Goal: Task Accomplishment & Management: Manage account settings

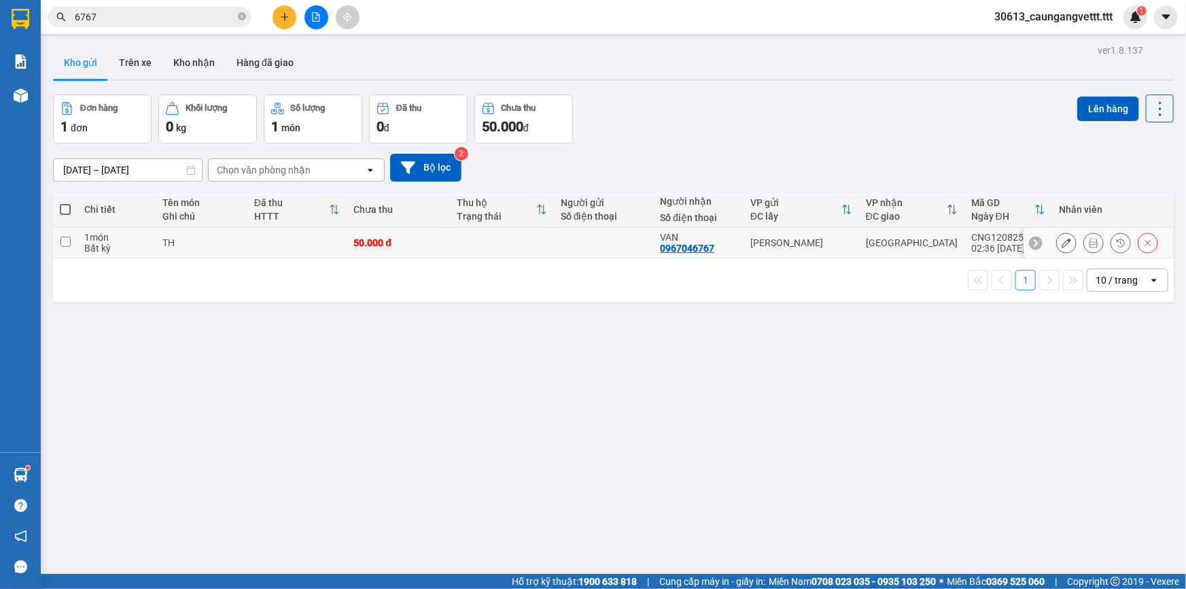
click at [1143, 243] on icon at bounding box center [1148, 243] width 10 height 10
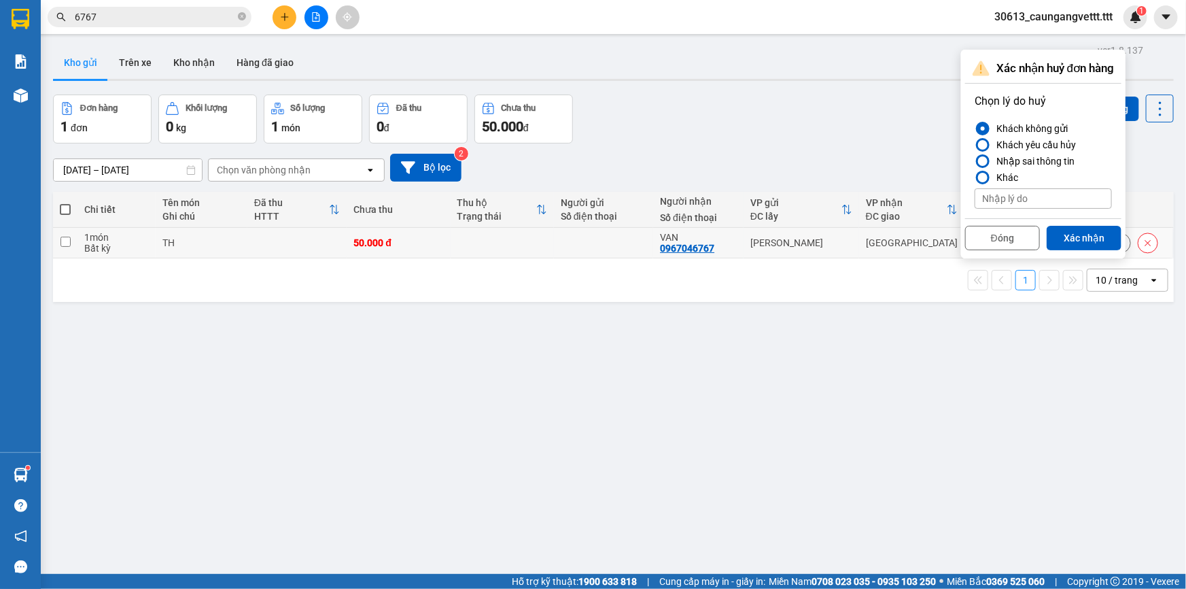
click at [1099, 240] on button "Xác nhận" at bounding box center [1084, 238] width 75 height 24
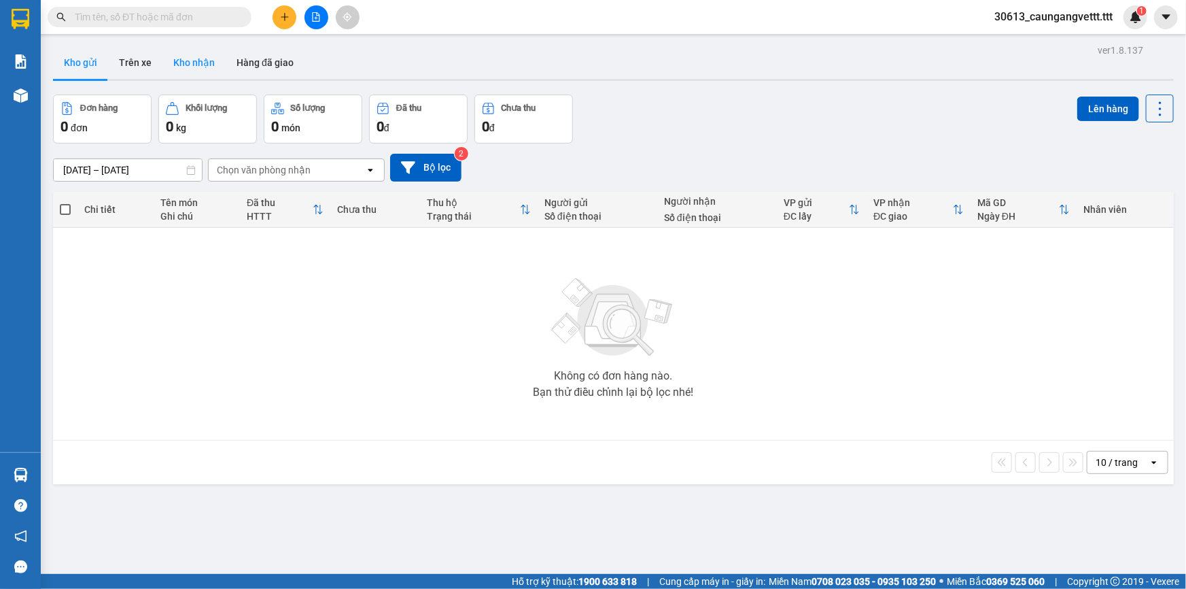
click at [190, 62] on button "Kho nhận" at bounding box center [193, 62] width 63 height 33
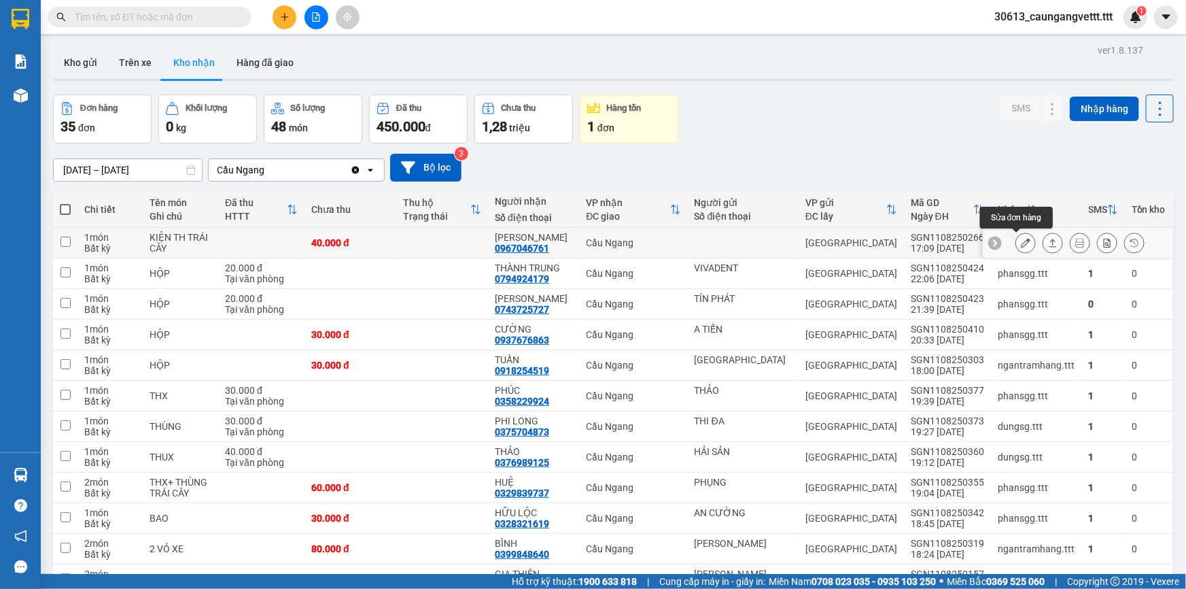
click at [1021, 239] on icon at bounding box center [1026, 243] width 10 height 10
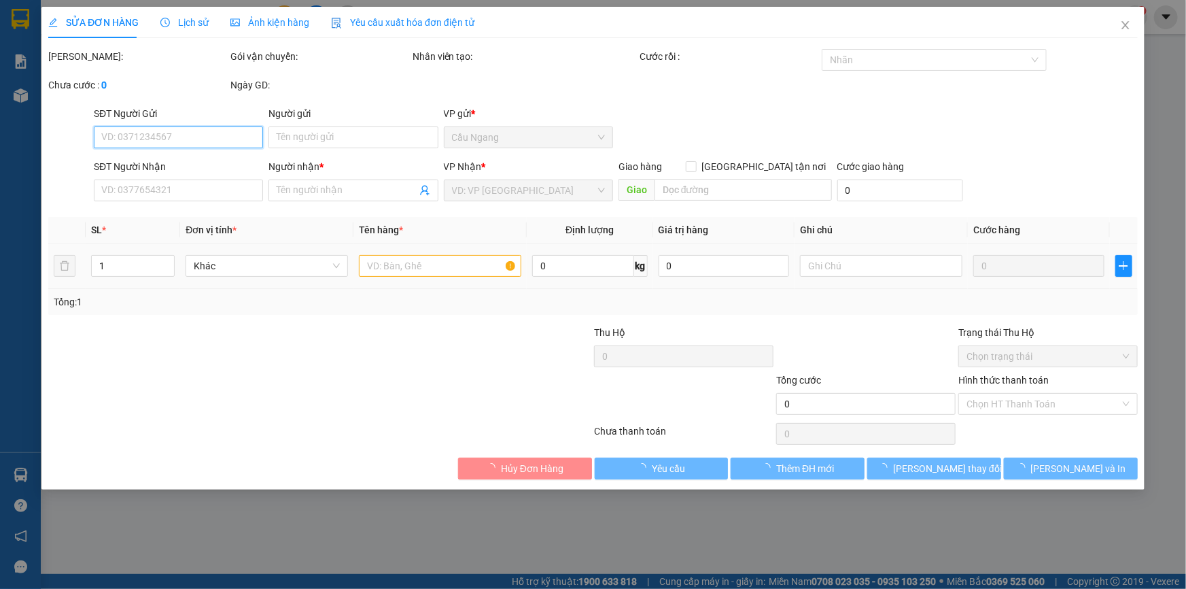
type input "0967046761"
type input "VÂN NGUYỄN"
type input "40.000"
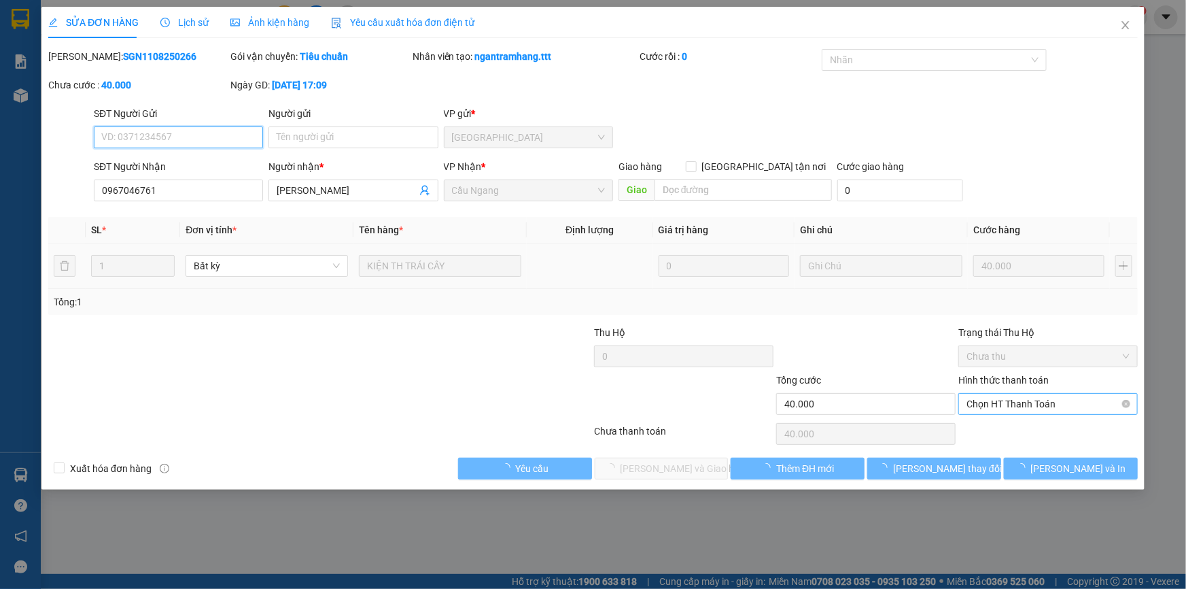
click at [1006, 398] on span "Chọn HT Thanh Toán" at bounding box center [1048, 404] width 163 height 20
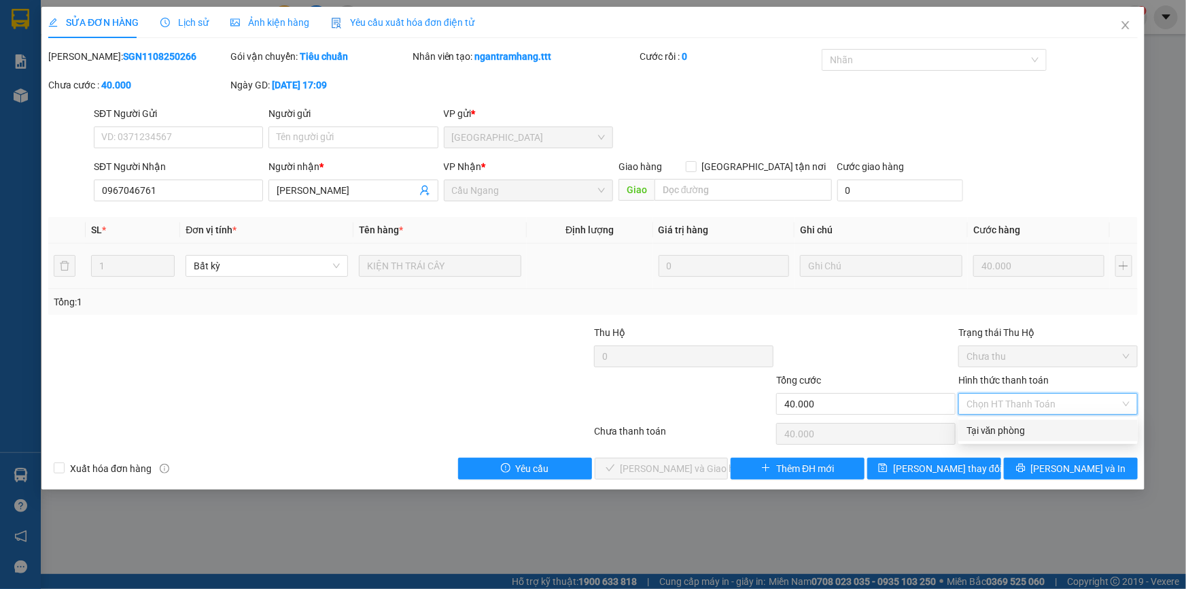
click at [1008, 429] on div "Tại văn phòng" at bounding box center [1048, 430] width 163 height 15
type input "0"
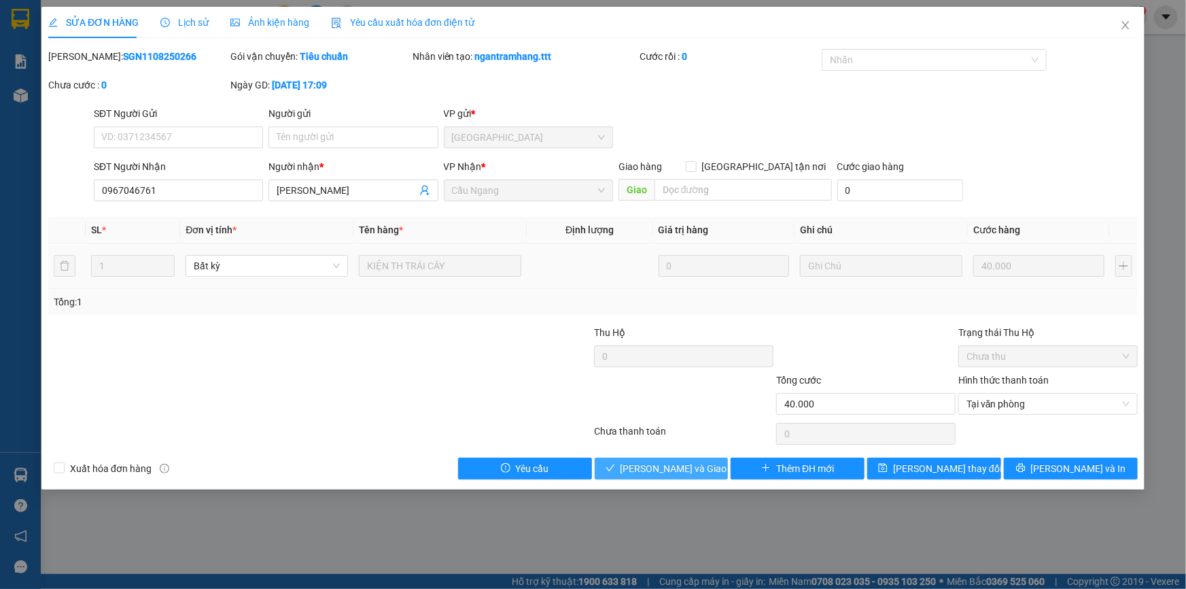
click at [648, 466] on span "[PERSON_NAME] và Giao hàng" at bounding box center [686, 468] width 131 height 15
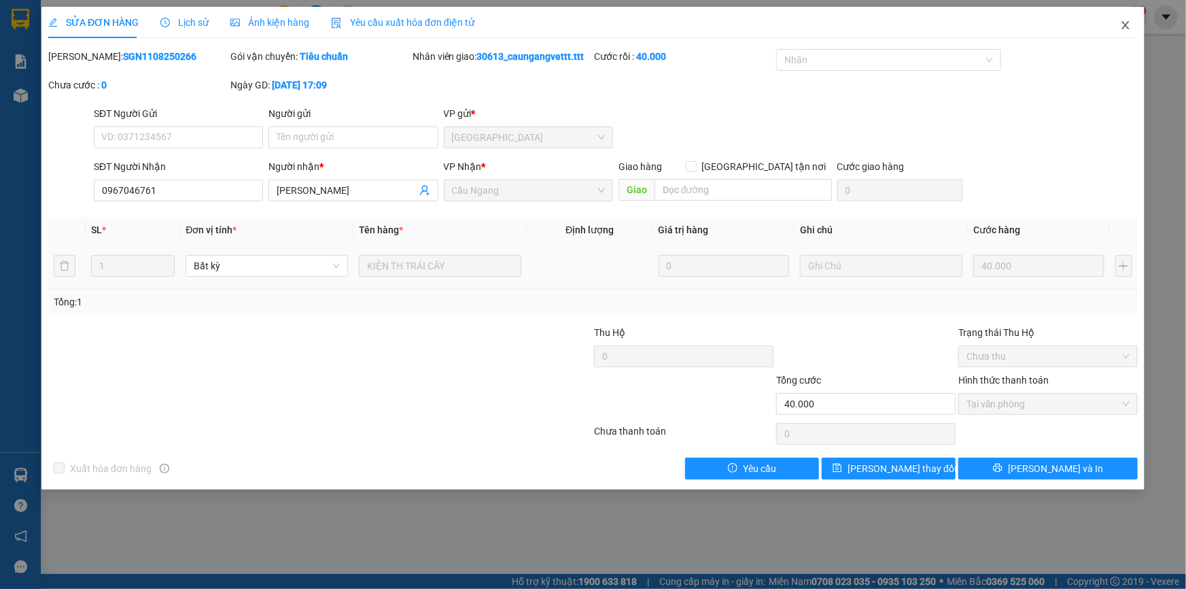
click at [1126, 25] on icon "close" at bounding box center [1125, 25] width 7 height 8
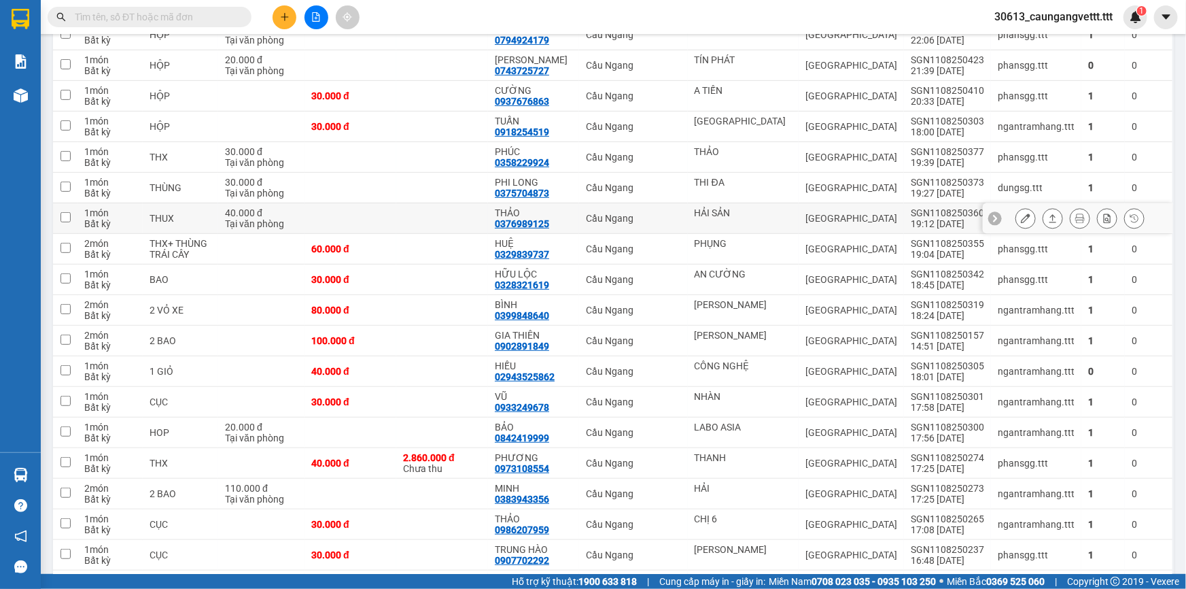
scroll to position [5, 0]
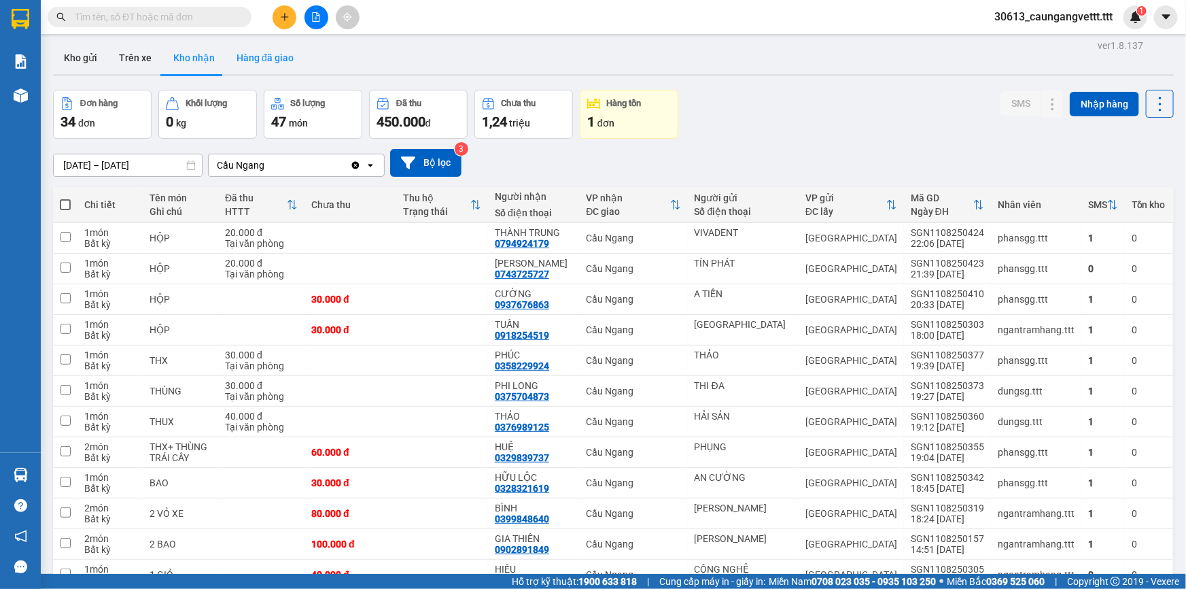
click at [262, 54] on button "Hàng đã giao" at bounding box center [265, 57] width 79 height 33
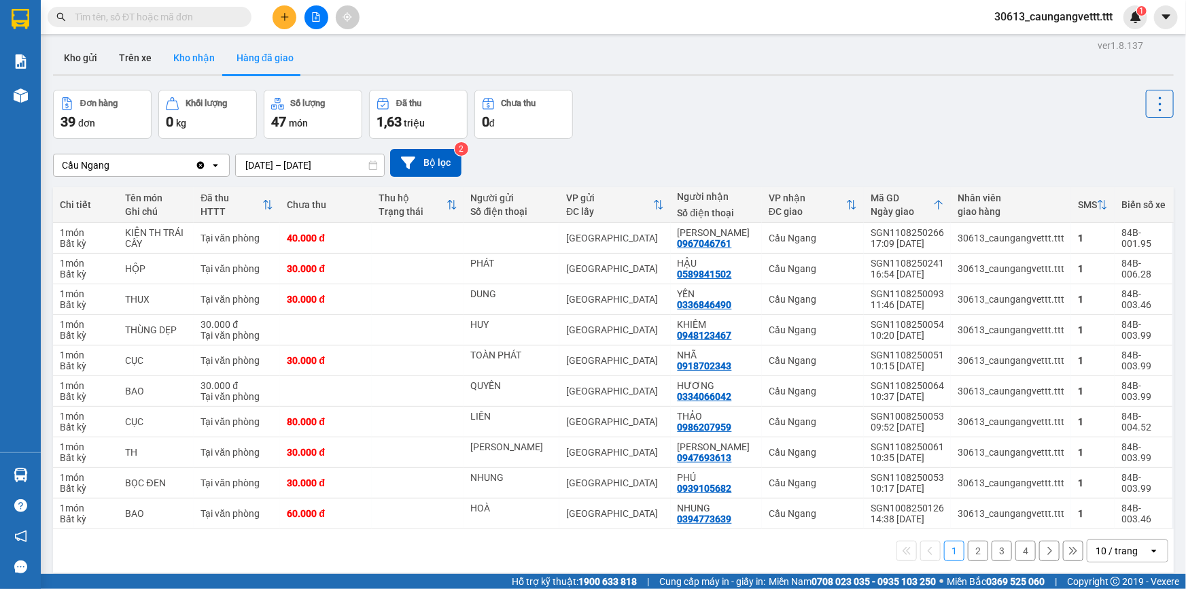
click at [199, 58] on button "Kho nhận" at bounding box center [193, 57] width 63 height 33
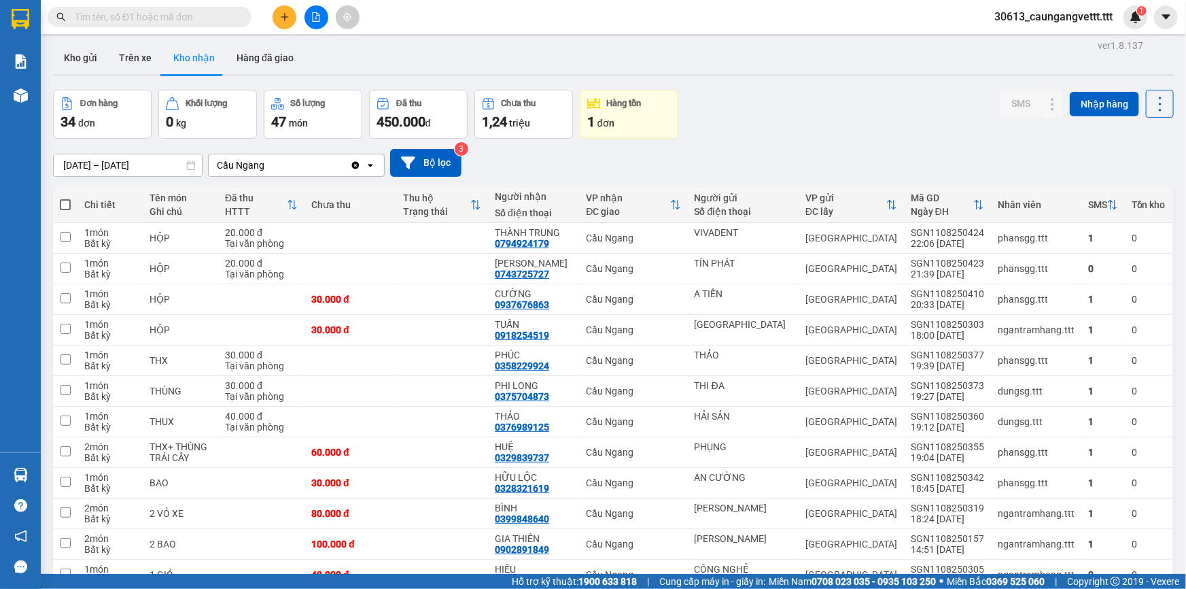
click at [625, 111] on button "Hàng tồn 1 đơn" at bounding box center [629, 114] width 99 height 49
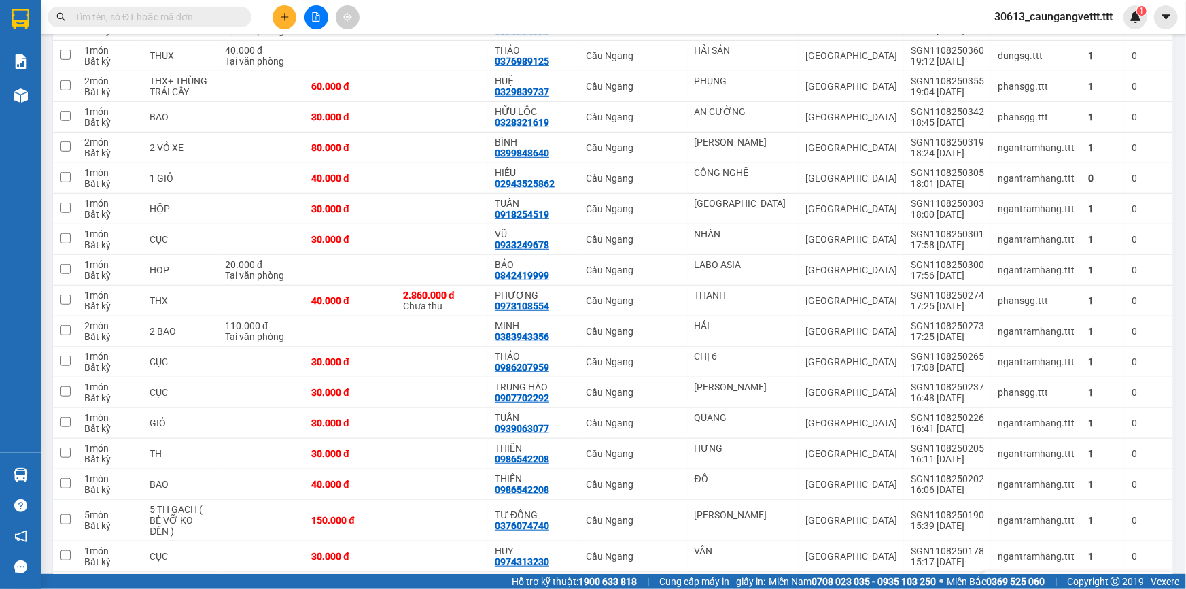
scroll to position [332, 0]
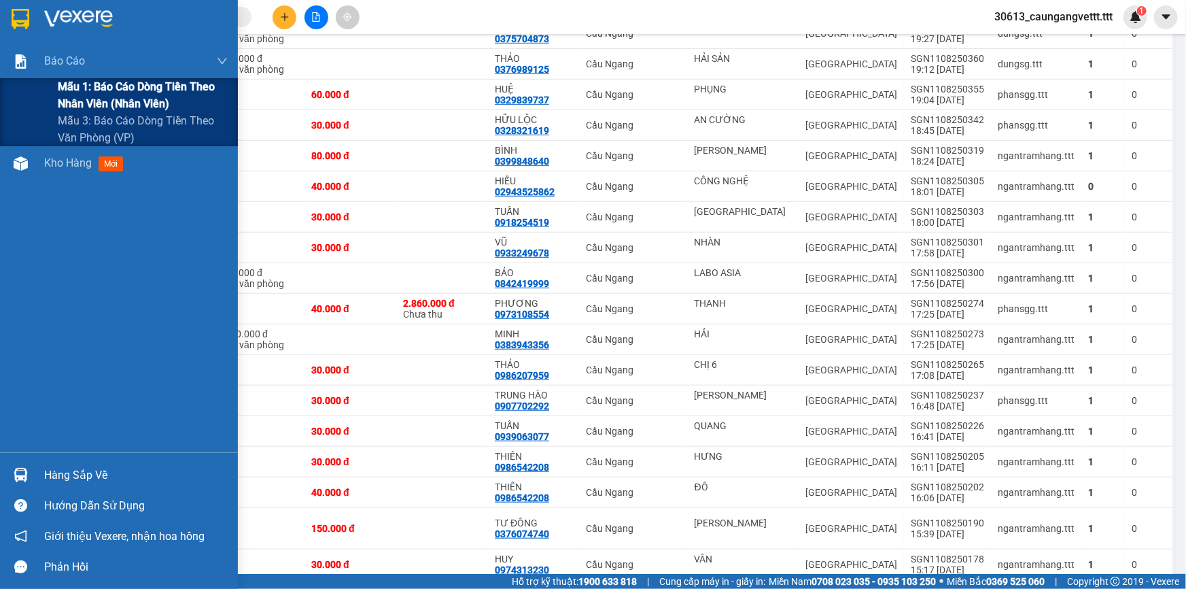
drag, startPoint x: 84, startPoint y: 101, endPoint x: 109, endPoint y: 100, distance: 24.5
click at [86, 102] on span "Mẫu 1: Báo cáo dòng tiền theo nhân viên (nhân viên)" at bounding box center [143, 95] width 170 height 34
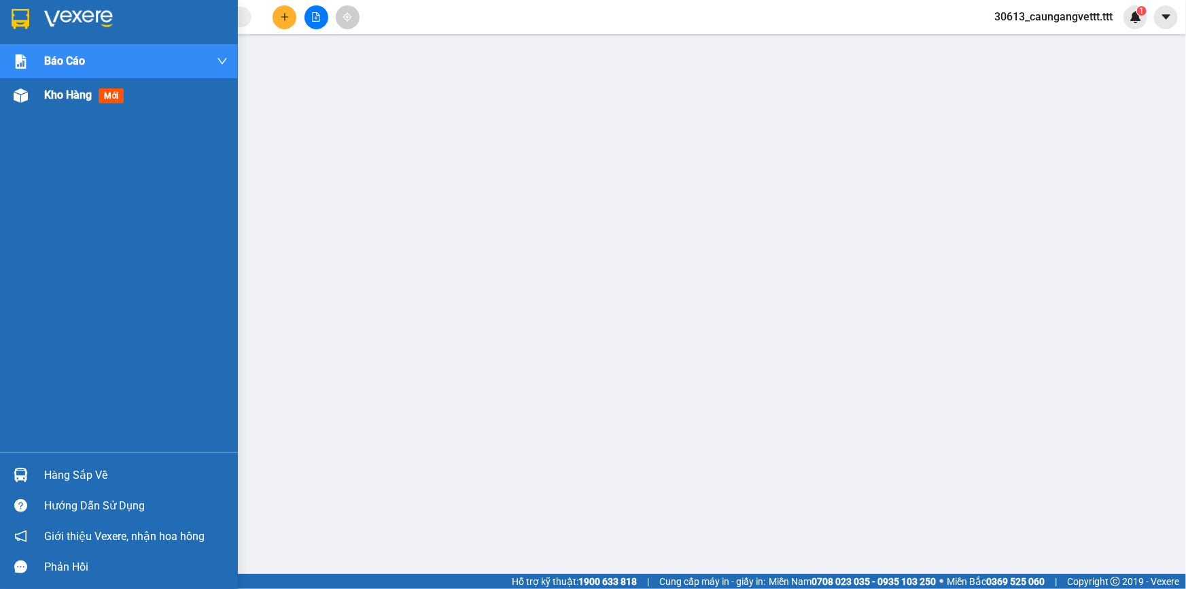
click at [56, 97] on span "Kho hàng" at bounding box center [68, 94] width 48 height 13
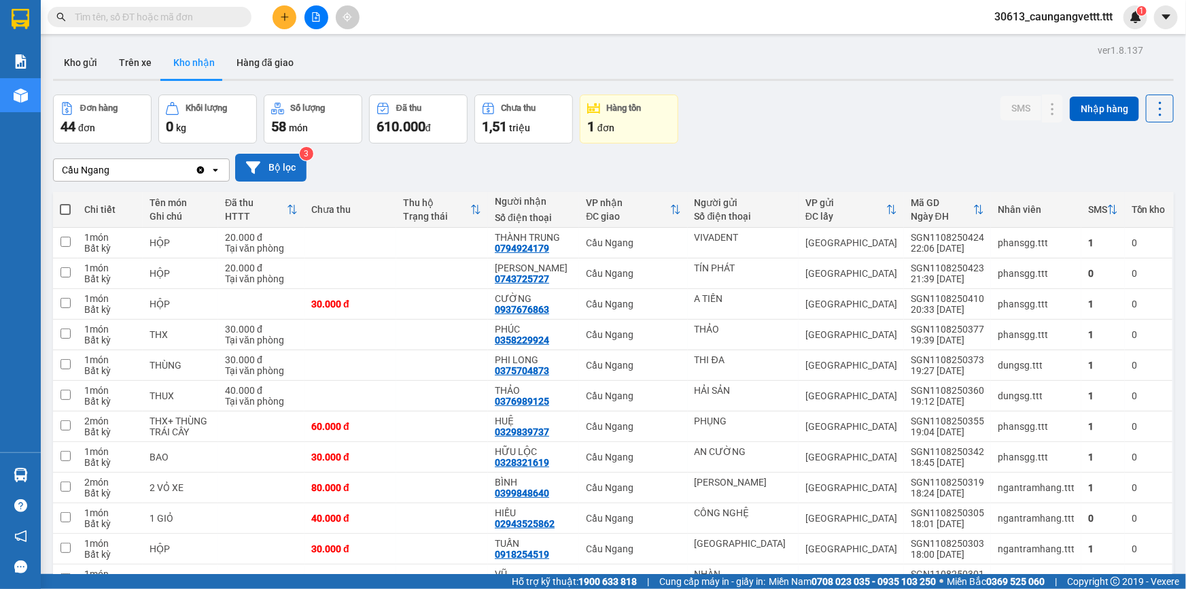
click at [279, 165] on button "Bộ lọc" at bounding box center [270, 168] width 71 height 28
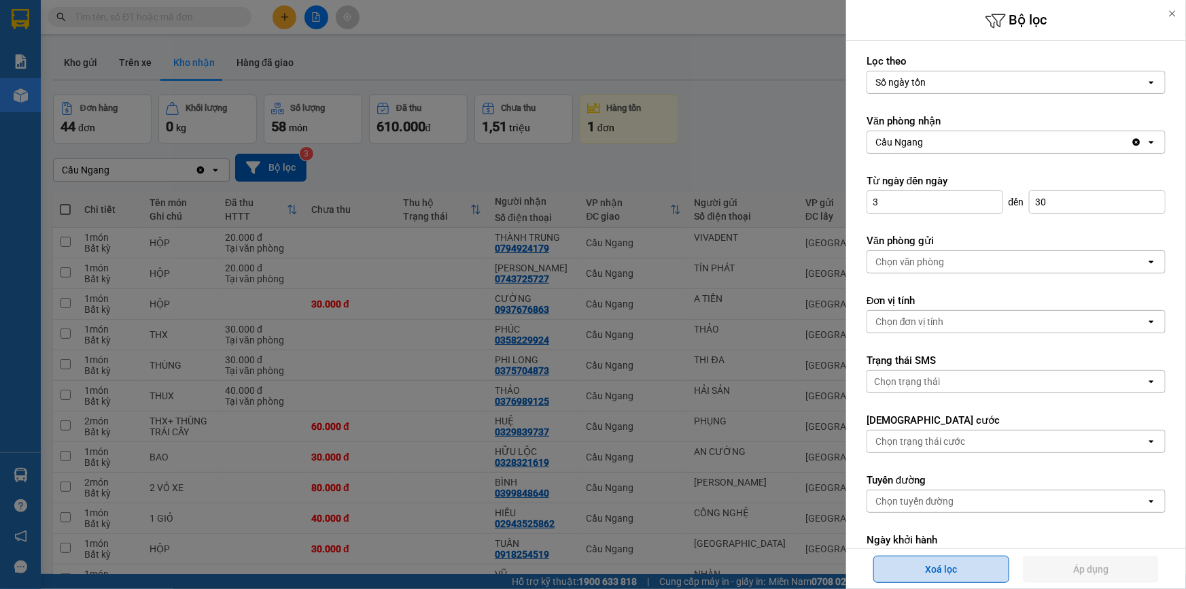
click at [910, 566] on button "Xoá lọc" at bounding box center [942, 568] width 136 height 27
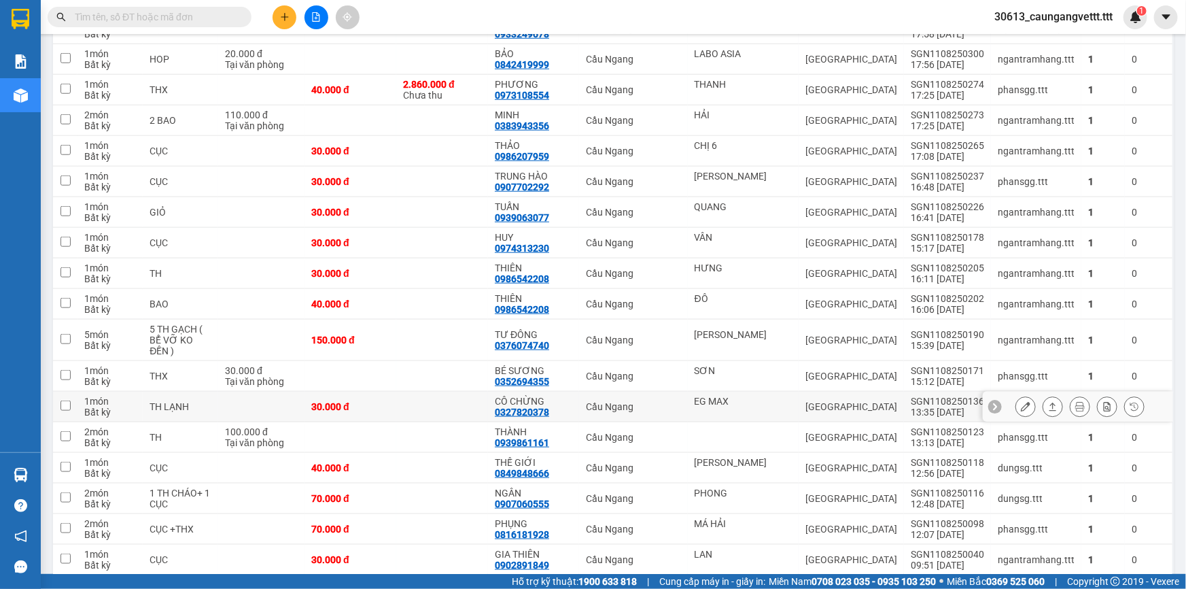
scroll to position [623, 0]
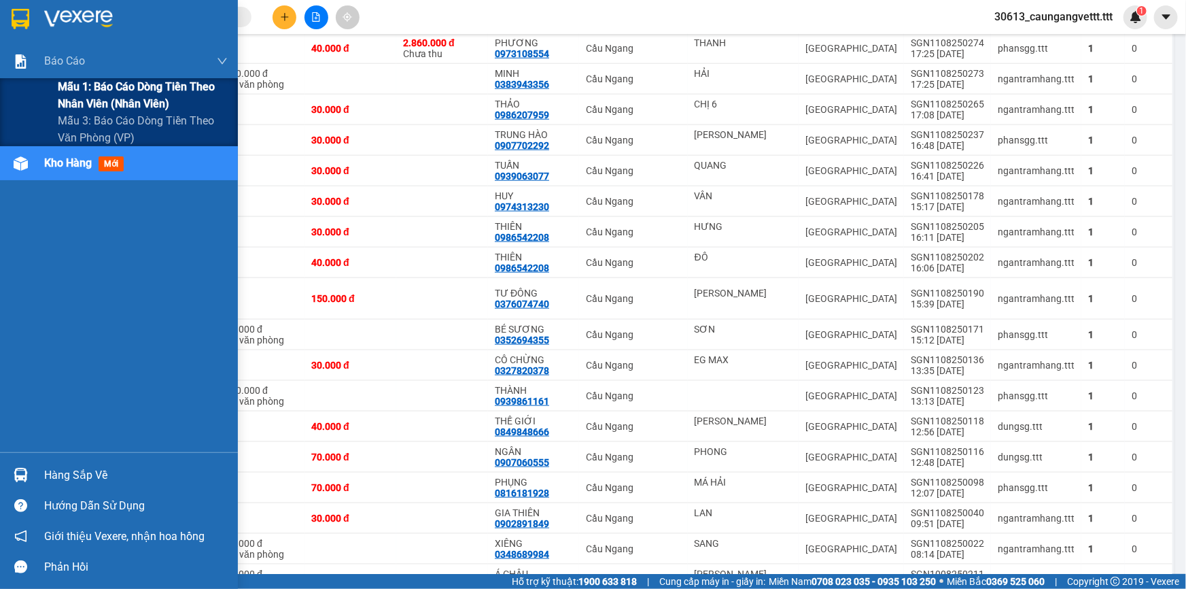
click at [89, 98] on span "Mẫu 1: Báo cáo dòng tiền theo nhân viên (nhân viên)" at bounding box center [143, 95] width 170 height 34
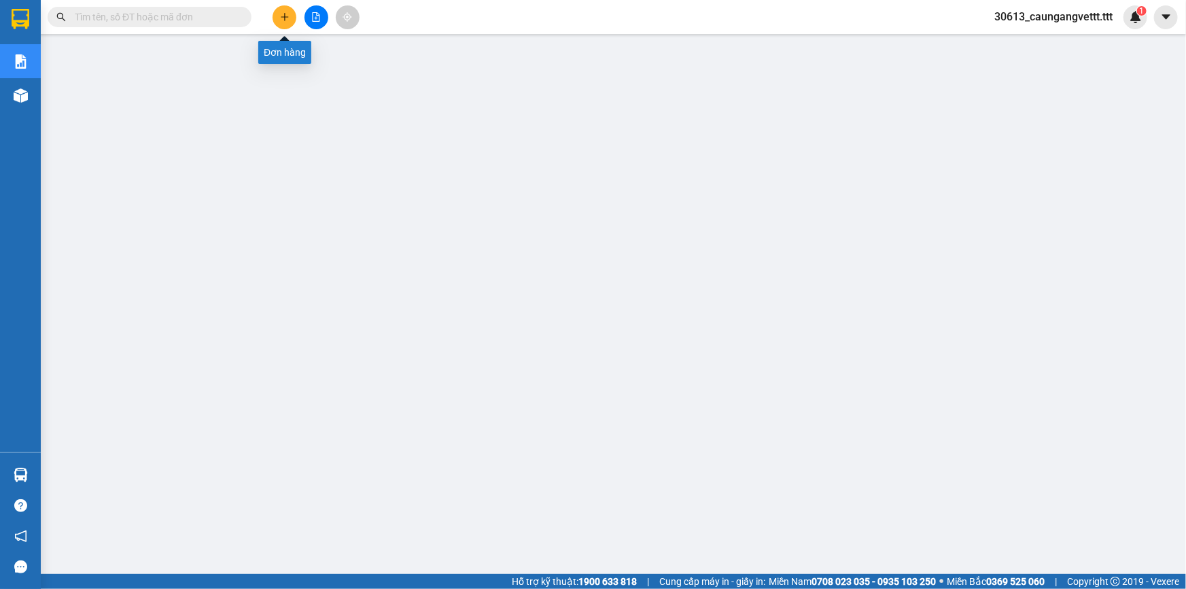
click at [280, 13] on icon "plus" at bounding box center [285, 17] width 10 height 10
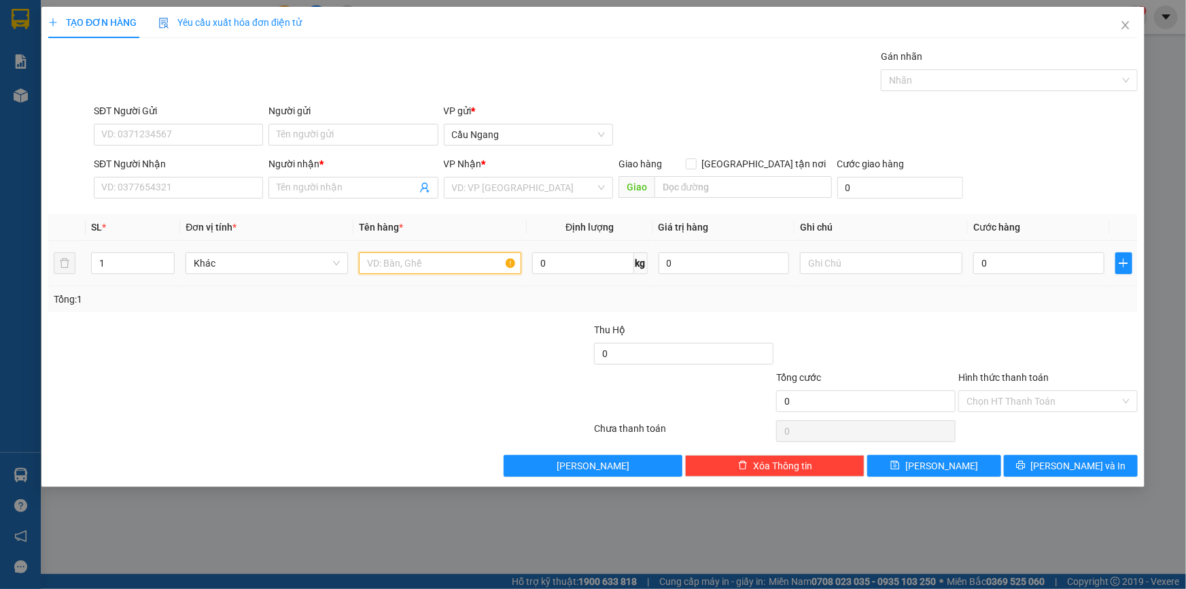
click at [427, 267] on input "text" at bounding box center [440, 263] width 162 height 22
type input "GIO"
click at [499, 191] on input "search" at bounding box center [523, 187] width 143 height 20
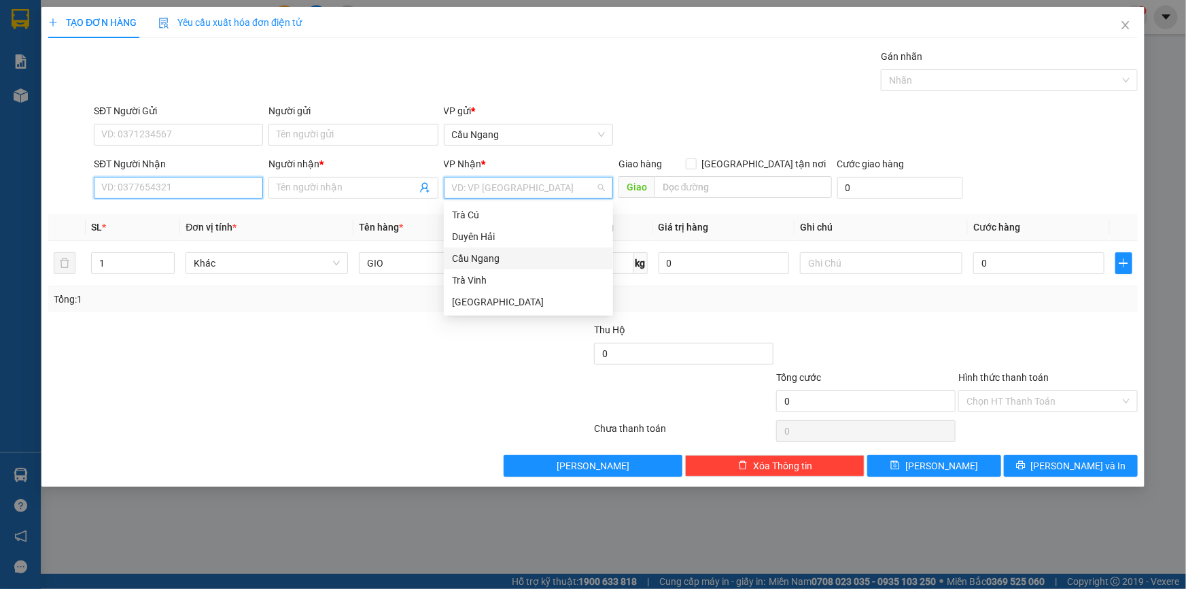
click at [131, 184] on input "SĐT Người Nhận" at bounding box center [178, 188] width 169 height 22
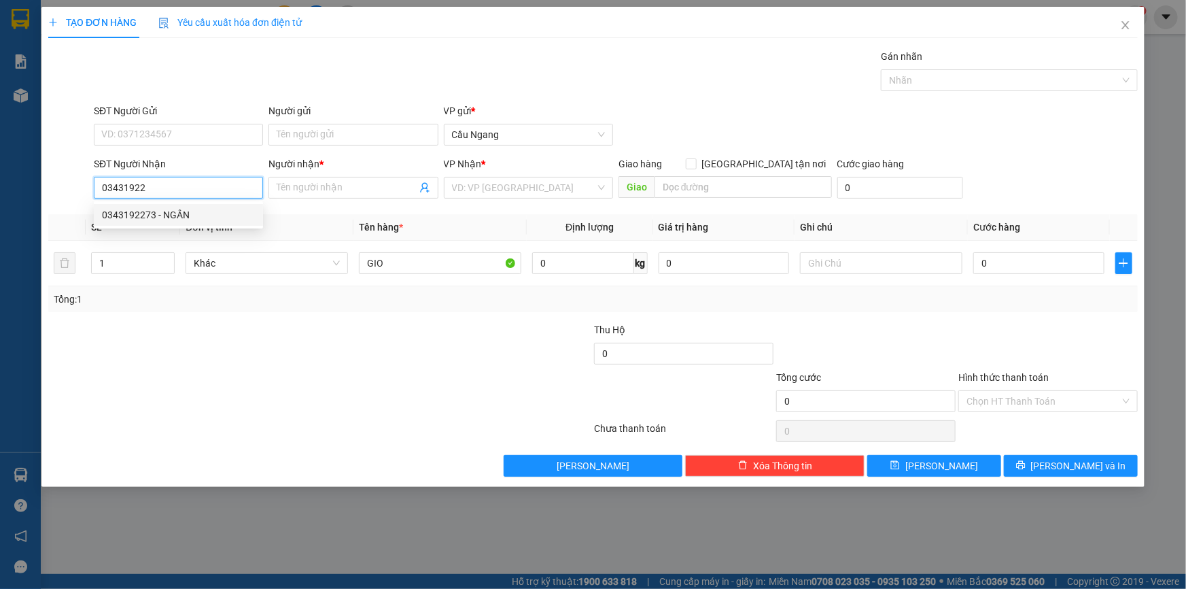
click at [179, 221] on div "0343192273 - NGÂN" at bounding box center [178, 214] width 153 height 15
type input "0343192273"
type input "NGÂN"
type input "0343192273"
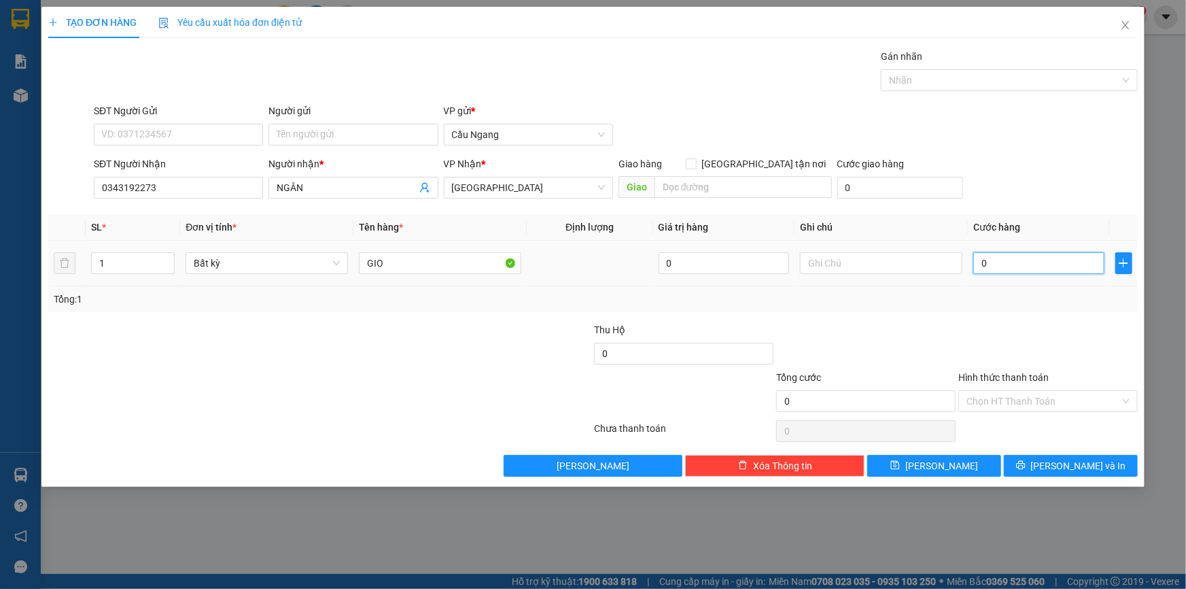
click at [1035, 266] on input "0" at bounding box center [1039, 263] width 131 height 22
type input "3"
type input "30"
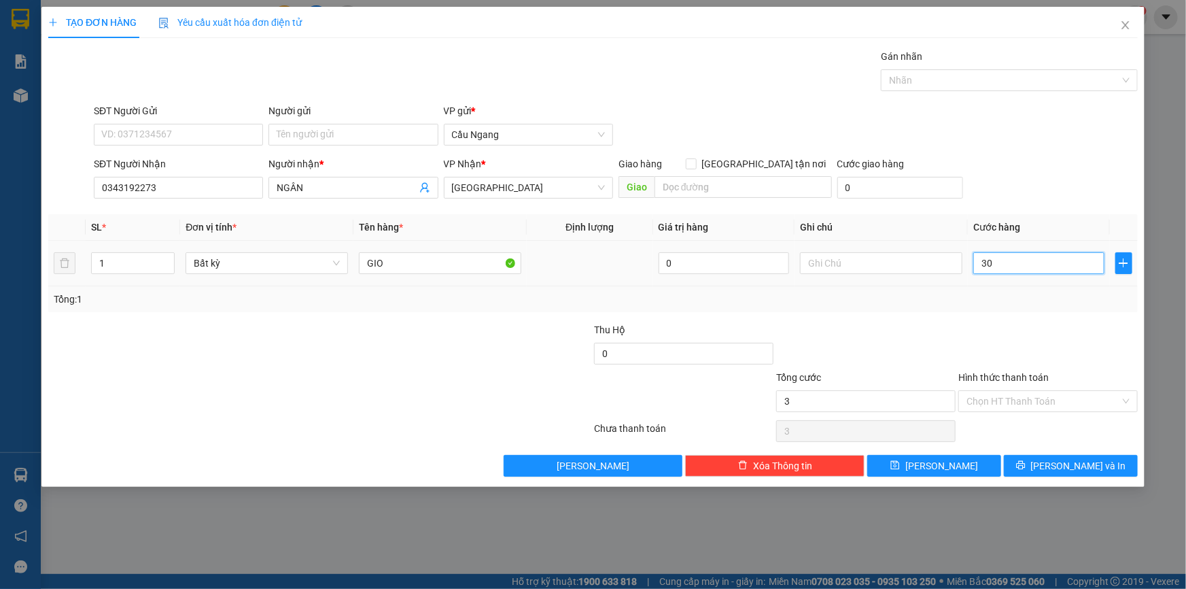
type input "30"
type input "300"
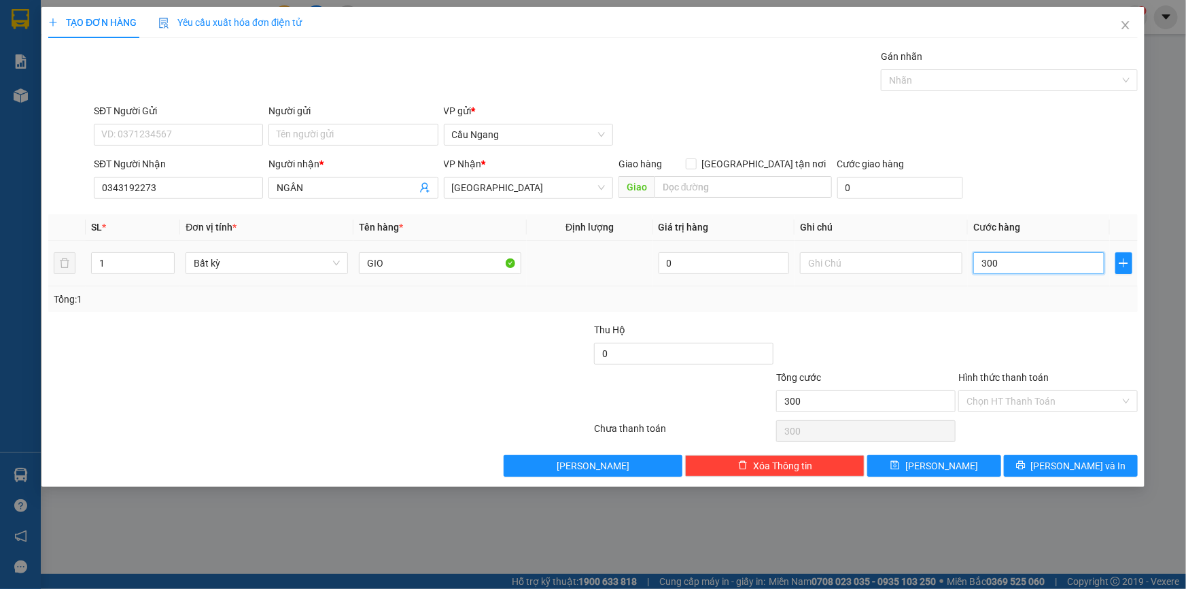
type input "3.000"
type input "30.000"
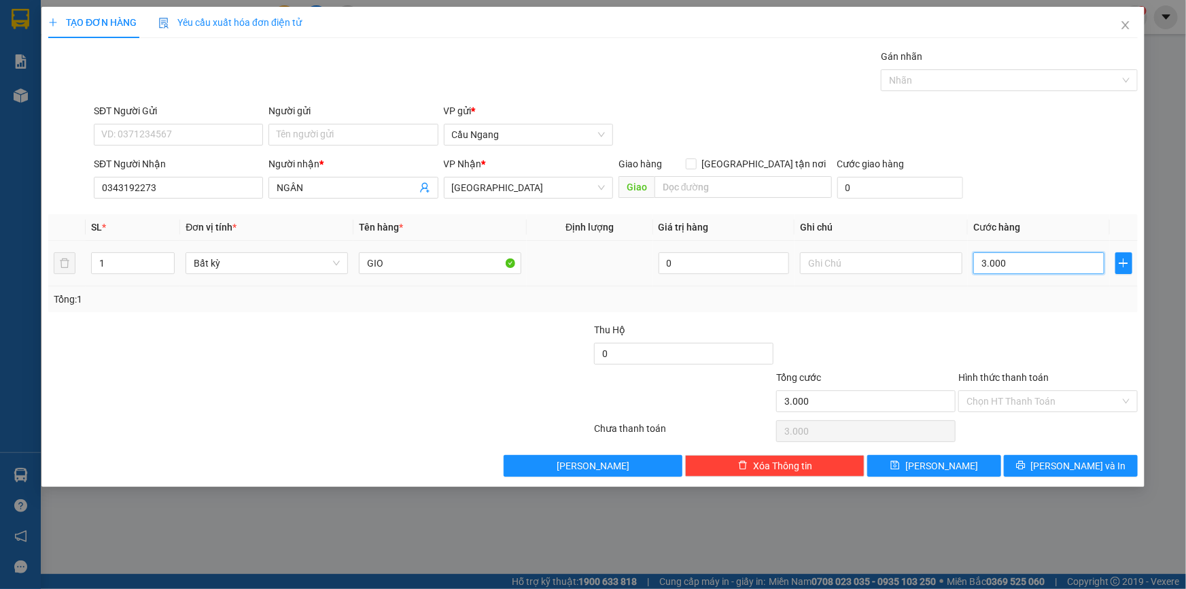
type input "30.000"
click at [1015, 400] on input "Hình thức thanh toán" at bounding box center [1044, 401] width 154 height 20
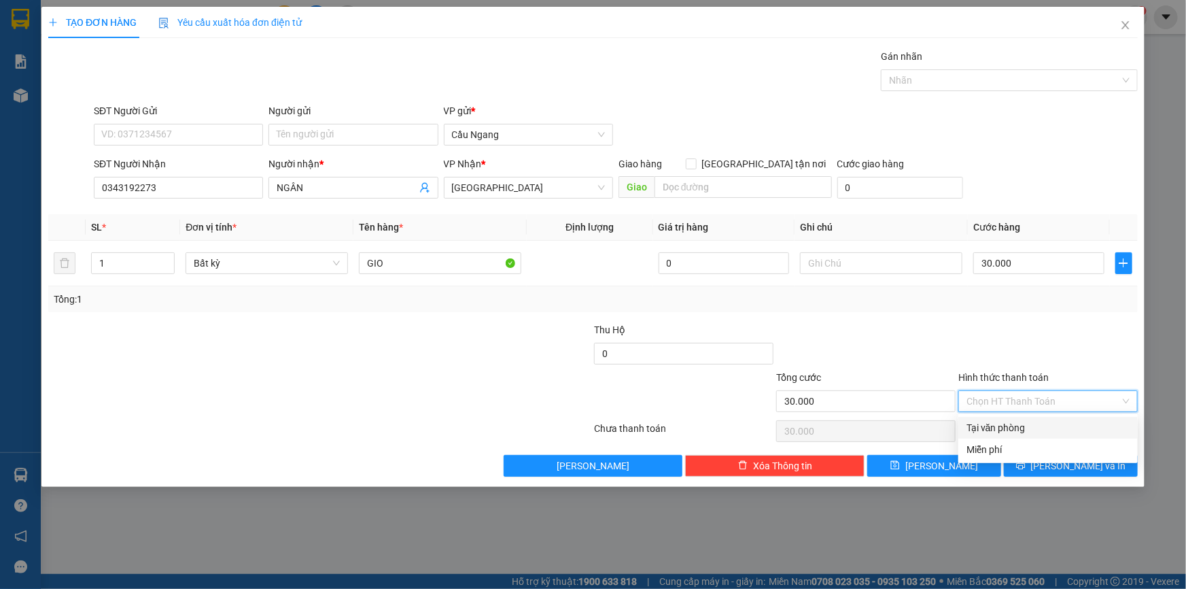
click at [1011, 430] on div "Tại văn phòng" at bounding box center [1048, 427] width 163 height 15
type input "0"
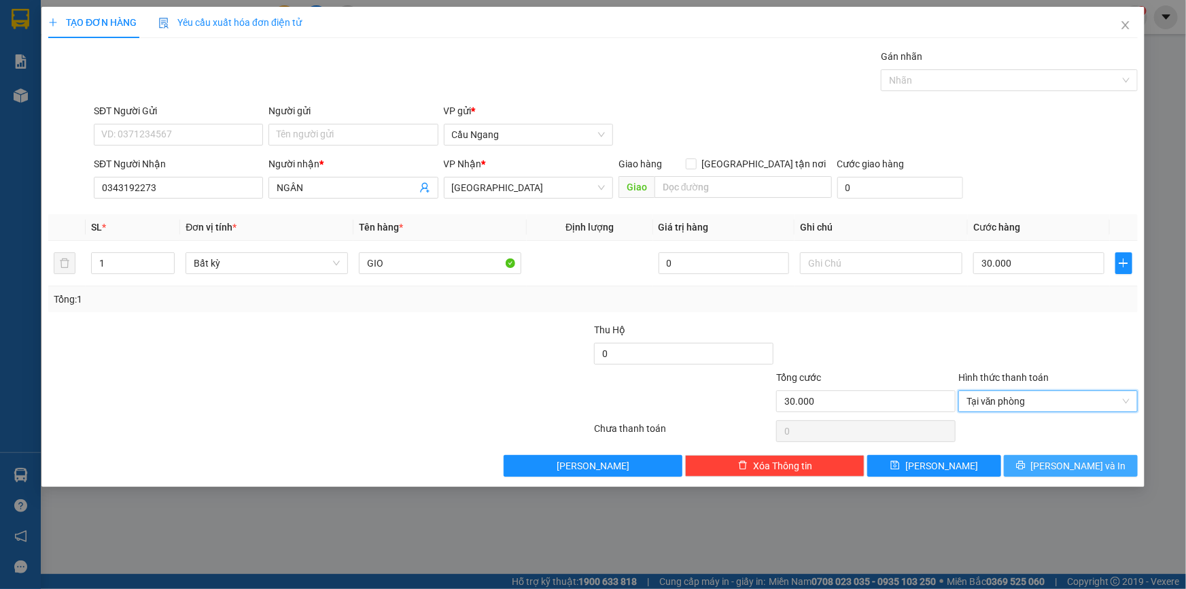
click at [1041, 471] on button "[PERSON_NAME] và In" at bounding box center [1071, 466] width 134 height 22
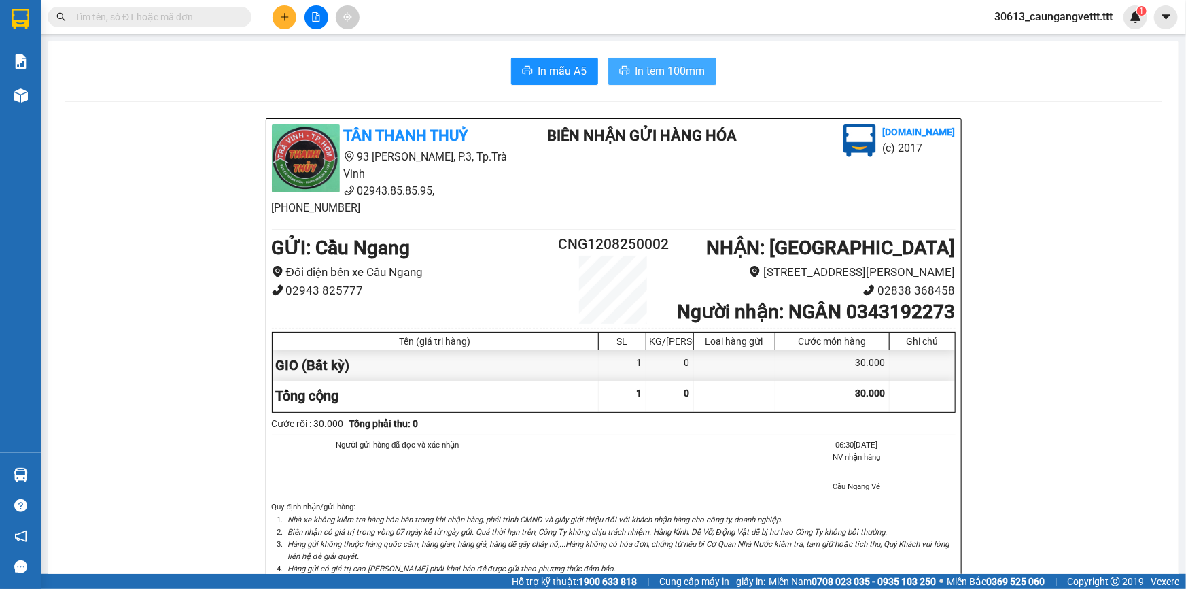
click at [646, 69] on span "In tem 100mm" at bounding box center [671, 71] width 70 height 17
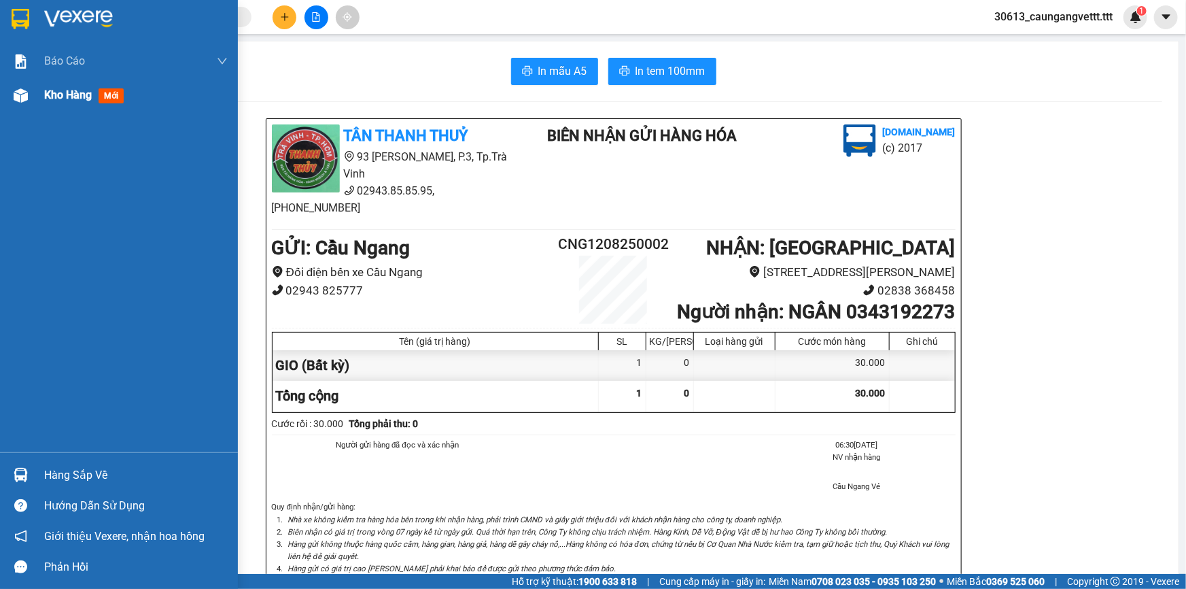
click at [61, 95] on span "Kho hàng" at bounding box center [68, 94] width 48 height 13
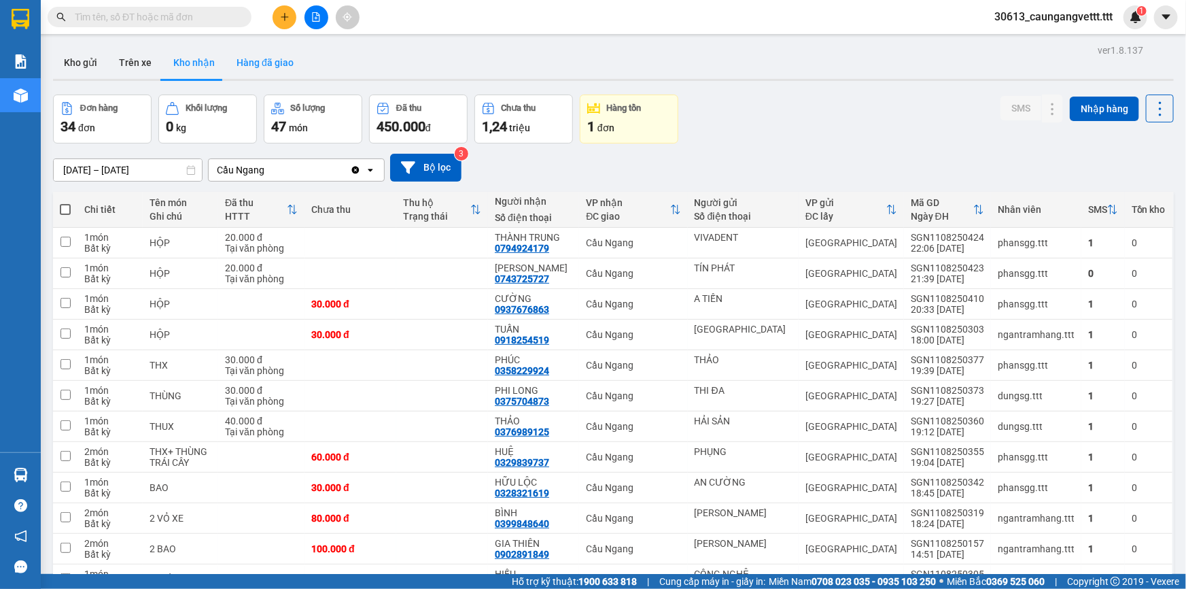
click at [270, 66] on button "Hàng đã giao" at bounding box center [265, 62] width 79 height 33
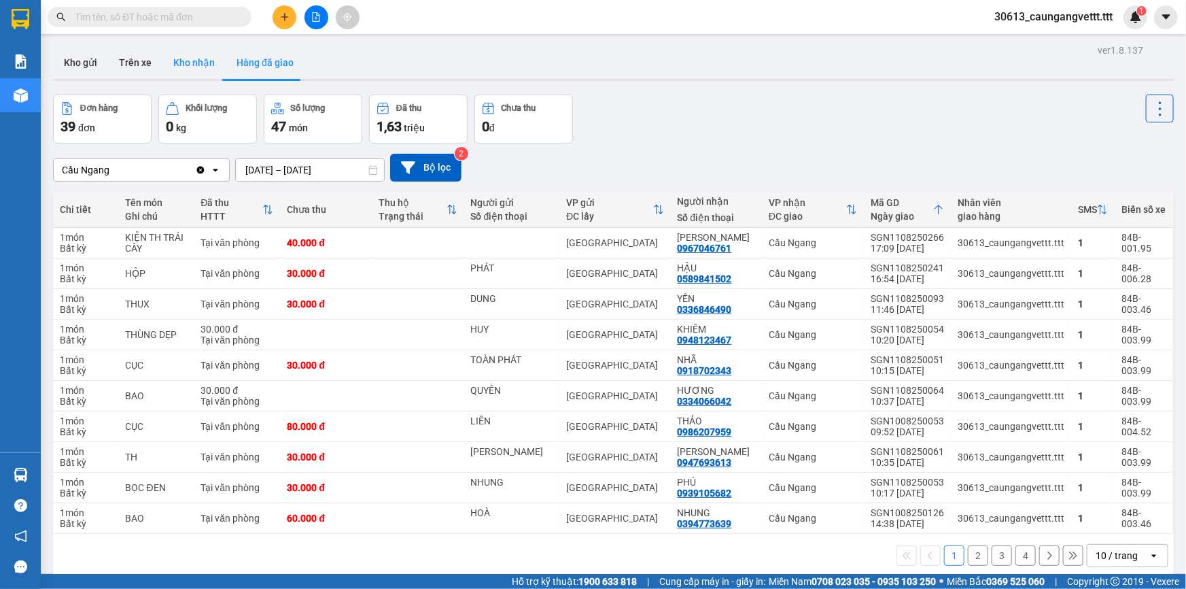
click at [190, 67] on button "Kho nhận" at bounding box center [193, 62] width 63 height 33
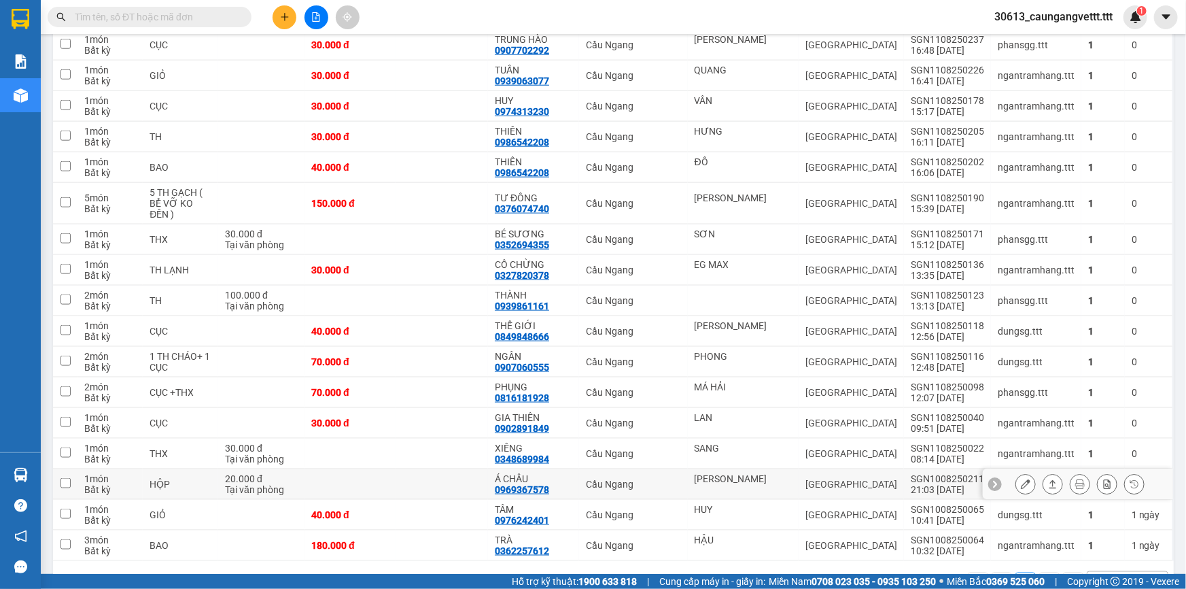
scroll to position [746, 0]
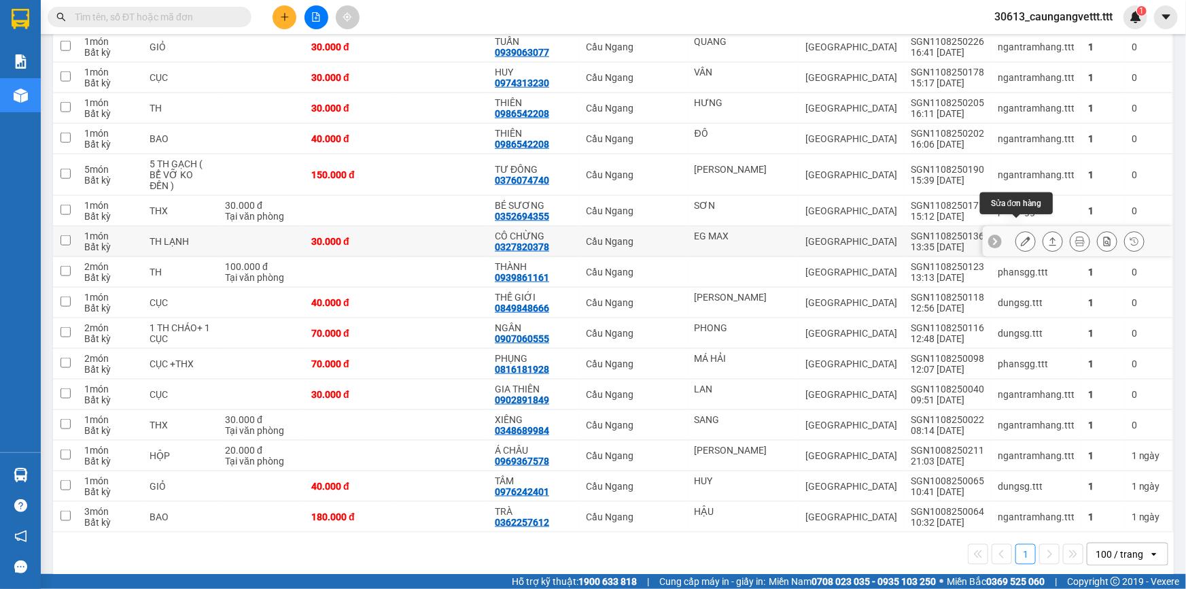
click at [1021, 237] on icon at bounding box center [1026, 242] width 10 height 10
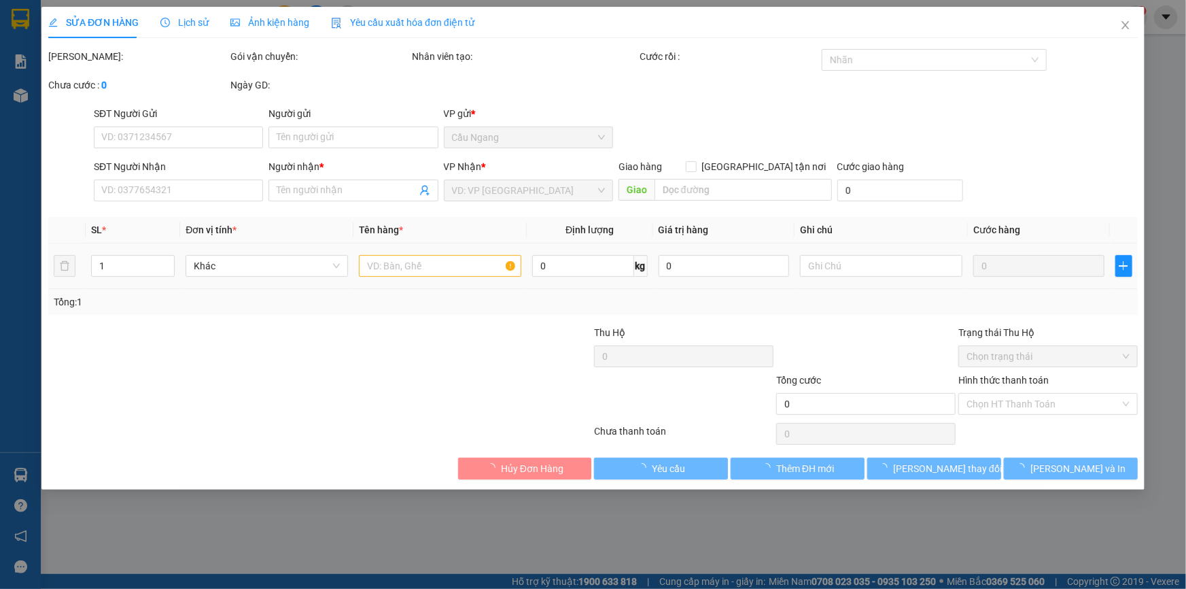
type input "EG MAX"
type input "0327820378"
type input "CÔ CHỪNG"
type input "30.000"
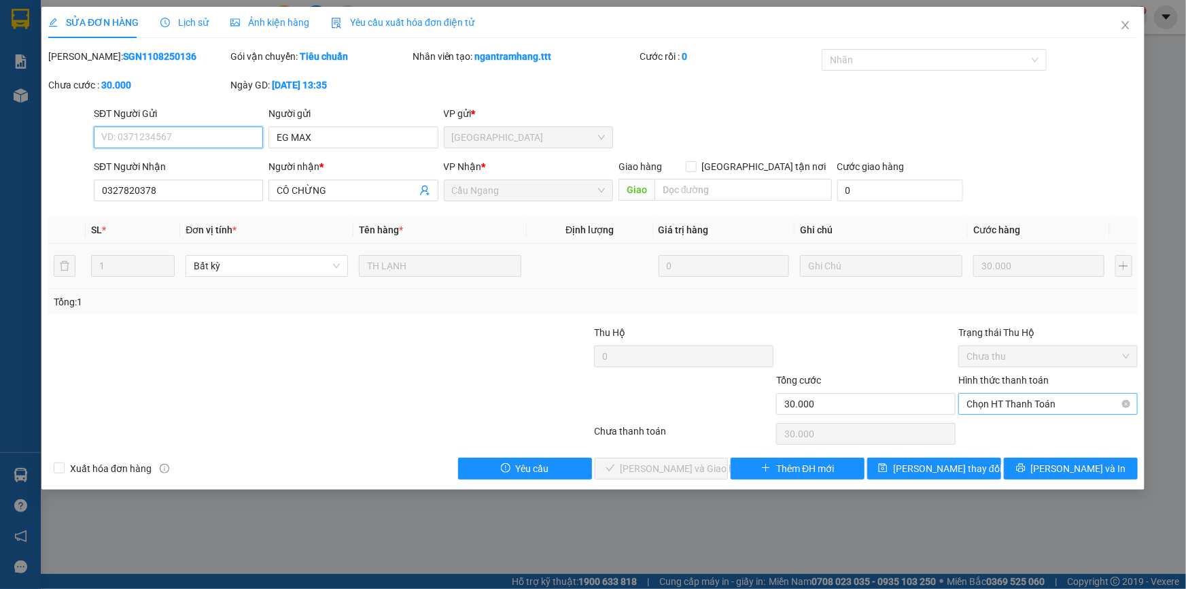
click at [1012, 402] on span "Chọn HT Thanh Toán" at bounding box center [1048, 404] width 163 height 20
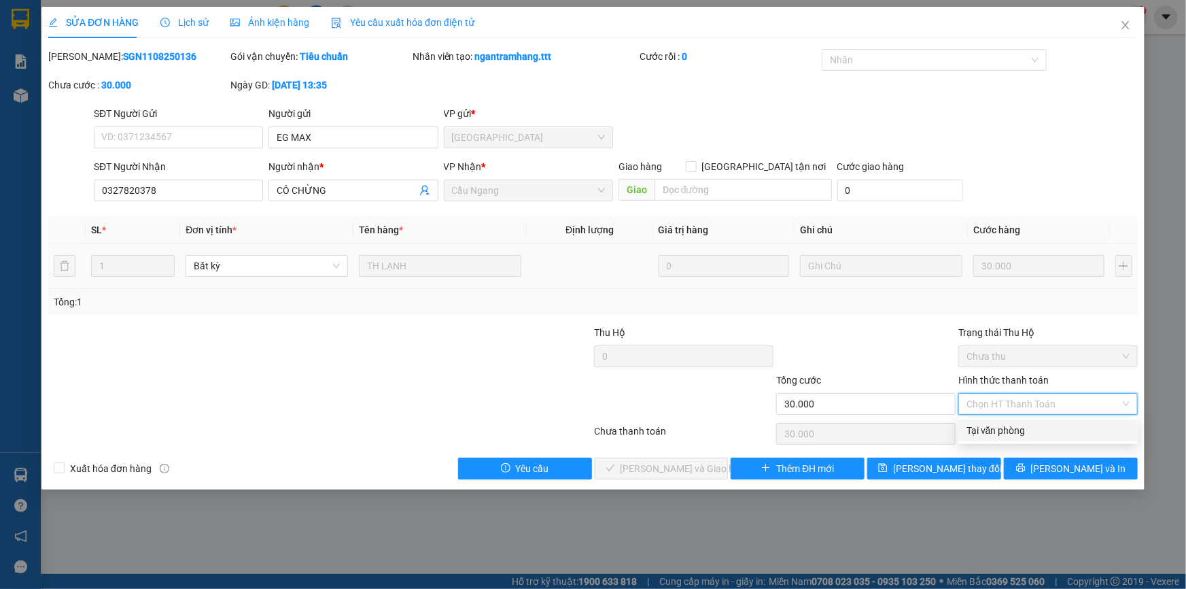
drag, startPoint x: 993, startPoint y: 426, endPoint x: 979, endPoint y: 431, distance: 15.3
click at [993, 426] on div "Tại văn phòng" at bounding box center [1048, 430] width 163 height 15
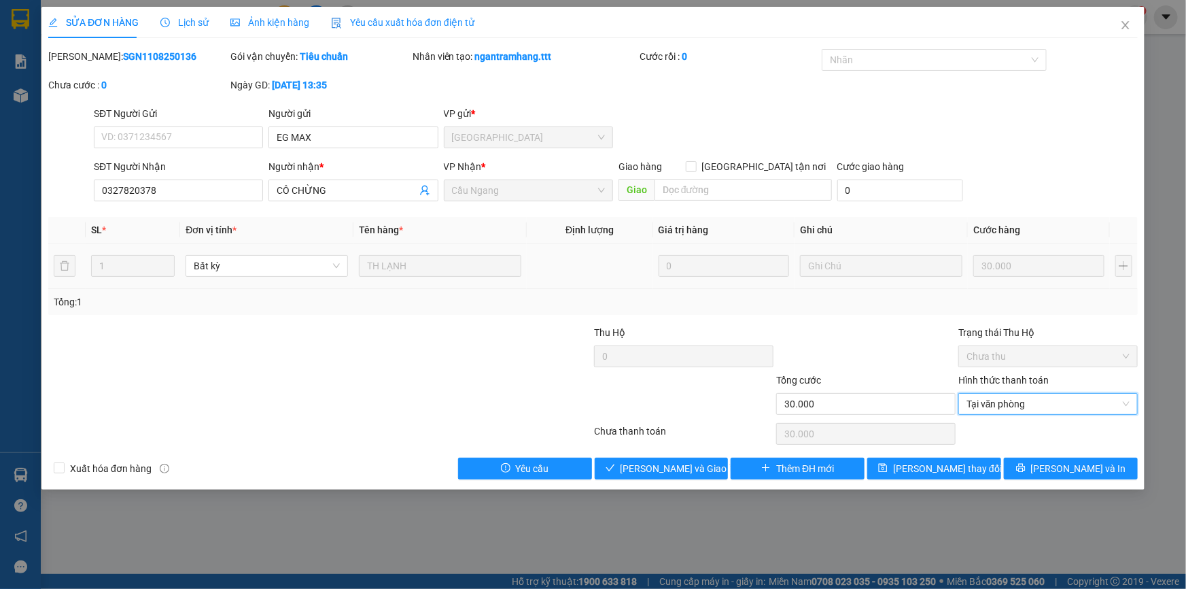
type input "0"
click at [671, 465] on span "[PERSON_NAME] và Giao hàng" at bounding box center [686, 468] width 131 height 15
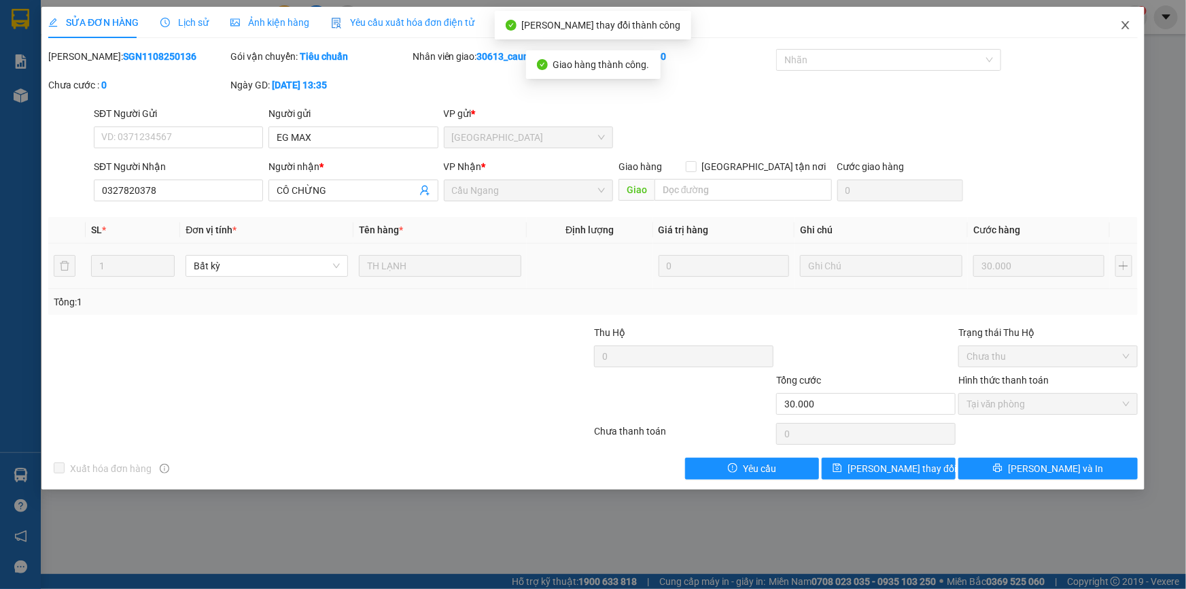
click at [1129, 26] on icon "close" at bounding box center [1125, 25] width 11 height 11
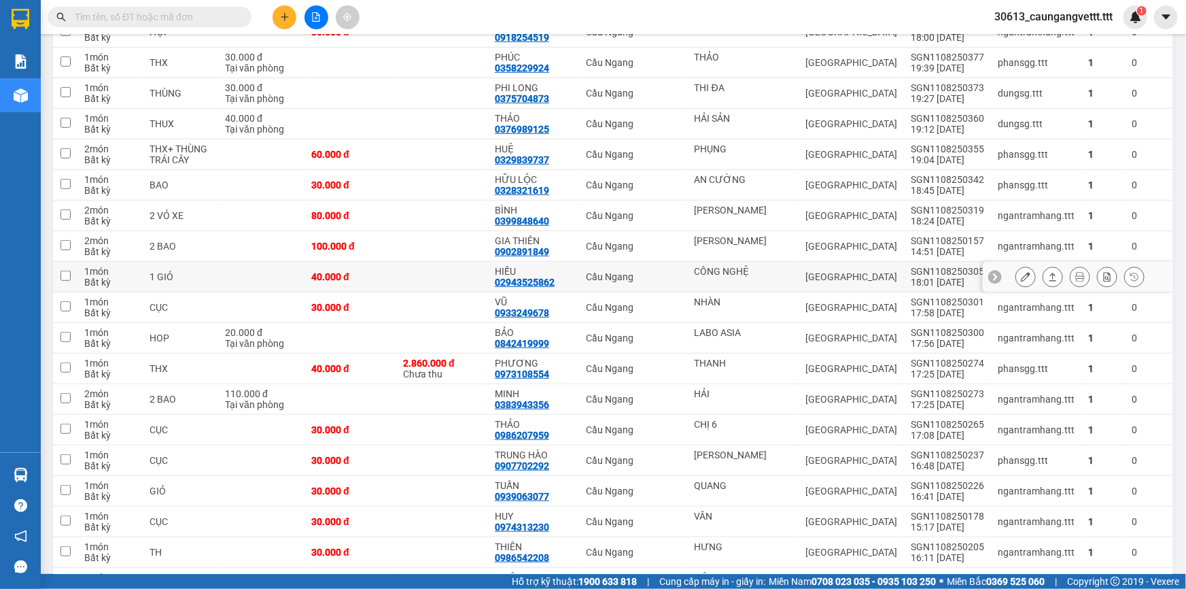
scroll to position [222, 0]
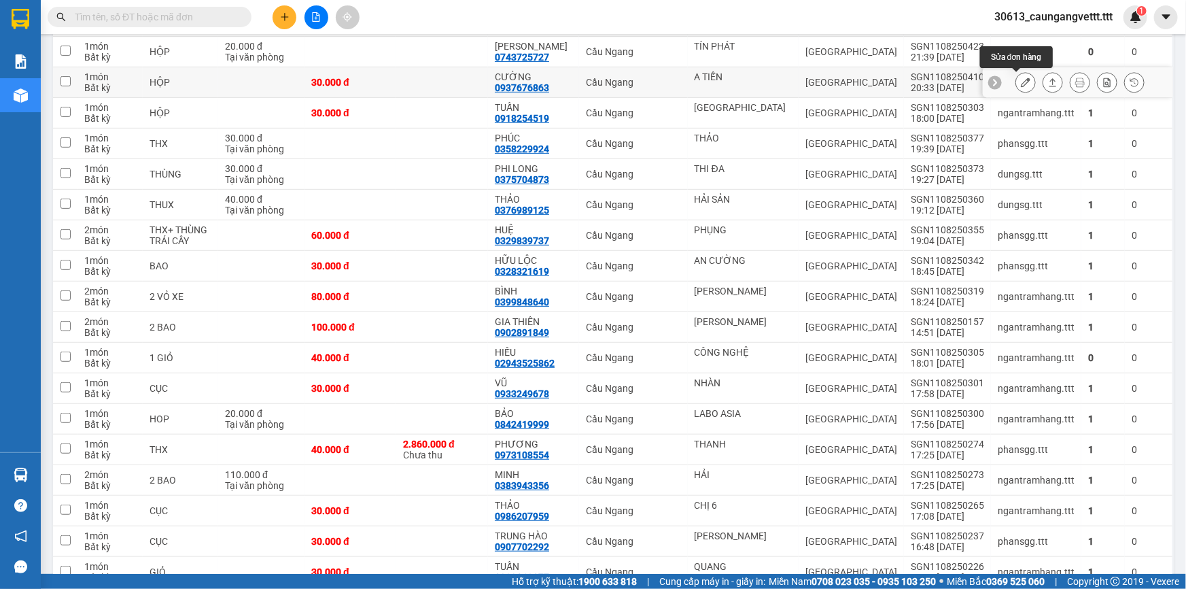
click at [1021, 81] on icon at bounding box center [1026, 83] width 10 height 10
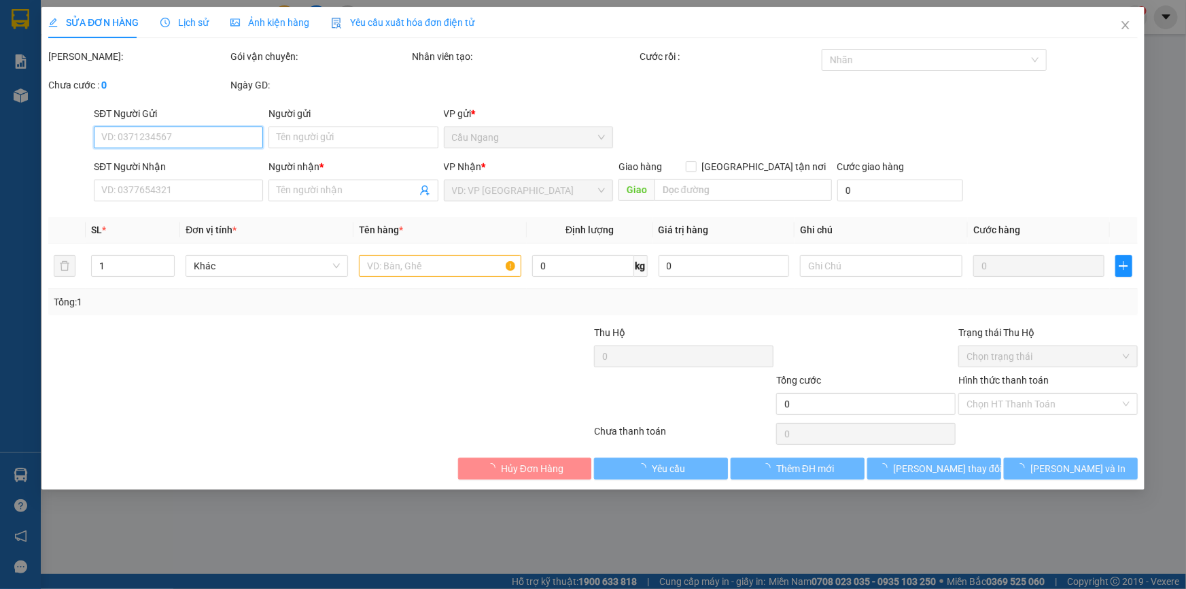
type input "A TIẾN"
type input "0937676863"
type input "CƯỜNG"
type input "30.000"
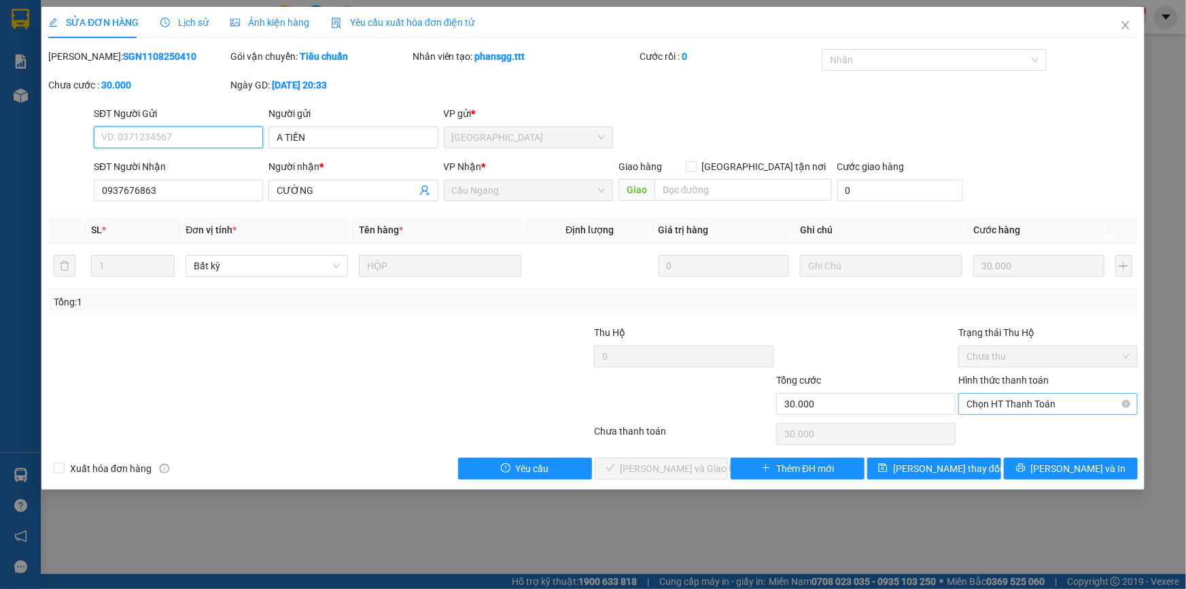
click at [999, 401] on span "Chọn HT Thanh Toán" at bounding box center [1048, 404] width 163 height 20
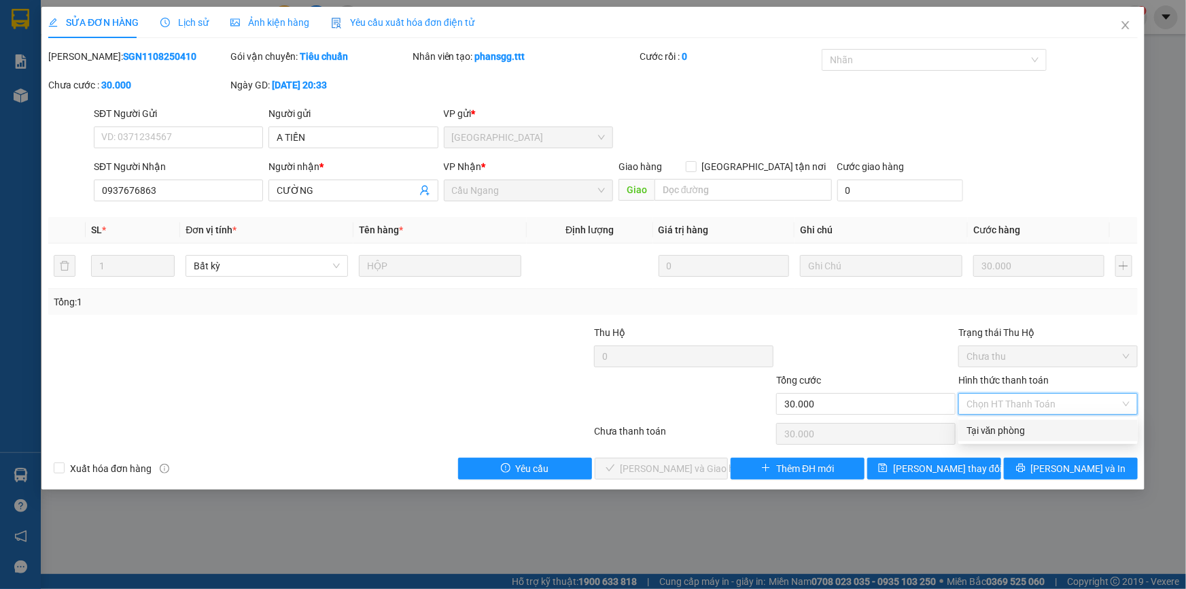
drag, startPoint x: 989, startPoint y: 432, endPoint x: 975, endPoint y: 436, distance: 15.0
click at [989, 432] on div "Tại văn phòng" at bounding box center [1048, 430] width 163 height 15
type input "0"
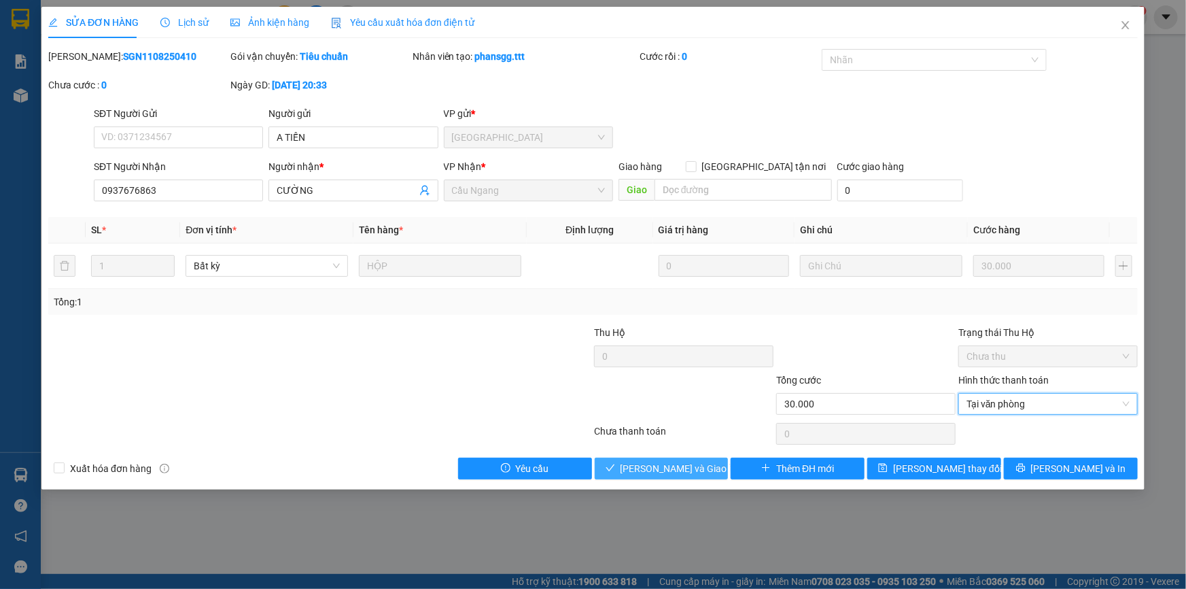
click at [694, 466] on span "[PERSON_NAME] và Giao hàng" at bounding box center [686, 468] width 131 height 15
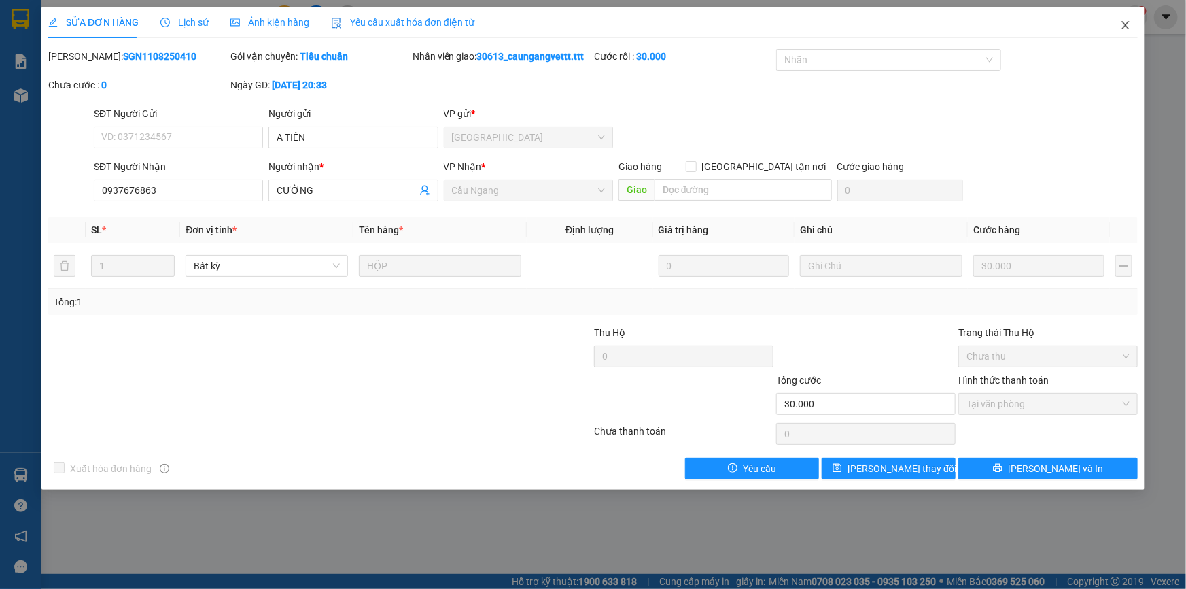
click at [1122, 22] on icon "close" at bounding box center [1125, 25] width 11 height 11
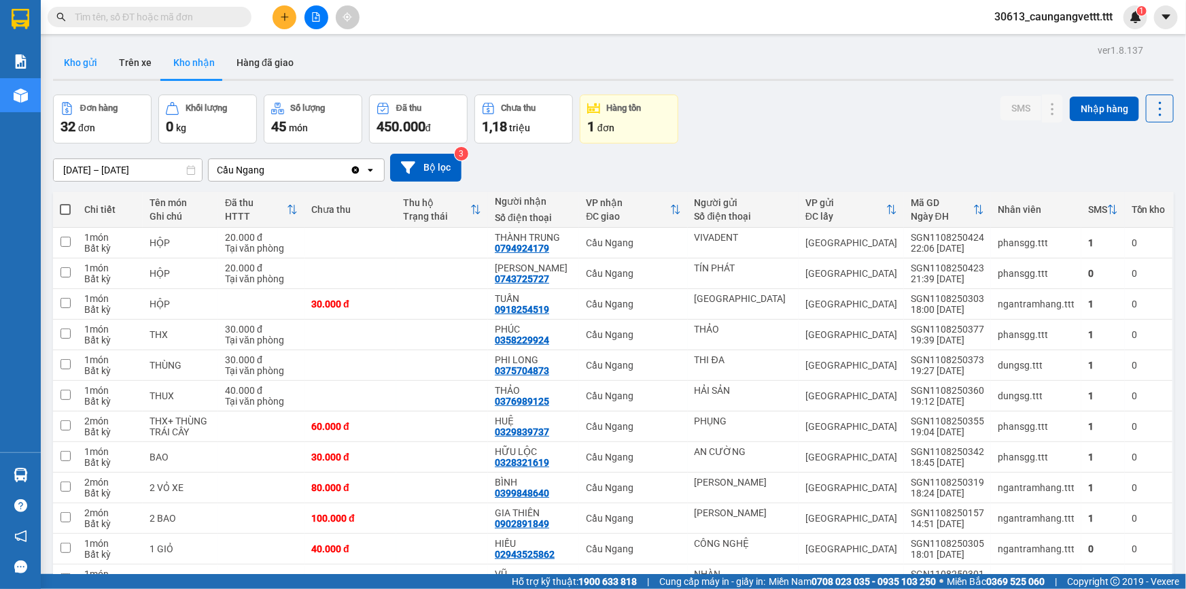
click at [78, 63] on button "Kho gửi" at bounding box center [80, 62] width 55 height 33
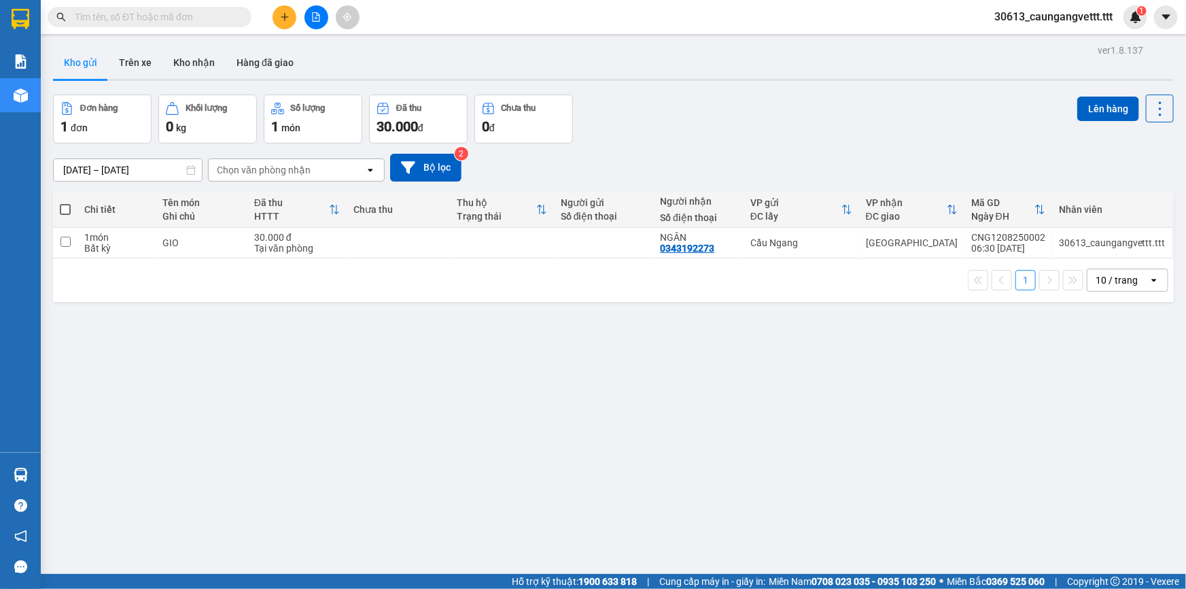
drag, startPoint x: 64, startPoint y: 210, endPoint x: 170, endPoint y: 191, distance: 107.7
click at [65, 209] on span at bounding box center [65, 209] width 11 height 11
click at [65, 203] on input "checkbox" at bounding box center [65, 203] width 0 height 0
checkbox input "true"
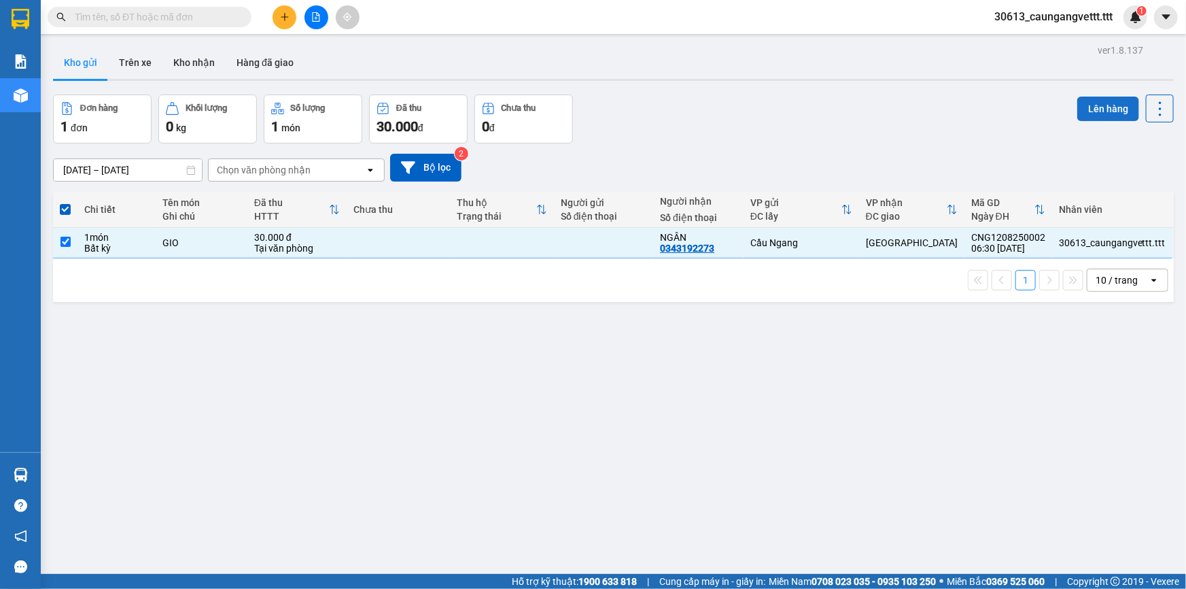
click at [1109, 111] on button "Lên hàng" at bounding box center [1109, 109] width 62 height 24
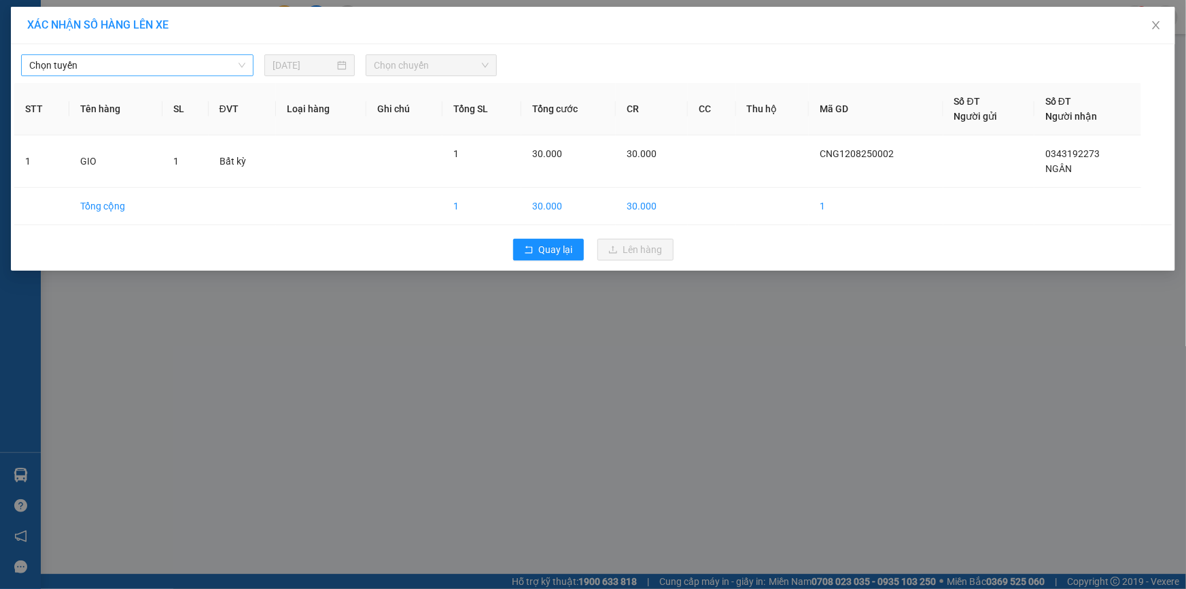
click at [125, 68] on span "Chọn tuyến" at bounding box center [137, 65] width 216 height 20
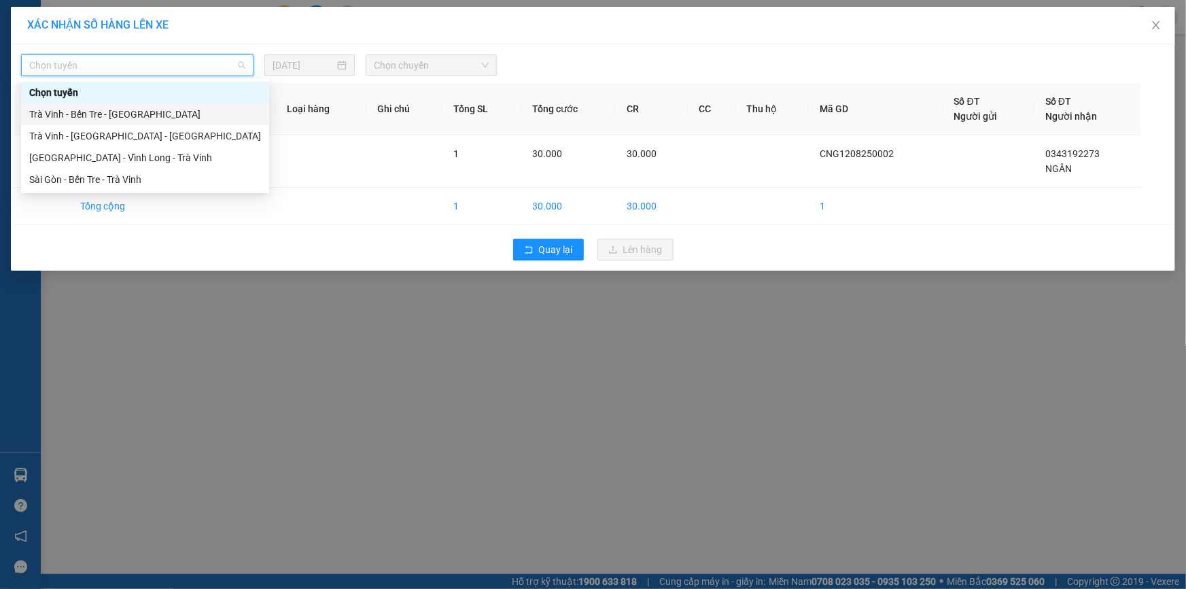
click at [127, 118] on div "Trà Vinh - Bến Tre - Sài Gòn" at bounding box center [145, 114] width 232 height 15
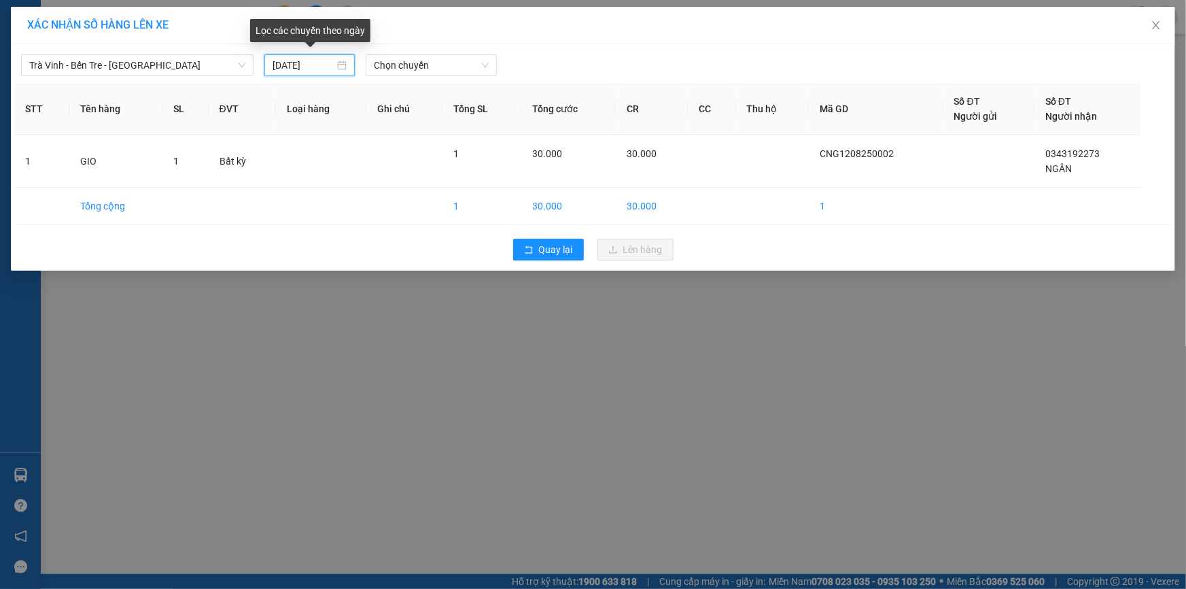
click at [280, 63] on input "12/08/2025" at bounding box center [304, 65] width 62 height 15
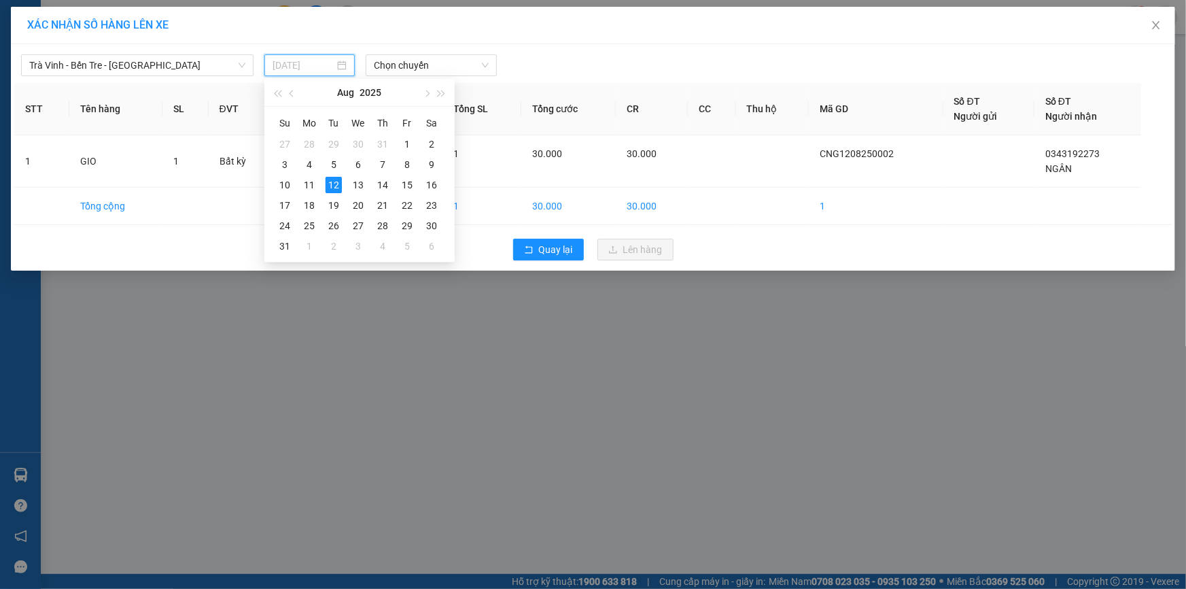
type input "12/08/2025"
click at [386, 59] on span "Chọn chuyến" at bounding box center [431, 65] width 115 height 20
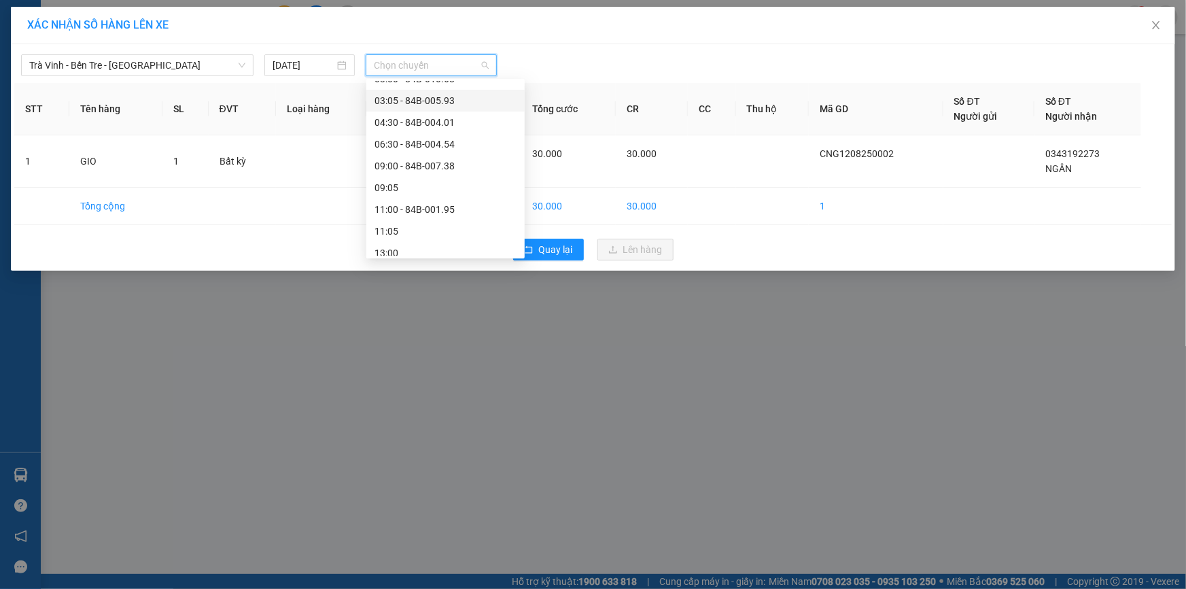
scroll to position [123, 0]
click at [413, 167] on div "09:00 - 84B-007.38" at bounding box center [446, 165] width 142 height 15
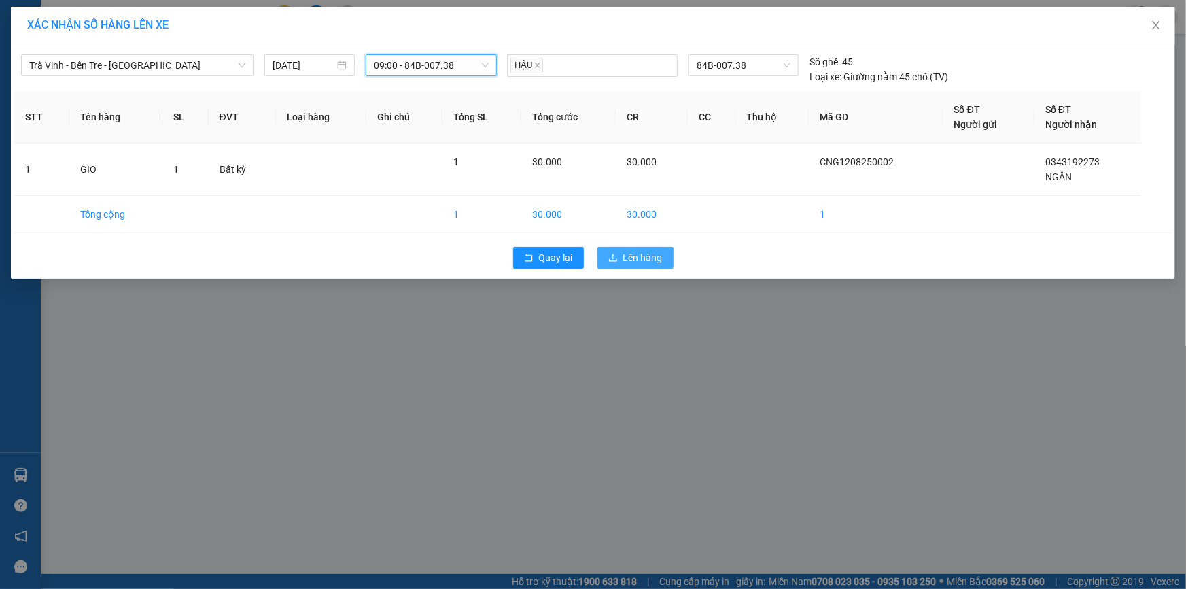
click at [649, 253] on span "Lên hàng" at bounding box center [642, 257] width 39 height 15
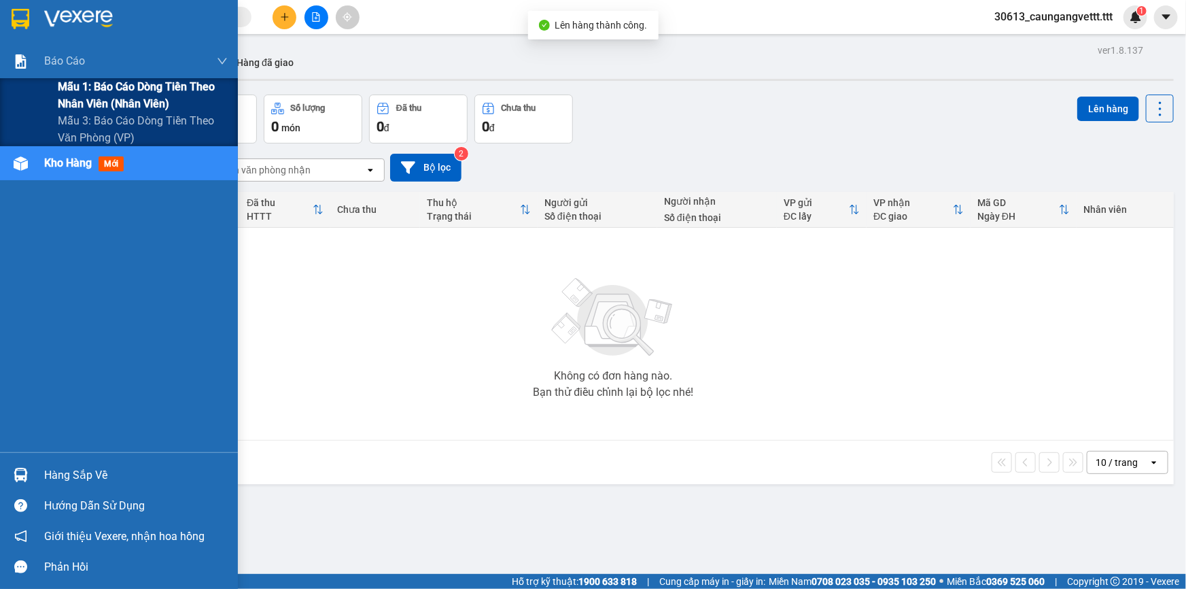
click at [95, 90] on span "Mẫu 1: Báo cáo dòng tiền theo nhân viên (nhân viên)" at bounding box center [143, 95] width 170 height 34
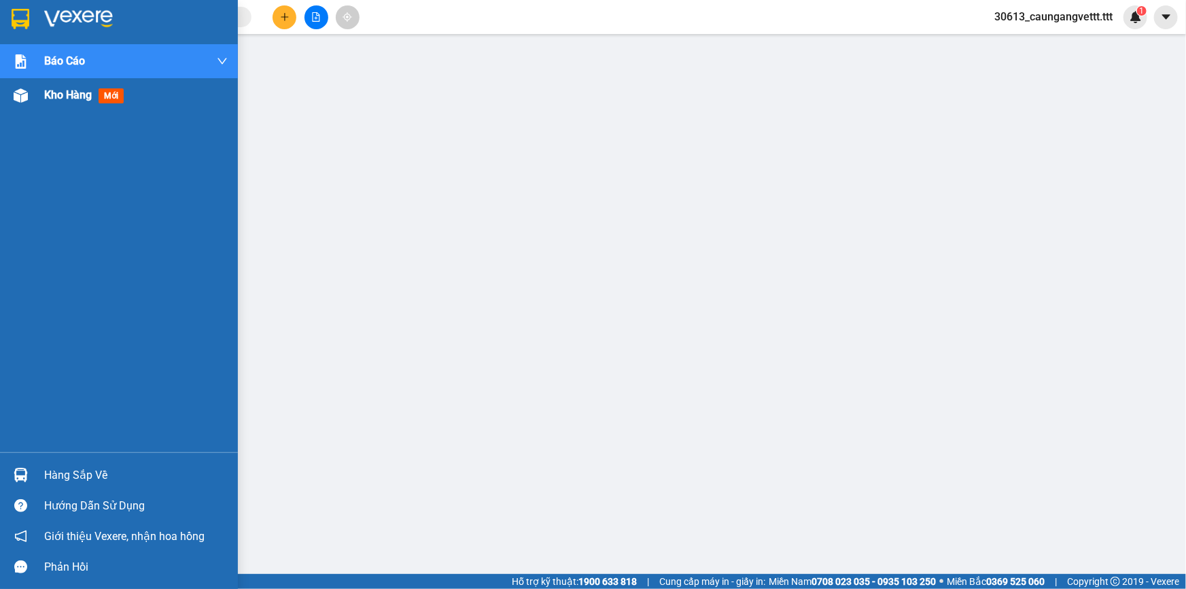
click at [65, 94] on span "Kho hàng" at bounding box center [68, 94] width 48 height 13
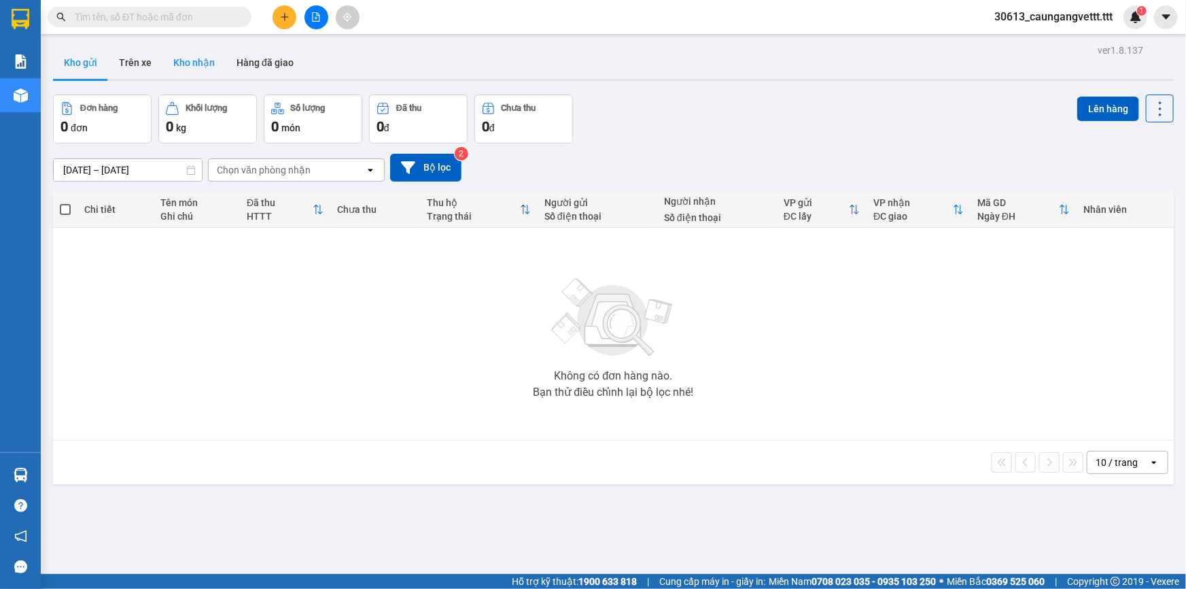
click at [193, 66] on button "Kho nhận" at bounding box center [193, 62] width 63 height 33
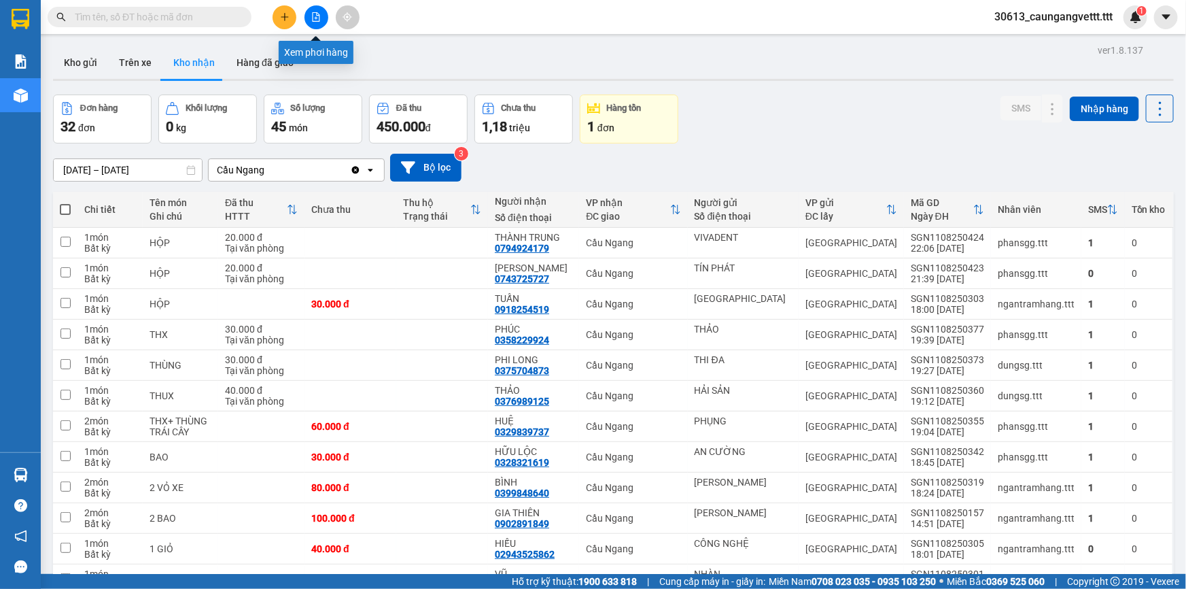
click at [323, 11] on button at bounding box center [317, 17] width 24 height 24
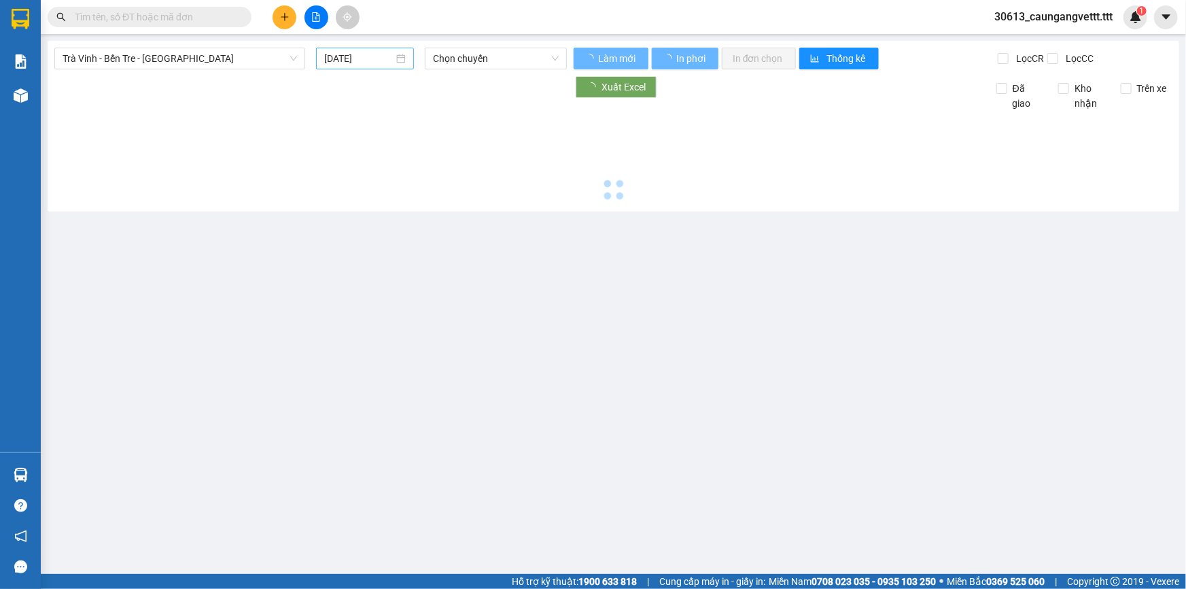
type input "12/08/2025"
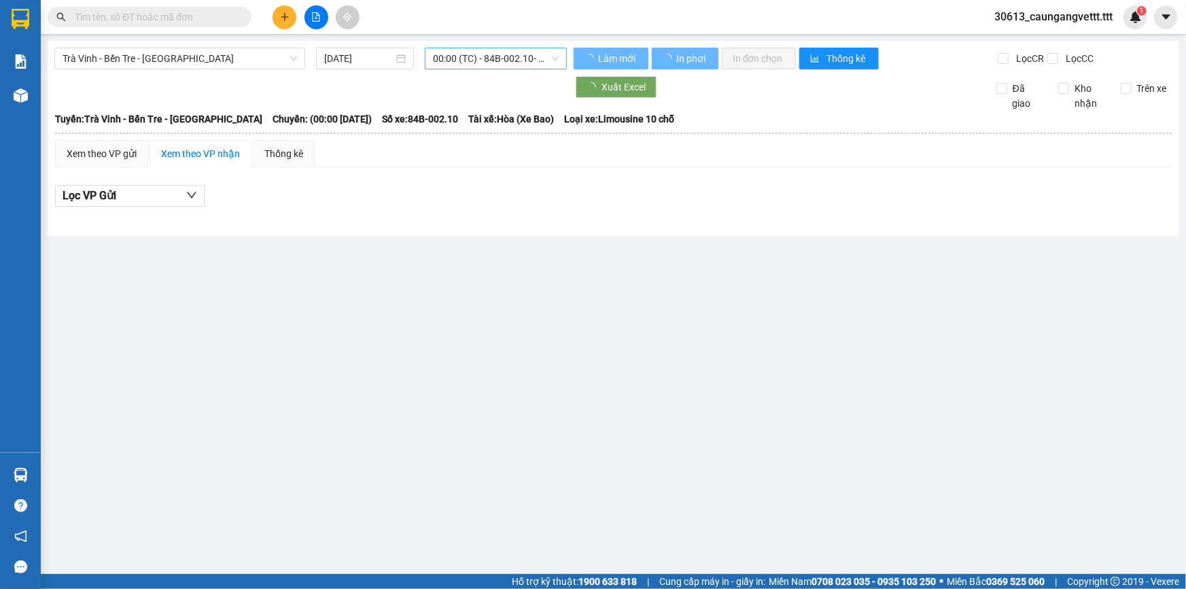
click at [470, 61] on span "00:00 (TC) - 84B-002.10 - (Đã hủy)" at bounding box center [496, 58] width 126 height 20
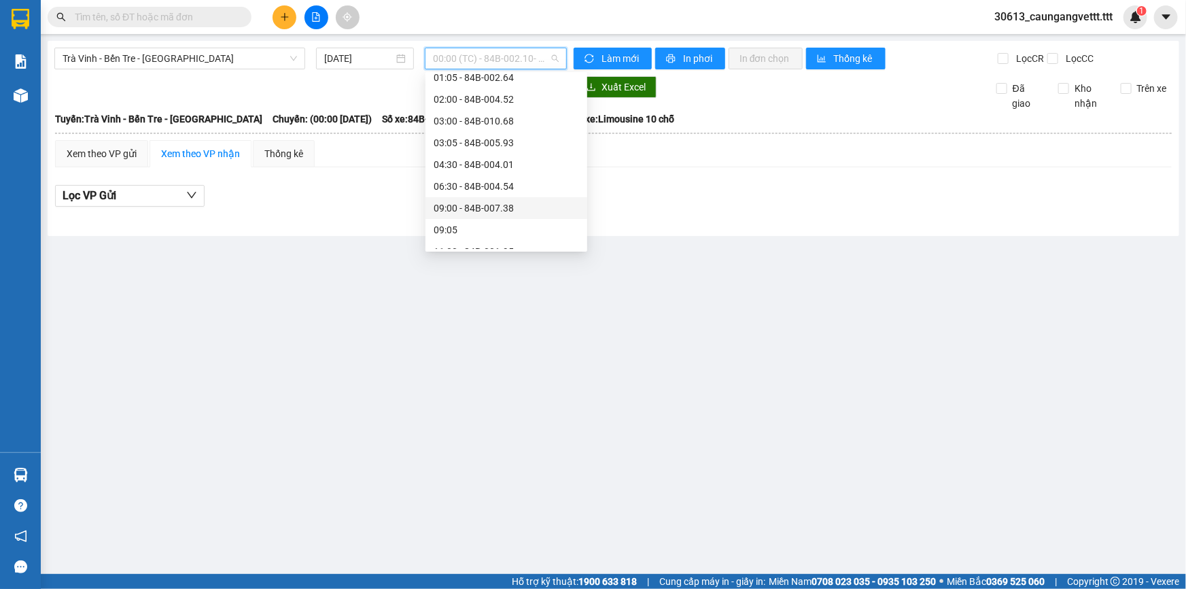
scroll to position [82, 0]
click at [467, 197] on div "09:00 - 84B-007.38" at bounding box center [506, 199] width 145 height 15
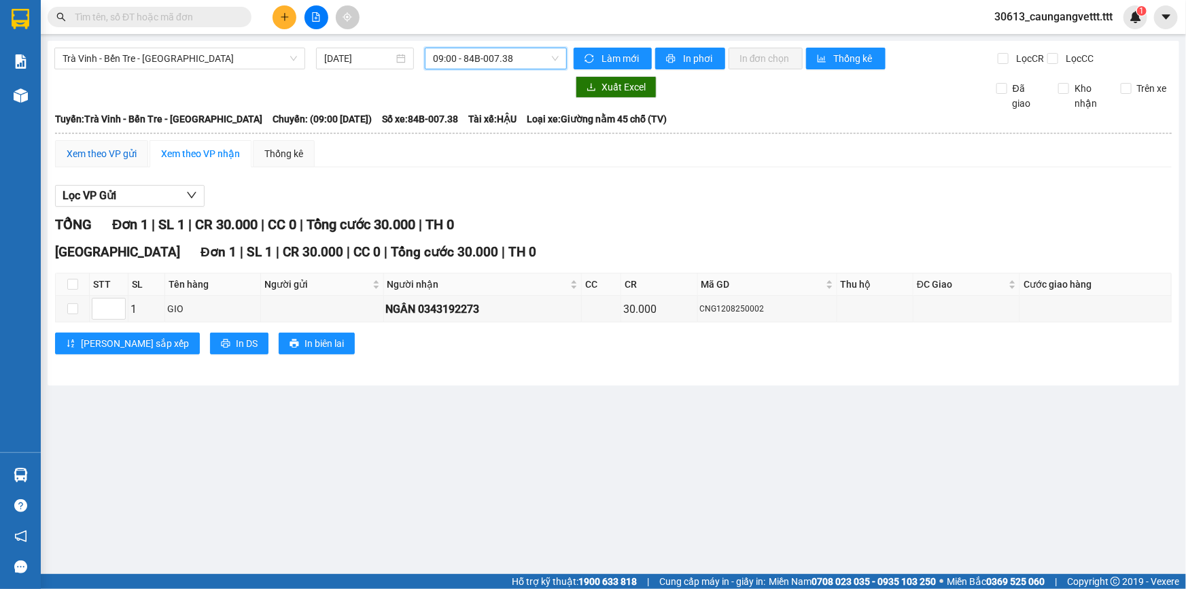
click at [114, 154] on div "Xem theo VP gửi" at bounding box center [102, 153] width 70 height 15
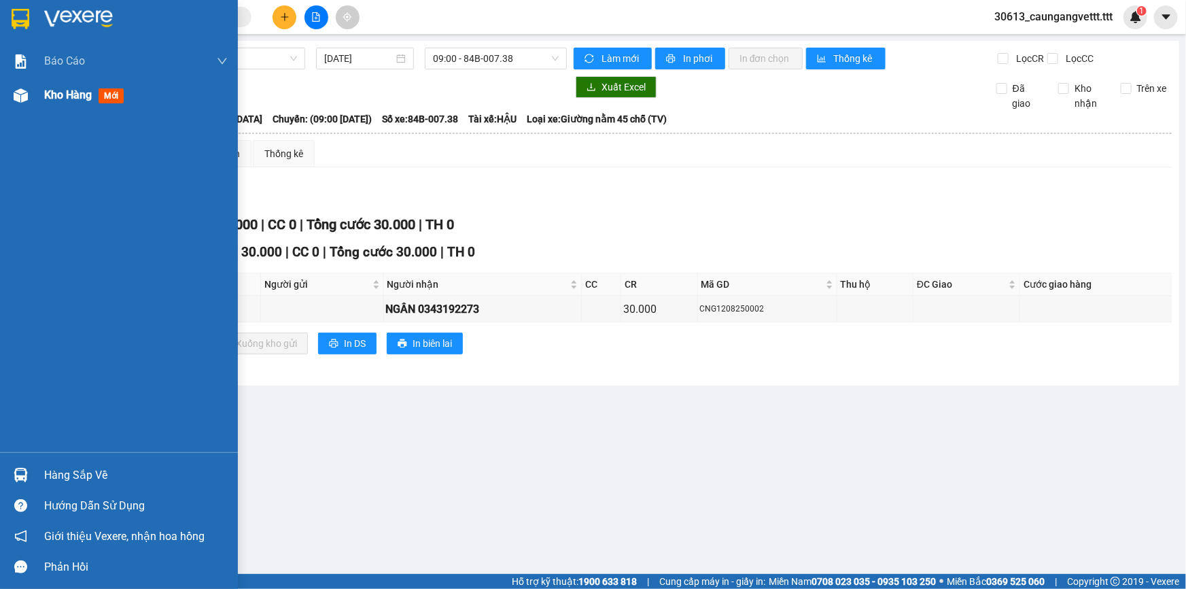
click at [58, 97] on span "Kho hàng" at bounding box center [68, 94] width 48 height 13
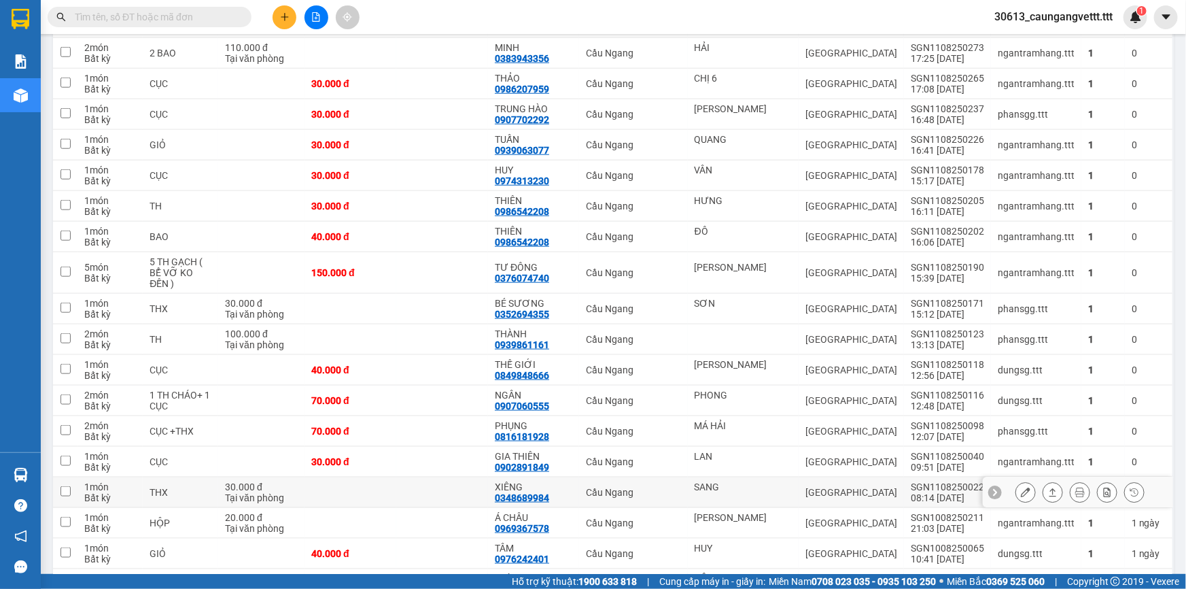
scroll to position [685, 0]
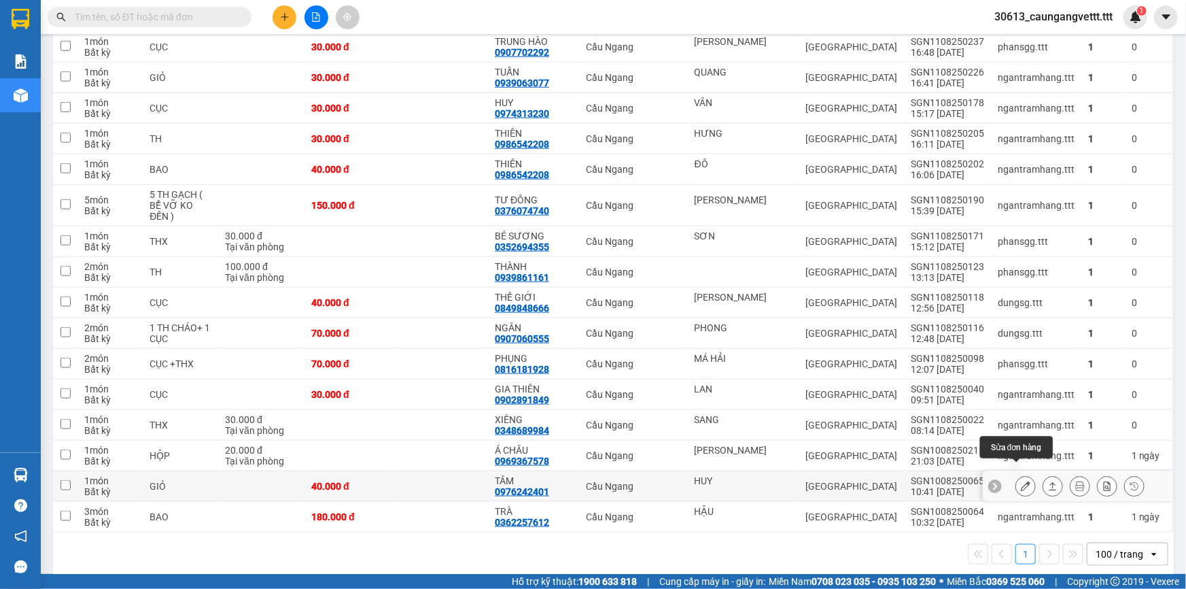
click at [1021, 481] on icon at bounding box center [1026, 486] width 10 height 10
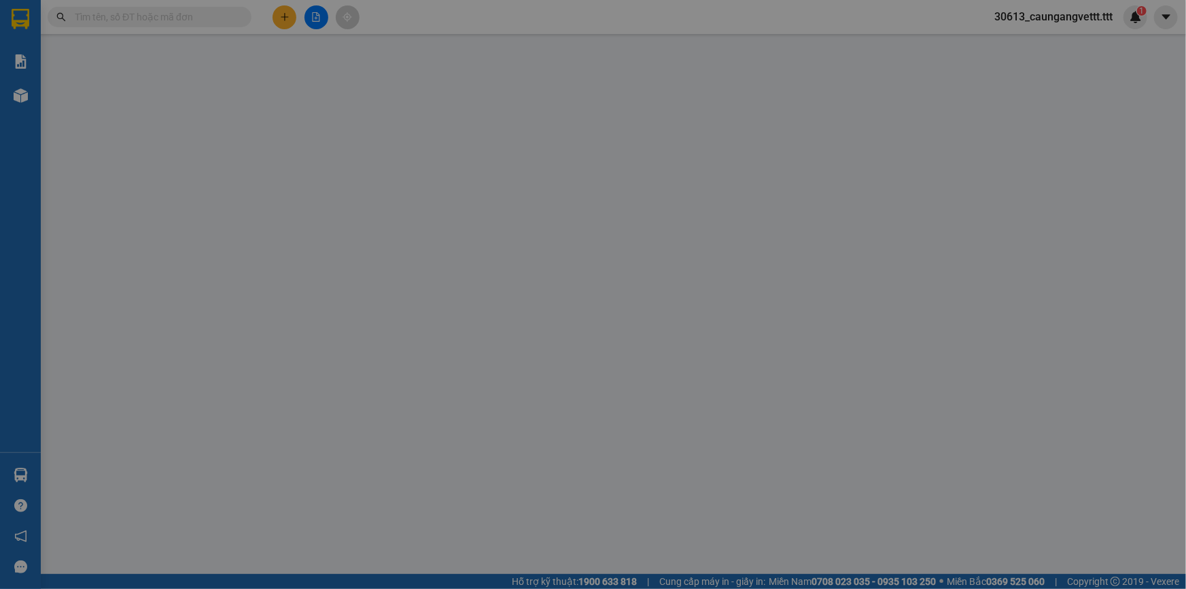
type input "HUY"
type input "0976242401"
type input "TÂM"
type input "40.000"
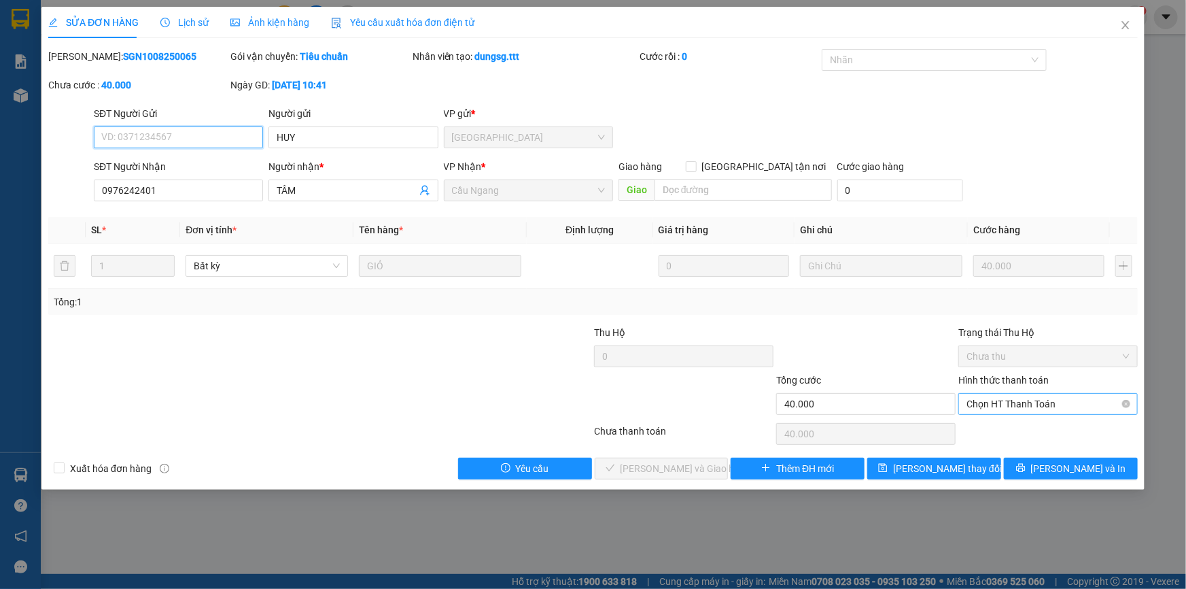
click at [1027, 404] on span "Chọn HT Thanh Toán" at bounding box center [1048, 404] width 163 height 20
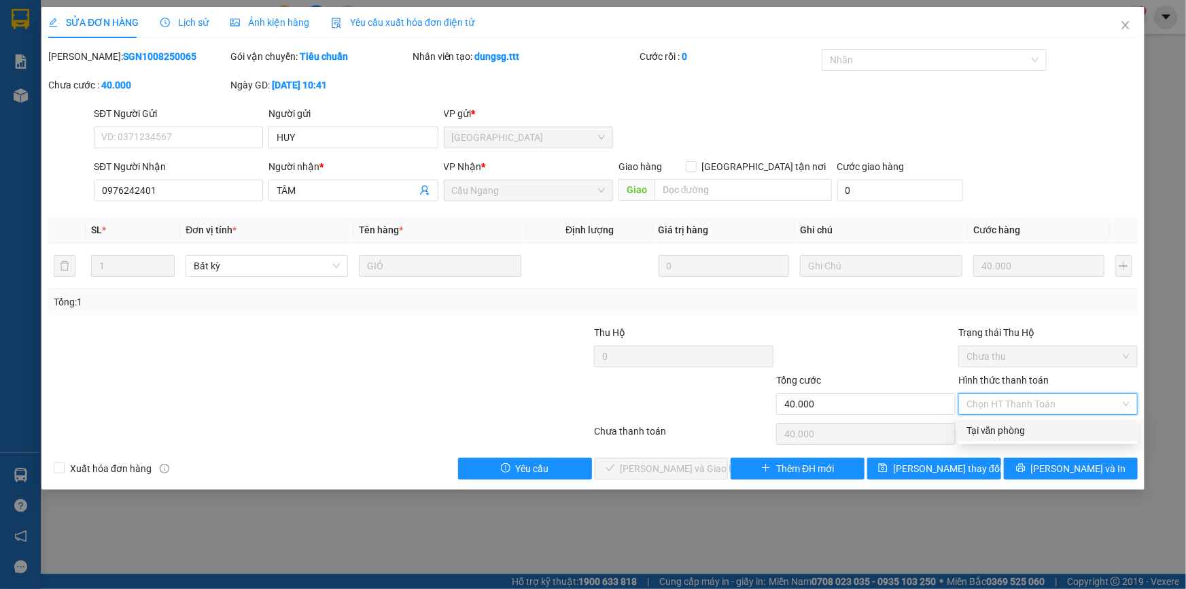
click at [1013, 434] on div "Tại văn phòng" at bounding box center [1048, 430] width 163 height 15
type input "0"
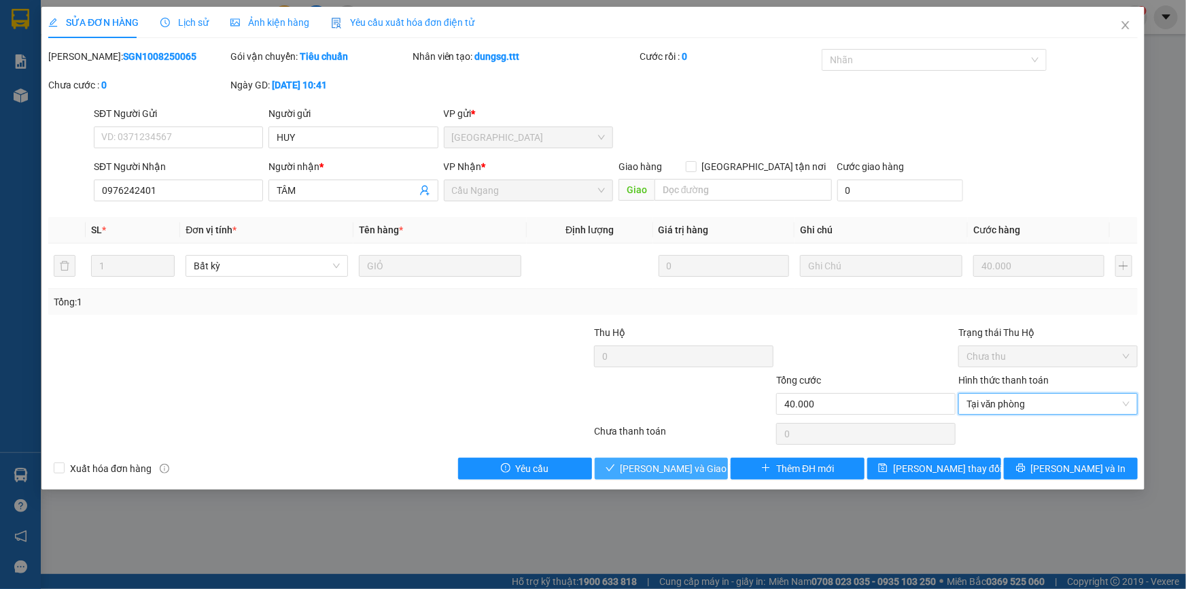
click at [688, 468] on span "[PERSON_NAME] và Giao hàng" at bounding box center [686, 468] width 131 height 15
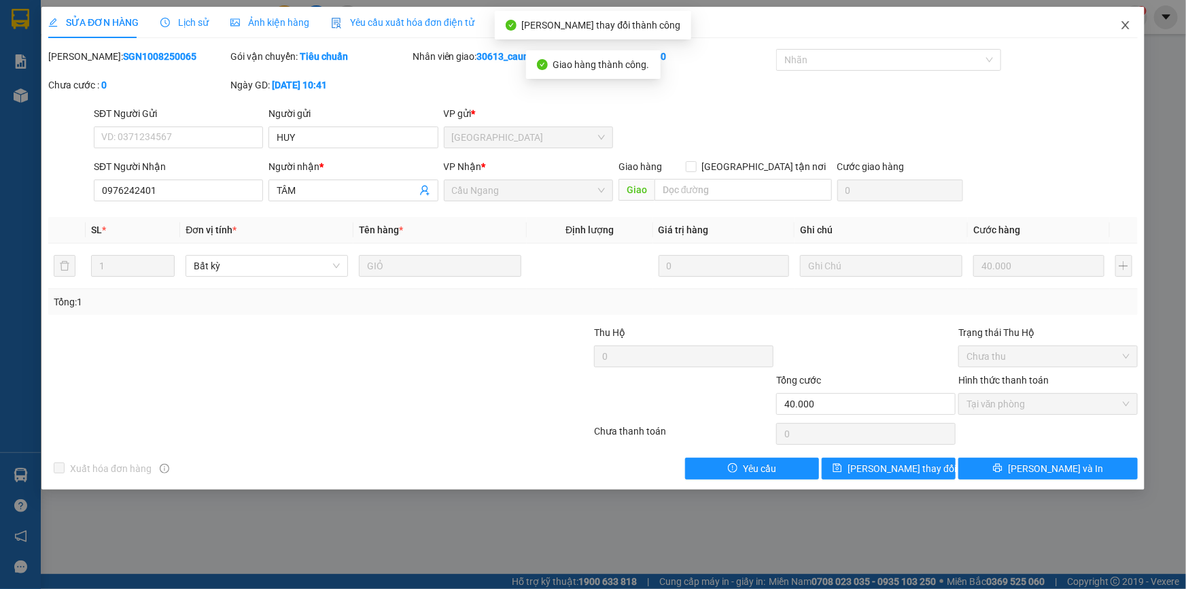
click at [1124, 22] on icon "close" at bounding box center [1125, 25] width 11 height 11
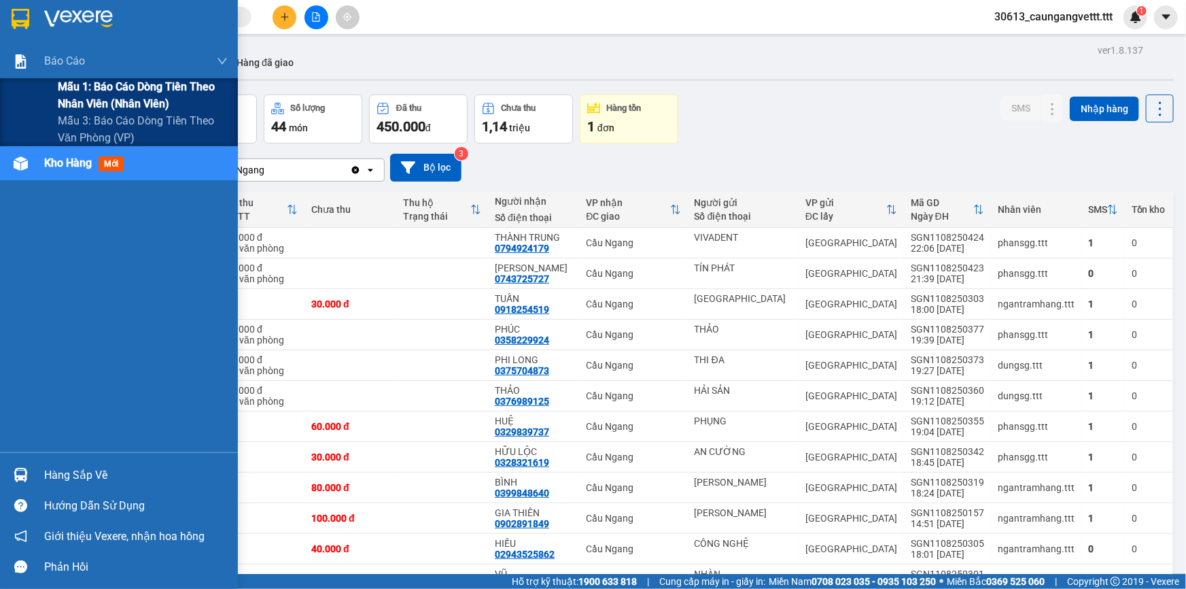
click at [120, 95] on span "Mẫu 1: Báo cáo dòng tiền theo nhân viên (nhân viên)" at bounding box center [143, 95] width 170 height 34
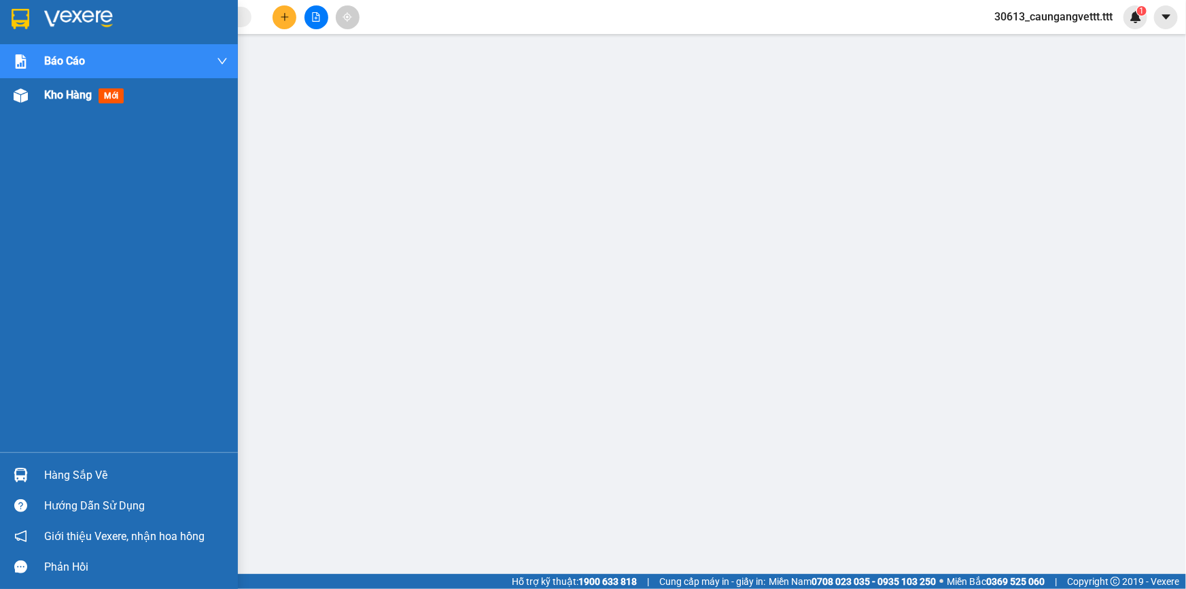
click at [61, 98] on span "Kho hàng" at bounding box center [68, 94] width 48 height 13
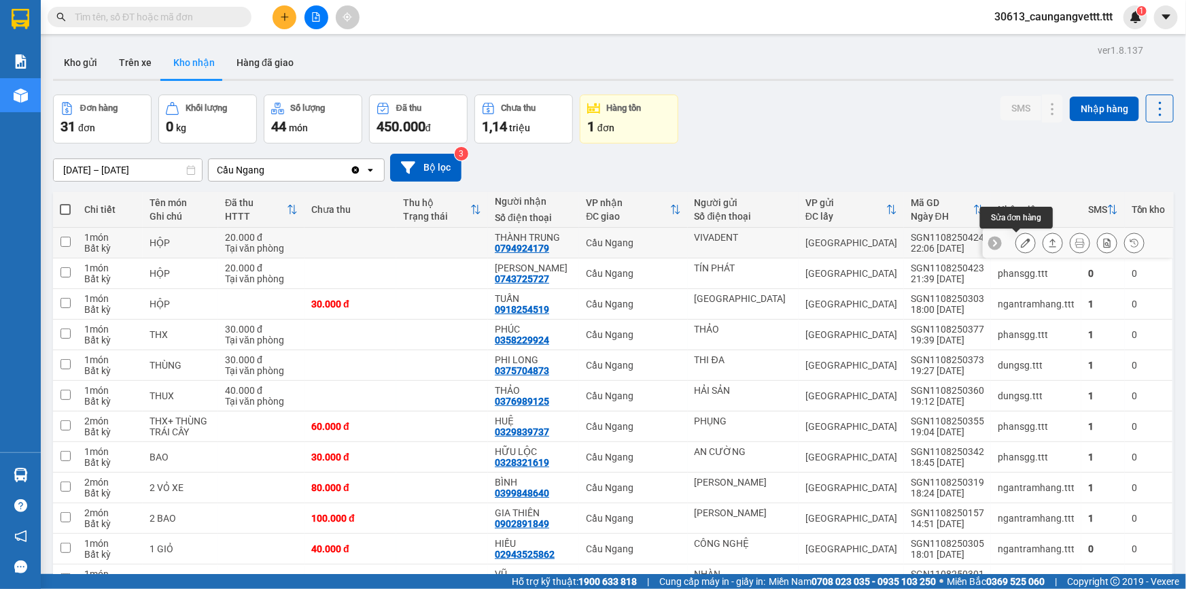
click at [1021, 241] on icon at bounding box center [1026, 243] width 10 height 10
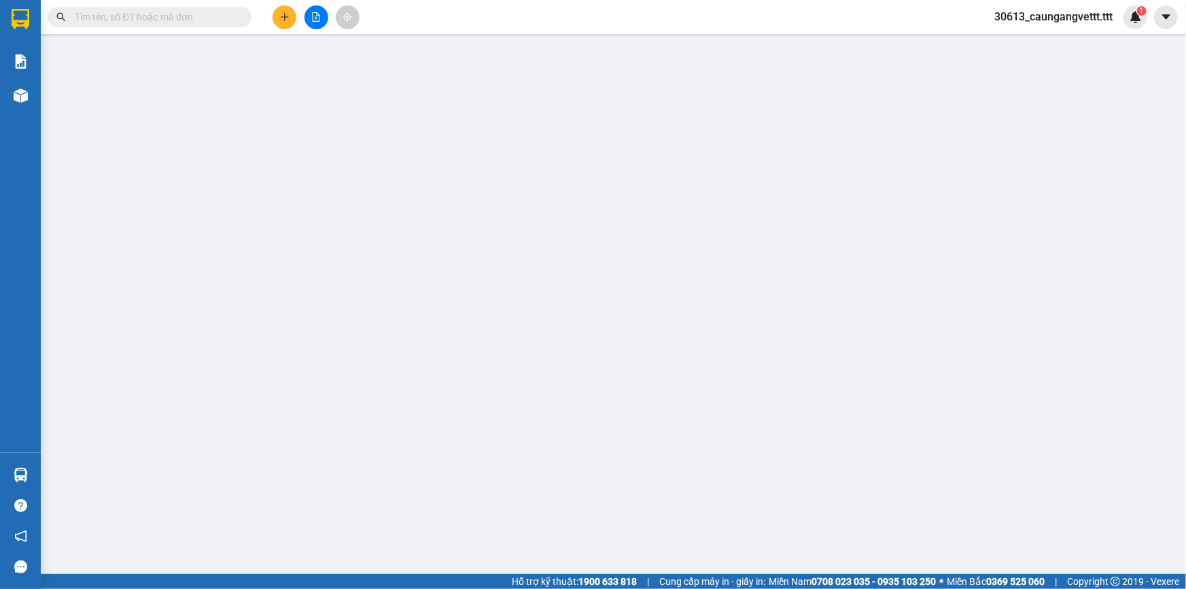
type input "VIVADENT"
type input "0794924179"
type input "THÀNH TRUNG"
type input "20.000"
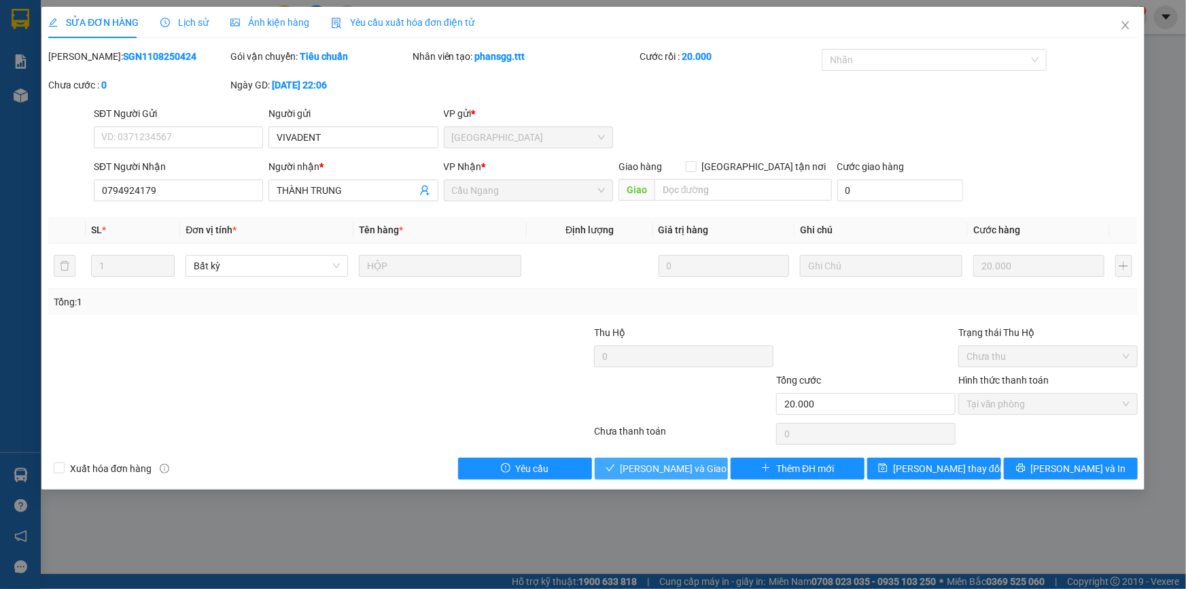
click at [671, 472] on span "[PERSON_NAME] và Giao hàng" at bounding box center [686, 468] width 131 height 15
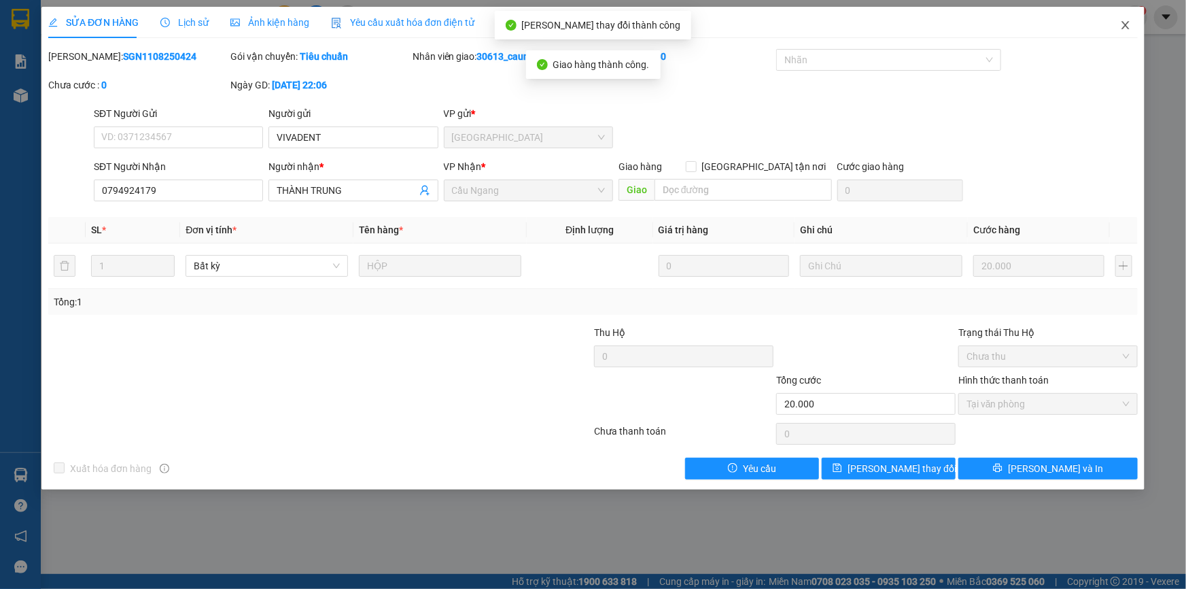
click at [1129, 27] on icon "close" at bounding box center [1125, 25] width 11 height 11
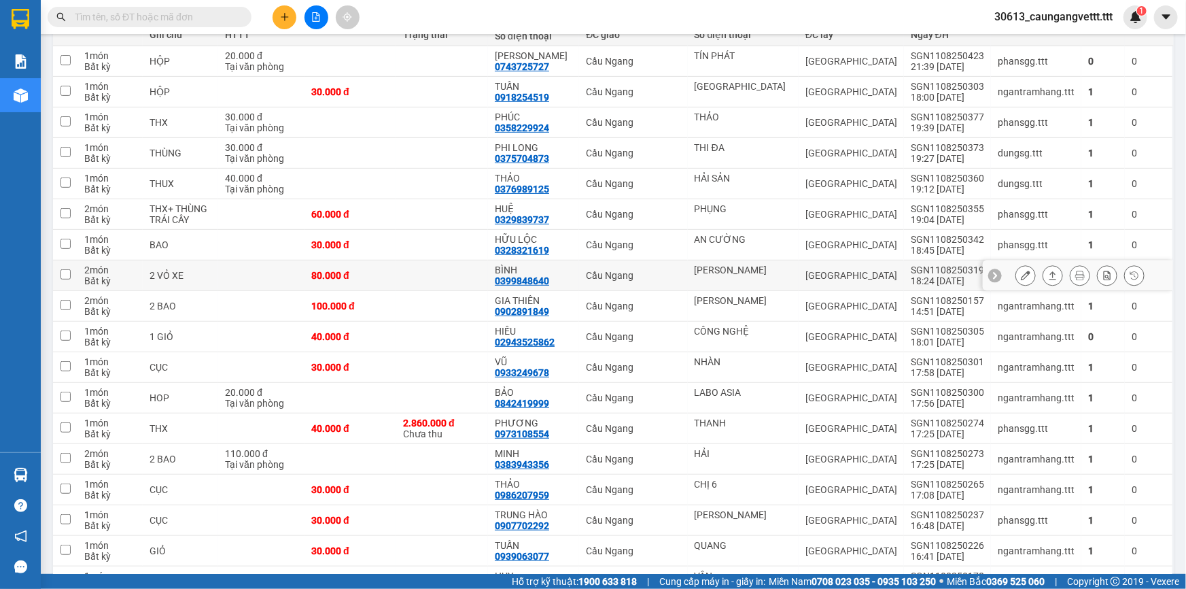
scroll to position [165, 0]
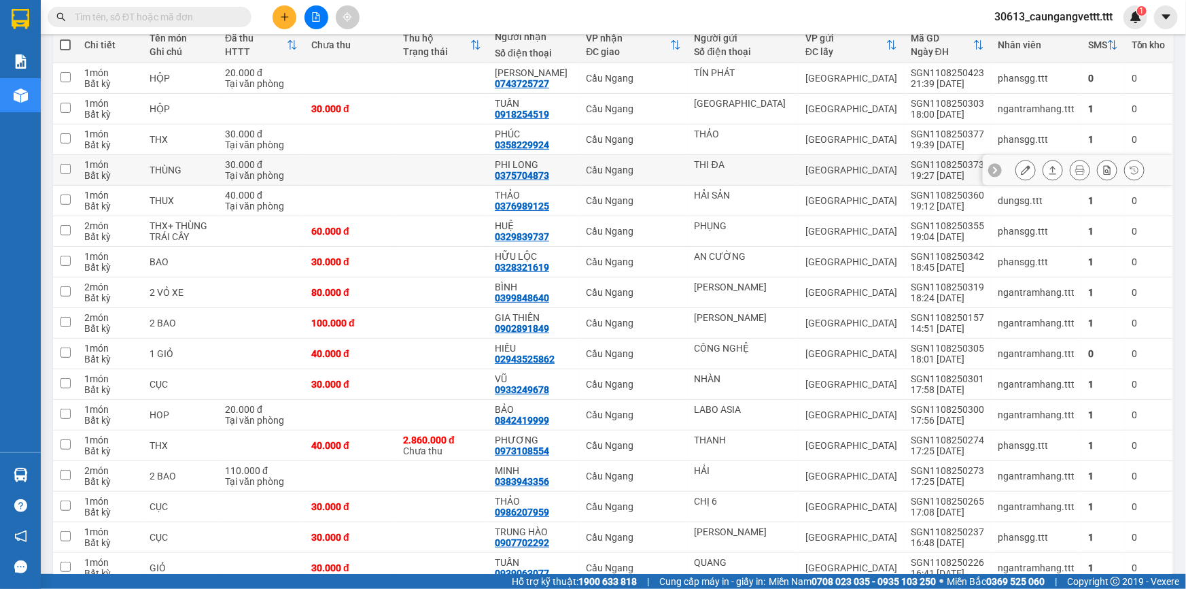
click at [1021, 167] on icon at bounding box center [1026, 170] width 10 height 10
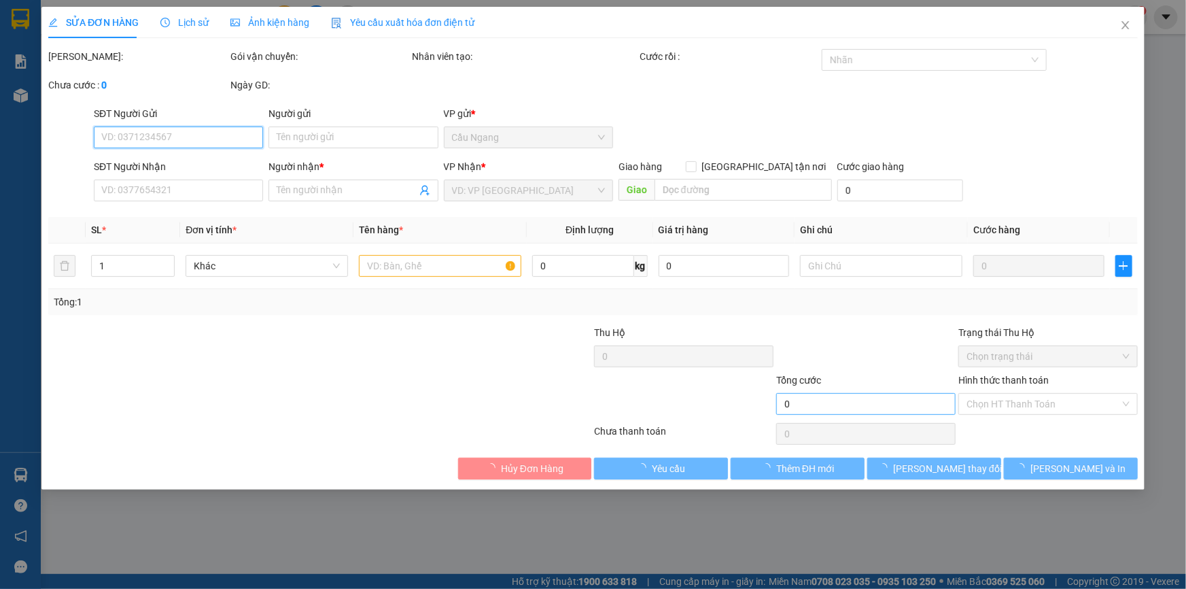
type input "THI ĐA"
type input "0375704873"
type input "PHI LONG"
type input "30.000"
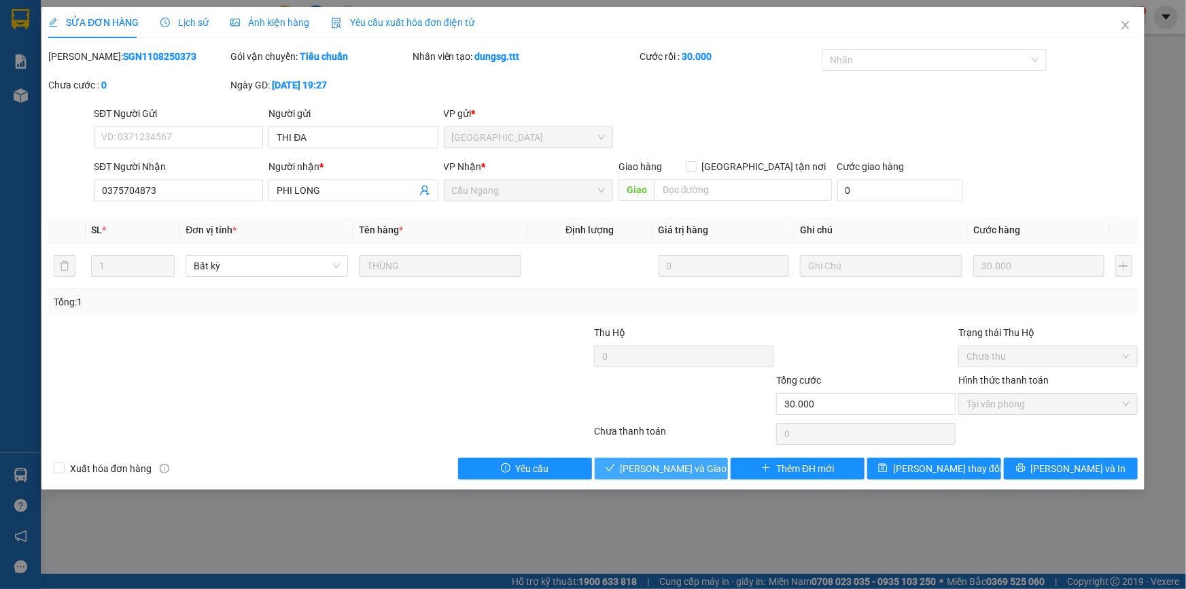
drag, startPoint x: 668, startPoint y: 468, endPoint x: 683, endPoint y: 453, distance: 20.7
click at [668, 468] on span "[PERSON_NAME] và Giao hàng" at bounding box center [686, 468] width 131 height 15
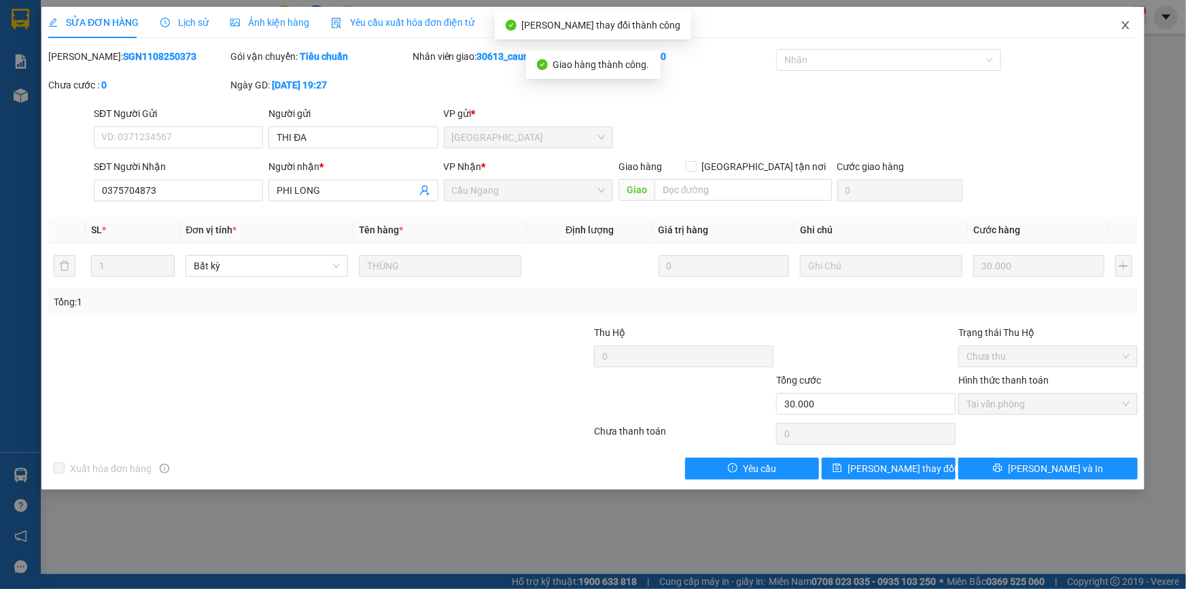
click at [1124, 25] on icon "close" at bounding box center [1125, 25] width 11 height 11
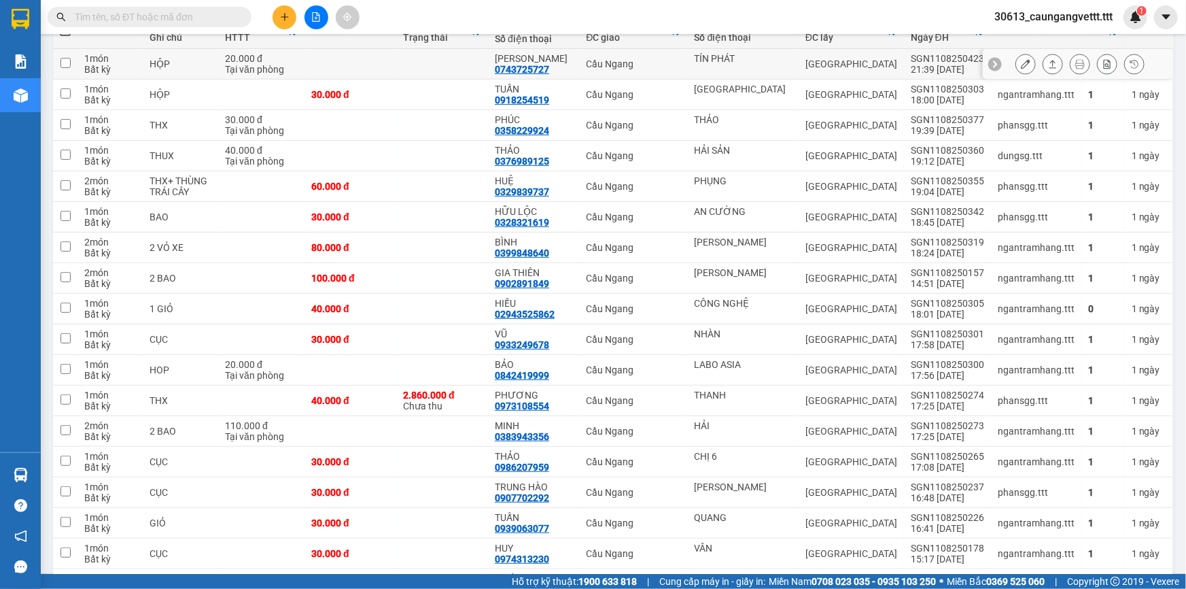
scroll to position [123, 0]
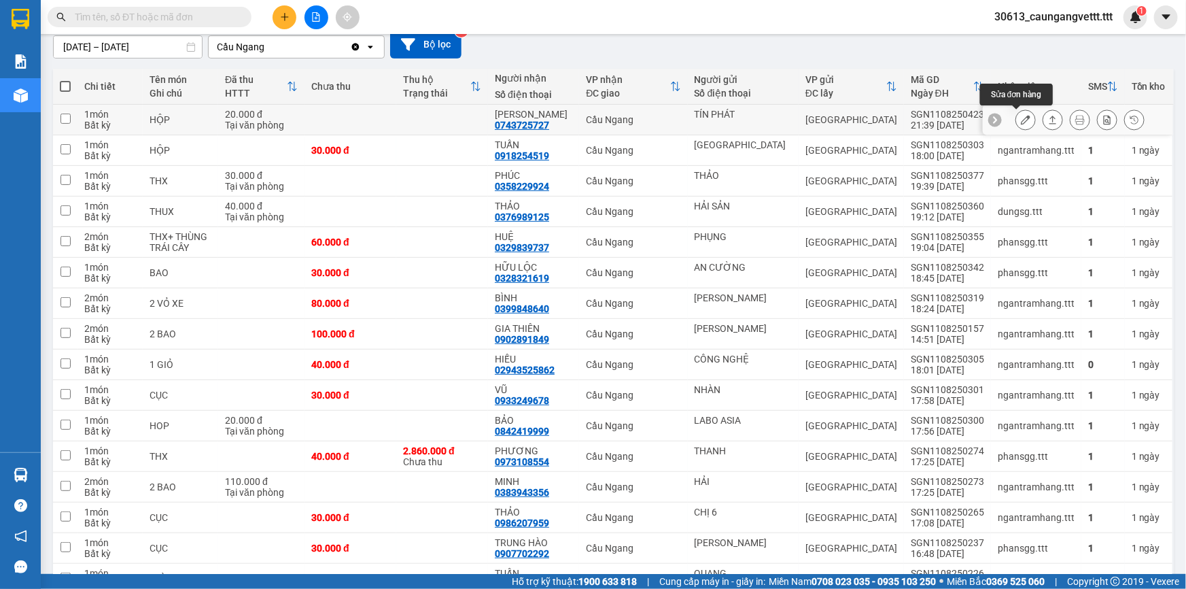
click at [1021, 121] on icon at bounding box center [1026, 120] width 10 height 10
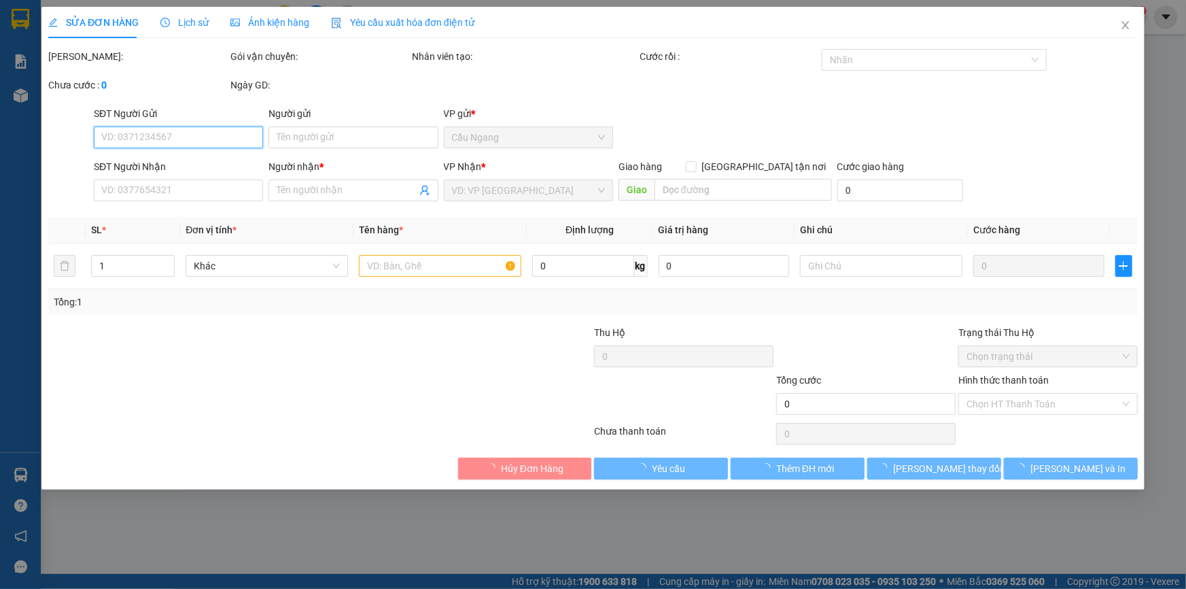
type input "TÍN PHÁT"
type input "0743725727"
type input "MỸ LINH"
type input "20.000"
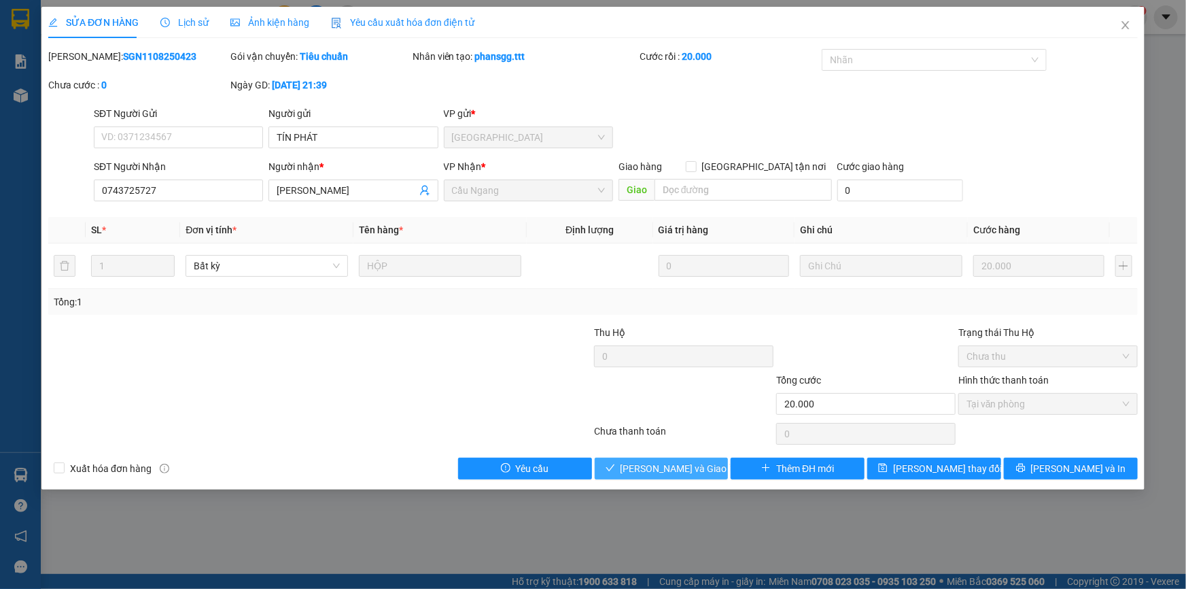
click at [659, 470] on span "[PERSON_NAME] và Giao hàng" at bounding box center [686, 468] width 131 height 15
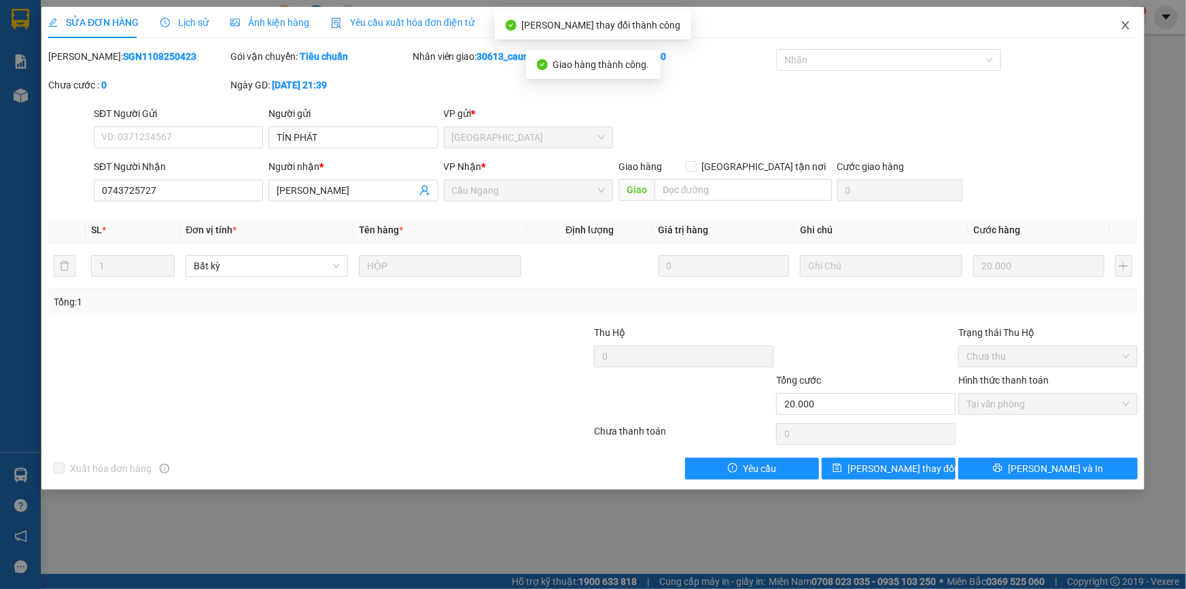
click at [1126, 27] on icon "close" at bounding box center [1125, 25] width 7 height 8
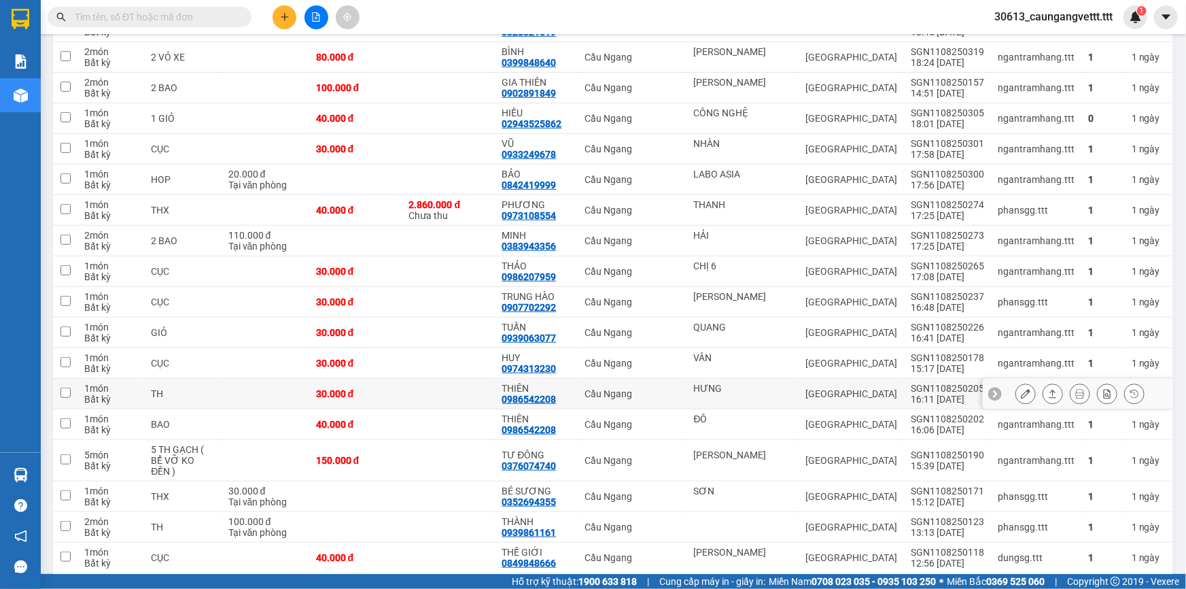
scroll to position [371, 0]
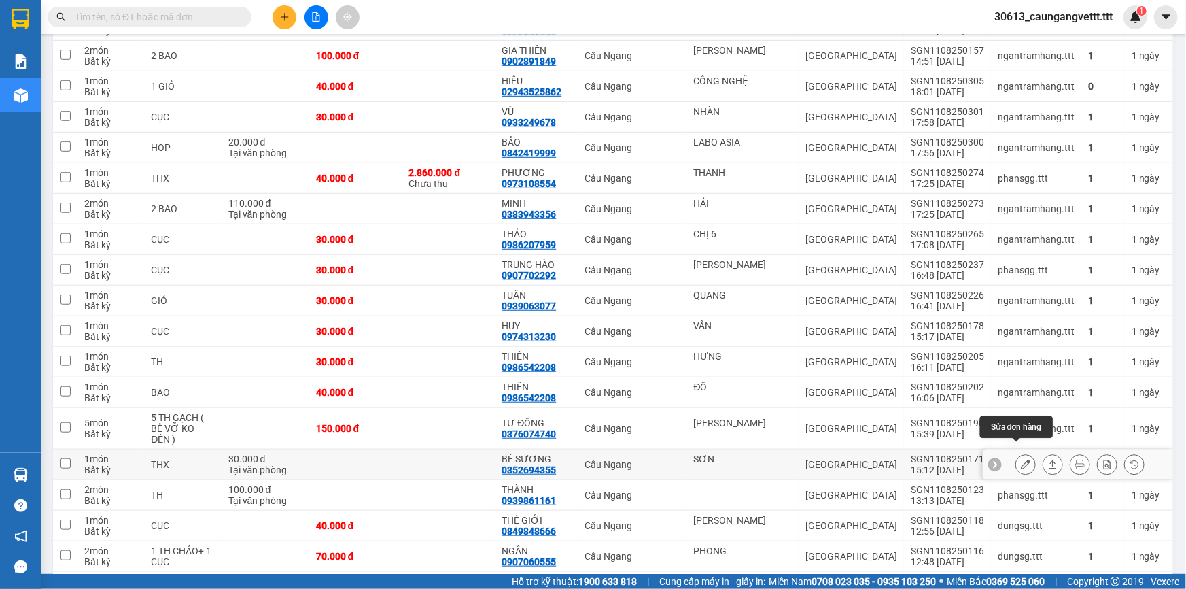
click at [1021, 460] on icon at bounding box center [1026, 465] width 10 height 10
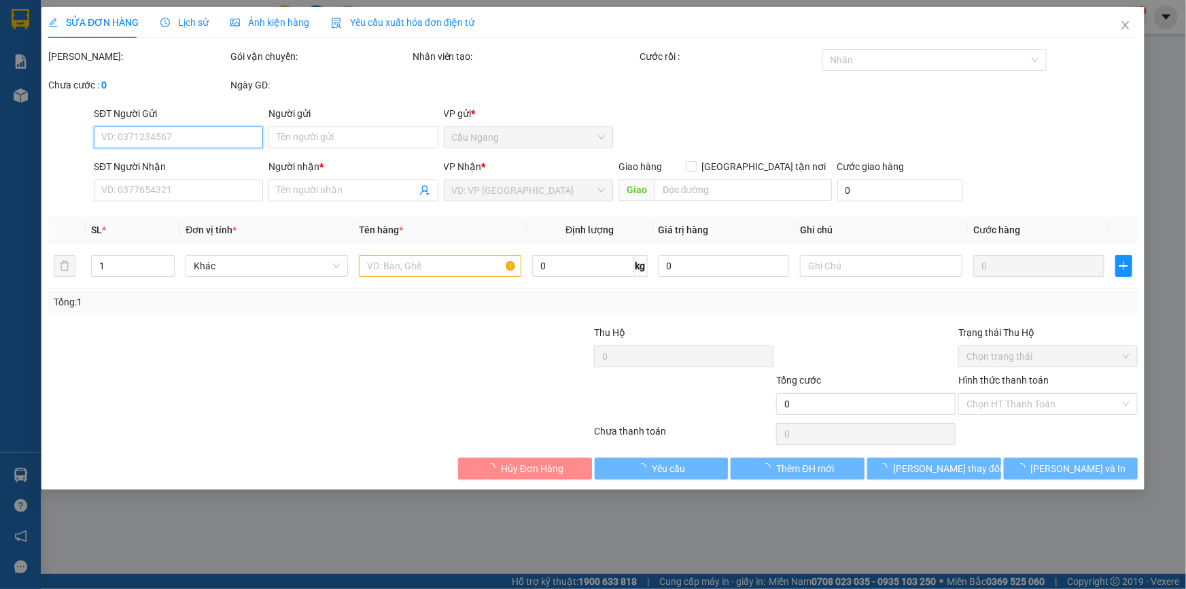
type input "SƠN"
type input "0352694355"
type input "BÉ SƯƠNG"
type input "30.000"
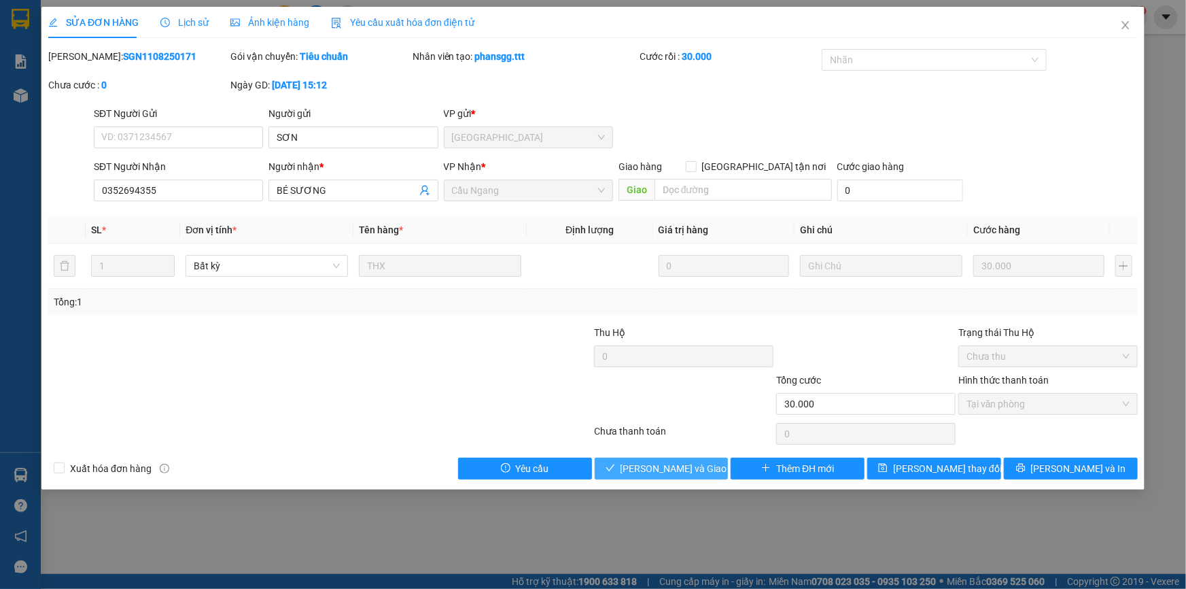
click at [677, 469] on span "[PERSON_NAME] và Giao hàng" at bounding box center [686, 468] width 131 height 15
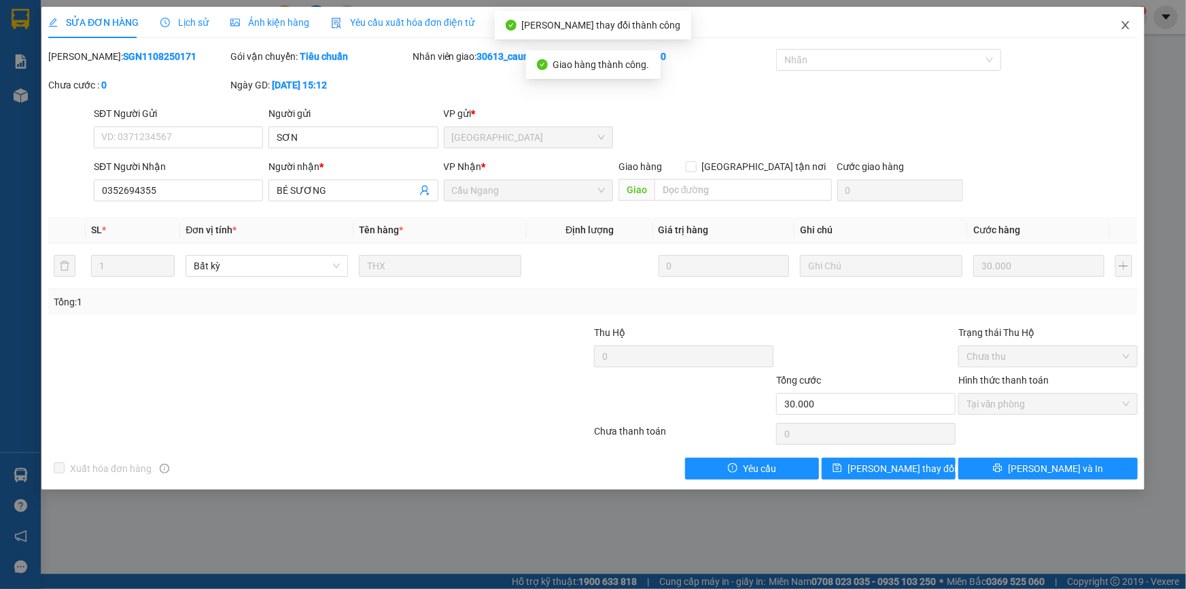
click at [1122, 24] on icon "close" at bounding box center [1125, 25] width 11 height 11
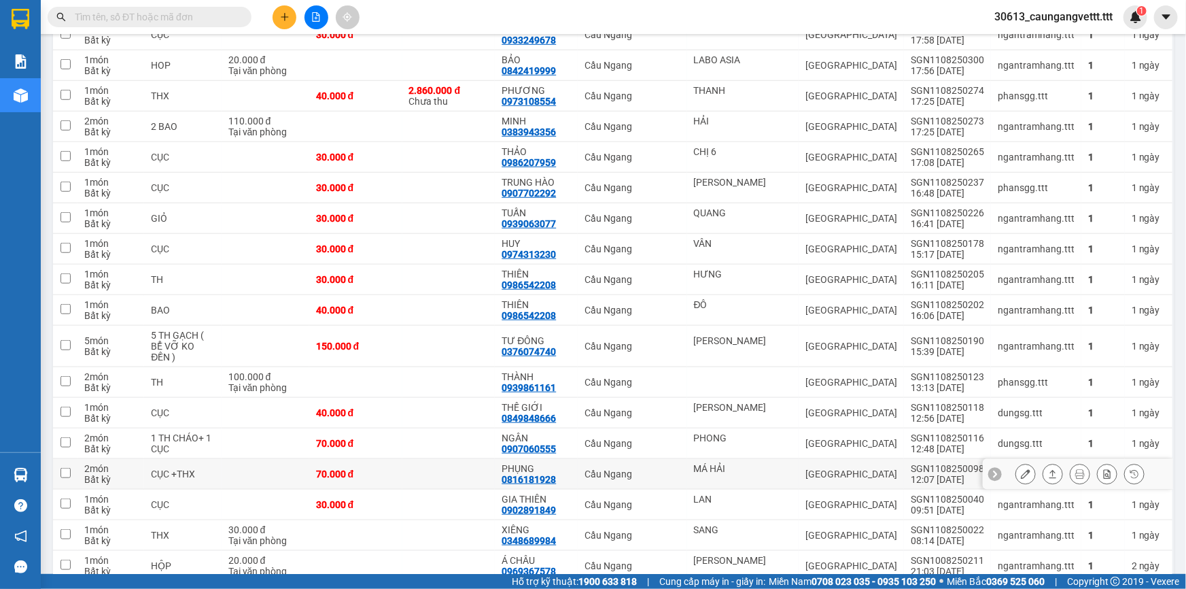
scroll to position [533, 0]
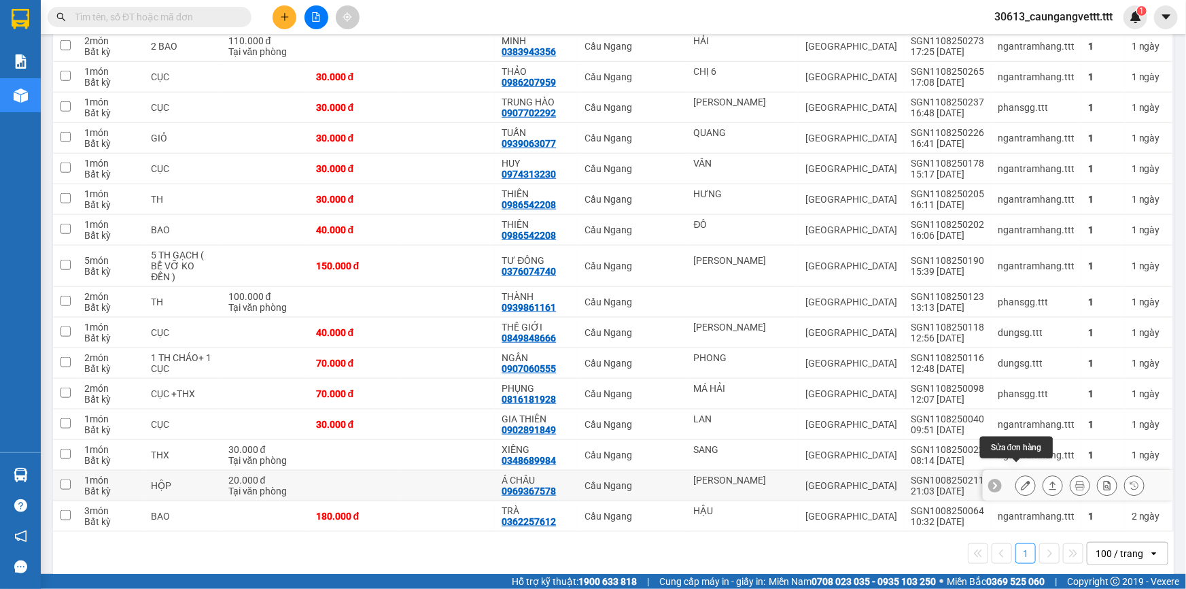
click at [1021, 481] on icon at bounding box center [1026, 486] width 10 height 10
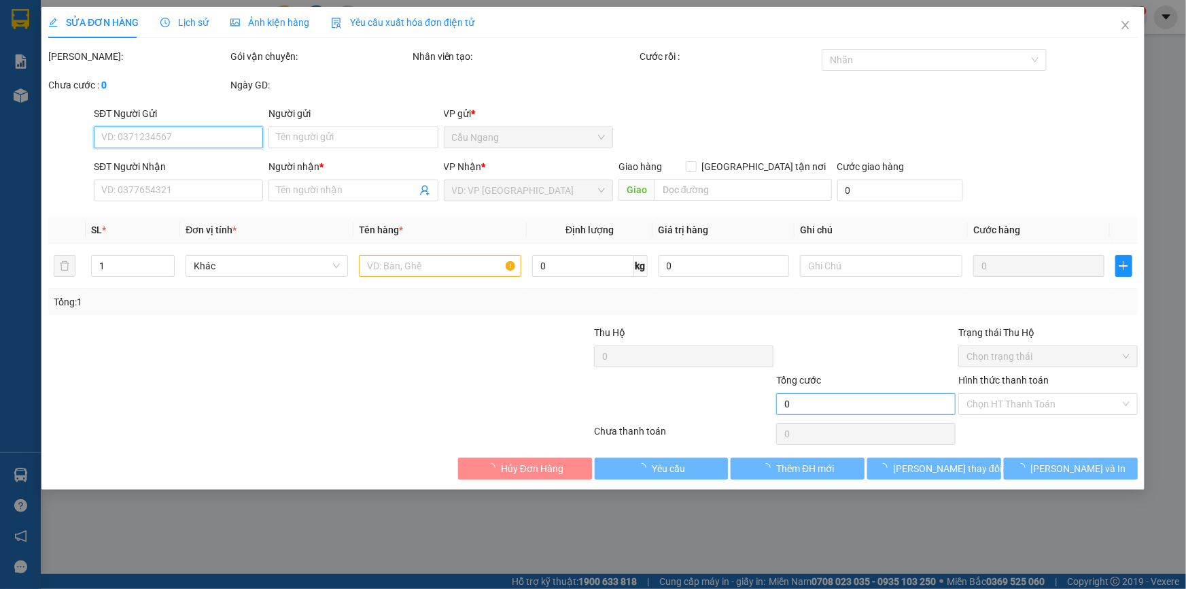
type input "HÀ MINH"
type input "0969367578"
type input "Á CHÂU"
type input "20.000"
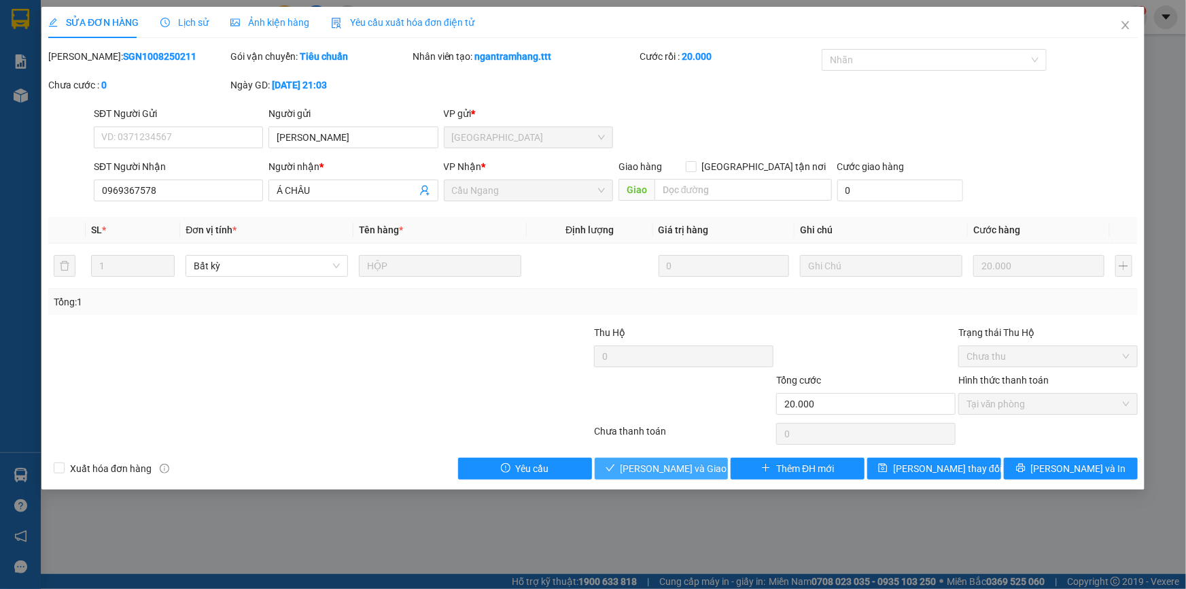
click at [678, 461] on span "[PERSON_NAME] và Giao hàng" at bounding box center [686, 468] width 131 height 15
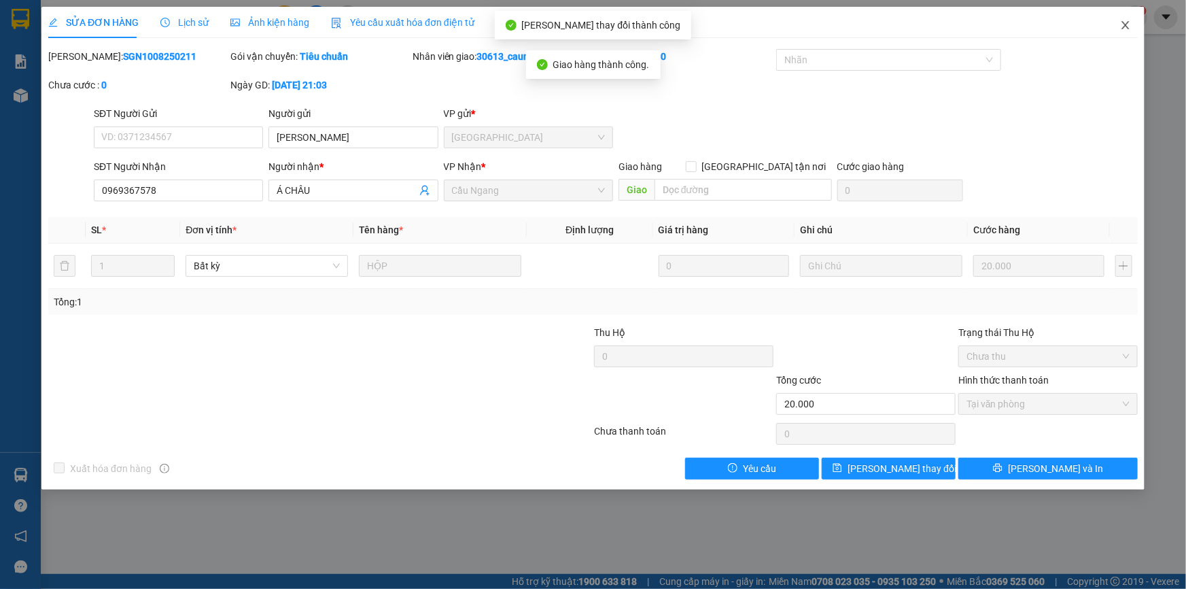
click at [1124, 24] on icon "close" at bounding box center [1125, 25] width 7 height 8
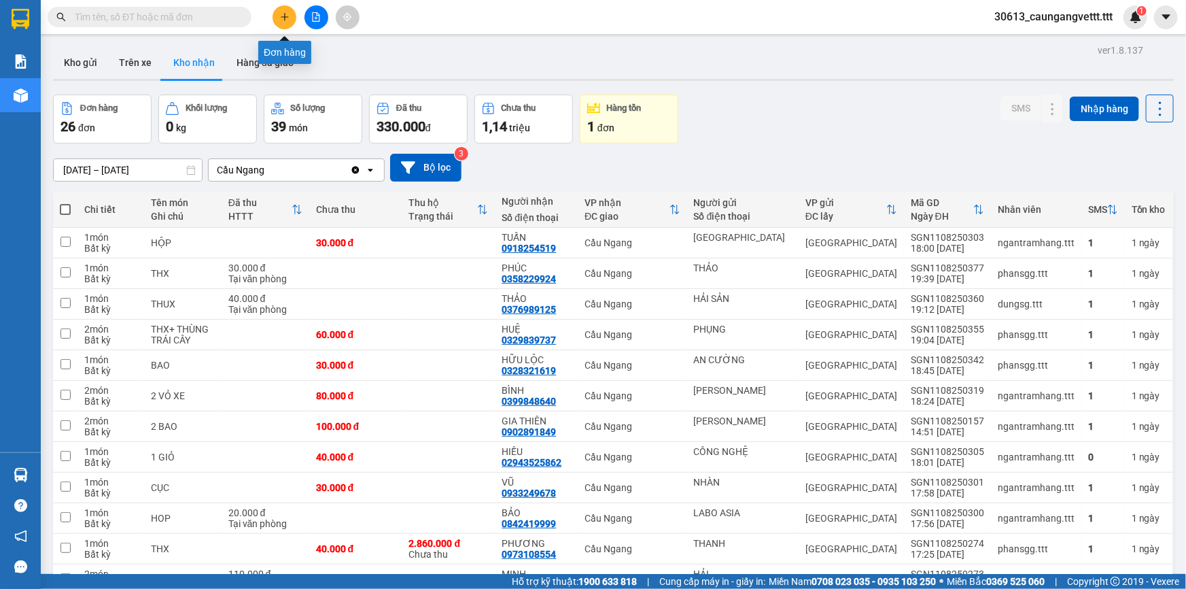
click at [284, 12] on icon "plus" at bounding box center [285, 17] width 10 height 10
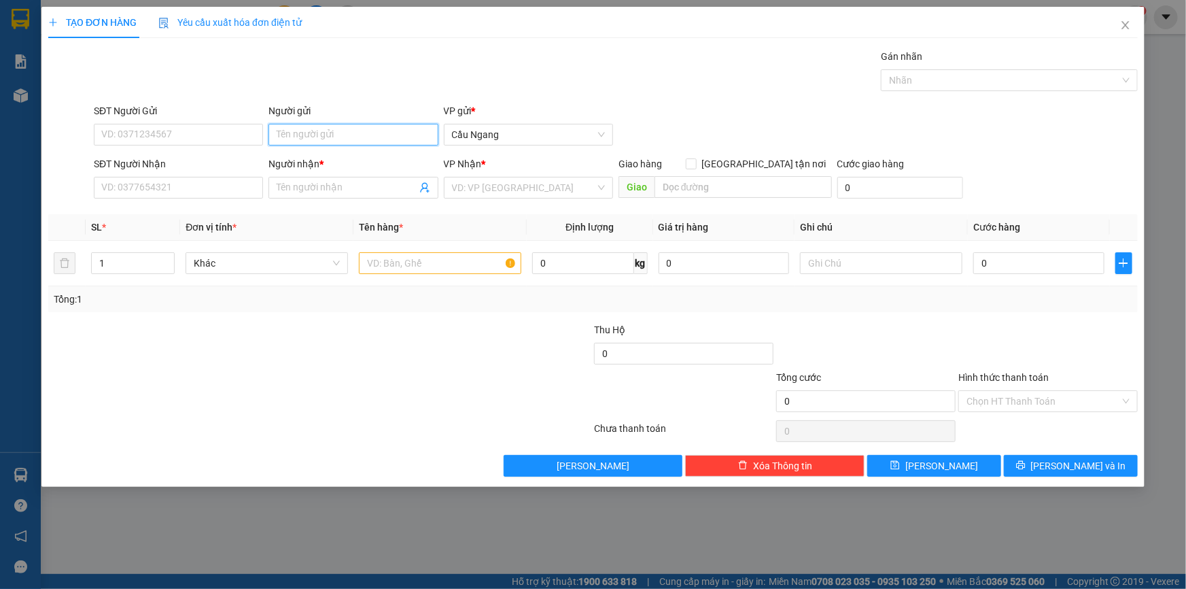
click at [332, 137] on input "Người gửi" at bounding box center [353, 135] width 169 height 22
type input "A CHAU"
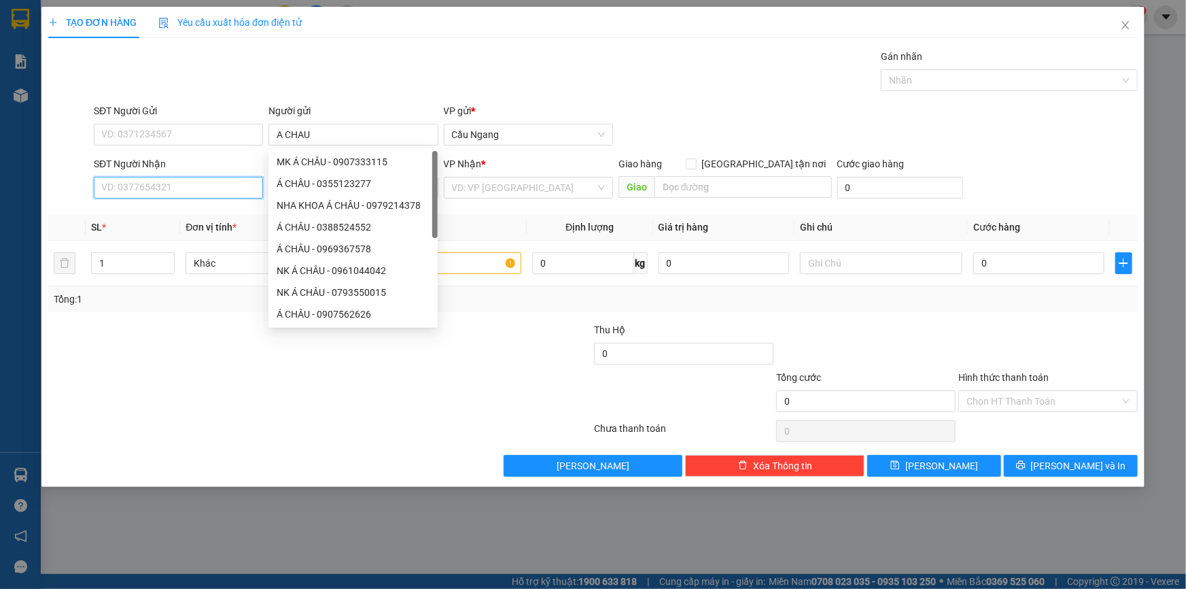
click at [162, 182] on input "SĐT Người Nhận" at bounding box center [178, 188] width 169 height 22
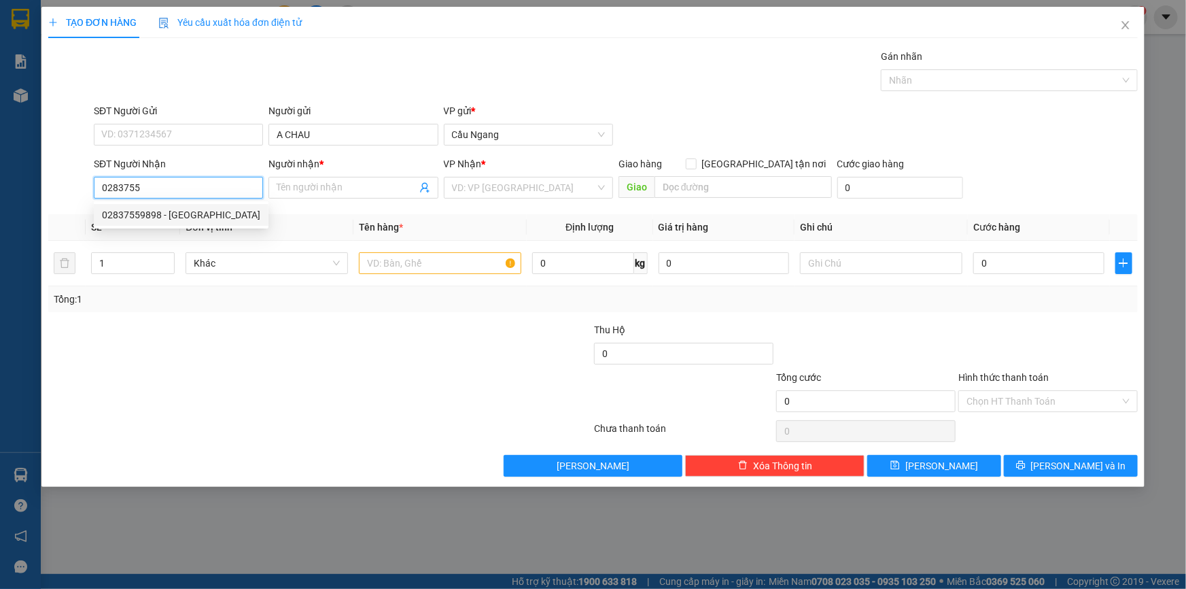
click at [187, 218] on div "02837559898 - HÀ MINH" at bounding box center [181, 214] width 158 height 15
type input "02837559898"
type input "HÀ MINH"
type input "02837559898"
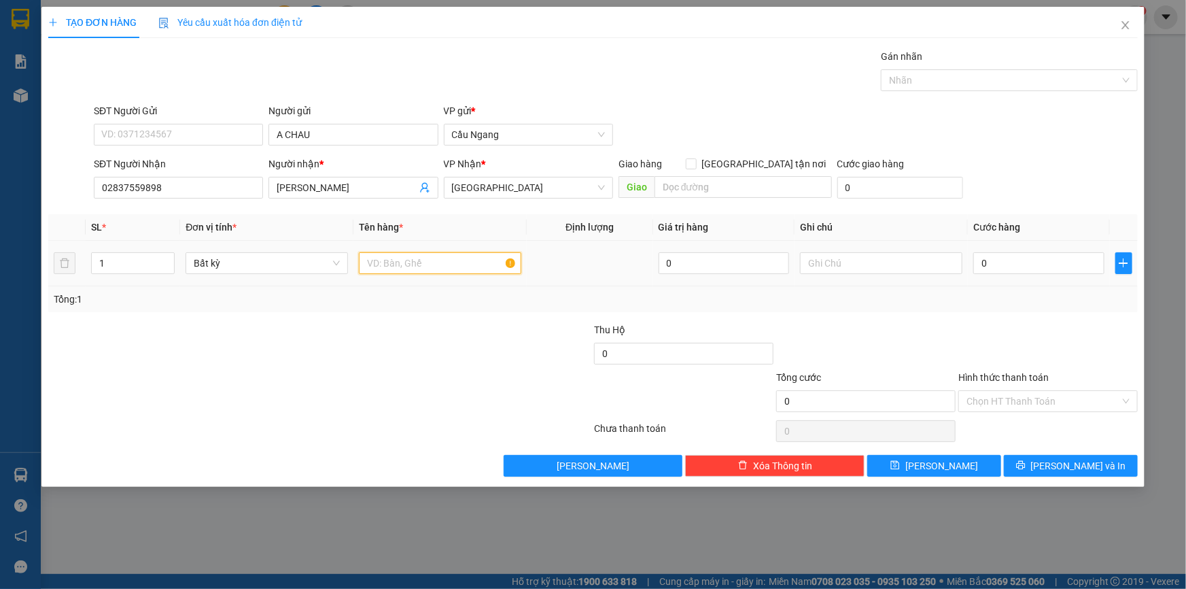
click at [399, 261] on input "text" at bounding box center [440, 263] width 162 height 22
type input "HOP"
click at [1045, 266] on input "0" at bounding box center [1039, 263] width 131 height 22
type input "2"
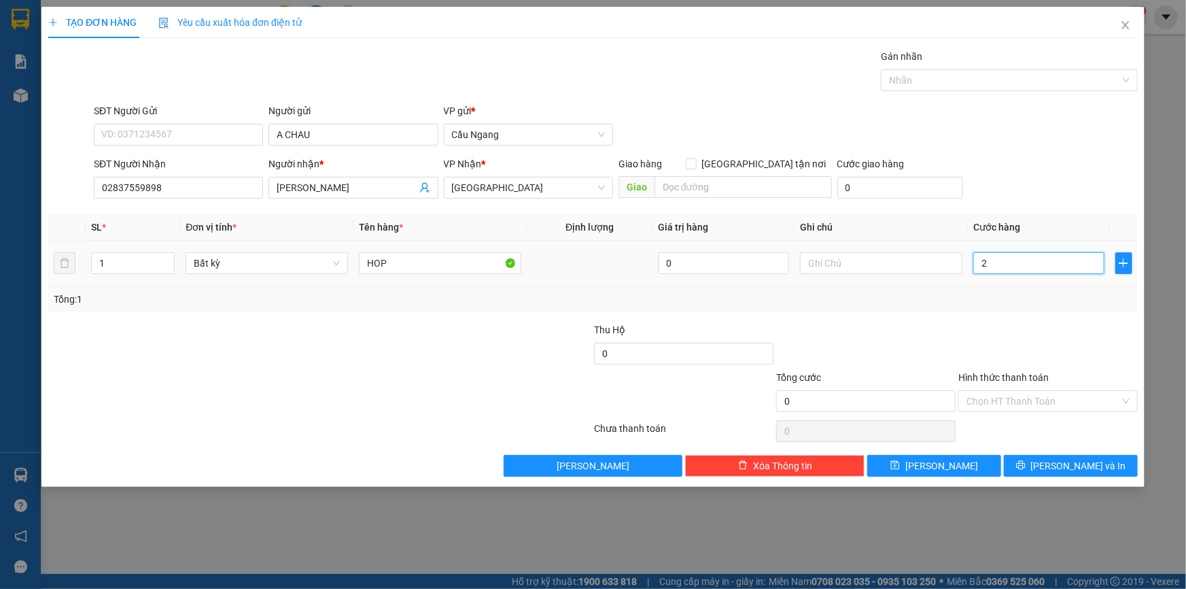
type input "2"
type input "20"
type input "200"
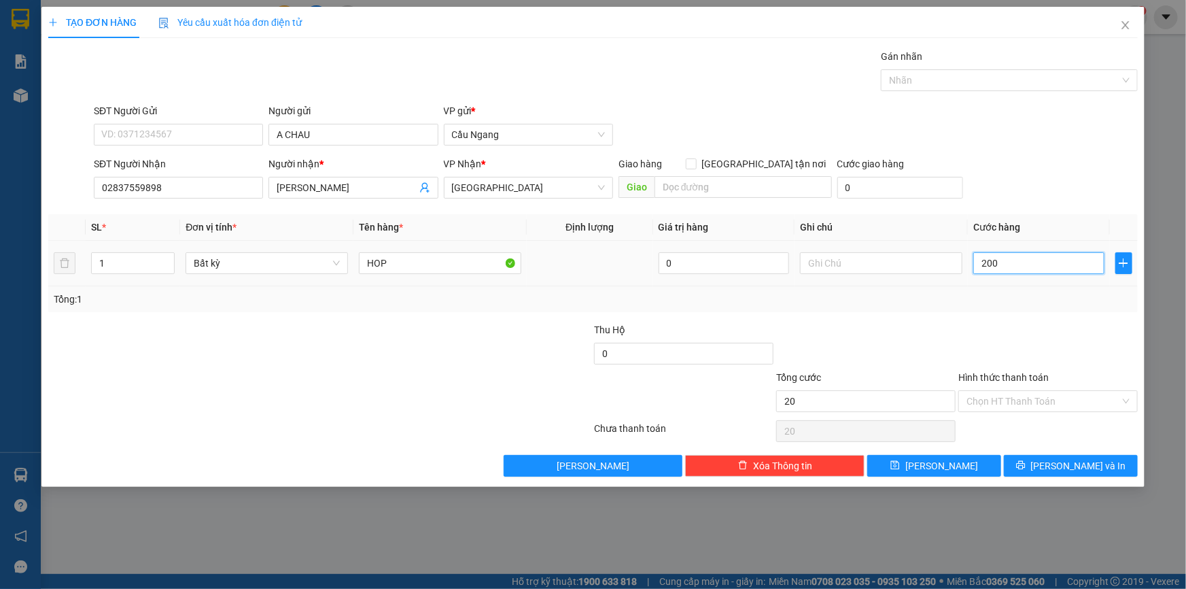
type input "200"
type input "2.000"
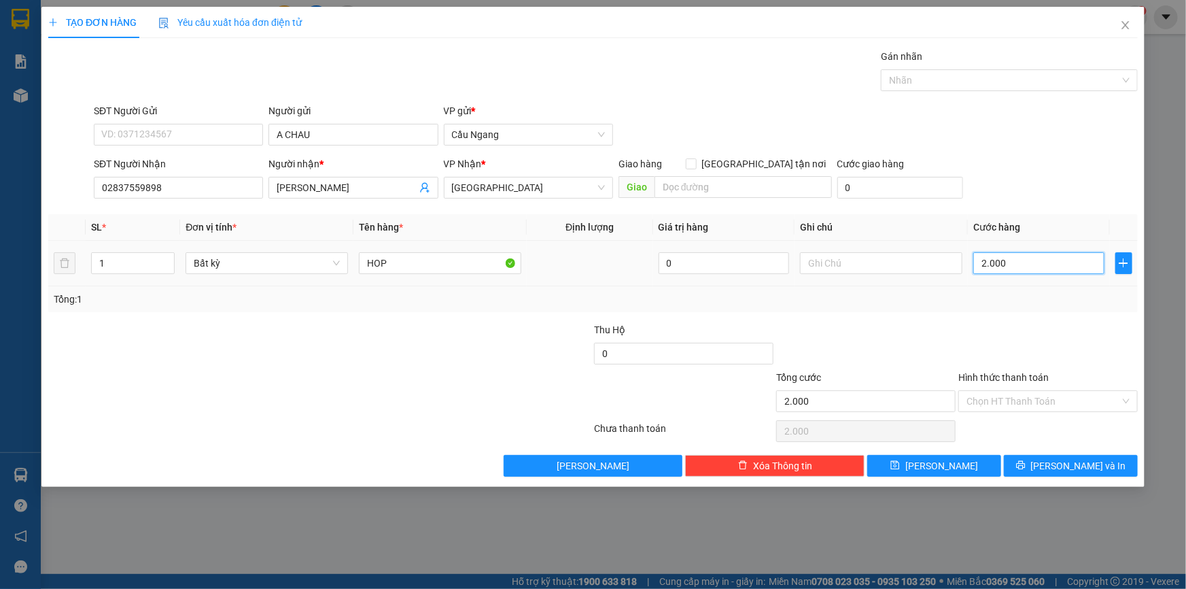
type input "20.000"
click at [1026, 460] on icon "printer" at bounding box center [1021, 465] width 10 height 10
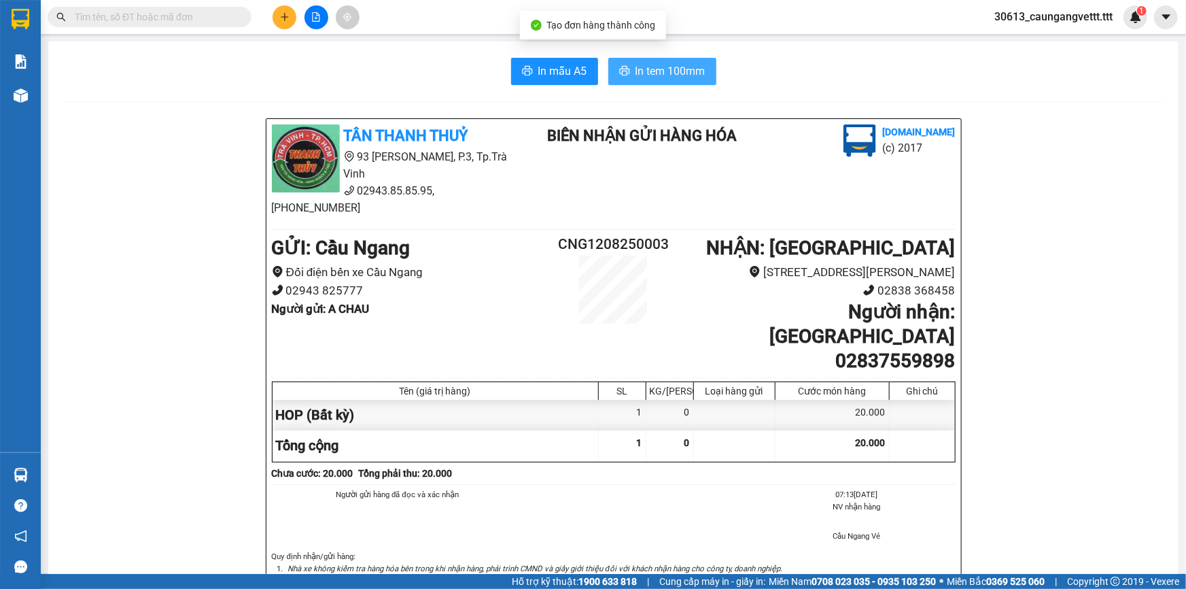
click at [659, 66] on span "In tem 100mm" at bounding box center [671, 71] width 70 height 17
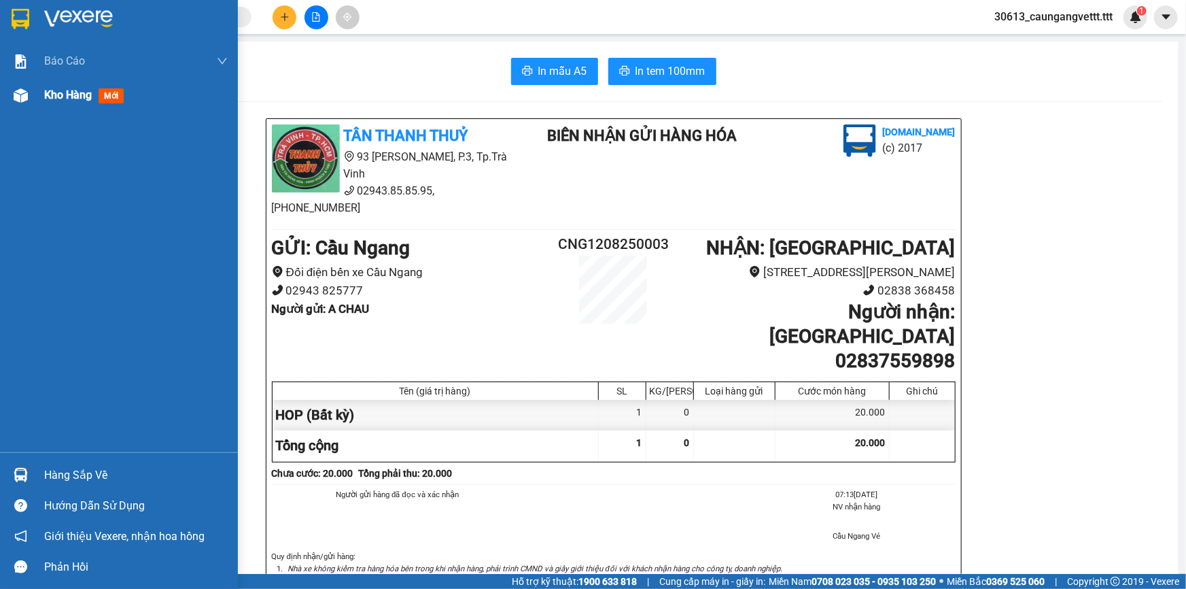
click at [63, 96] on span "Kho hàng" at bounding box center [68, 94] width 48 height 13
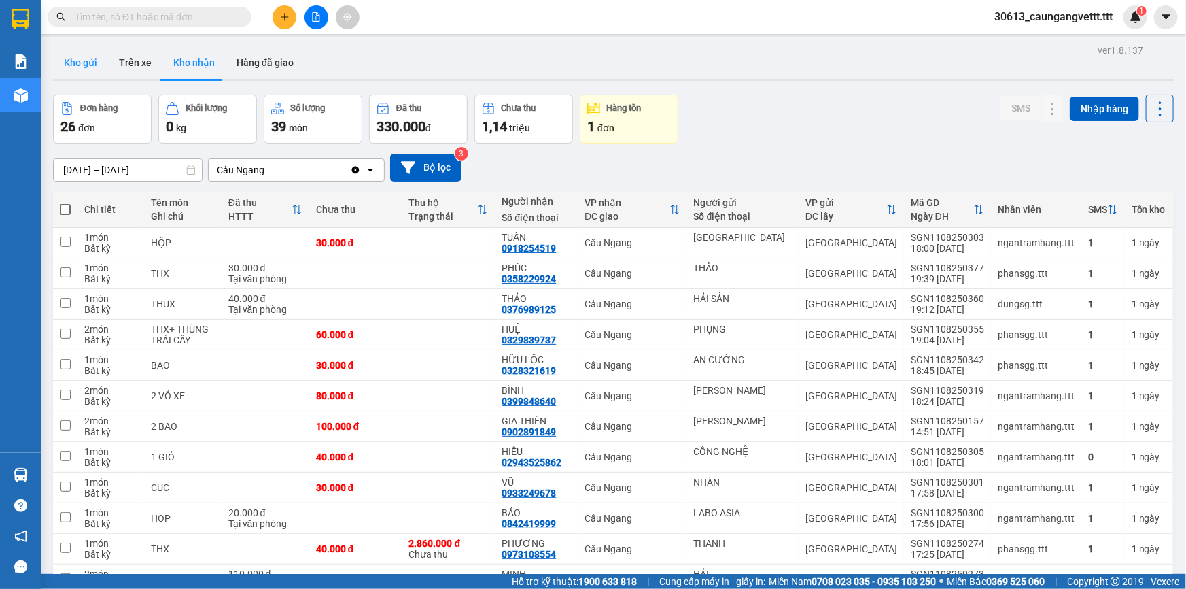
click at [69, 56] on button "Kho gửi" at bounding box center [80, 62] width 55 height 33
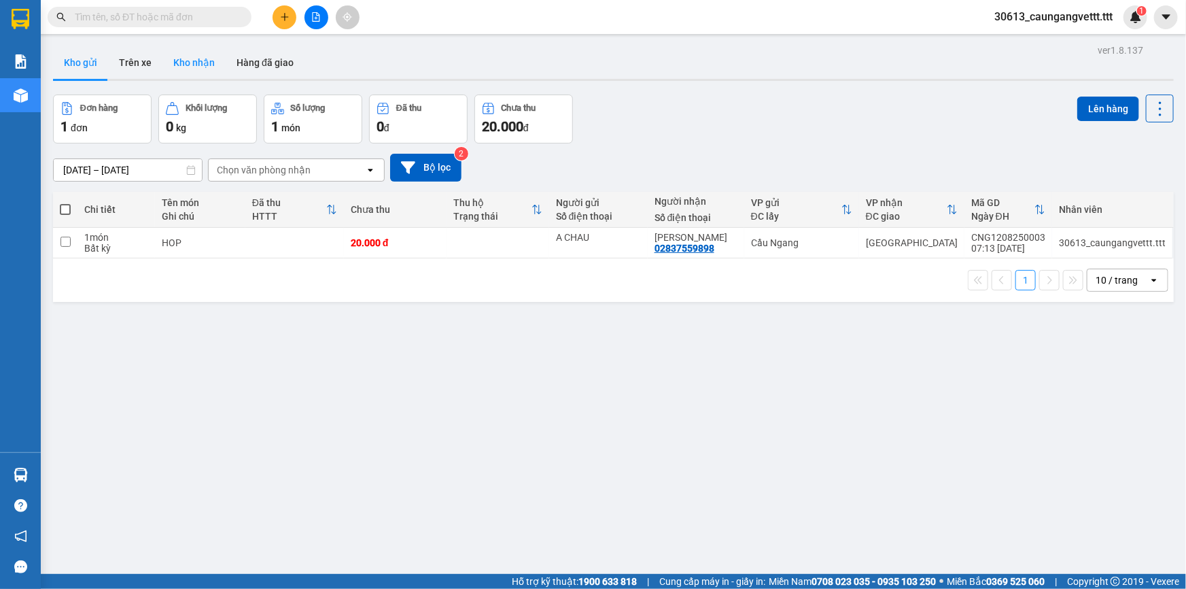
click at [195, 64] on button "Kho nhận" at bounding box center [193, 62] width 63 height 33
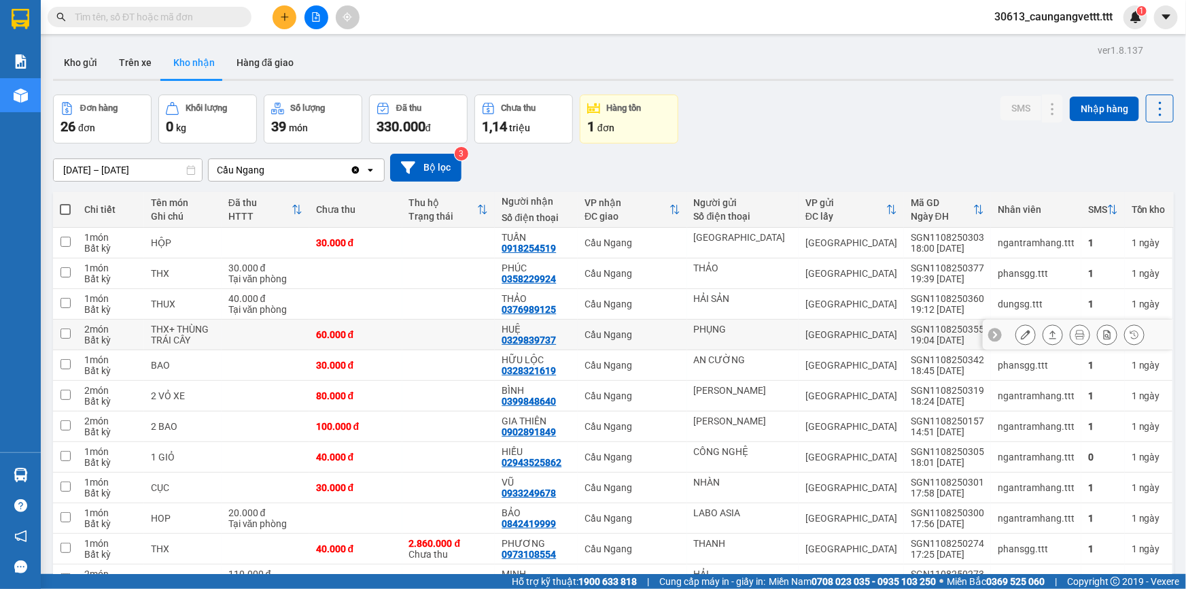
click at [1016, 328] on button at bounding box center [1025, 335] width 19 height 24
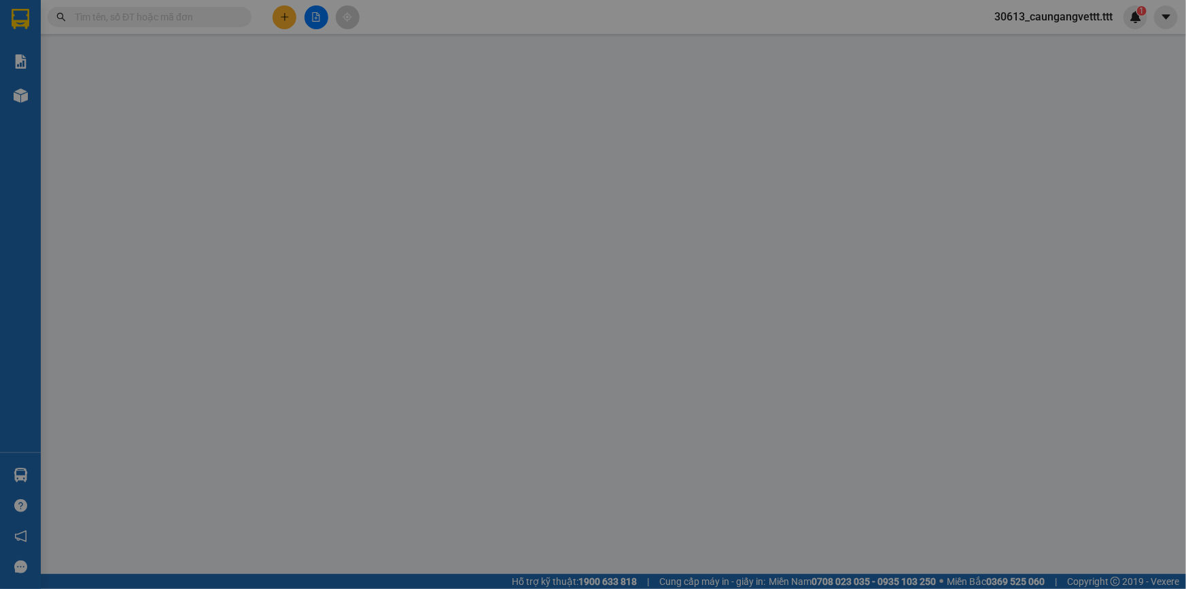
type input "PHỤNG"
type input "0329839737"
type input "HUỆ"
type input "60.000"
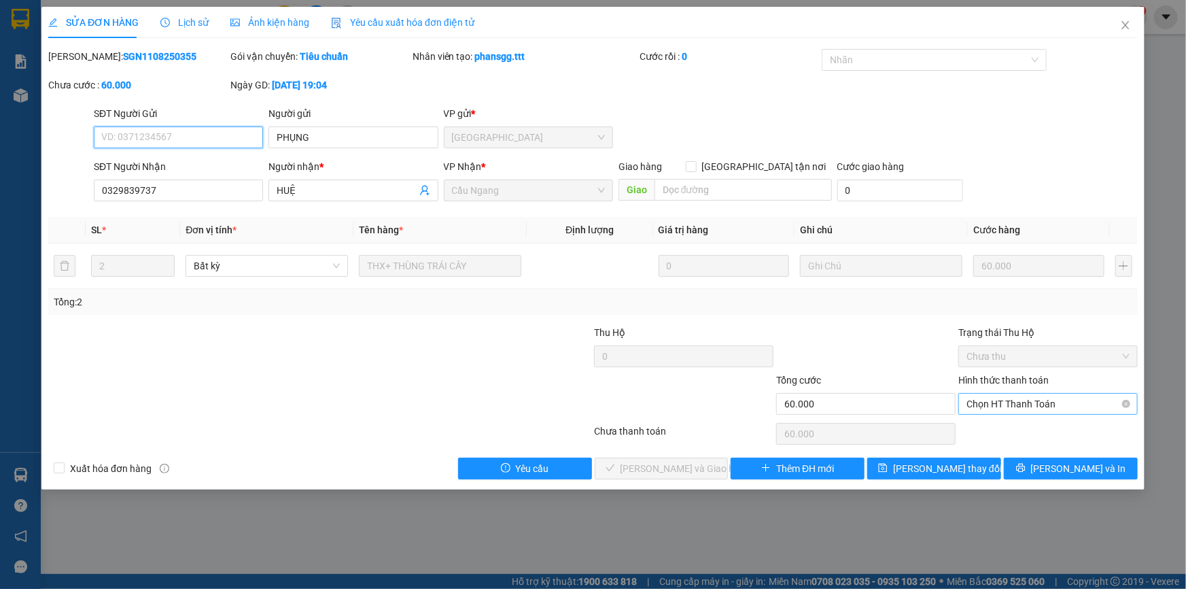
click at [989, 401] on span "Chọn HT Thanh Toán" at bounding box center [1048, 404] width 163 height 20
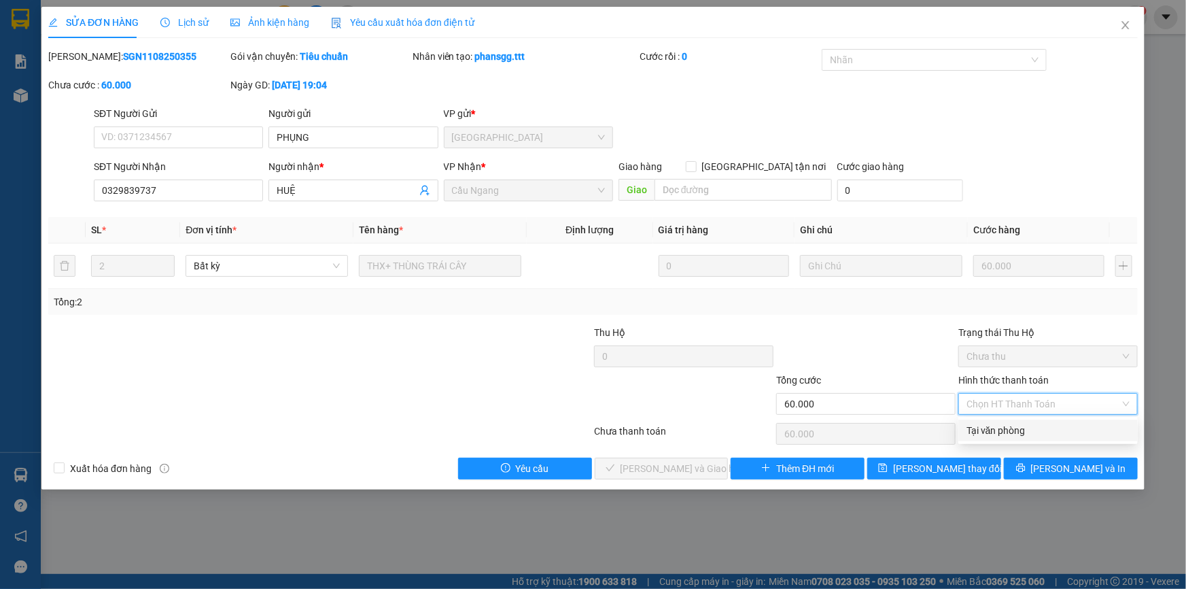
drag, startPoint x: 997, startPoint y: 435, endPoint x: 889, endPoint y: 434, distance: 108.8
click at [995, 435] on div "Tại văn phòng" at bounding box center [1048, 430] width 163 height 15
type input "0"
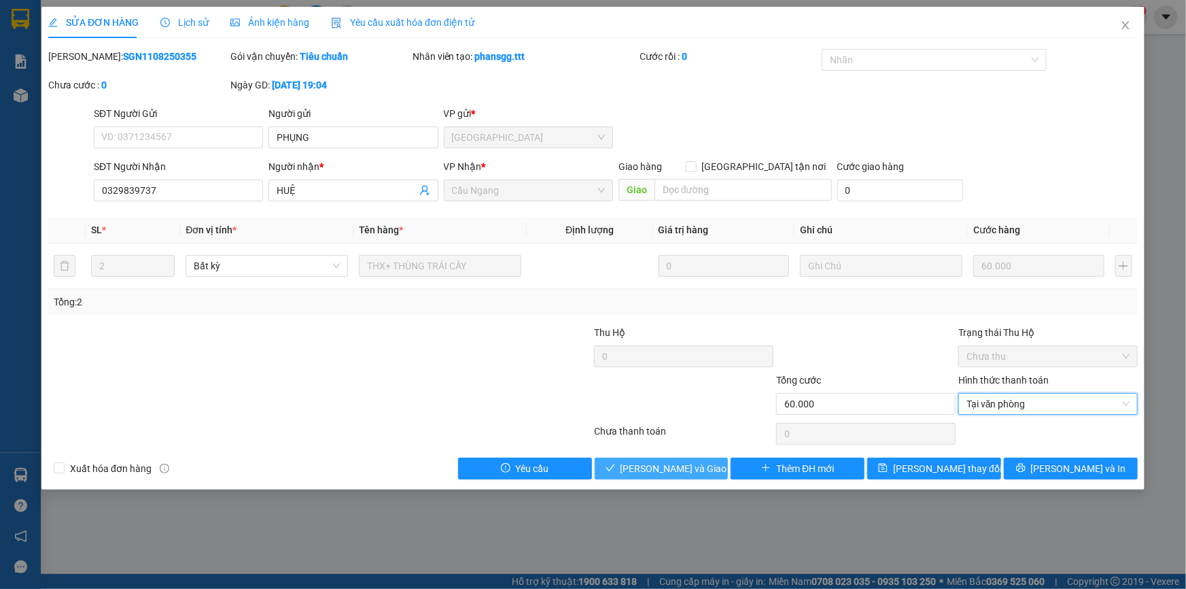
click at [645, 468] on span "[PERSON_NAME] và Giao hàng" at bounding box center [686, 468] width 131 height 15
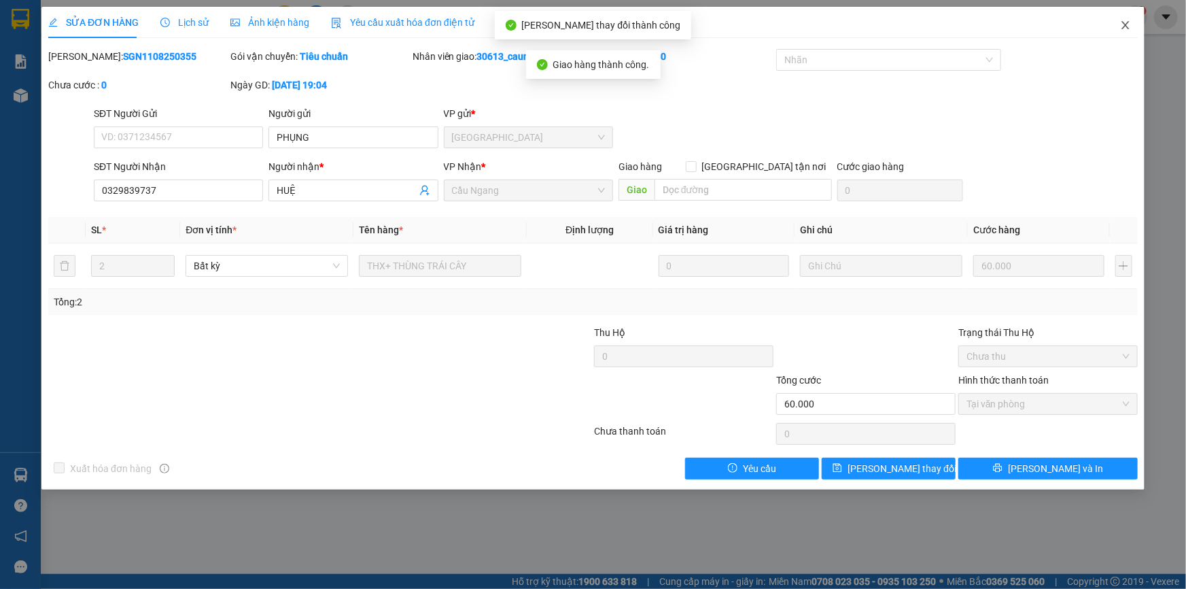
click at [1124, 22] on icon "close" at bounding box center [1125, 25] width 11 height 11
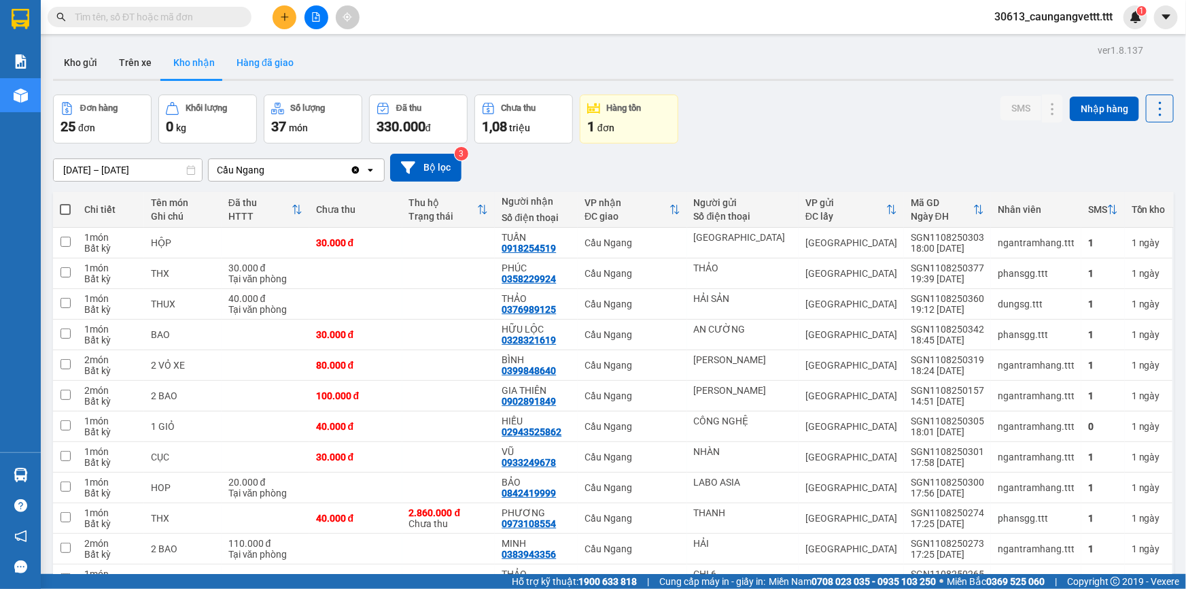
click at [254, 66] on button "Hàng đã giao" at bounding box center [265, 62] width 79 height 33
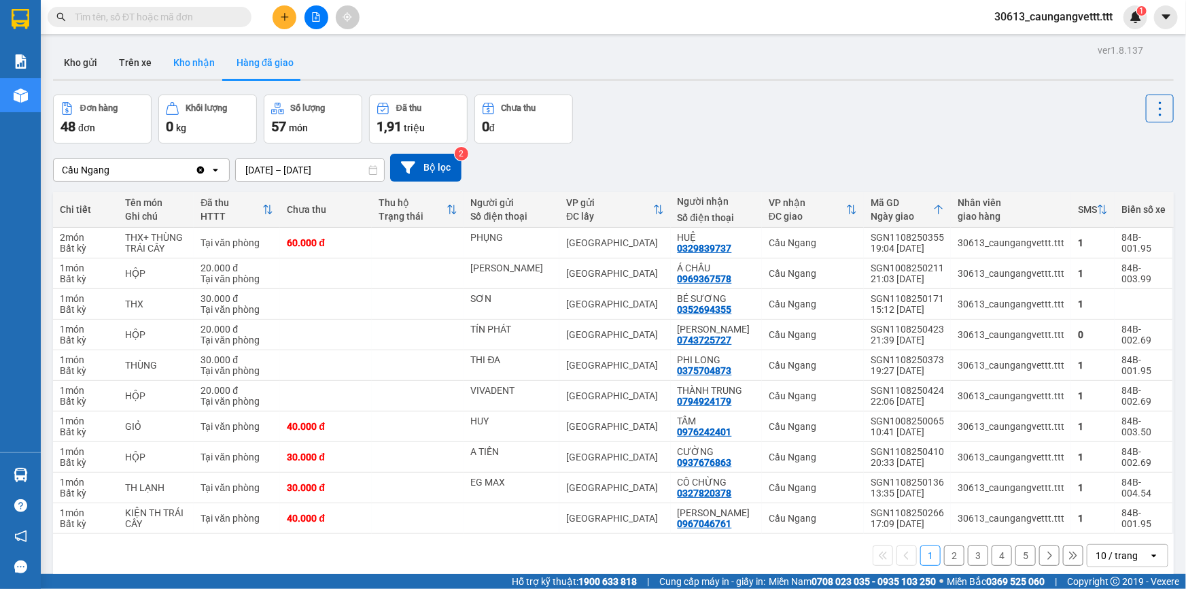
click at [190, 63] on button "Kho nhận" at bounding box center [193, 62] width 63 height 33
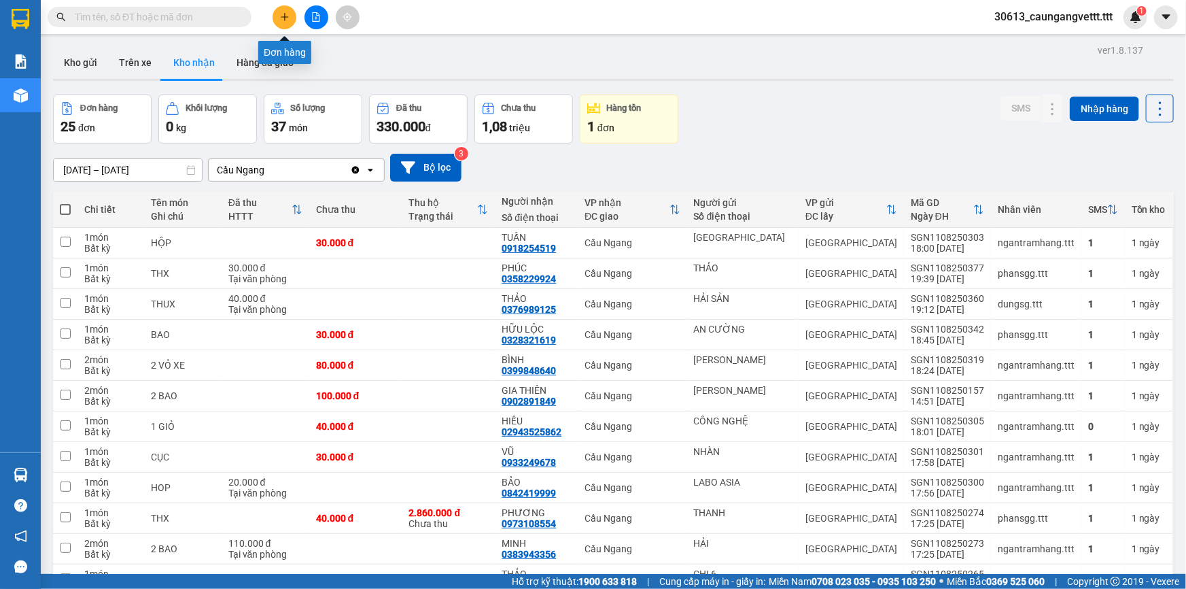
click at [281, 20] on icon "plus" at bounding box center [285, 17] width 10 height 10
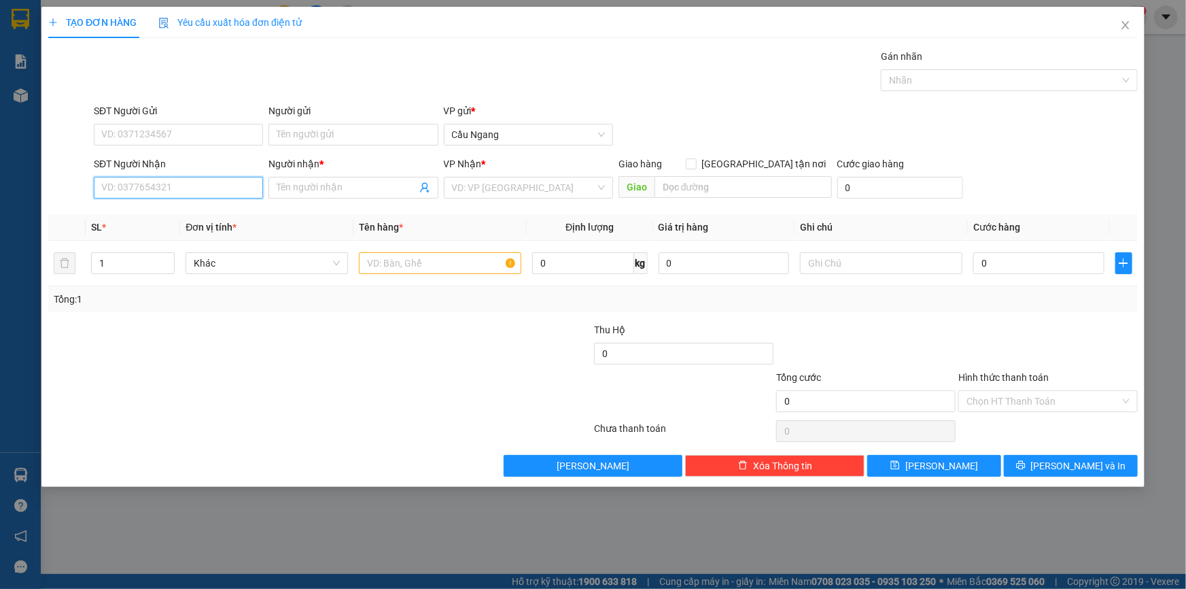
click at [194, 185] on input "SĐT Người Nhận" at bounding box center [178, 188] width 169 height 22
click at [402, 259] on input "text" at bounding box center [440, 263] width 162 height 22
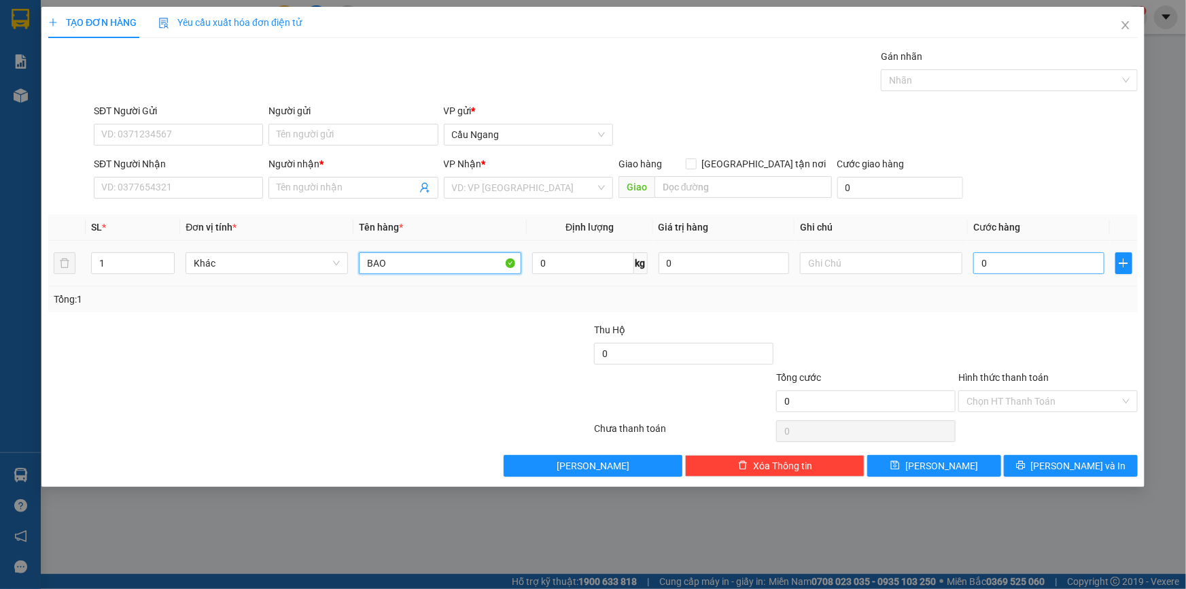
type input "BAO"
click at [1020, 267] on input "0" at bounding box center [1039, 263] width 131 height 22
type input "5"
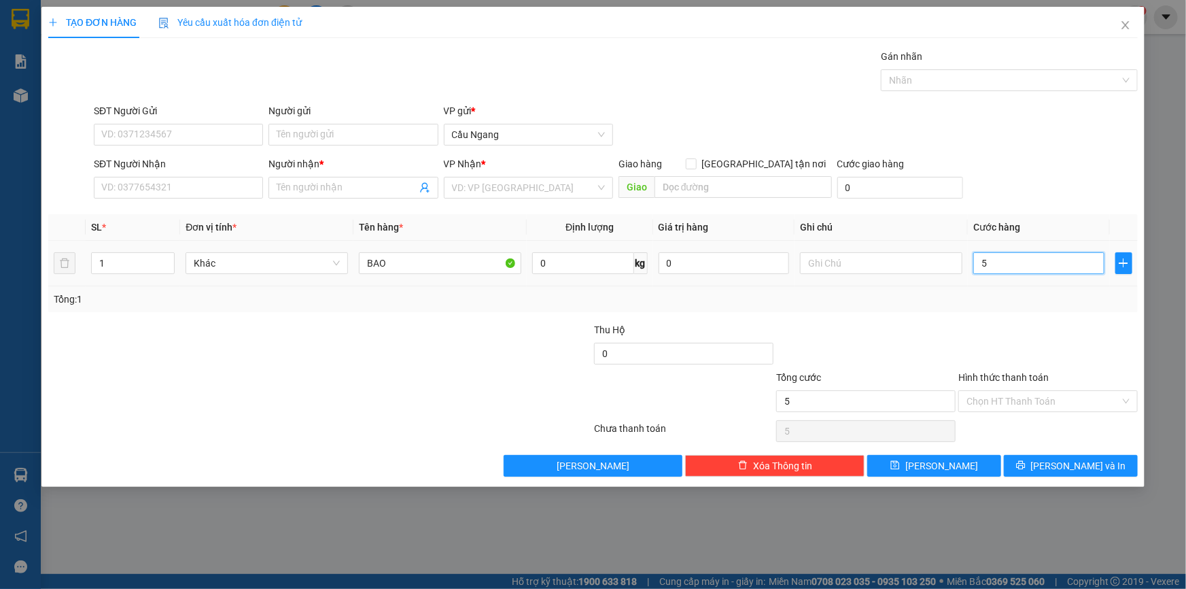
type input "50"
type input "500"
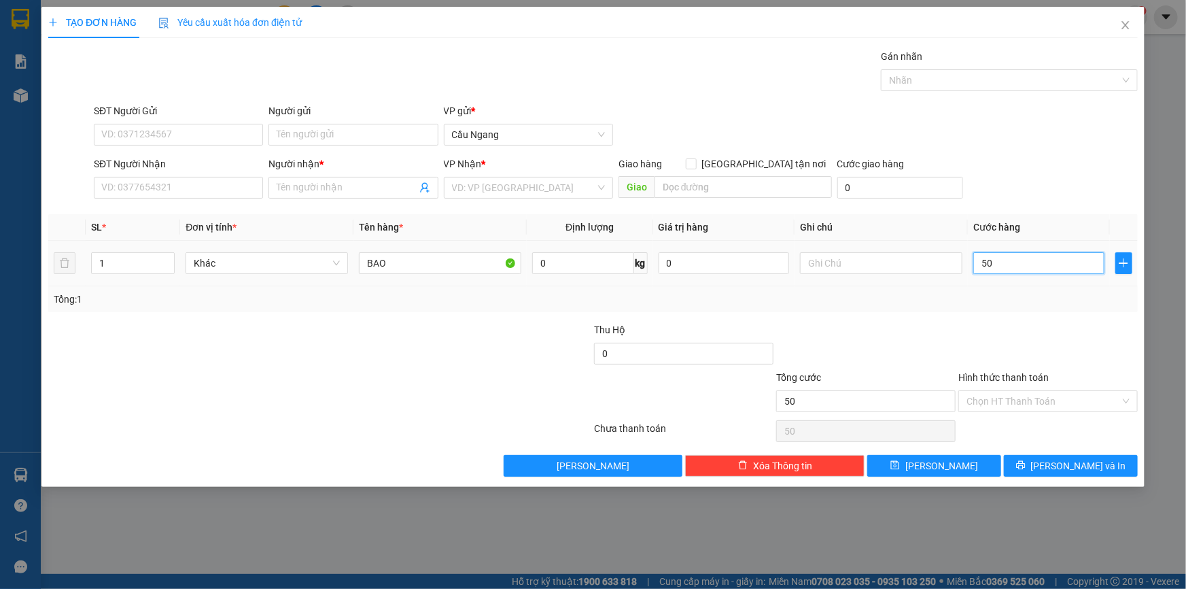
type input "500"
type input "5.000"
type input "50.000"
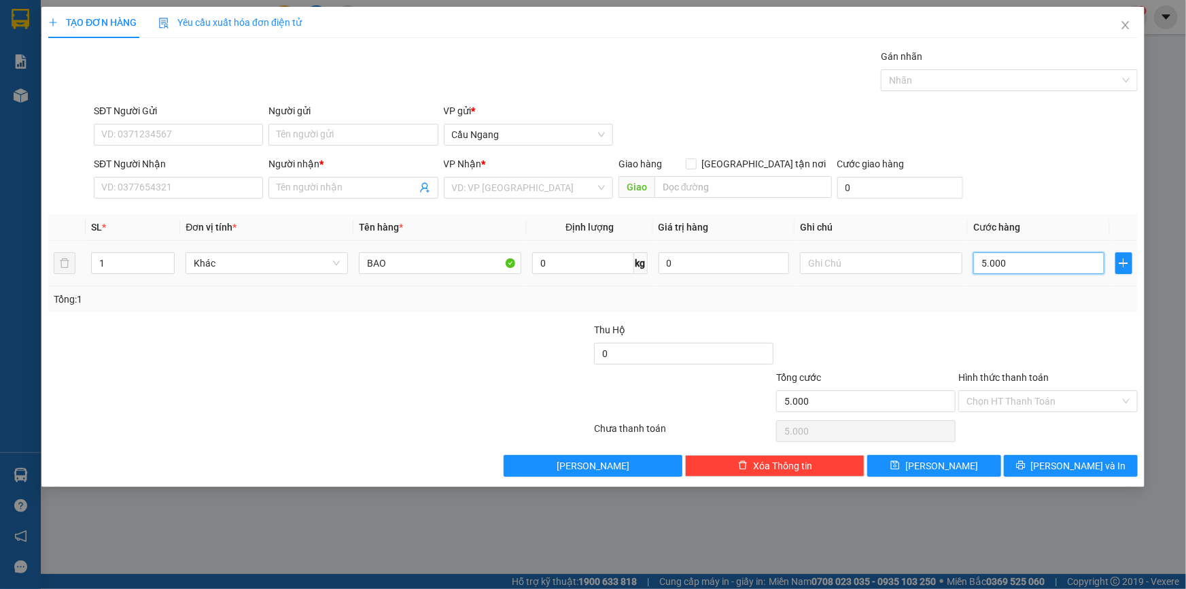
type input "50.000"
click at [149, 181] on input "SĐT Người Nhận" at bounding box center [178, 188] width 169 height 22
click at [494, 184] on input "search" at bounding box center [523, 187] width 143 height 20
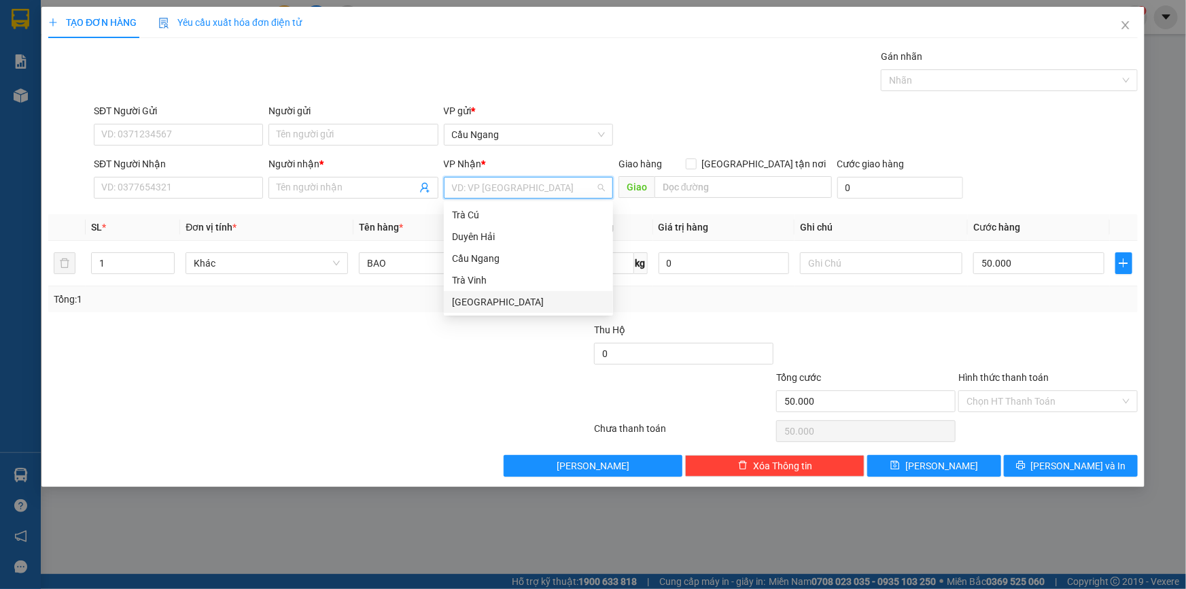
drag, startPoint x: 462, startPoint y: 298, endPoint x: 237, endPoint y: 252, distance: 229.6
click at [462, 298] on div "[GEOGRAPHIC_DATA]" at bounding box center [528, 301] width 153 height 15
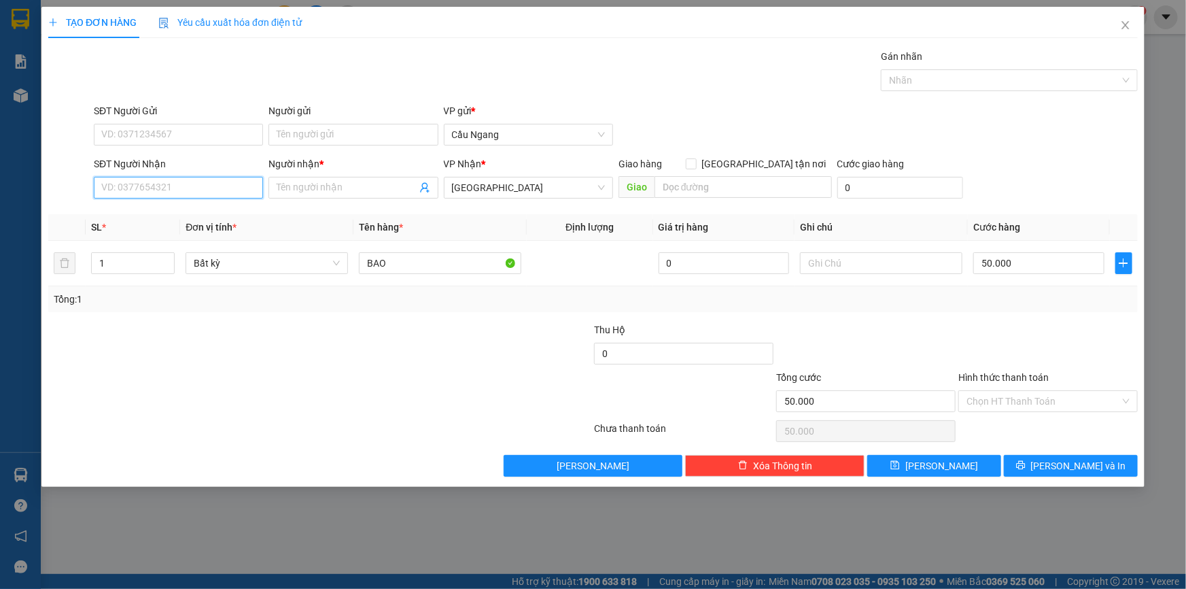
click at [131, 186] on input "SĐT Người Nhận" at bounding box center [178, 188] width 169 height 22
click at [184, 219] on div "0777781199 - NGHIA" at bounding box center [178, 214] width 153 height 15
type input "0777781199"
type input "NGHIA"
type input "0777781199"
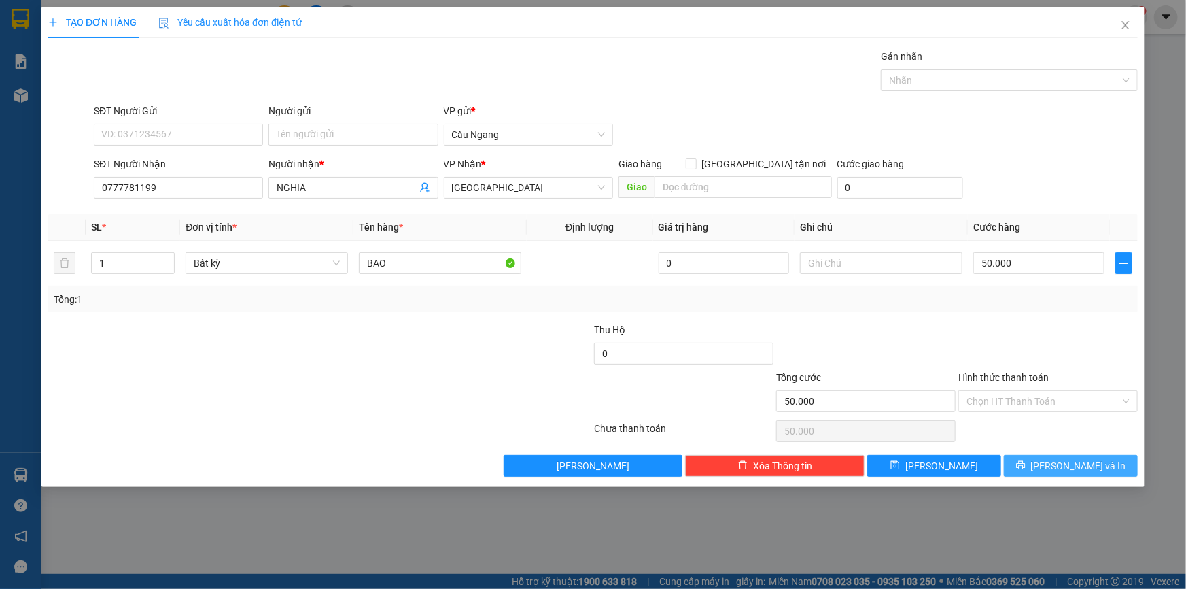
click at [1026, 467] on icon "printer" at bounding box center [1021, 465] width 10 height 10
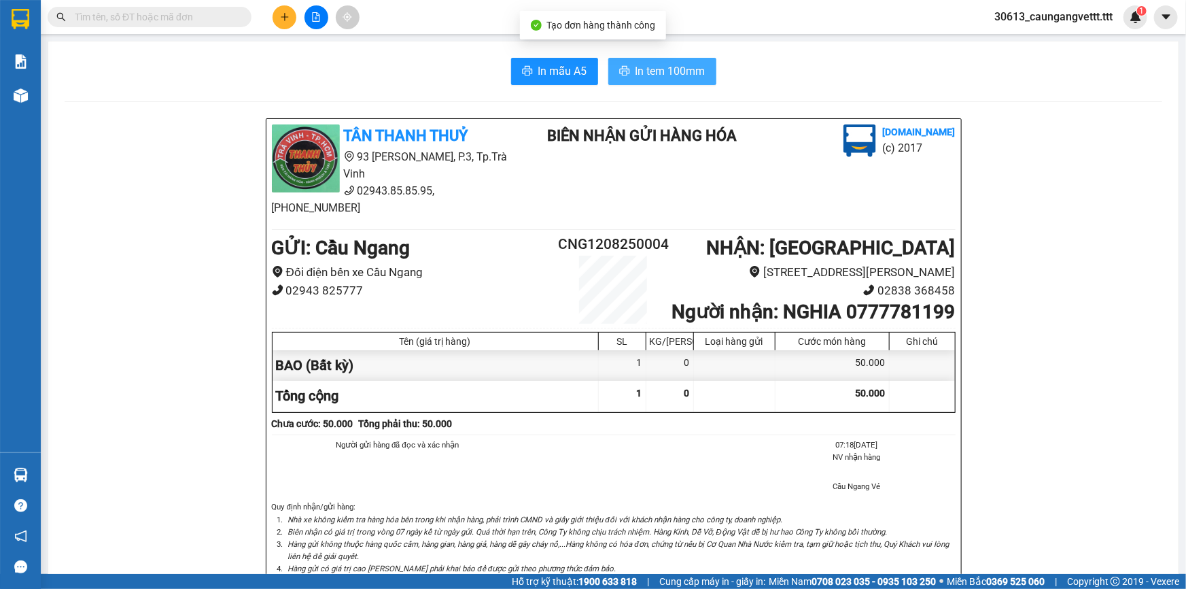
click at [643, 63] on span "In tem 100mm" at bounding box center [671, 71] width 70 height 17
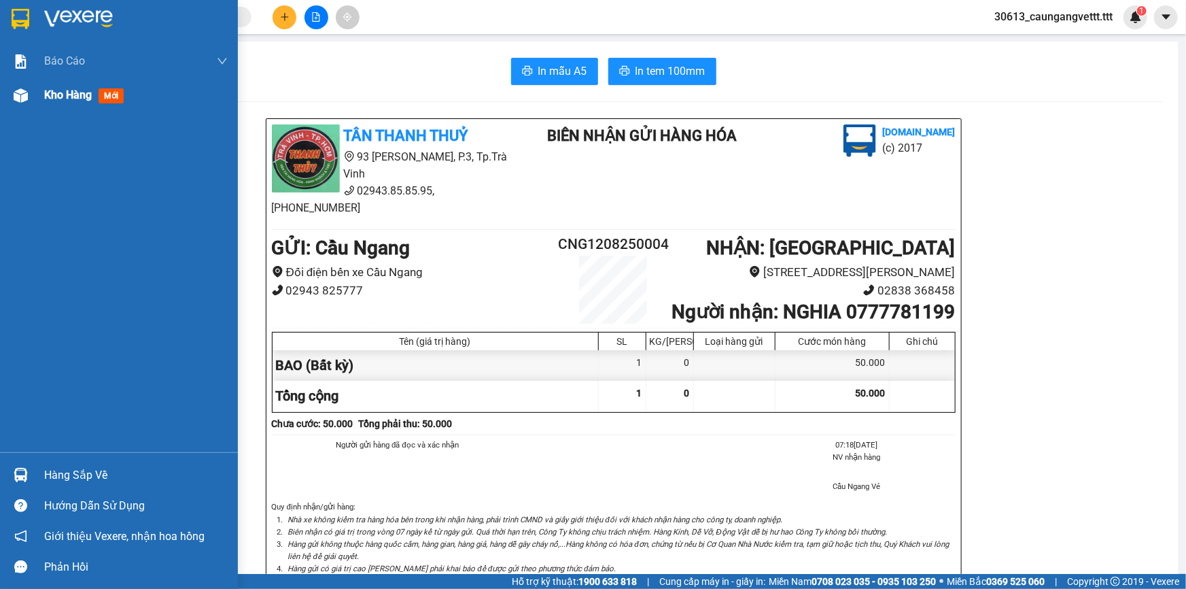
click at [50, 99] on span "Kho hàng" at bounding box center [68, 94] width 48 height 13
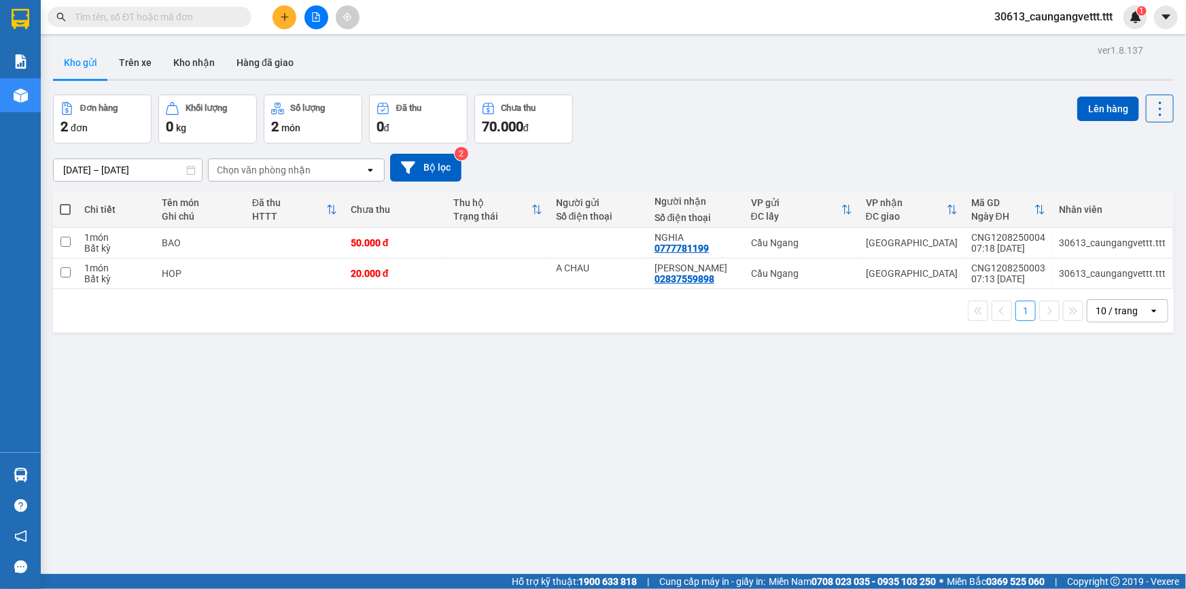
click at [65, 207] on span at bounding box center [65, 209] width 11 height 11
click at [65, 203] on input "checkbox" at bounding box center [65, 203] width 0 height 0
checkbox input "true"
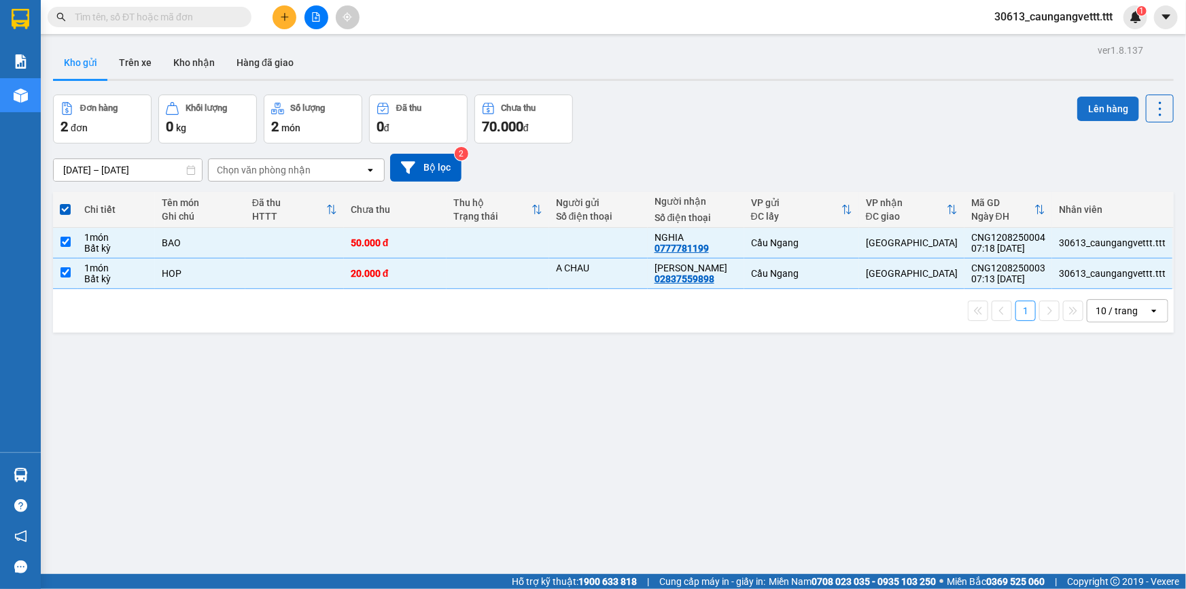
click at [1096, 108] on button "Lên hàng" at bounding box center [1109, 109] width 62 height 24
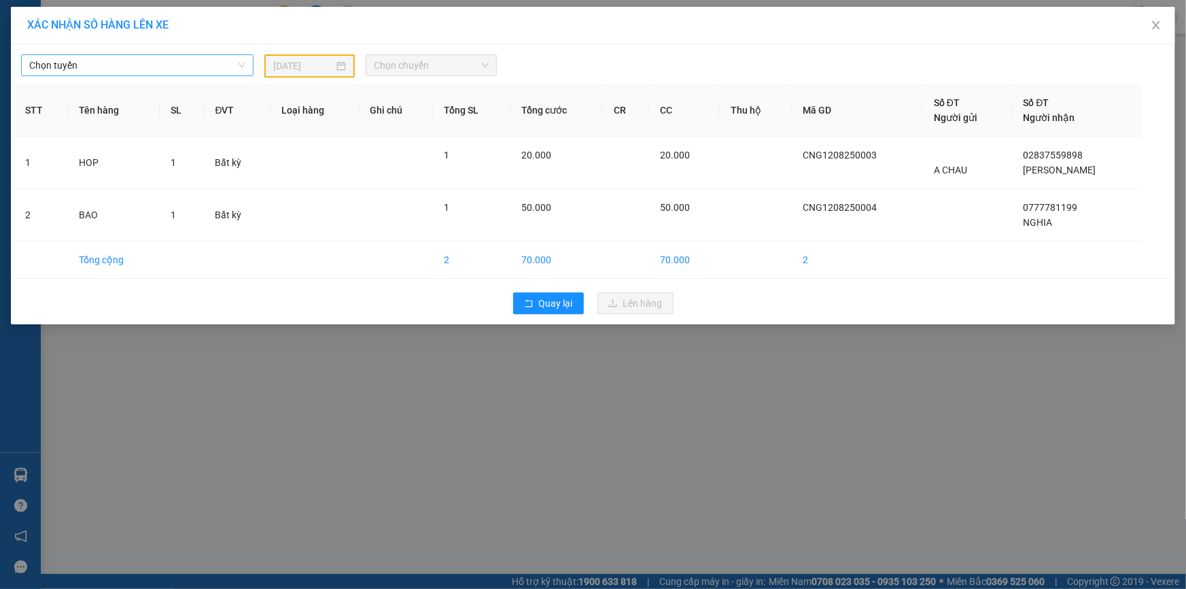
click at [108, 68] on span "Chọn tuyến" at bounding box center [137, 65] width 216 height 20
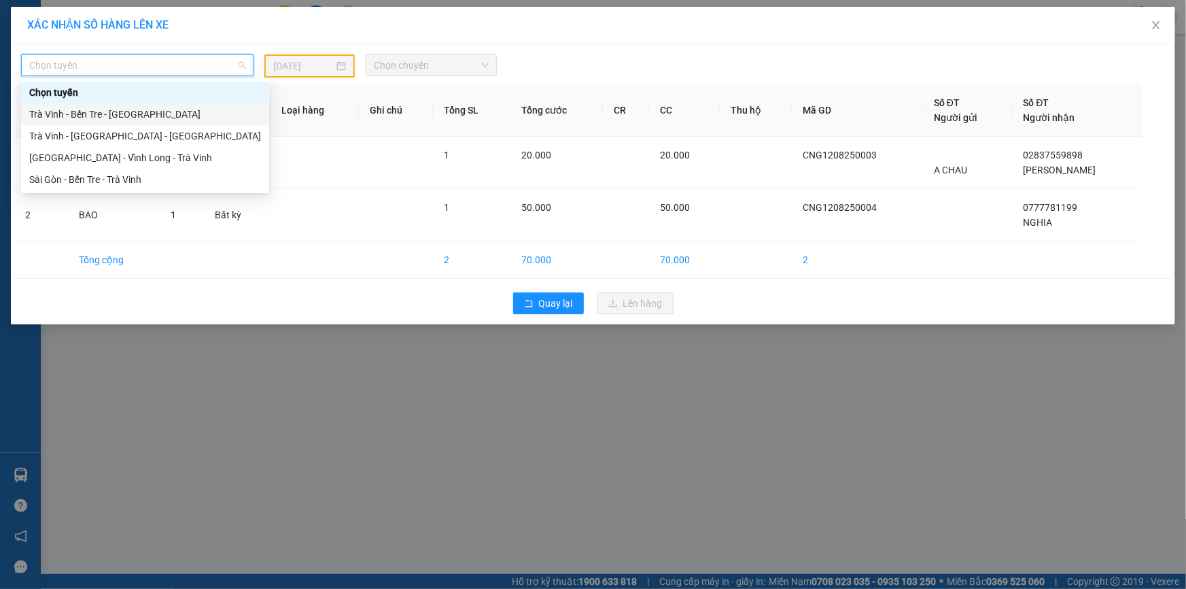
drag, startPoint x: 98, startPoint y: 114, endPoint x: 121, endPoint y: 108, distance: 23.7
click at [101, 114] on div "Trà Vinh - Bến Tre - [GEOGRAPHIC_DATA]" at bounding box center [145, 114] width 232 height 15
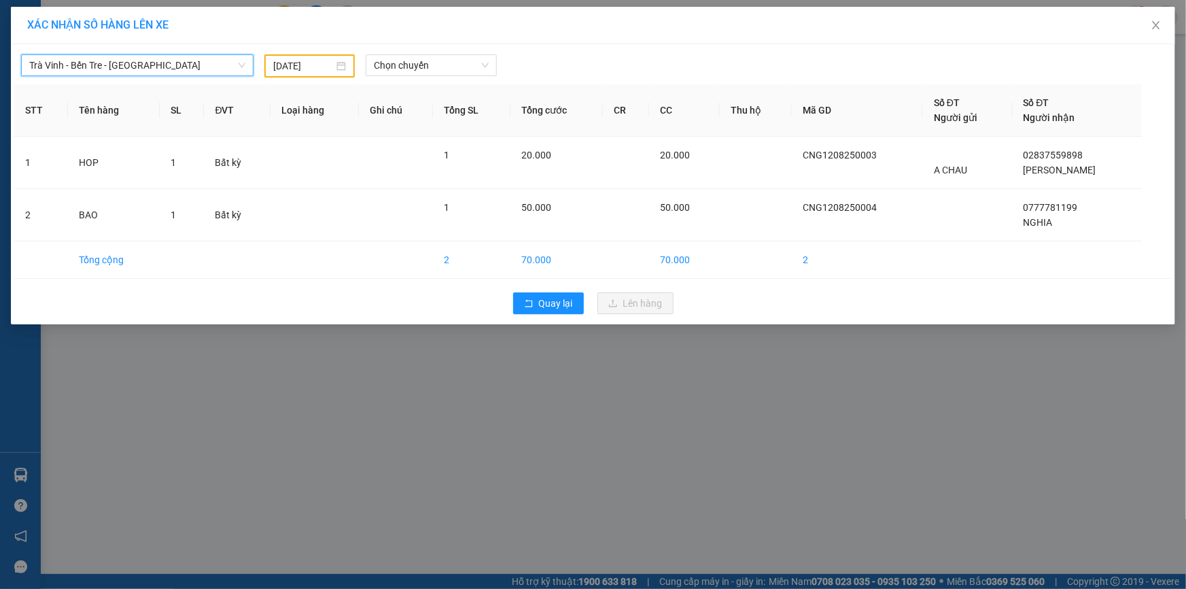
click at [286, 67] on input "[DATE]" at bounding box center [303, 65] width 61 height 15
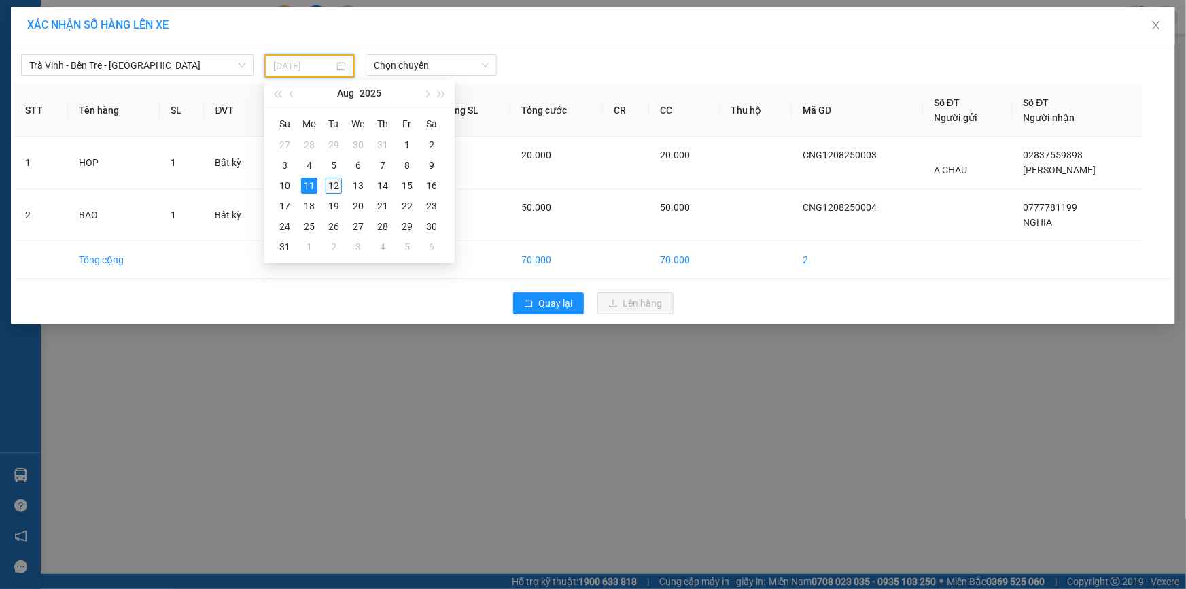
click at [332, 180] on div "12" at bounding box center [334, 185] width 16 height 16
type input "[DATE]"
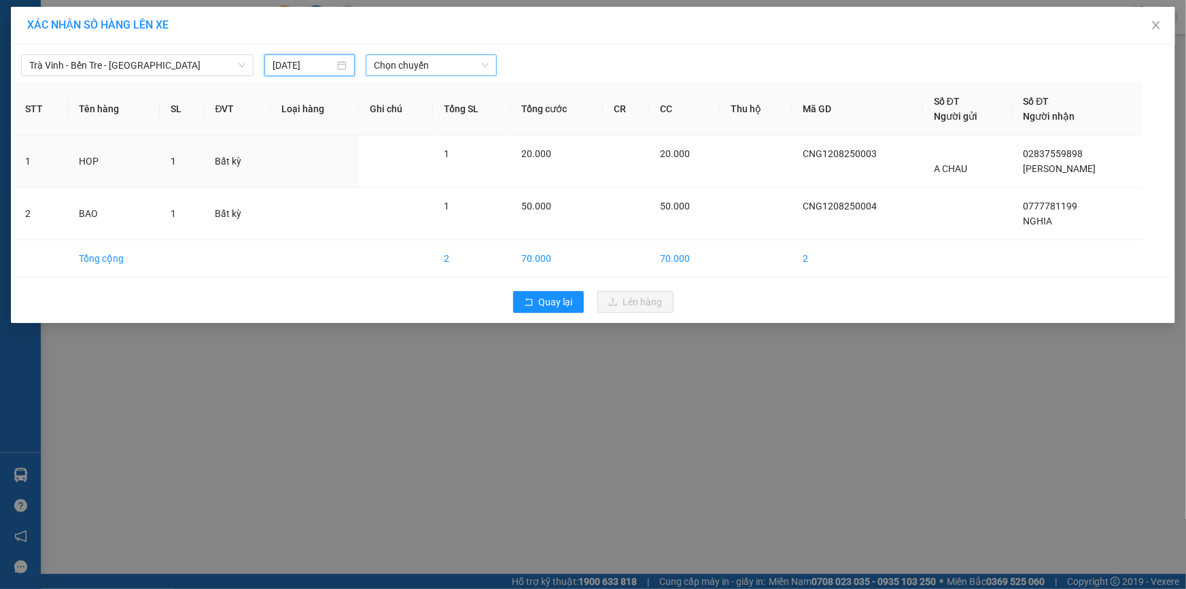
drag, startPoint x: 379, startPoint y: 71, endPoint x: 386, endPoint y: 75, distance: 8.3
click at [380, 71] on span "Chọn chuyến" at bounding box center [431, 65] width 115 height 20
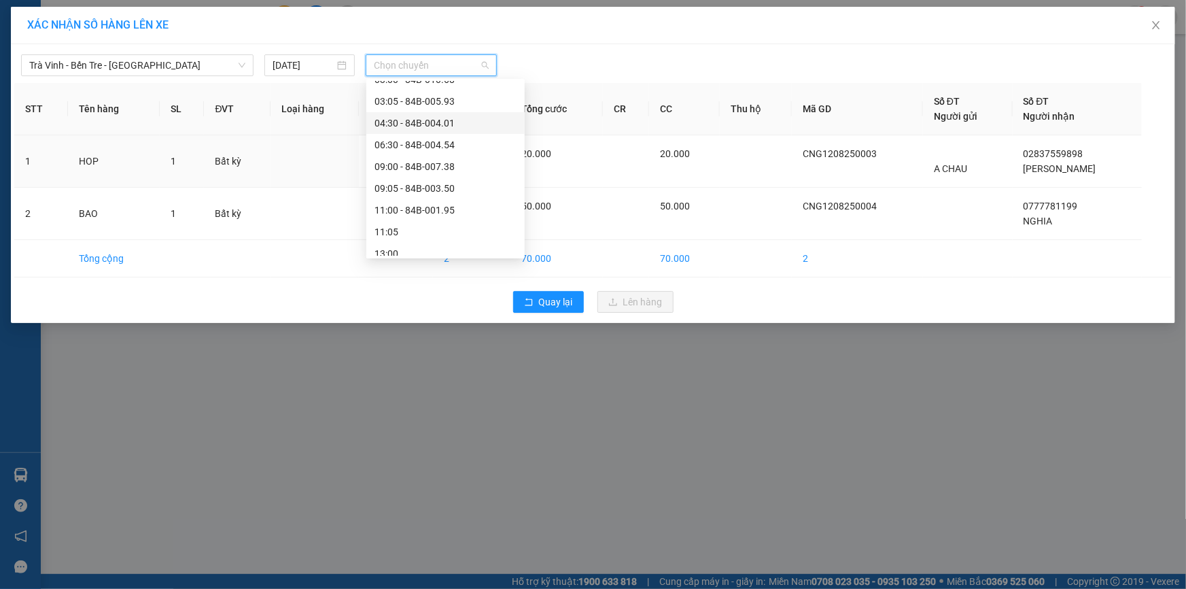
scroll to position [123, 0]
click at [417, 162] on div "09:00 - 84B-007.38" at bounding box center [446, 165] width 142 height 15
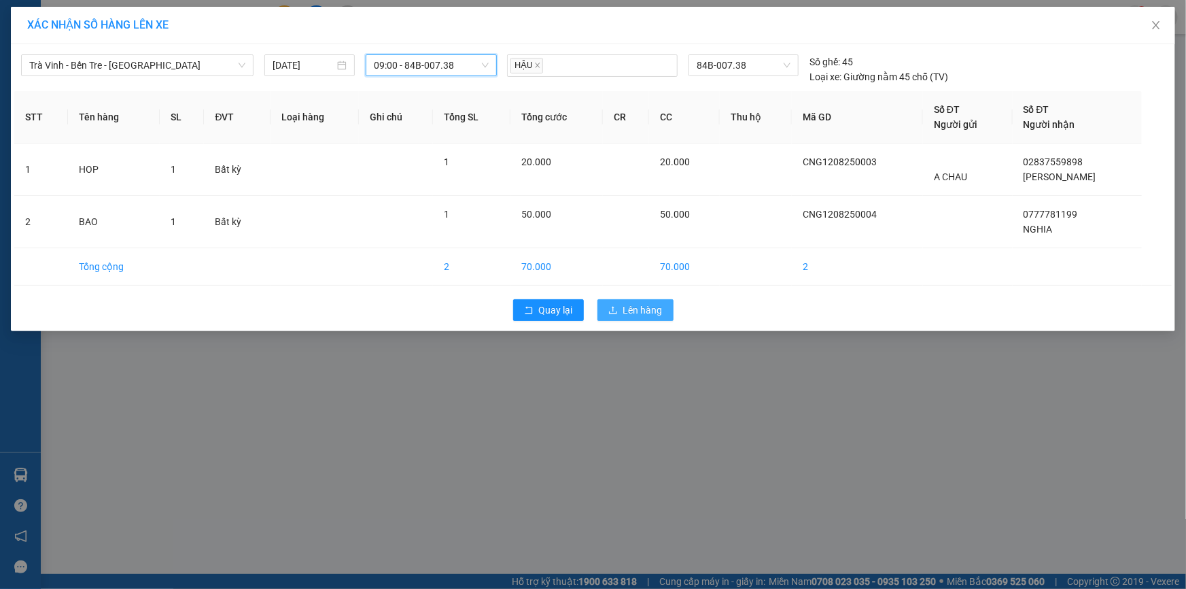
click at [640, 313] on span "Lên hàng" at bounding box center [642, 310] width 39 height 15
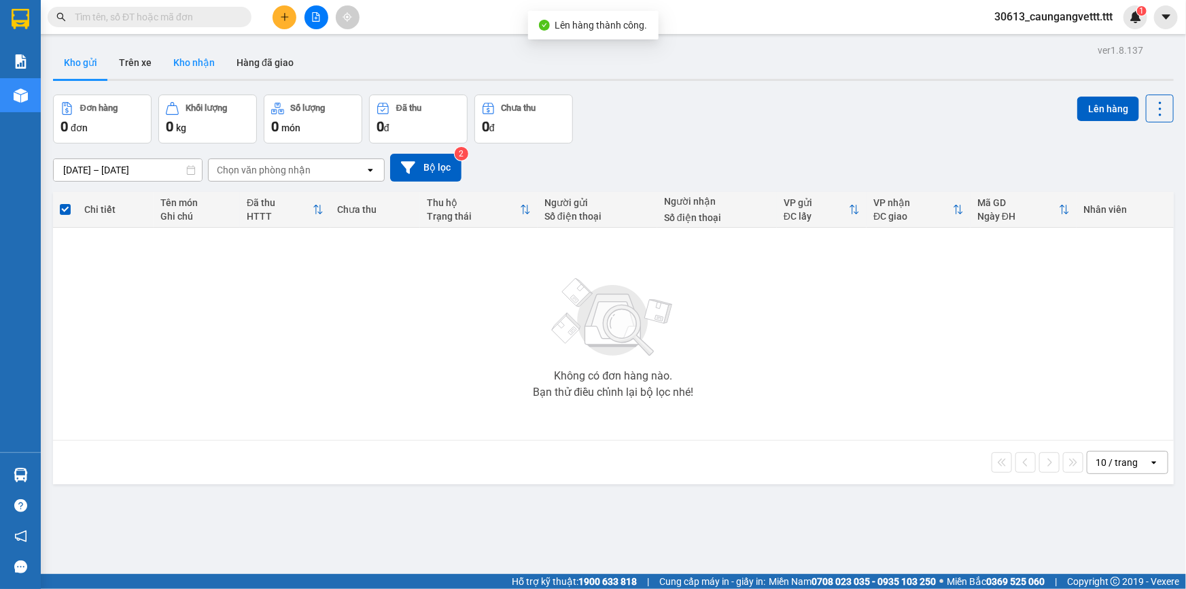
click at [198, 64] on button "Kho nhận" at bounding box center [193, 62] width 63 height 33
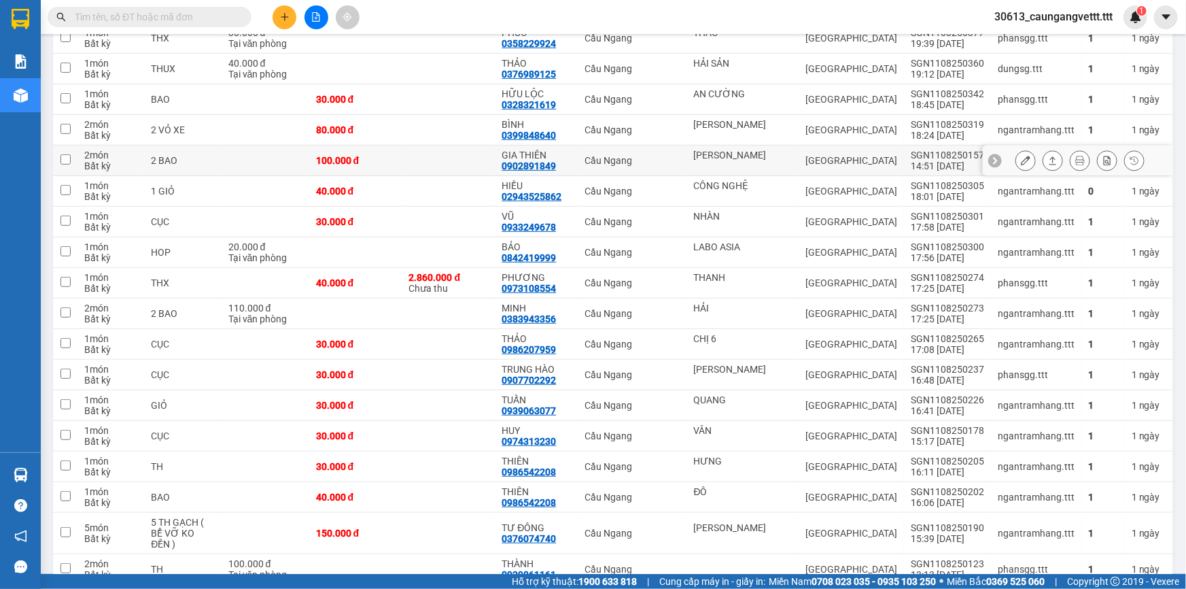
scroll to position [247, 0]
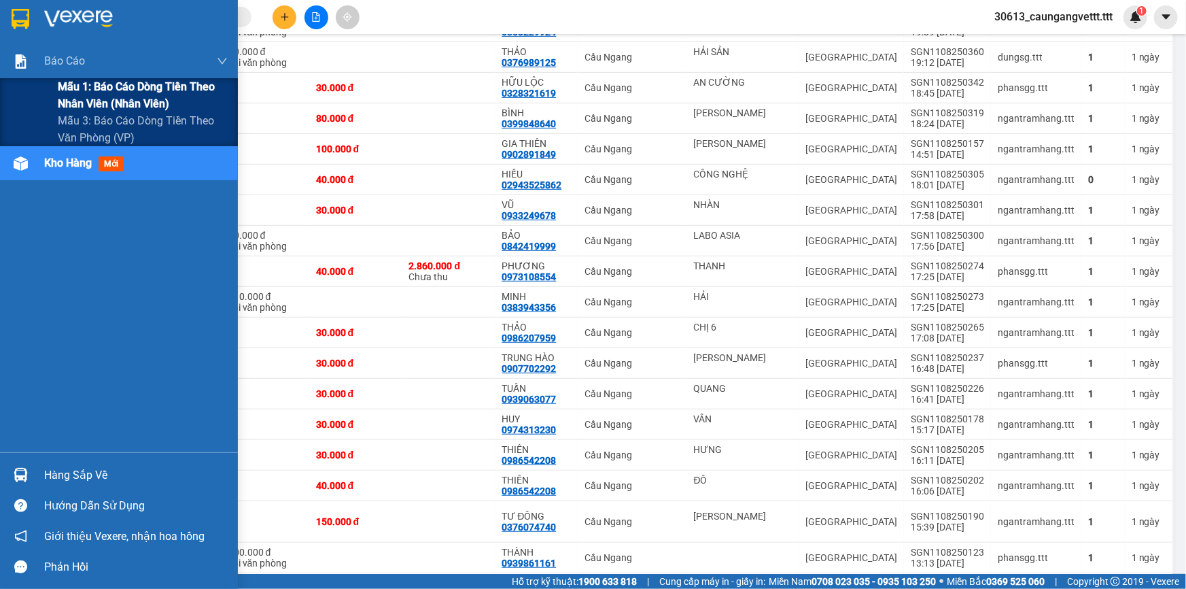
click at [80, 86] on span "Mẫu 1: Báo cáo dòng tiền theo nhân viên (nhân viên)" at bounding box center [143, 95] width 170 height 34
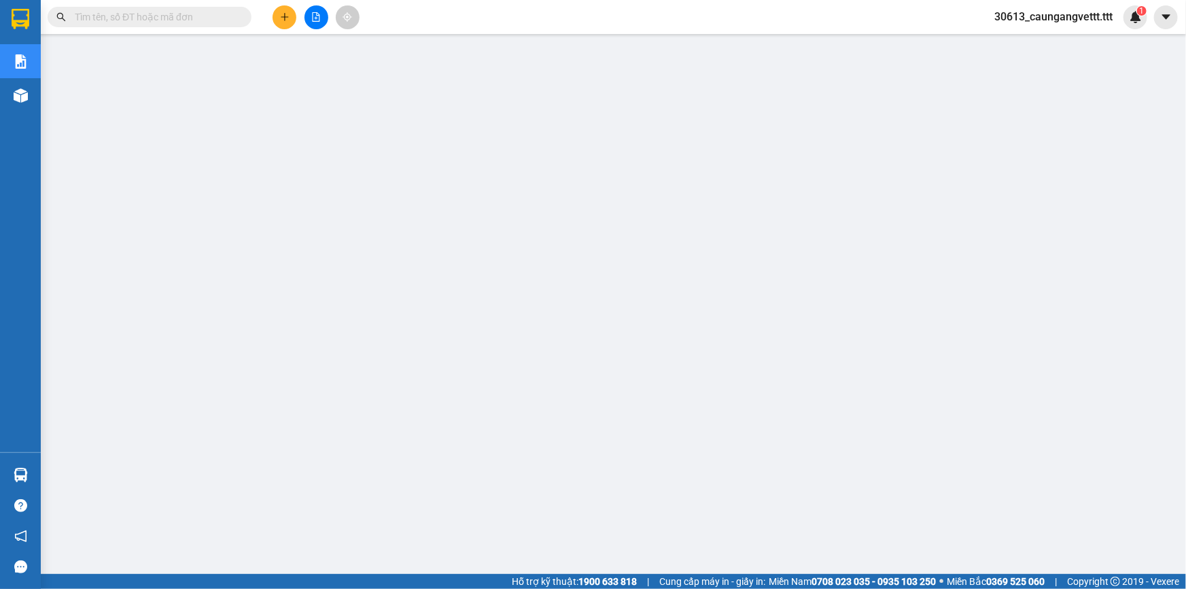
scroll to position [85, 0]
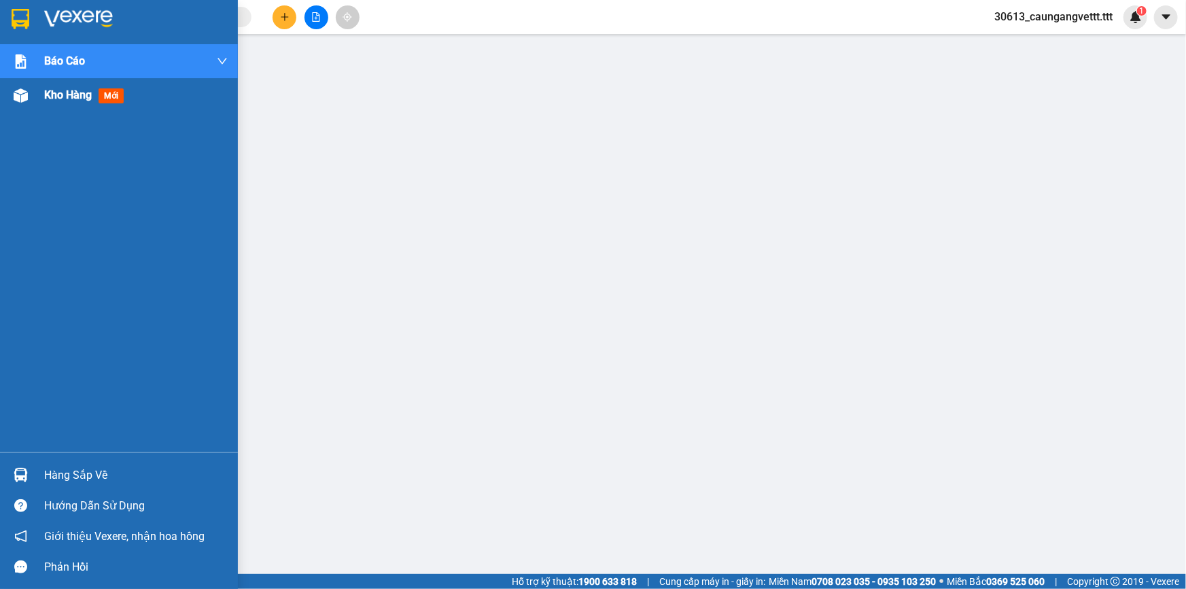
click at [52, 95] on span "Kho hàng" at bounding box center [68, 94] width 48 height 13
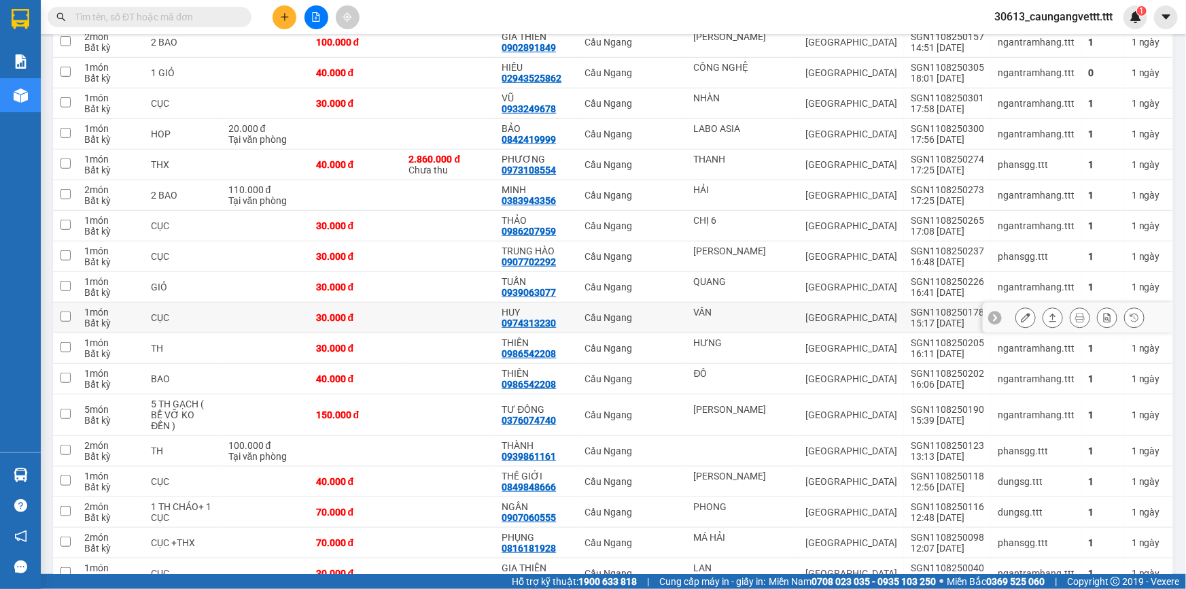
scroll to position [415, 0]
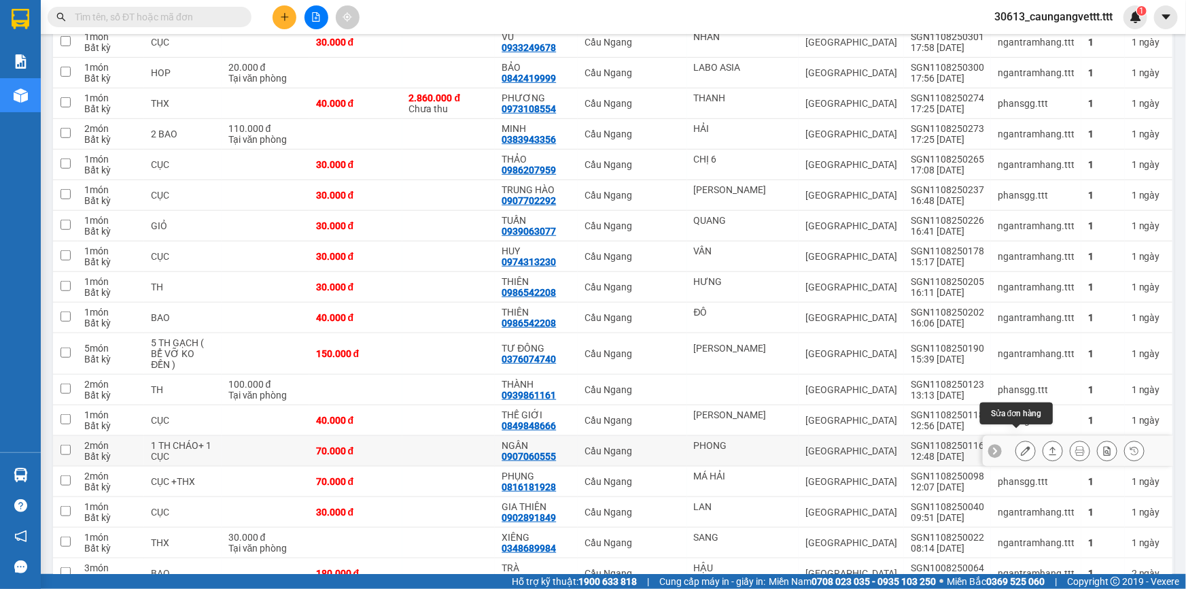
click at [1021, 446] on icon at bounding box center [1026, 451] width 10 height 10
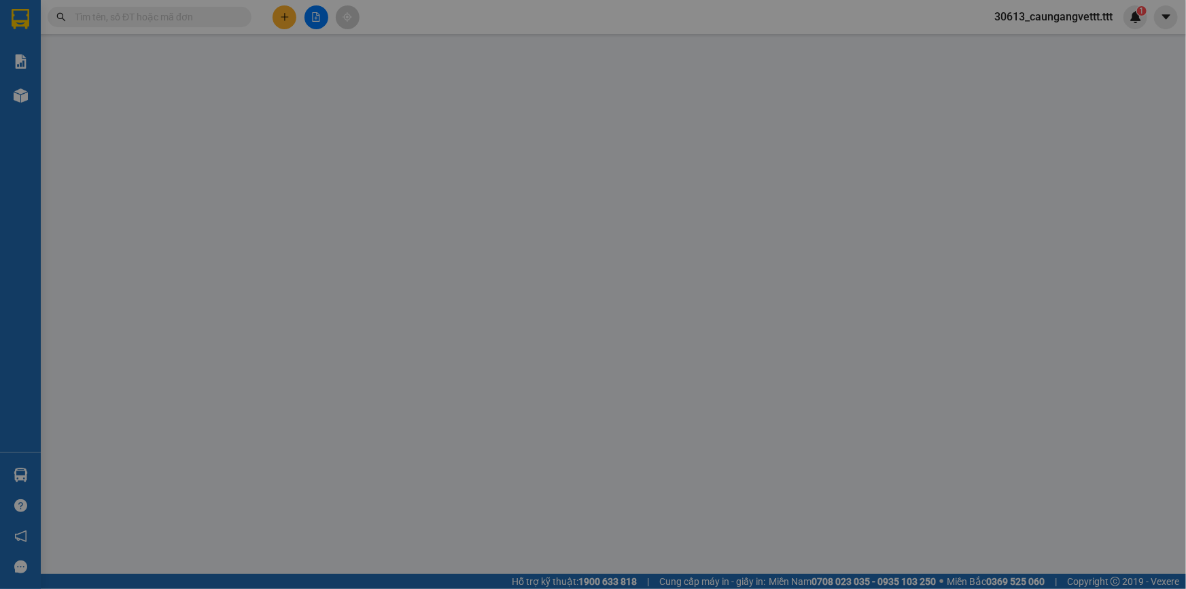
type input "PHONG"
type input "0907060555"
type input "NGÂN"
type input "70.000"
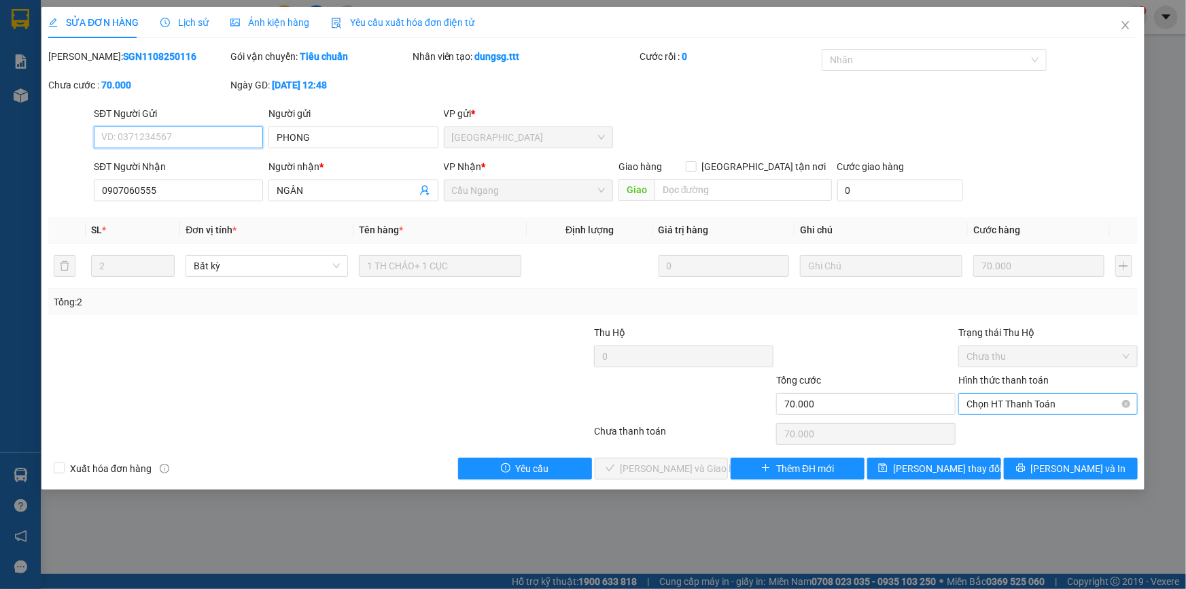
click at [1029, 402] on span "Chọn HT Thanh Toán" at bounding box center [1048, 404] width 163 height 20
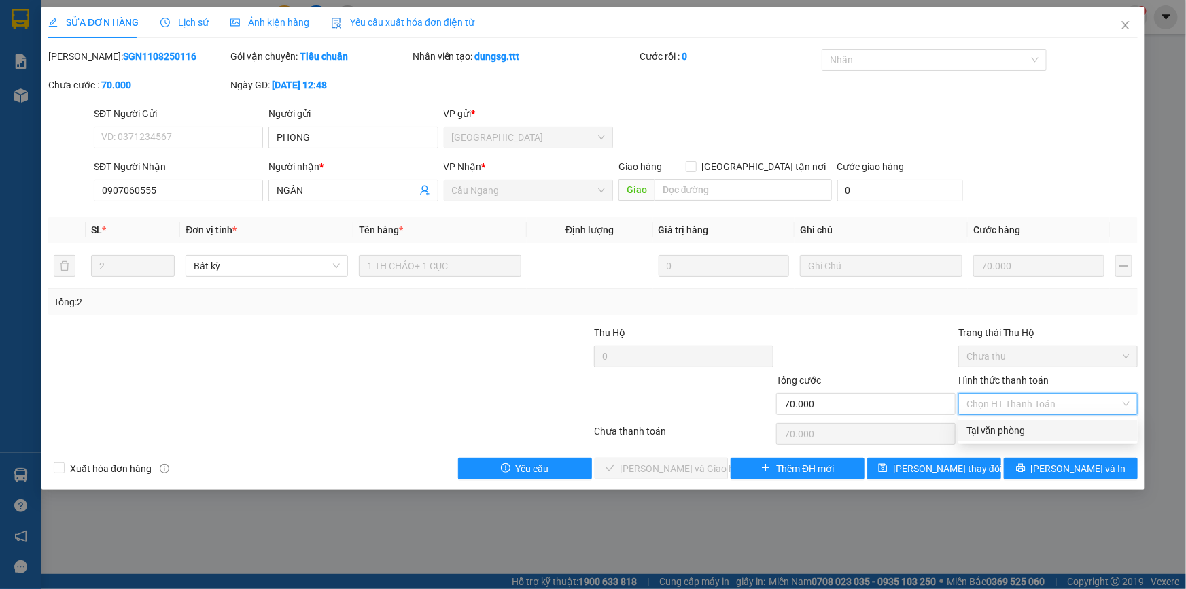
drag, startPoint x: 1005, startPoint y: 432, endPoint x: 845, endPoint y: 447, distance: 161.2
click at [1005, 432] on div "Tại văn phòng" at bounding box center [1048, 430] width 163 height 15
type input "0"
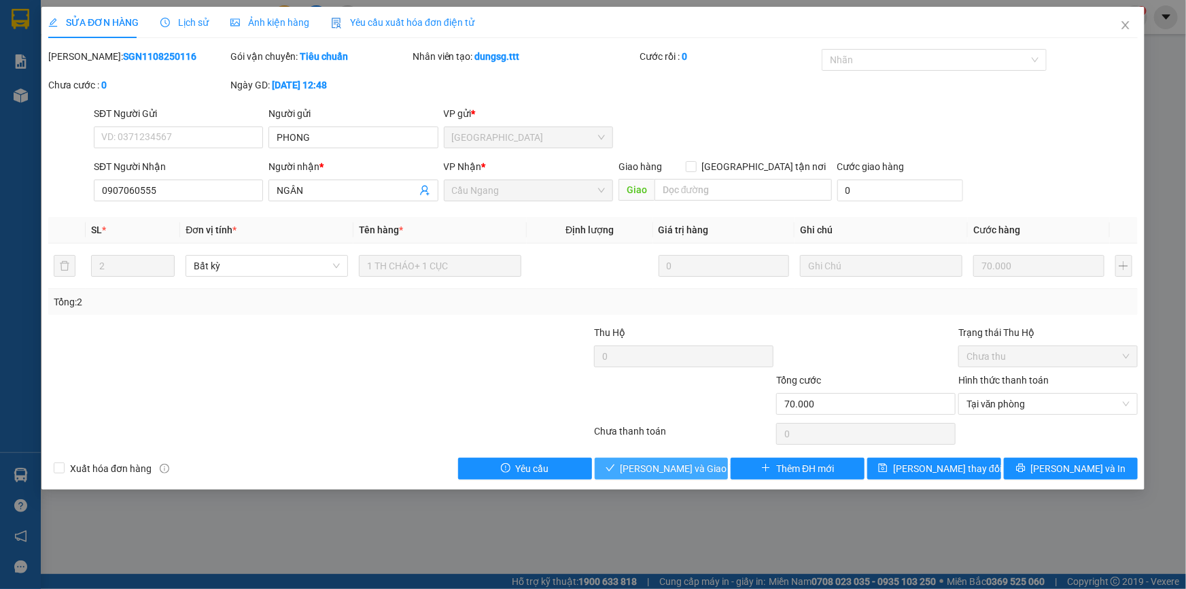
click at [680, 466] on span "[PERSON_NAME] và Giao hàng" at bounding box center [686, 468] width 131 height 15
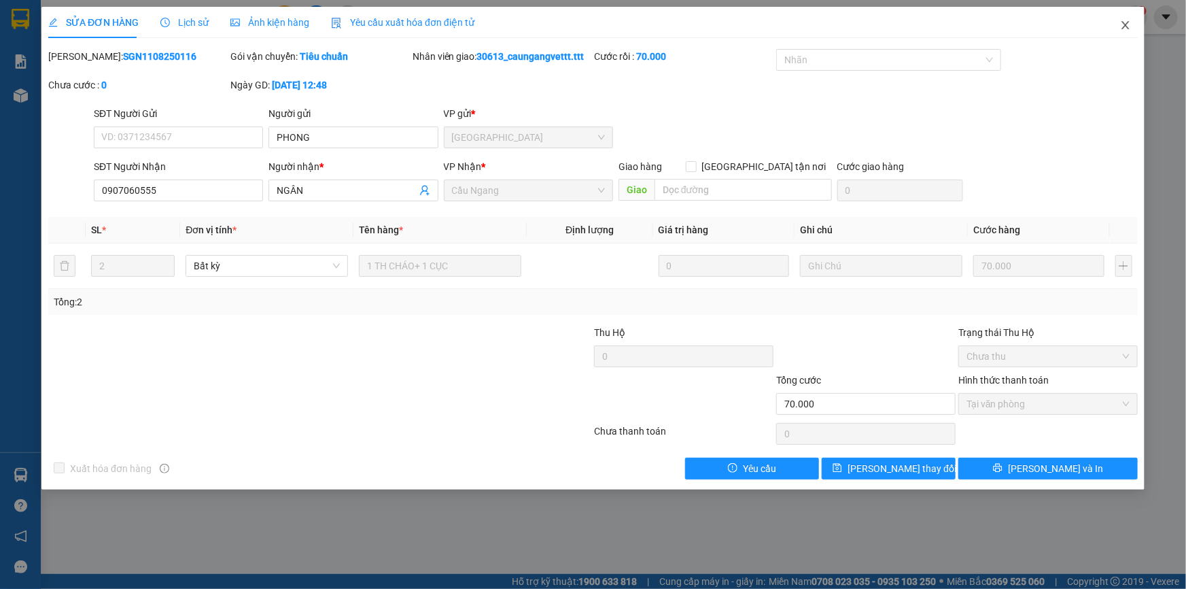
click at [1128, 27] on icon "close" at bounding box center [1125, 25] width 11 height 11
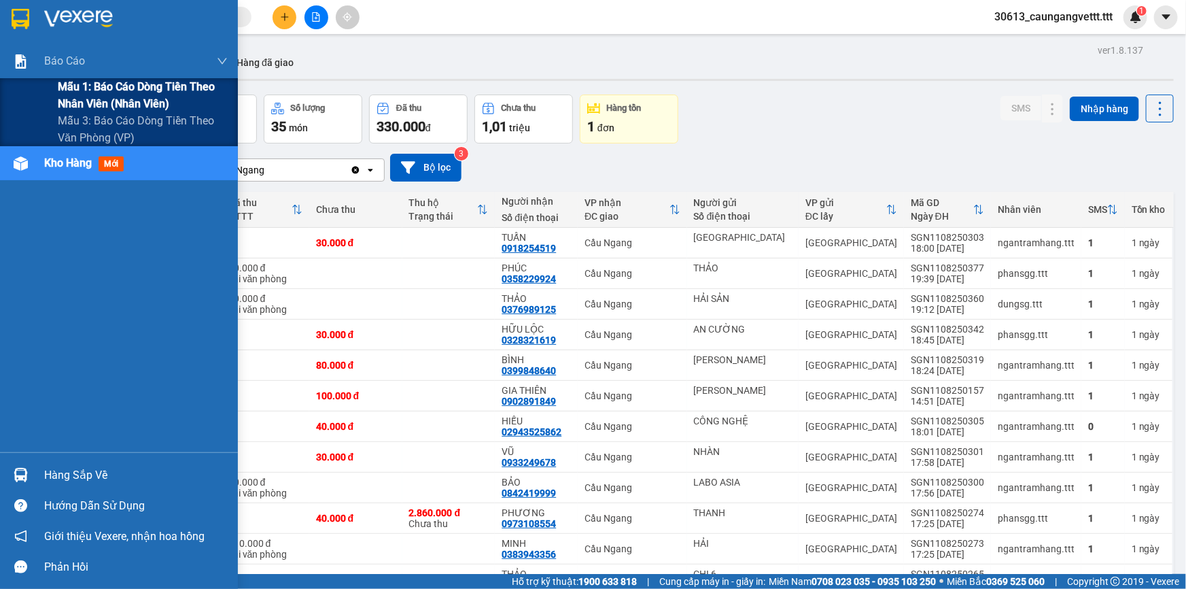
click at [110, 90] on span "Mẫu 1: Báo cáo dòng tiền theo nhân viên (nhân viên)" at bounding box center [143, 95] width 170 height 34
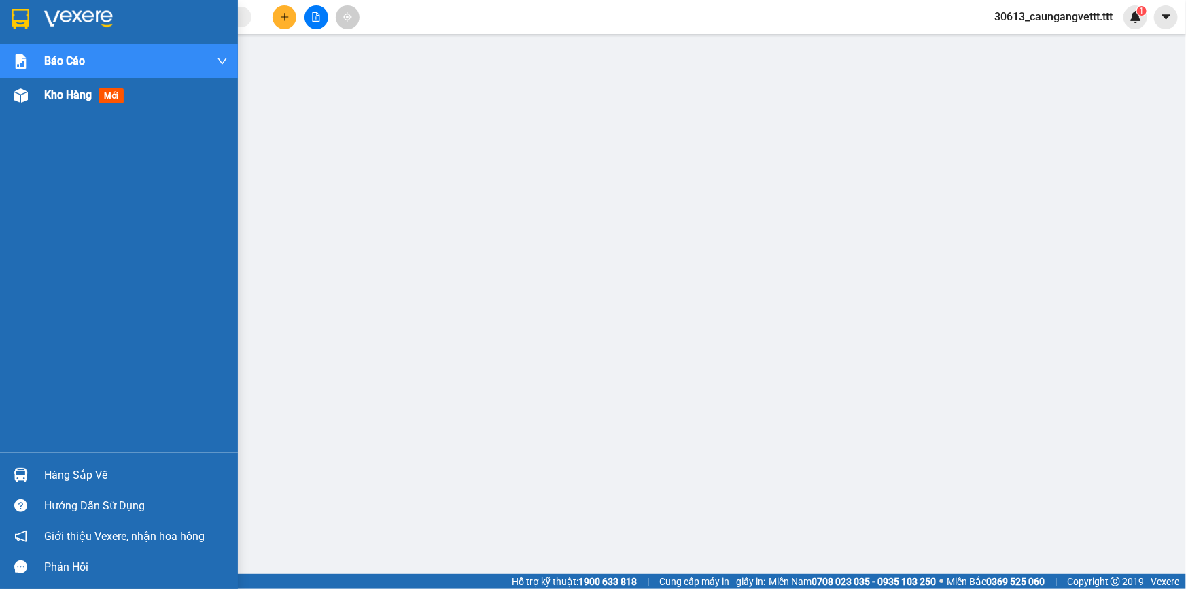
click at [56, 95] on span "Kho hàng" at bounding box center [68, 94] width 48 height 13
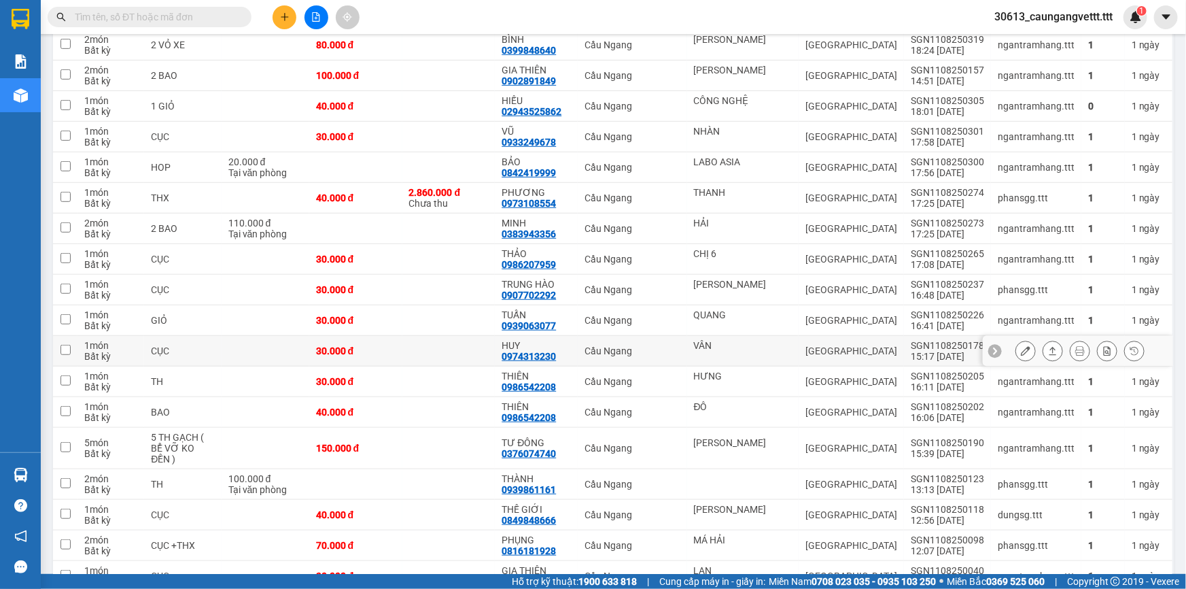
scroll to position [371, 0]
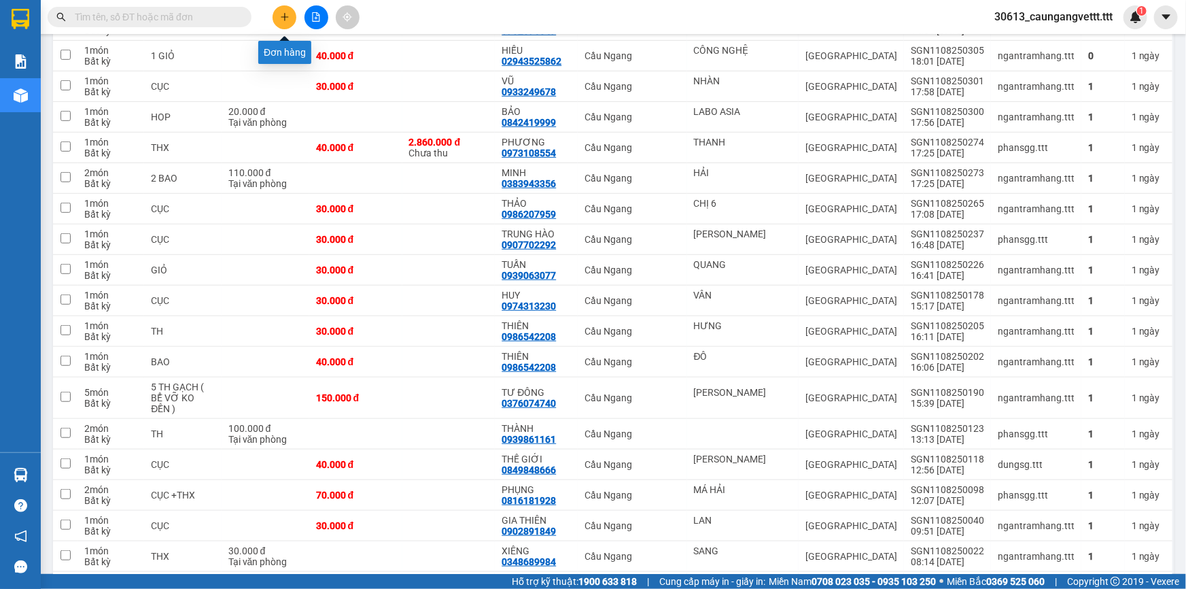
click at [286, 18] on icon "plus" at bounding box center [285, 17] width 10 height 10
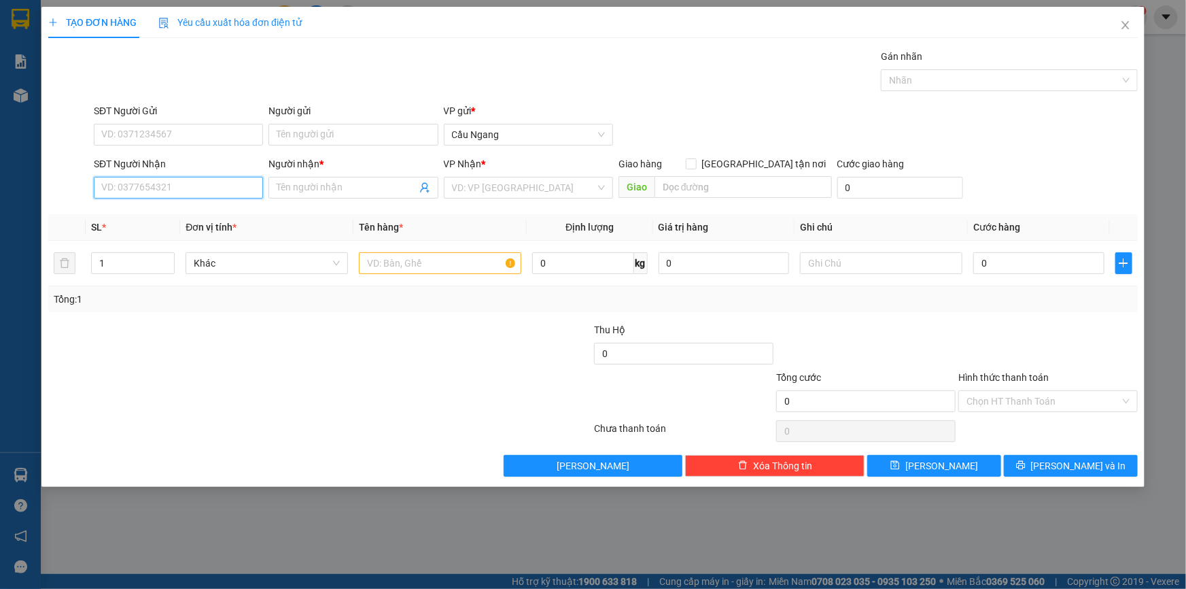
click at [177, 190] on input "SĐT Người Nhận" at bounding box center [178, 188] width 169 height 22
click at [169, 211] on div "0822100427 - MY" at bounding box center [178, 214] width 153 height 15
type input "0822100427"
type input "MY"
type input "0822100427"
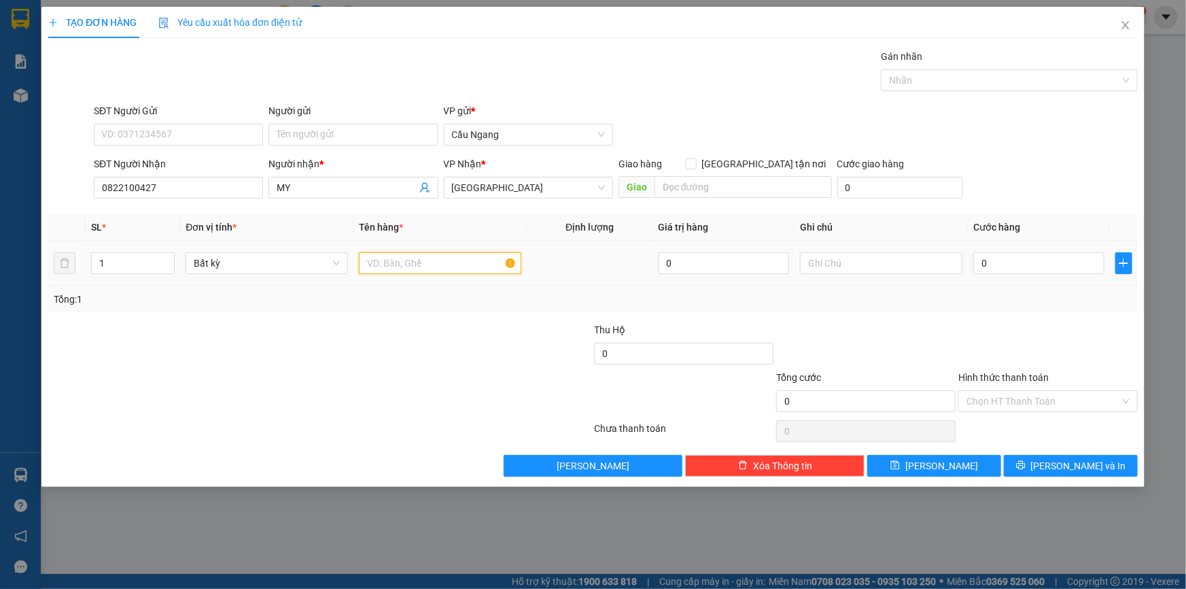
click at [408, 263] on input "text" at bounding box center [440, 263] width 162 height 22
type input "BAO"
click at [1029, 260] on input "0" at bounding box center [1039, 263] width 131 height 22
type input "4"
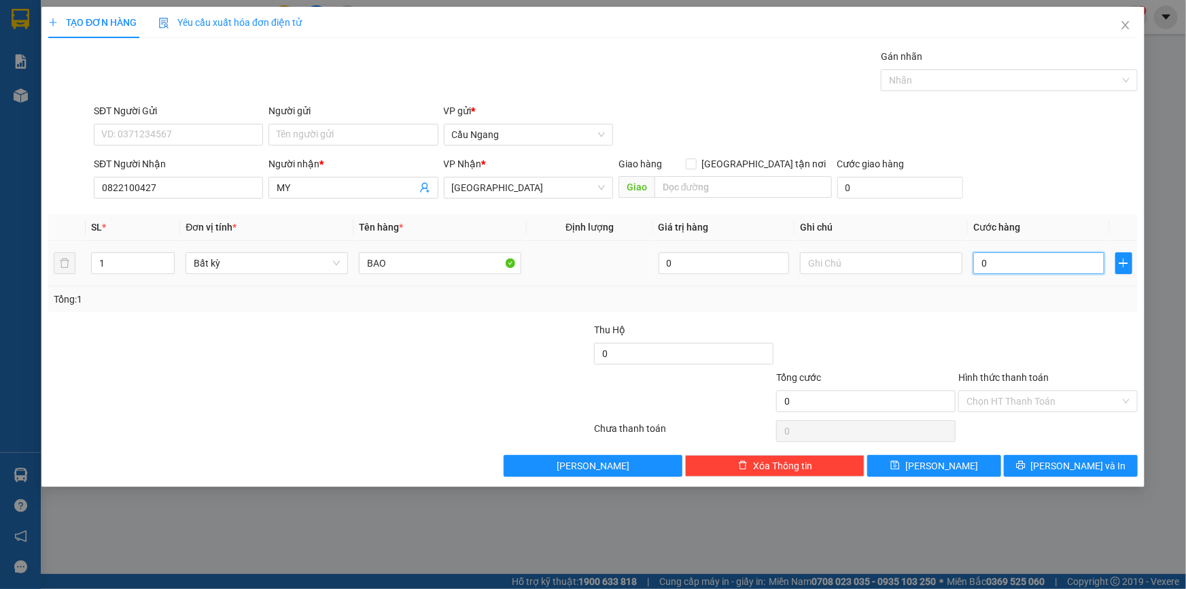
type input "4"
type input "40"
type input "400"
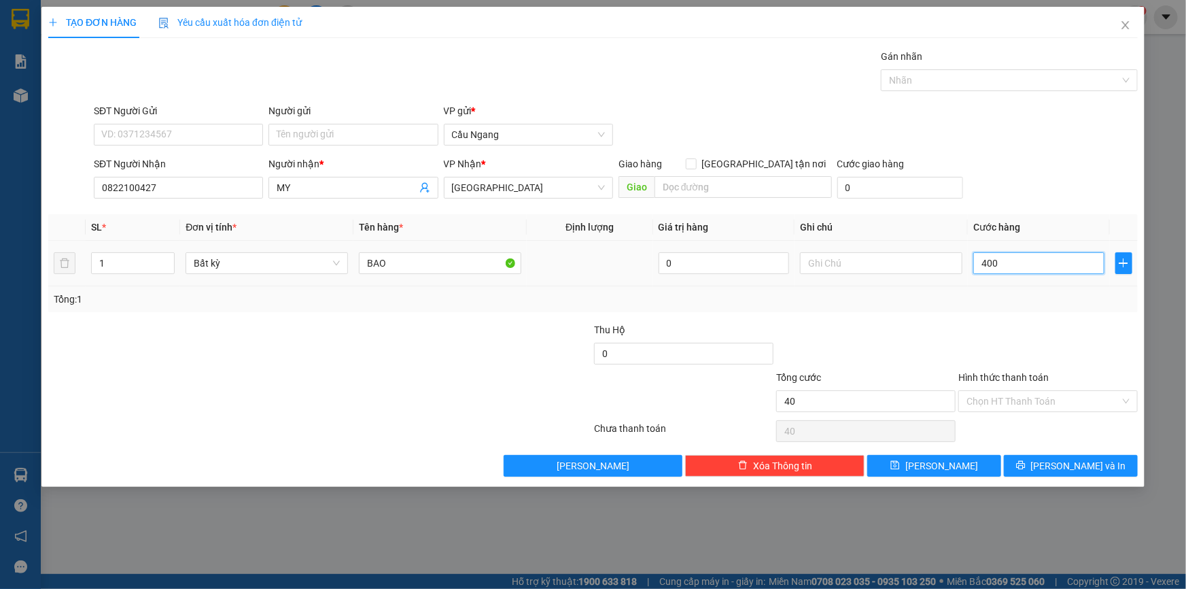
type input "400"
type input "4.000"
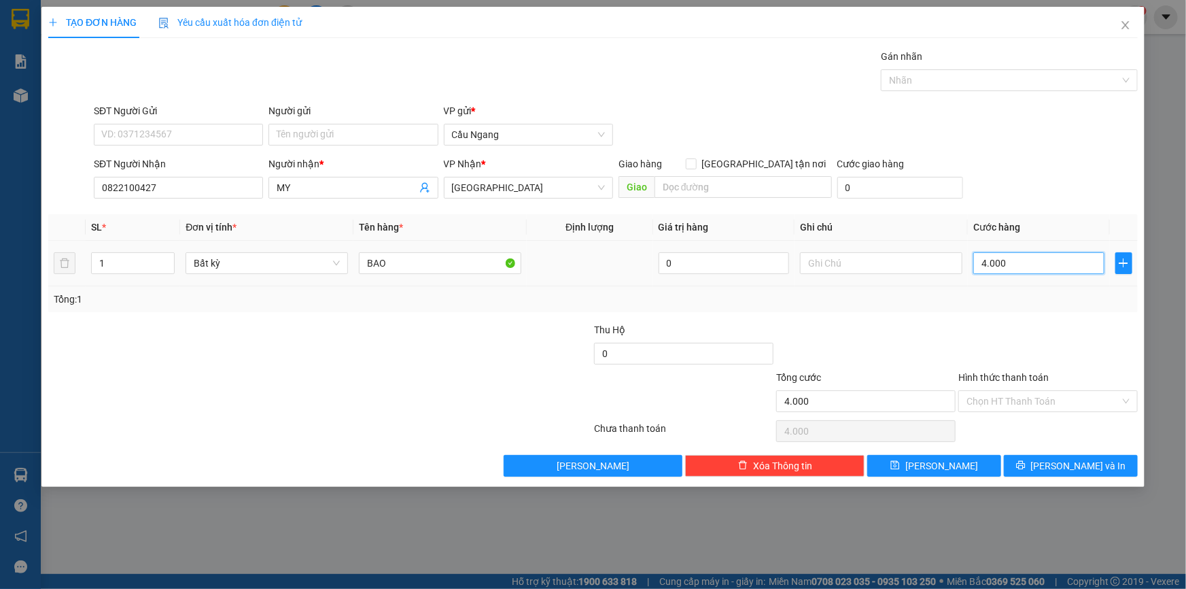
type input "40.000"
click at [1061, 462] on span "[PERSON_NAME] và In" at bounding box center [1078, 465] width 95 height 15
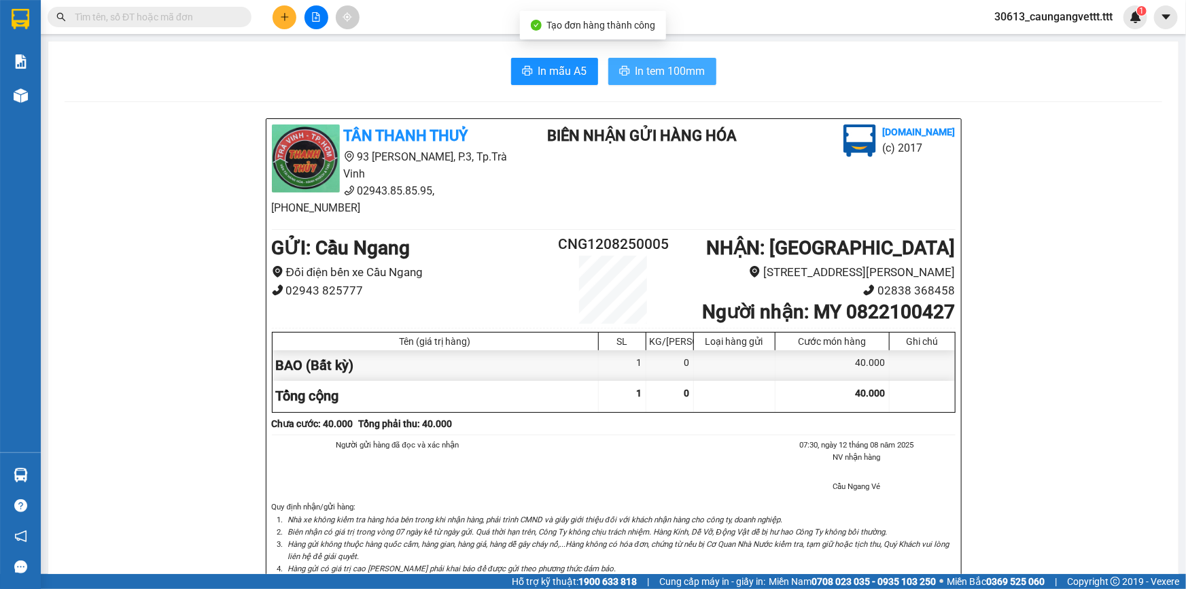
click at [652, 69] on span "In tem 100mm" at bounding box center [671, 71] width 70 height 17
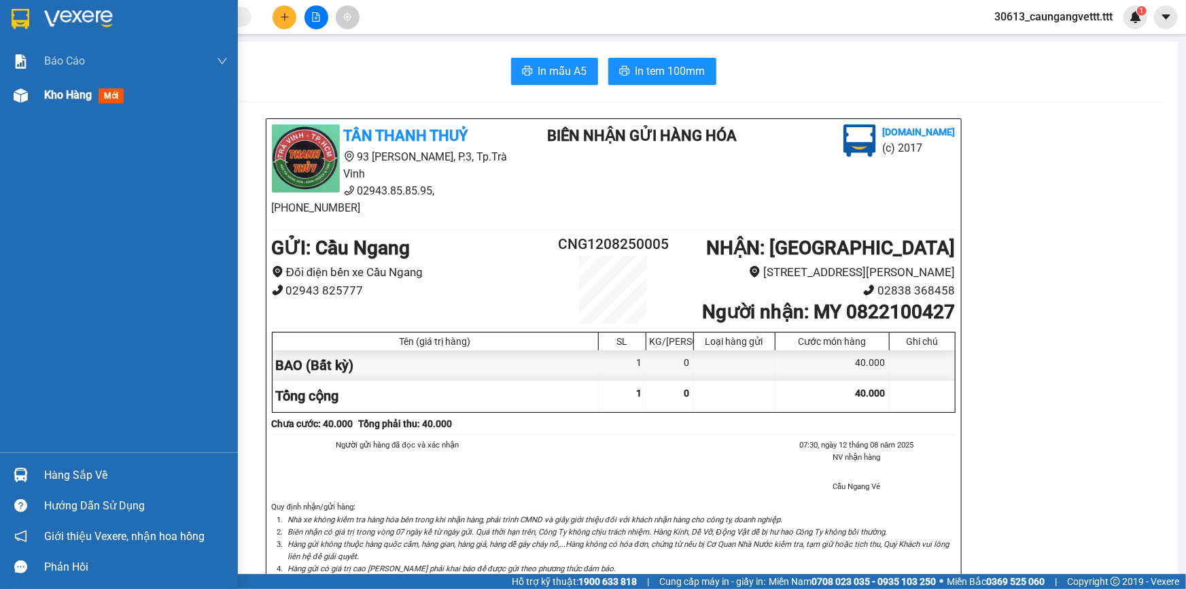
click at [48, 95] on span "Kho hàng" at bounding box center [68, 94] width 48 height 13
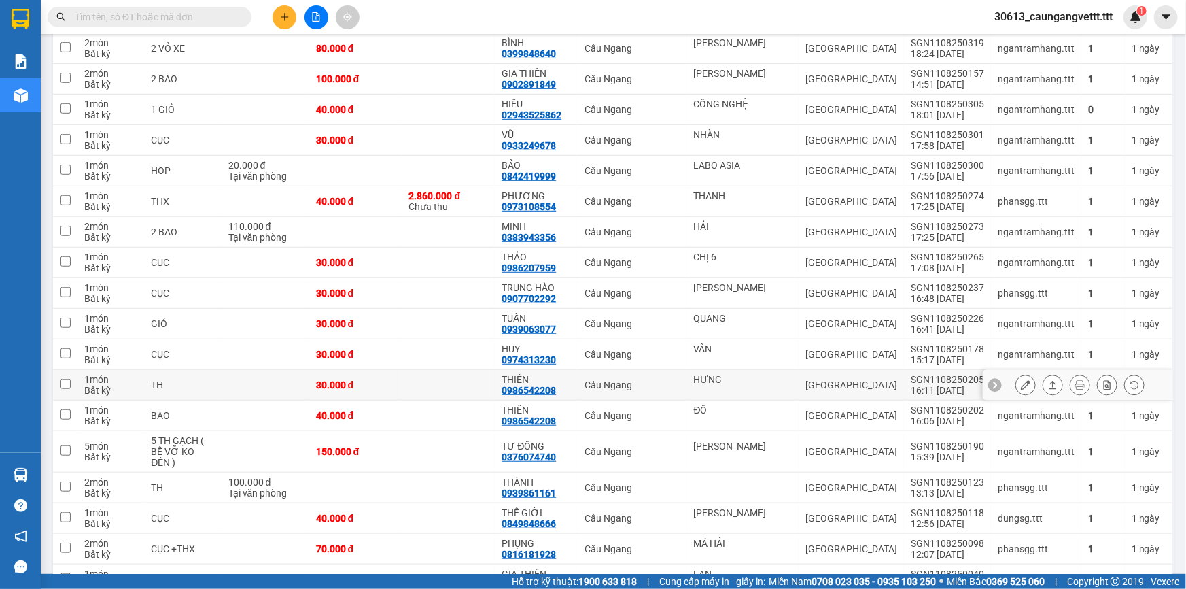
scroll to position [412, 0]
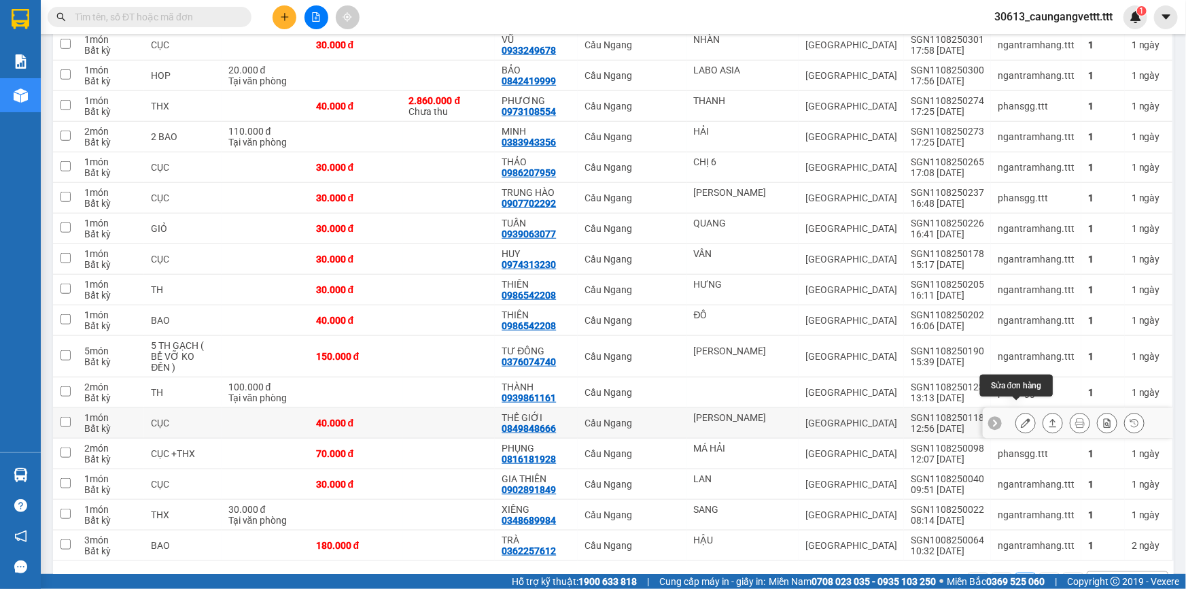
click at [1021, 418] on icon at bounding box center [1026, 423] width 10 height 10
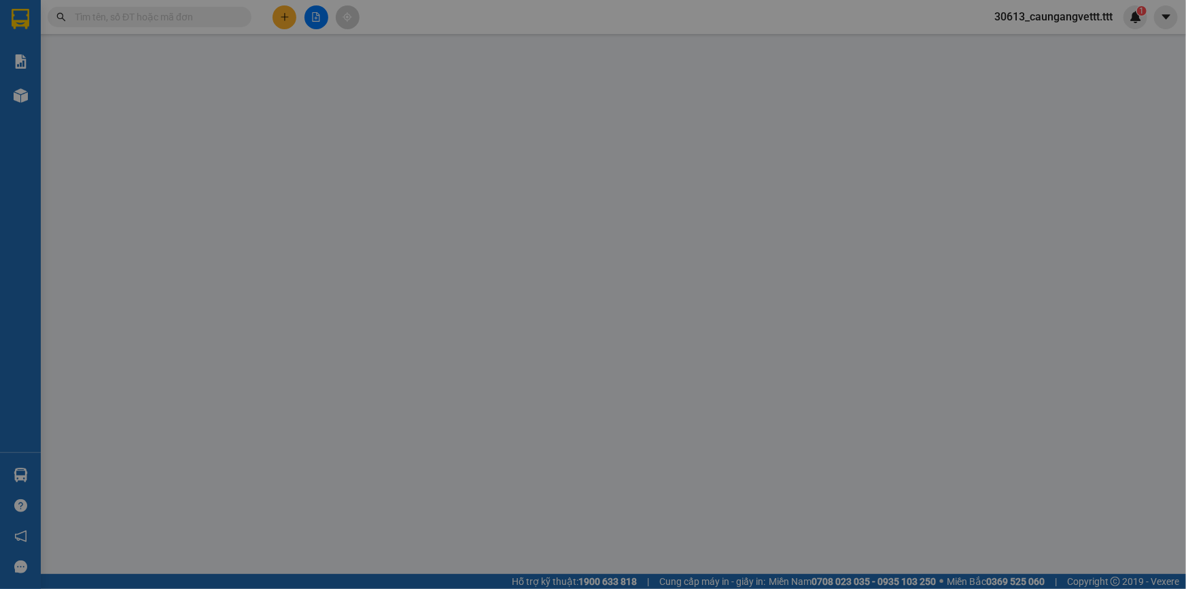
type input "THANH TRÚC"
type input "0849848666"
type input "THẾ GIỚI"
type input "40.000"
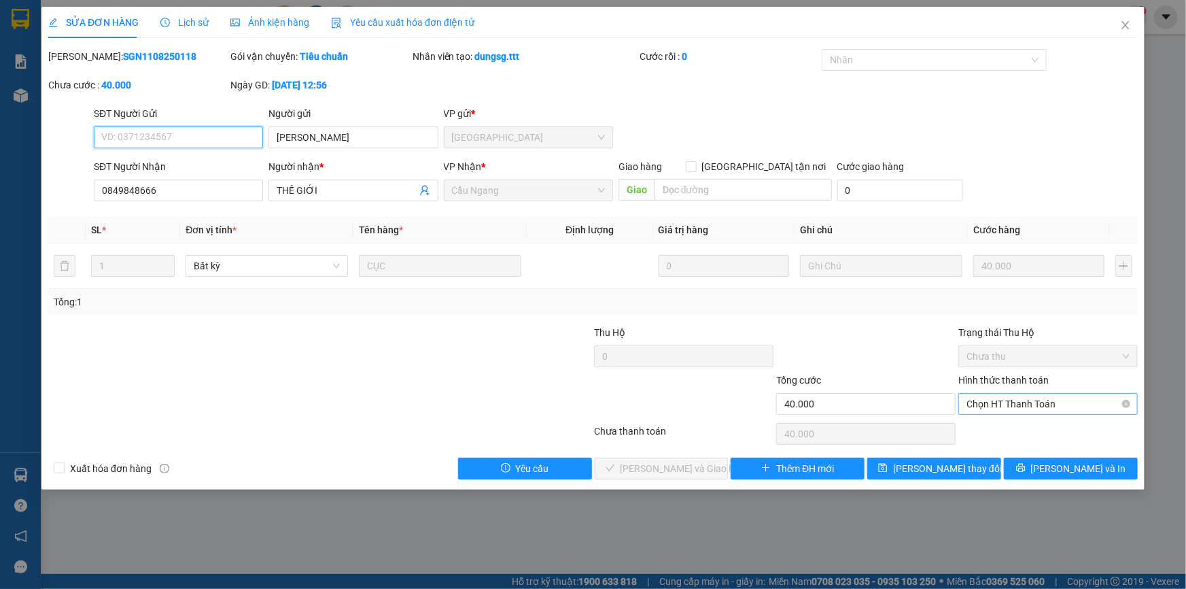
click at [993, 401] on span "Chọn HT Thanh Toán" at bounding box center [1048, 404] width 163 height 20
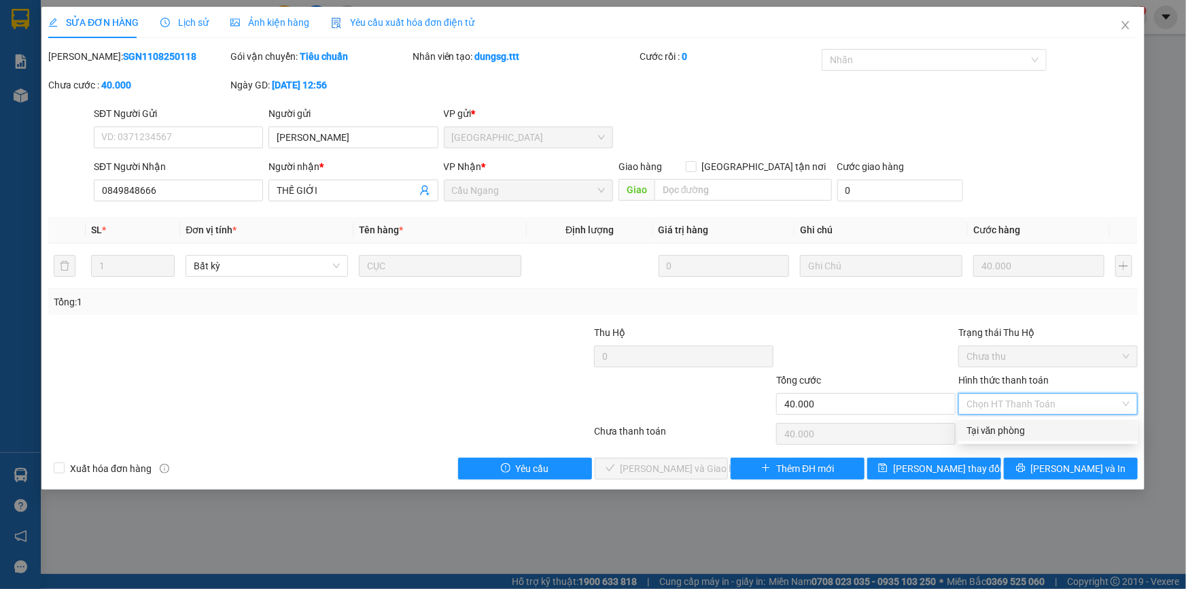
click at [993, 434] on div "Tại văn phòng" at bounding box center [1048, 430] width 163 height 15
type input "0"
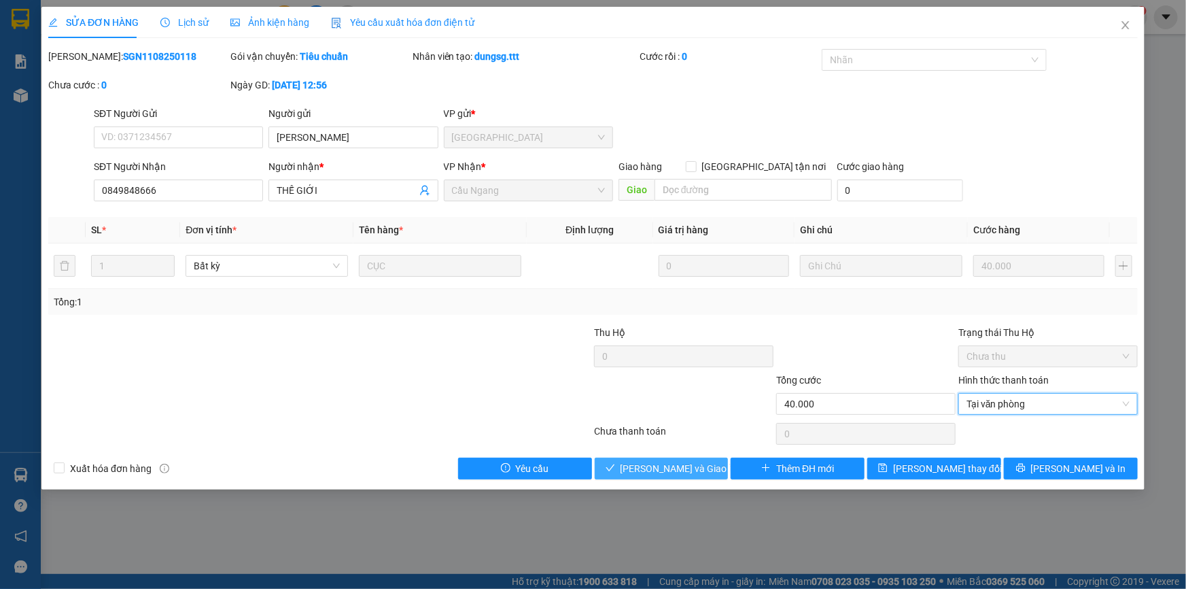
click at [668, 462] on span "[PERSON_NAME] và Giao hàng" at bounding box center [686, 468] width 131 height 15
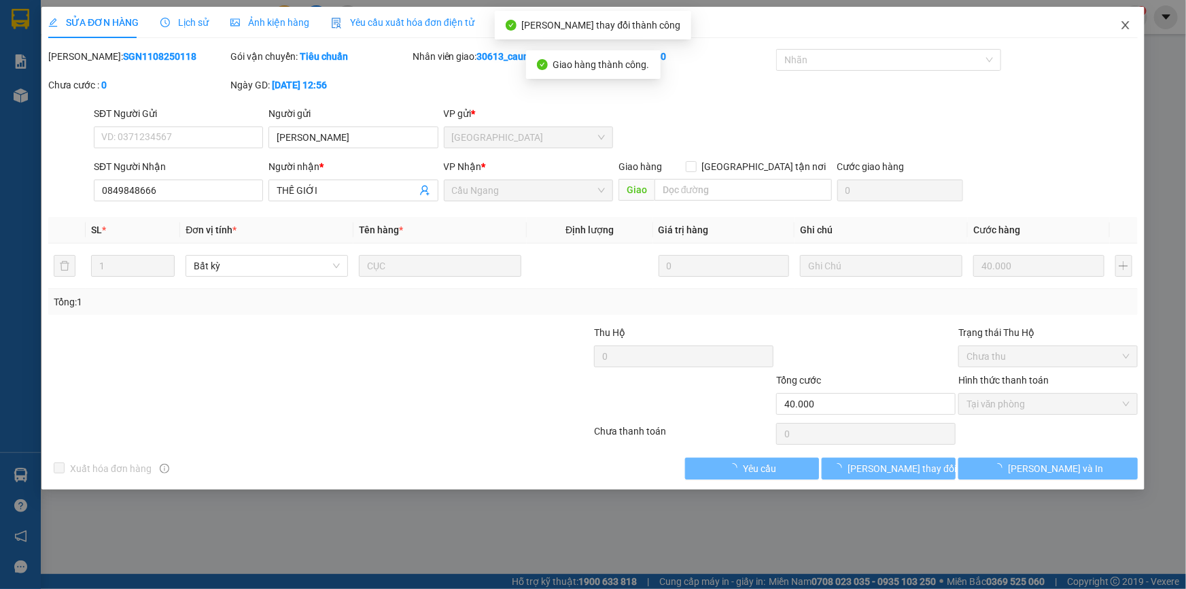
click at [1127, 23] on icon "close" at bounding box center [1125, 25] width 11 height 11
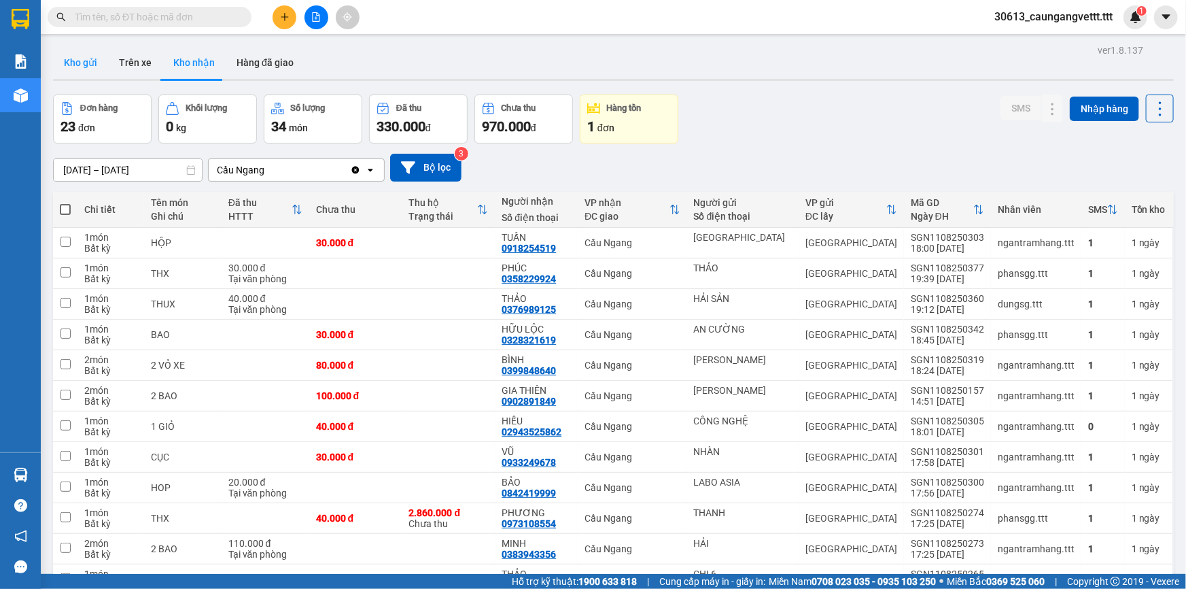
drag, startPoint x: 80, startPoint y: 71, endPoint x: 88, endPoint y: 75, distance: 9.7
click at [80, 69] on button "Kho gửi" at bounding box center [80, 62] width 55 height 33
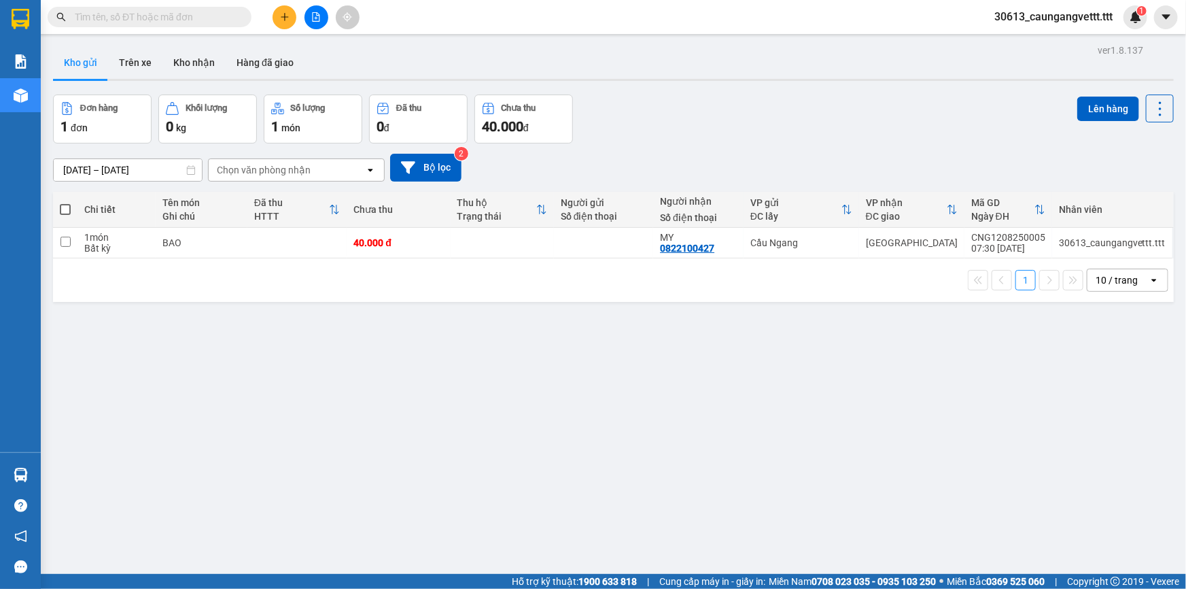
drag, startPoint x: 62, startPoint y: 209, endPoint x: 107, endPoint y: 207, distance: 44.9
click at [63, 209] on span at bounding box center [65, 209] width 11 height 11
click at [65, 203] on input "checkbox" at bounding box center [65, 203] width 0 height 0
checkbox input "true"
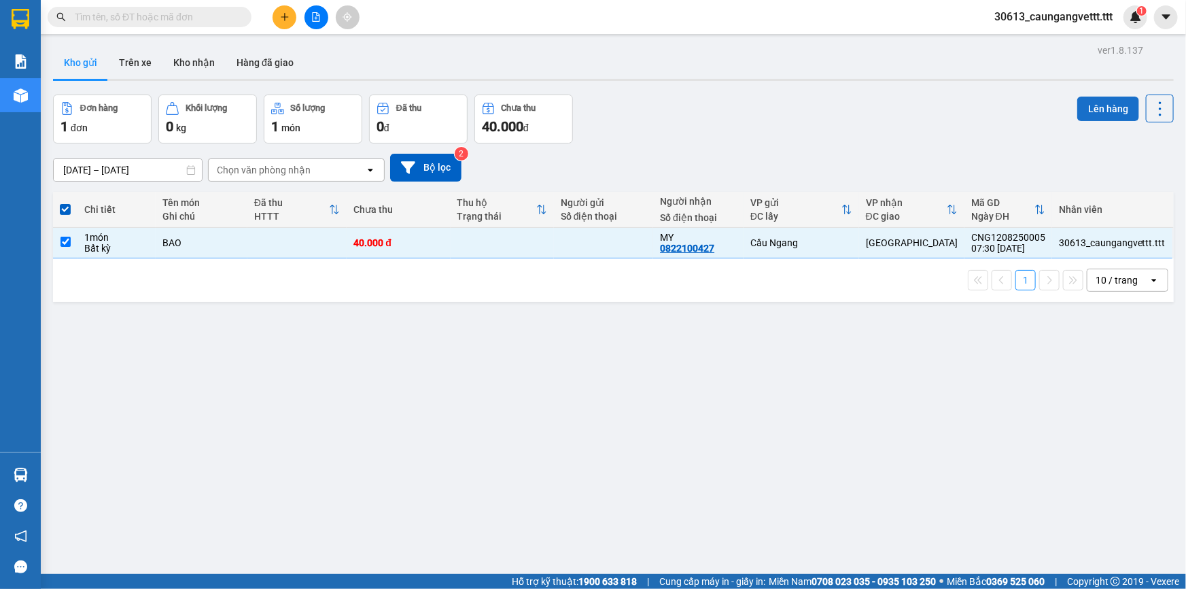
click at [1096, 114] on button "Lên hàng" at bounding box center [1109, 109] width 62 height 24
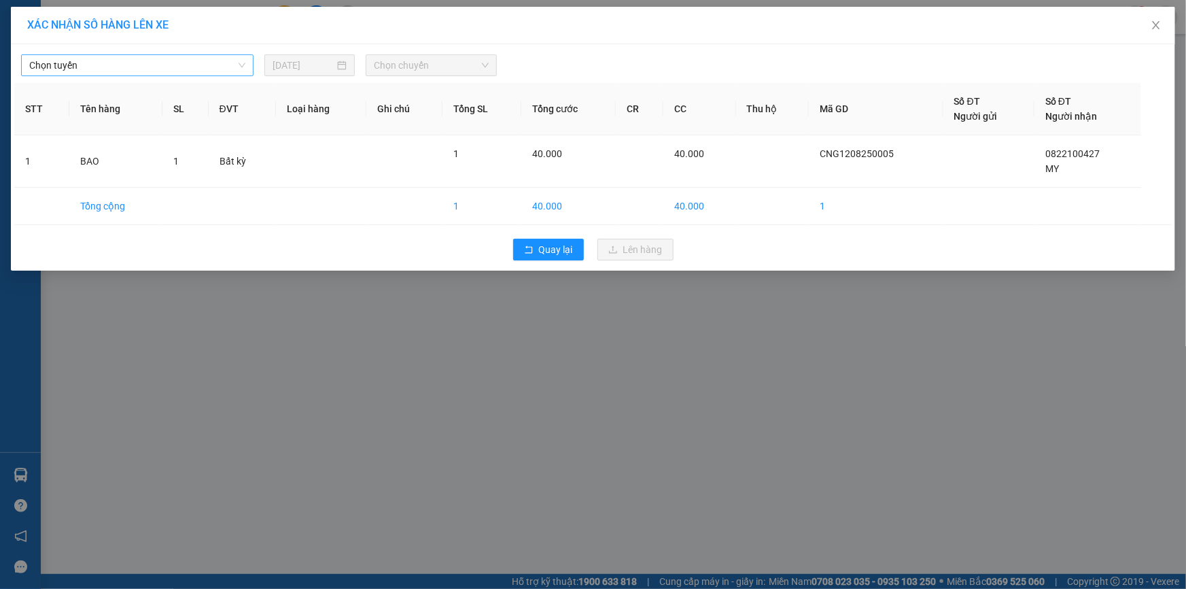
click at [143, 69] on span "Chọn tuyến" at bounding box center [137, 65] width 216 height 20
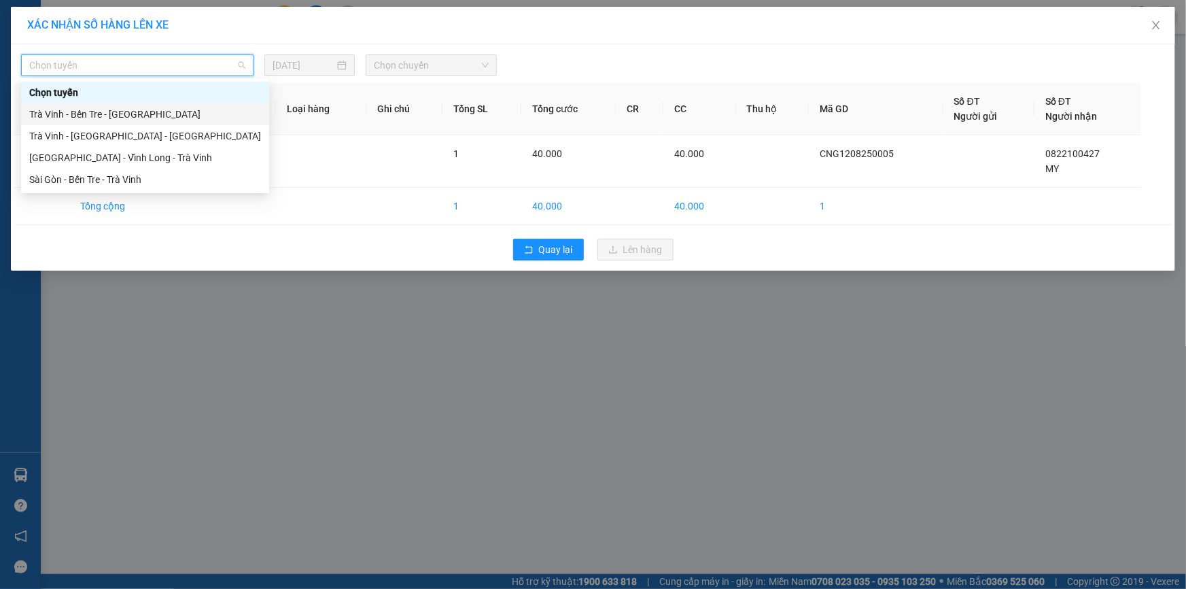
click at [125, 117] on div "Trà Vinh - Bến Tre - Sài Gòn" at bounding box center [145, 114] width 232 height 15
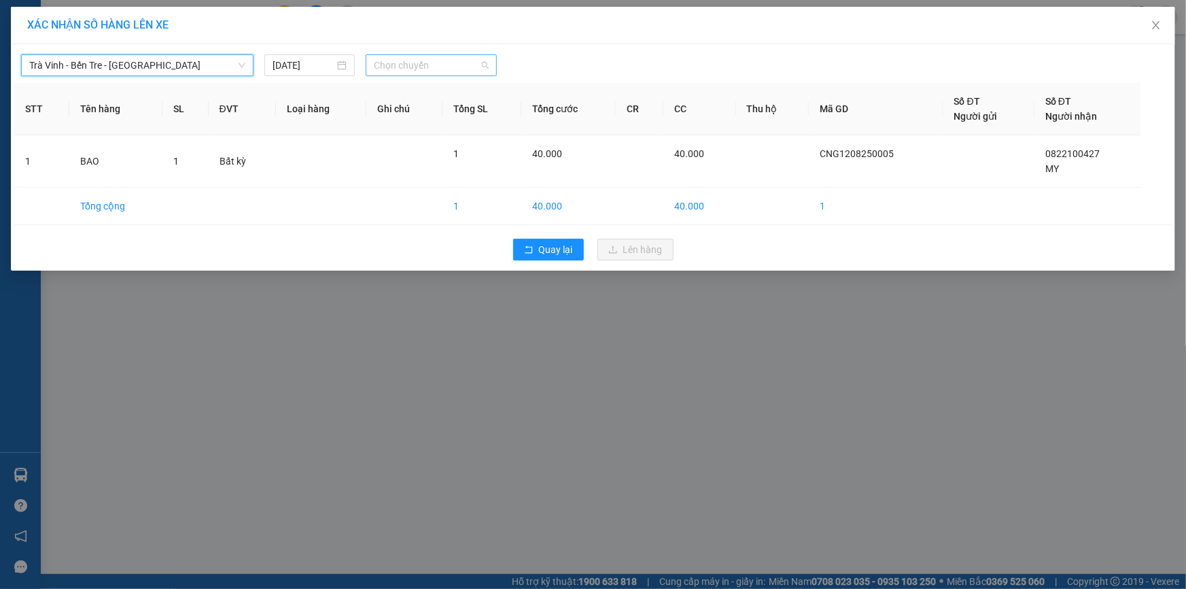
click at [436, 63] on span "Chọn chuyến" at bounding box center [431, 65] width 115 height 20
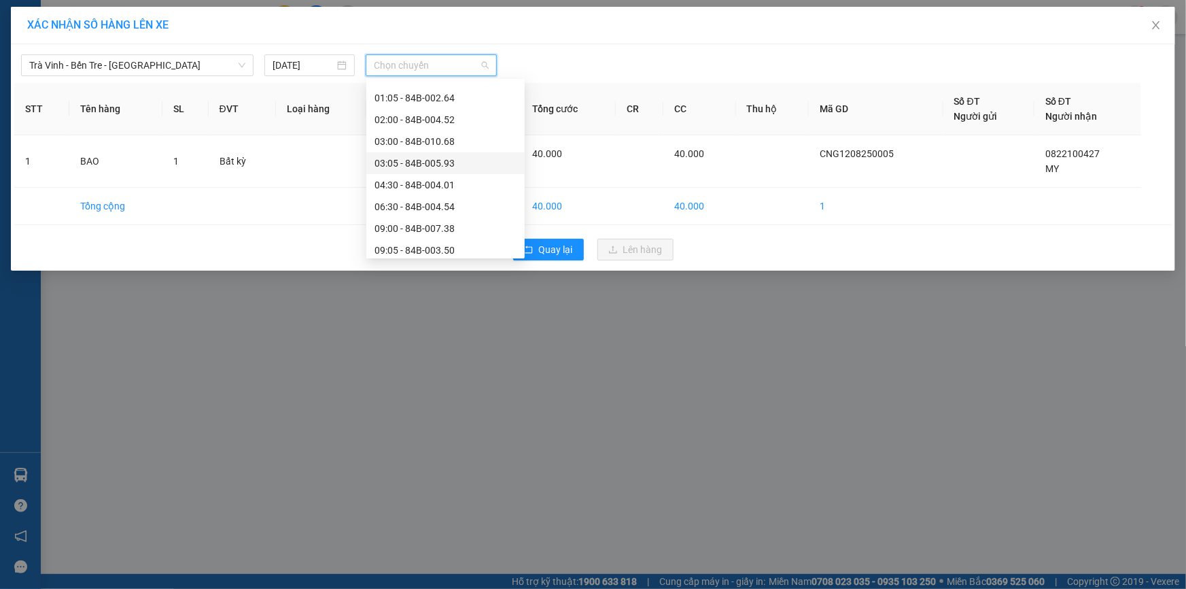
scroll to position [123, 0]
click at [418, 160] on div "09:00 - 84B-007.38" at bounding box center [446, 165] width 142 height 15
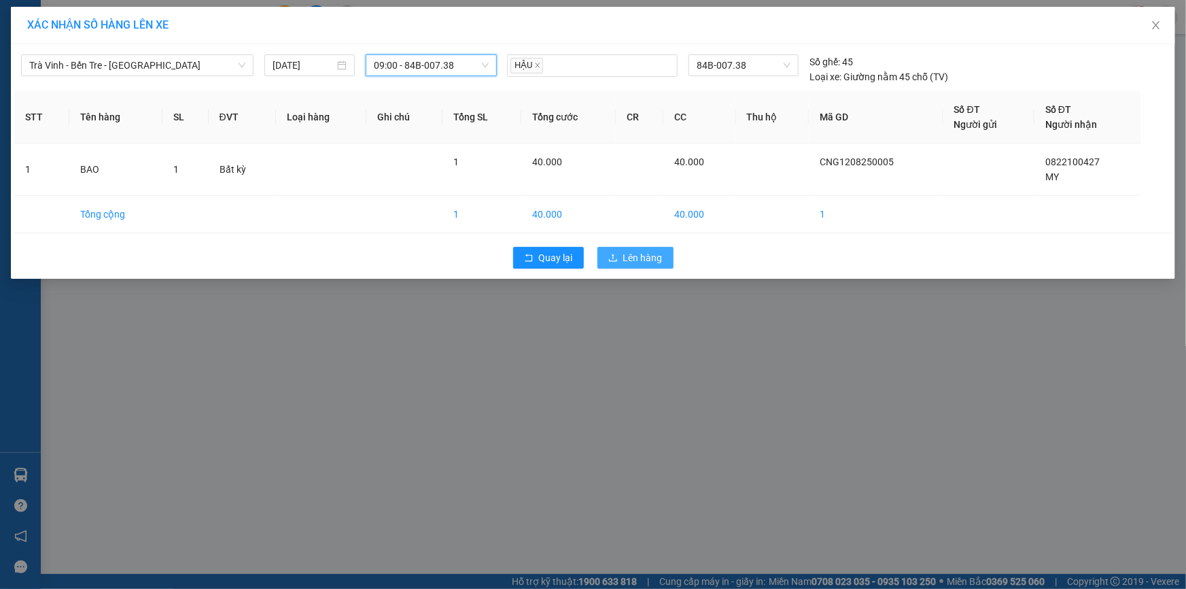
click at [625, 252] on span "Lên hàng" at bounding box center [642, 257] width 39 height 15
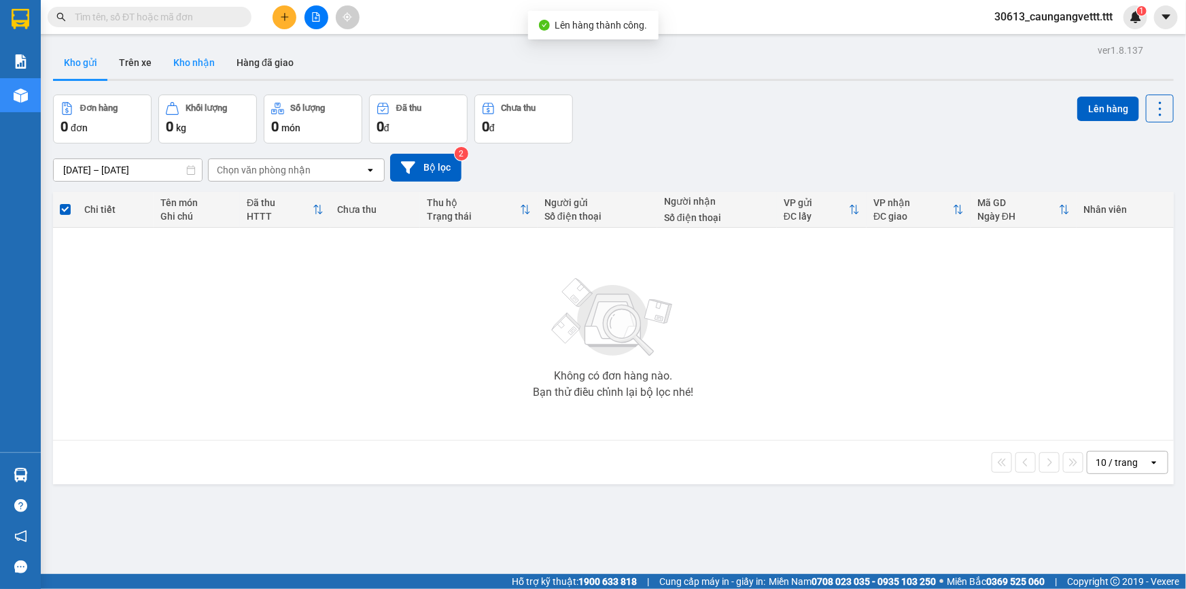
drag, startPoint x: 192, startPoint y: 60, endPoint x: 279, endPoint y: 35, distance: 90.6
click at [194, 60] on button "Kho nhận" at bounding box center [193, 62] width 63 height 33
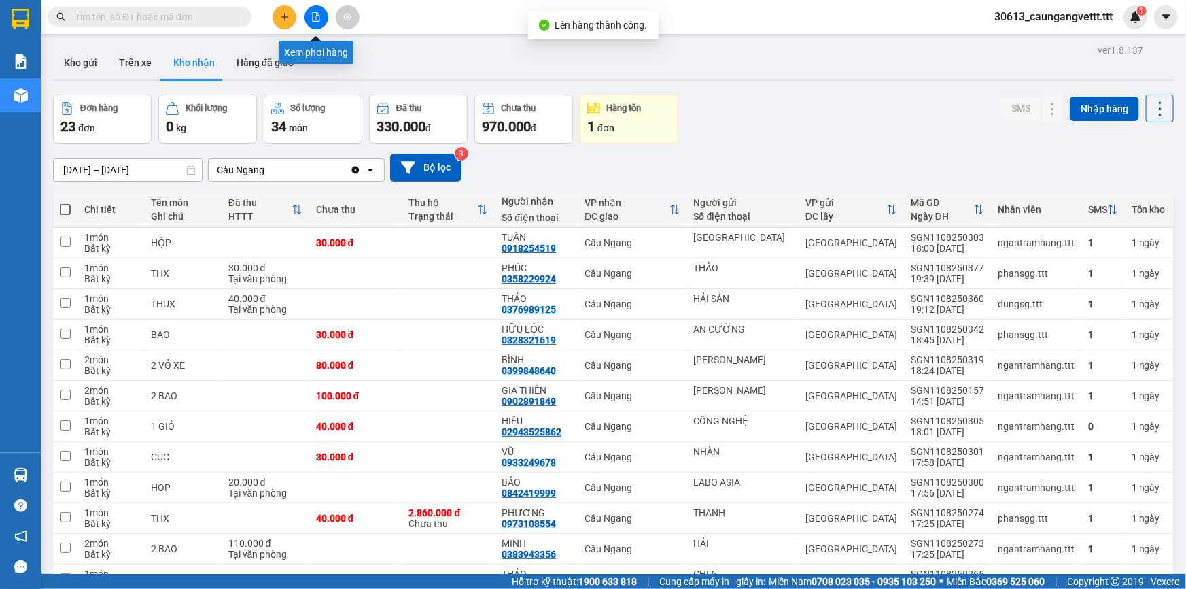
click at [314, 18] on icon "file-add" at bounding box center [316, 17] width 7 height 10
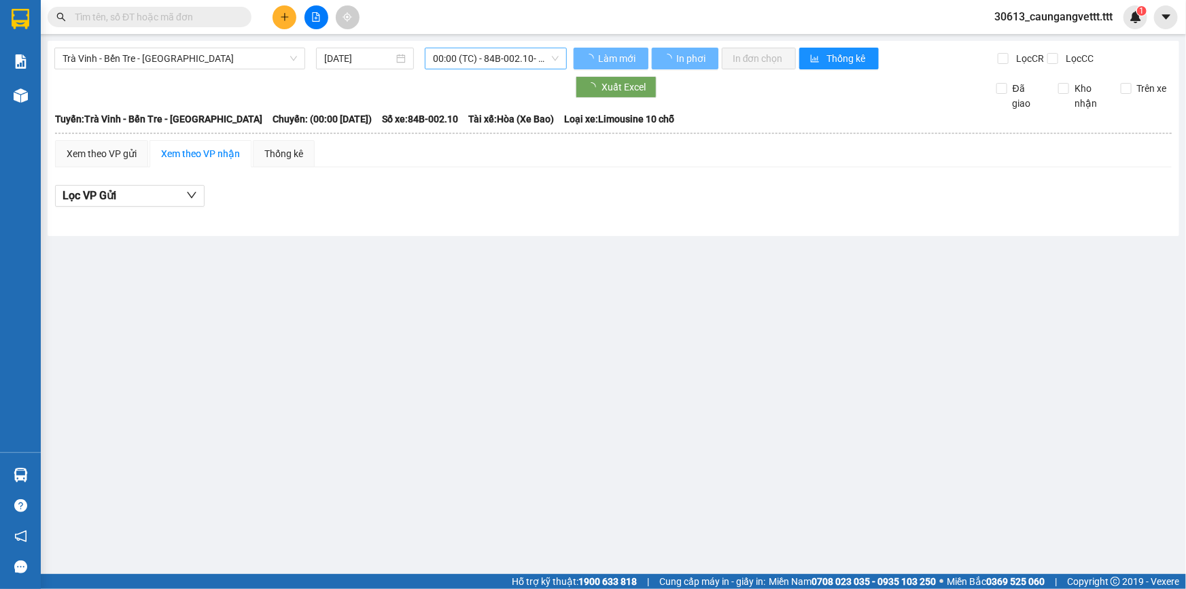
drag, startPoint x: 468, startPoint y: 56, endPoint x: 476, endPoint y: 61, distance: 8.5
click at [469, 56] on span "00:00 (TC) - 84B-002.10 - (Đã hủy)" at bounding box center [496, 58] width 126 height 20
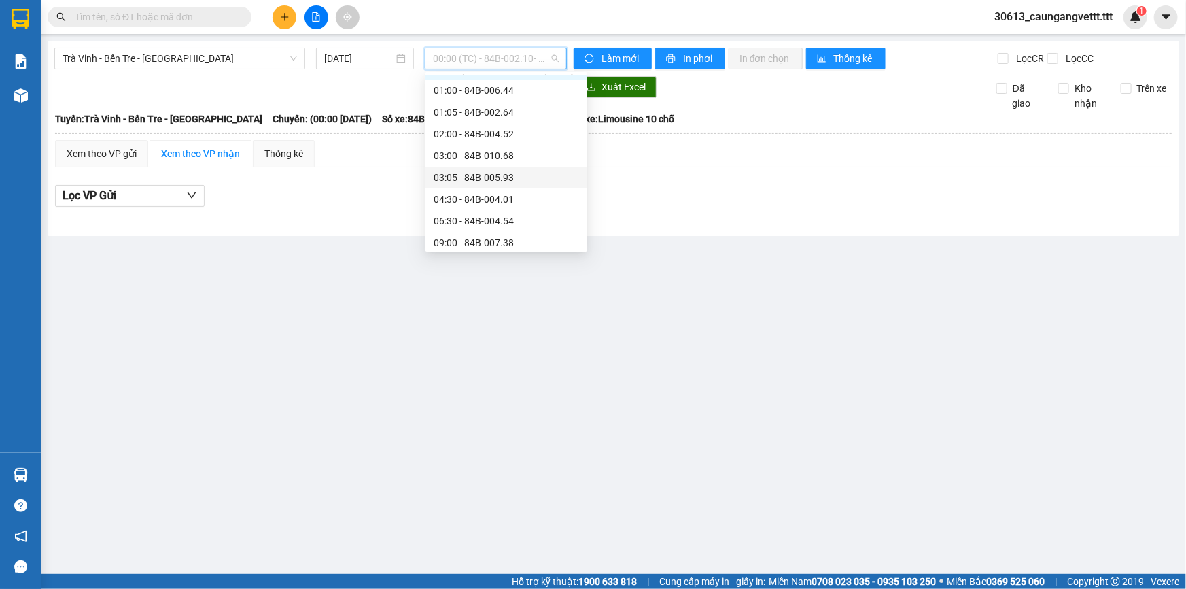
scroll to position [82, 0]
click at [472, 200] on div "09:00 - 84B-007.38" at bounding box center [506, 199] width 145 height 15
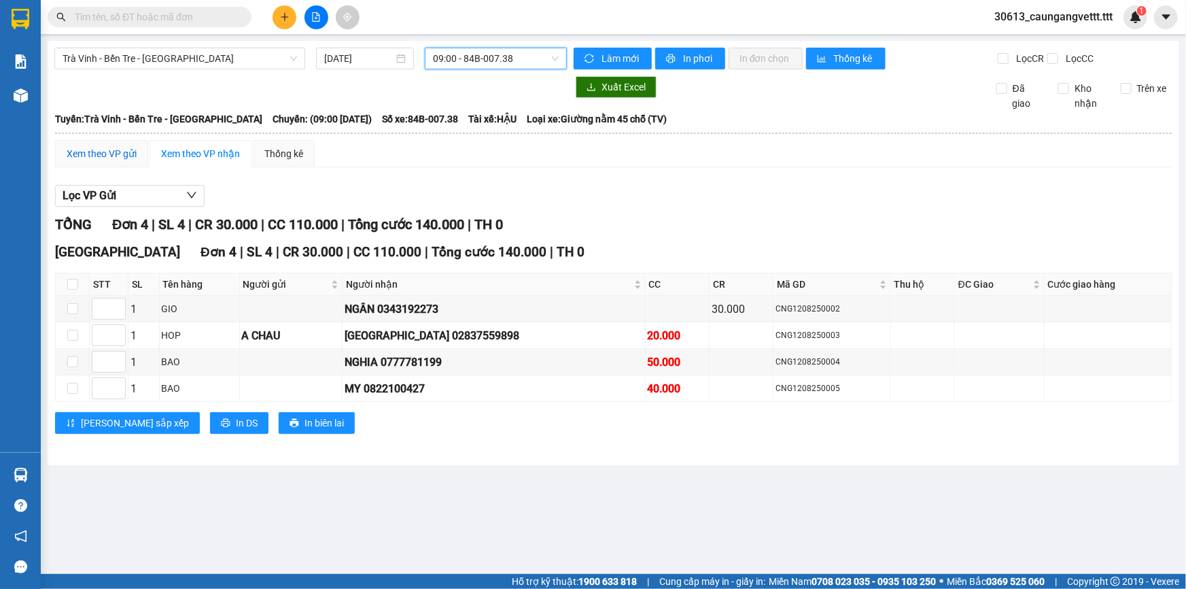
click at [123, 150] on div "Xem theo VP gửi" at bounding box center [102, 153] width 70 height 15
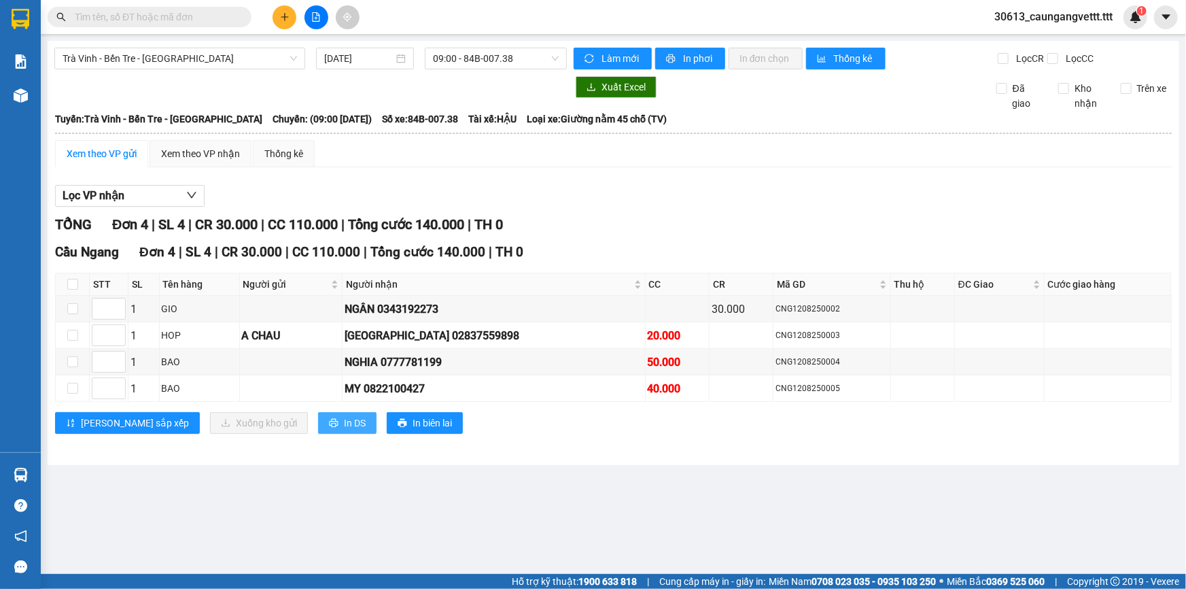
click at [344, 421] on span "In DS" at bounding box center [355, 422] width 22 height 15
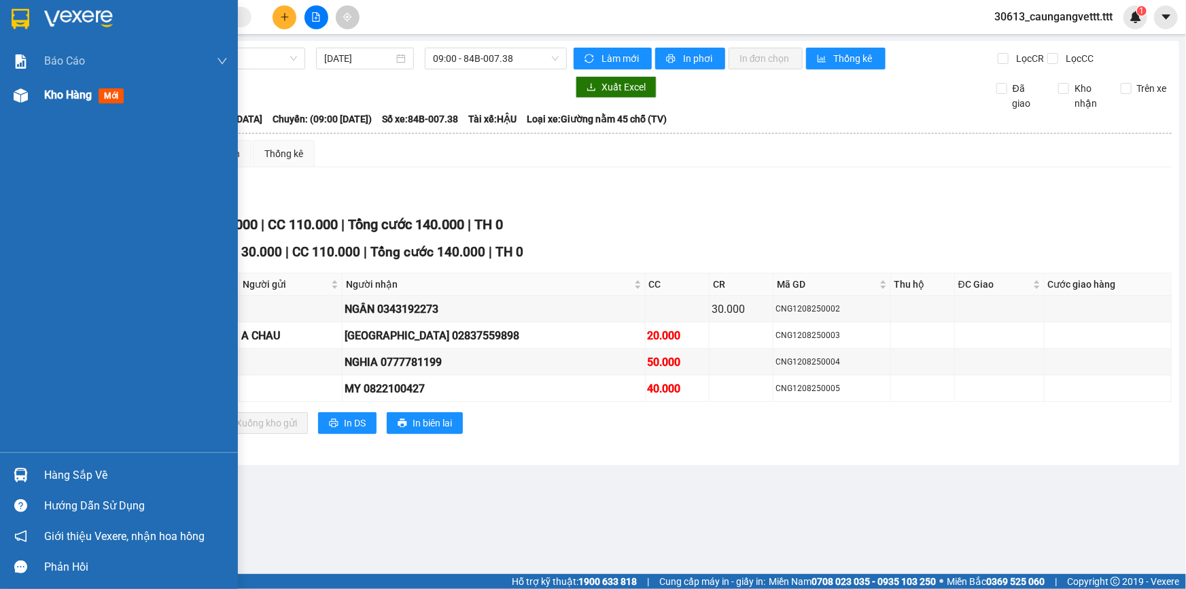
click at [53, 102] on div "Kho hàng mới" at bounding box center [86, 94] width 85 height 17
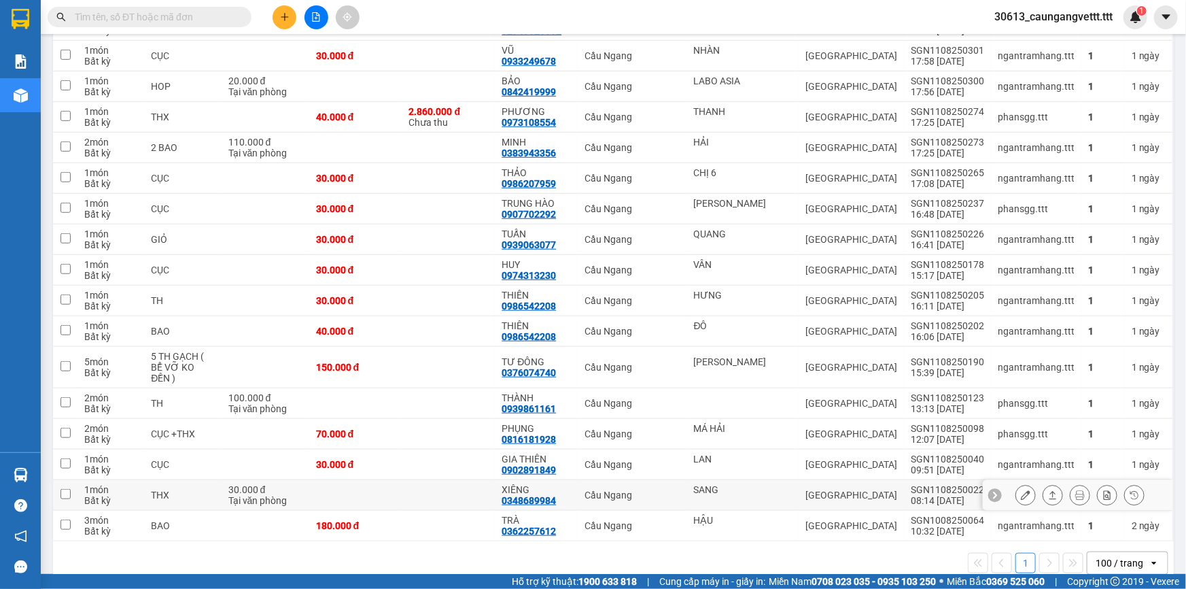
scroll to position [411, 0]
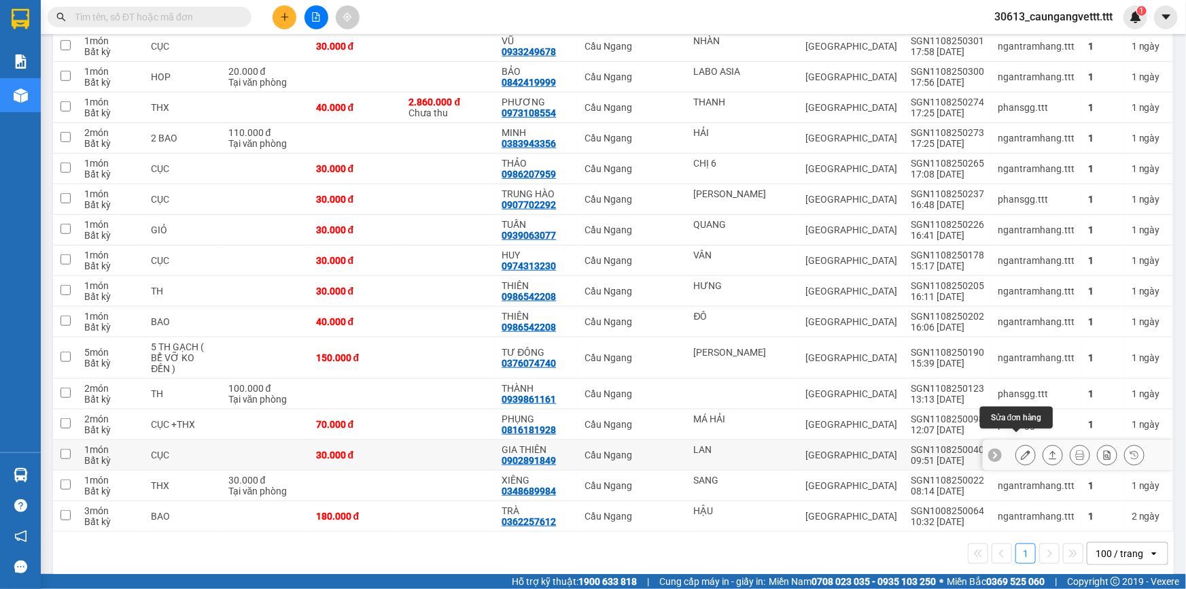
click at [1021, 450] on icon at bounding box center [1026, 455] width 10 height 10
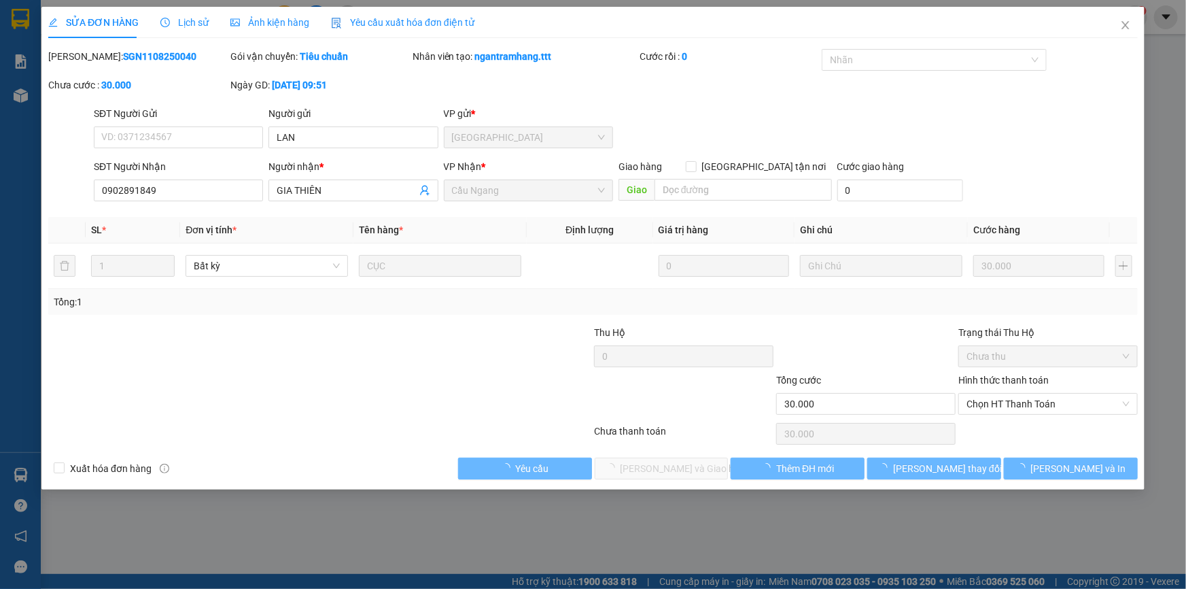
type input "LAN"
type input "0902891849"
type input "GIA THIÊN"
type input "30.000"
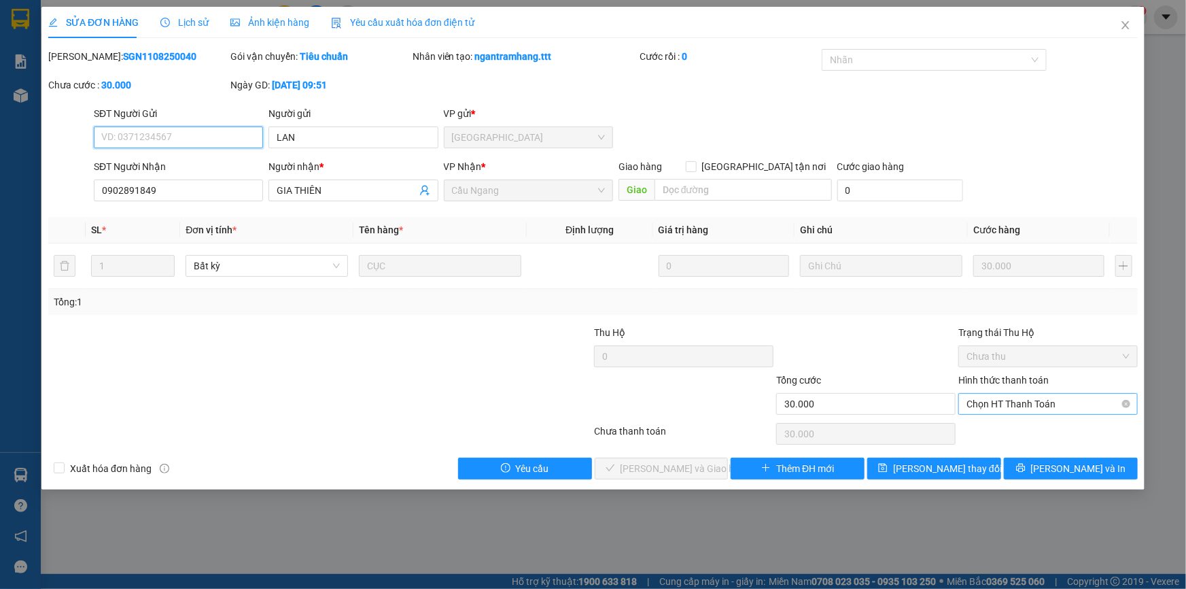
click at [993, 404] on span "Chọn HT Thanh Toán" at bounding box center [1048, 404] width 163 height 20
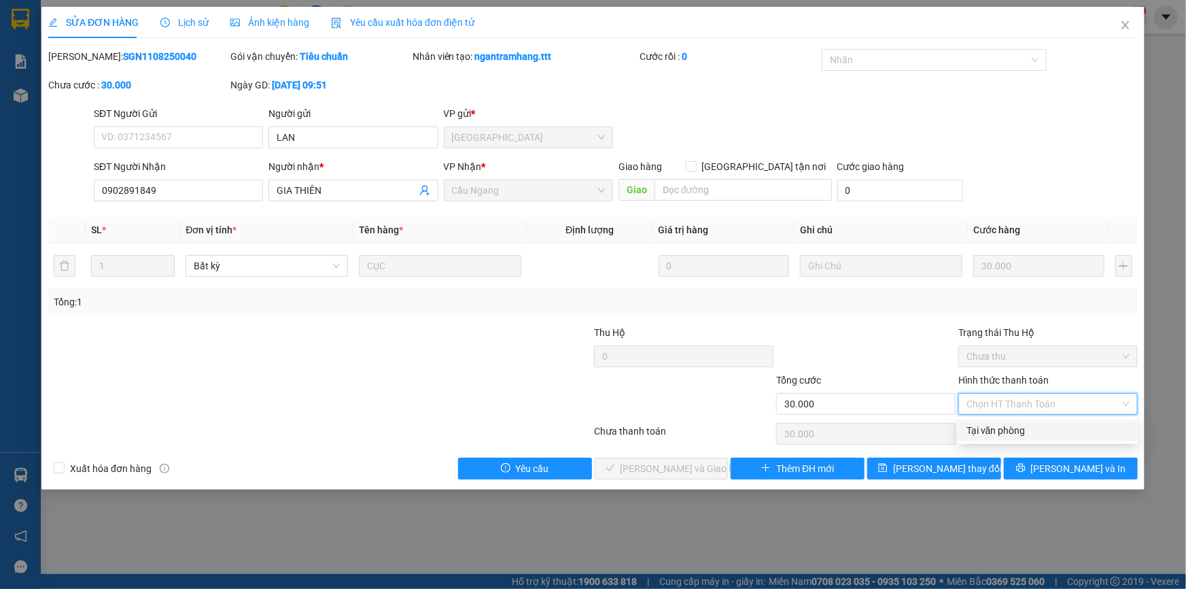
click at [987, 433] on div "Tại văn phòng" at bounding box center [1048, 430] width 163 height 15
type input "0"
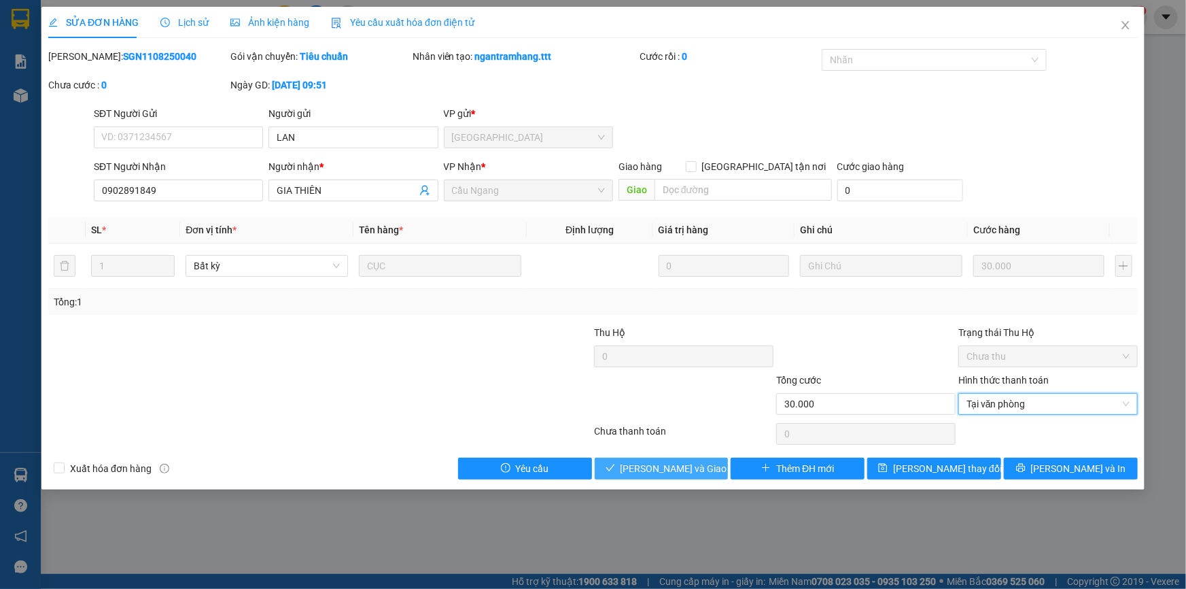
click at [676, 462] on span "[PERSON_NAME] và Giao hàng" at bounding box center [686, 468] width 131 height 15
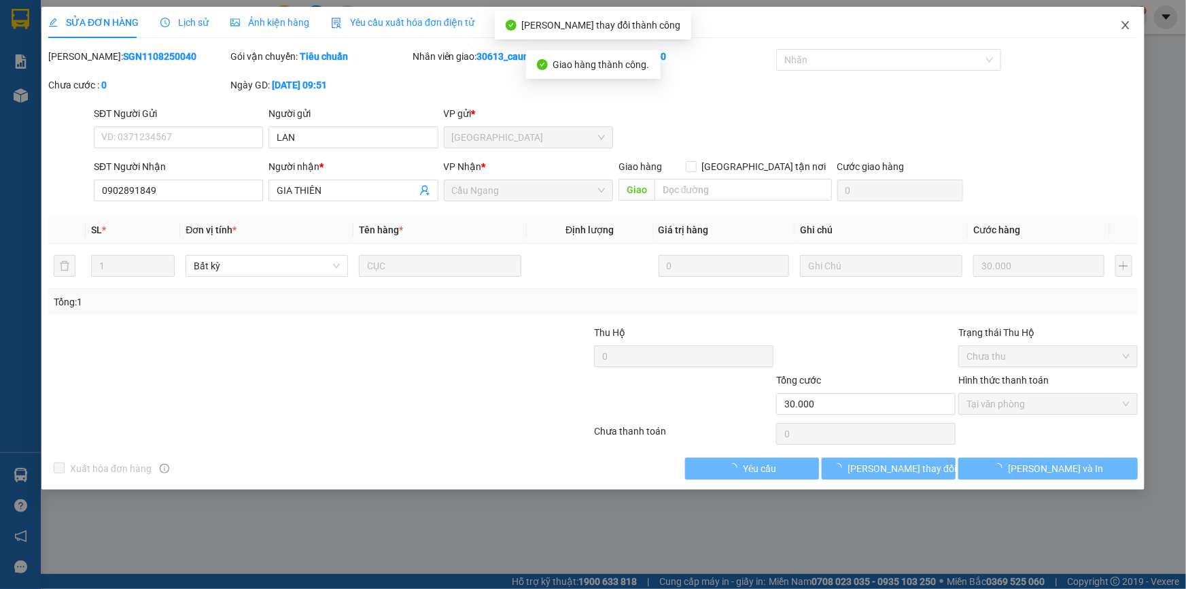
click at [1124, 27] on icon "close" at bounding box center [1125, 25] width 7 height 8
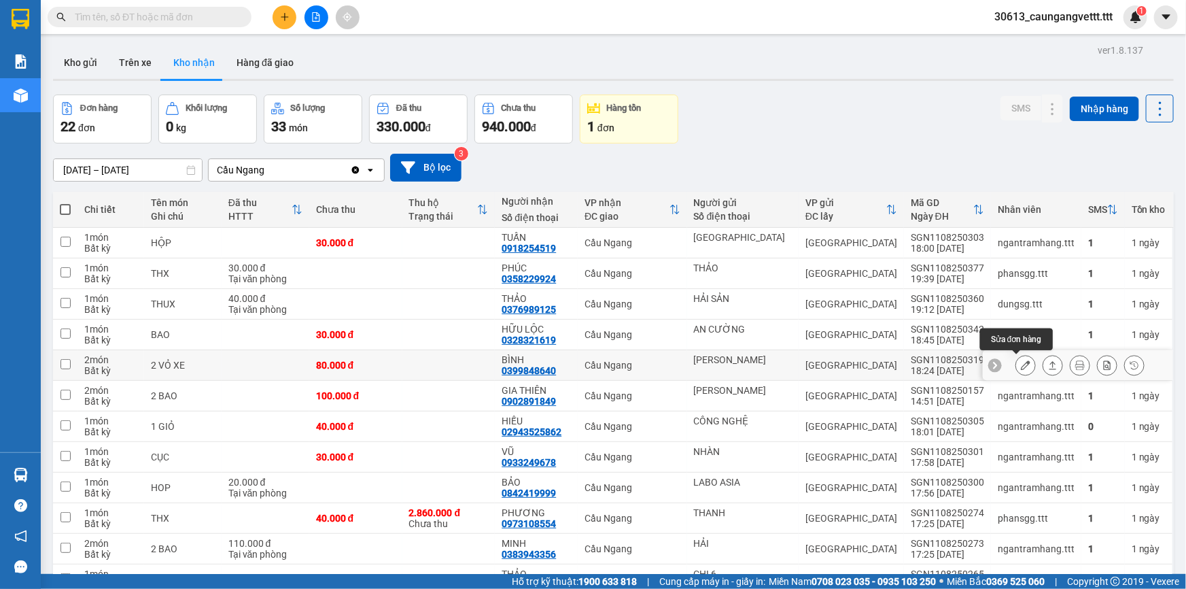
click at [1021, 364] on icon at bounding box center [1026, 365] width 10 height 10
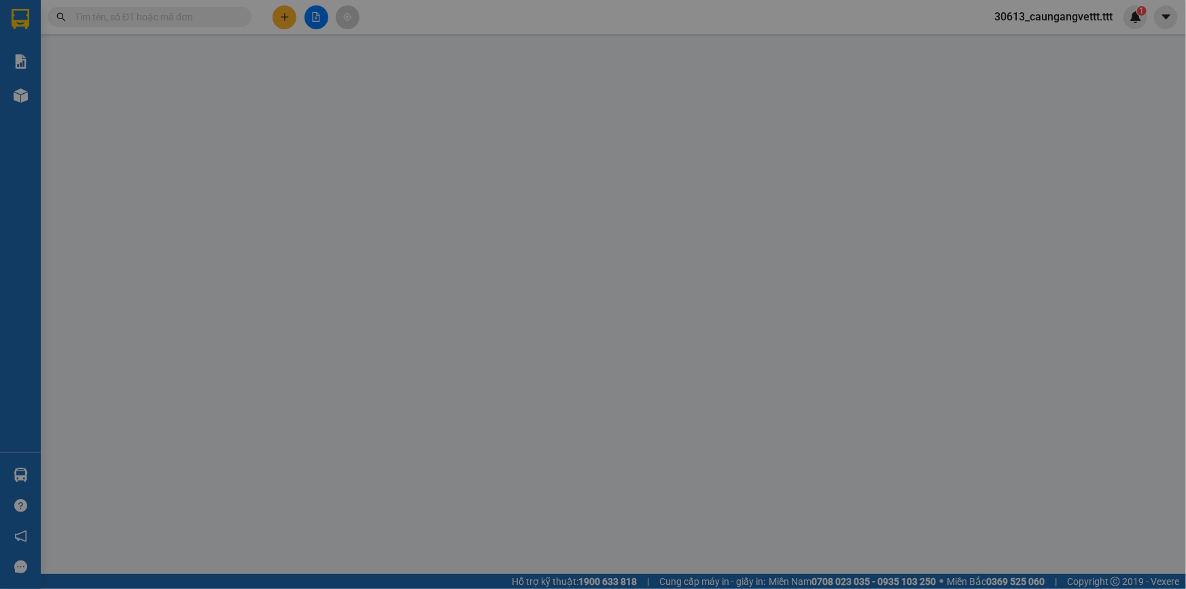
type input "HỒNG PHÁT"
type input "0399848640"
type input "BÌNH"
type input "80.000"
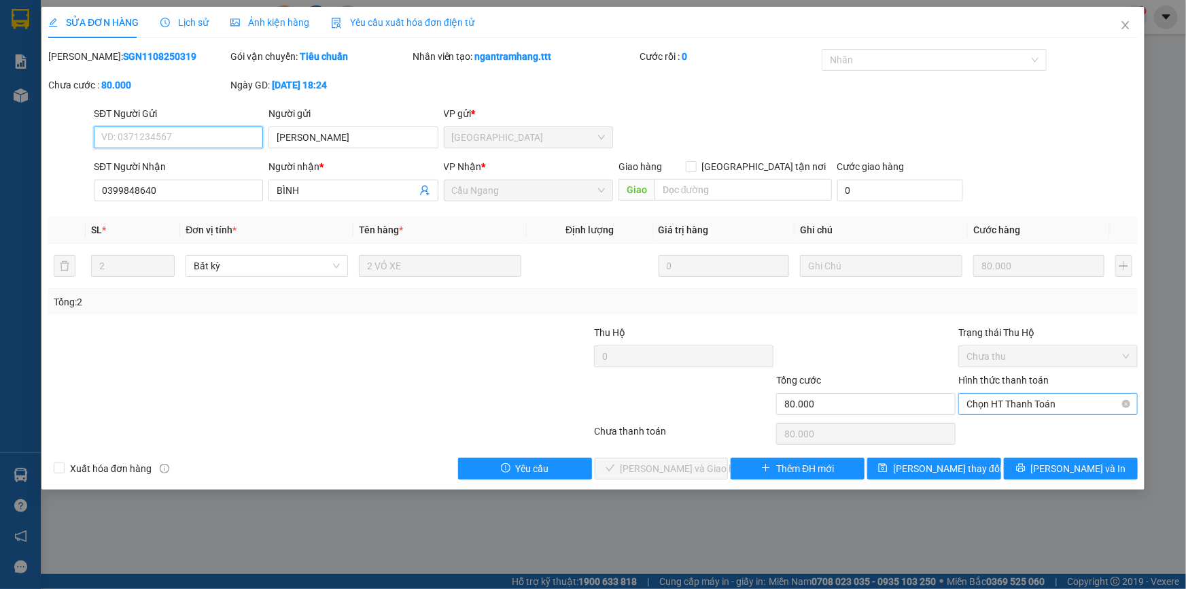
click at [1008, 398] on span "Chọn HT Thanh Toán" at bounding box center [1048, 404] width 163 height 20
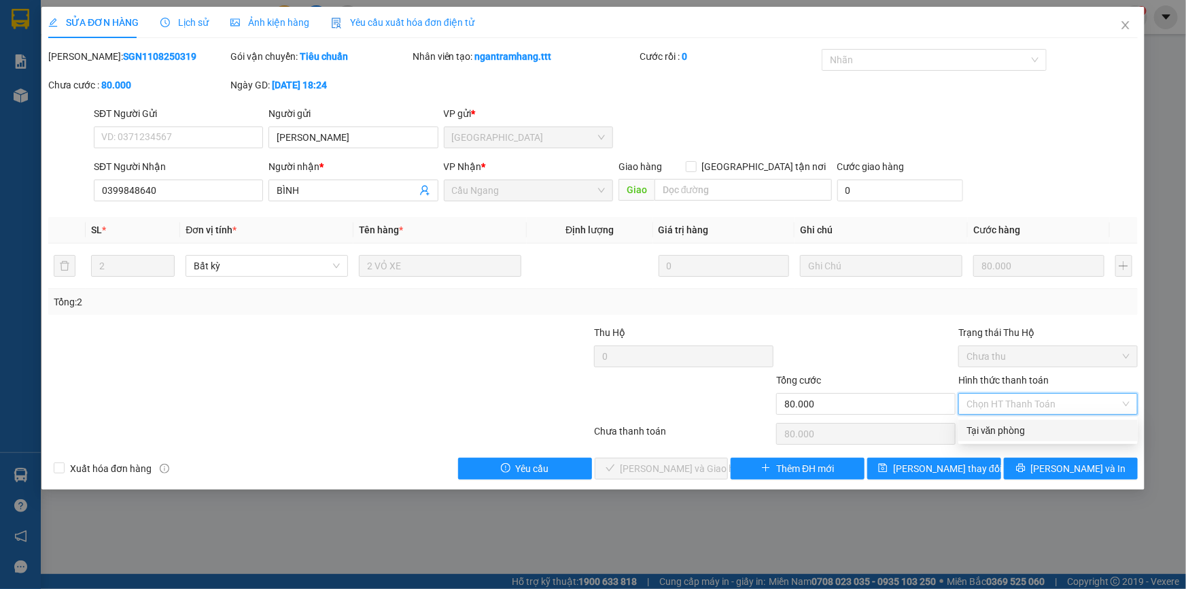
click at [999, 427] on div "Tại văn phòng" at bounding box center [1048, 430] width 163 height 15
type input "0"
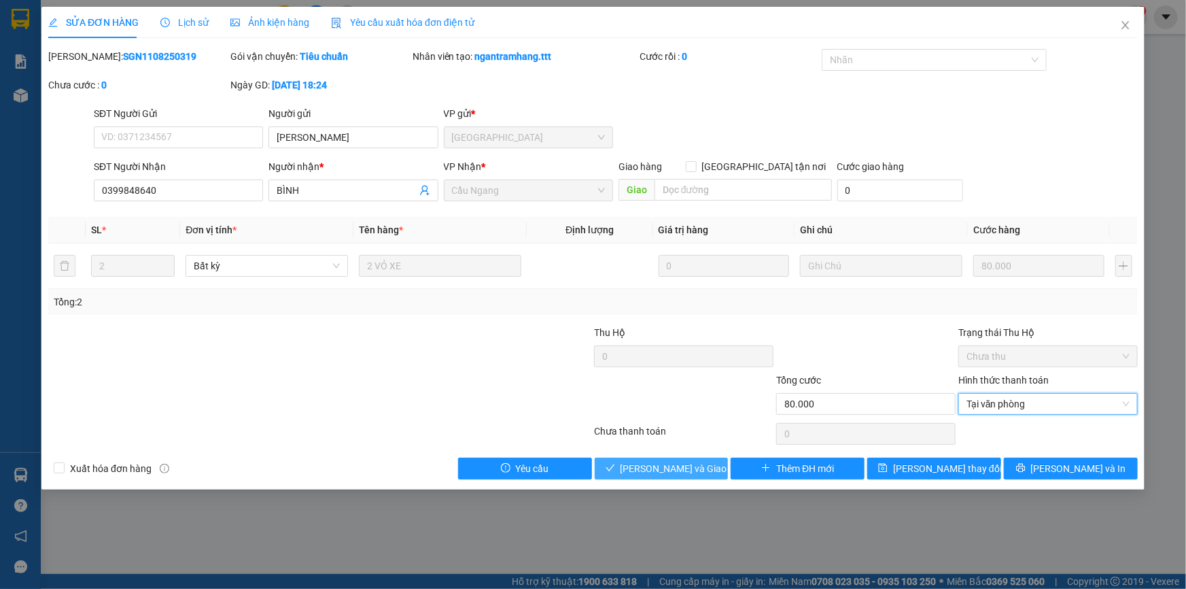
click at [693, 469] on span "[PERSON_NAME] và Giao hàng" at bounding box center [686, 468] width 131 height 15
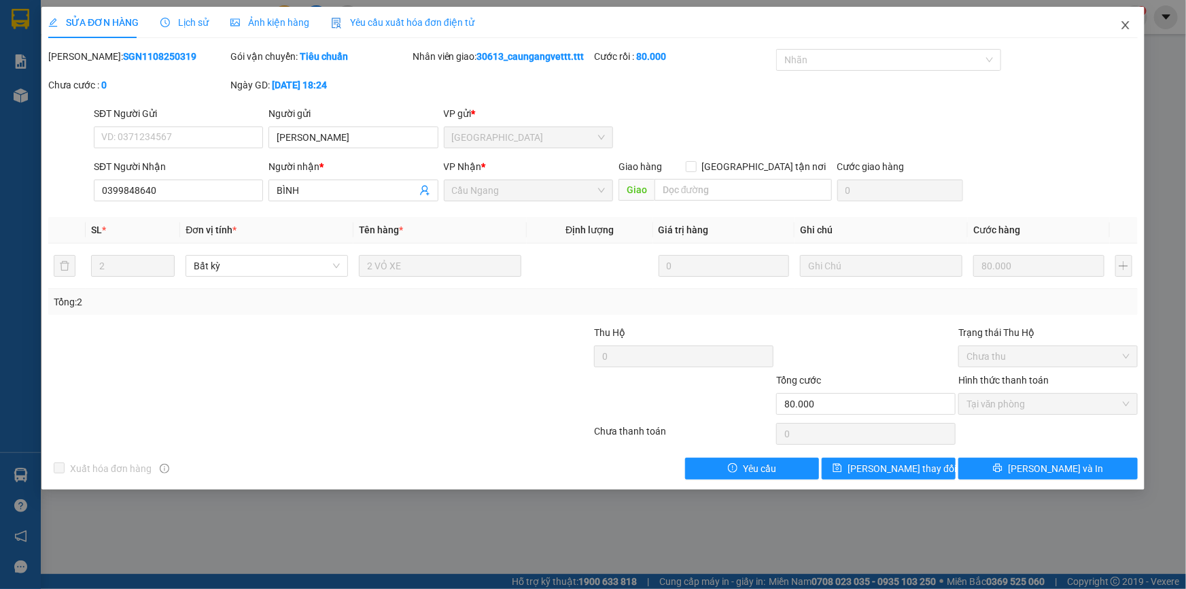
click at [1122, 27] on icon "close" at bounding box center [1125, 25] width 11 height 11
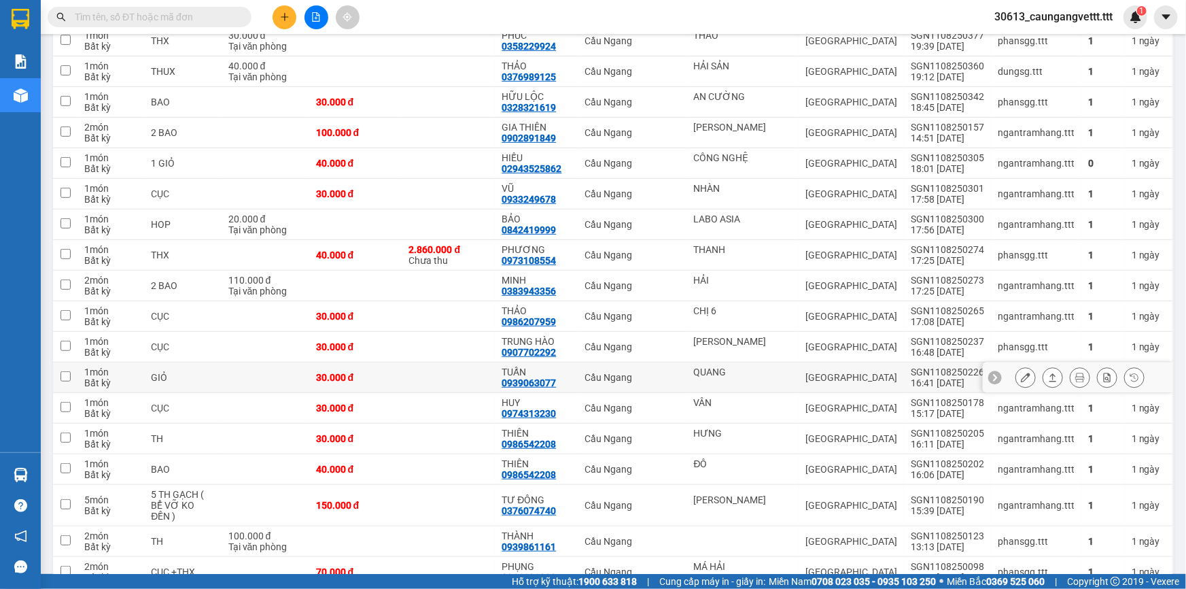
scroll to position [247, 0]
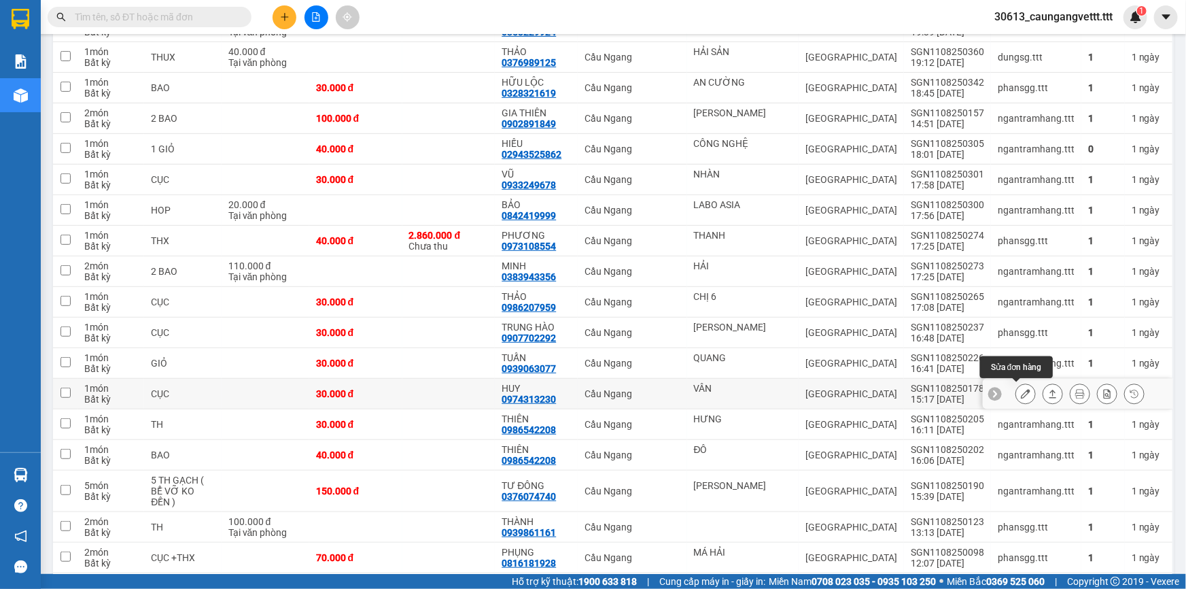
click at [1021, 389] on icon at bounding box center [1026, 394] width 10 height 10
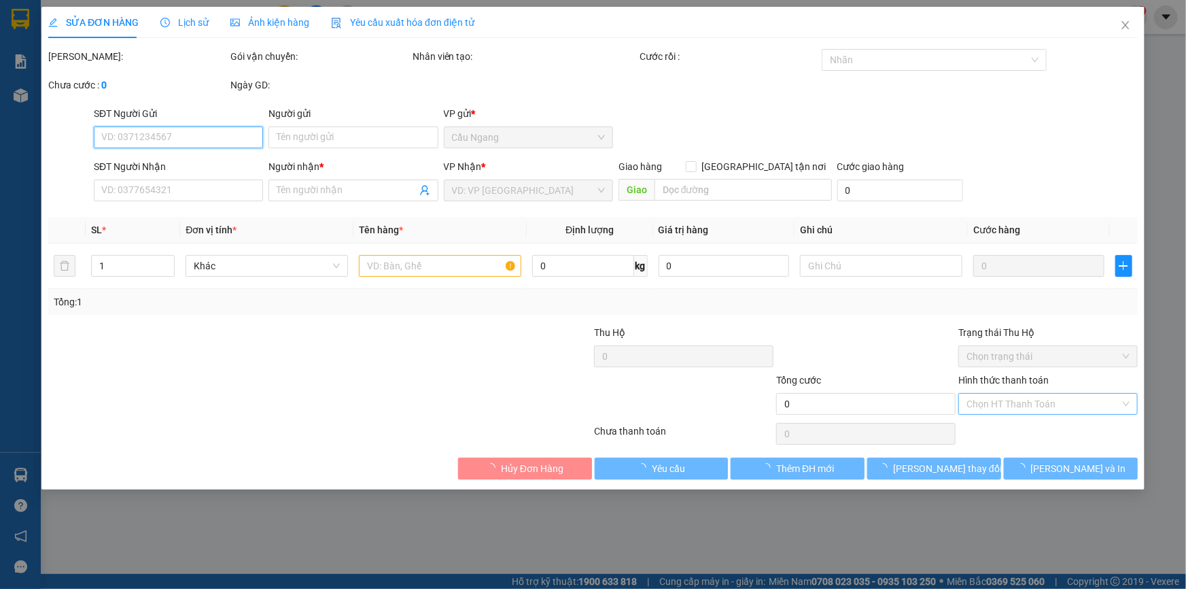
type input "VÂN"
type input "0974313230"
type input "HUY"
type input "30.000"
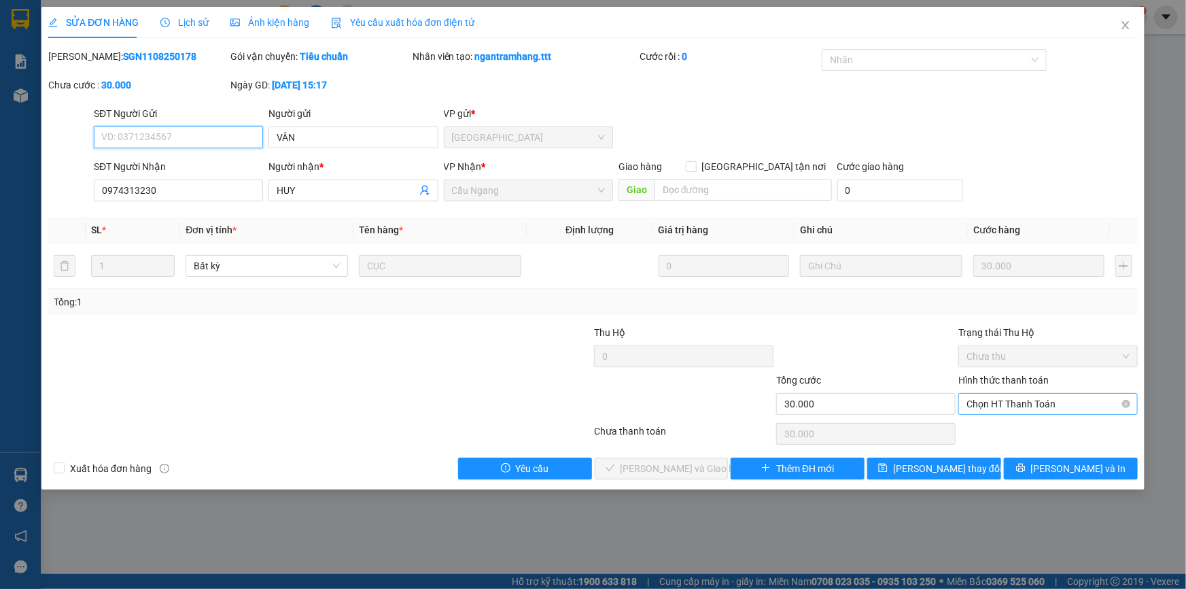
click at [1001, 399] on span "Chọn HT Thanh Toán" at bounding box center [1048, 404] width 163 height 20
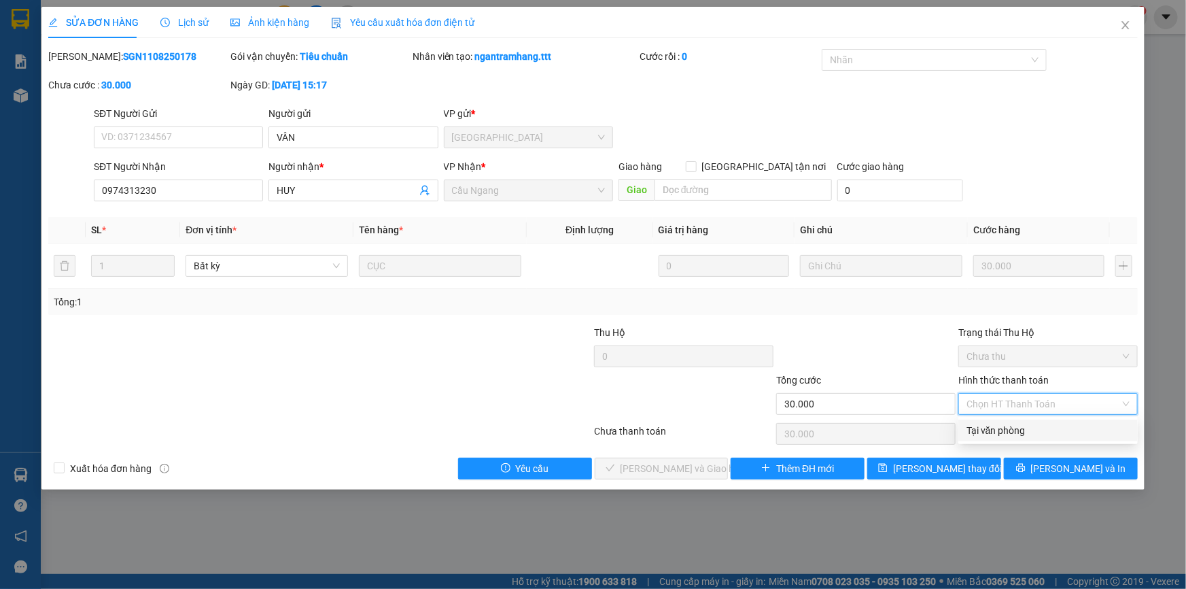
click at [991, 428] on div "Tại văn phòng" at bounding box center [1048, 430] width 163 height 15
type input "0"
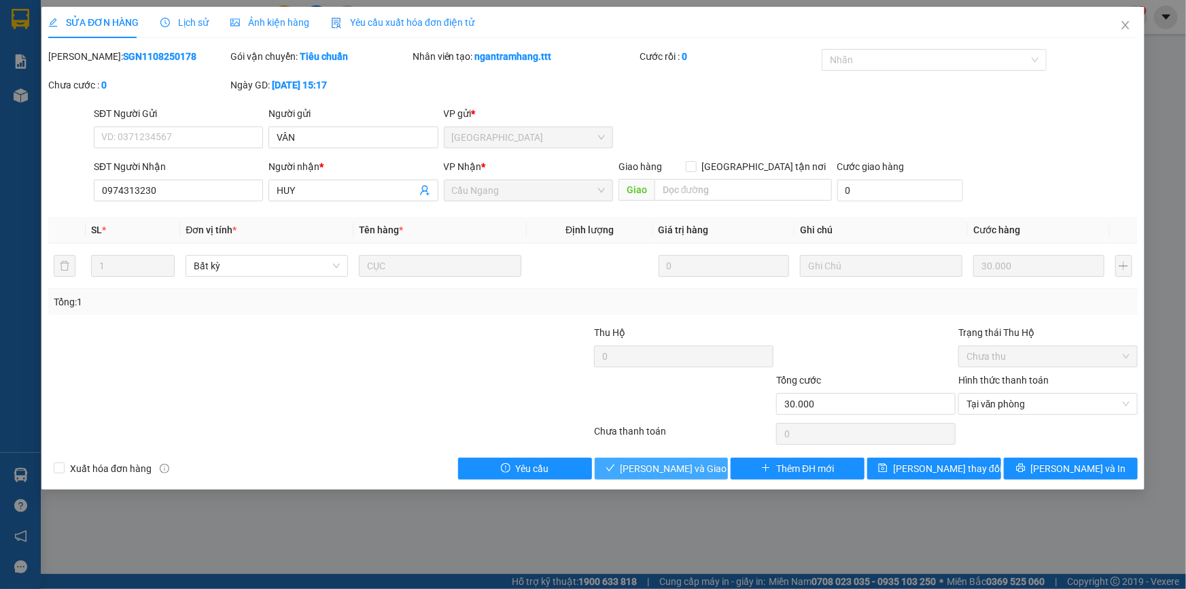
click at [690, 468] on span "[PERSON_NAME] và Giao hàng" at bounding box center [686, 468] width 131 height 15
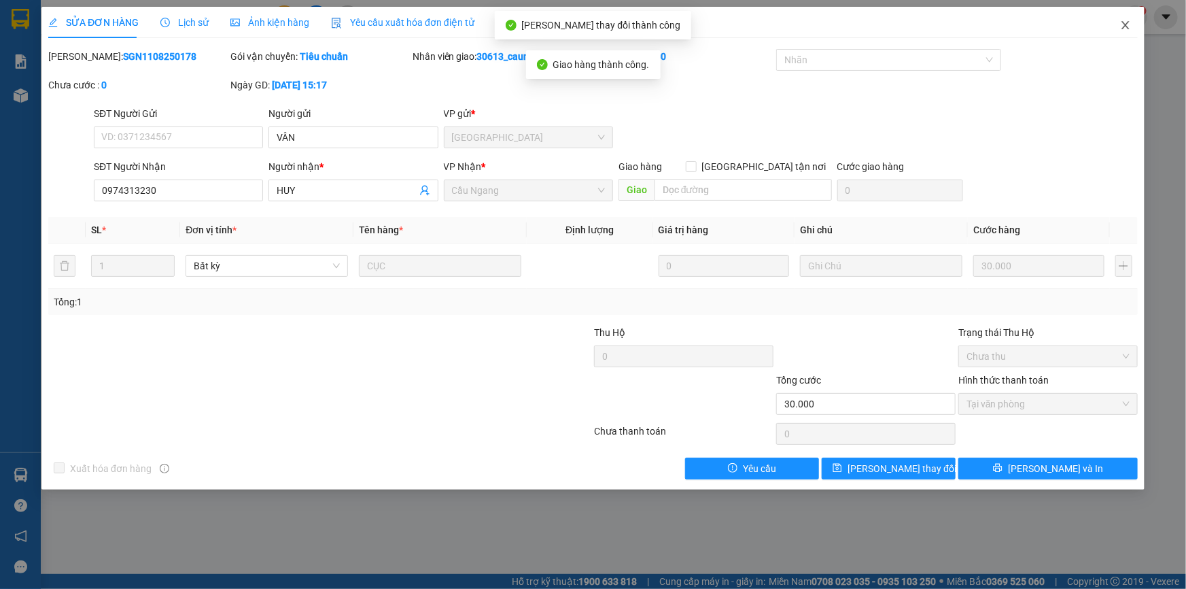
click at [1125, 20] on icon "close" at bounding box center [1125, 25] width 11 height 11
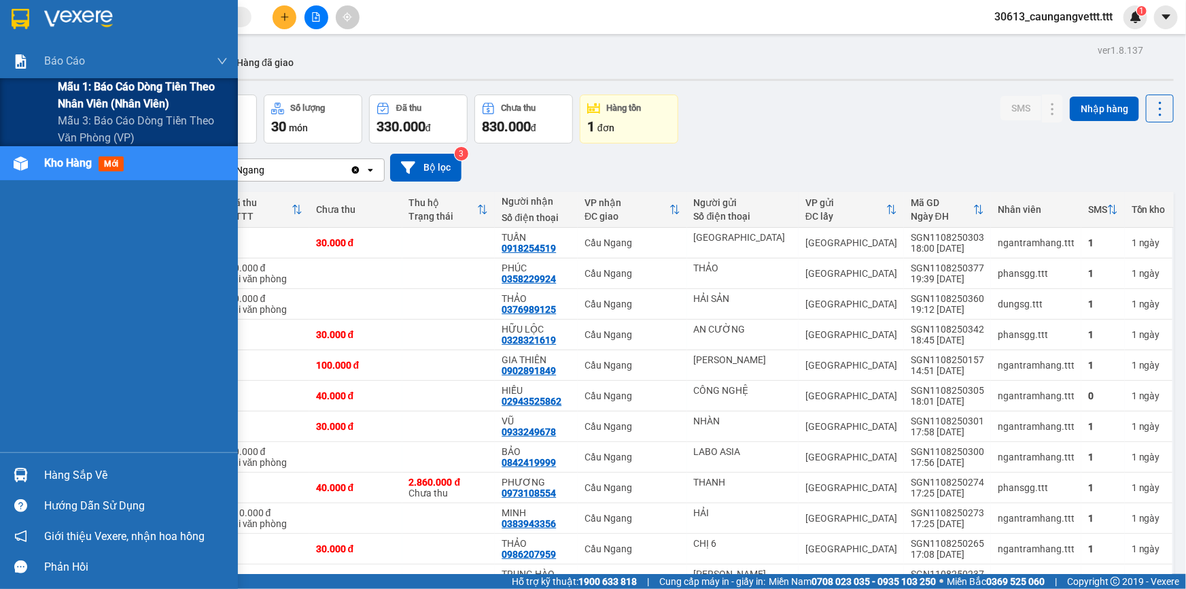
click at [87, 94] on span "Mẫu 1: Báo cáo dòng tiền theo nhân viên (nhân viên)" at bounding box center [143, 95] width 170 height 34
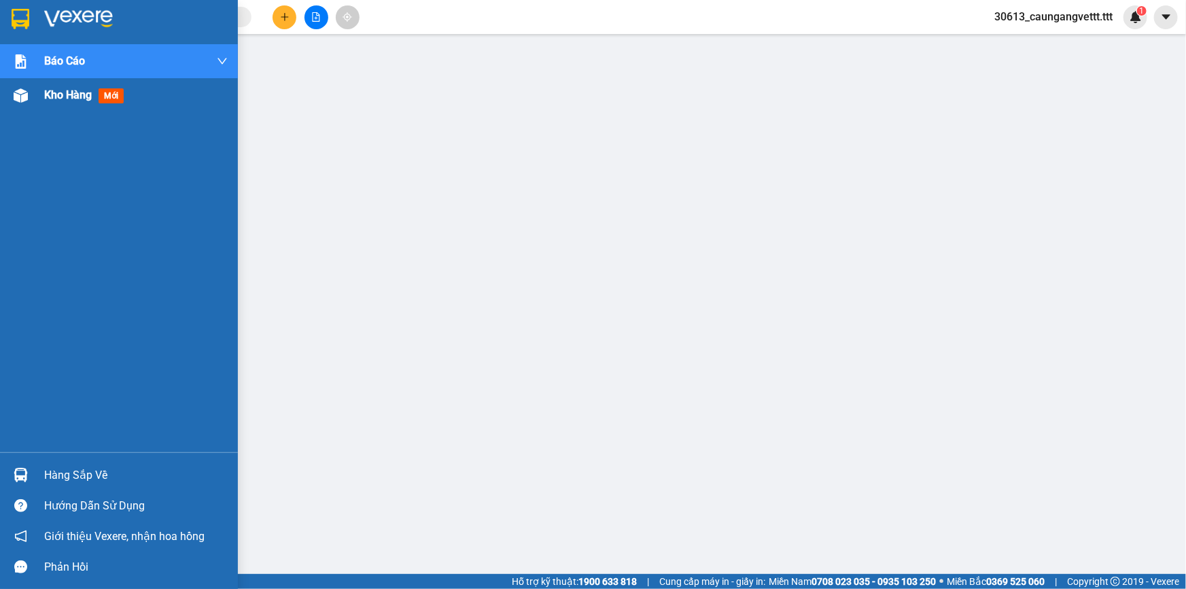
click at [54, 92] on span "Kho hàng" at bounding box center [68, 94] width 48 height 13
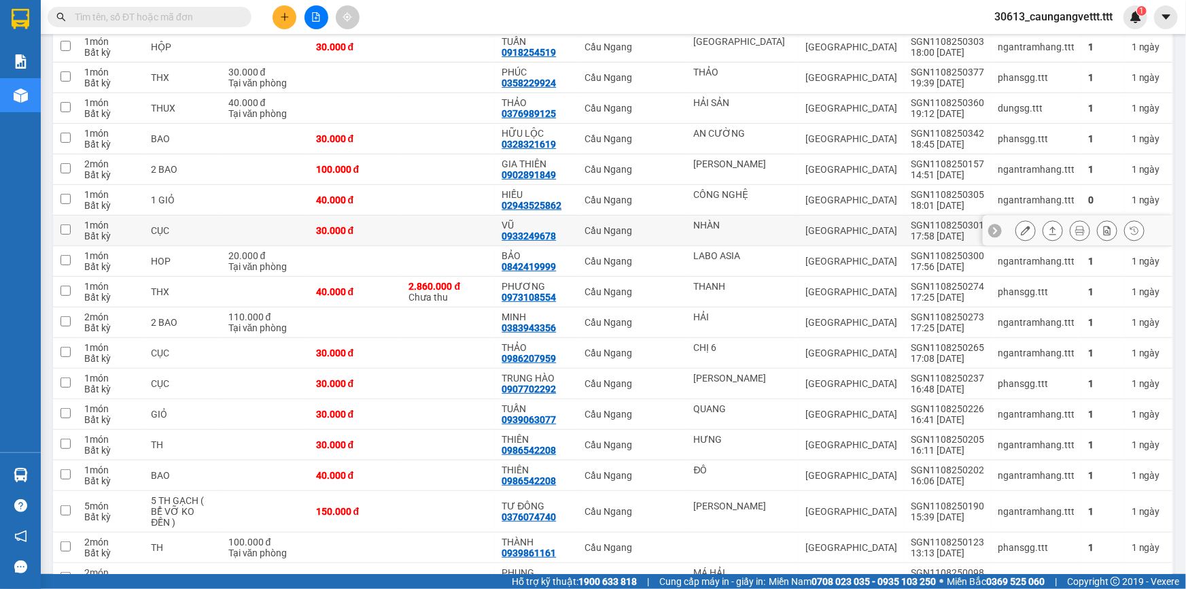
scroll to position [154, 0]
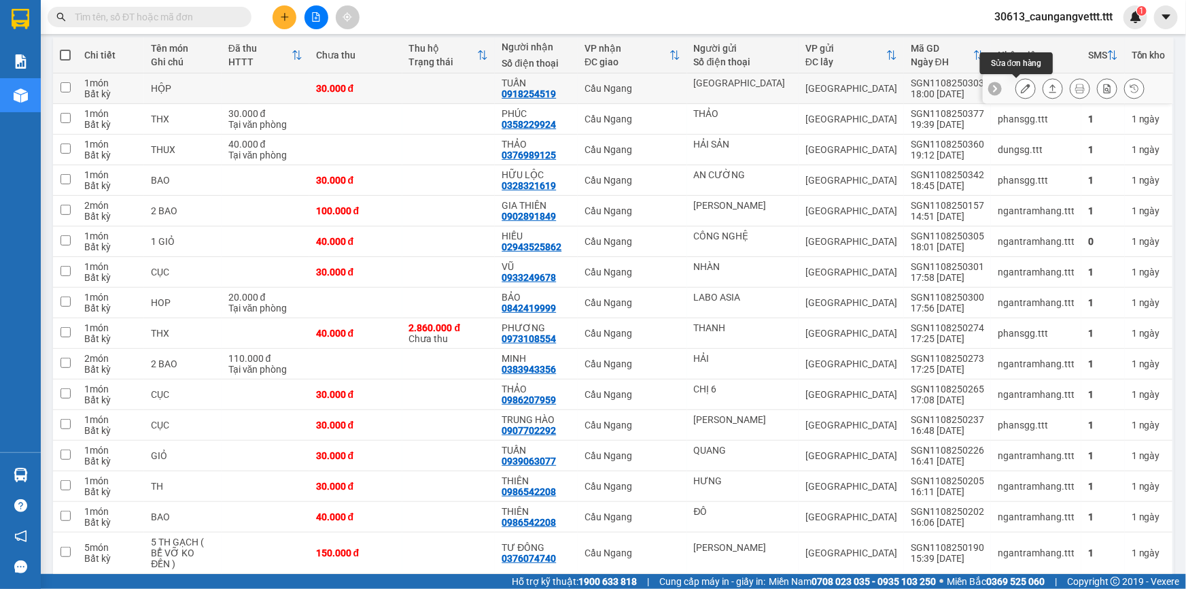
click at [1021, 90] on icon at bounding box center [1026, 89] width 10 height 10
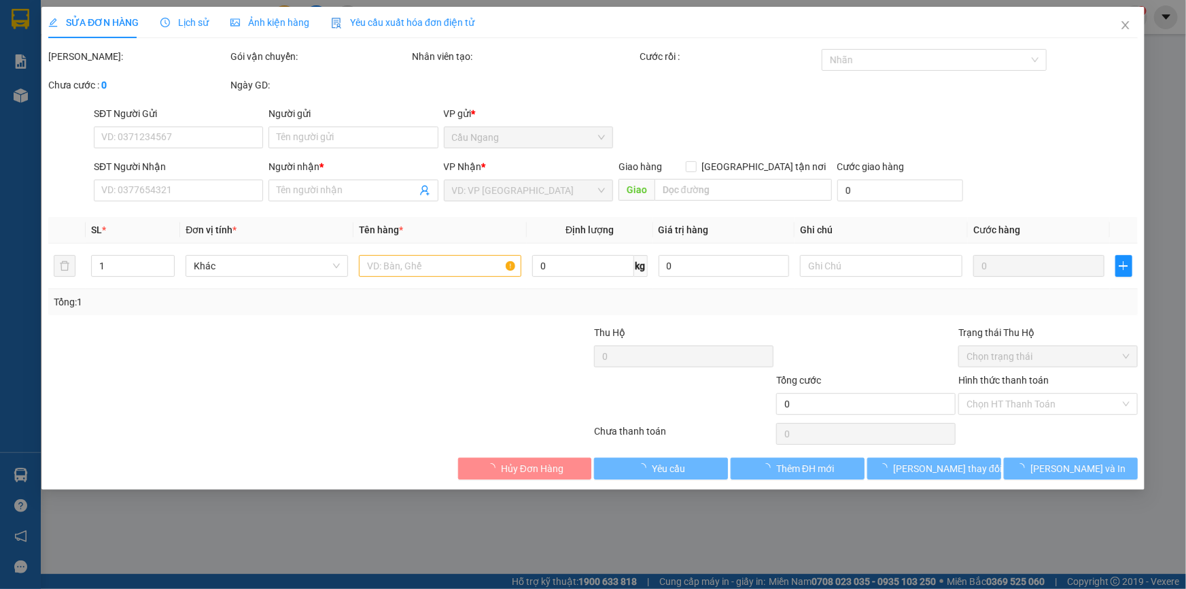
type input "BẮC NAM"
type input "0918254519"
type input "TUẤN"
type input "30.000"
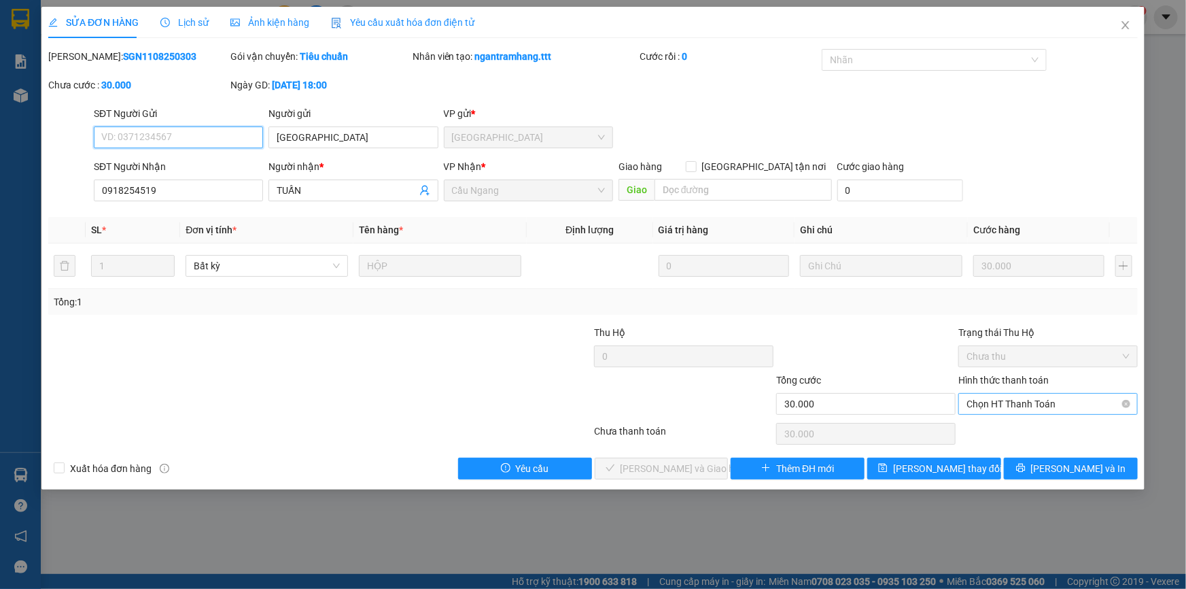
click at [1010, 400] on span "Chọn HT Thanh Toán" at bounding box center [1048, 404] width 163 height 20
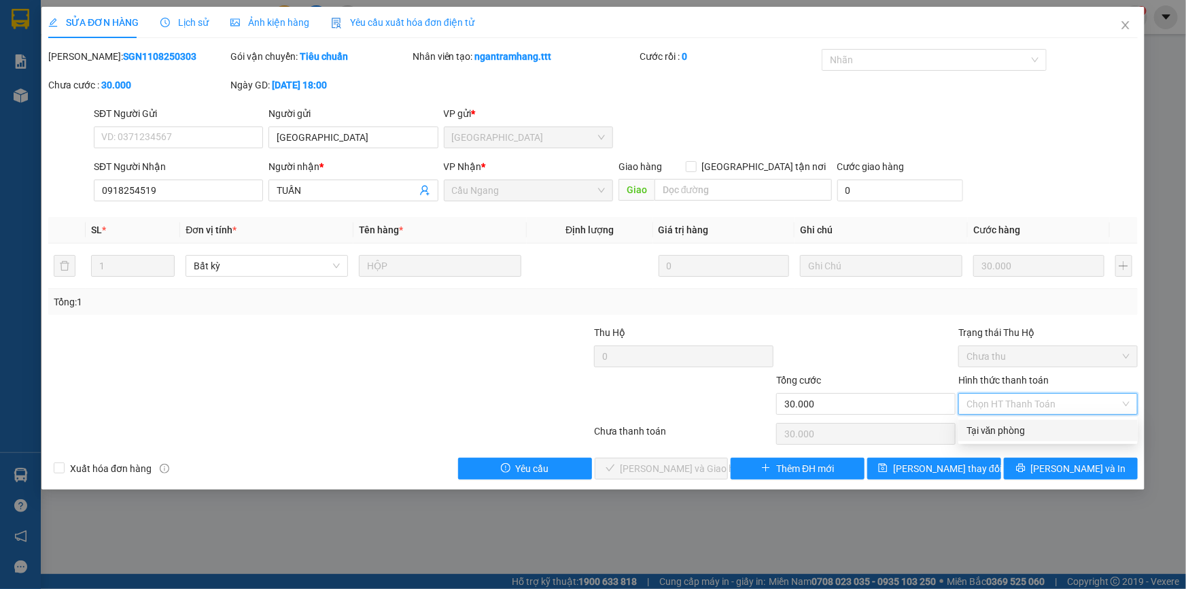
click at [1000, 424] on div "Tại văn phòng" at bounding box center [1048, 430] width 163 height 15
type input "0"
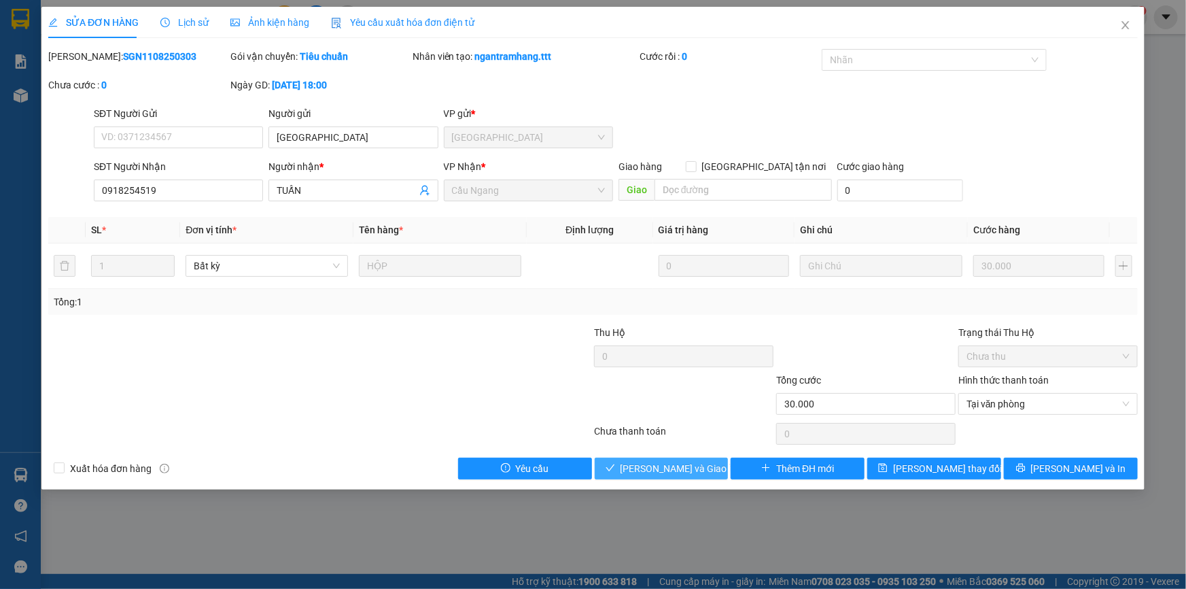
click at [704, 466] on span "[PERSON_NAME] và Giao hàng" at bounding box center [686, 468] width 131 height 15
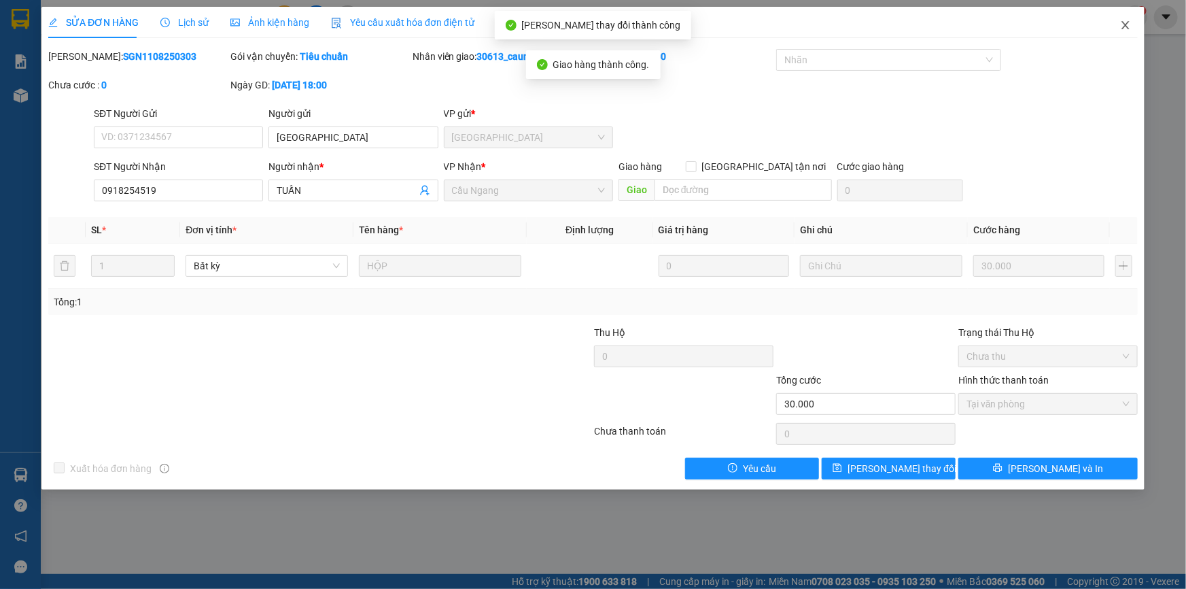
click at [1128, 24] on icon "close" at bounding box center [1125, 25] width 7 height 8
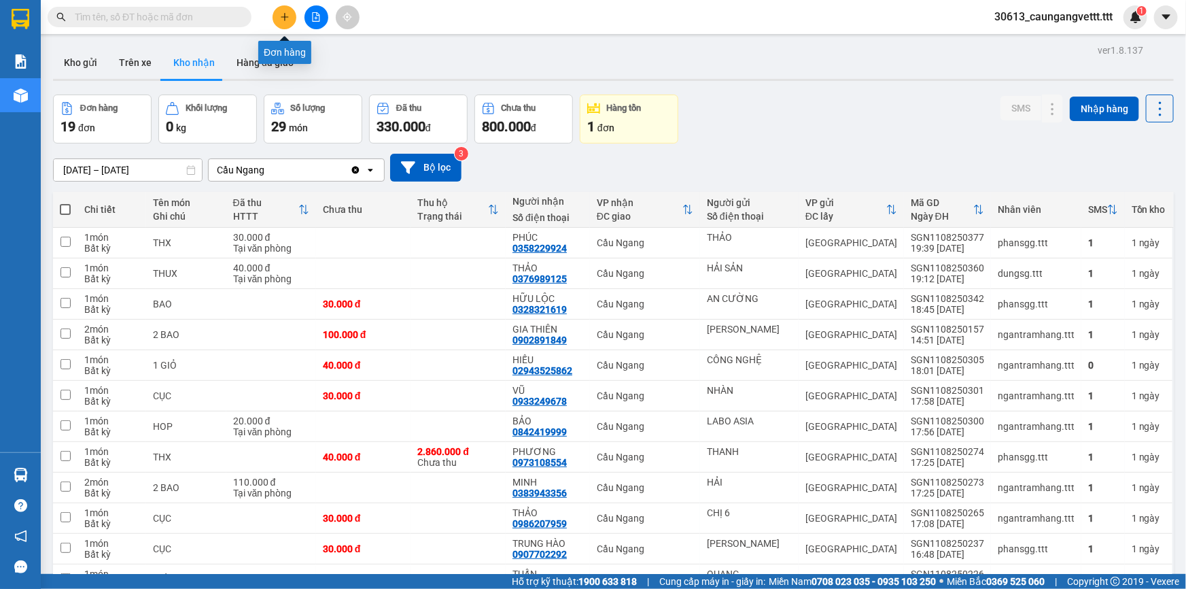
click at [278, 15] on button at bounding box center [285, 17] width 24 height 24
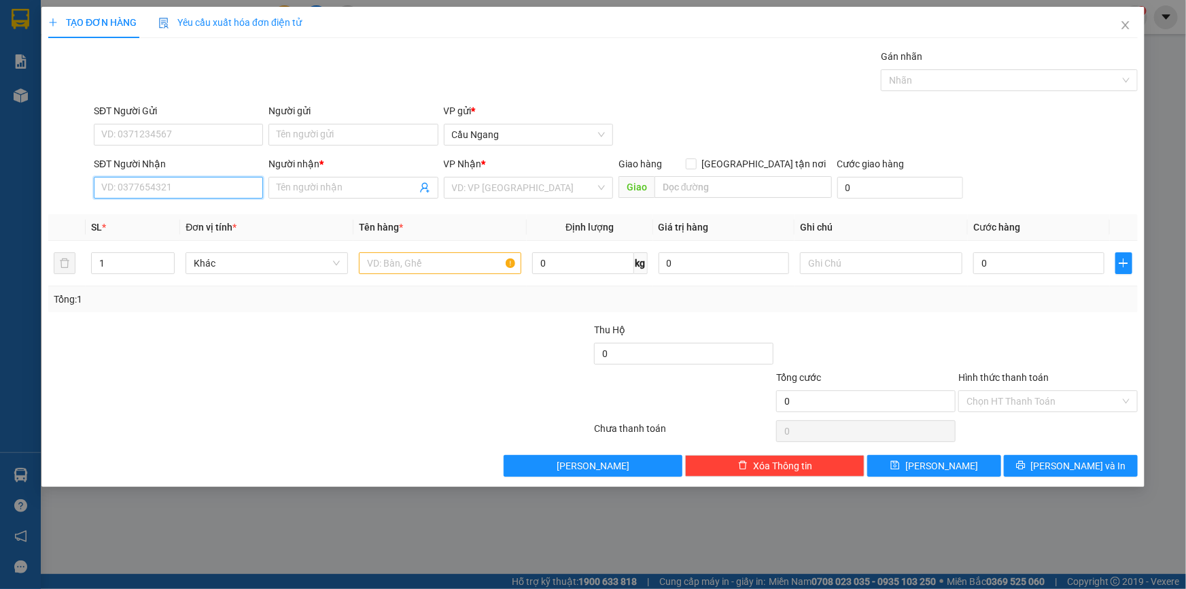
click at [187, 192] on input "SĐT Người Nhận" at bounding box center [178, 188] width 169 height 22
type input "0907601178"
drag, startPoint x: 174, startPoint y: 218, endPoint x: 194, endPoint y: 219, distance: 20.4
click at [177, 218] on div "0907601178 - SANG" at bounding box center [178, 214] width 153 height 15
type input "SANG"
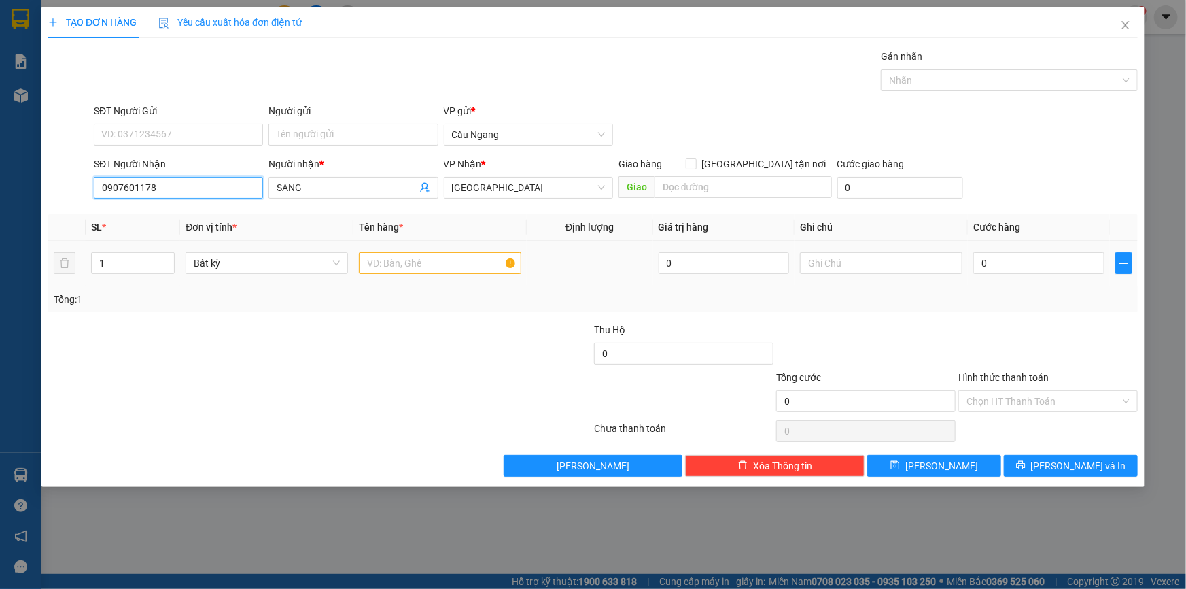
type input "0907601178"
click at [404, 259] on input "text" at bounding box center [440, 263] width 162 height 22
type input "GIO"
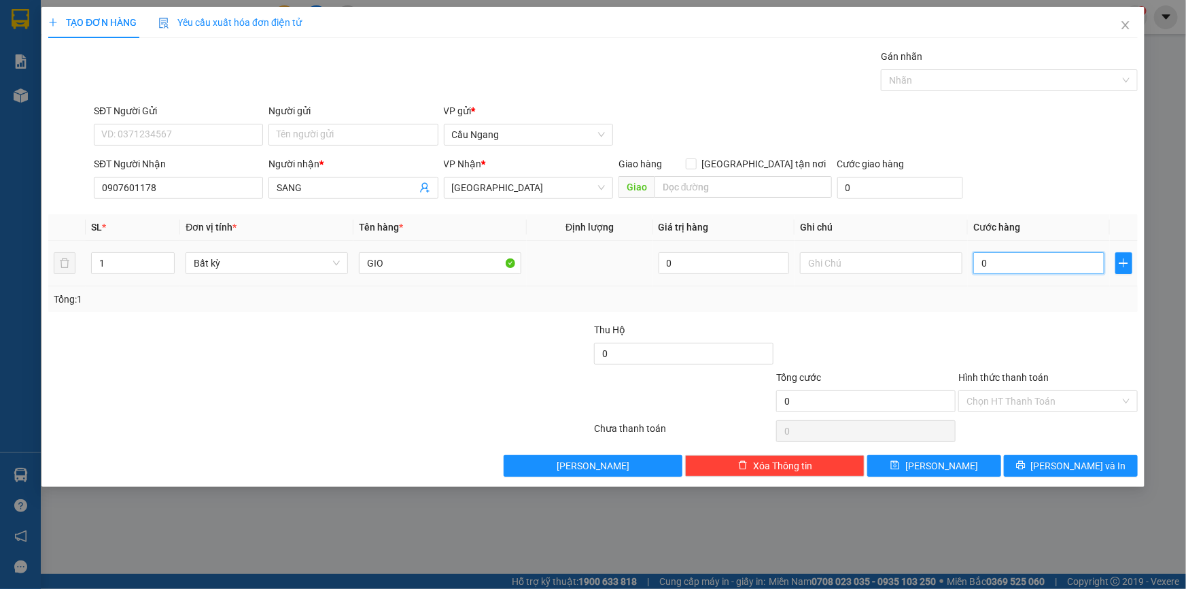
click at [1023, 267] on input "0" at bounding box center [1039, 263] width 131 height 22
type input "3"
type input "30"
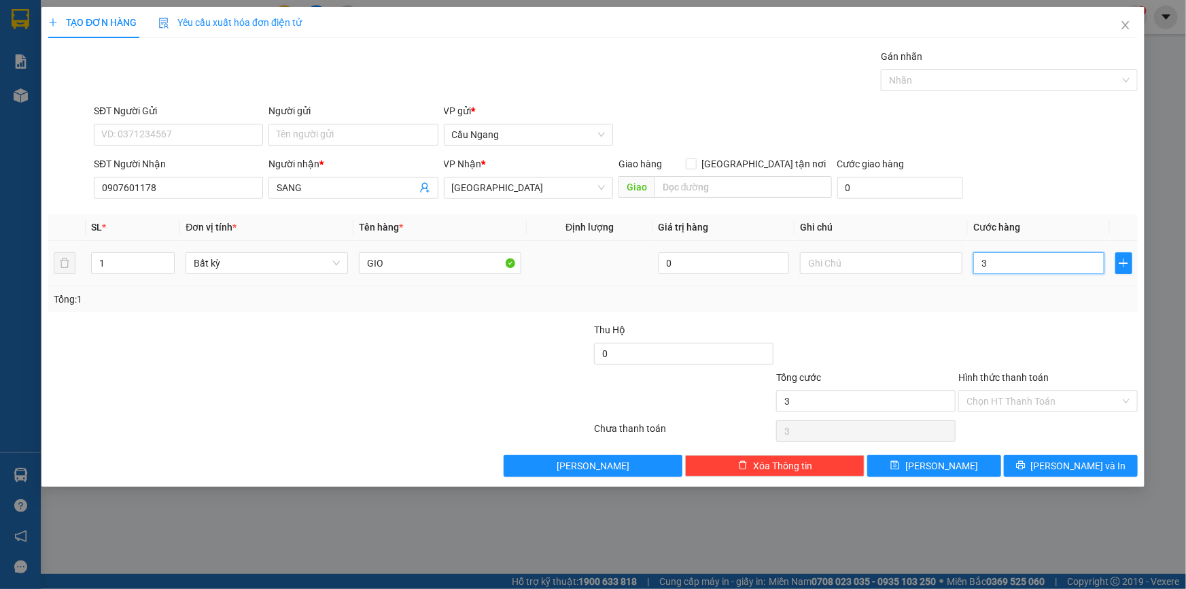
type input "30"
type input "300"
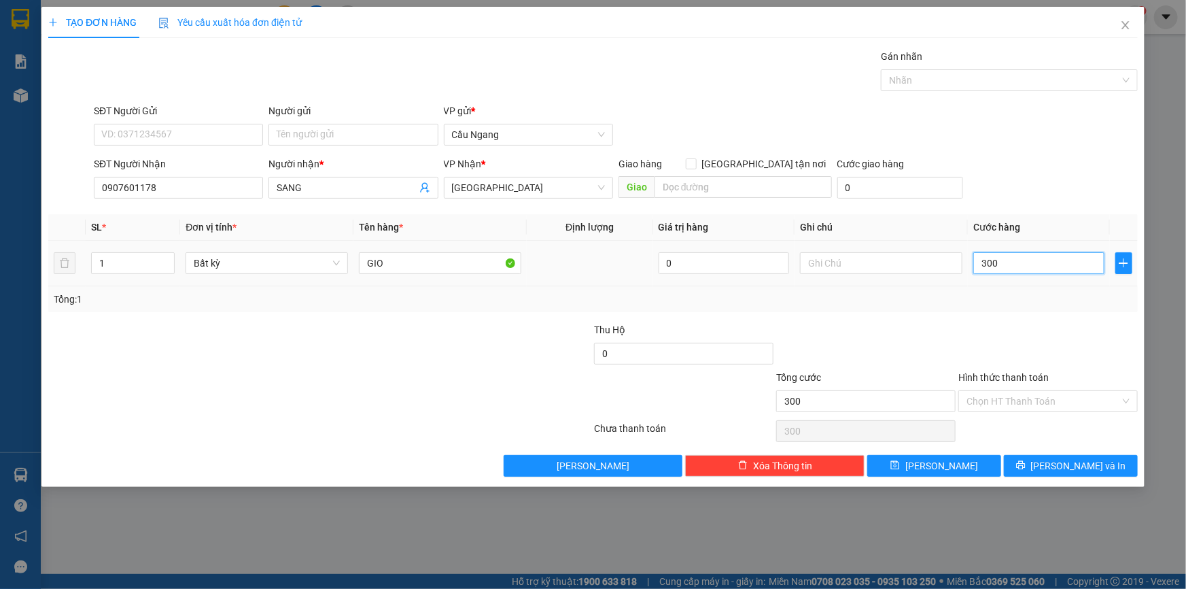
type input "3.000"
type input "30.000"
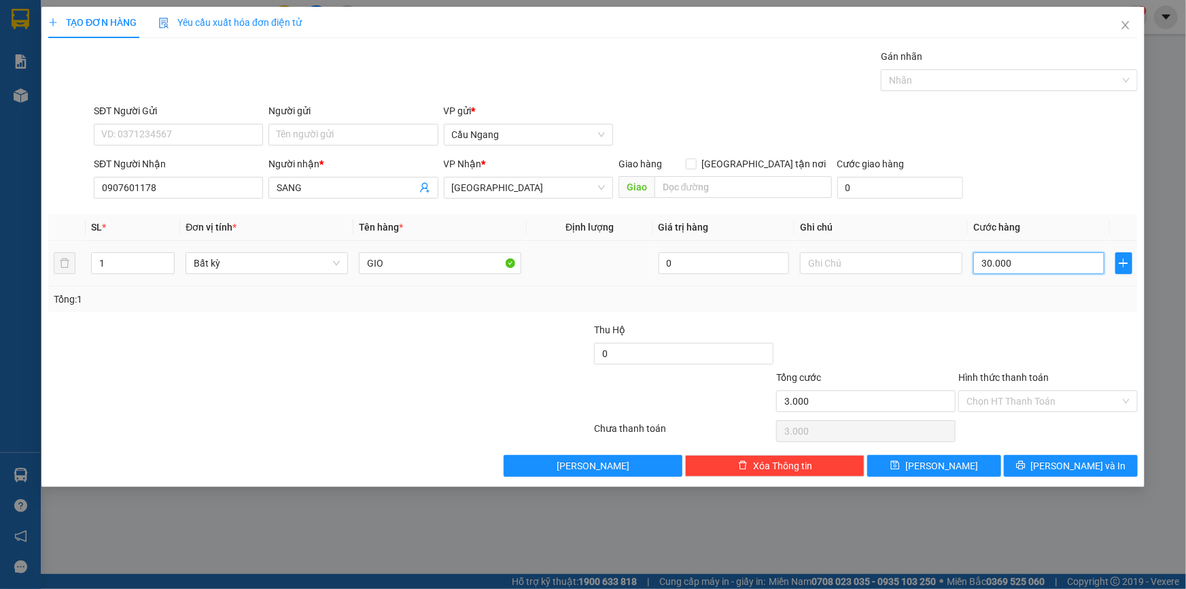
type input "30.000"
click at [1061, 467] on span "[PERSON_NAME] và In" at bounding box center [1078, 465] width 95 height 15
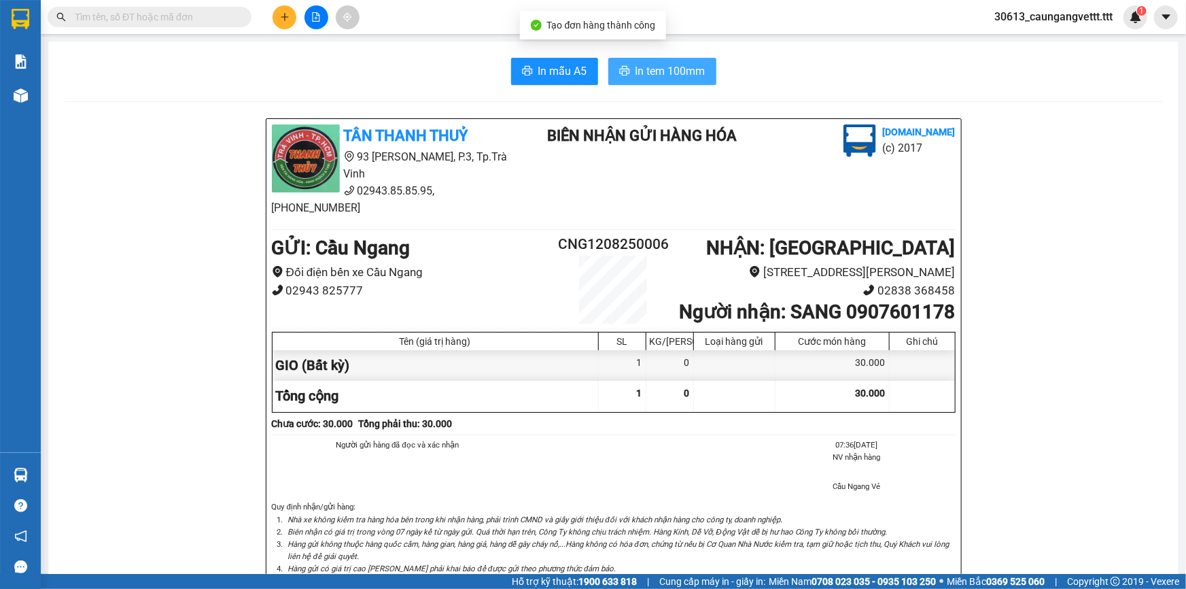
click at [643, 75] on span "In tem 100mm" at bounding box center [671, 71] width 70 height 17
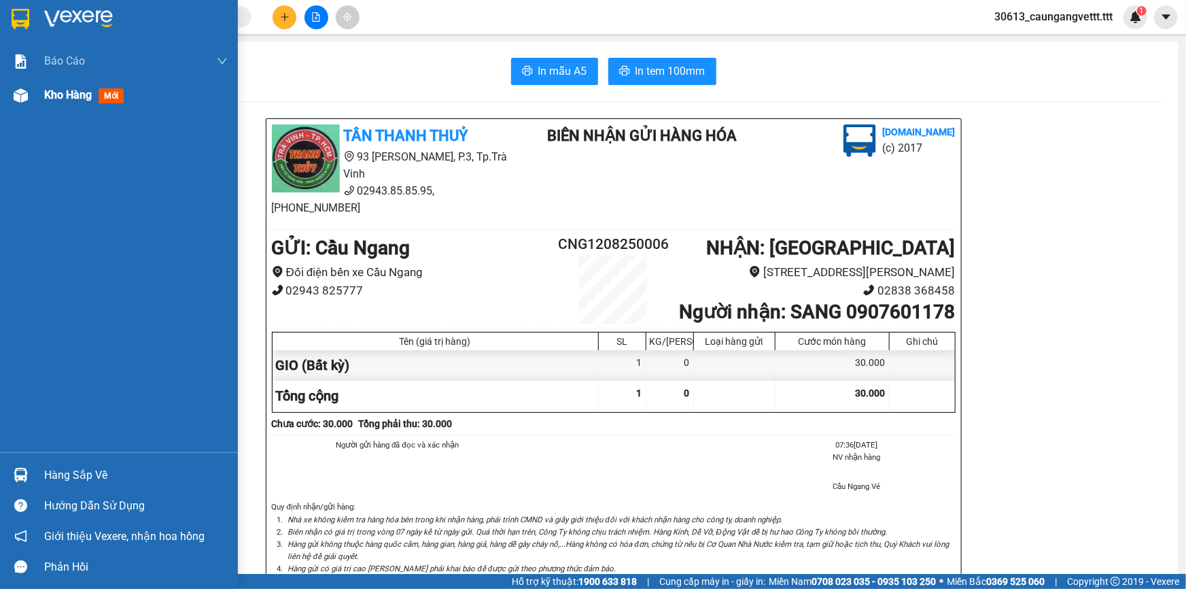
click at [72, 95] on span "Kho hàng" at bounding box center [68, 94] width 48 height 13
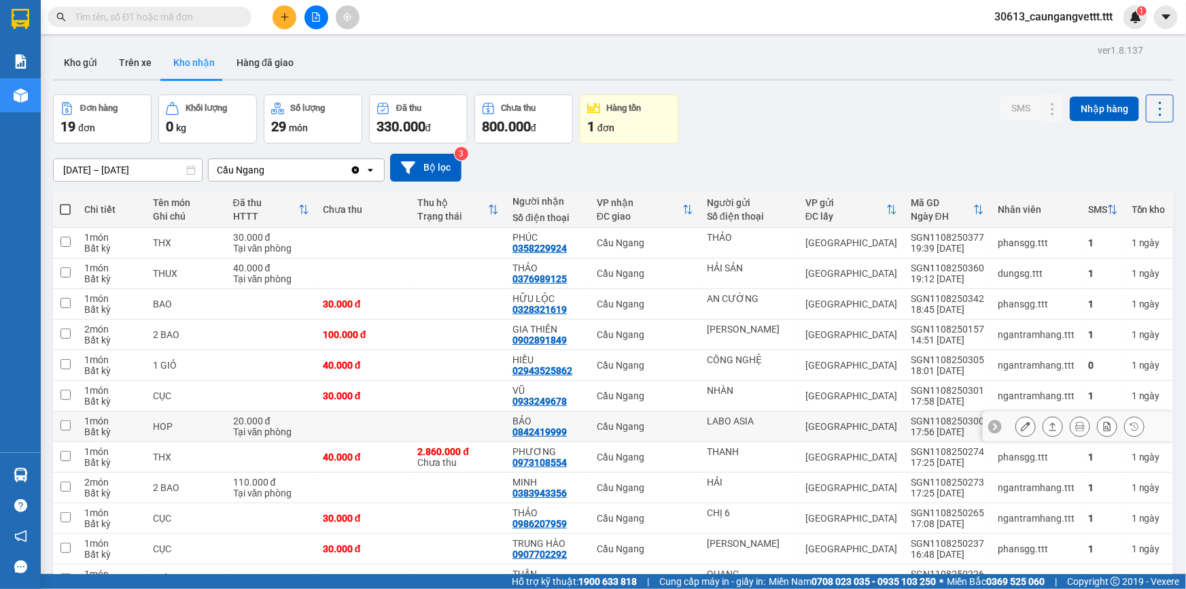
scroll to position [288, 0]
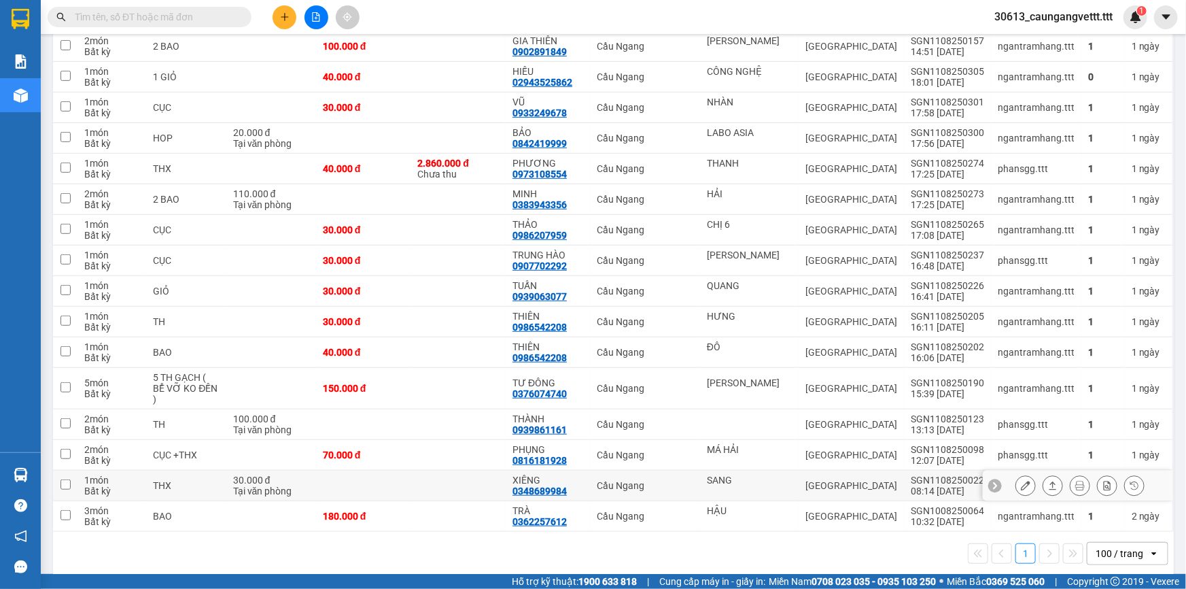
click at [1021, 481] on icon at bounding box center [1026, 486] width 10 height 10
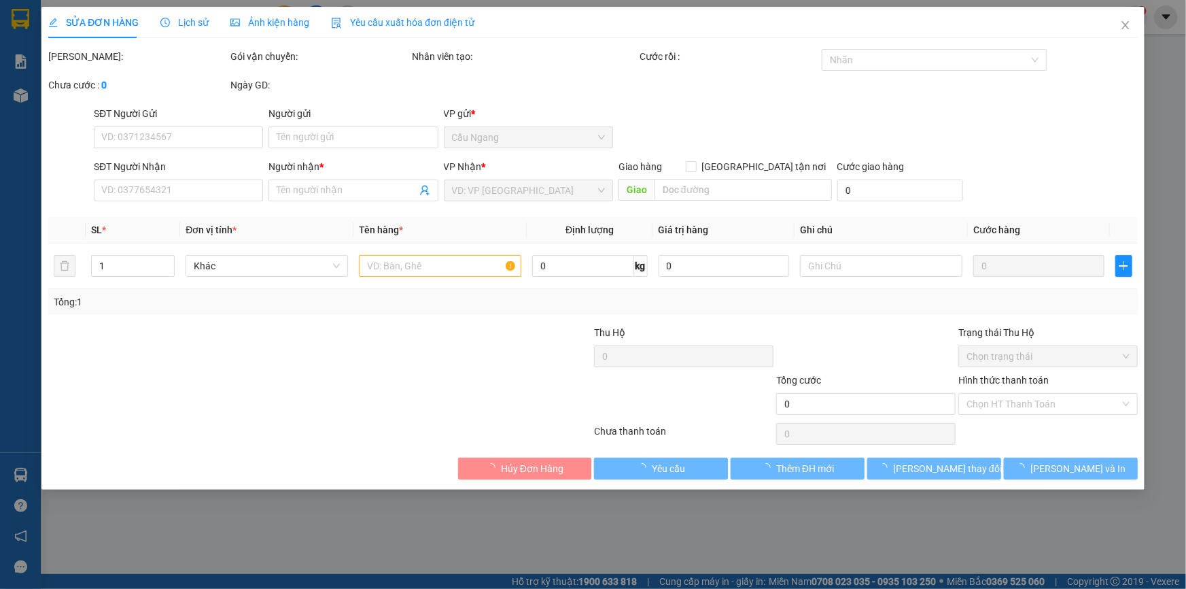
type input "SANG"
type input "0348689984"
type input "XIÊNG"
type input "30.000"
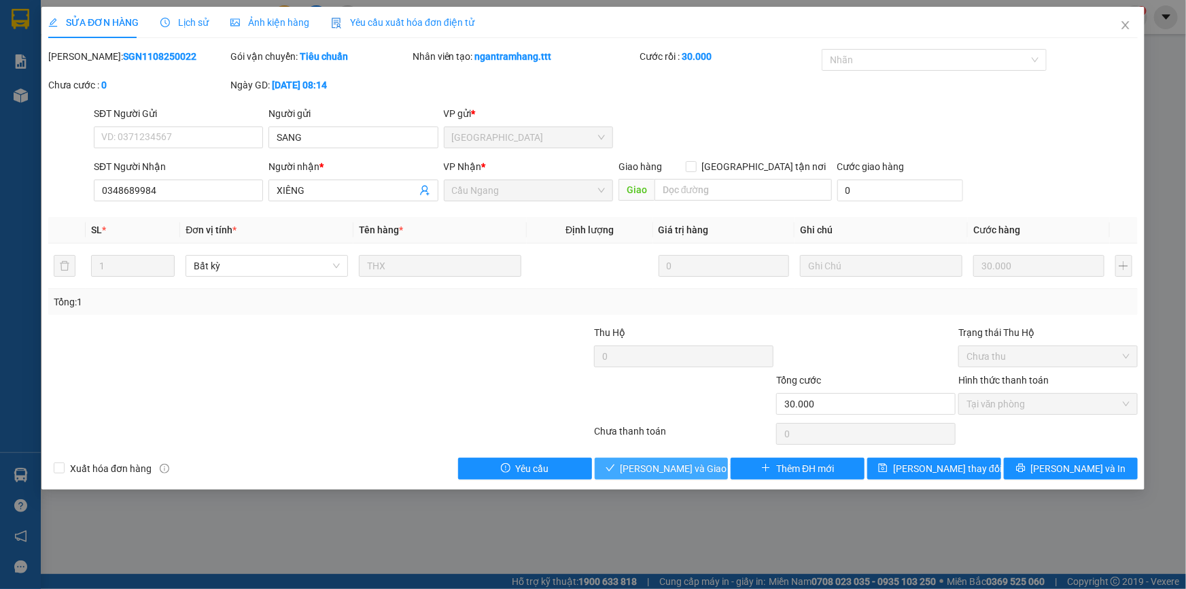
click at [652, 471] on span "[PERSON_NAME] và Giao hàng" at bounding box center [686, 468] width 131 height 15
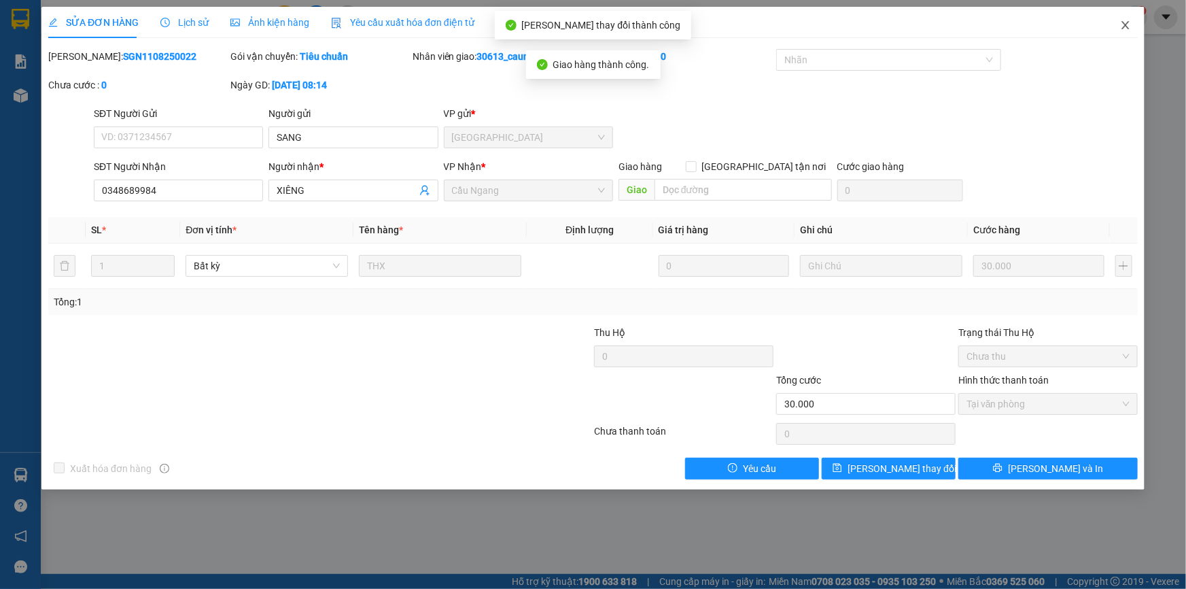
click at [1125, 20] on icon "close" at bounding box center [1125, 25] width 11 height 11
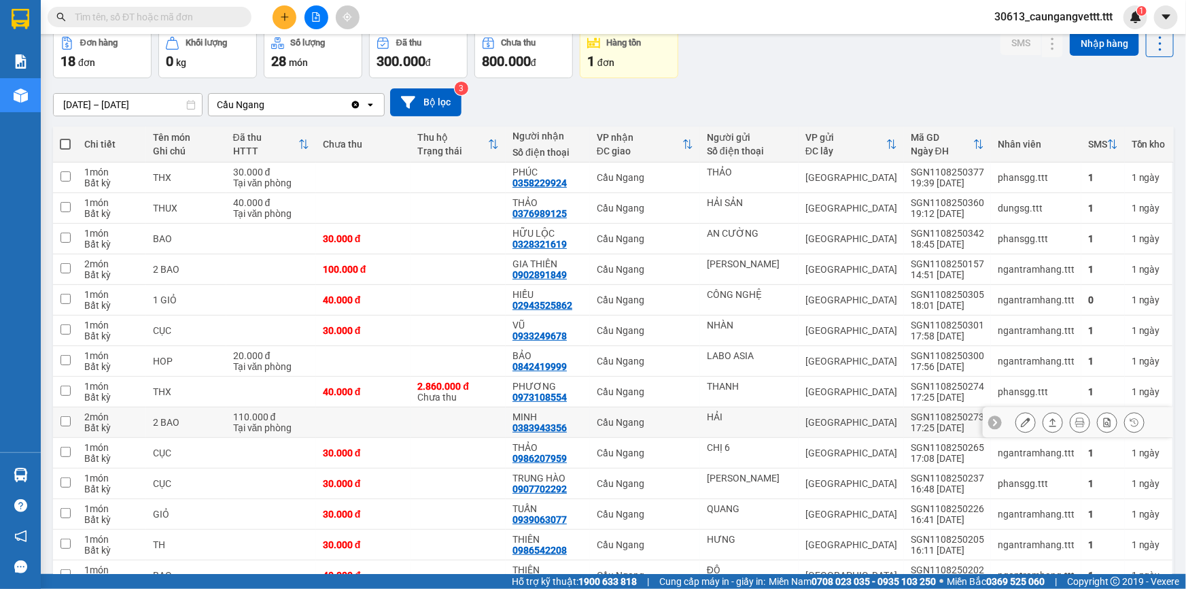
scroll to position [82, 0]
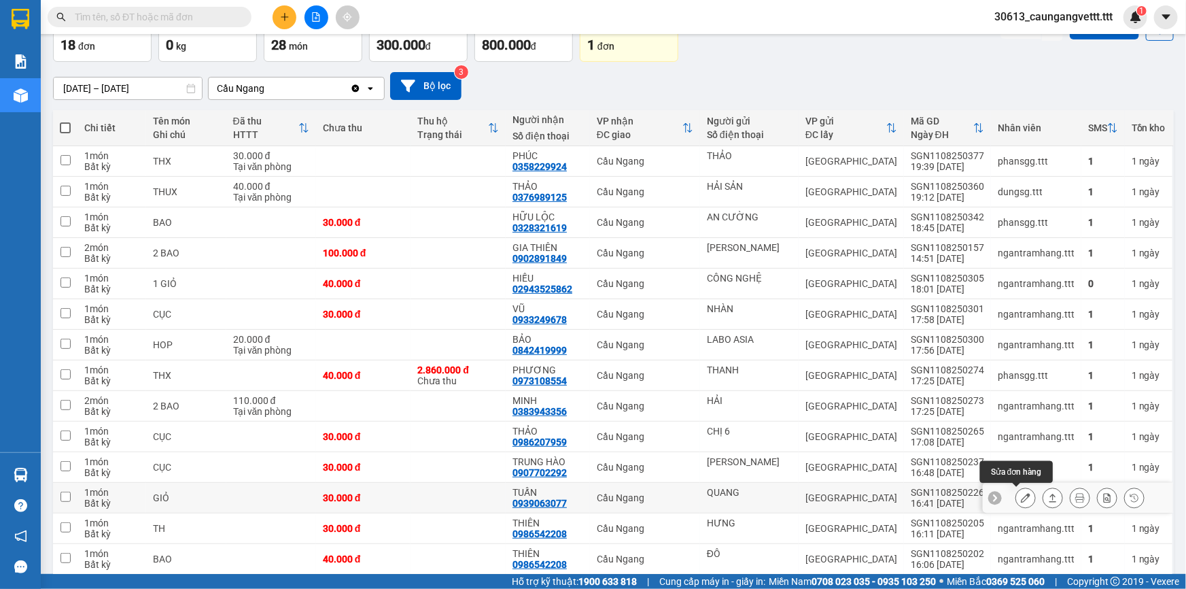
click at [1022, 496] on button at bounding box center [1025, 498] width 19 height 24
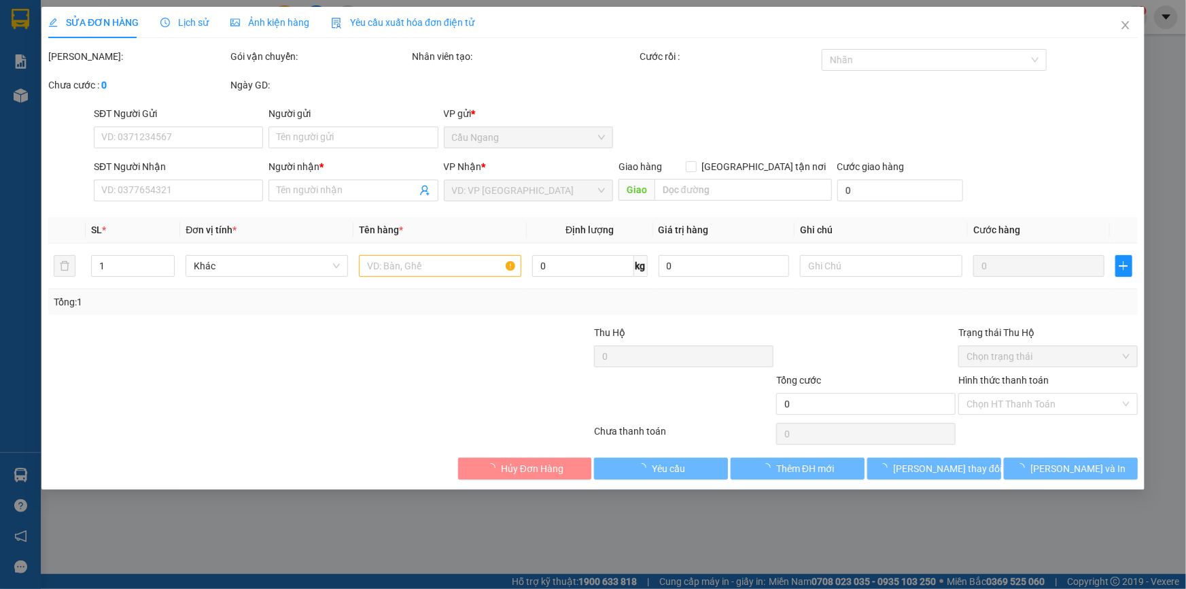
type input "QUANG"
type input "0939063077"
type input "TUẤN"
type input "30.000"
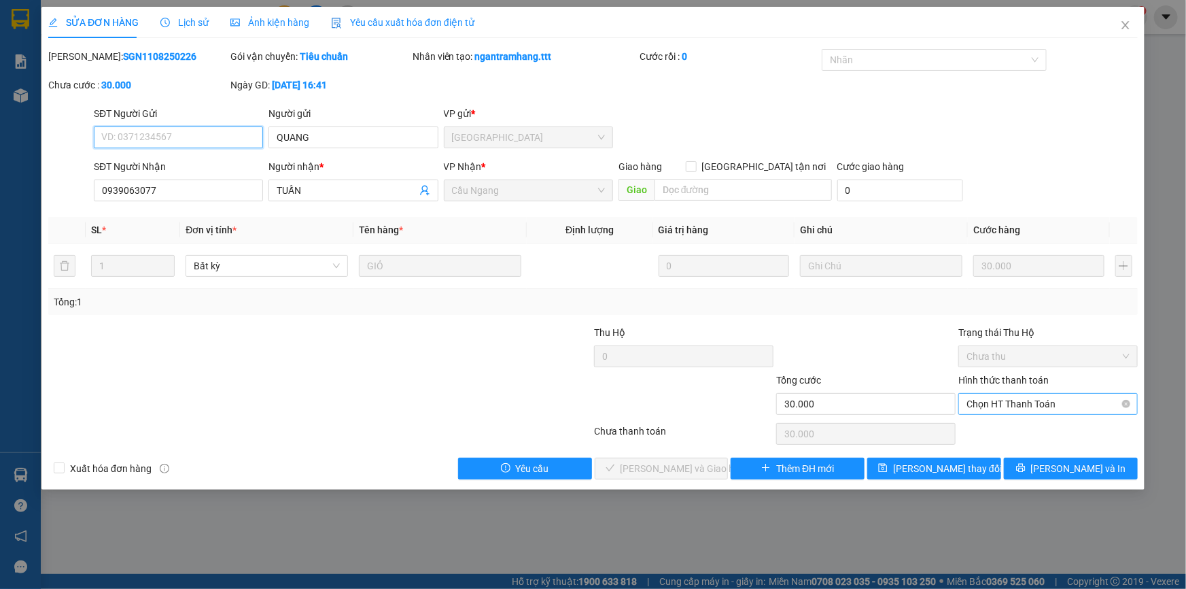
click at [1005, 403] on span "Chọn HT Thanh Toán" at bounding box center [1048, 404] width 163 height 20
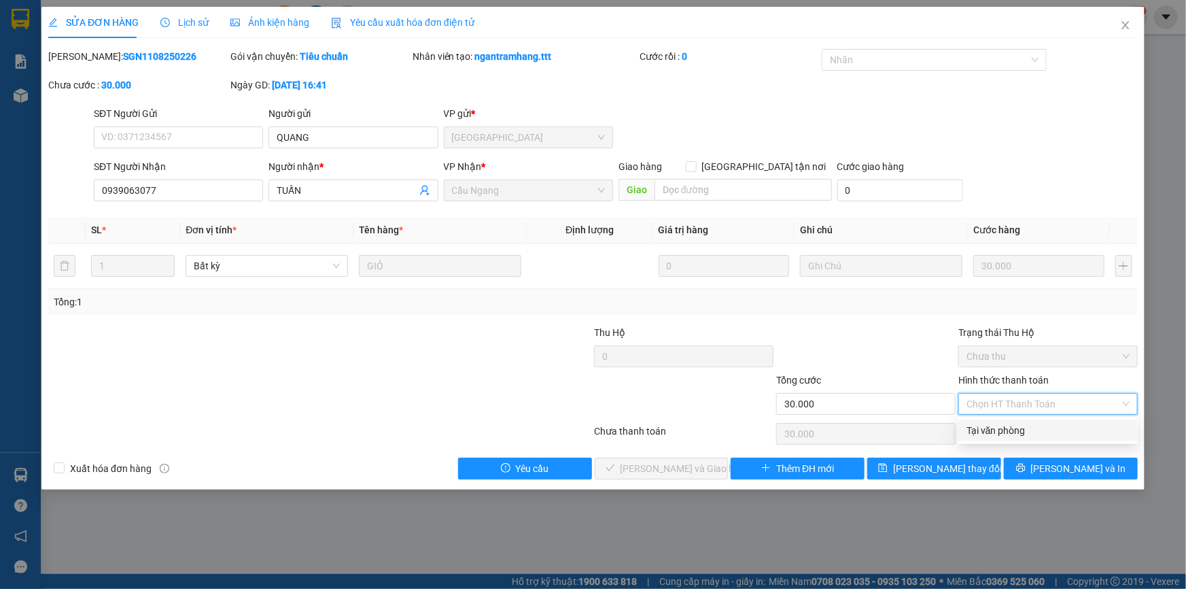
click at [993, 426] on div "Tại văn phòng" at bounding box center [1048, 430] width 163 height 15
type input "0"
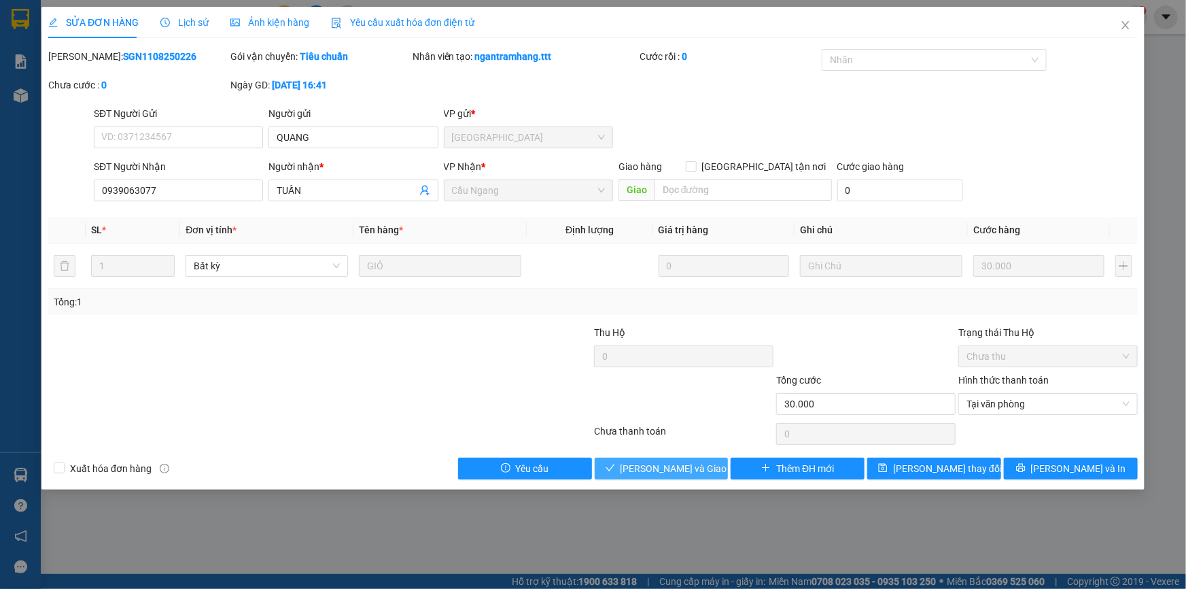
click at [701, 462] on span "[PERSON_NAME] và Giao hàng" at bounding box center [686, 468] width 131 height 15
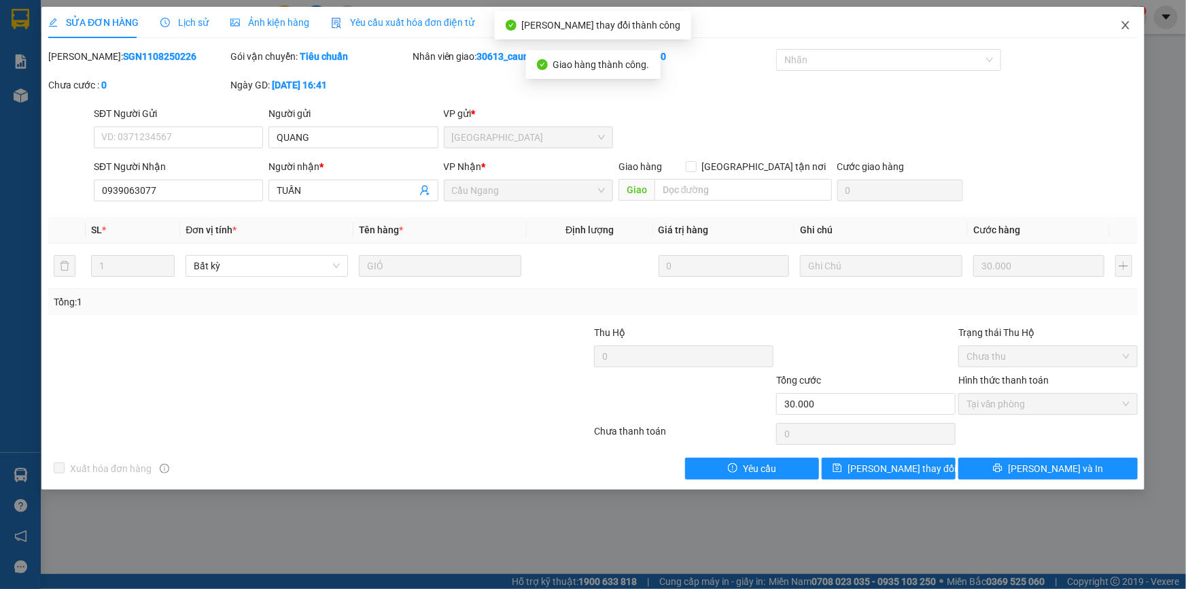
click at [1122, 24] on icon "close" at bounding box center [1125, 25] width 11 height 11
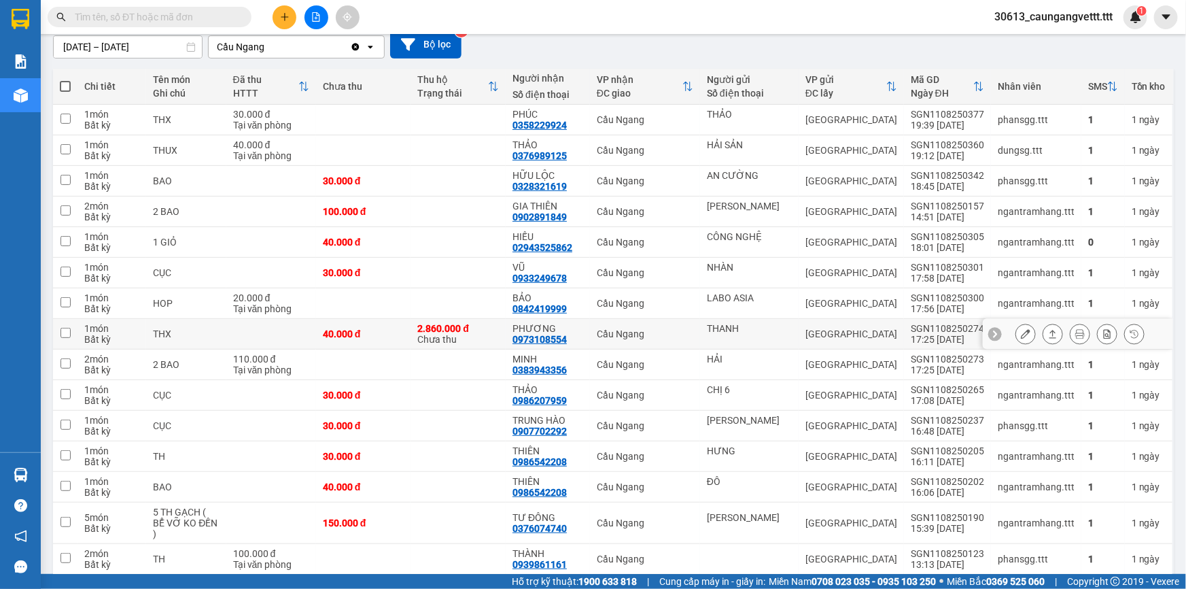
scroll to position [165, 0]
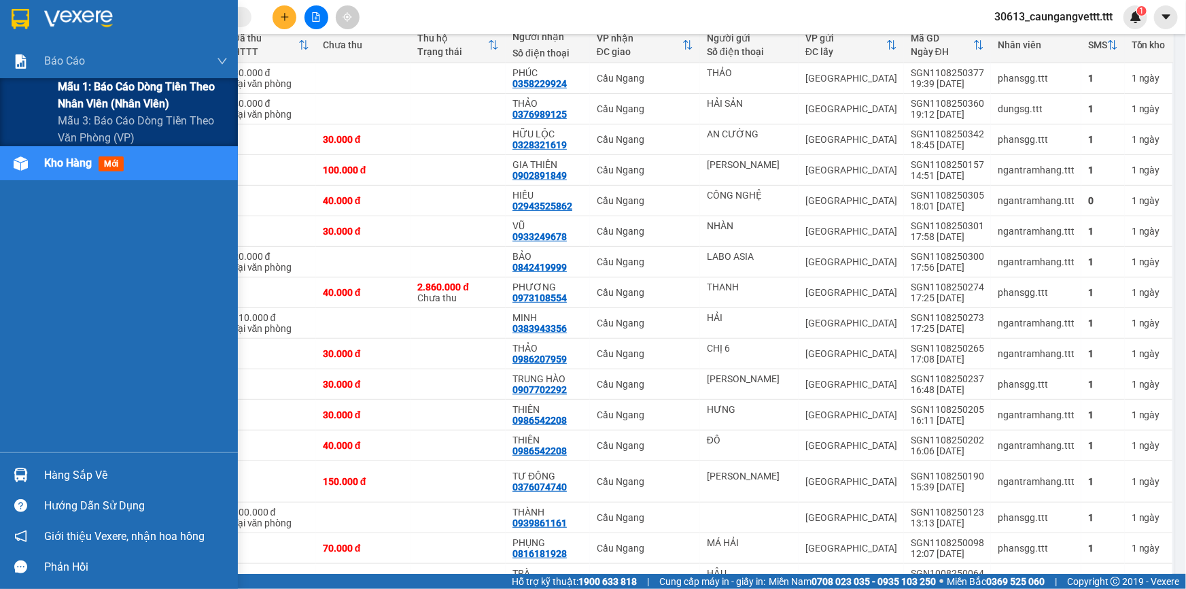
click at [118, 101] on span "Mẫu 1: Báo cáo dòng tiền theo nhân viên (nhân viên)" at bounding box center [143, 95] width 170 height 34
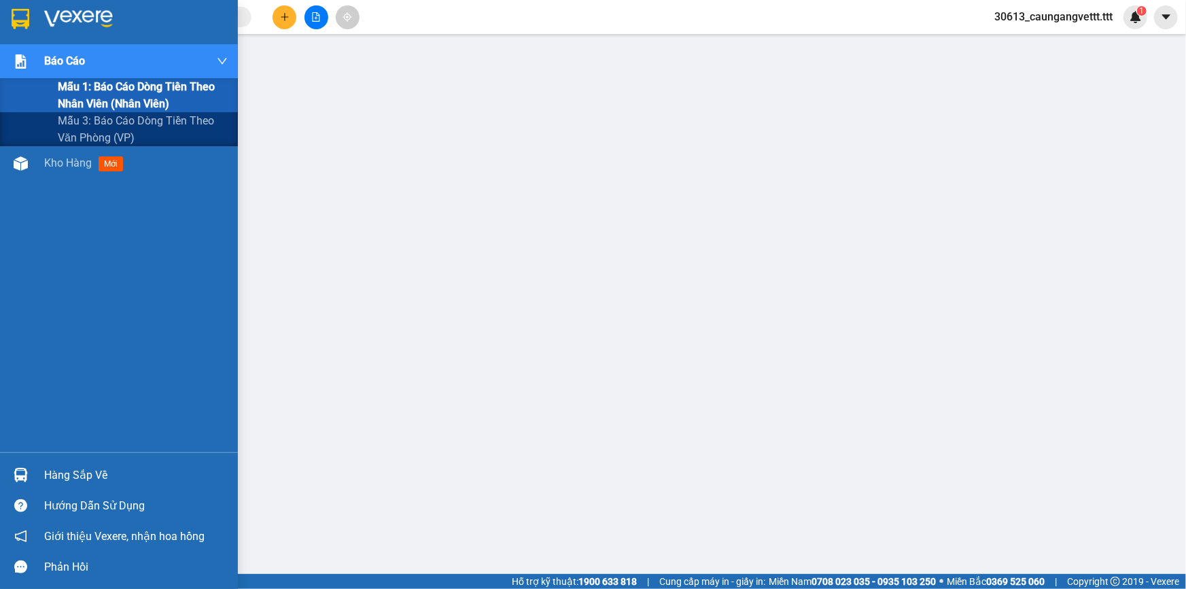
scroll to position [85, 0]
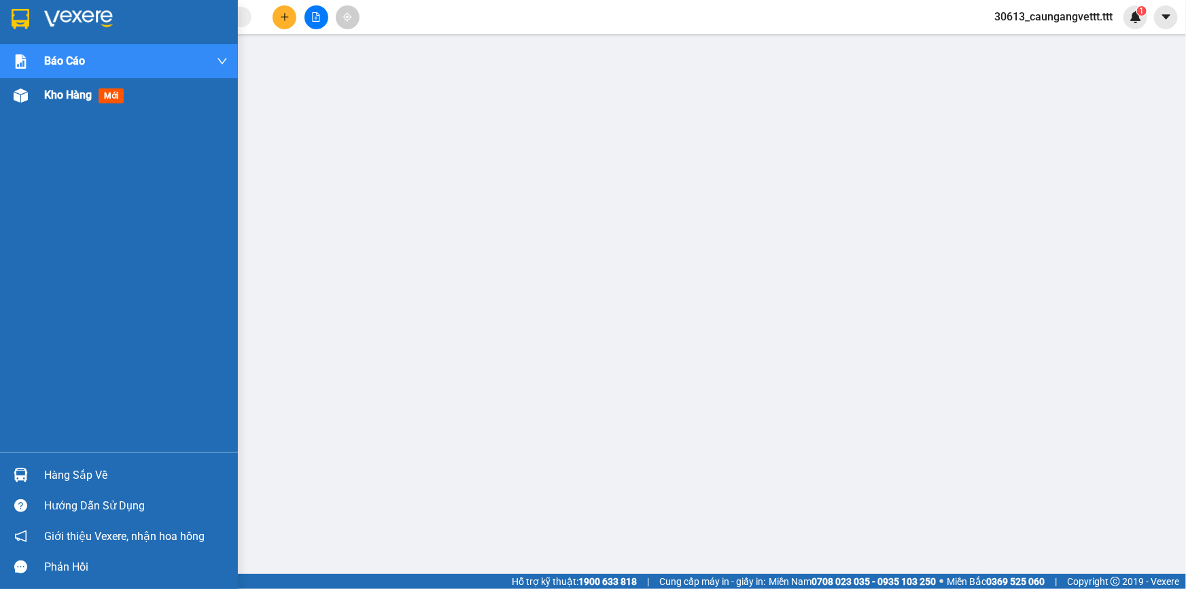
click at [52, 97] on span "Kho hàng" at bounding box center [68, 94] width 48 height 13
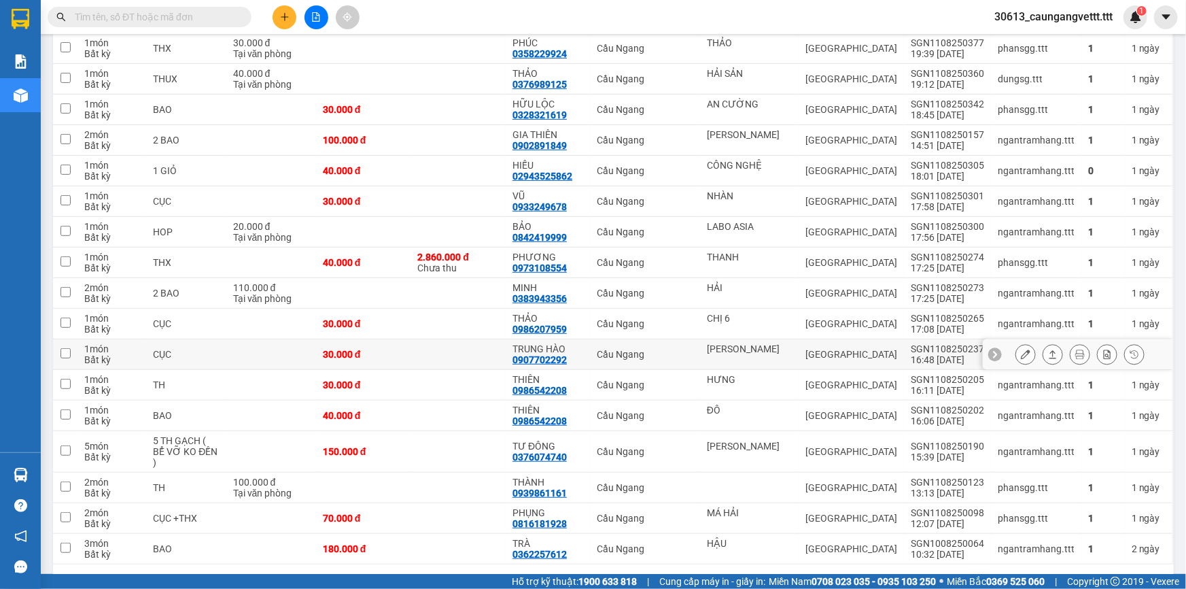
scroll to position [228, 0]
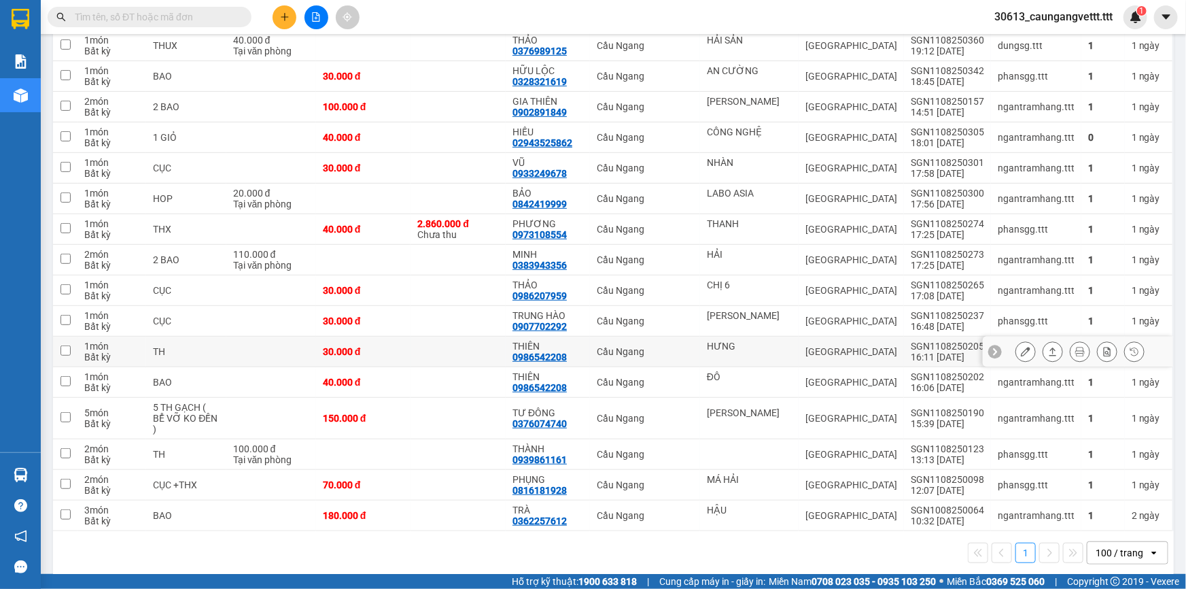
click at [1021, 351] on icon at bounding box center [1026, 352] width 10 height 10
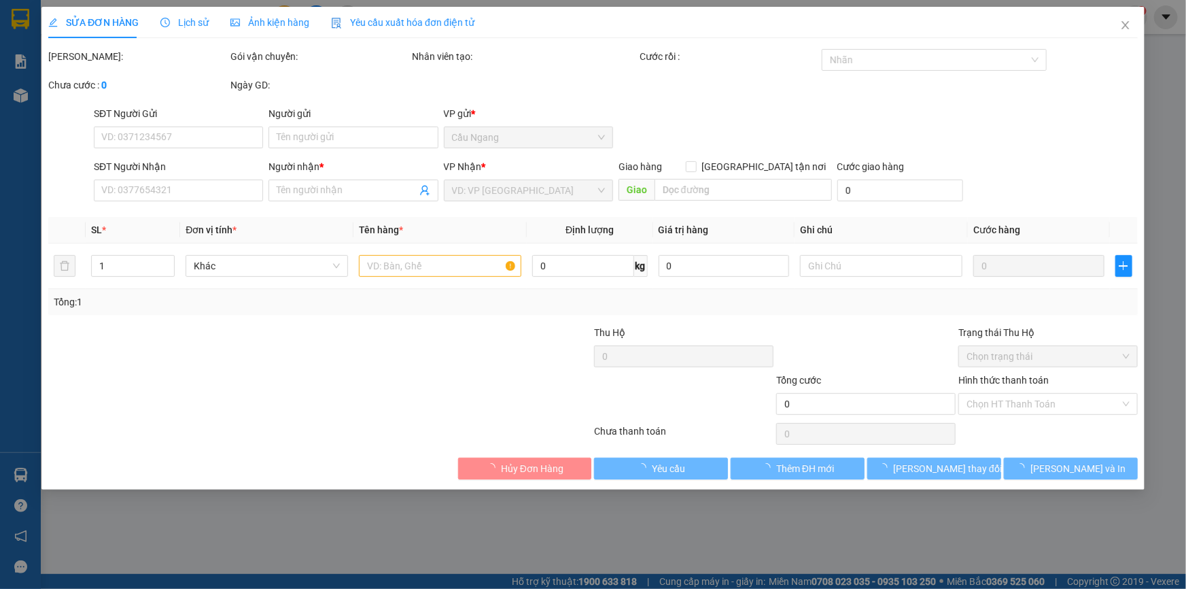
type input "HƯNG"
type input "0986542208"
type input "THIÊN"
type input "30.000"
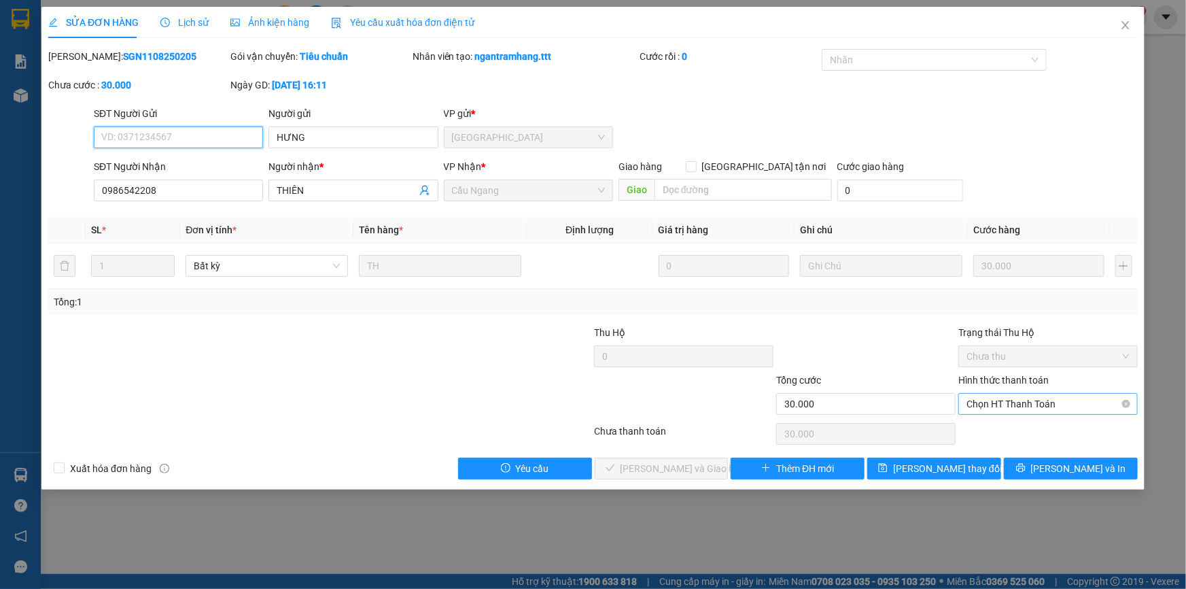
click at [995, 405] on span "Chọn HT Thanh Toán" at bounding box center [1048, 404] width 163 height 20
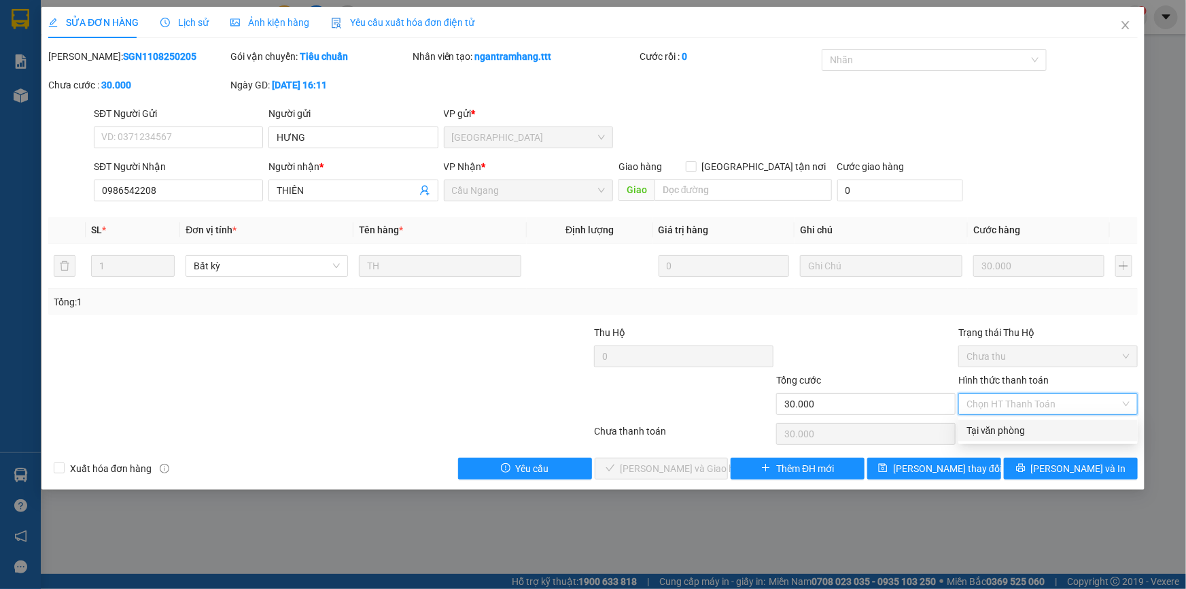
drag, startPoint x: 992, startPoint y: 426, endPoint x: 849, endPoint y: 461, distance: 147.1
click at [990, 426] on div "Tại văn phòng" at bounding box center [1048, 430] width 163 height 15
type input "0"
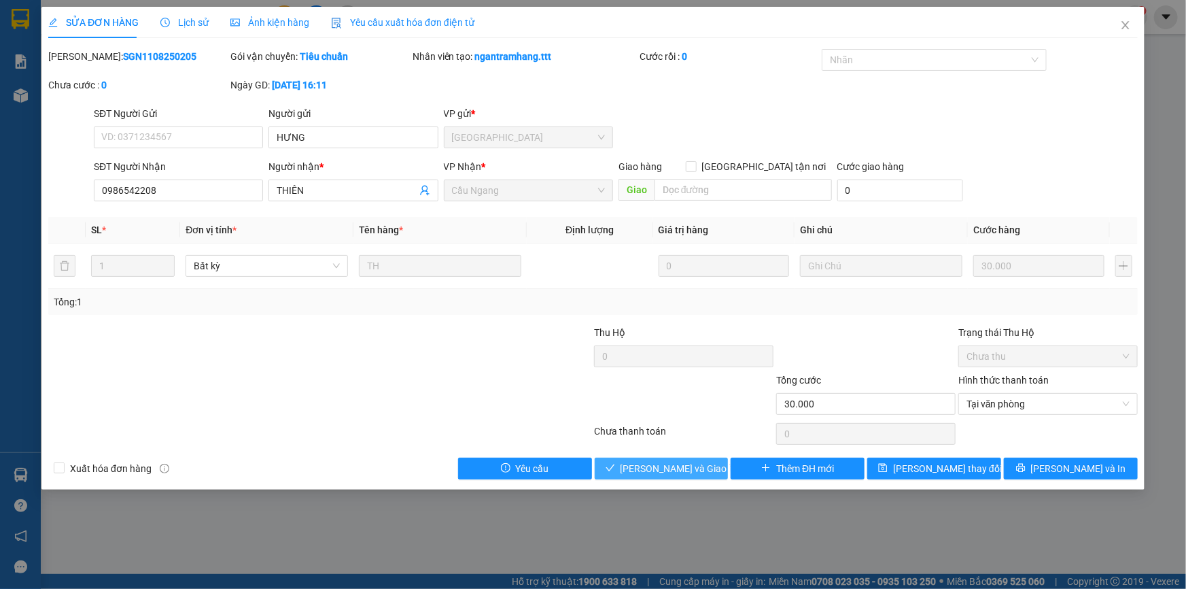
click at [687, 468] on span "[PERSON_NAME] và Giao hàng" at bounding box center [686, 468] width 131 height 15
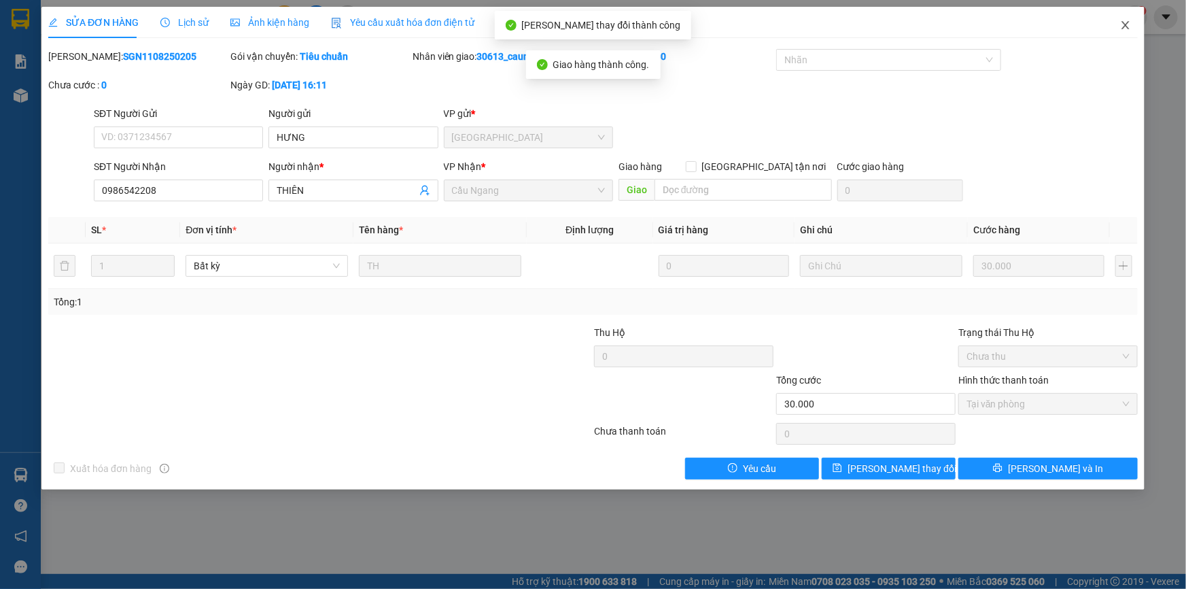
click at [1129, 25] on icon "close" at bounding box center [1125, 25] width 11 height 11
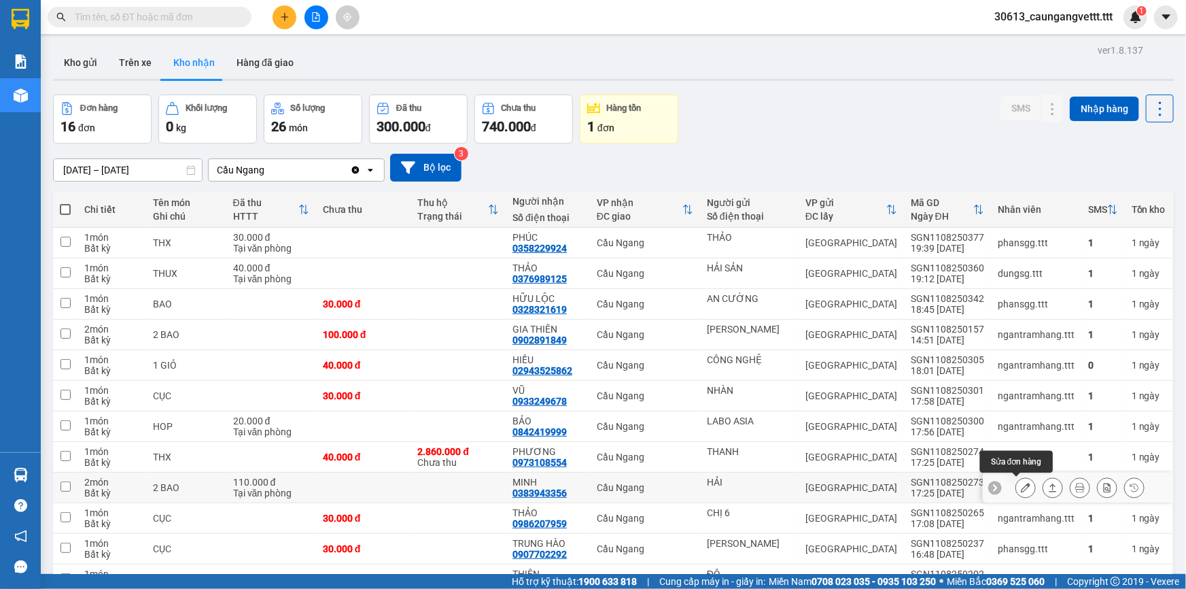
click at [1021, 485] on icon at bounding box center [1026, 488] width 10 height 10
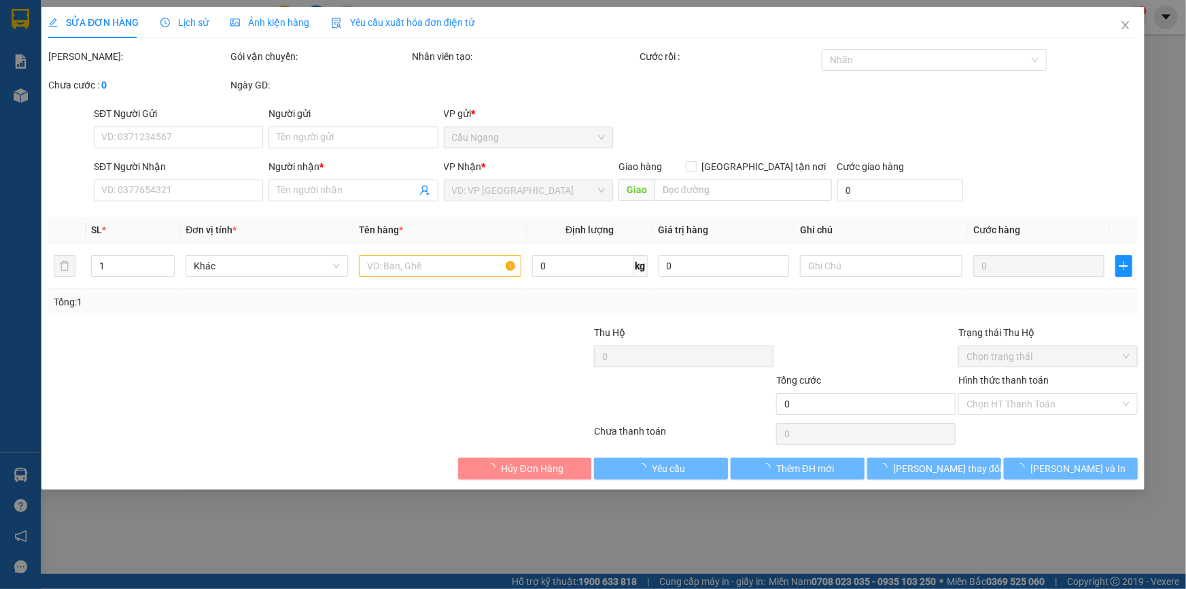
type input "HẢI"
type input "0383943356"
type input "MINH"
type input "110.000"
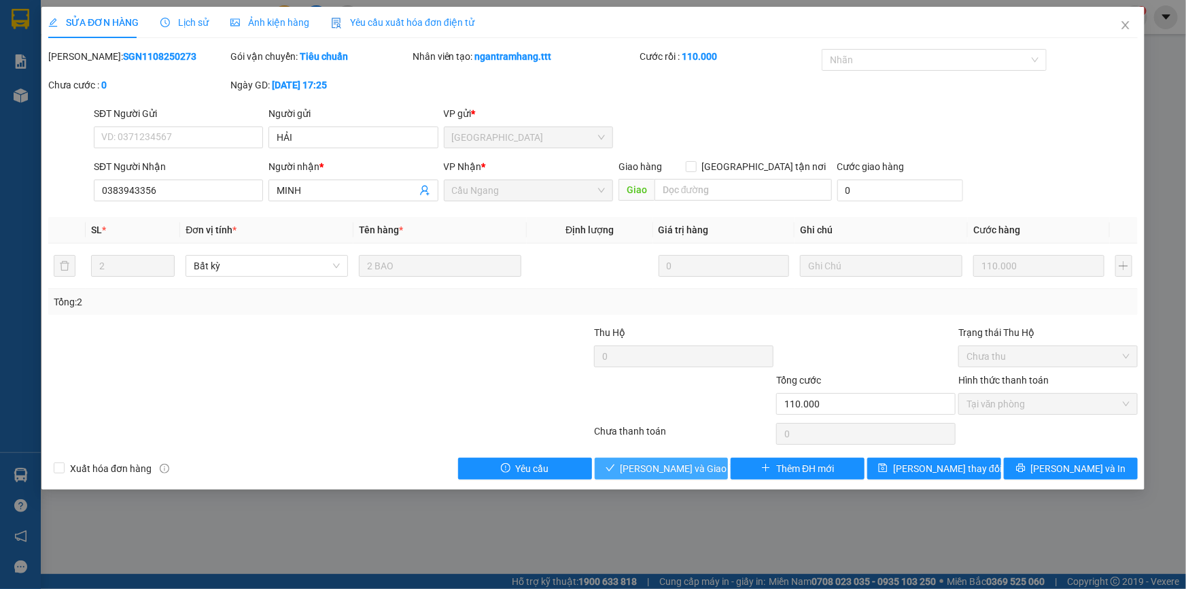
click at [686, 464] on span "[PERSON_NAME] và Giao hàng" at bounding box center [686, 468] width 131 height 15
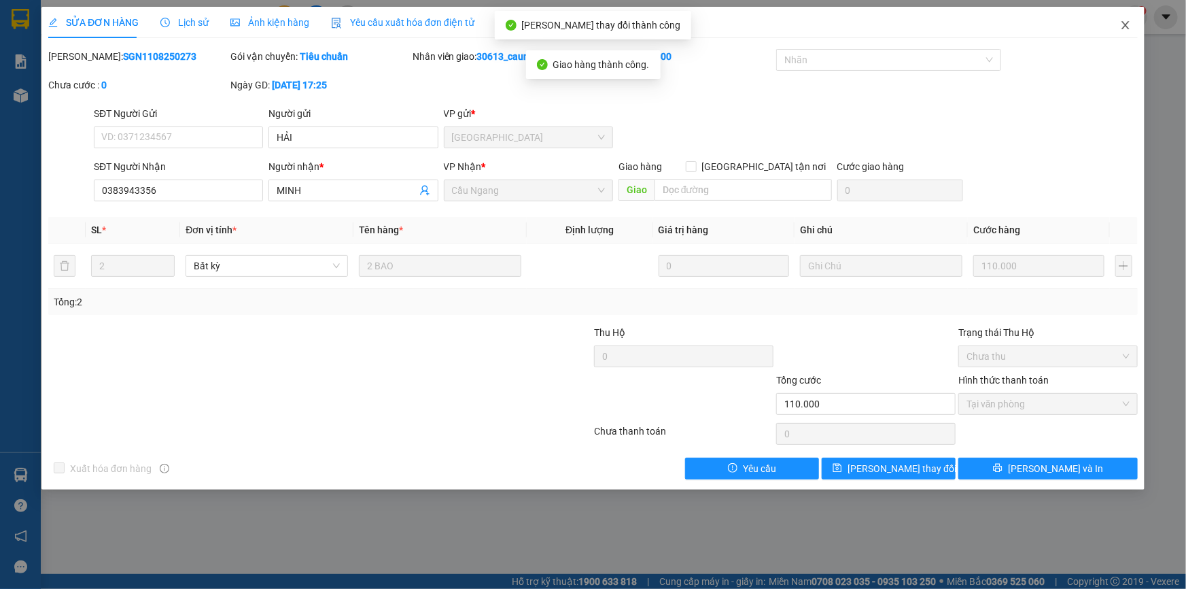
click at [1129, 20] on span "Close" at bounding box center [1126, 26] width 38 height 38
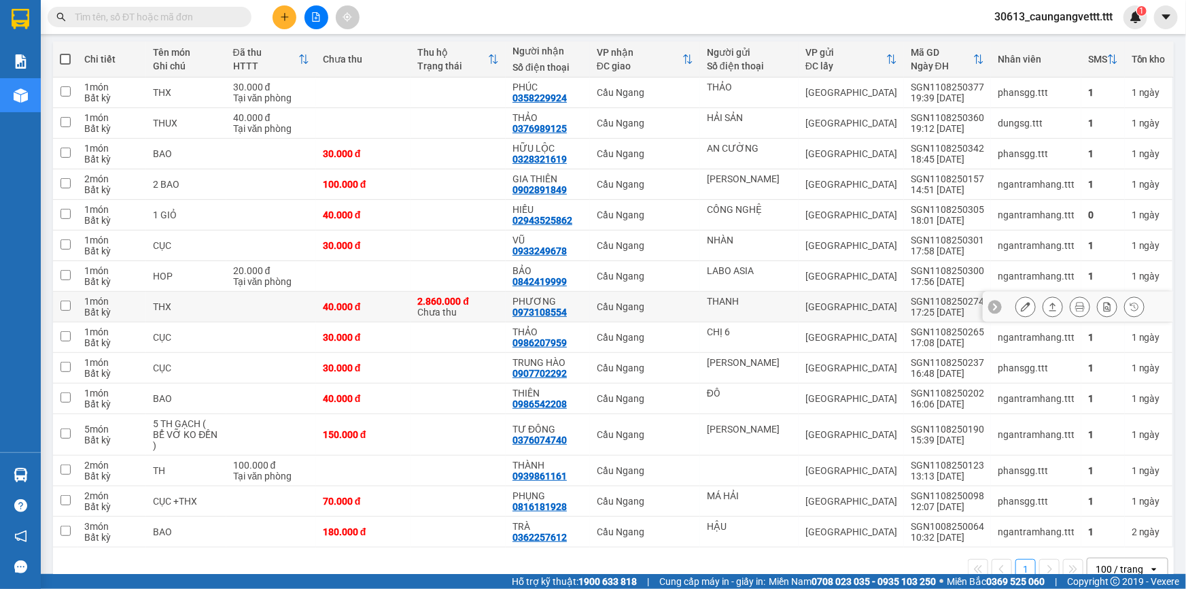
scroll to position [165, 0]
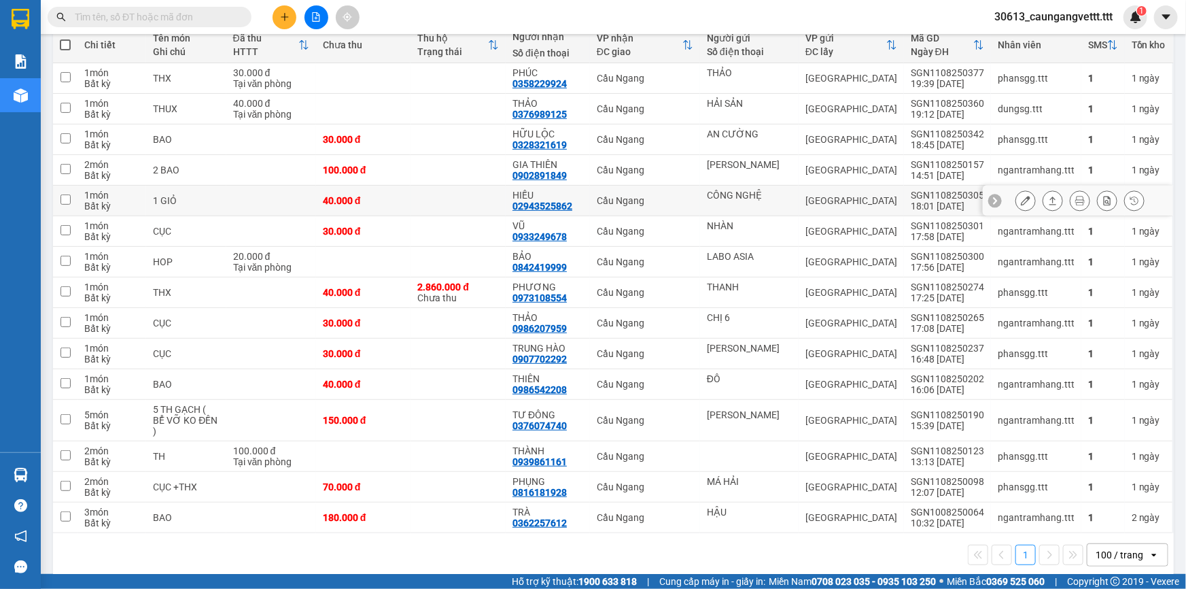
click at [1021, 196] on icon at bounding box center [1026, 201] width 10 height 10
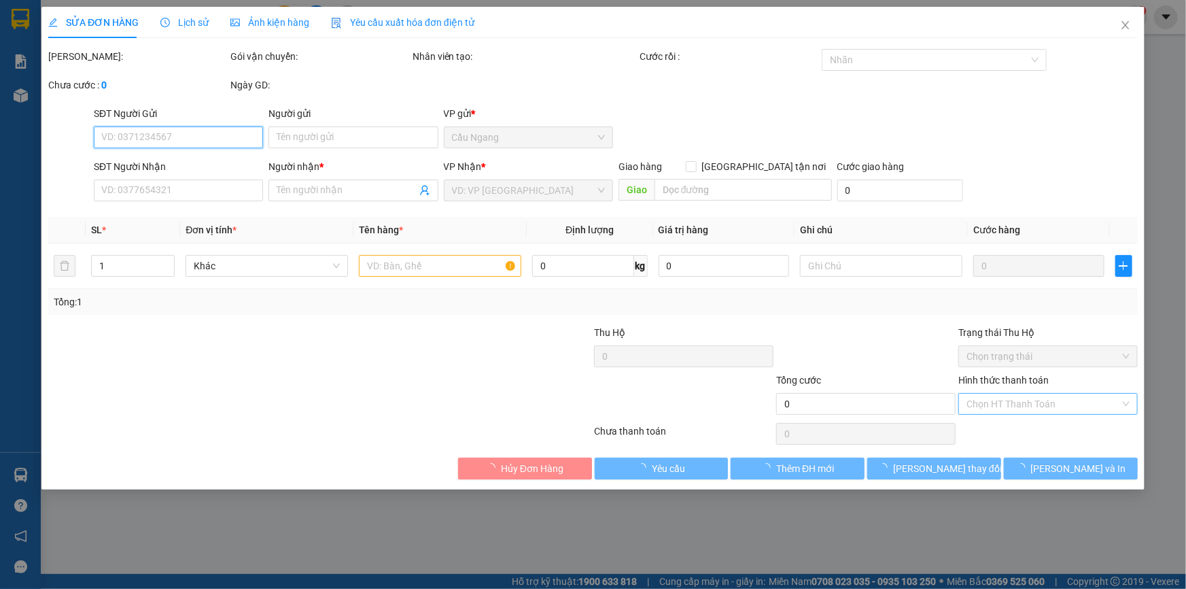
type input "CÔNG NGHỆ"
type input "02943525862"
type input "HIẾU"
type input "40.000"
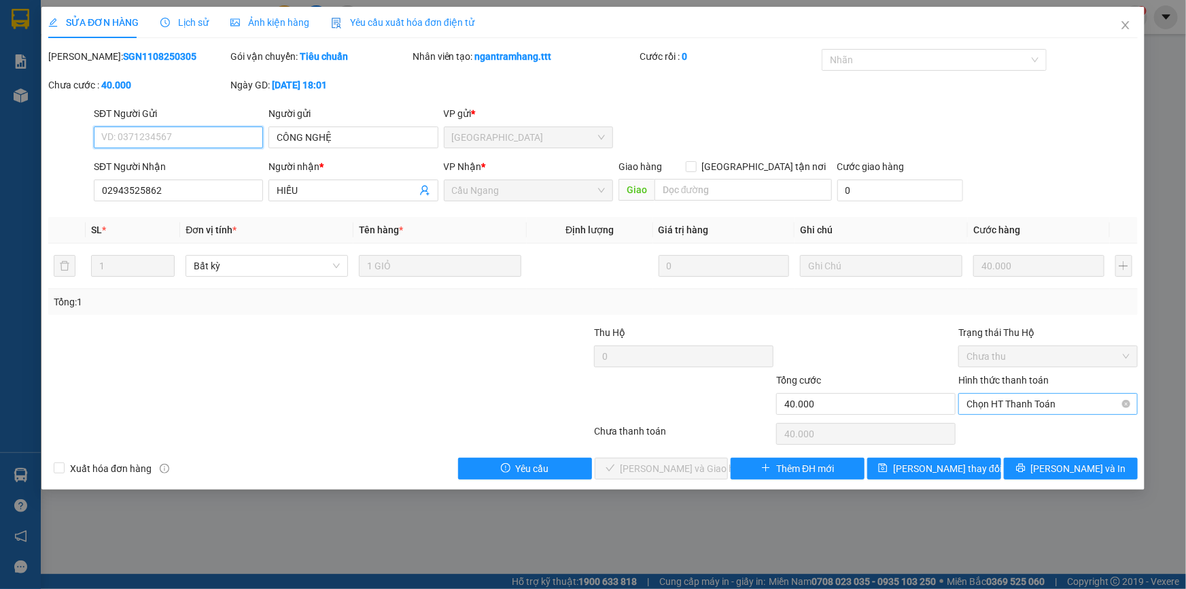
click at [1005, 403] on span "Chọn HT Thanh Toán" at bounding box center [1048, 404] width 163 height 20
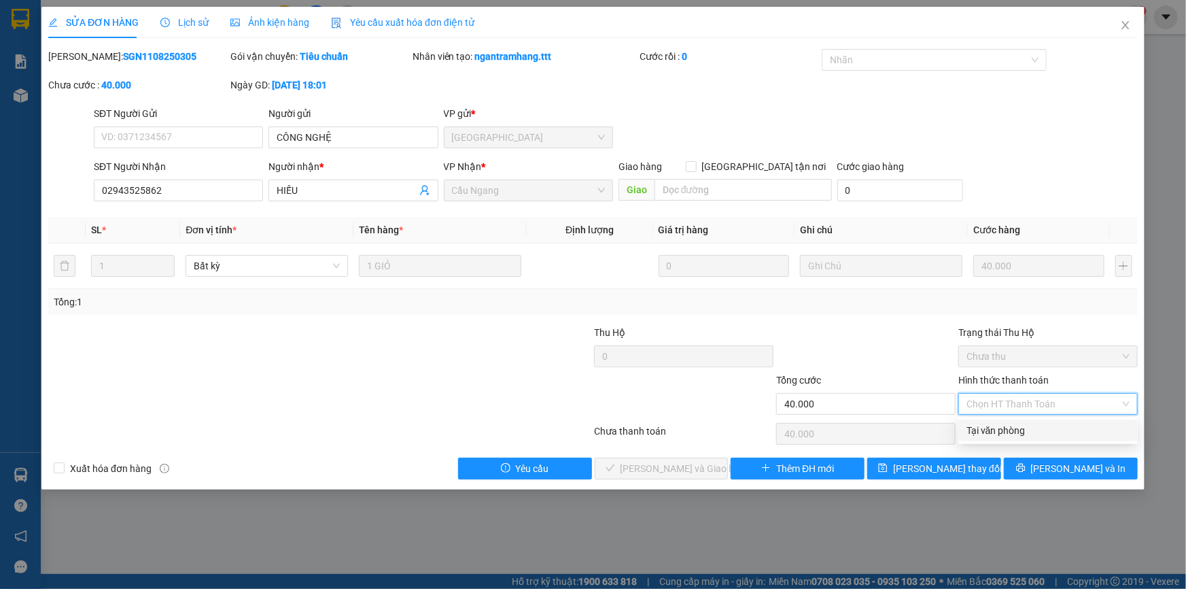
click at [985, 430] on div "Tại văn phòng" at bounding box center [1048, 430] width 163 height 15
type input "0"
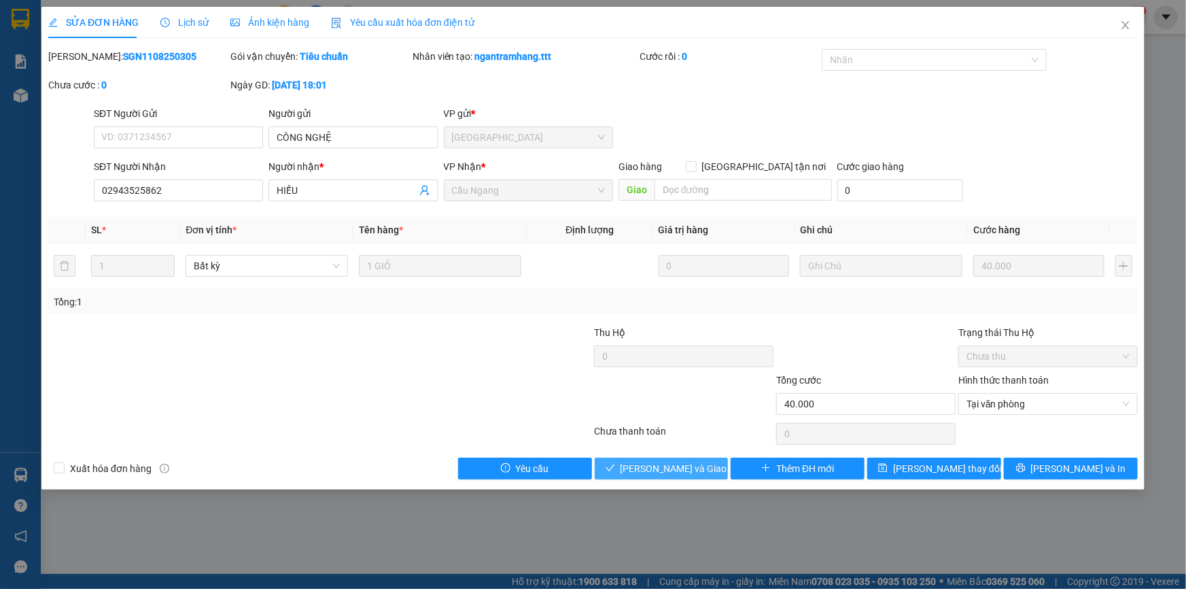
click at [678, 468] on span "[PERSON_NAME] và Giao hàng" at bounding box center [686, 468] width 131 height 15
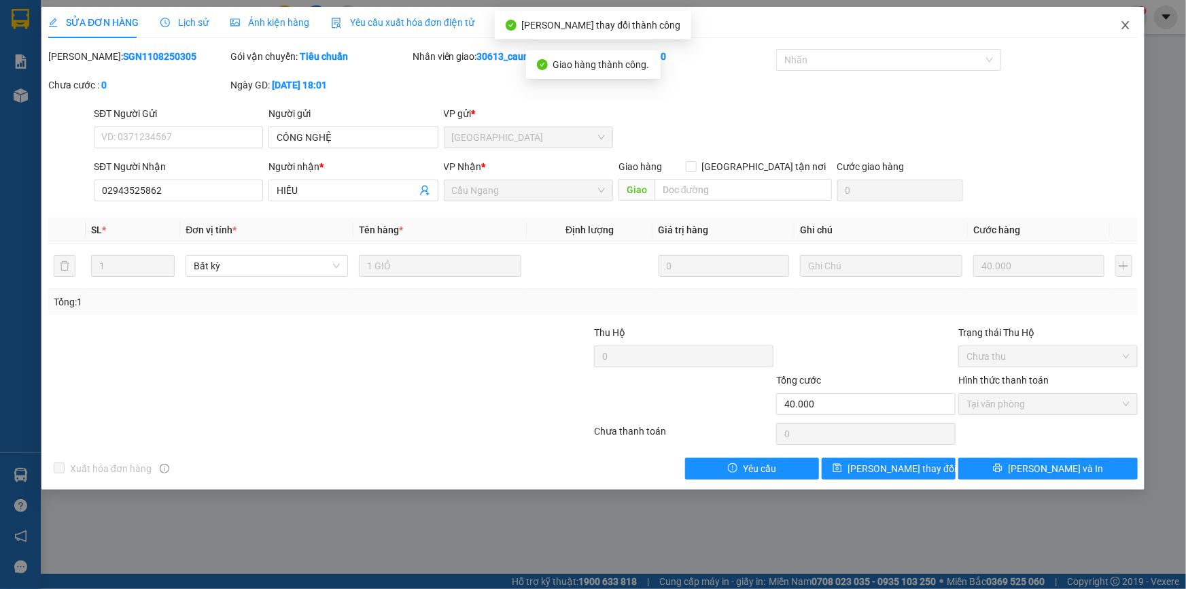
click at [1127, 27] on icon "close" at bounding box center [1125, 25] width 11 height 11
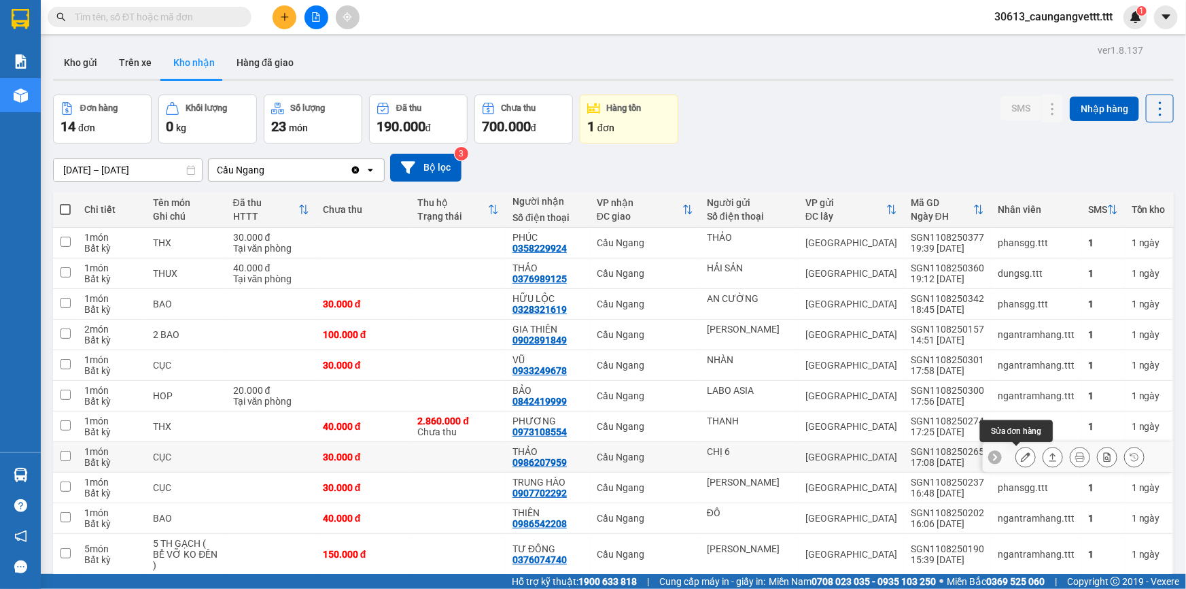
click at [1017, 462] on button at bounding box center [1025, 457] width 19 height 24
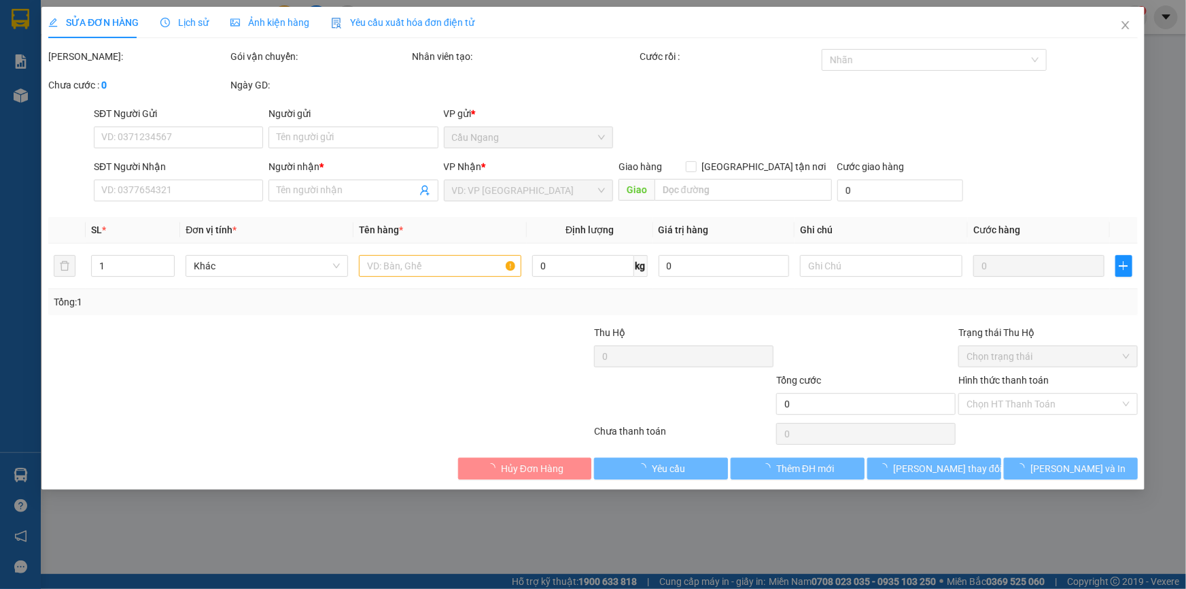
type input "CHỊ 6"
type input "0986207959"
type input "THẢO"
type input "30.000"
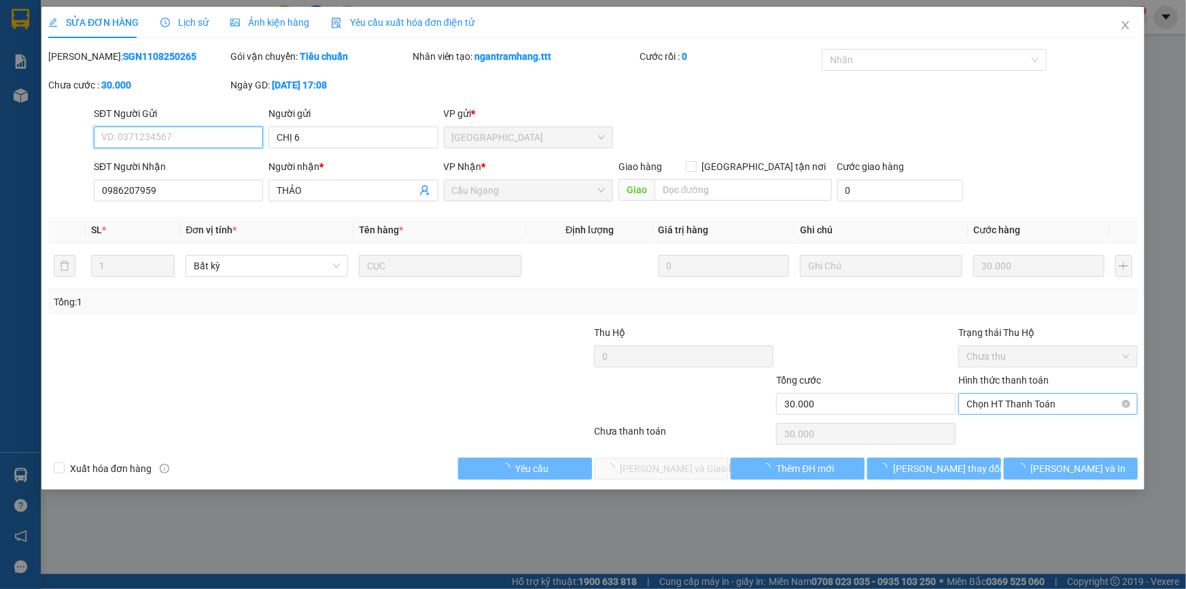
click at [997, 404] on span "Chọn HT Thanh Toán" at bounding box center [1048, 404] width 163 height 20
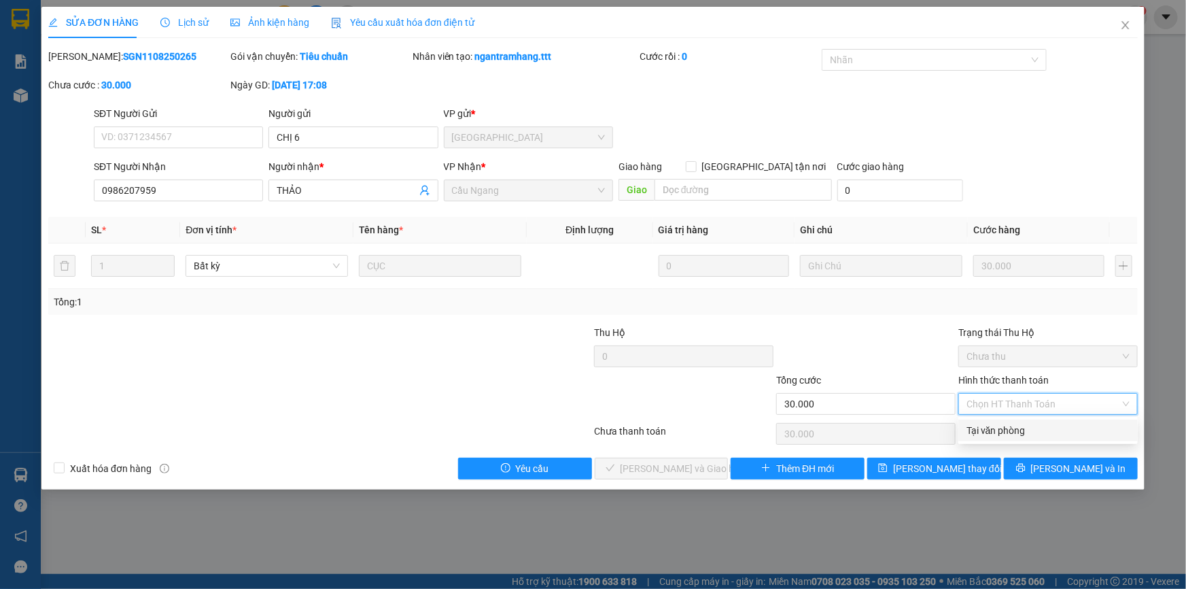
click at [993, 432] on div "Tại văn phòng" at bounding box center [1048, 430] width 163 height 15
type input "0"
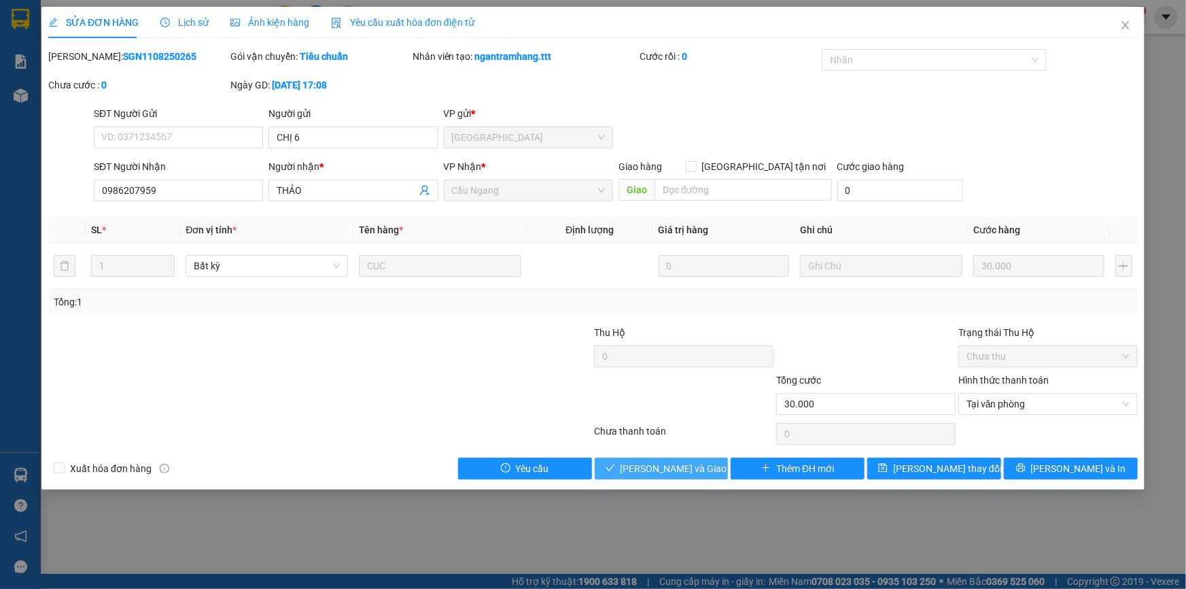
click at [677, 467] on span "[PERSON_NAME] và Giao hàng" at bounding box center [686, 468] width 131 height 15
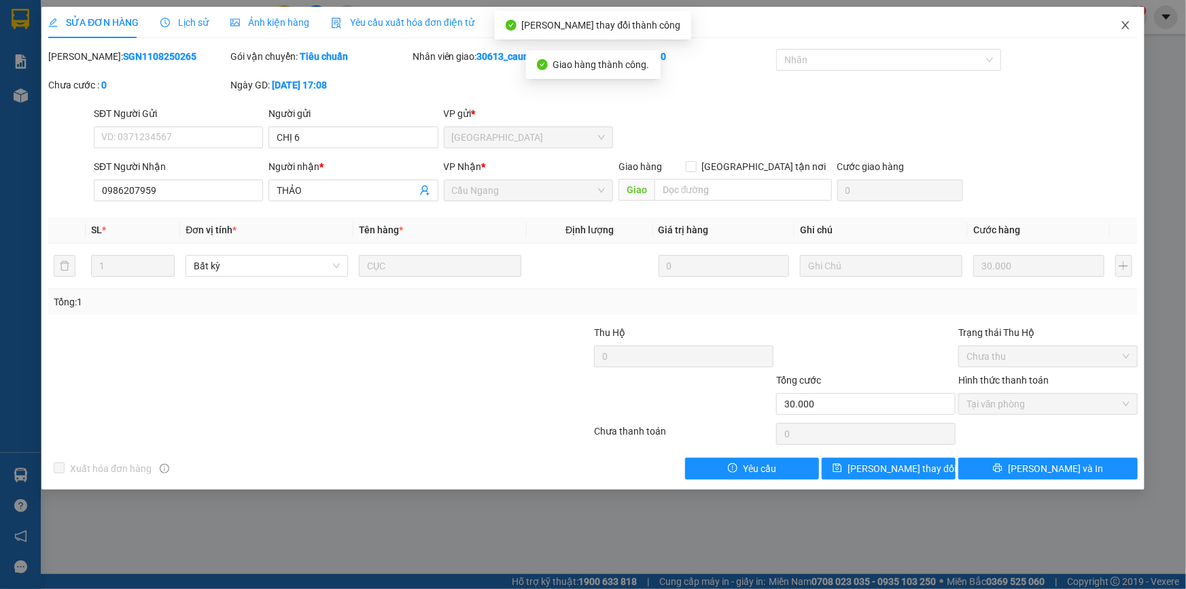
click at [1126, 27] on icon "close" at bounding box center [1125, 25] width 11 height 11
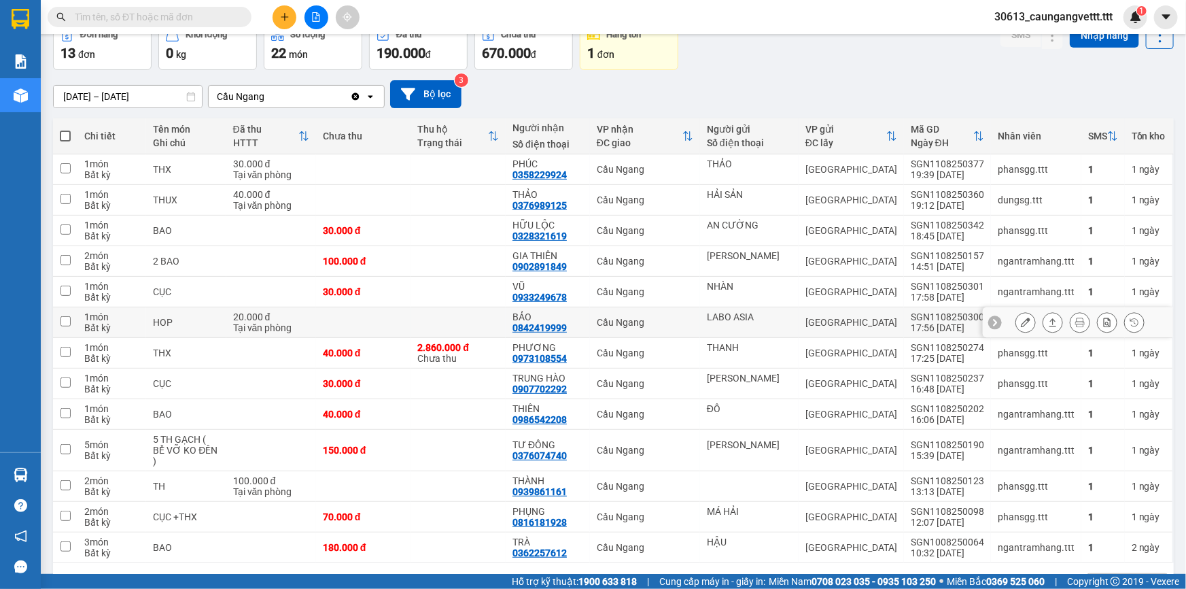
scroll to position [64, 0]
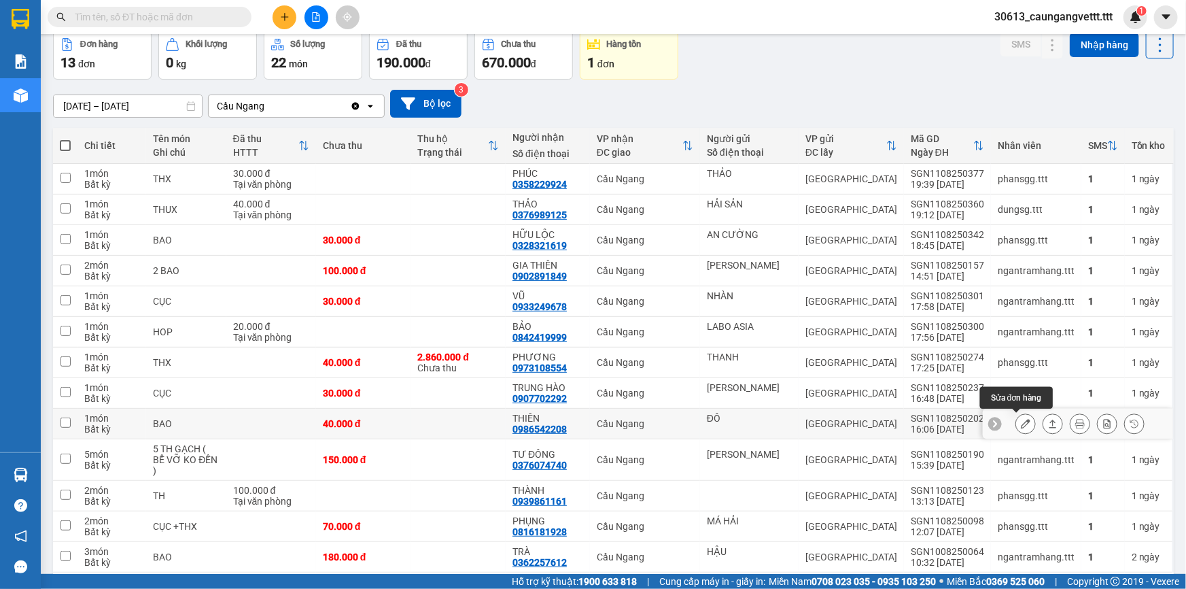
click at [1021, 422] on icon at bounding box center [1026, 424] width 10 height 10
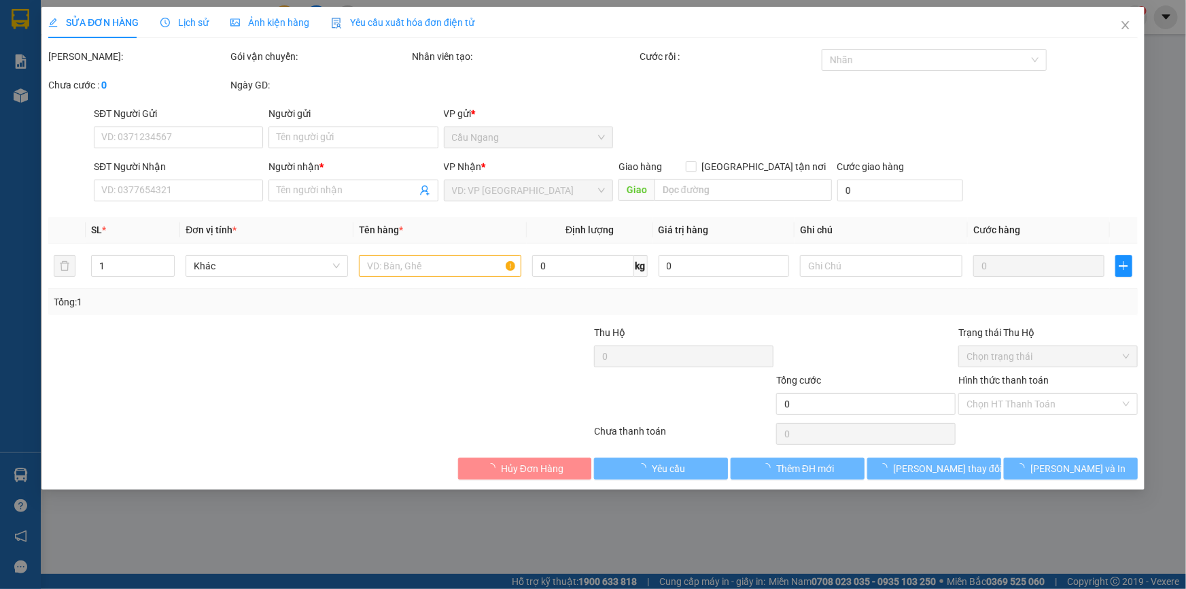
type input "ĐÔ"
type input "0986542208"
type input "THIÊN"
type input "40.000"
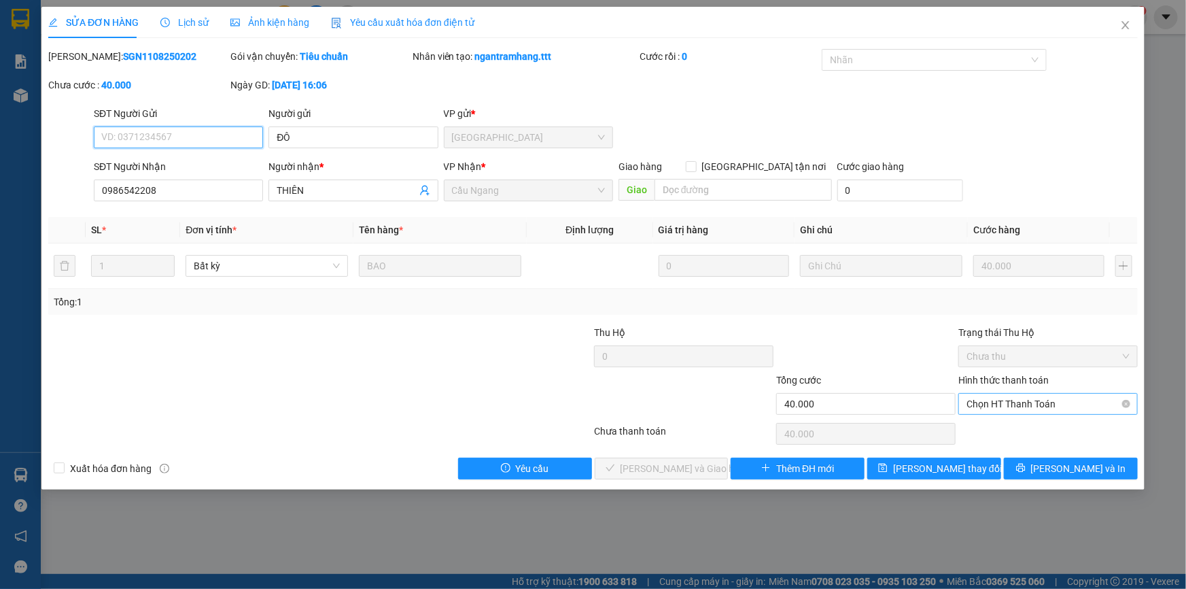
click at [1012, 407] on span "Chọn HT Thanh Toán" at bounding box center [1048, 404] width 163 height 20
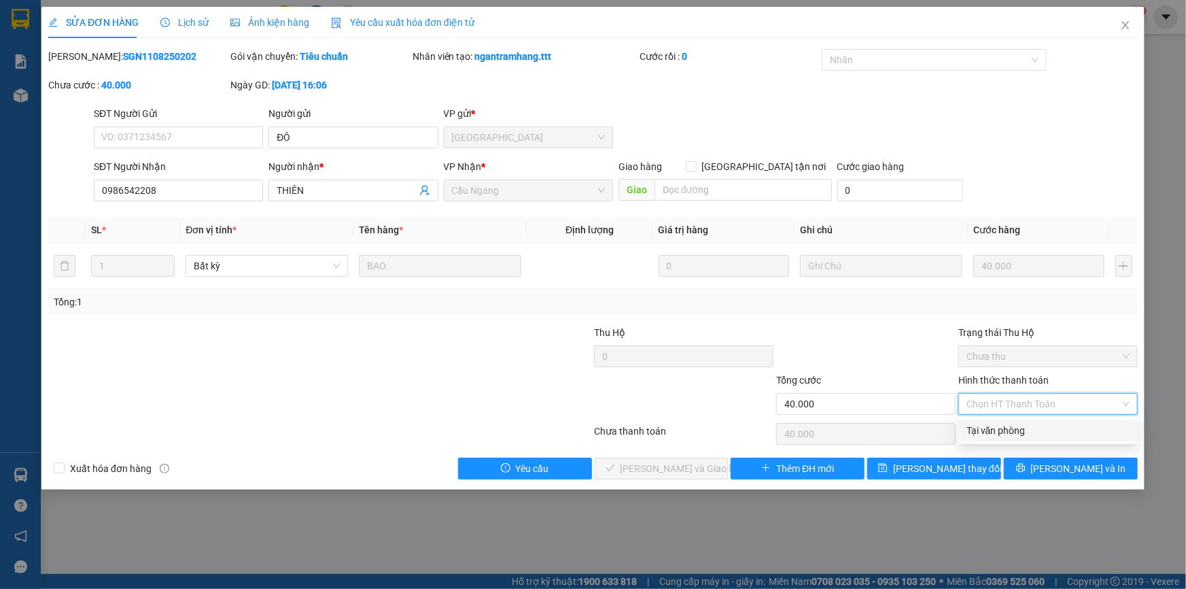
click at [1002, 426] on div "Tại văn phòng" at bounding box center [1048, 430] width 163 height 15
type input "0"
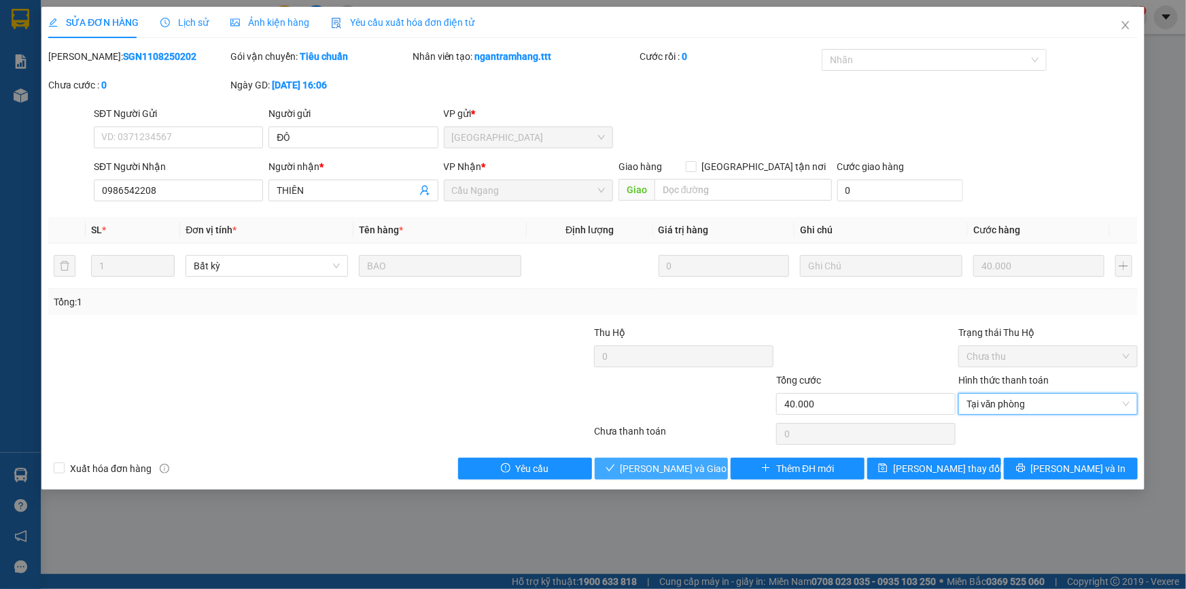
click at [672, 462] on span "[PERSON_NAME] và Giao hàng" at bounding box center [686, 468] width 131 height 15
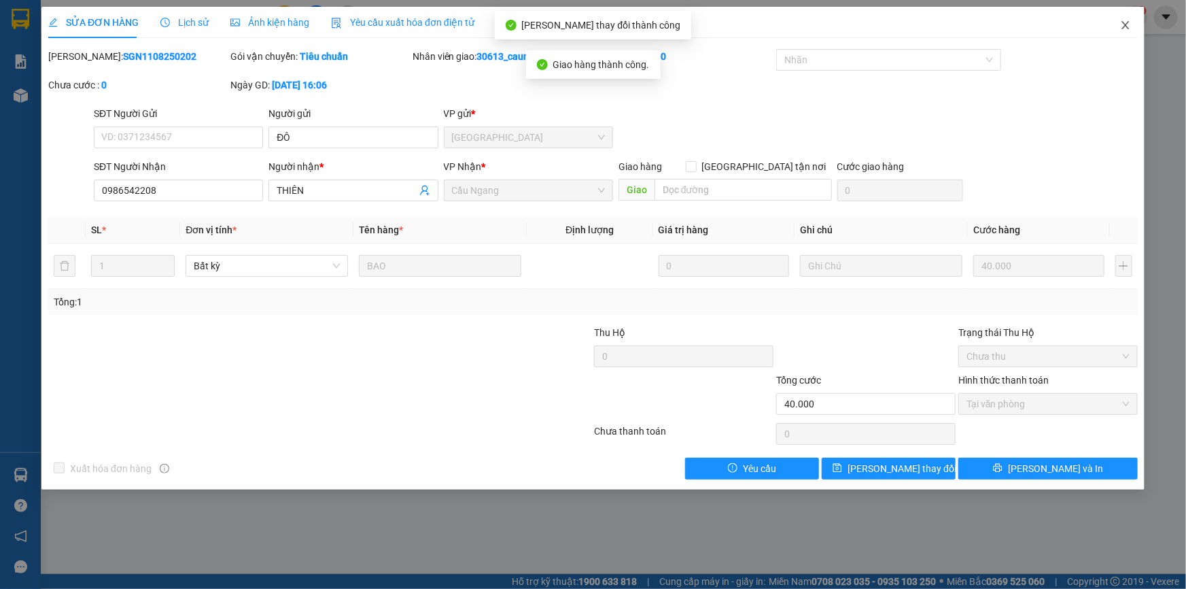
click at [1126, 20] on icon "close" at bounding box center [1125, 25] width 11 height 11
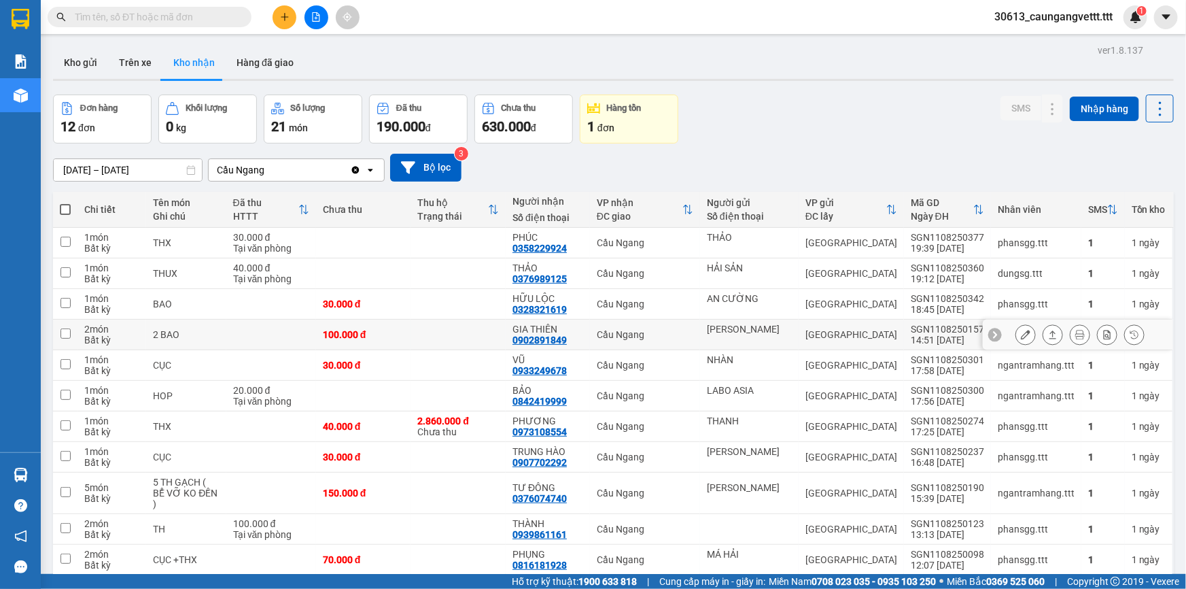
scroll to position [41, 0]
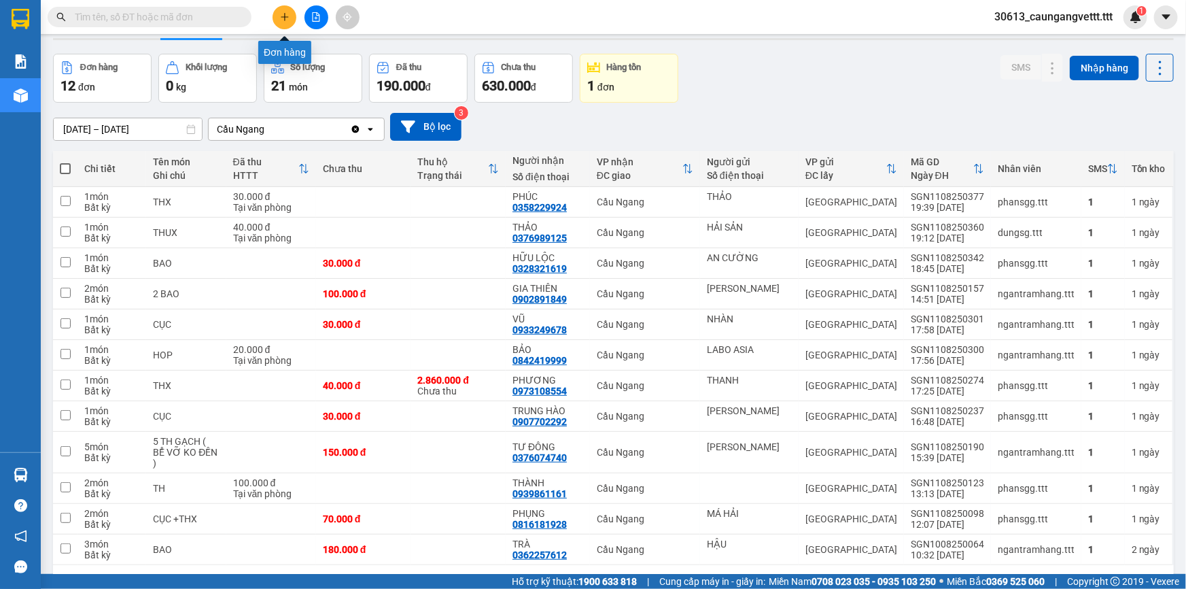
click at [281, 19] on icon "plus" at bounding box center [285, 17] width 10 height 10
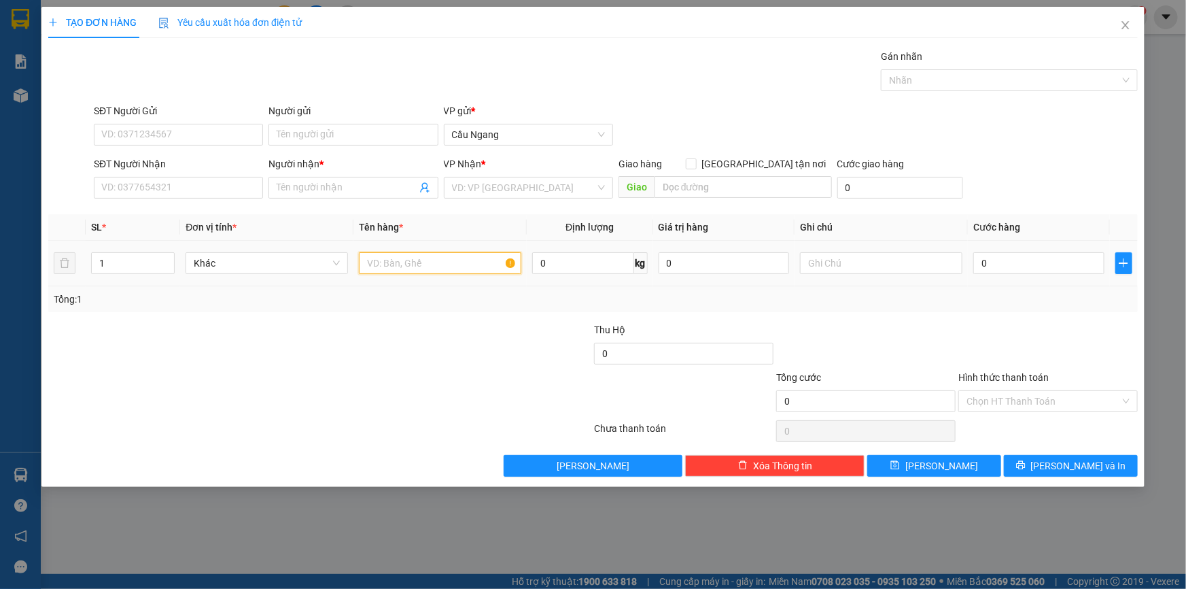
click at [398, 261] on input "text" at bounding box center [440, 263] width 162 height 22
type input "BOC"
click at [177, 187] on input "SĐT Người Nhận" at bounding box center [178, 188] width 169 height 22
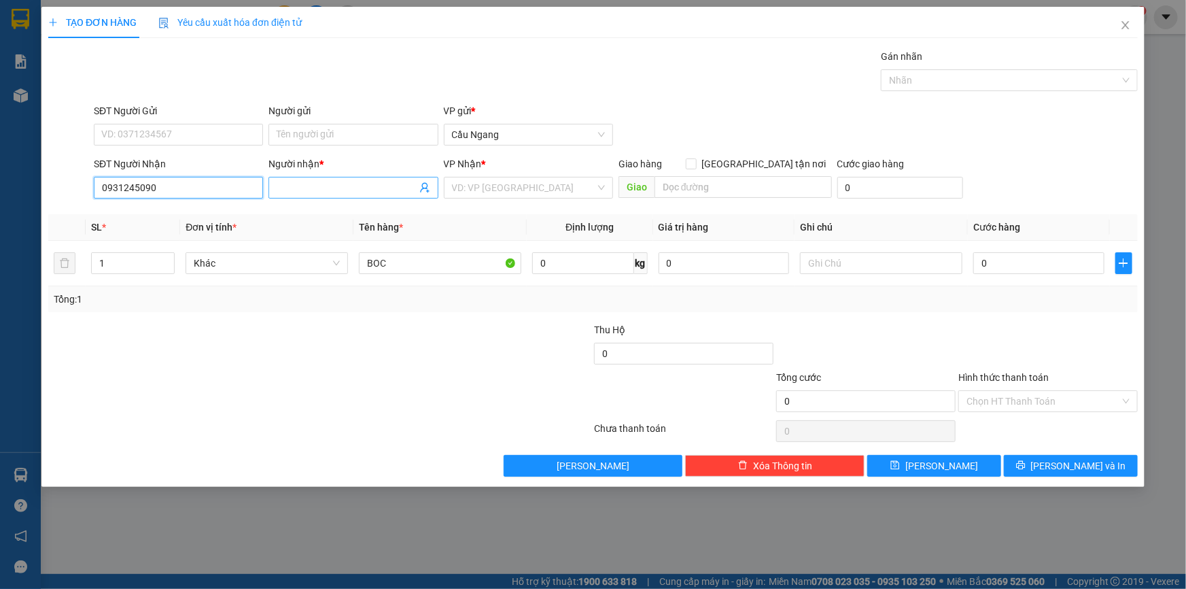
type input "0931245090"
click at [339, 193] on input "Người nhận *" at bounding box center [346, 187] width 139 height 15
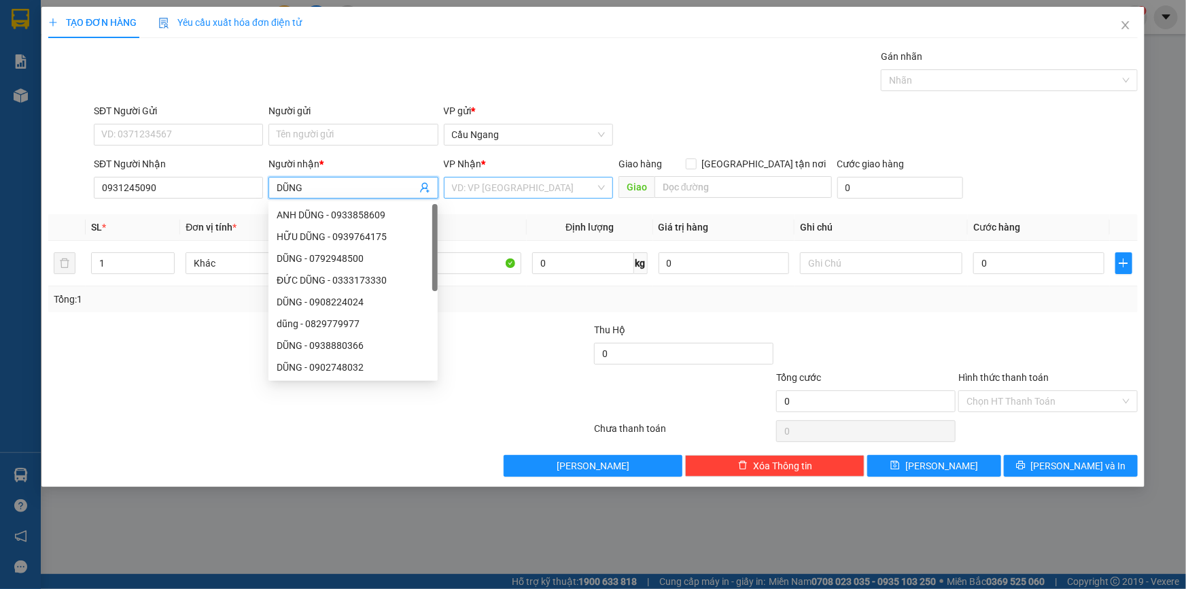
type input "DŨNG"
click at [483, 186] on input "search" at bounding box center [523, 187] width 143 height 20
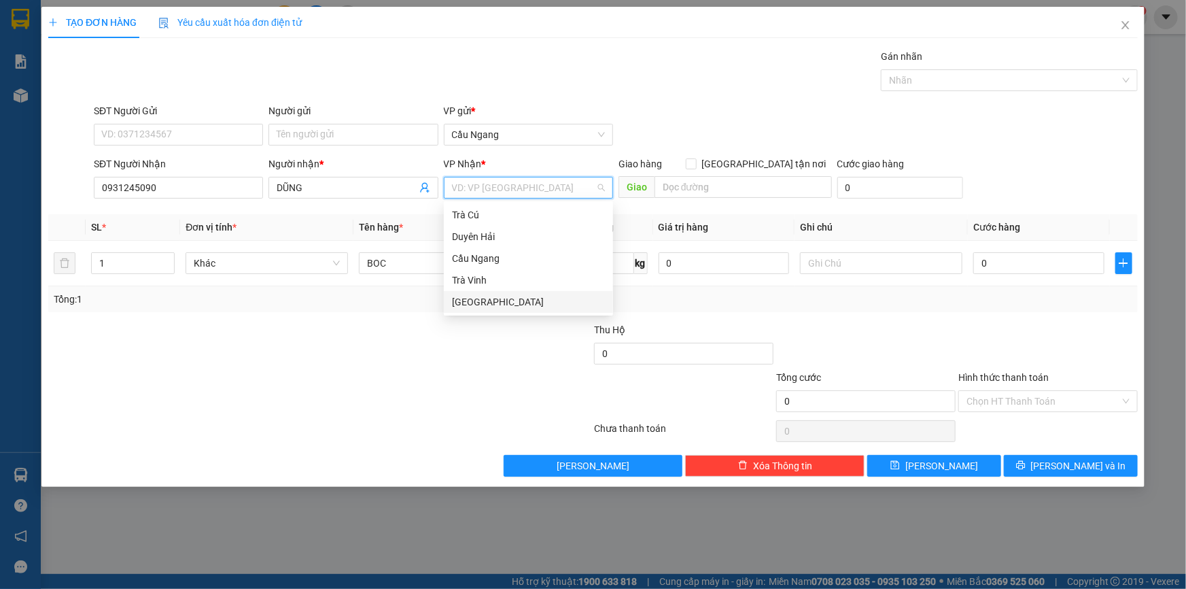
drag, startPoint x: 475, startPoint y: 305, endPoint x: 746, endPoint y: 294, distance: 271.5
click at [476, 305] on div "[GEOGRAPHIC_DATA]" at bounding box center [528, 301] width 153 height 15
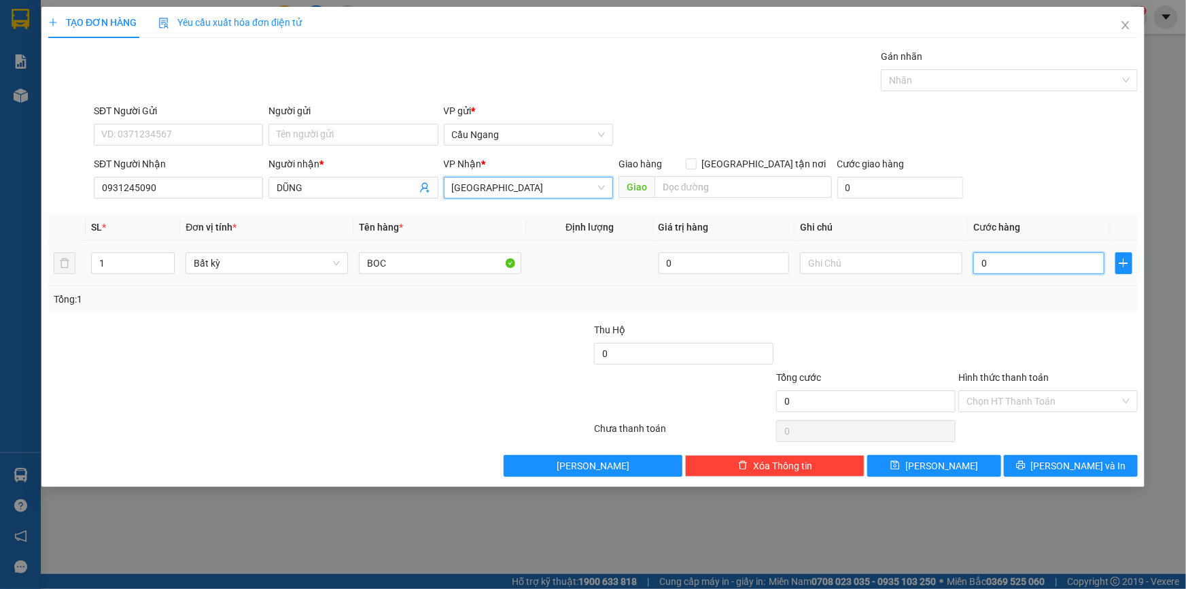
click at [1035, 264] on input "0" at bounding box center [1039, 263] width 131 height 22
type input "4"
type input "40"
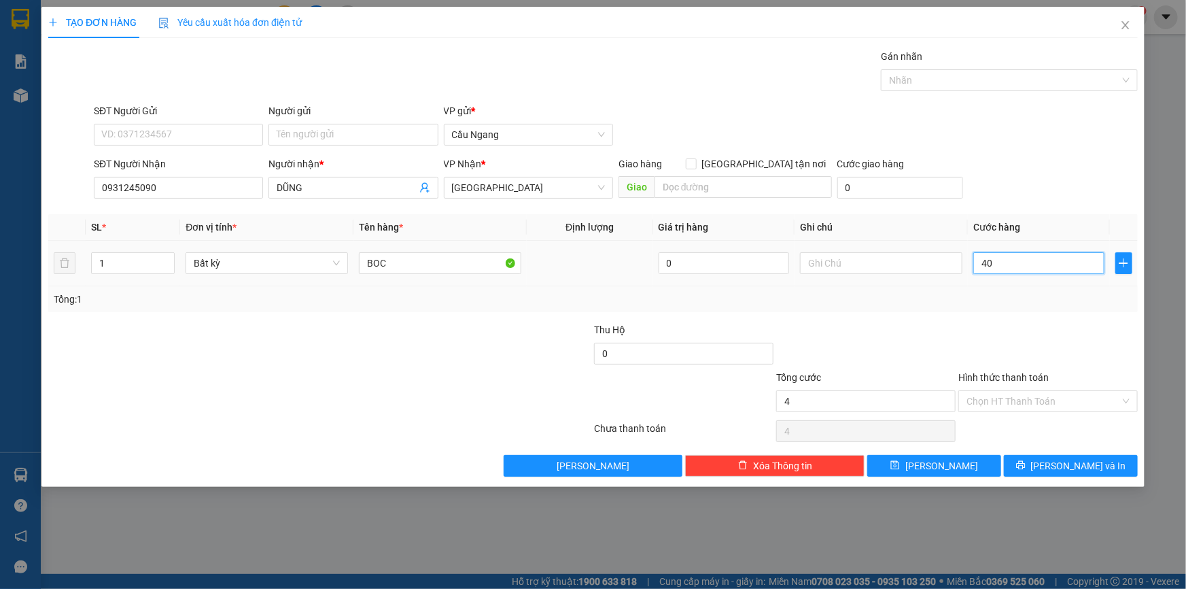
type input "40"
type input "400"
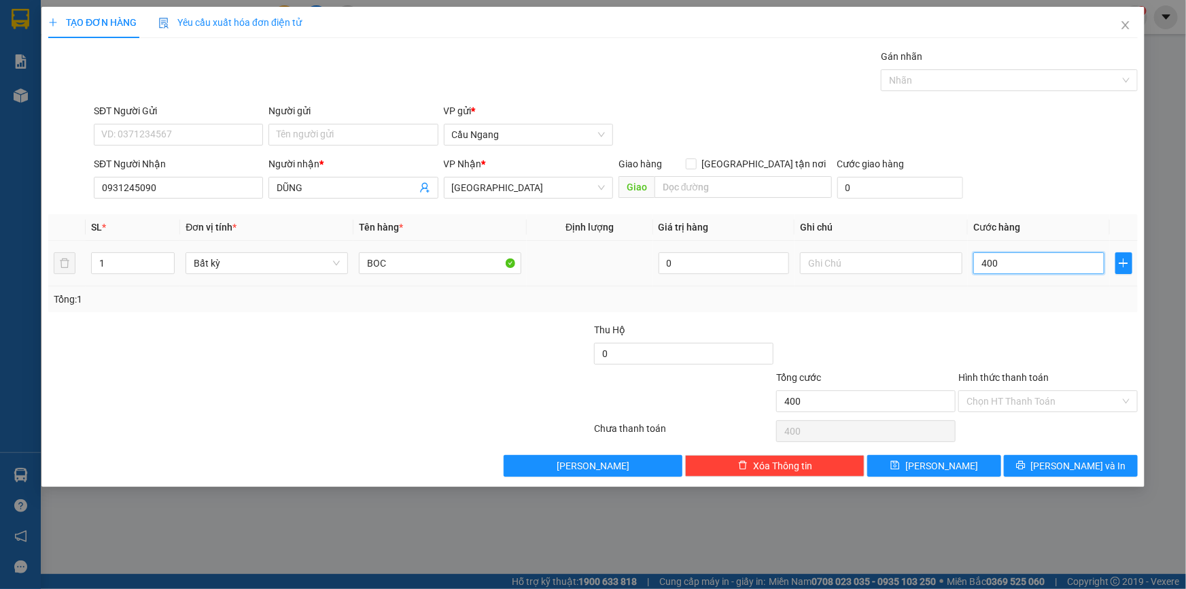
type input "4.000"
type input "40.000"
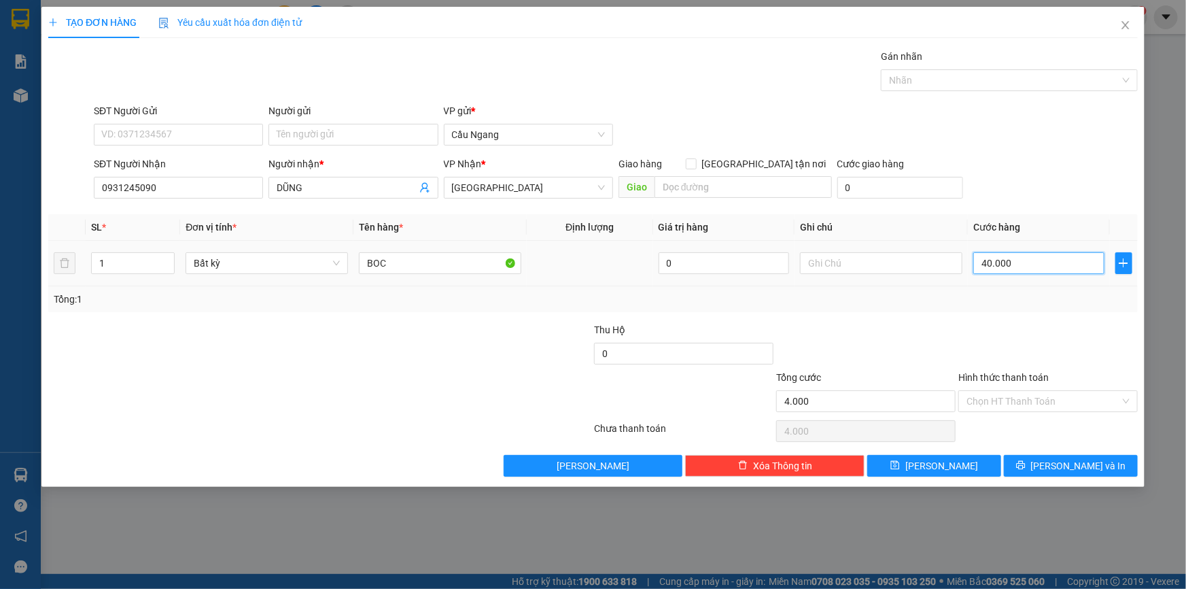
type input "40.000"
click at [1026, 463] on icon "printer" at bounding box center [1021, 465] width 10 height 10
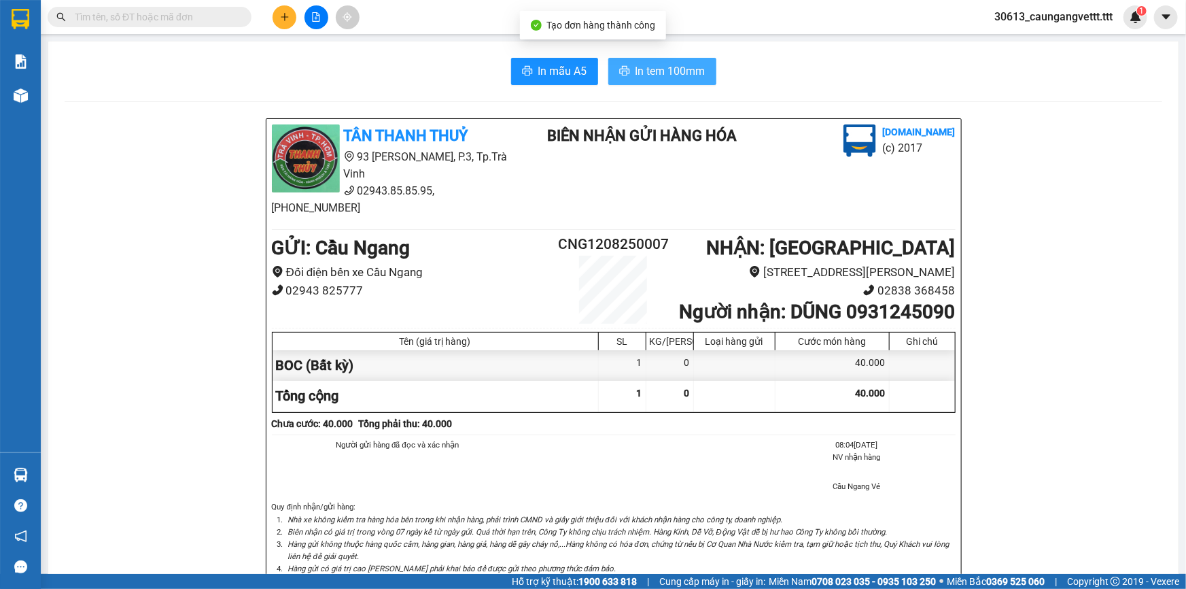
click at [668, 71] on span "In tem 100mm" at bounding box center [671, 71] width 70 height 17
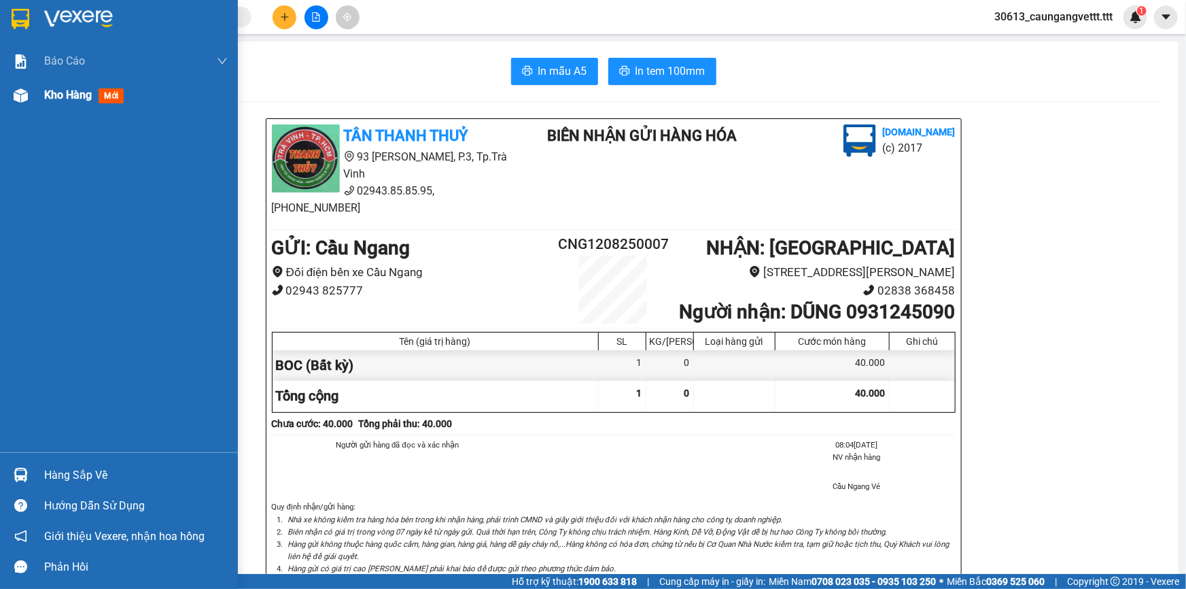
click at [62, 88] on span "Kho hàng" at bounding box center [68, 94] width 48 height 13
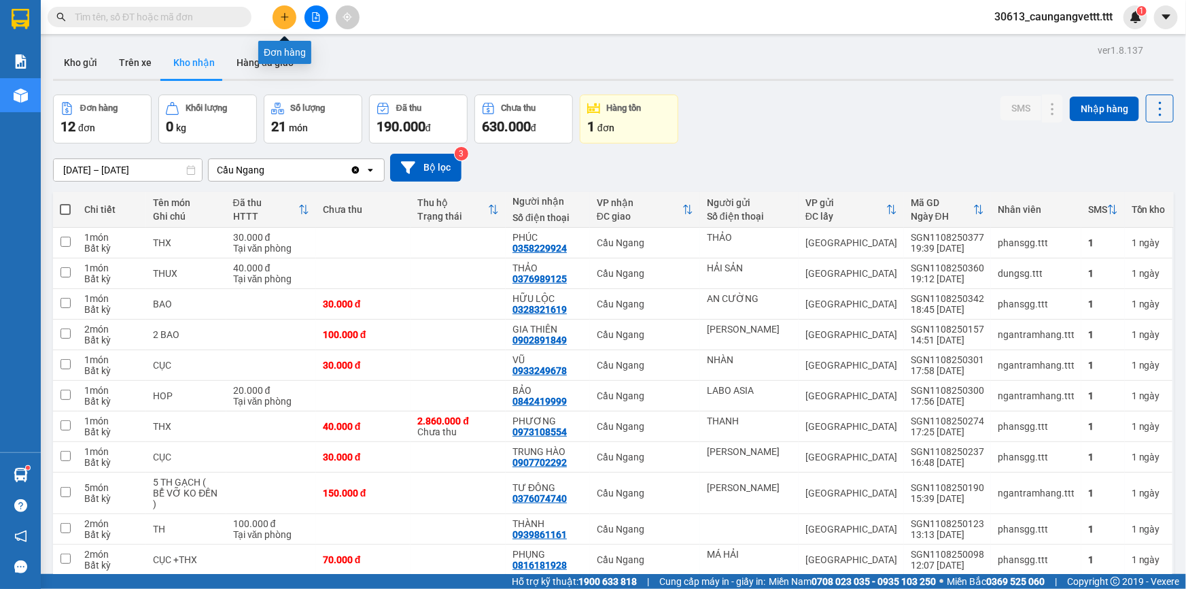
click at [277, 18] on button at bounding box center [285, 17] width 24 height 24
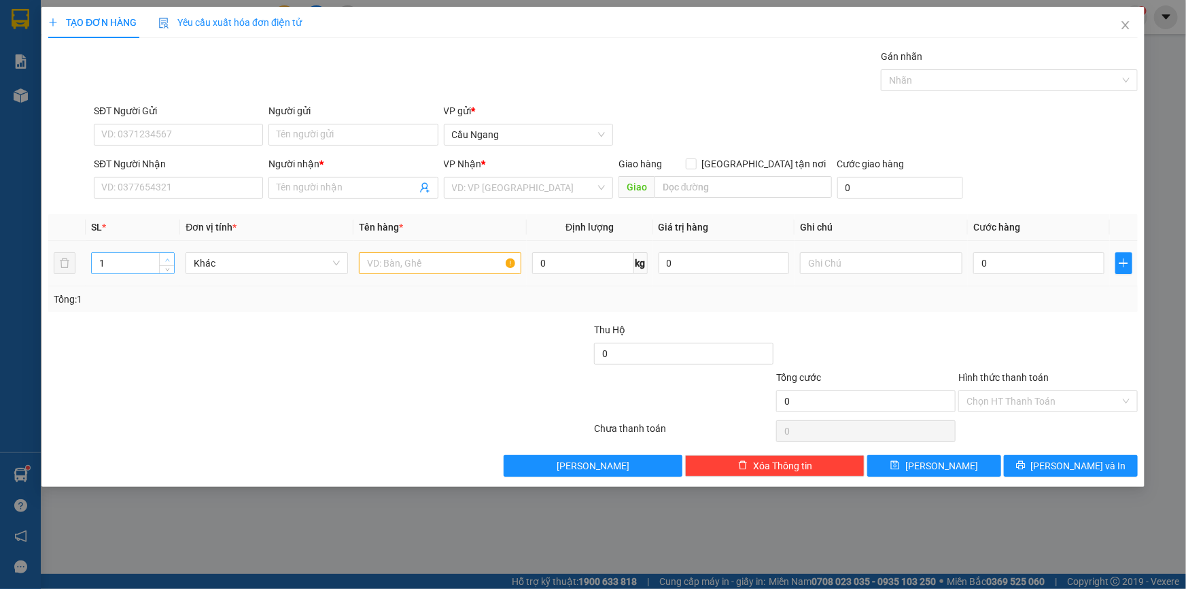
type input "2"
click at [164, 257] on span "up" at bounding box center [167, 260] width 8 height 8
click at [160, 190] on input "SĐT Người Nhận" at bounding box center [178, 188] width 169 height 22
click at [483, 188] on input "search" at bounding box center [523, 187] width 143 height 20
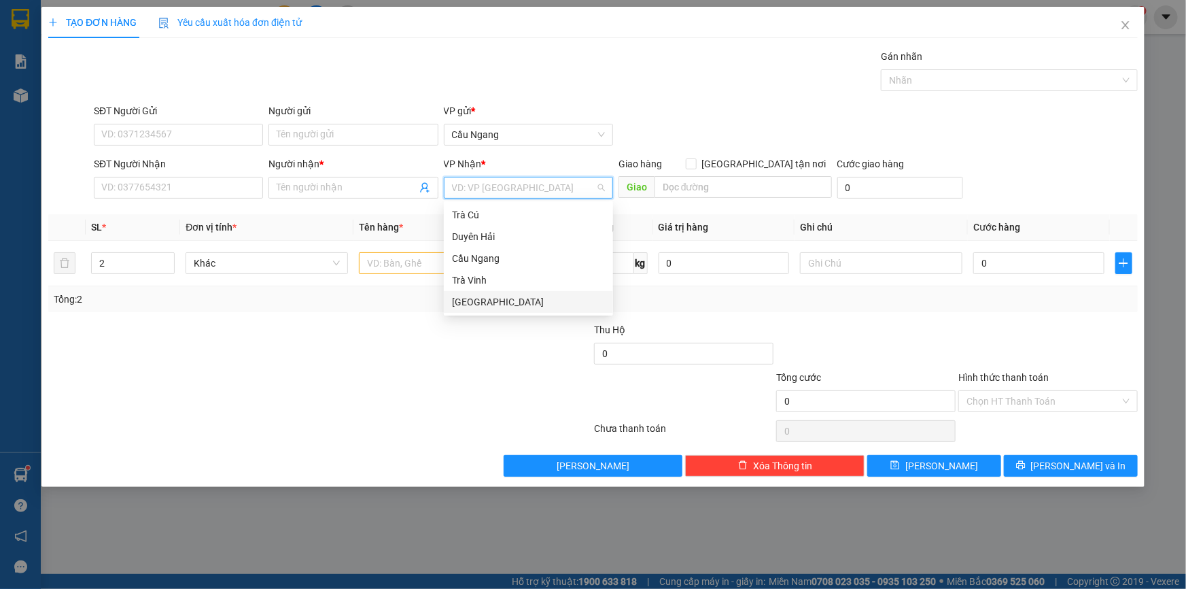
click at [462, 300] on div "[GEOGRAPHIC_DATA]" at bounding box center [528, 301] width 153 height 15
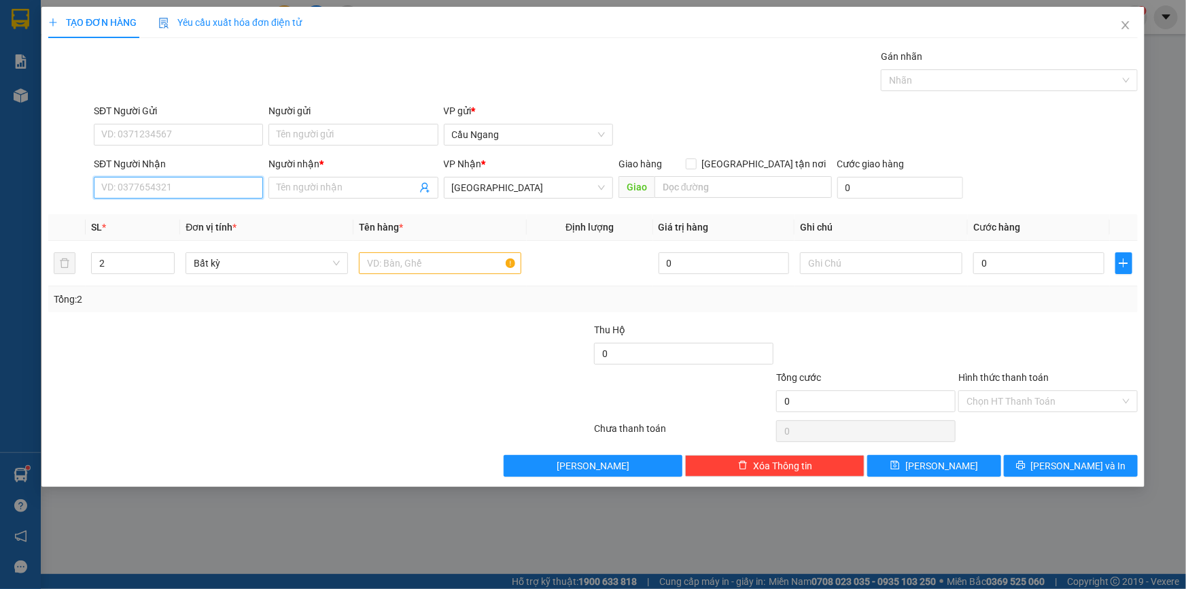
click at [169, 189] on input "SĐT Người Nhận" at bounding box center [178, 188] width 169 height 22
click at [415, 259] on input "text" at bounding box center [440, 263] width 162 height 22
type input "CHẬU"
click at [186, 188] on input "SĐT Người Nhận" at bounding box center [178, 188] width 169 height 22
type input "0974446249"
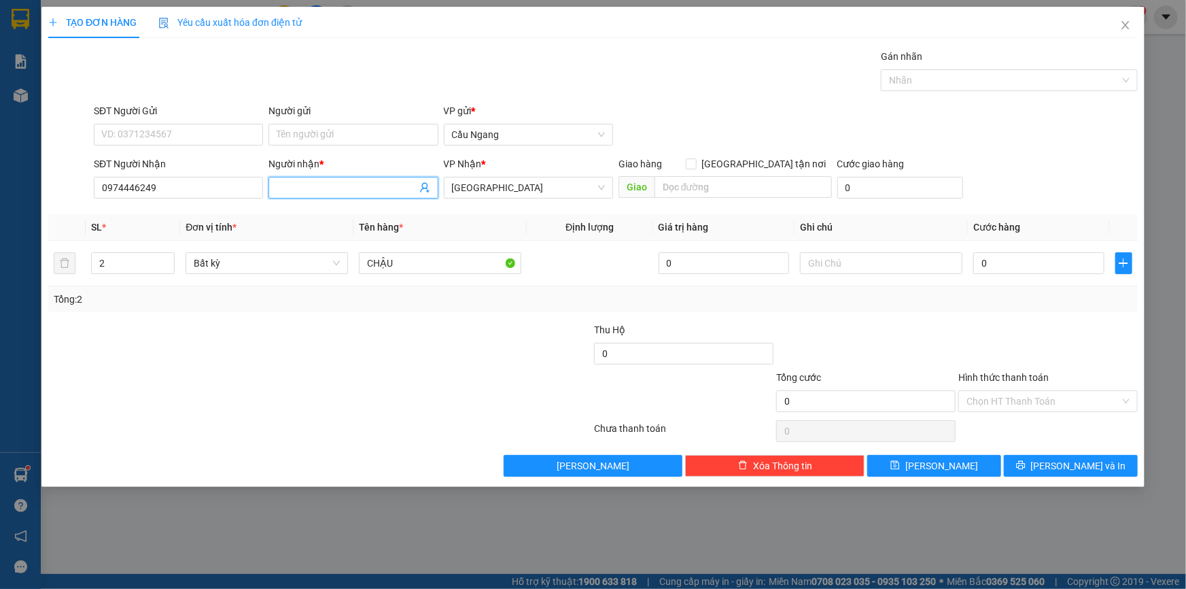
click at [317, 188] on input "Người nhận *" at bounding box center [346, 187] width 139 height 15
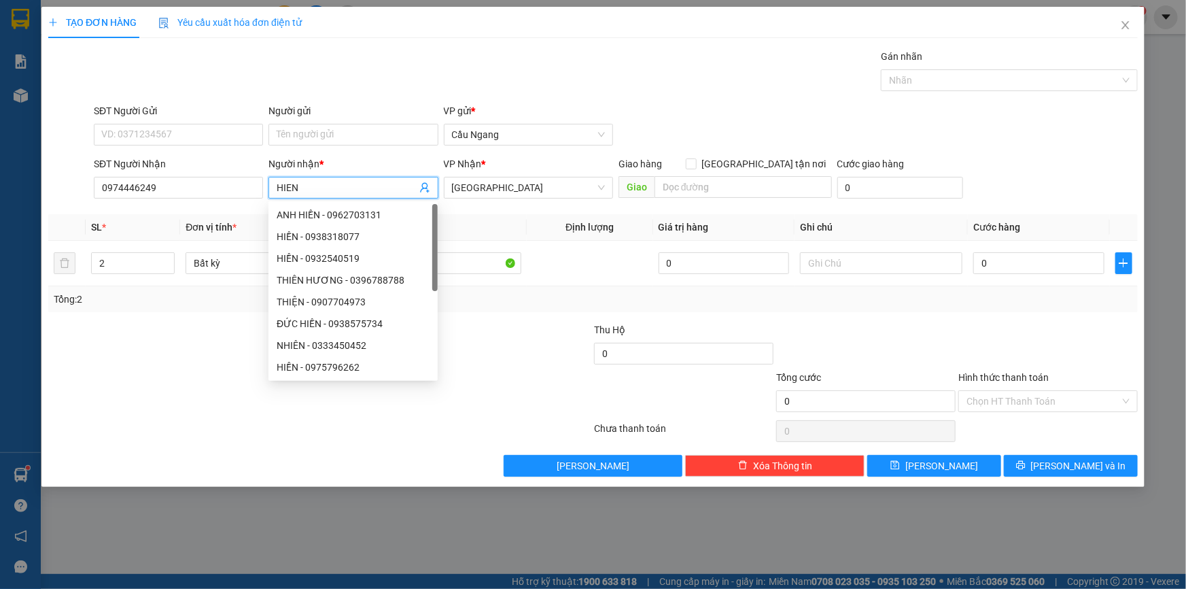
type input "HIEN"
drag, startPoint x: 517, startPoint y: 339, endPoint x: 519, endPoint y: 332, distance: 7.8
click at [517, 336] on div at bounding box center [502, 346] width 182 height 48
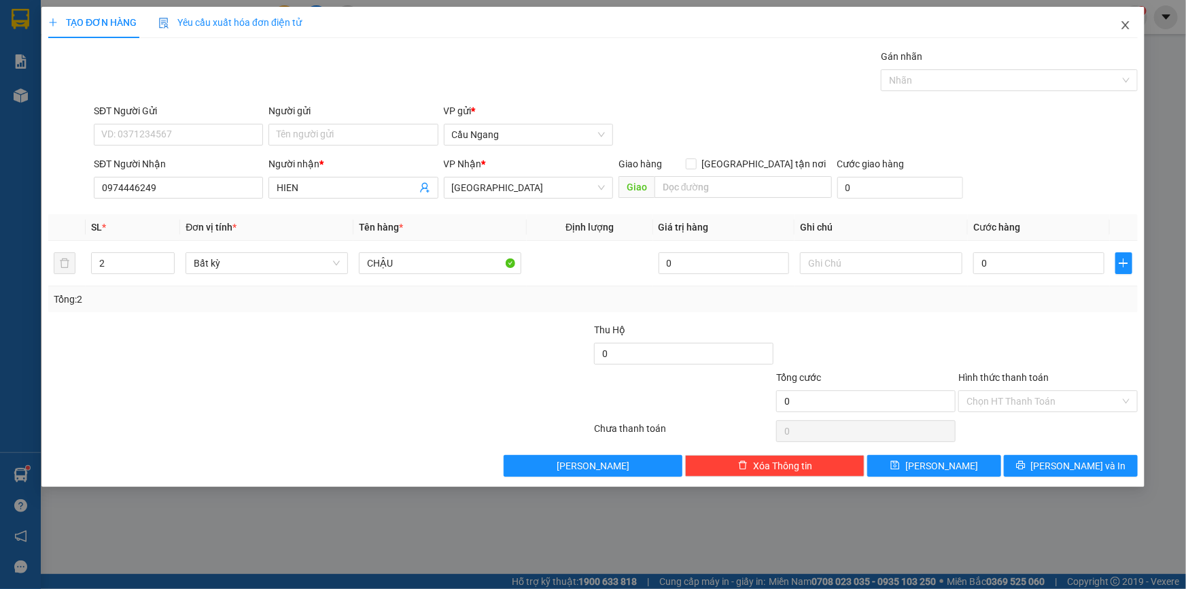
click at [1127, 25] on icon "close" at bounding box center [1125, 25] width 7 height 8
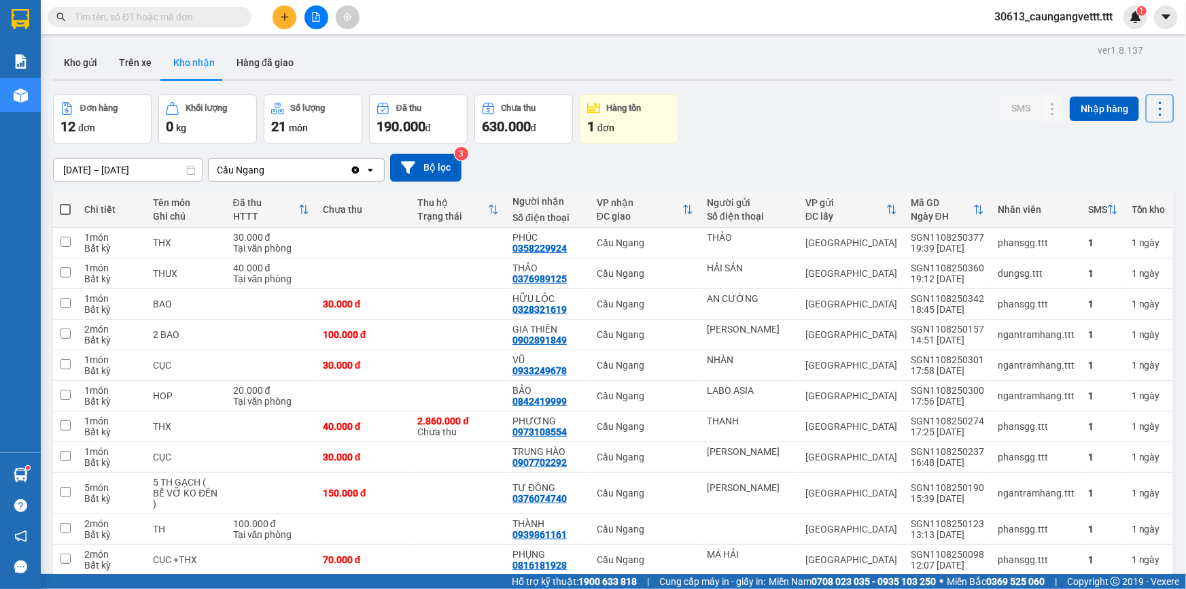
scroll to position [41, 0]
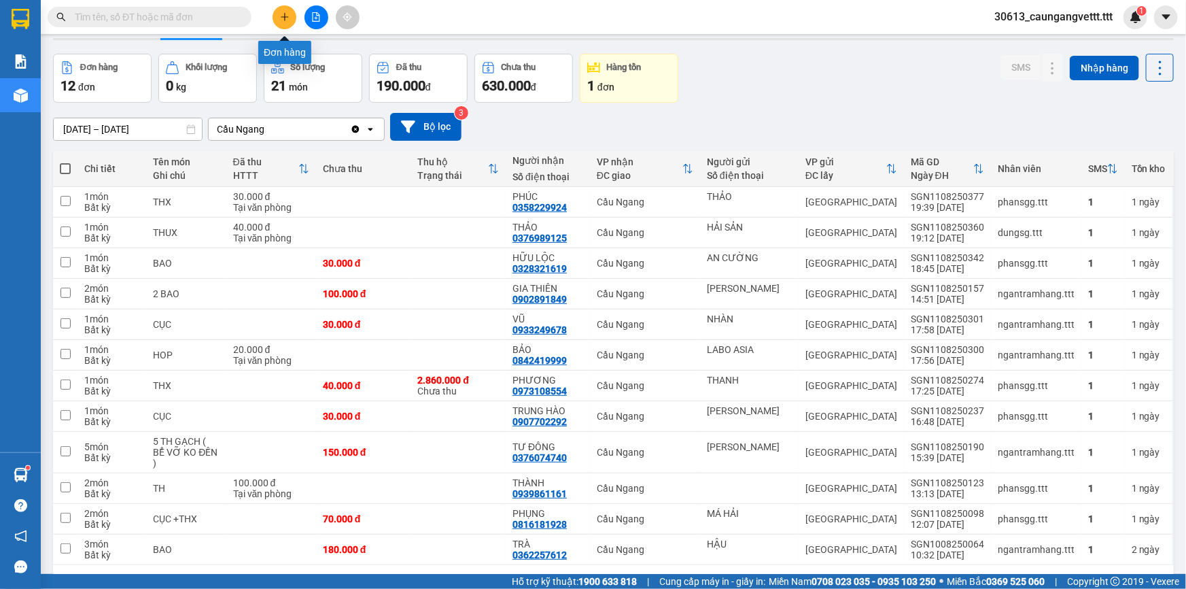
click at [286, 20] on icon "plus" at bounding box center [285, 17] width 10 height 10
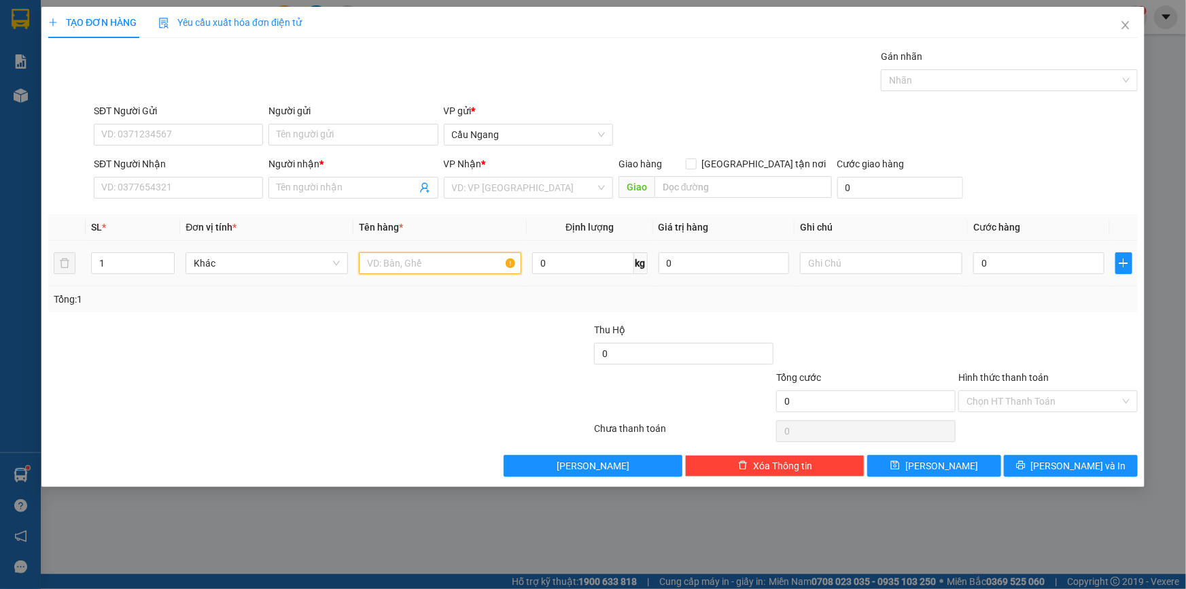
click at [404, 266] on input "text" at bounding box center [440, 263] width 162 height 22
type input "THX"
click at [159, 191] on input "SĐT Người Nhận" at bounding box center [178, 188] width 169 height 22
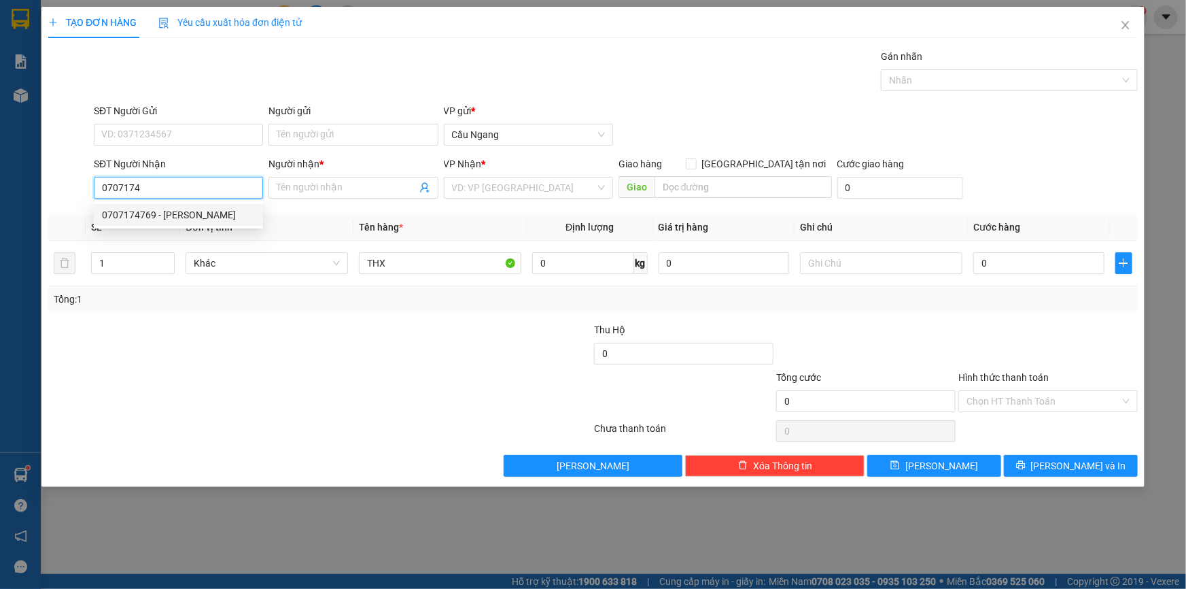
click at [181, 218] on div "0707174769 - [PERSON_NAME]" at bounding box center [178, 214] width 153 height 15
type input "0707174769"
type input "HUYỀN"
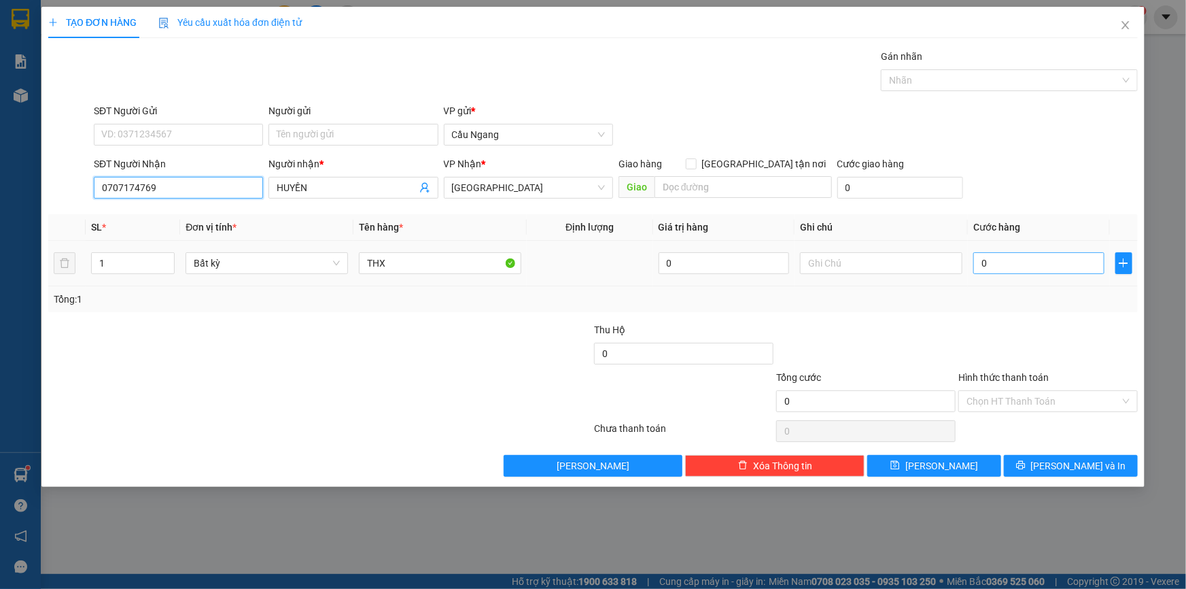
type input "0707174769"
click at [1018, 265] on input "0" at bounding box center [1039, 263] width 131 height 22
type input "3"
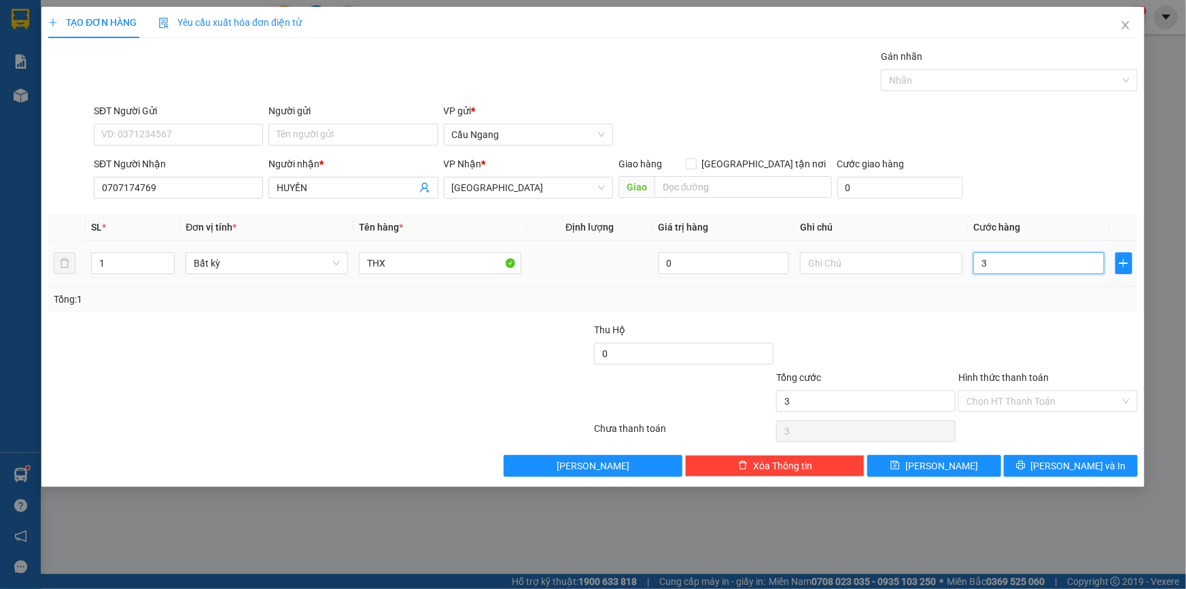
type input "30"
type input "300"
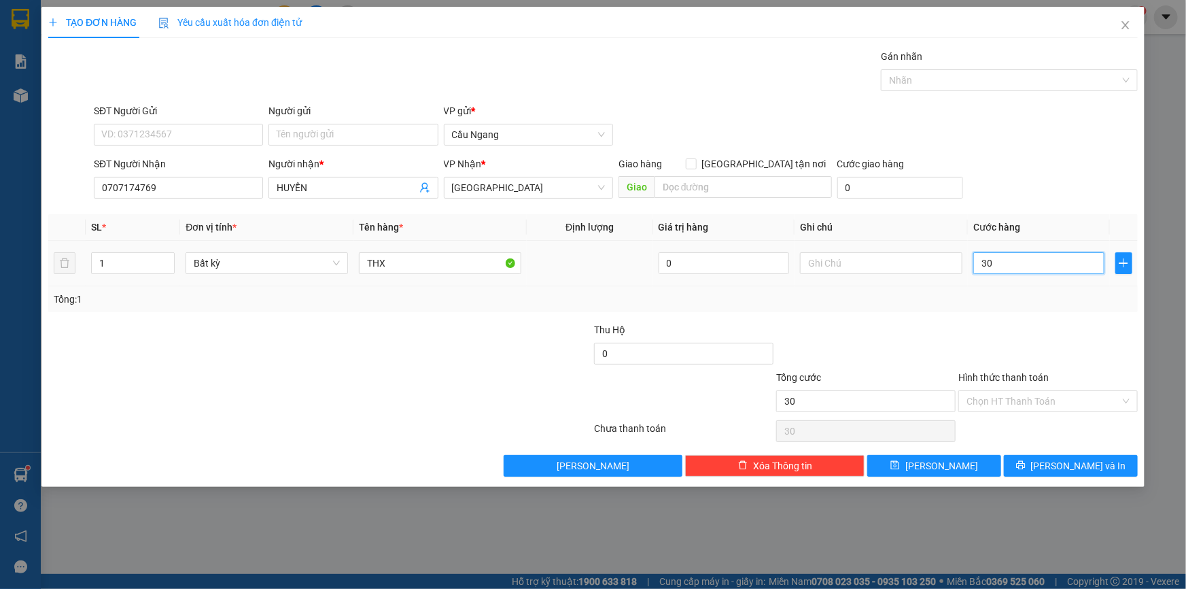
type input "300"
type input "3.000"
type input "30.000"
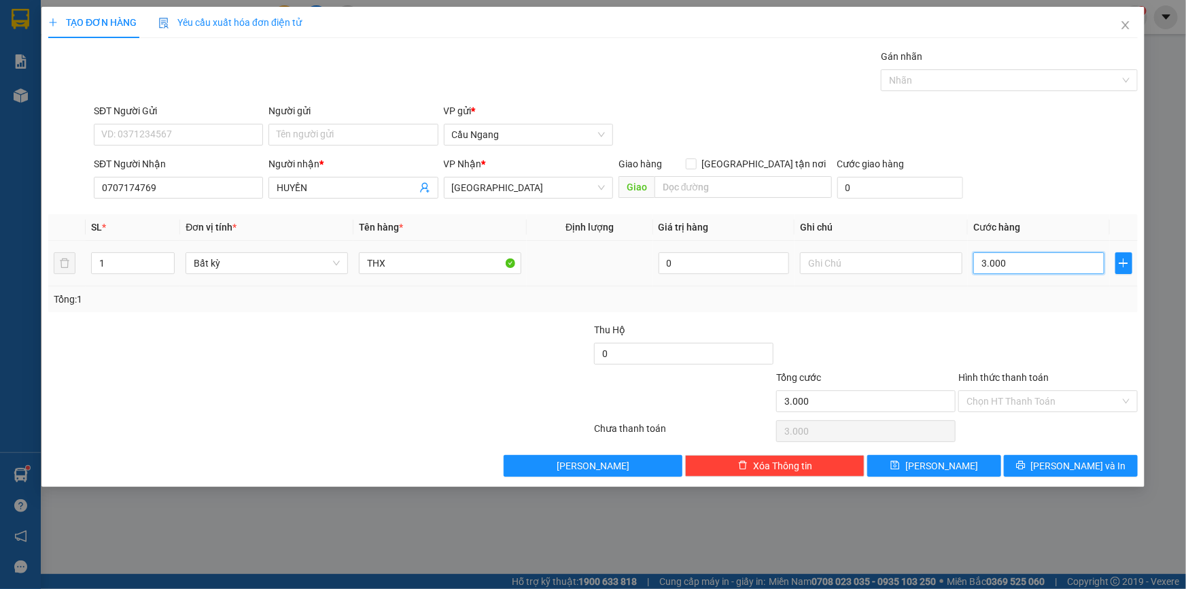
type input "30.000"
click at [1020, 398] on input "Hình thức thanh toán" at bounding box center [1044, 401] width 154 height 20
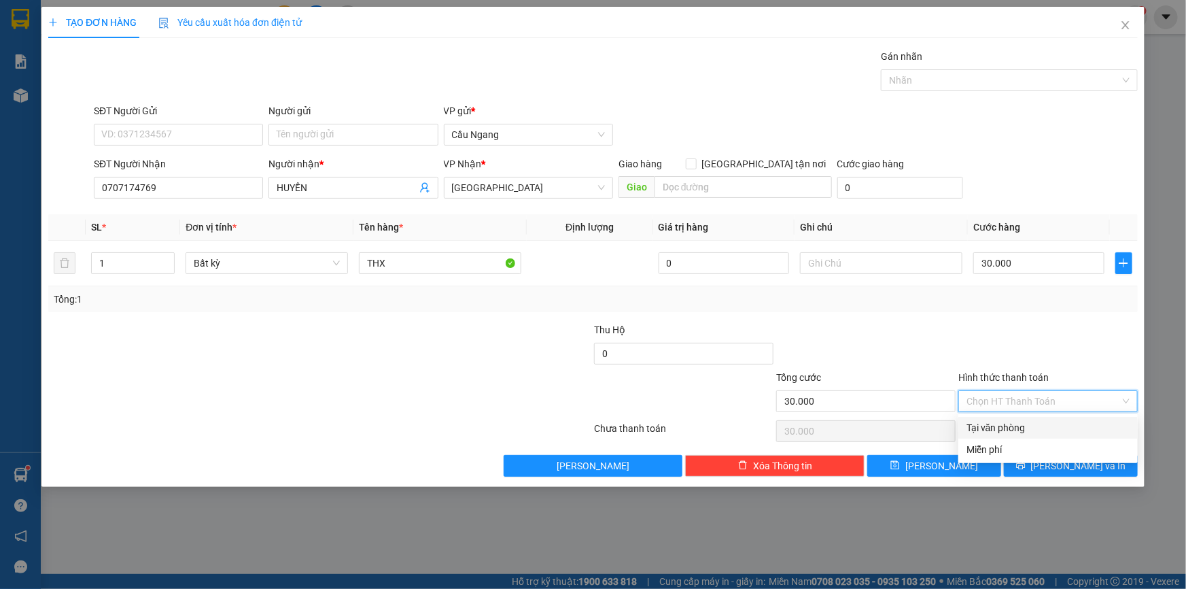
click at [1010, 427] on div "Tại văn phòng" at bounding box center [1048, 427] width 163 height 15
type input "0"
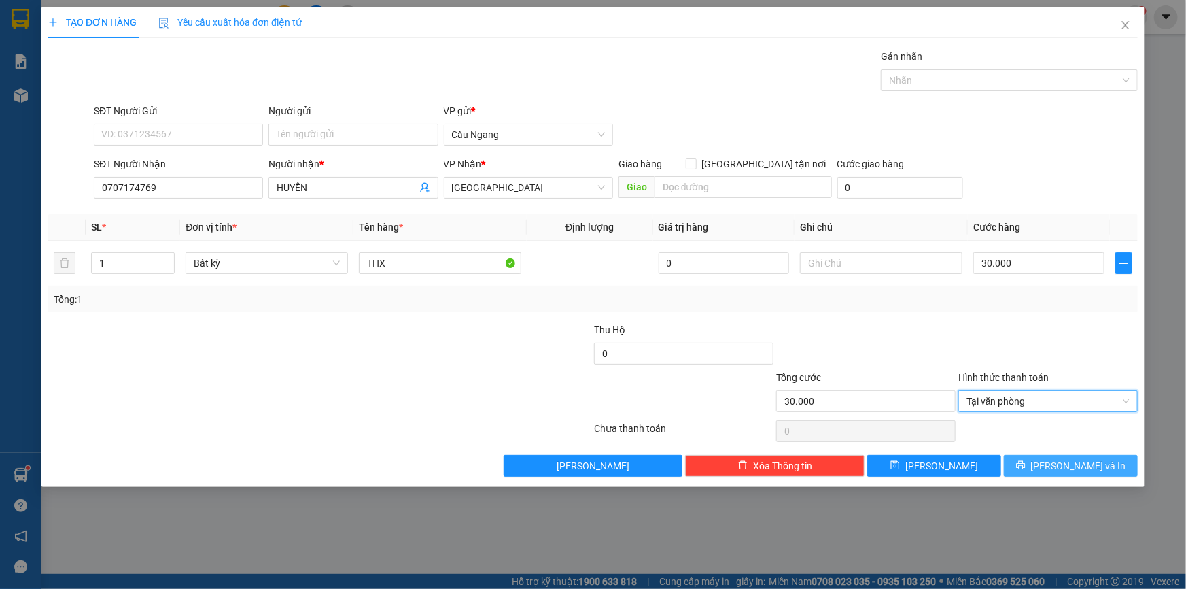
click at [1025, 465] on icon "printer" at bounding box center [1020, 465] width 9 height 9
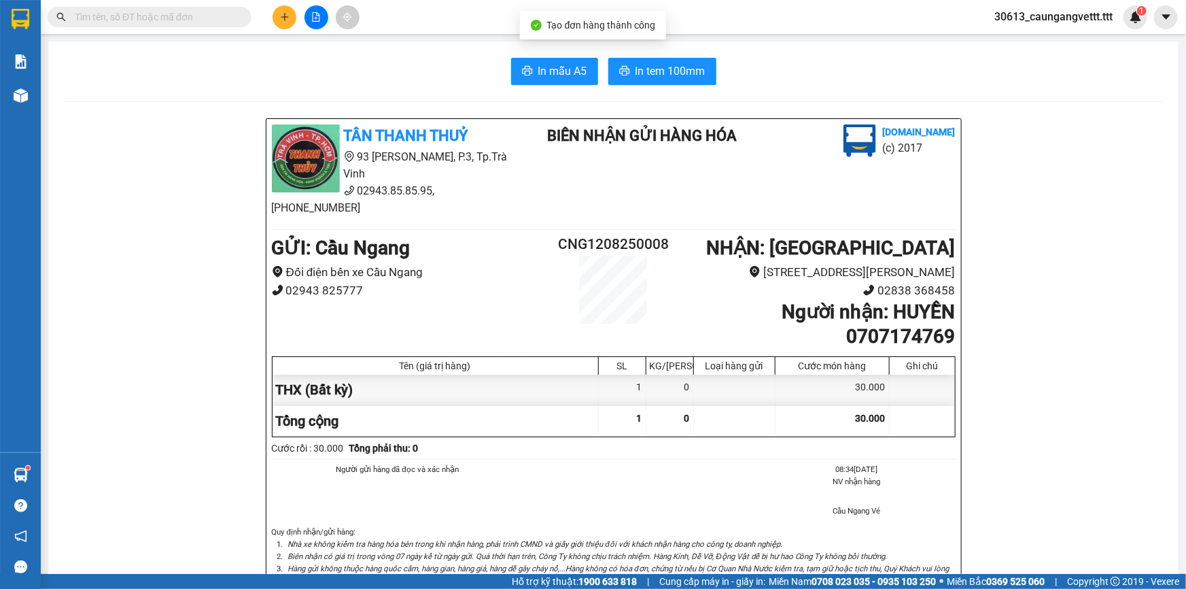
click at [284, 12] on icon "plus" at bounding box center [285, 17] width 10 height 10
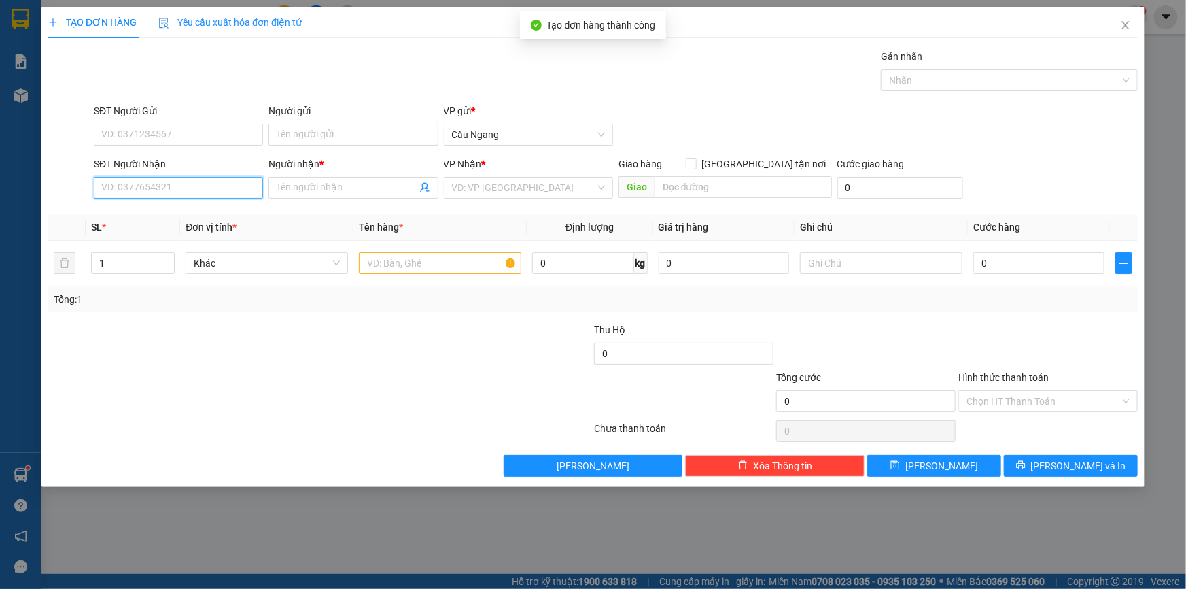
click at [171, 185] on input "SĐT Người Nhận" at bounding box center [178, 188] width 169 height 22
click at [175, 216] on div "0775398066 - TRUNG" at bounding box center [178, 214] width 153 height 15
type input "0775398066"
type input "TRUNG"
type input "0775398066"
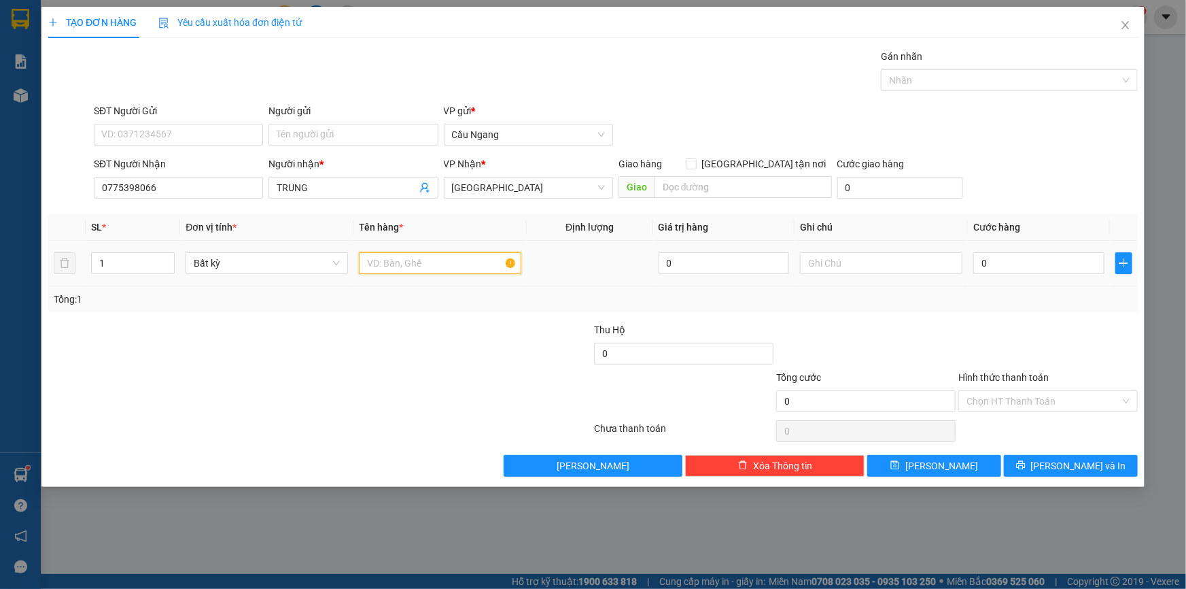
click at [427, 266] on input "text" at bounding box center [440, 263] width 162 height 22
type input "THX"
click at [1041, 262] on input "0" at bounding box center [1039, 263] width 131 height 22
type input "3"
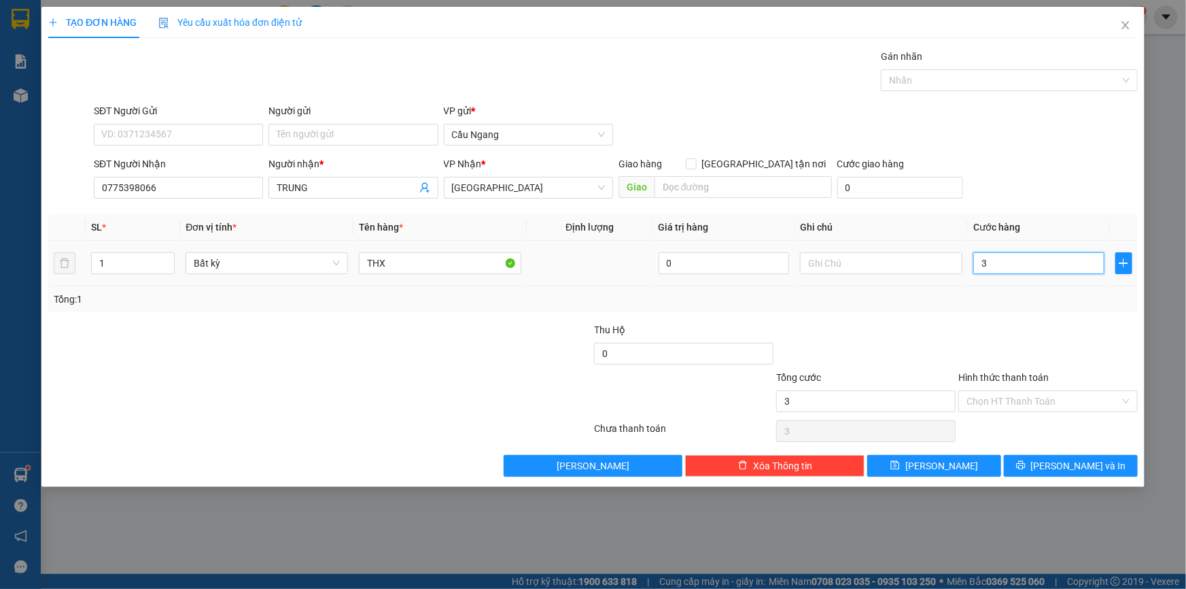
type input "3"
type input "30"
type input "300"
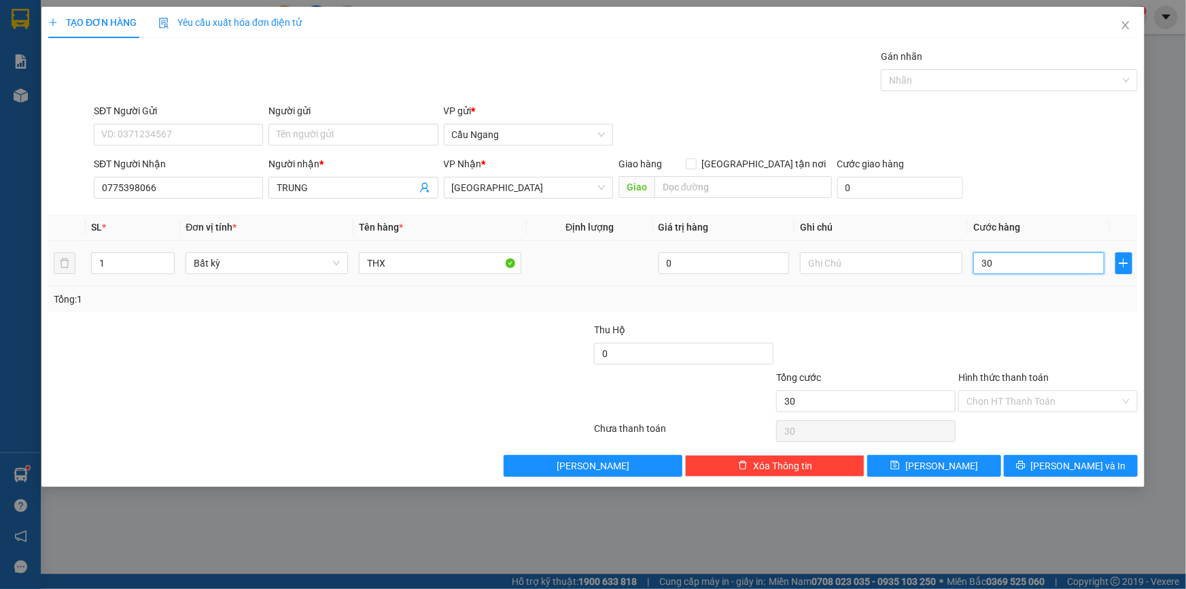
type input "300"
type input "3.000"
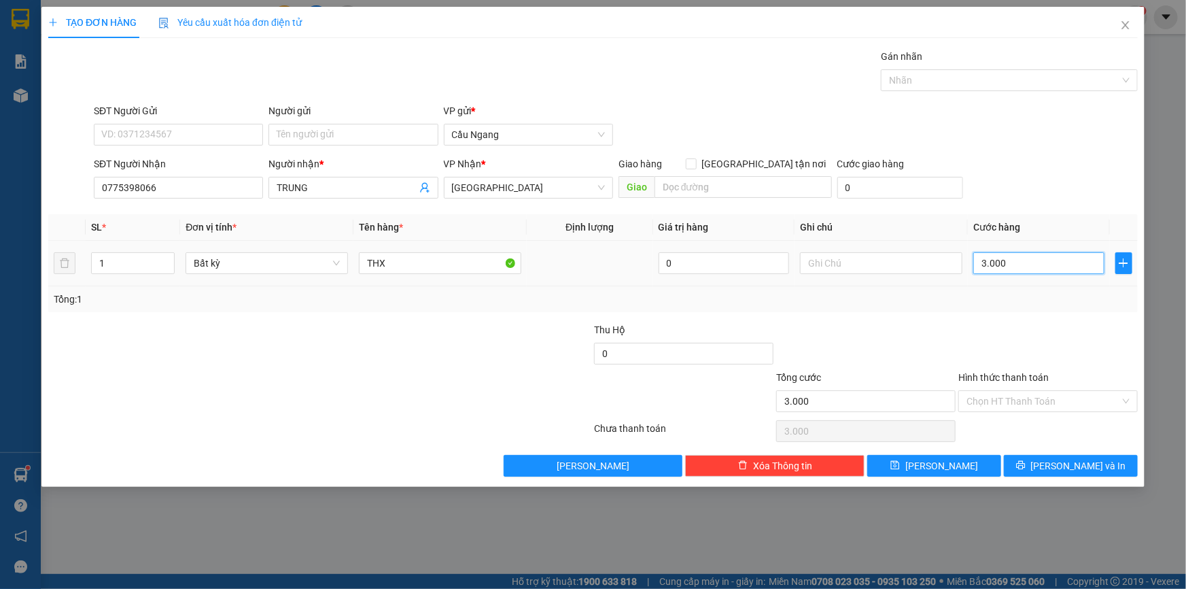
type input "30.000"
click at [1031, 408] on input "Hình thức thanh toán" at bounding box center [1044, 401] width 154 height 20
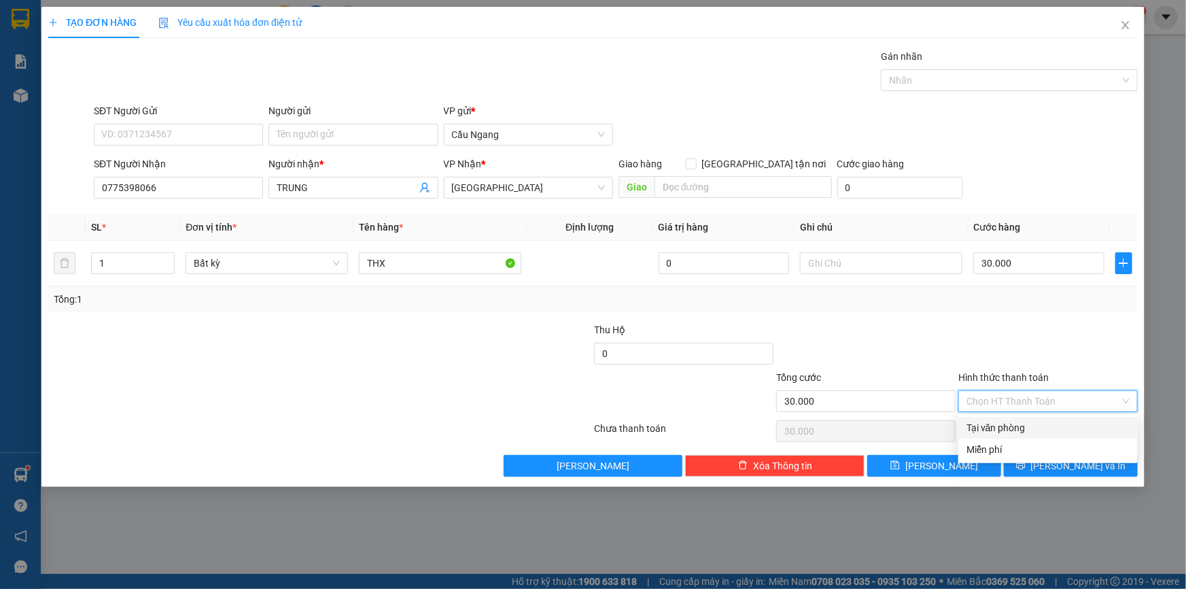
click at [999, 427] on div "Tại văn phòng" at bounding box center [1048, 427] width 163 height 15
type input "0"
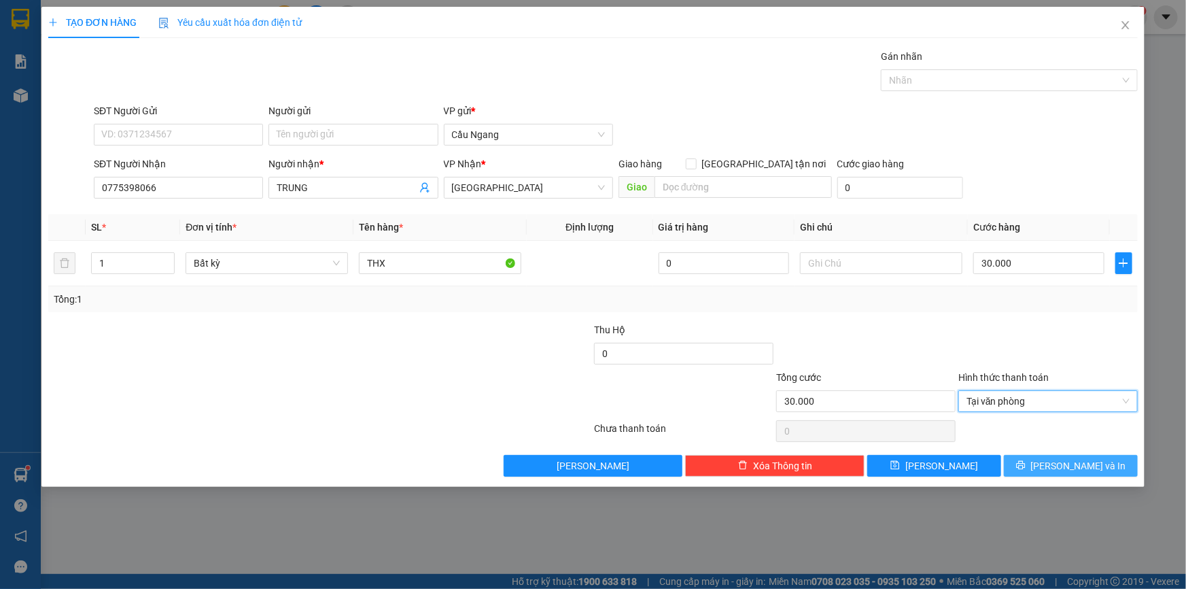
click at [1067, 465] on span "[PERSON_NAME] và In" at bounding box center [1078, 465] width 95 height 15
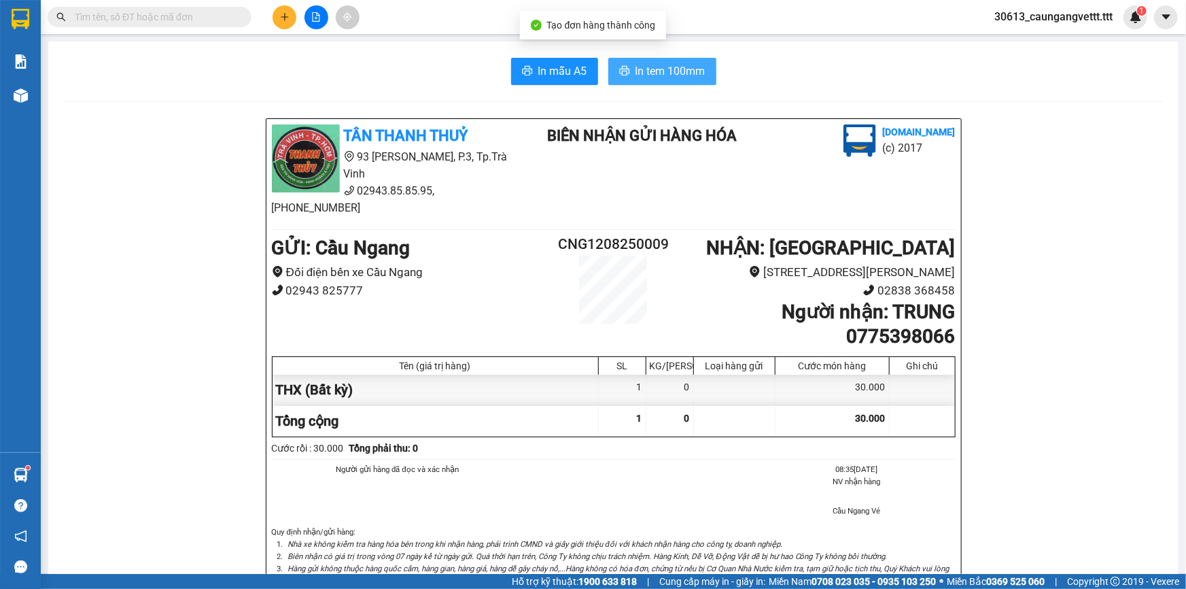
click at [636, 74] on span "In tem 100mm" at bounding box center [671, 71] width 70 height 17
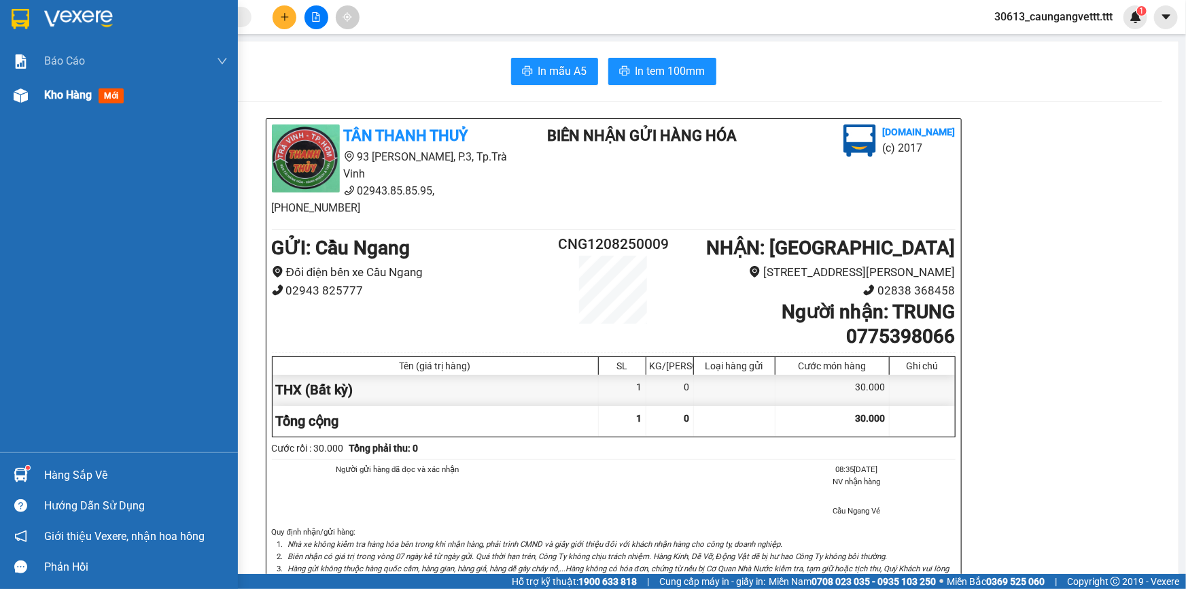
click at [50, 96] on span "Kho hàng" at bounding box center [68, 94] width 48 height 13
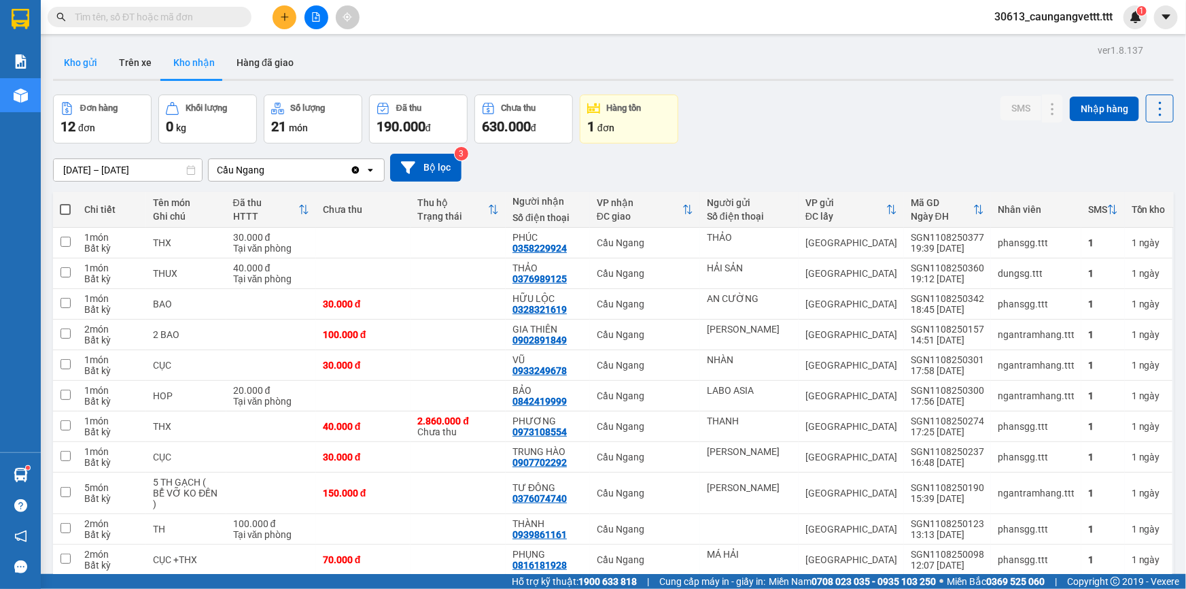
click at [85, 63] on button "Kho gửi" at bounding box center [80, 62] width 55 height 33
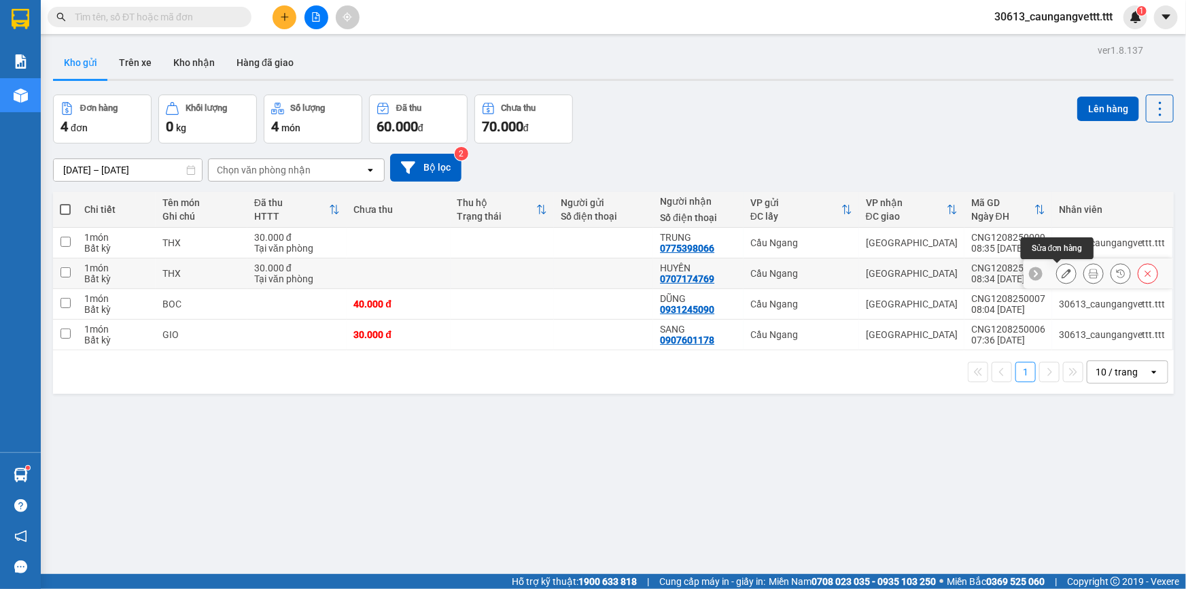
click at [1062, 274] on icon at bounding box center [1067, 274] width 10 height 10
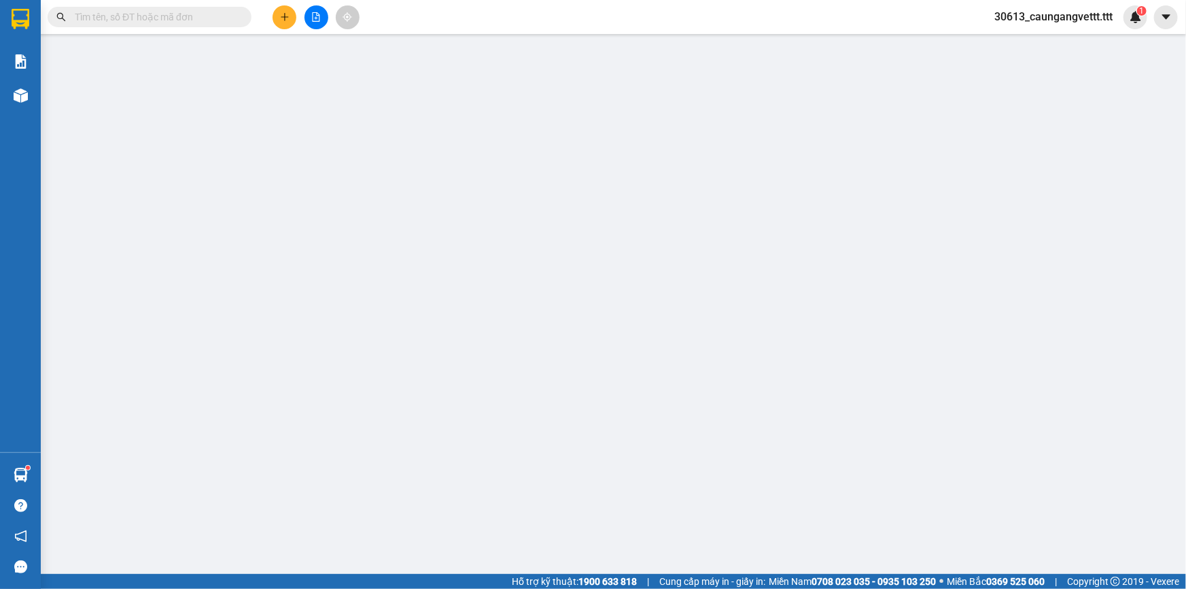
type input "0707174769"
type input "HUYỀN"
type input "30.000"
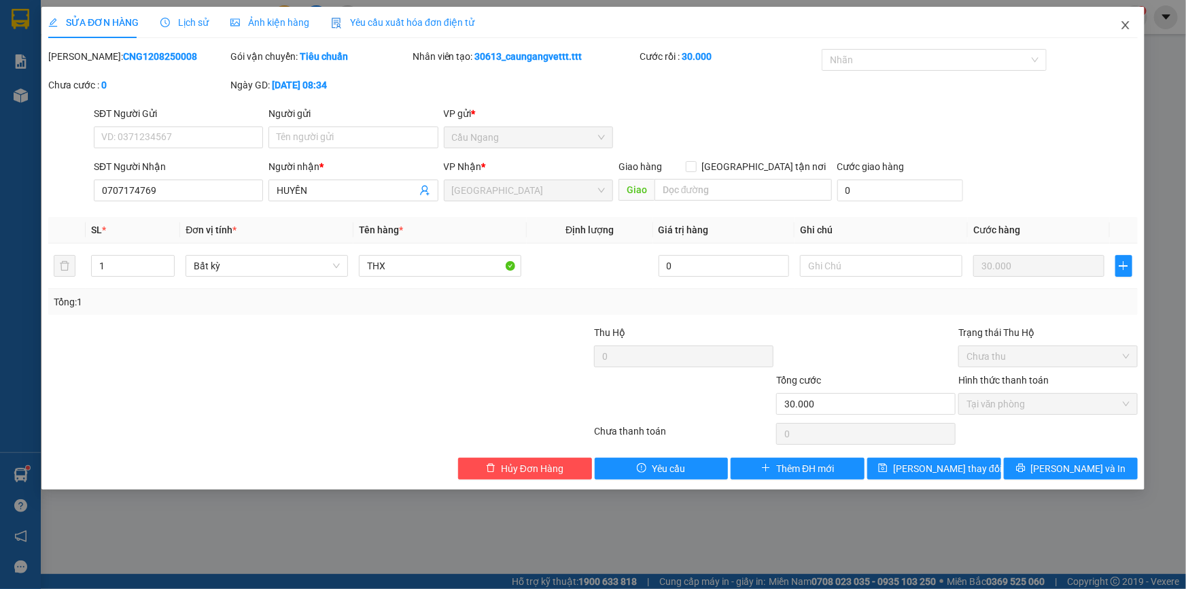
click at [1126, 27] on icon "close" at bounding box center [1125, 25] width 7 height 8
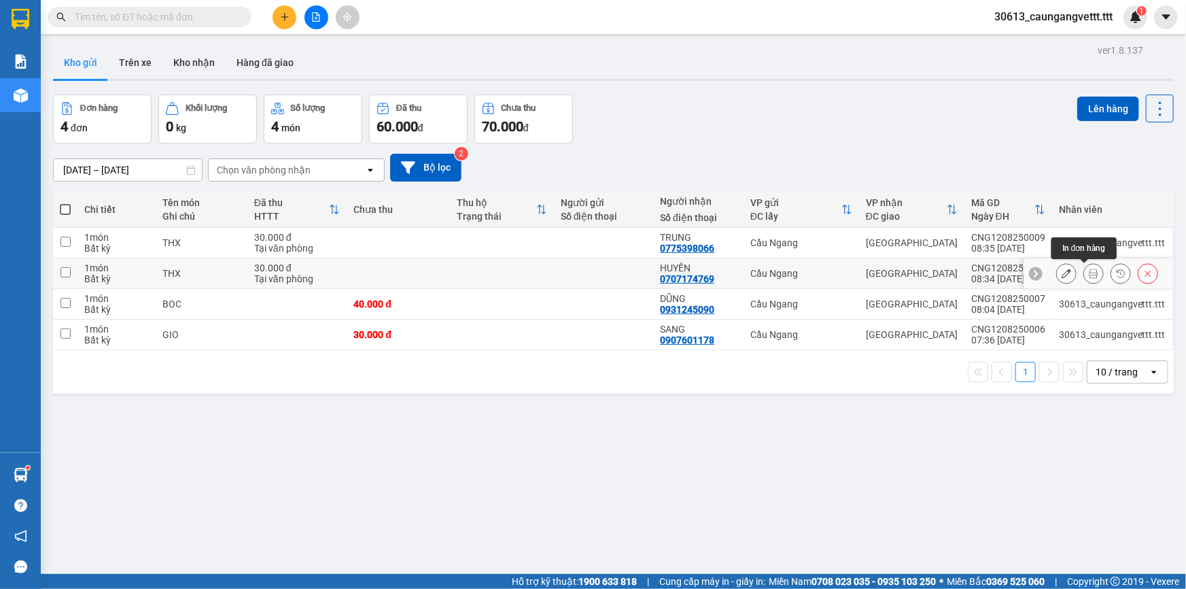
click at [1089, 274] on icon at bounding box center [1094, 274] width 10 height 10
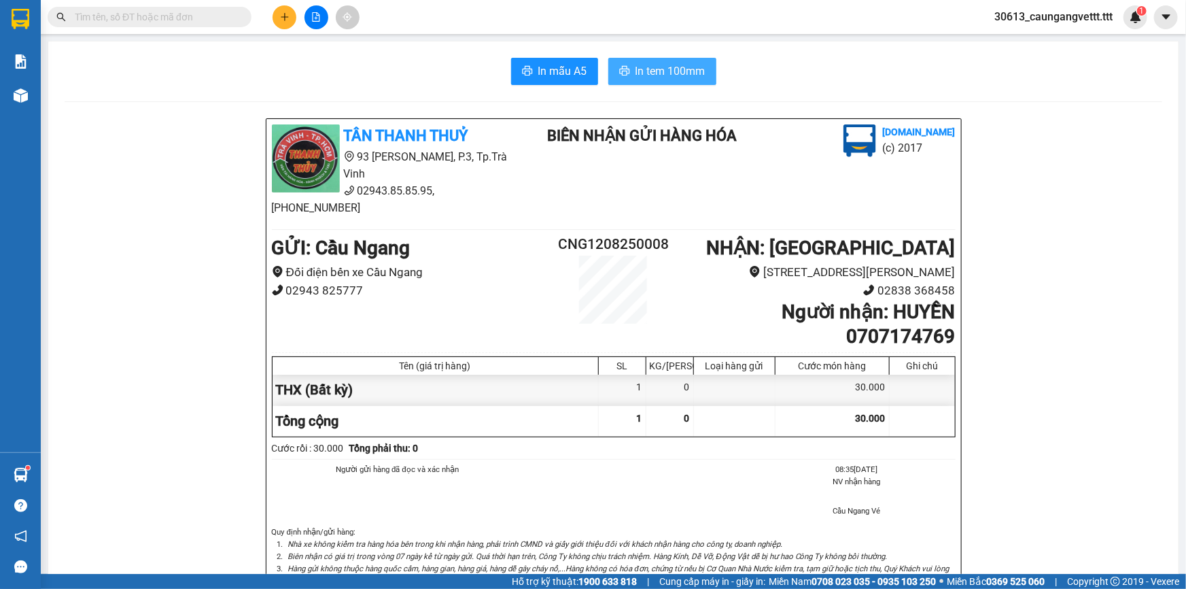
click at [678, 75] on span "In tem 100mm" at bounding box center [671, 71] width 70 height 17
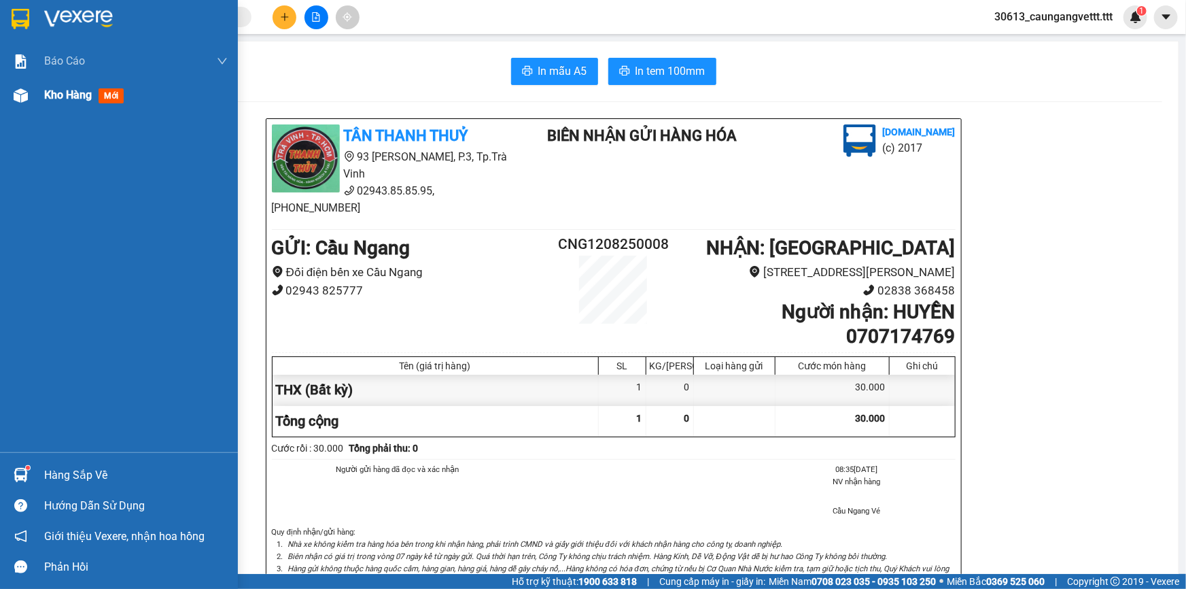
click at [42, 94] on div "Kho hàng mới" at bounding box center [119, 95] width 238 height 34
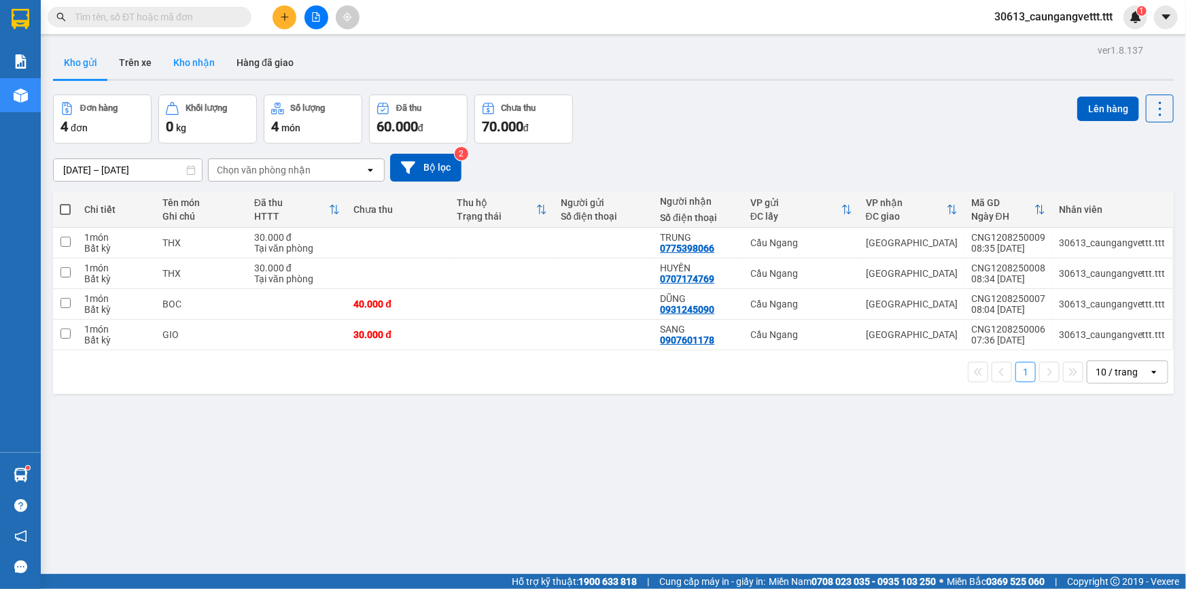
click at [181, 53] on button "Kho nhận" at bounding box center [193, 62] width 63 height 33
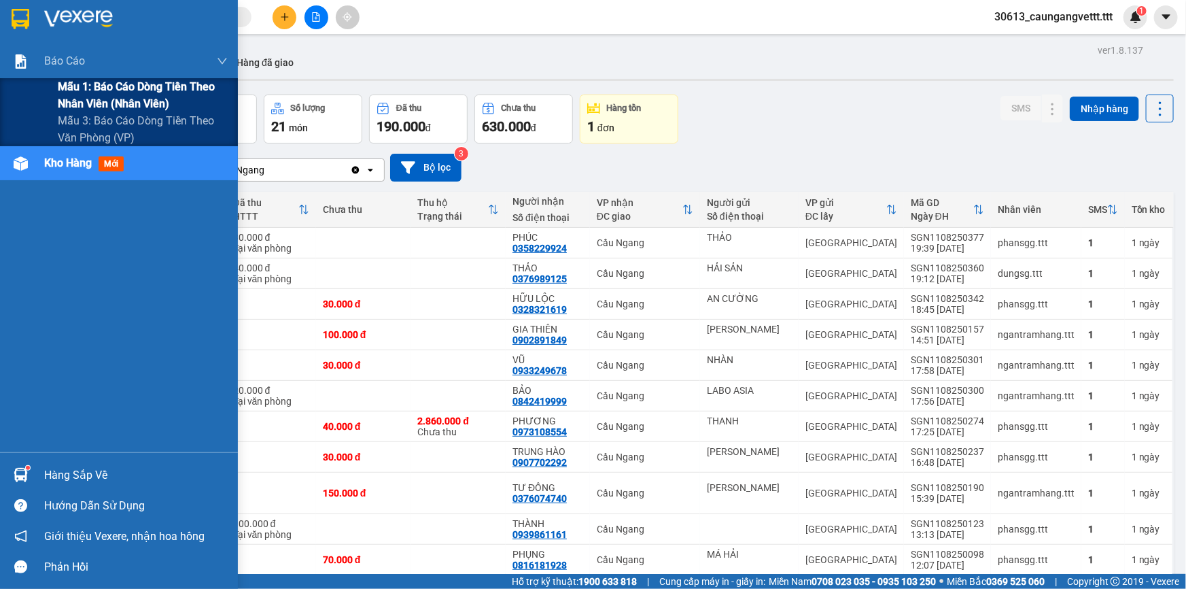
click at [131, 97] on span "Mẫu 1: Báo cáo dòng tiền theo nhân viên (nhân viên)" at bounding box center [143, 95] width 170 height 34
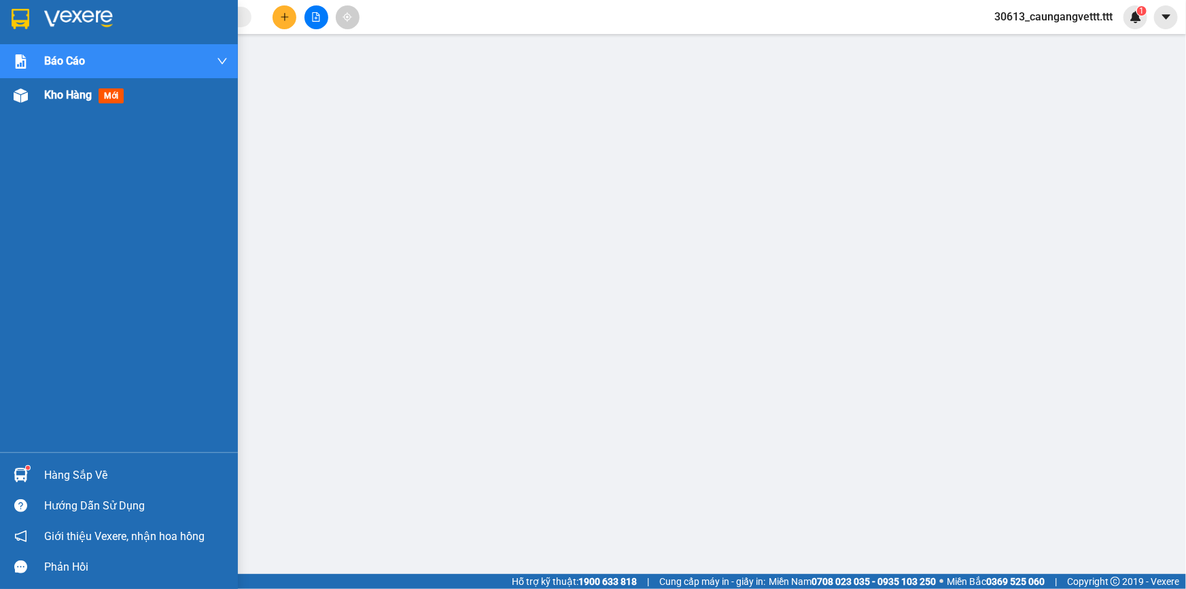
click at [68, 97] on span "Kho hàng" at bounding box center [68, 94] width 48 height 13
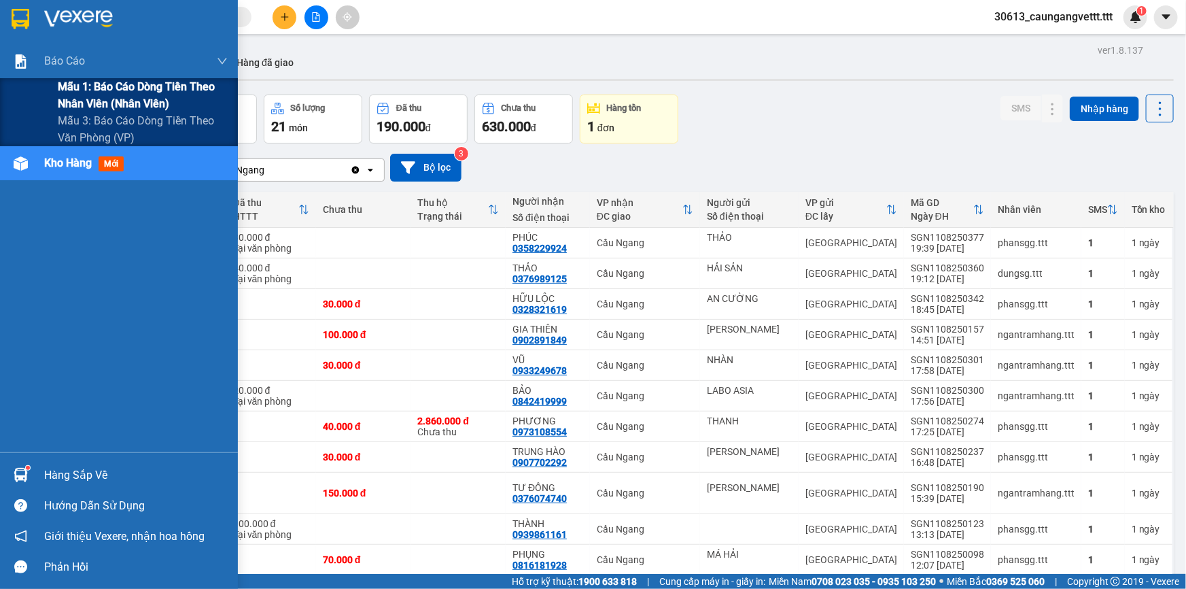
click at [128, 95] on span "Mẫu 1: Báo cáo dòng tiền theo nhân viên (nhân viên)" at bounding box center [143, 95] width 170 height 34
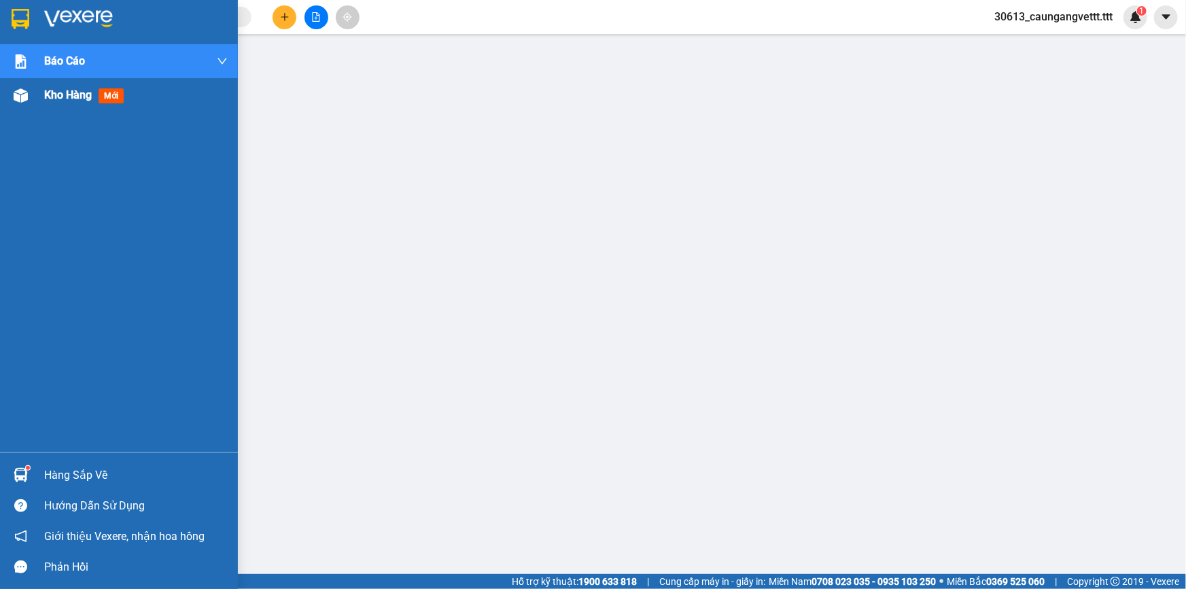
click at [45, 95] on span "Kho hàng" at bounding box center [68, 94] width 48 height 13
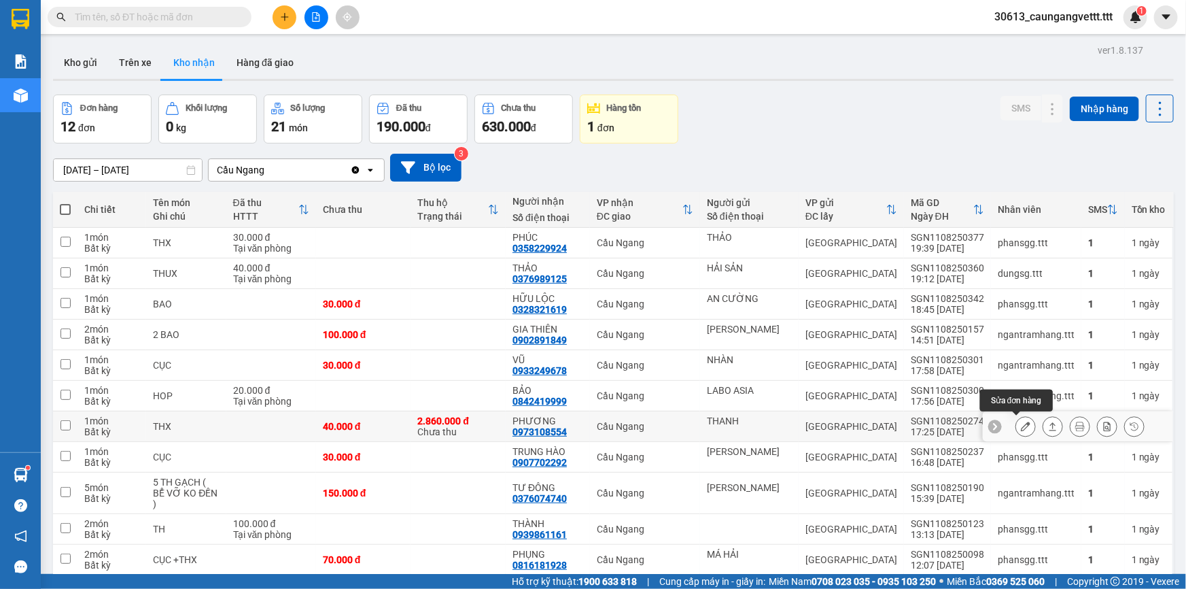
click at [1021, 426] on icon at bounding box center [1026, 426] width 10 height 10
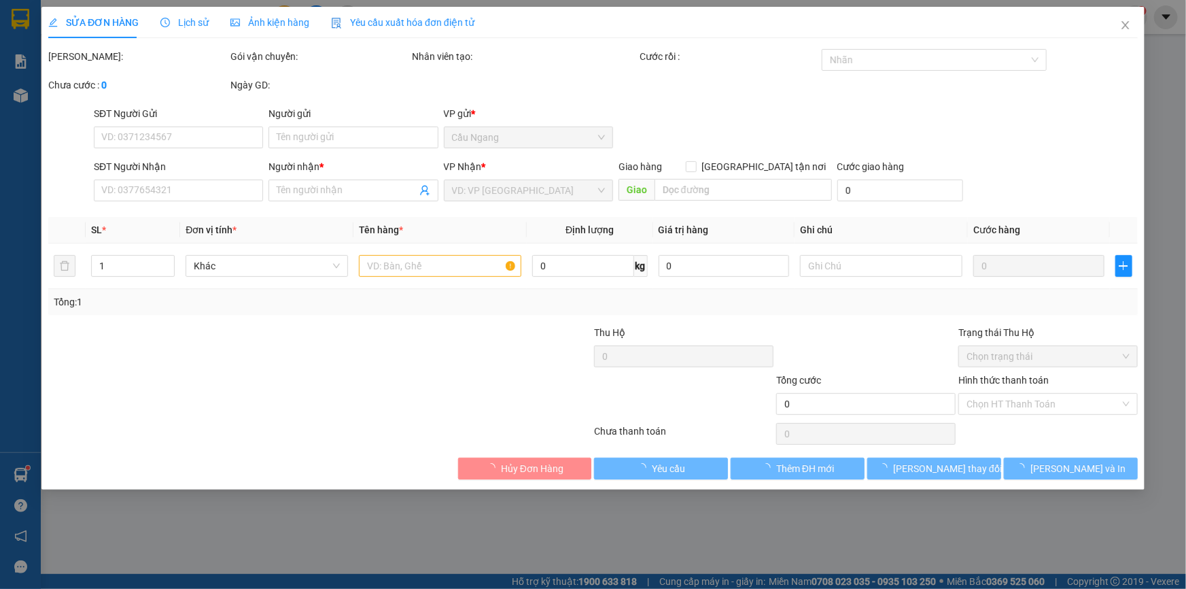
type input "THANH"
type input "0973108554"
type input "PHƯƠNG"
type input "2.860.000"
type input "40.000"
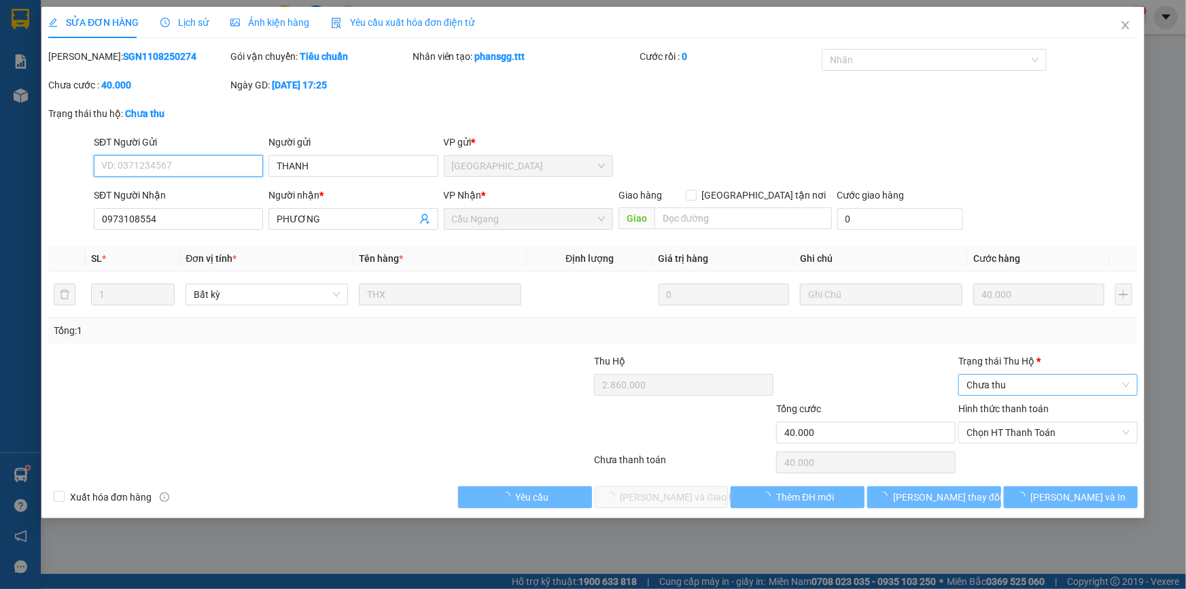
click at [1002, 379] on span "Chưa thu" at bounding box center [1048, 385] width 163 height 20
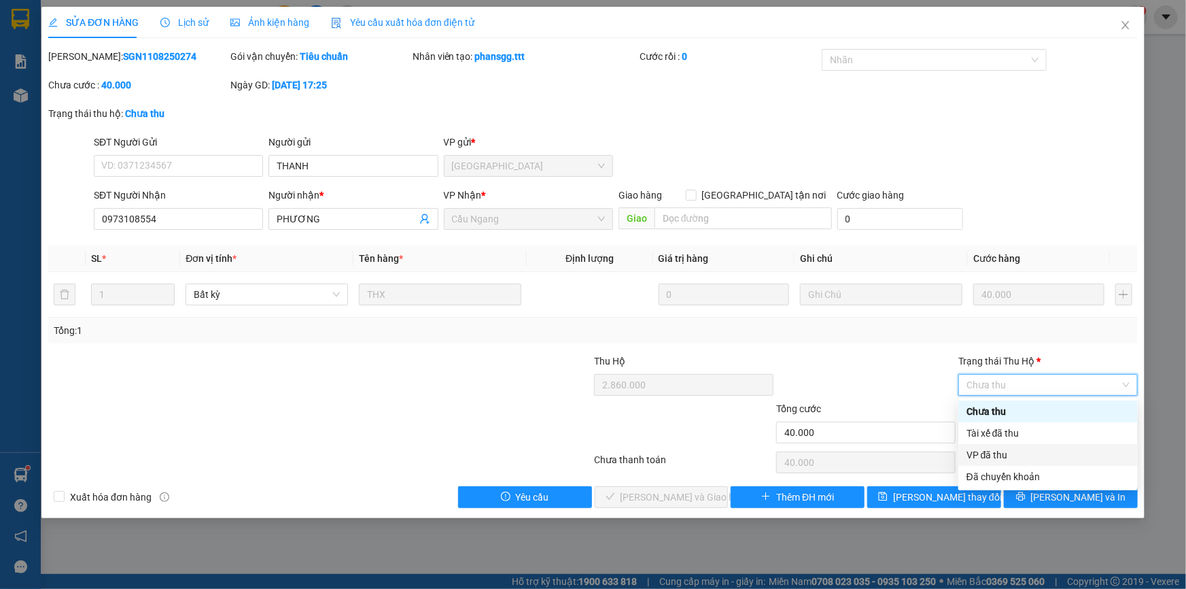
click at [993, 452] on div "VP đã thu" at bounding box center [1048, 454] width 163 height 15
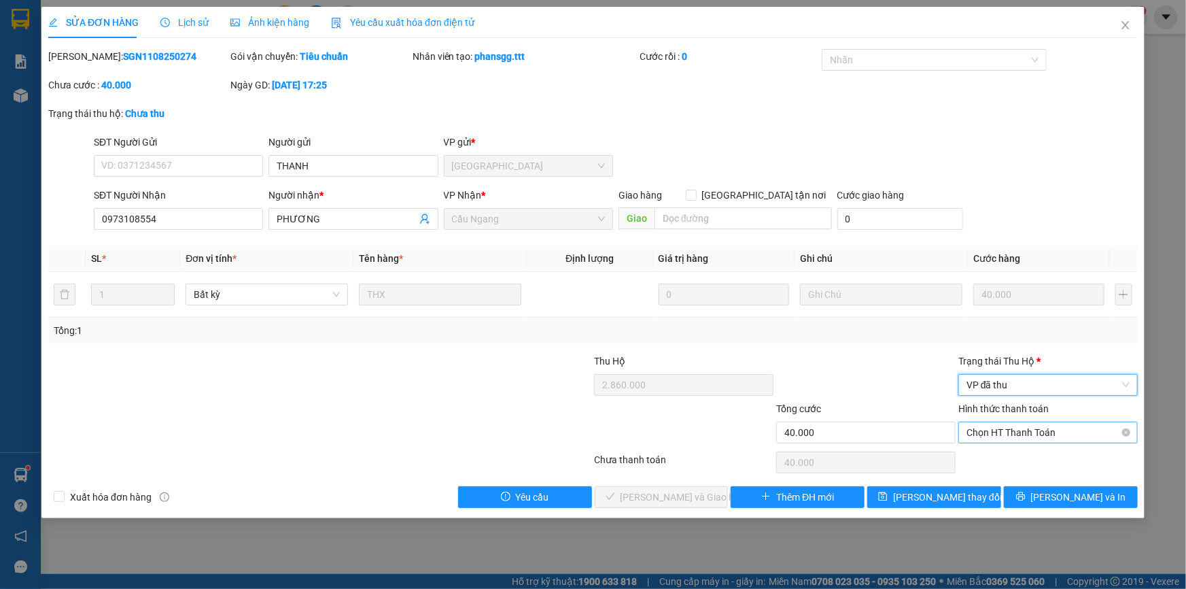
click at [993, 430] on span "Chọn HT Thanh Toán" at bounding box center [1048, 432] width 163 height 20
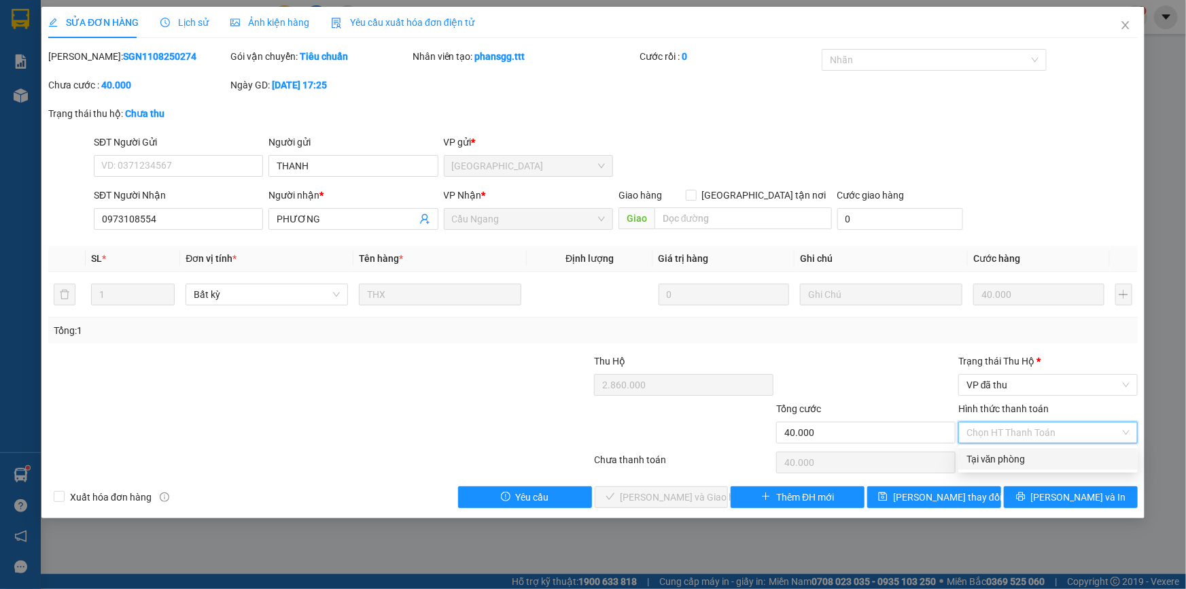
click at [995, 457] on div "Tại văn phòng" at bounding box center [1048, 458] width 163 height 15
type input "0"
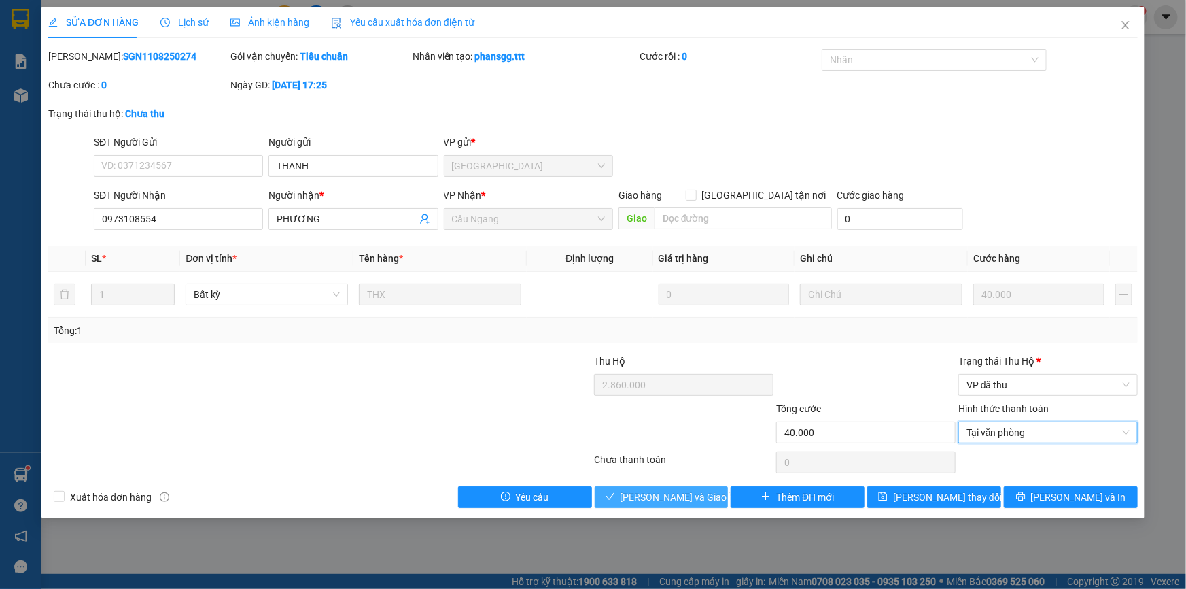
click at [689, 498] on span "[PERSON_NAME] và Giao hàng" at bounding box center [686, 496] width 131 height 15
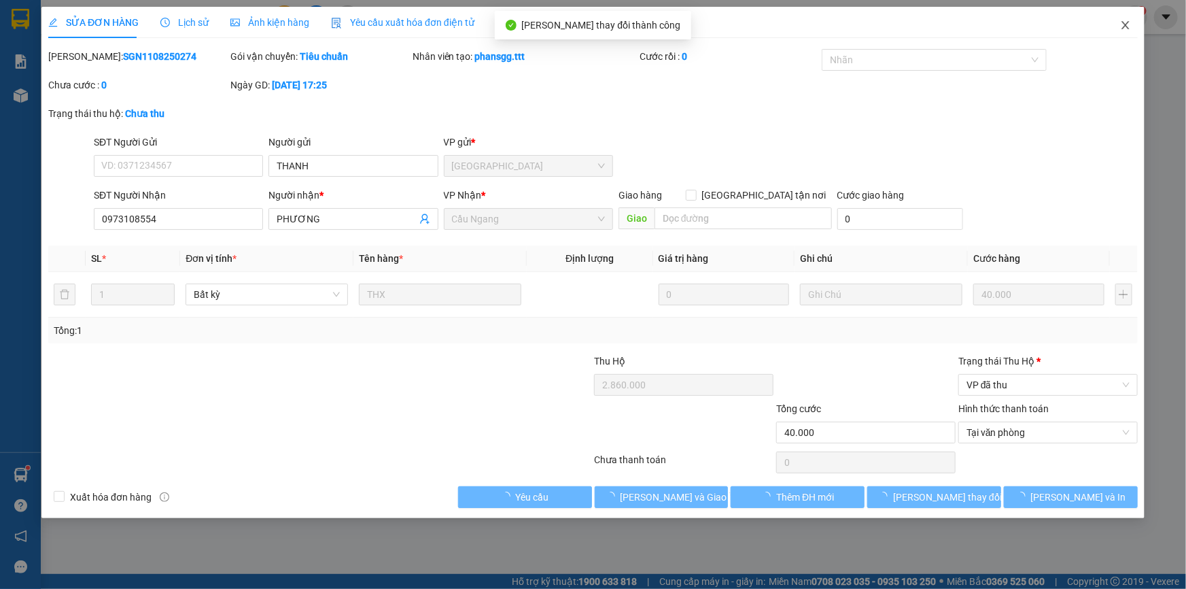
click at [1127, 27] on icon "close" at bounding box center [1125, 25] width 7 height 8
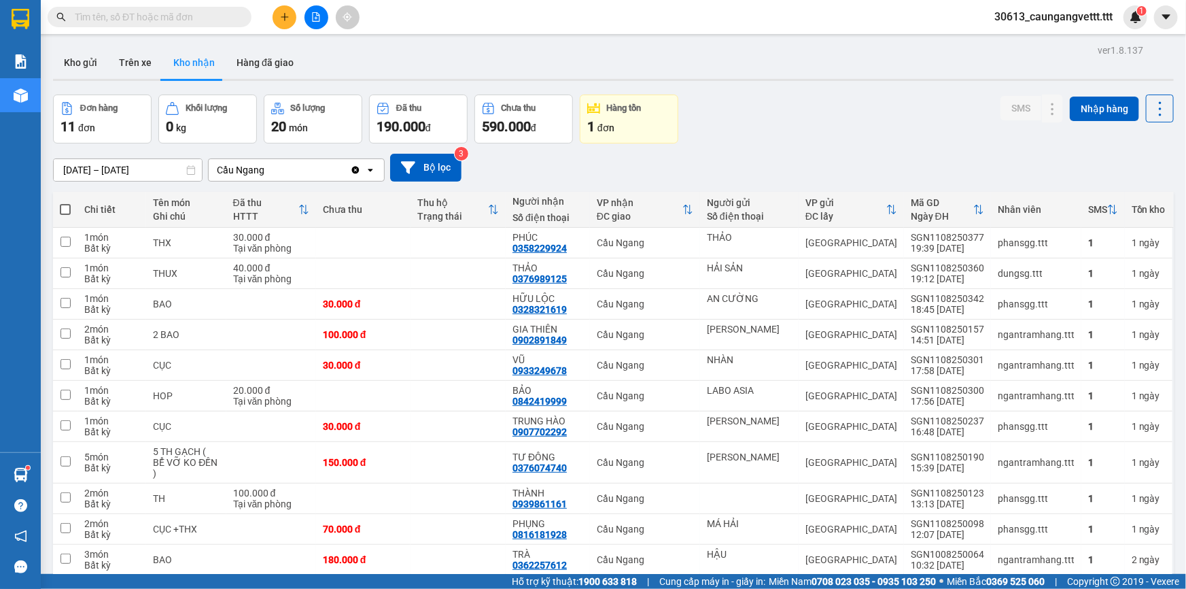
click at [287, 18] on icon "plus" at bounding box center [285, 17] width 10 height 10
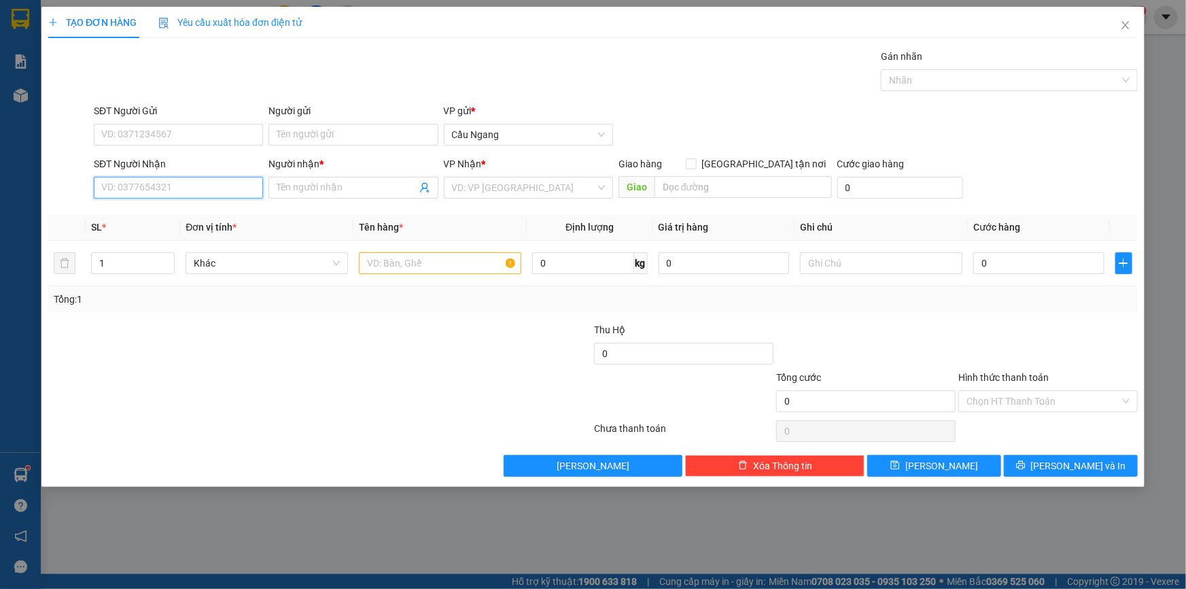
click at [226, 188] on input "SĐT Người Nhận" at bounding box center [178, 188] width 169 height 22
type input "0772994384"
click at [176, 215] on div "0772994384 - NGÂN" at bounding box center [178, 214] width 153 height 15
type input "NGÂN"
type input "0772994384"
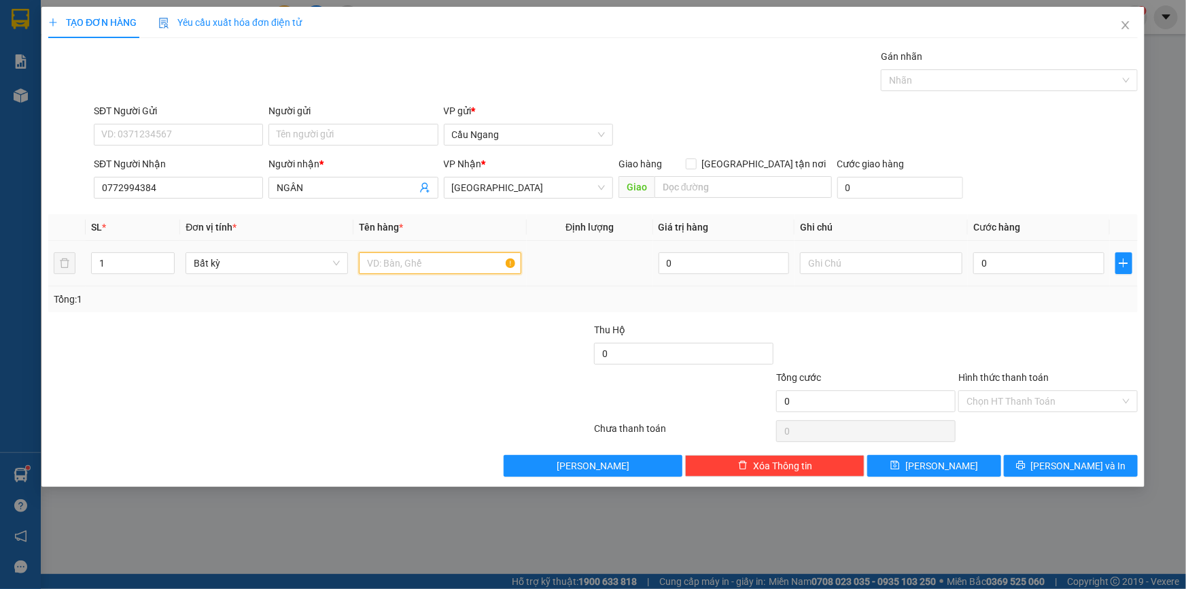
click at [419, 264] on input "text" at bounding box center [440, 263] width 162 height 22
type input "KIỆN THÙNG XOP"
click at [1033, 263] on input "0" at bounding box center [1039, 263] width 131 height 22
type input "4"
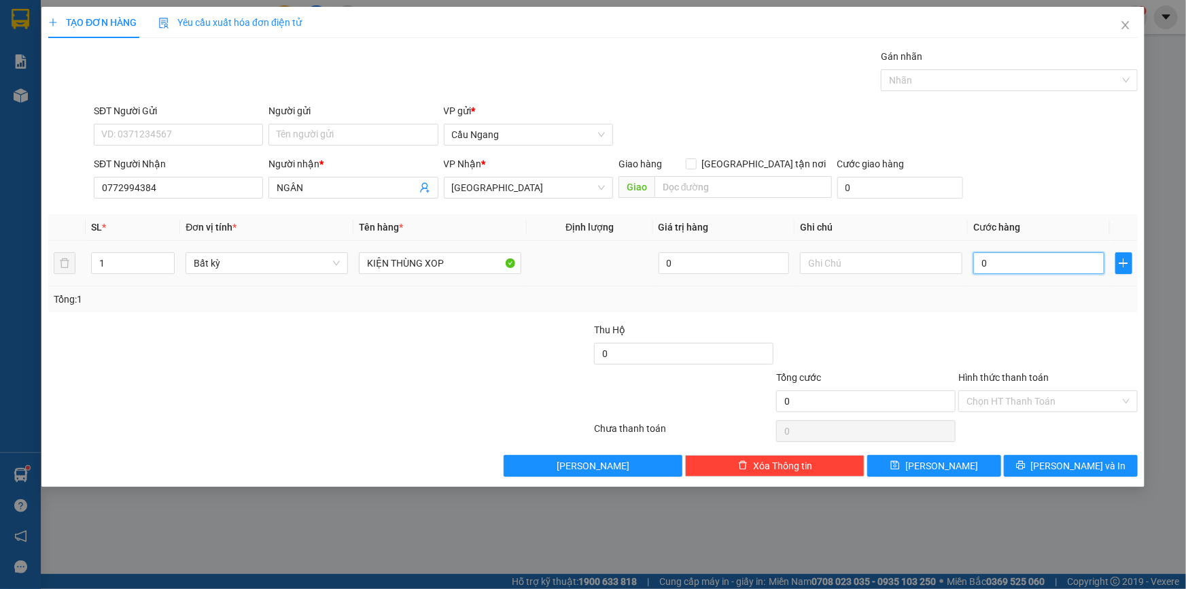
type input "4"
type input "40"
type input "400"
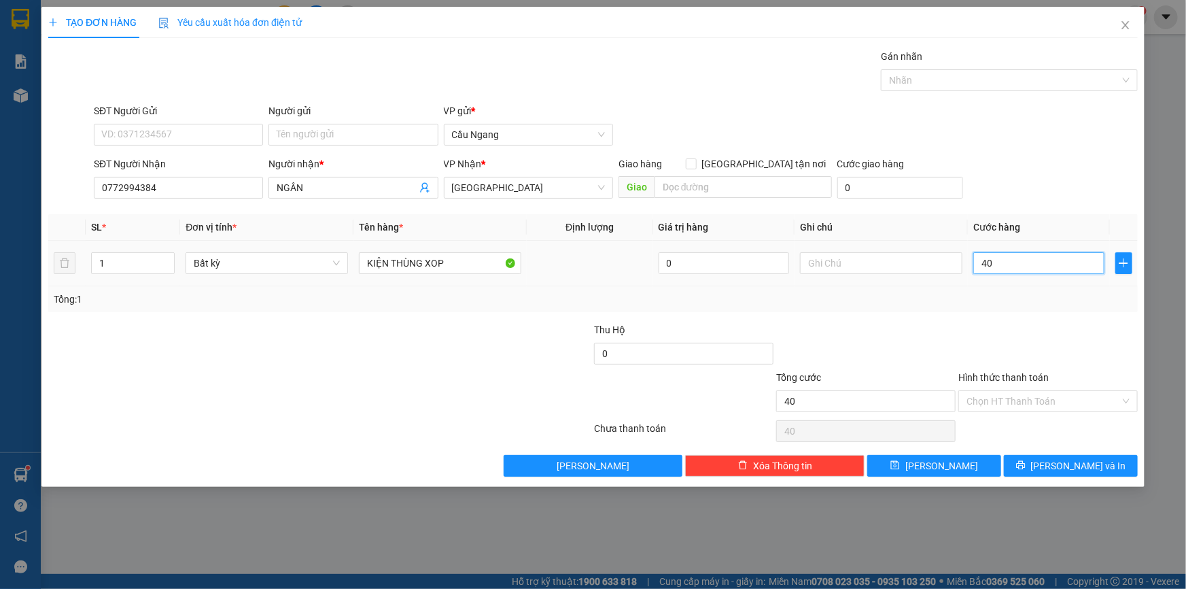
type input "400"
type input "4.000"
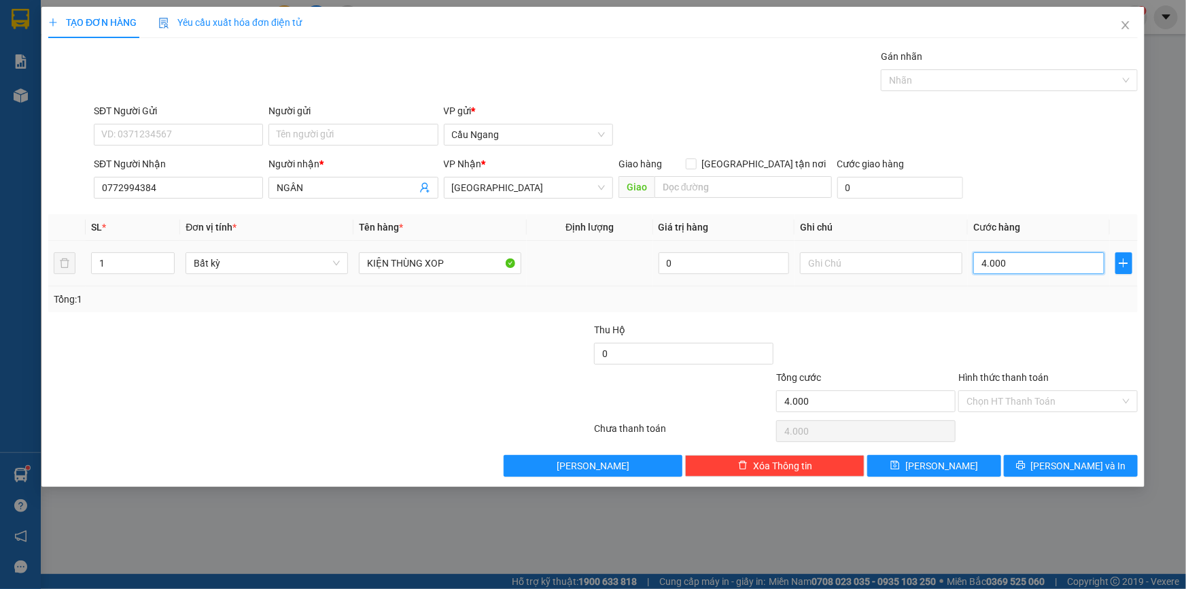
type input "40.000"
click at [1012, 402] on input "Hình thức thanh toán" at bounding box center [1044, 401] width 154 height 20
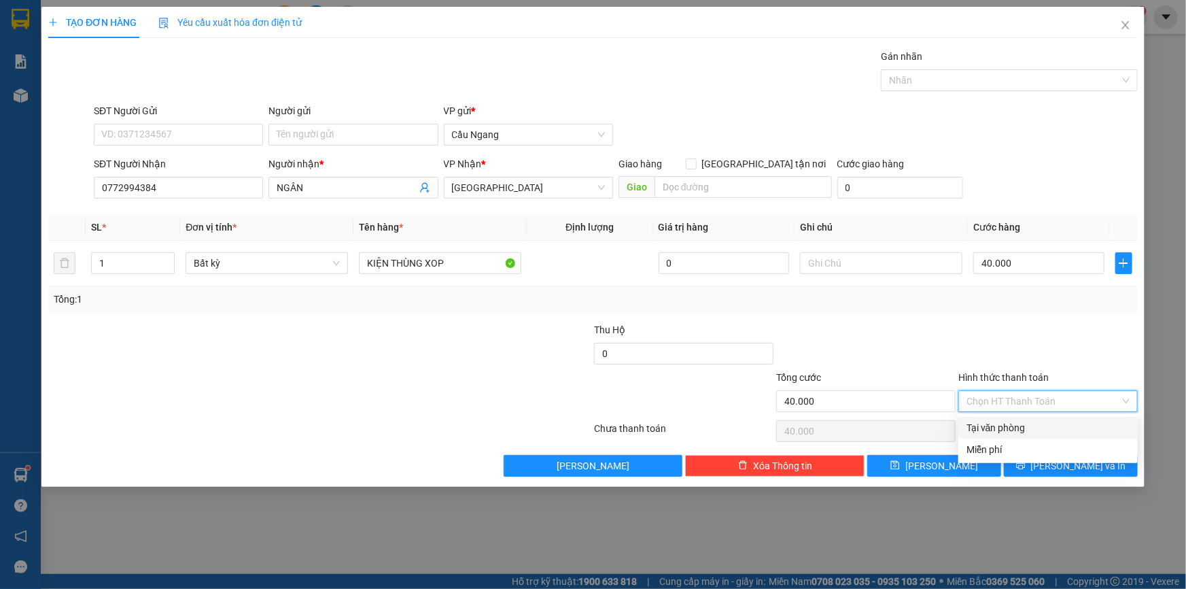
click at [1009, 426] on div "Tại văn phòng" at bounding box center [1048, 427] width 163 height 15
type input "0"
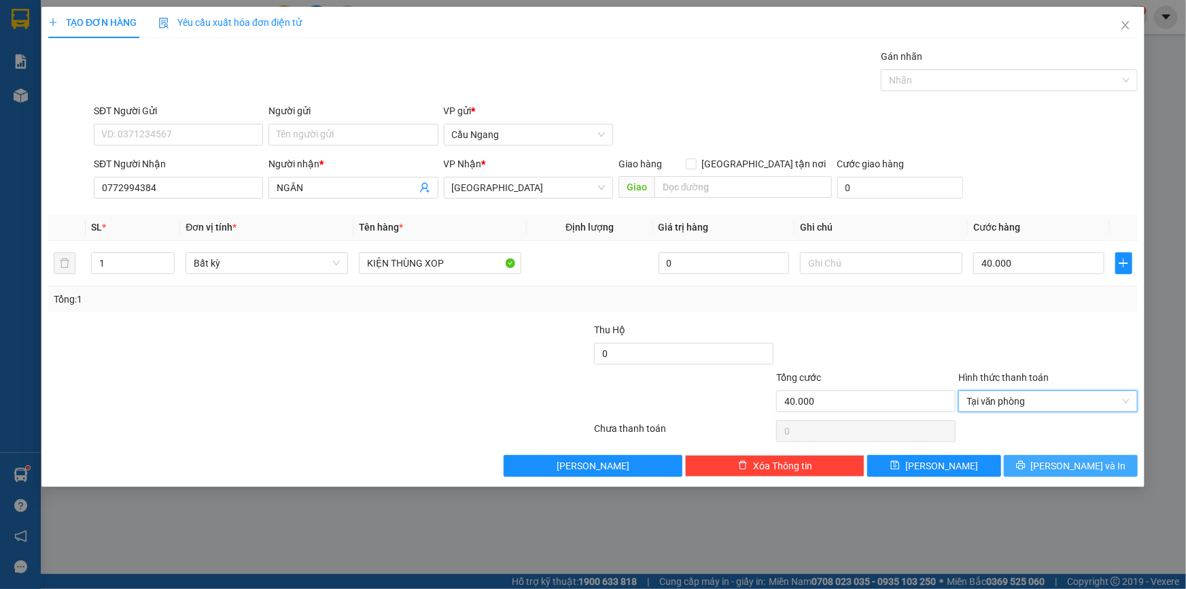
click at [1025, 463] on icon "printer" at bounding box center [1020, 465] width 9 height 9
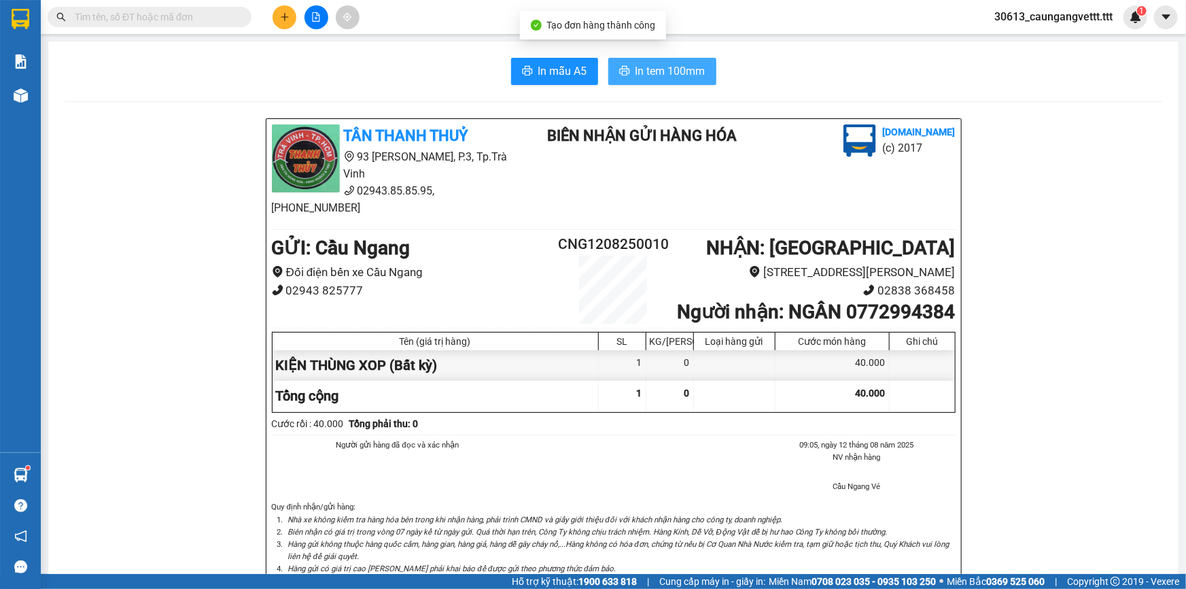
click at [662, 63] on span "In tem 100mm" at bounding box center [671, 71] width 70 height 17
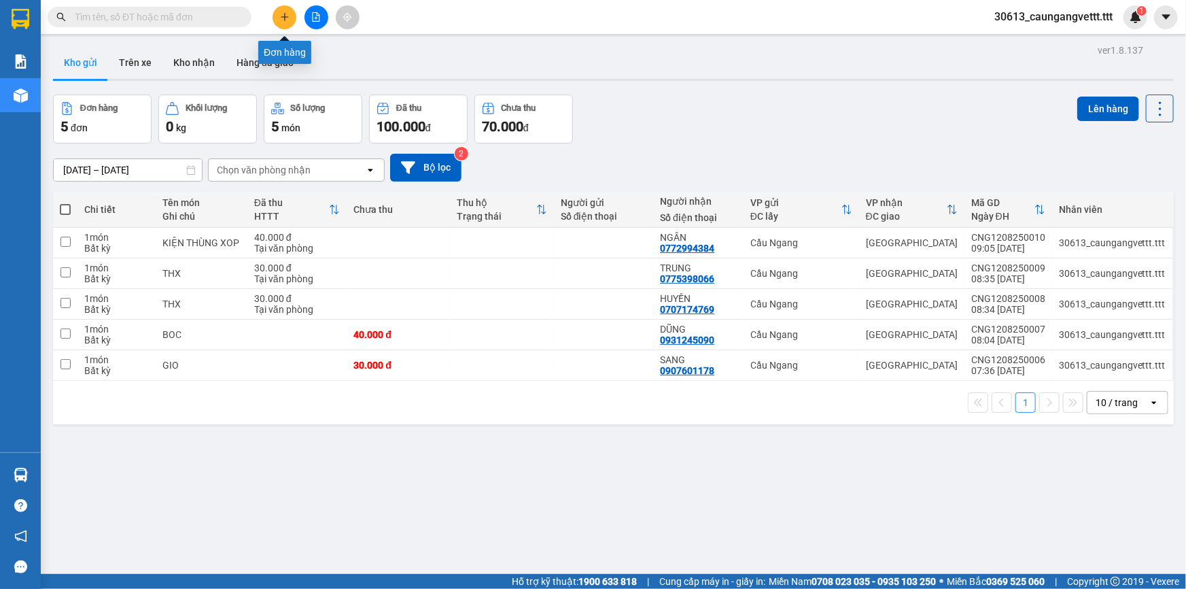
click at [280, 21] on icon "plus" at bounding box center [285, 17] width 10 height 10
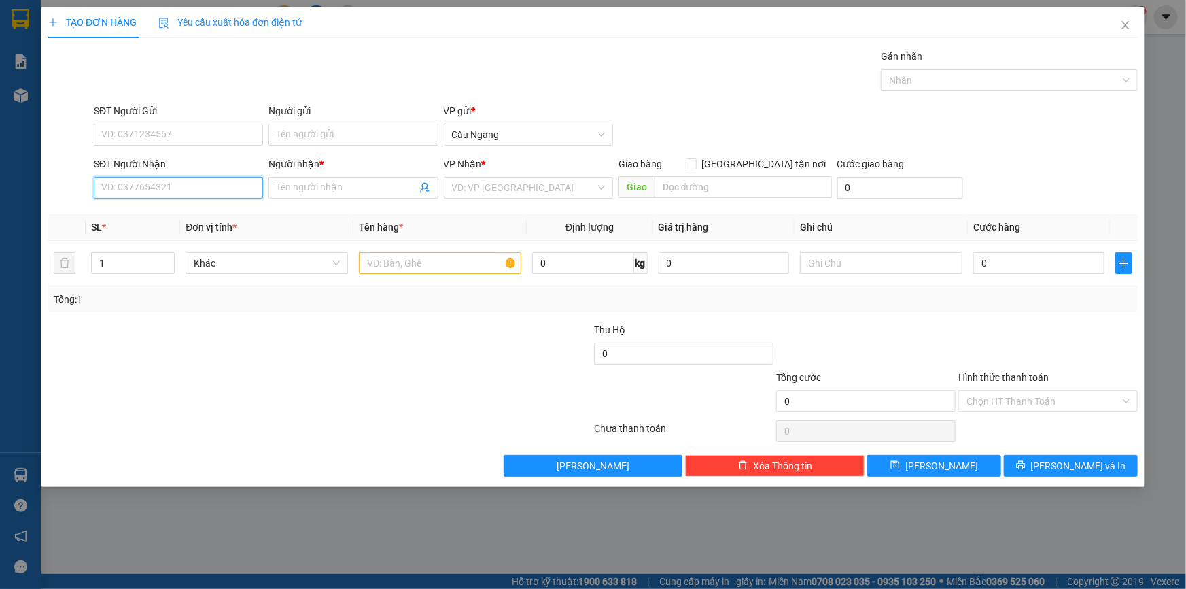
click at [162, 188] on input "SĐT Người Nhận" at bounding box center [178, 188] width 169 height 22
type input "0918311221"
click at [338, 184] on input "Người nhận *" at bounding box center [346, 187] width 139 height 15
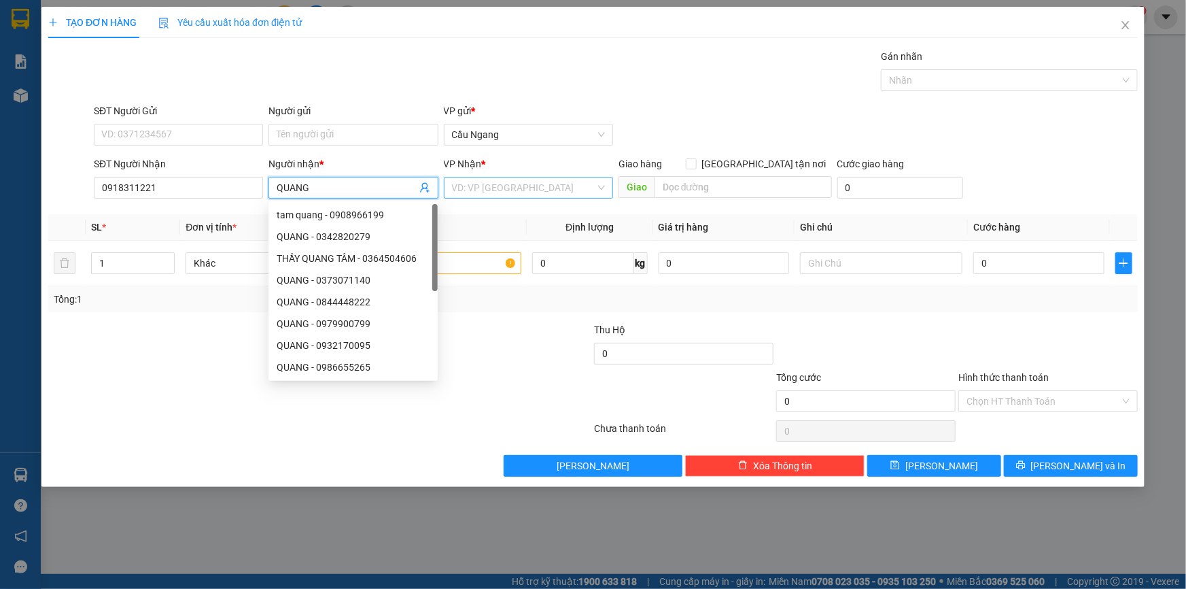
type input "QUANG"
click at [529, 190] on input "search" at bounding box center [523, 187] width 143 height 20
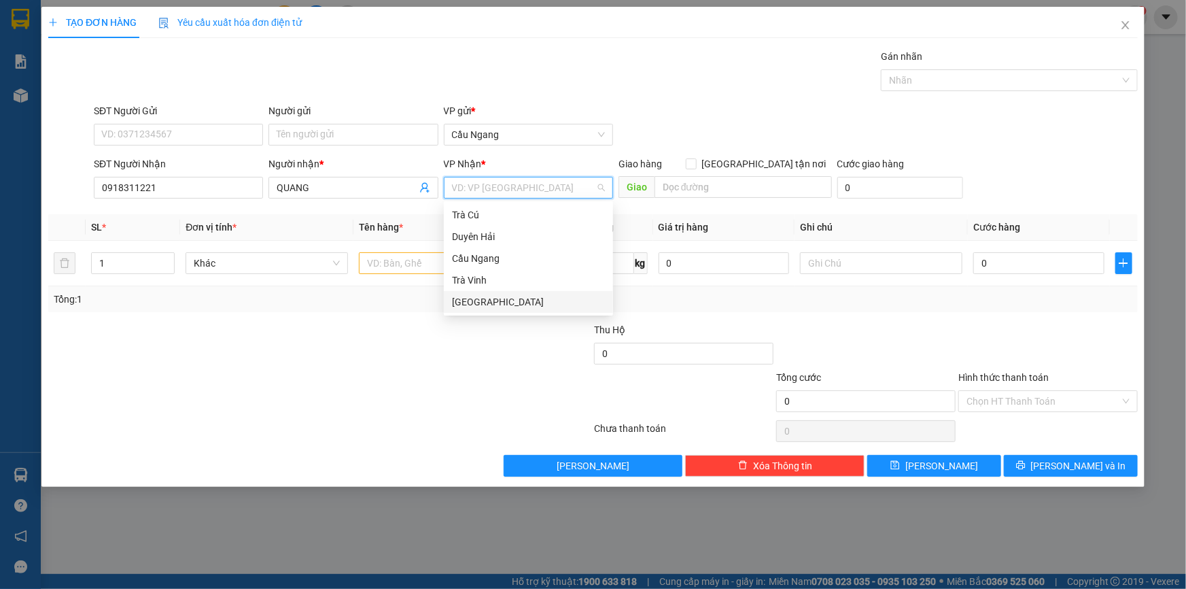
click at [467, 305] on div "[GEOGRAPHIC_DATA]" at bounding box center [528, 301] width 153 height 15
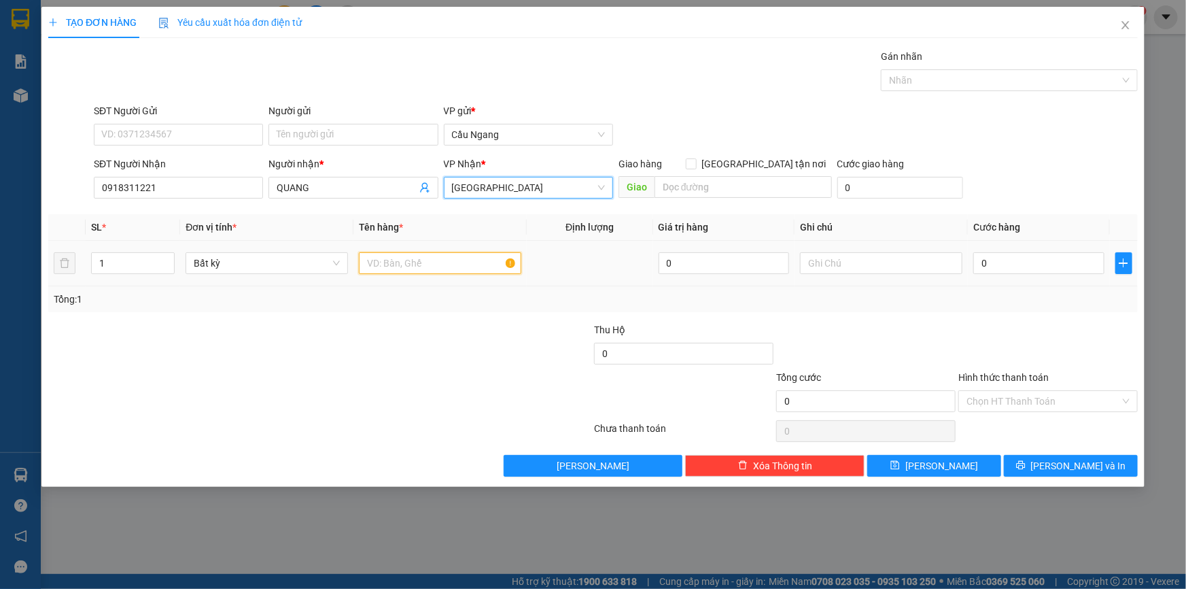
click at [413, 265] on input "text" at bounding box center [440, 263] width 162 height 22
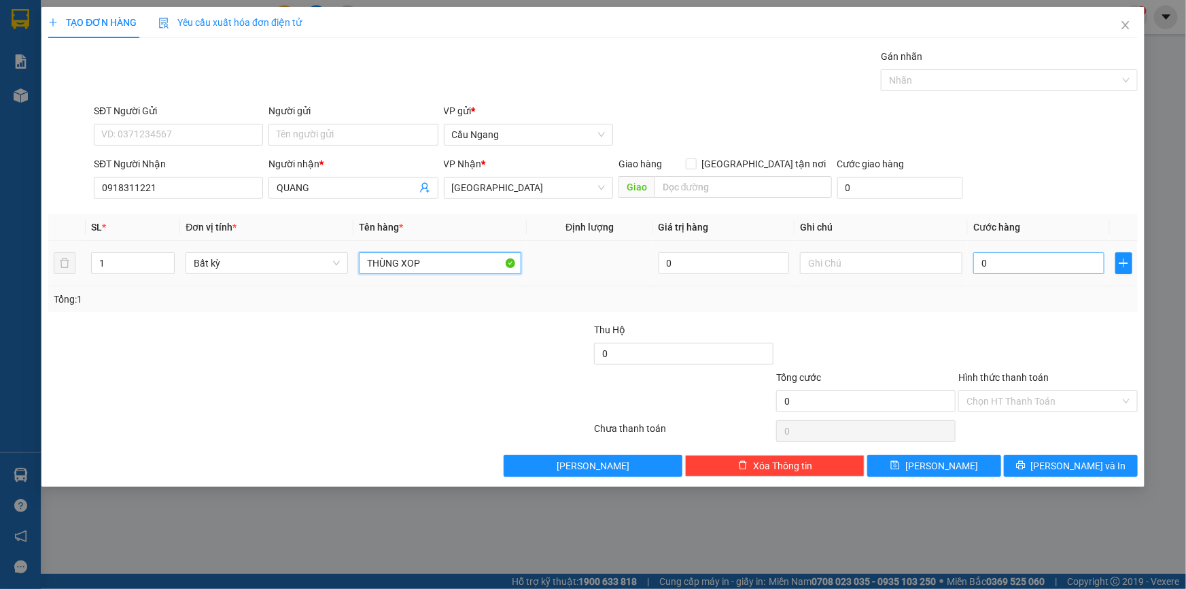
type input "THÙNG XOP"
click at [1059, 262] on input "0" at bounding box center [1039, 263] width 131 height 22
type input "4"
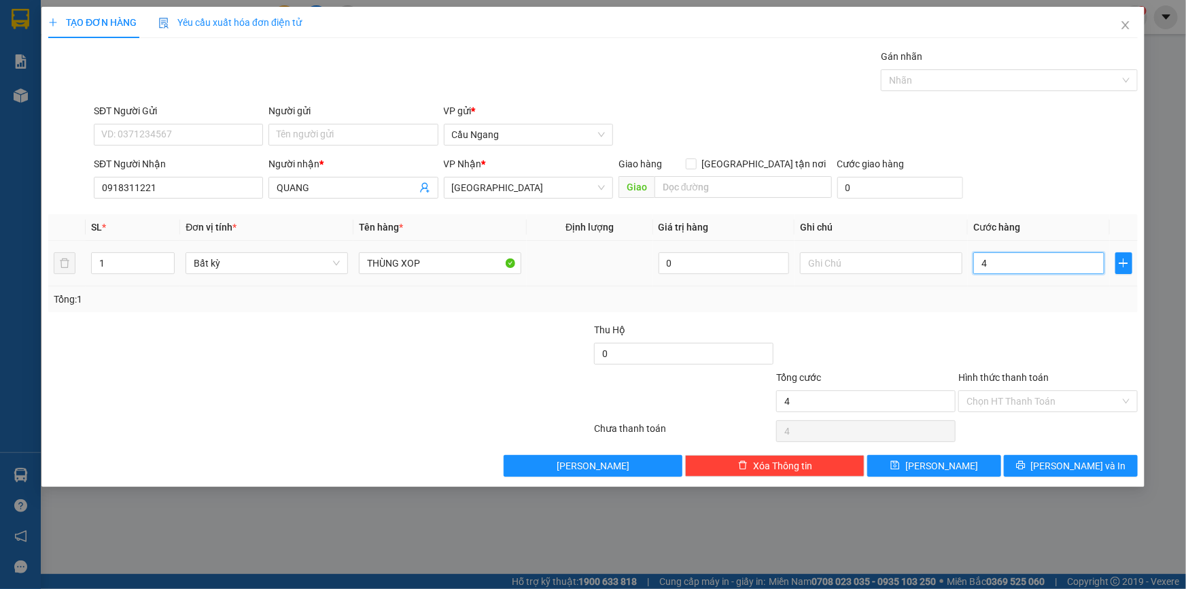
type input "40"
type input "400"
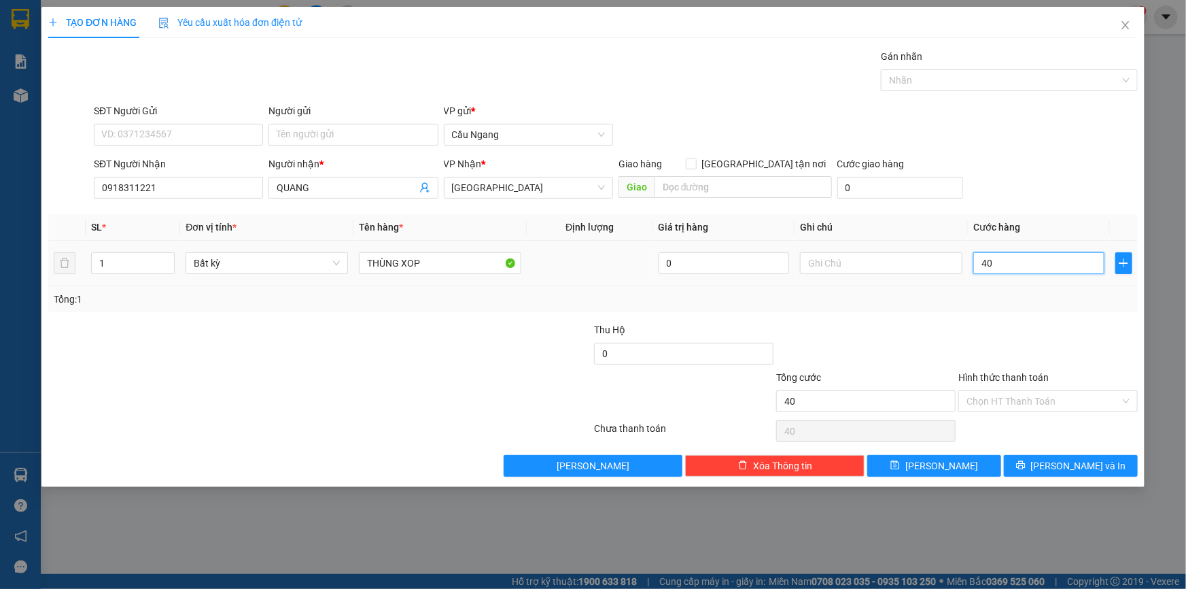
type input "400"
type input "4.000"
type input "40.000"
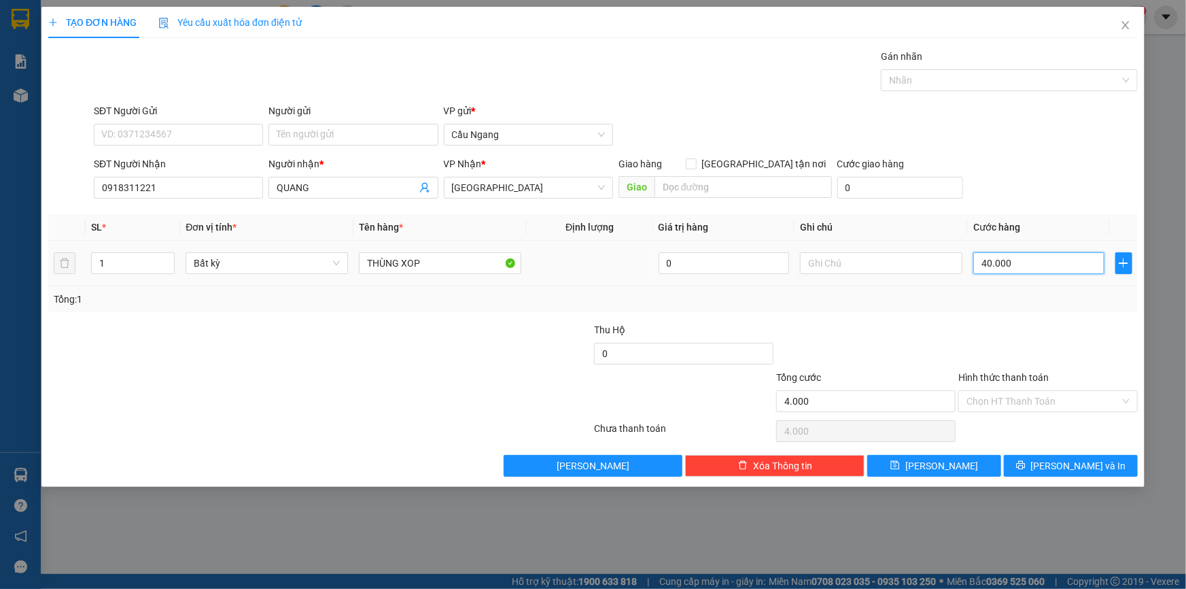
type input "40.000"
drag, startPoint x: 1050, startPoint y: 464, endPoint x: 1082, endPoint y: 463, distance: 32.7
click at [1026, 464] on icon "printer" at bounding box center [1021, 465] width 10 height 10
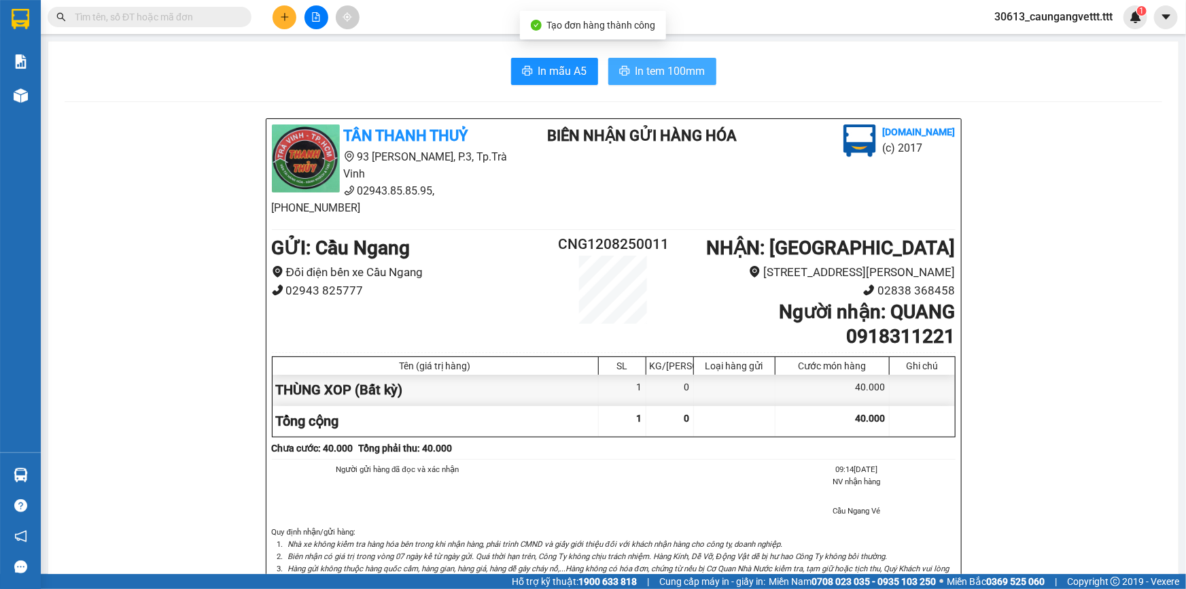
click at [640, 71] on span "In tem 100mm" at bounding box center [671, 71] width 70 height 17
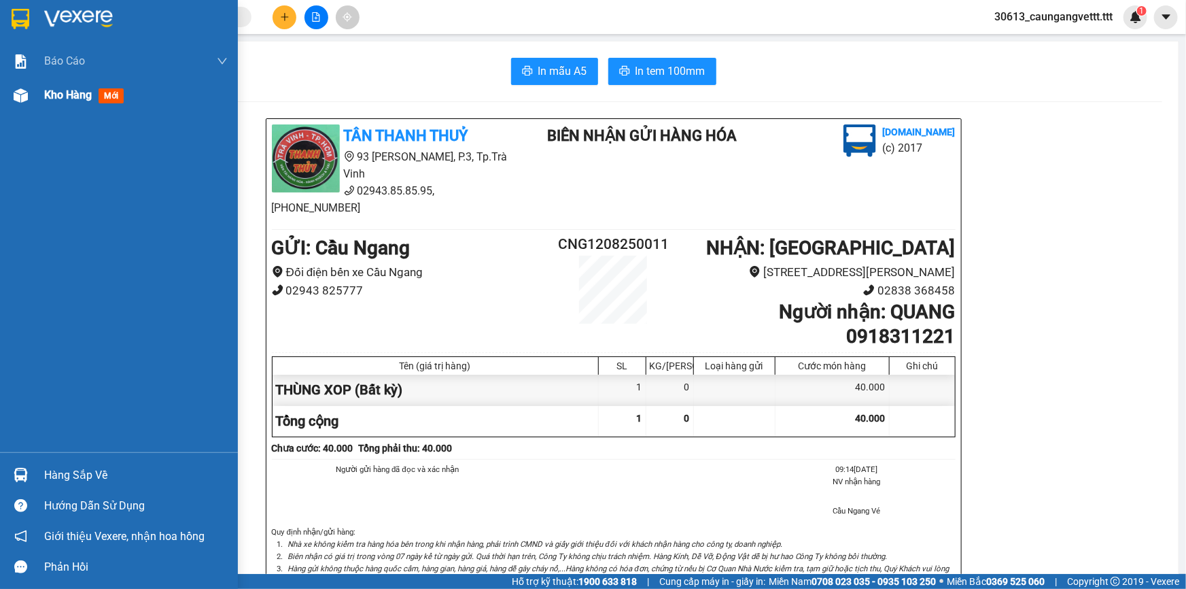
click at [60, 94] on span "Kho hàng" at bounding box center [68, 94] width 48 height 13
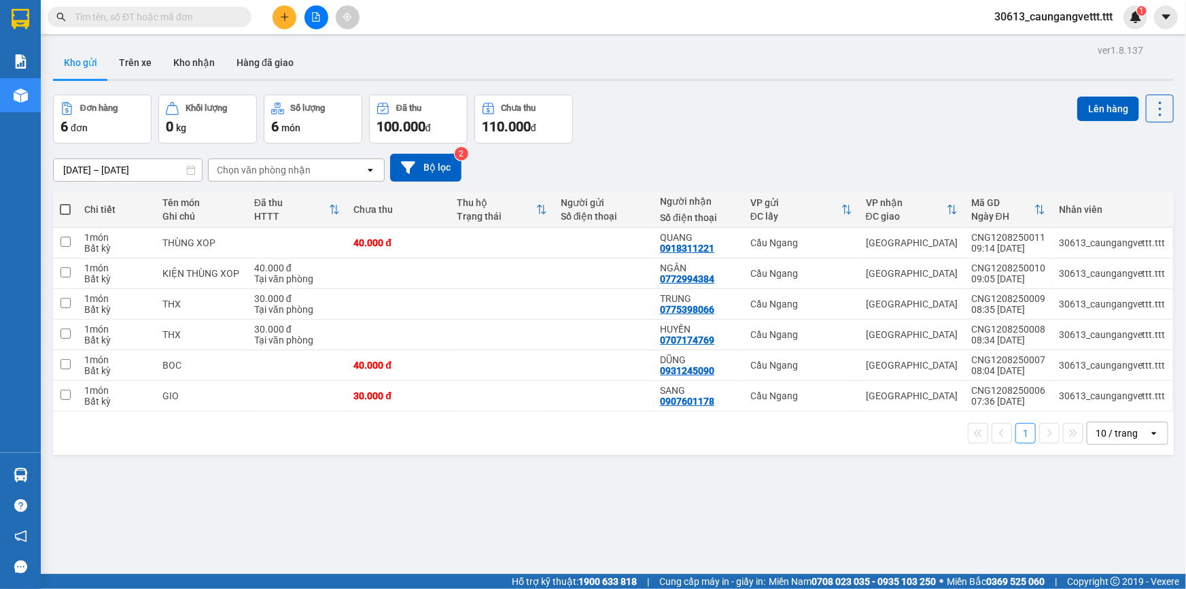
click at [67, 205] on span at bounding box center [65, 209] width 11 height 11
click at [65, 203] on input "checkbox" at bounding box center [65, 203] width 0 height 0
checkbox input "true"
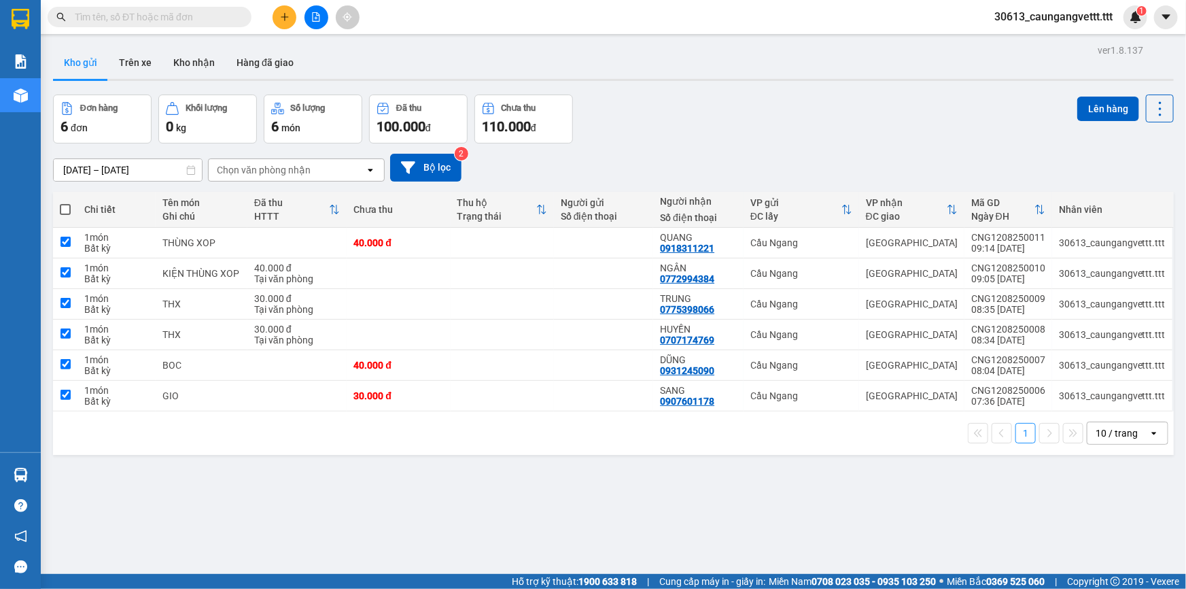
checkbox input "true"
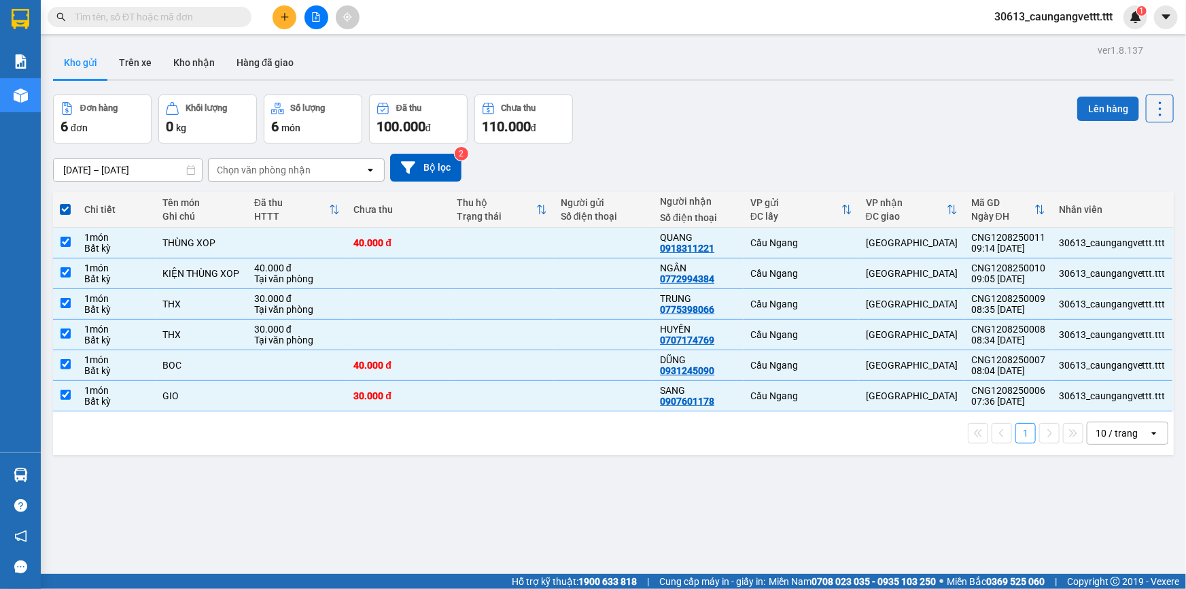
click at [1097, 108] on button "Lên hàng" at bounding box center [1109, 109] width 62 height 24
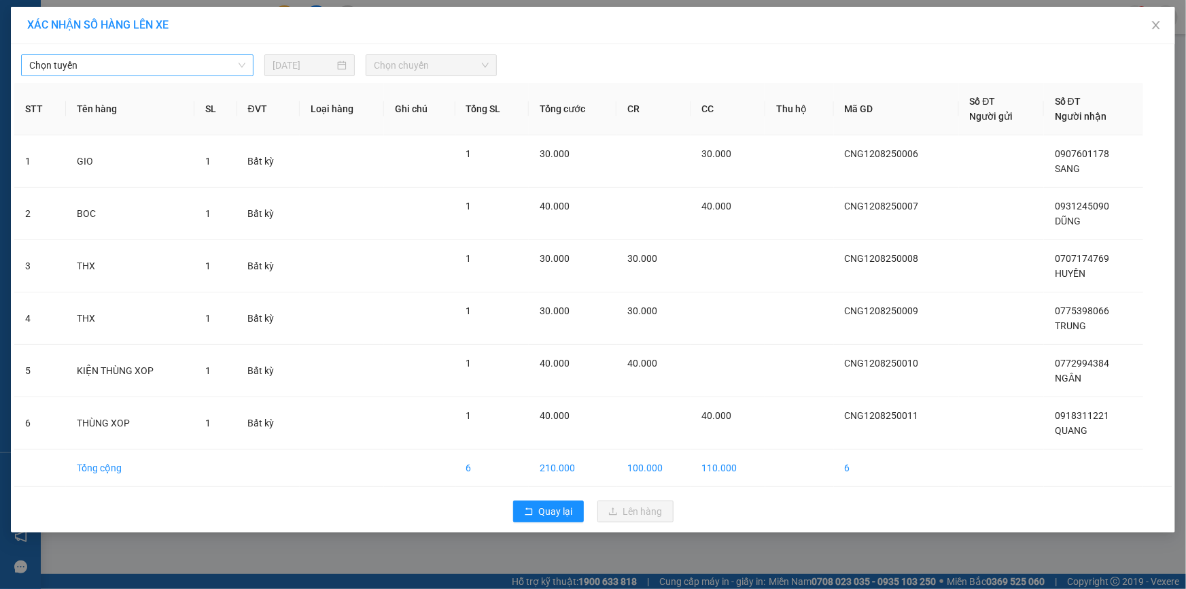
click at [143, 68] on span "Chọn tuyến" at bounding box center [137, 65] width 216 height 20
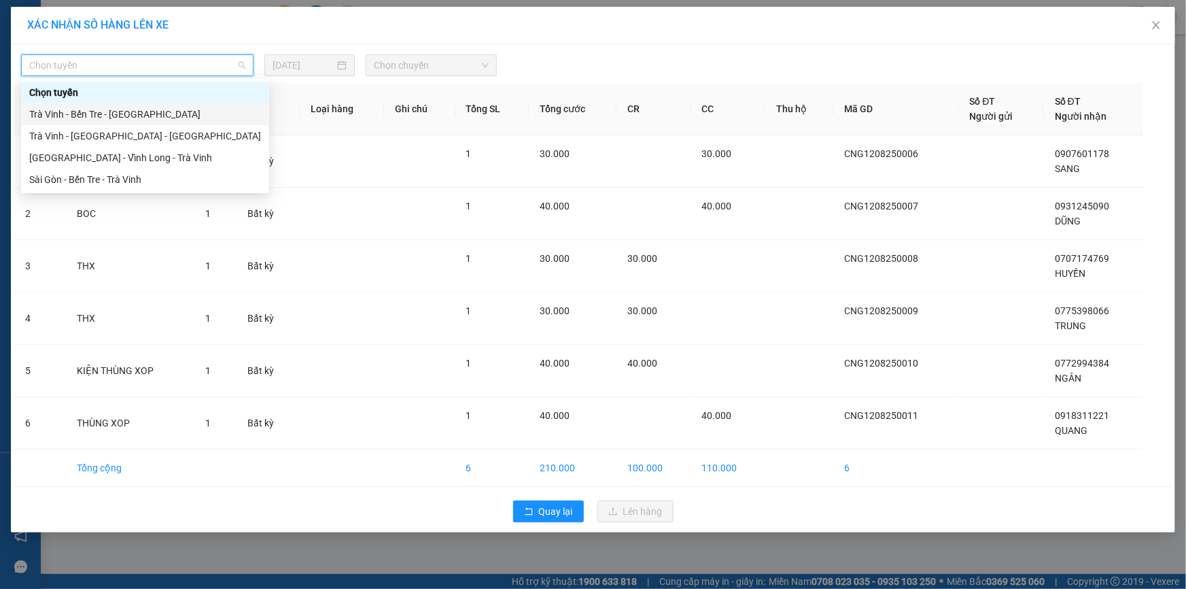
click at [106, 113] on div "Trà Vinh - Bến Tre - Sài Gòn" at bounding box center [145, 114] width 232 height 15
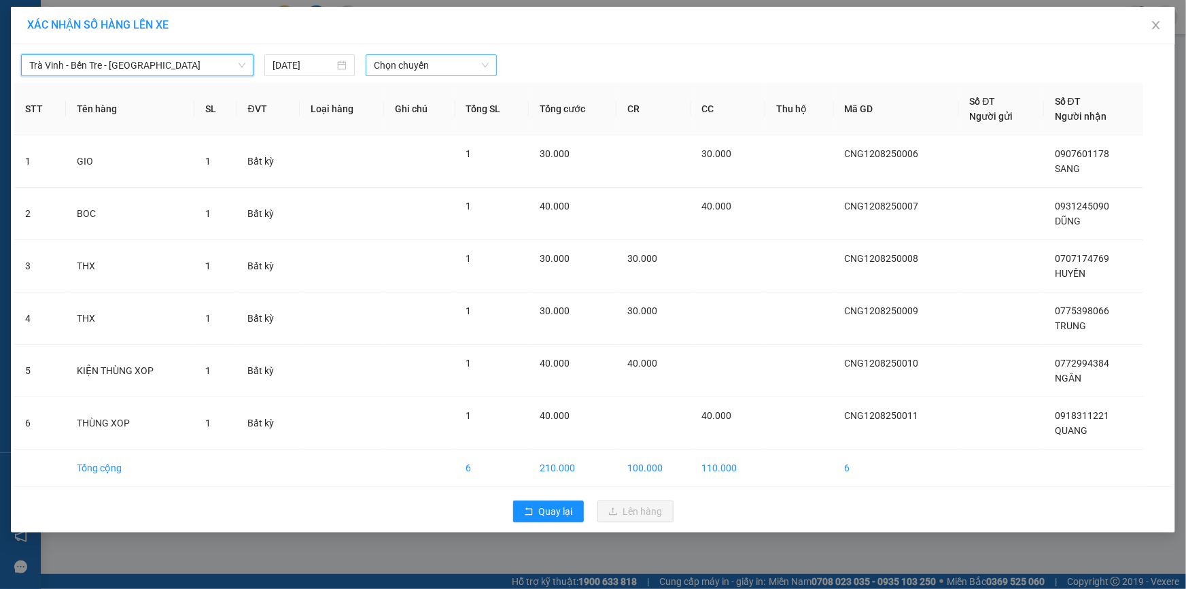
click at [404, 65] on span "Chọn chuyến" at bounding box center [431, 65] width 115 height 20
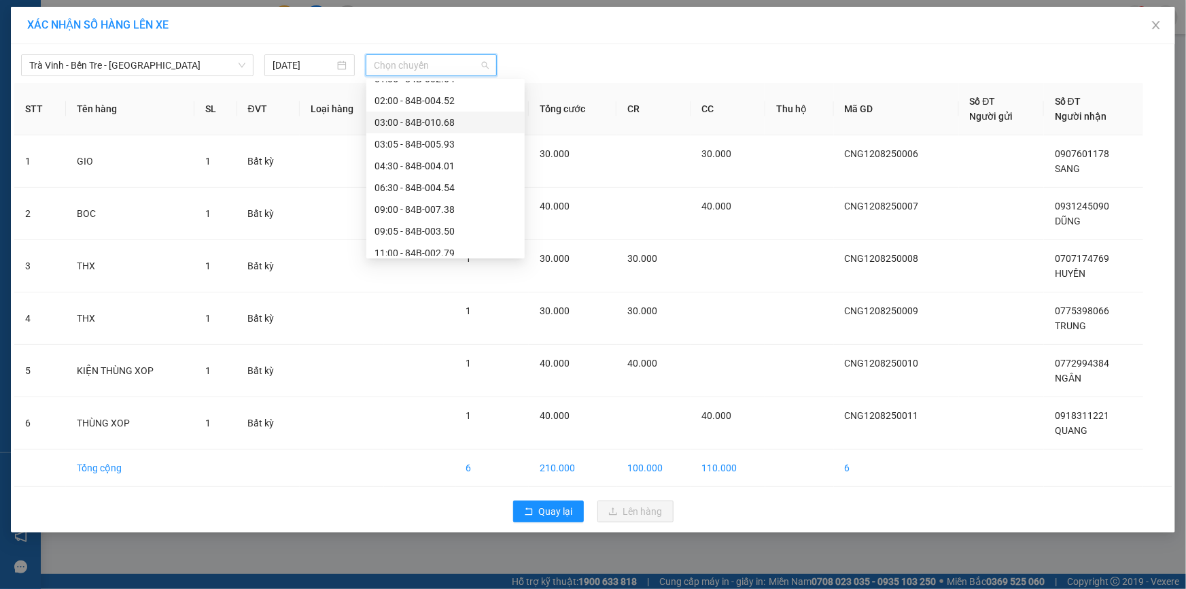
scroll to position [123, 0]
click at [404, 206] on div "11:00 - 84B-002.79" at bounding box center [446, 208] width 142 height 15
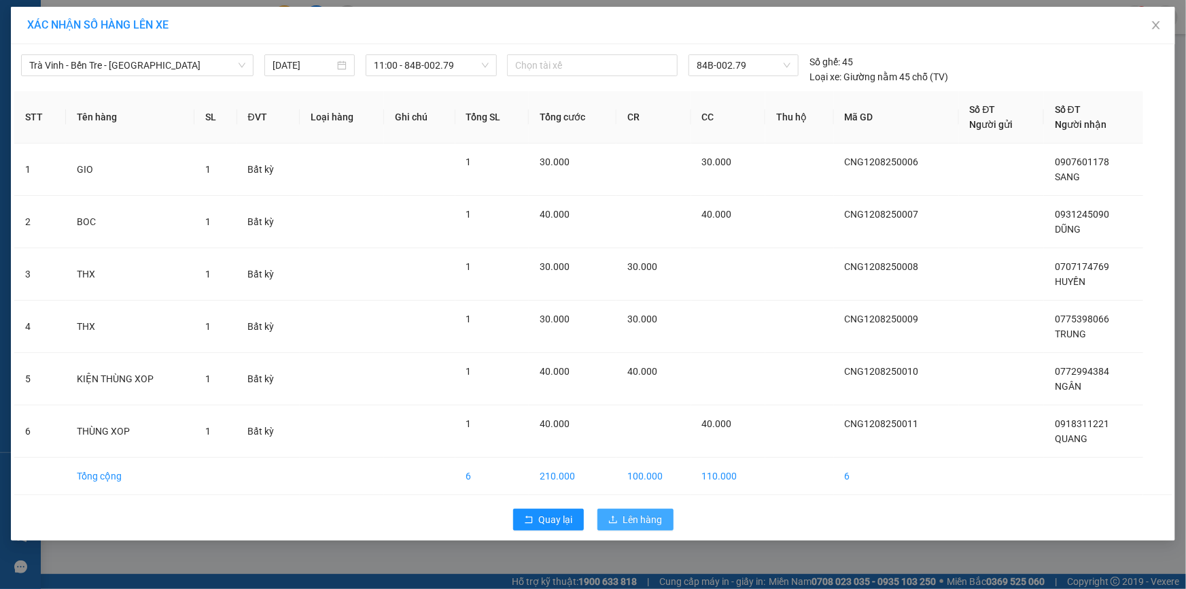
click at [633, 515] on span "Lên hàng" at bounding box center [642, 519] width 39 height 15
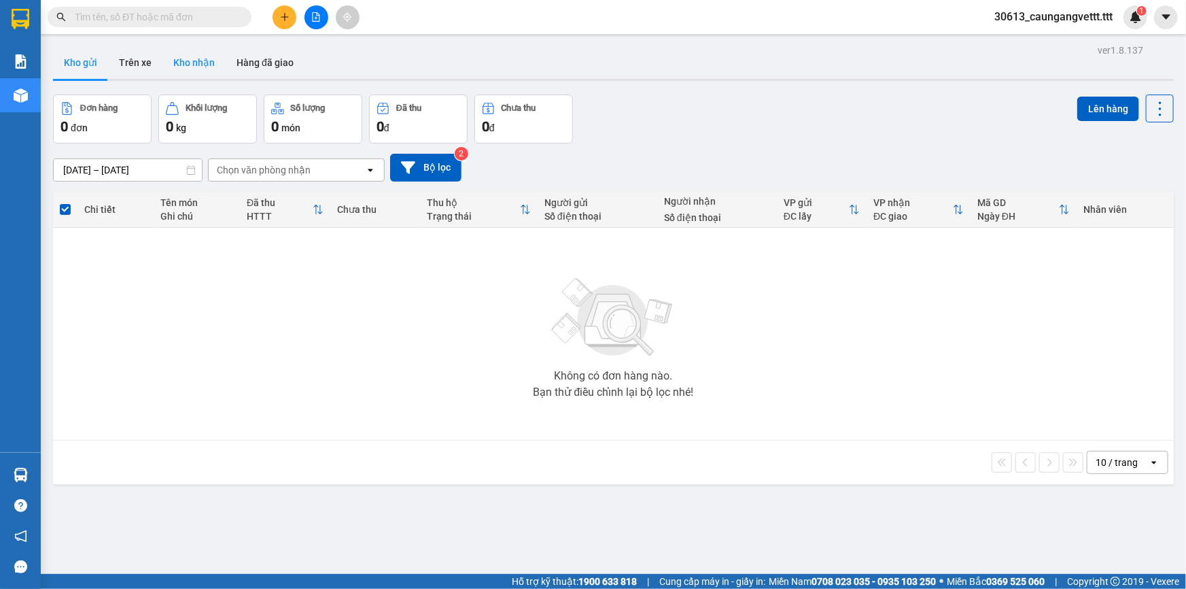
click at [197, 60] on button "Kho nhận" at bounding box center [193, 62] width 63 height 33
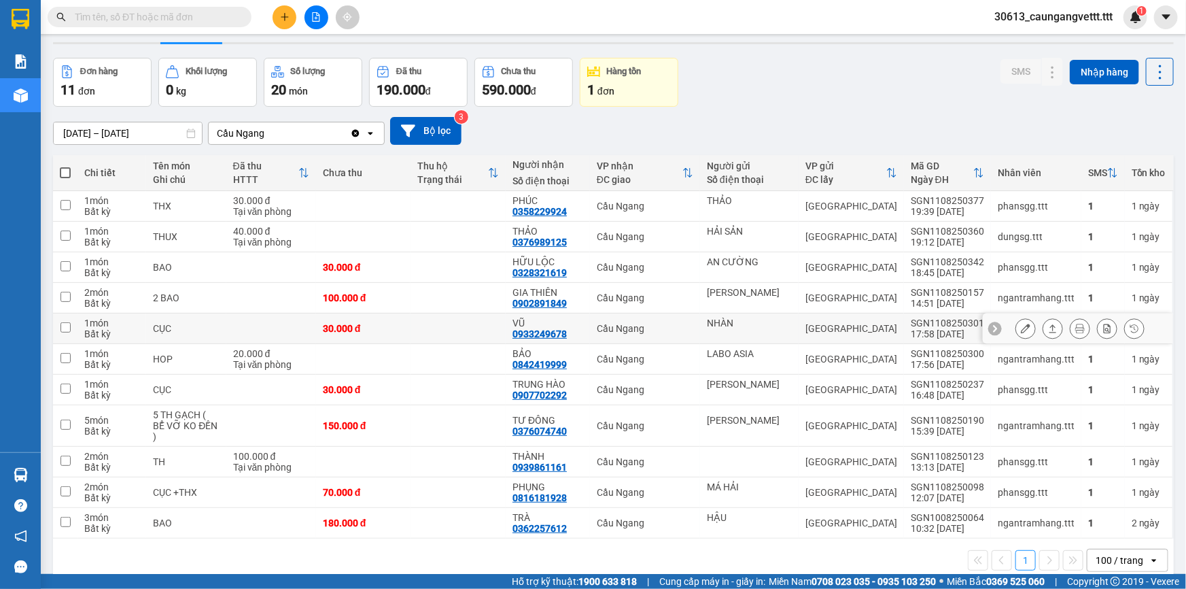
scroll to position [62, 0]
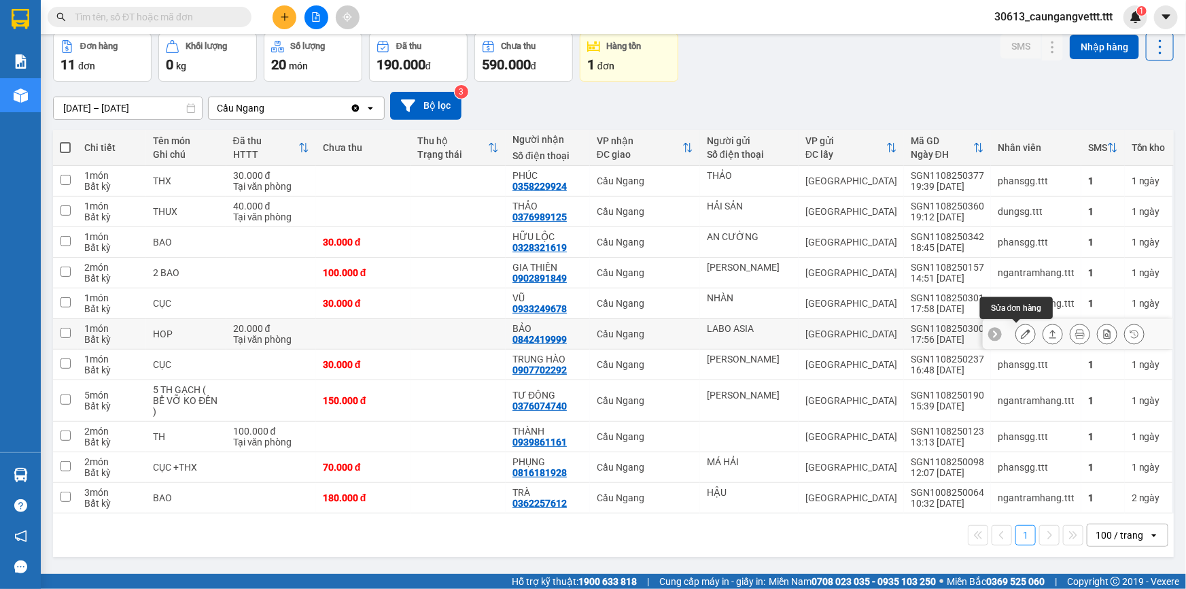
click at [1021, 331] on icon at bounding box center [1026, 334] width 10 height 10
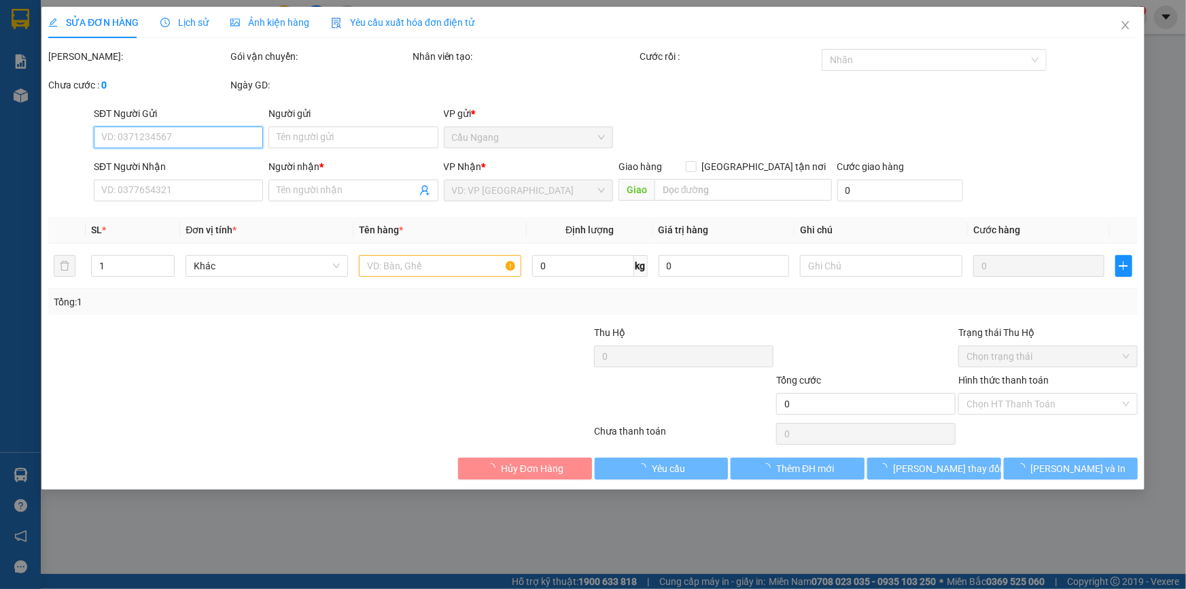
type input "LABO ASIA"
type input "0842419999"
type input "BẢO"
type input "20.000"
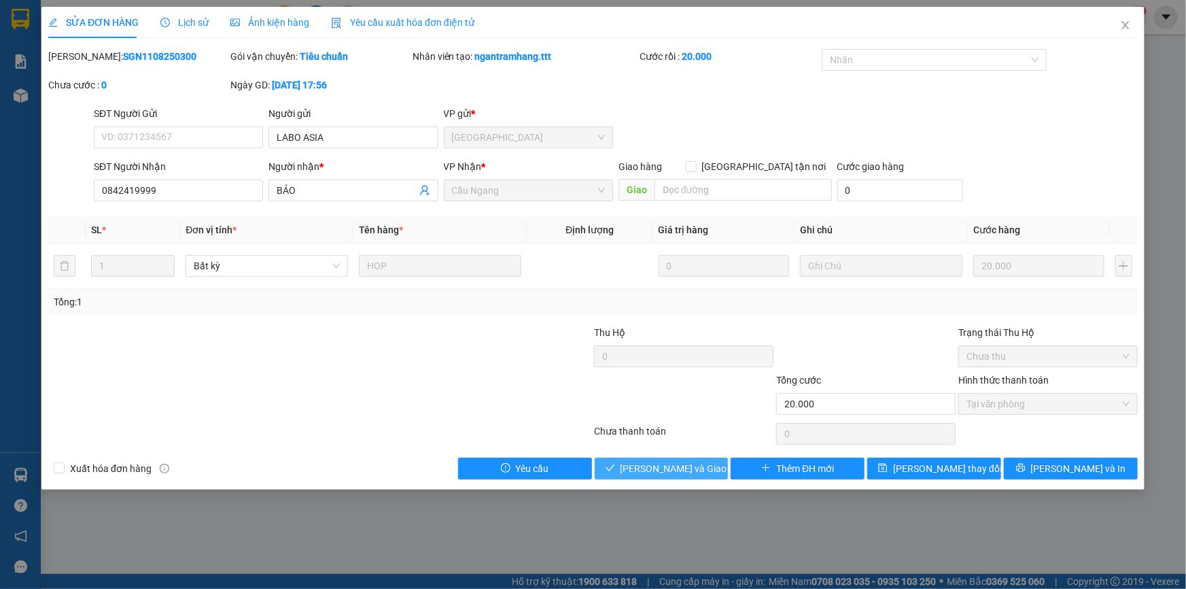
click at [649, 468] on span "[PERSON_NAME] và Giao hàng" at bounding box center [686, 468] width 131 height 15
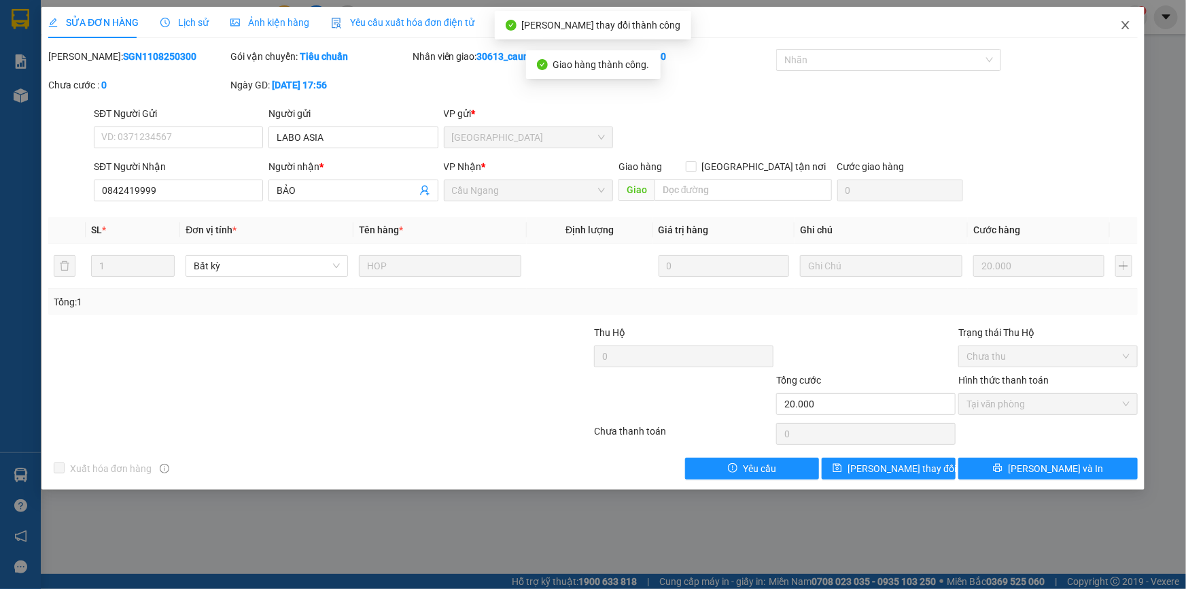
click at [1123, 25] on icon "close" at bounding box center [1125, 25] width 11 height 11
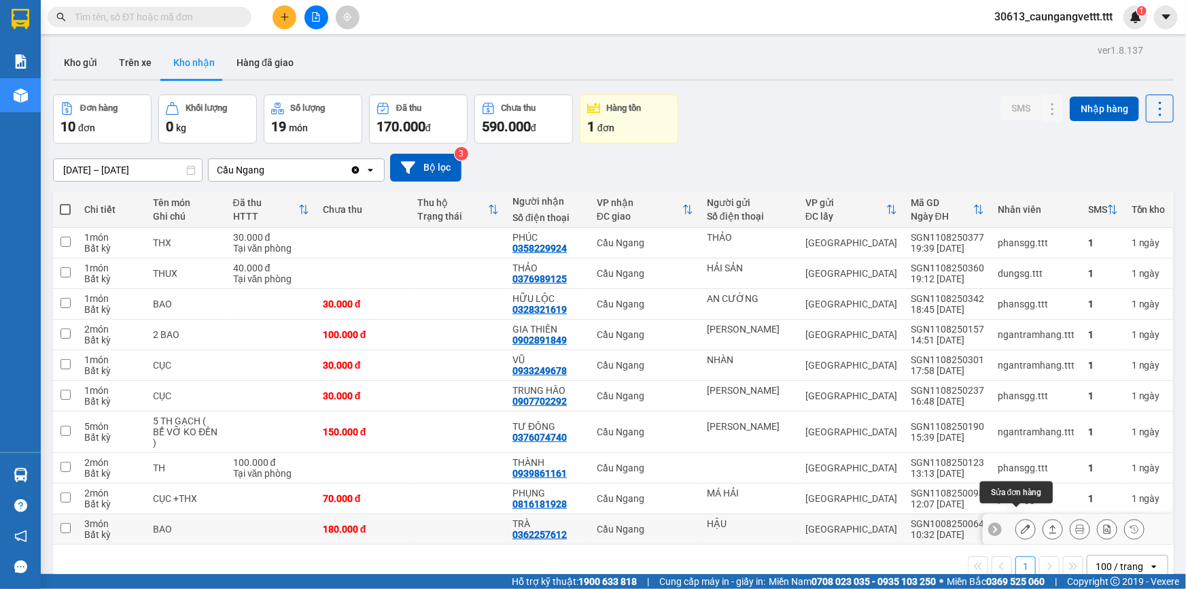
click at [1021, 524] on icon at bounding box center [1026, 529] width 10 height 10
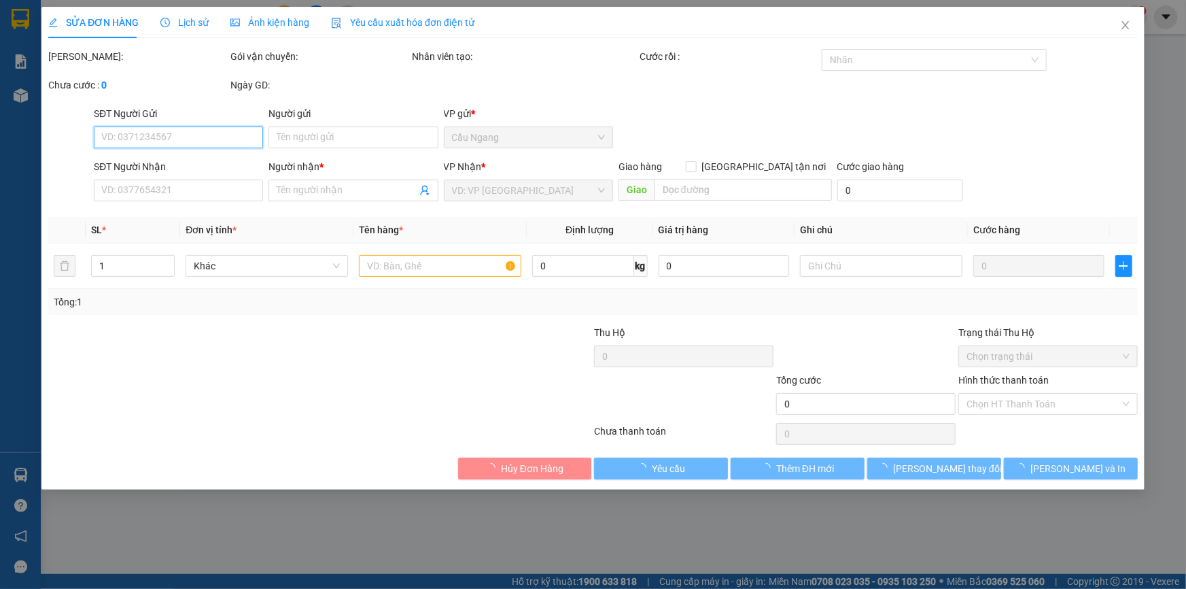
type input "HẬU"
type input "0362257612"
type input "TRÀ"
type input "180.000"
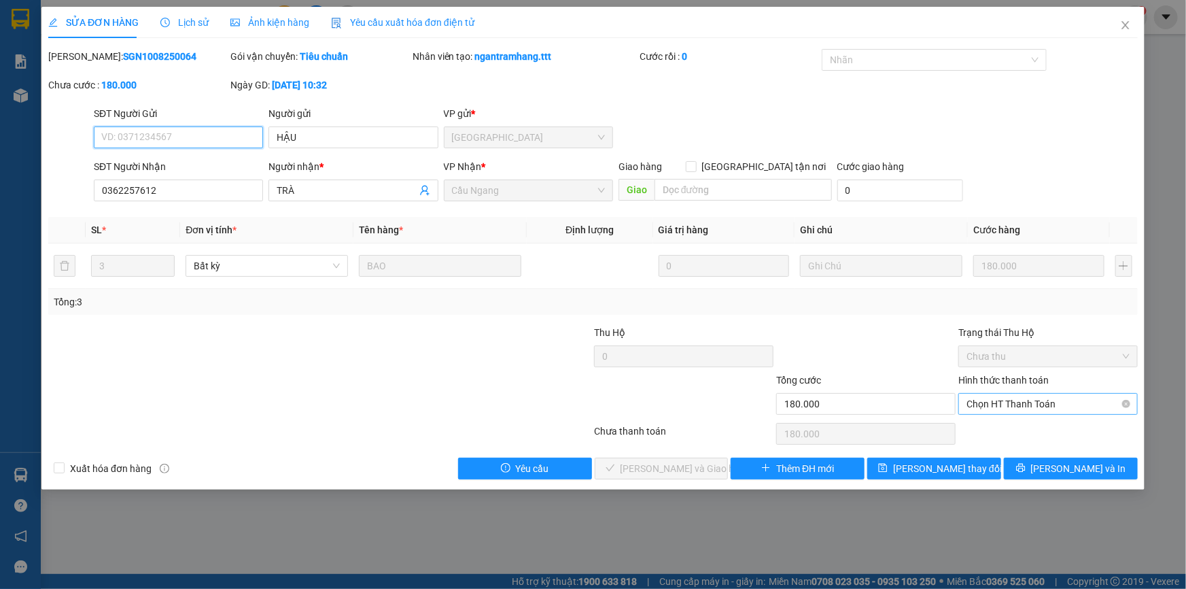
click at [999, 403] on span "Chọn HT Thanh Toán" at bounding box center [1048, 404] width 163 height 20
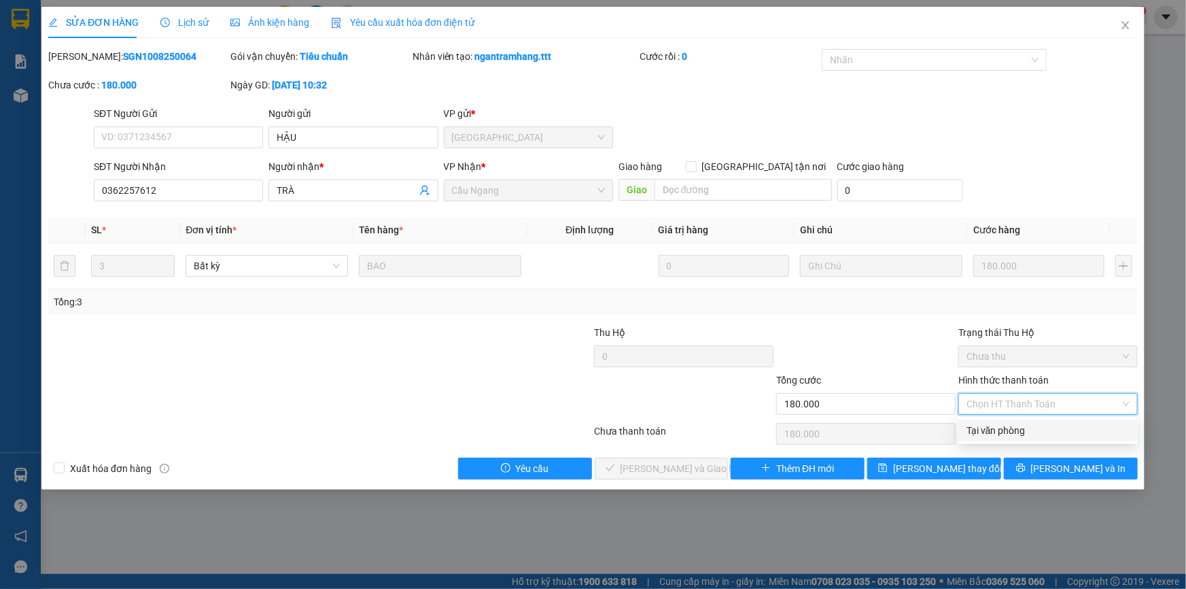
click at [997, 433] on div "Tại văn phòng" at bounding box center [1048, 430] width 163 height 15
type input "0"
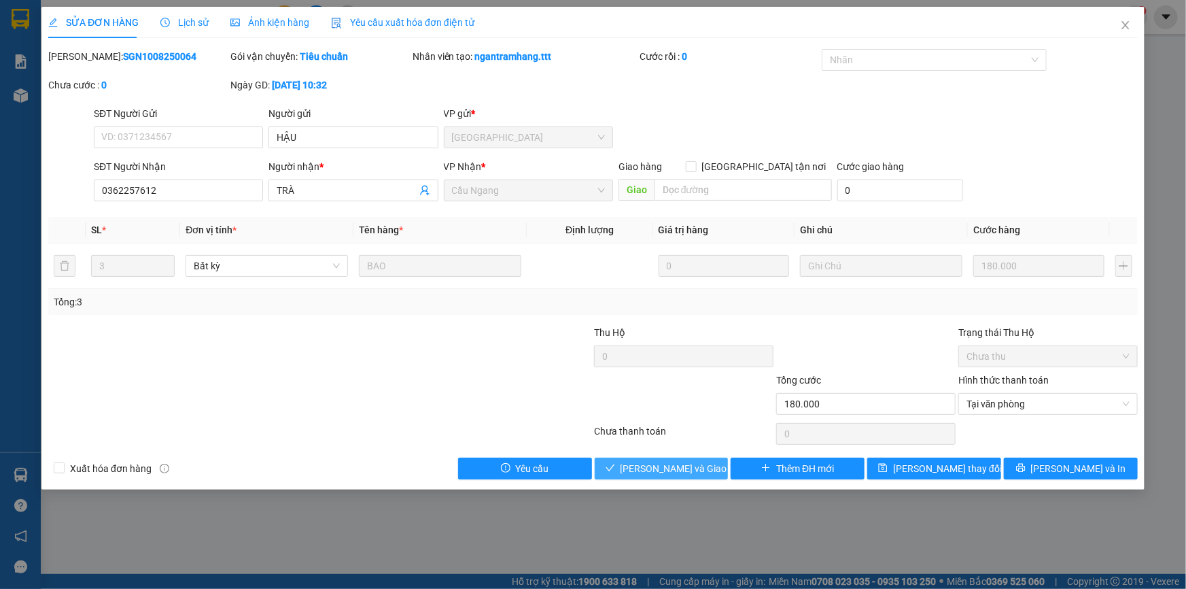
click at [694, 465] on span "[PERSON_NAME] và Giao hàng" at bounding box center [686, 468] width 131 height 15
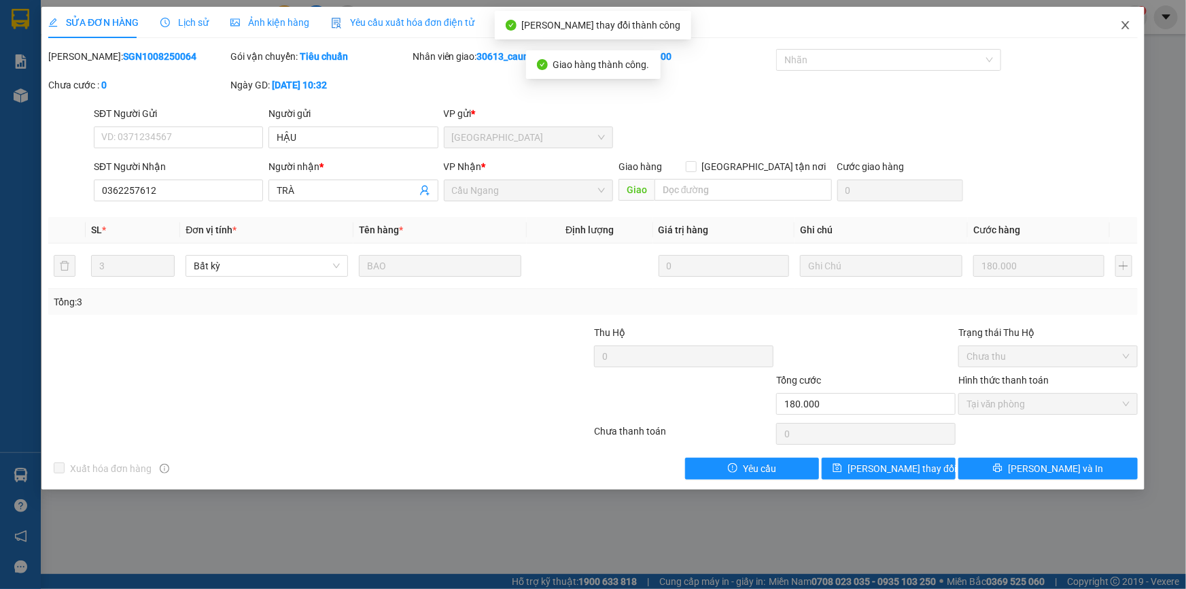
click at [1122, 28] on icon "close" at bounding box center [1125, 25] width 11 height 11
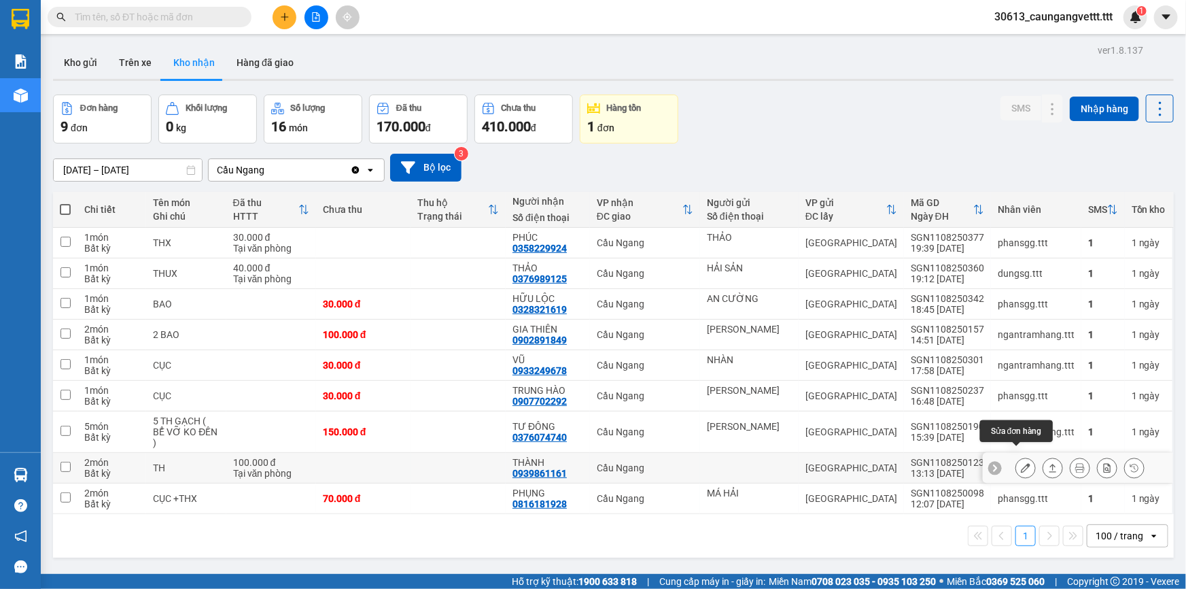
click at [1021, 463] on icon at bounding box center [1026, 468] width 10 height 10
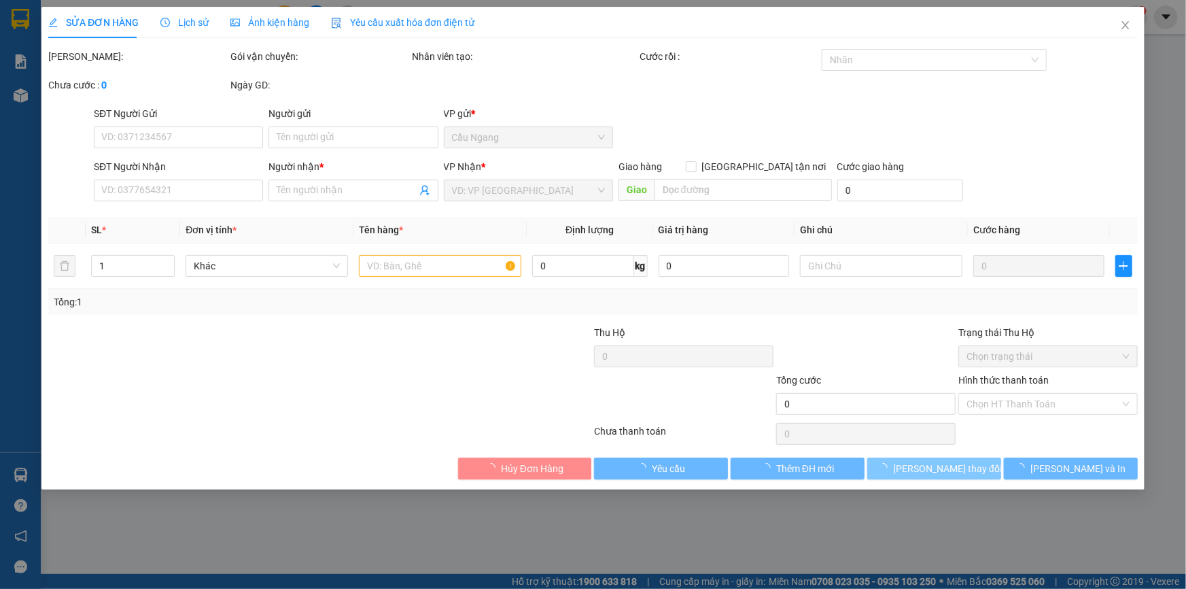
type input "0939861161"
type input "THÀNH"
type input "100.000"
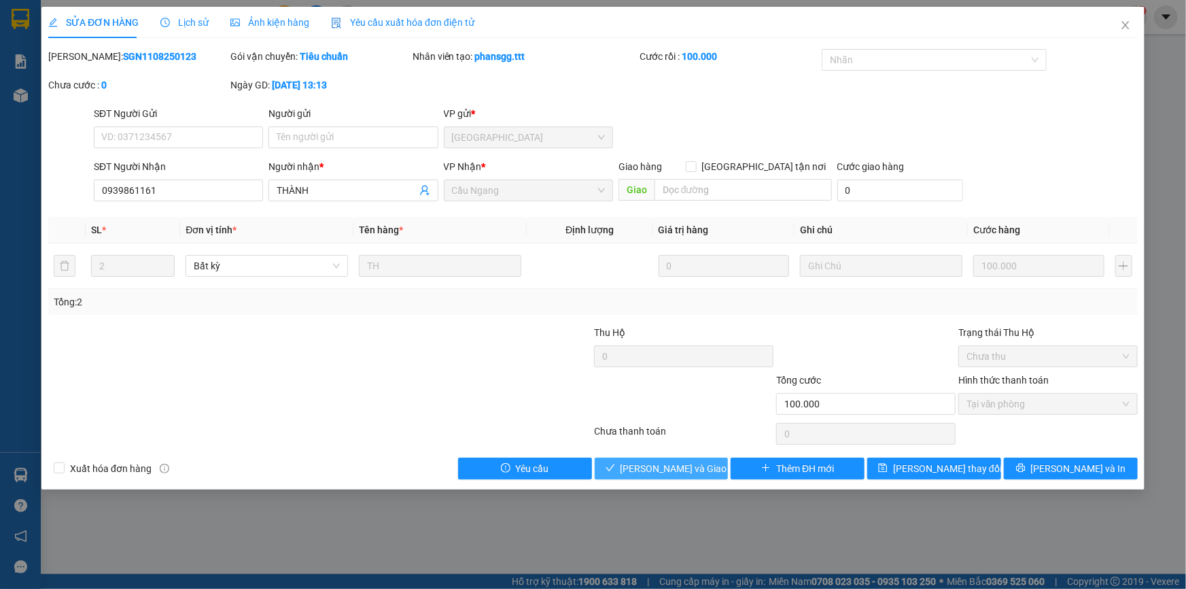
click at [655, 469] on span "[PERSON_NAME] và Giao hàng" at bounding box center [686, 468] width 131 height 15
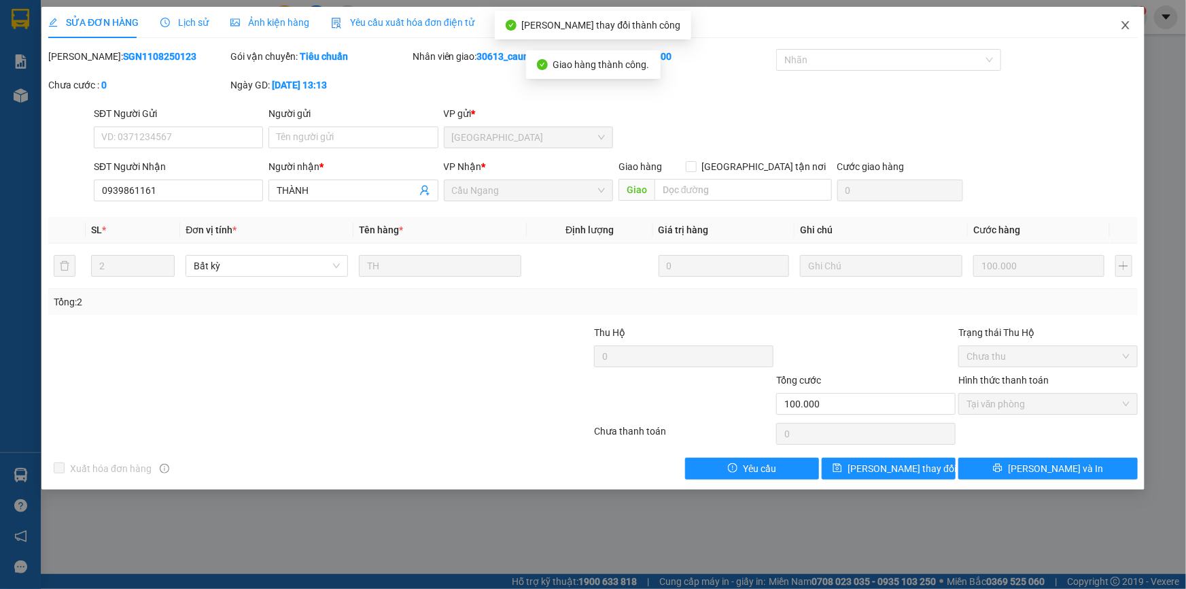
click at [1123, 27] on icon "close" at bounding box center [1125, 25] width 11 height 11
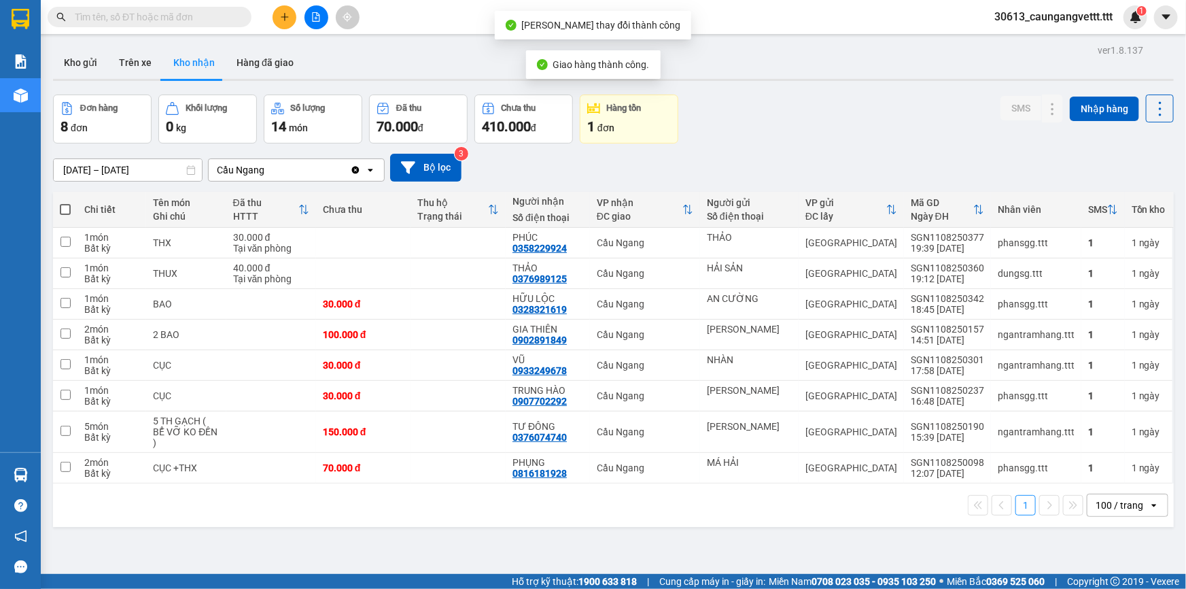
click at [634, 113] on div "Hàng tồn" at bounding box center [624, 108] width 35 height 10
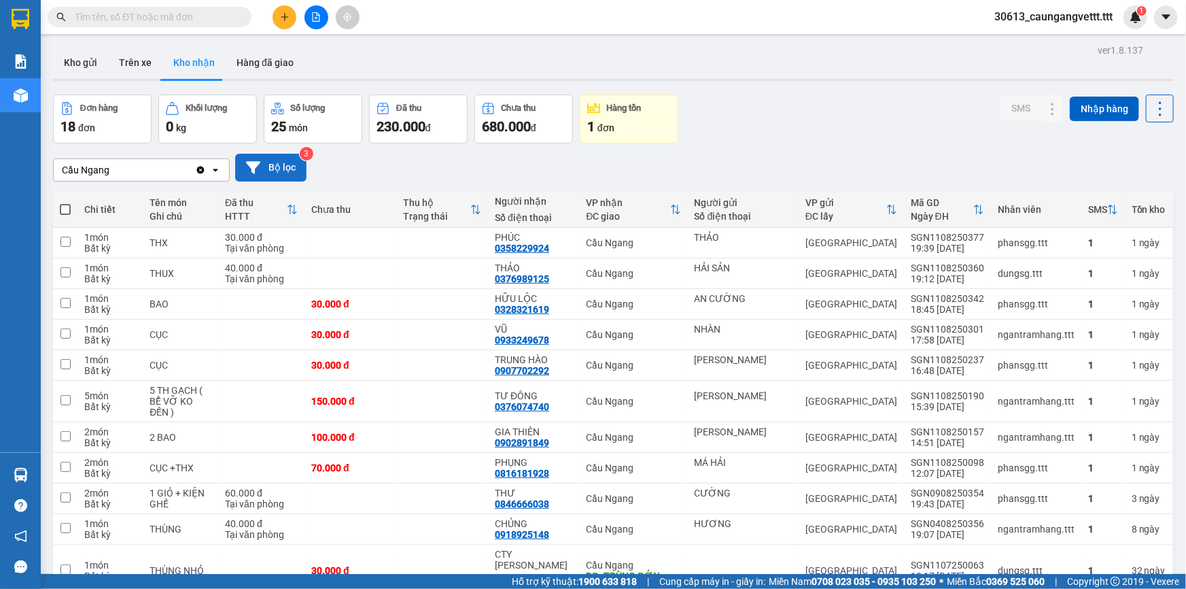
click at [279, 167] on button "Bộ lọc" at bounding box center [270, 168] width 71 height 28
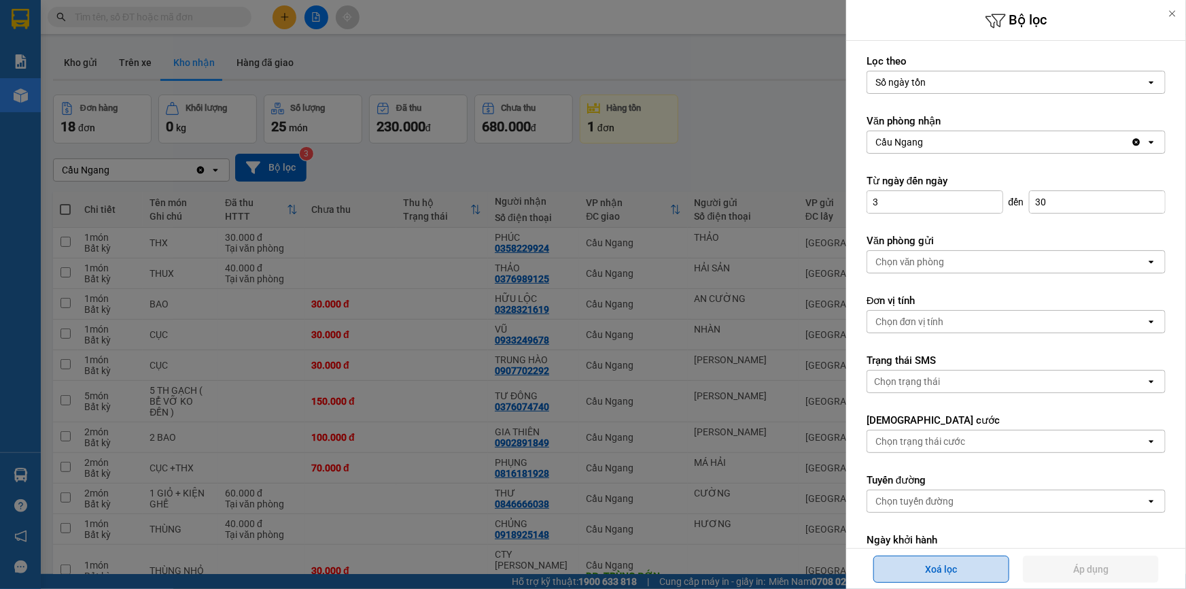
click at [943, 566] on button "Xoá lọc" at bounding box center [942, 568] width 136 height 27
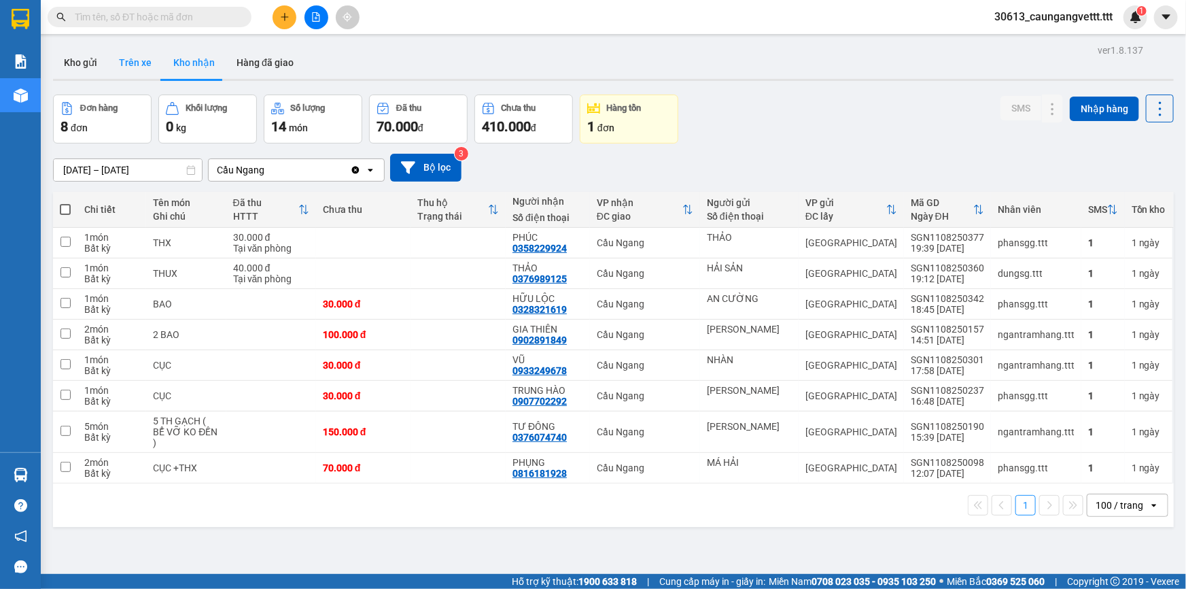
click at [132, 65] on button "Trên xe" at bounding box center [135, 62] width 54 height 33
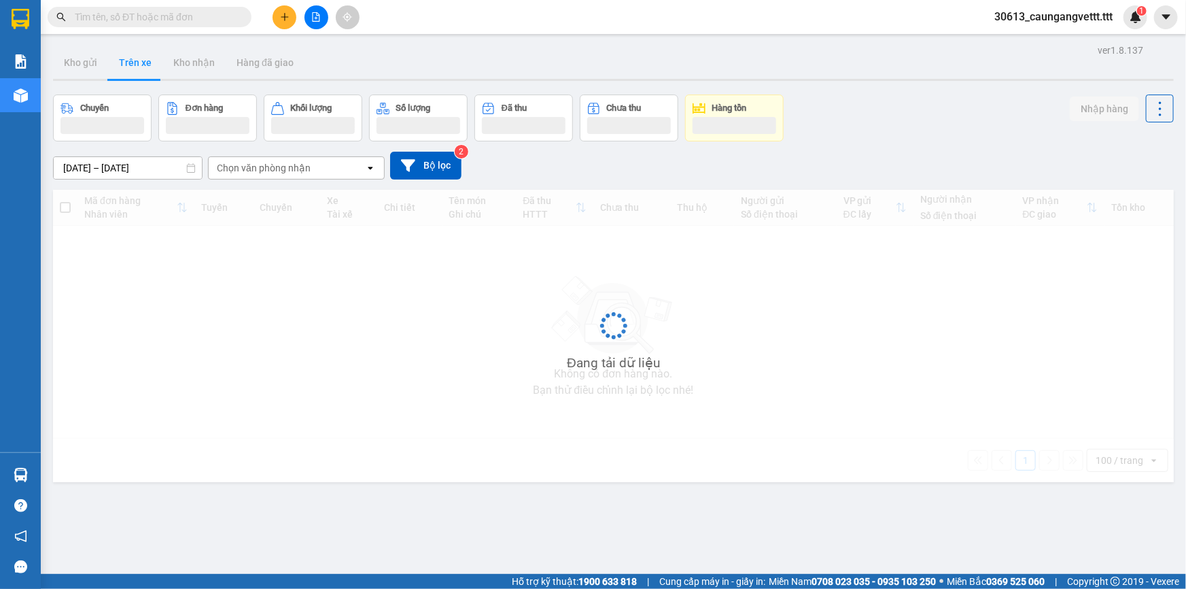
click at [286, 169] on div "Chọn văn phòng nhận" at bounding box center [264, 168] width 94 height 14
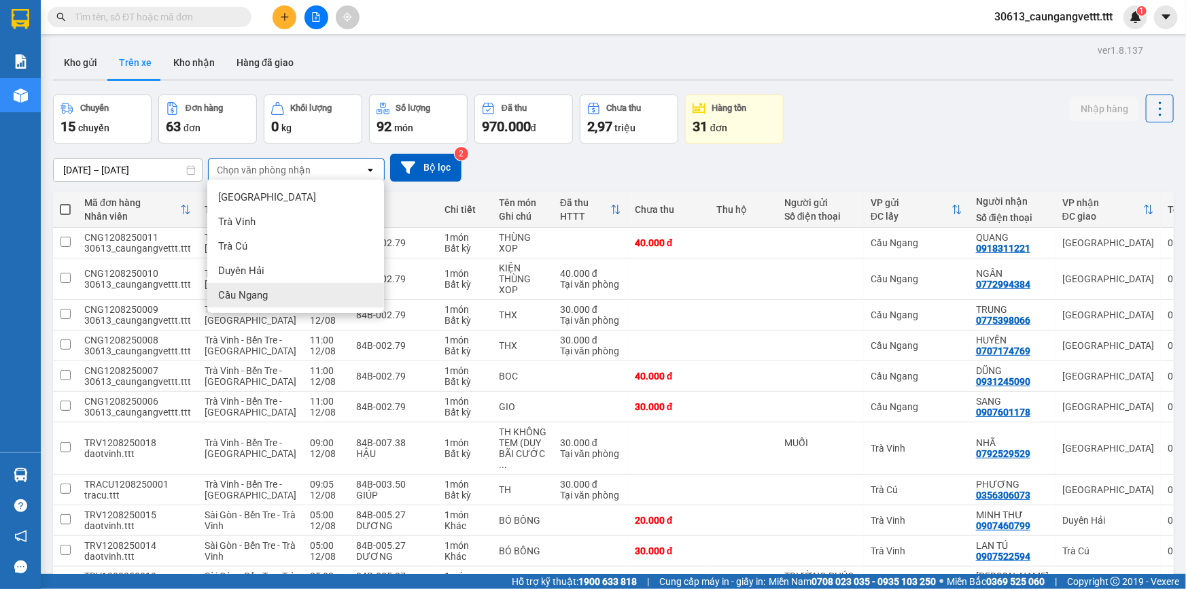
click at [257, 298] on span "Cầu Ngang" at bounding box center [243, 295] width 50 height 14
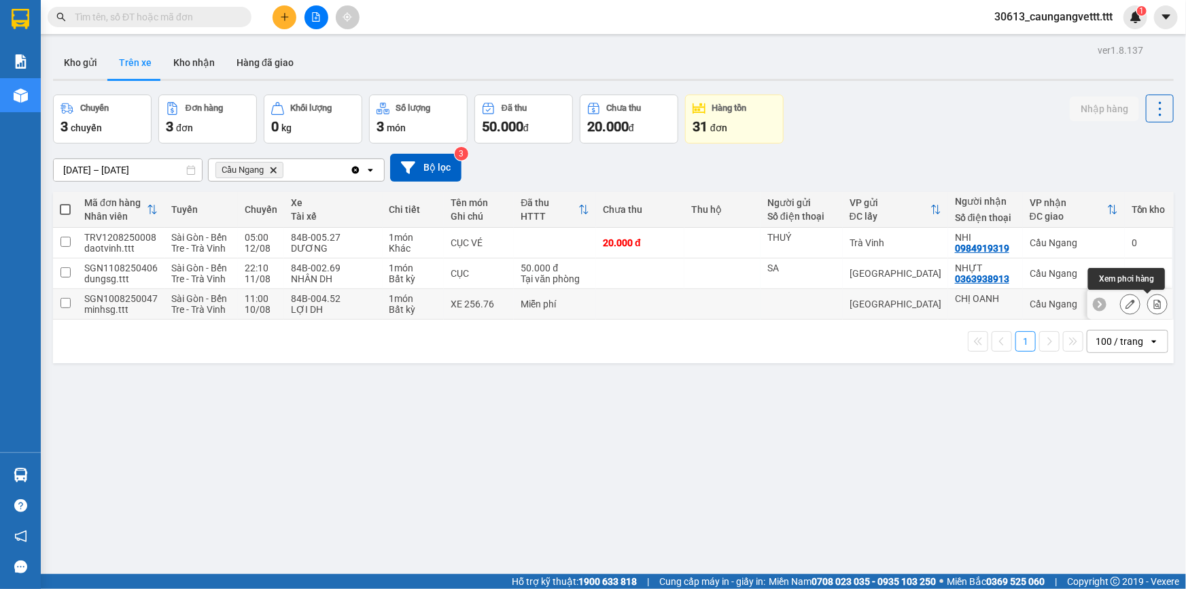
click at [1153, 302] on icon at bounding box center [1158, 304] width 10 height 10
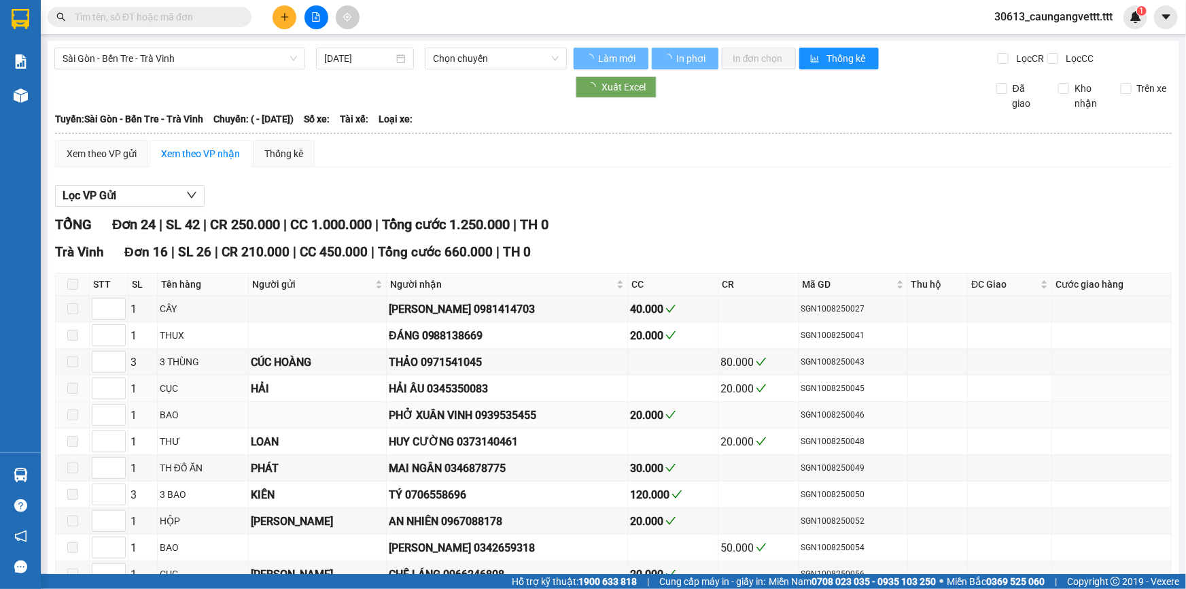
type input "10/08/2025"
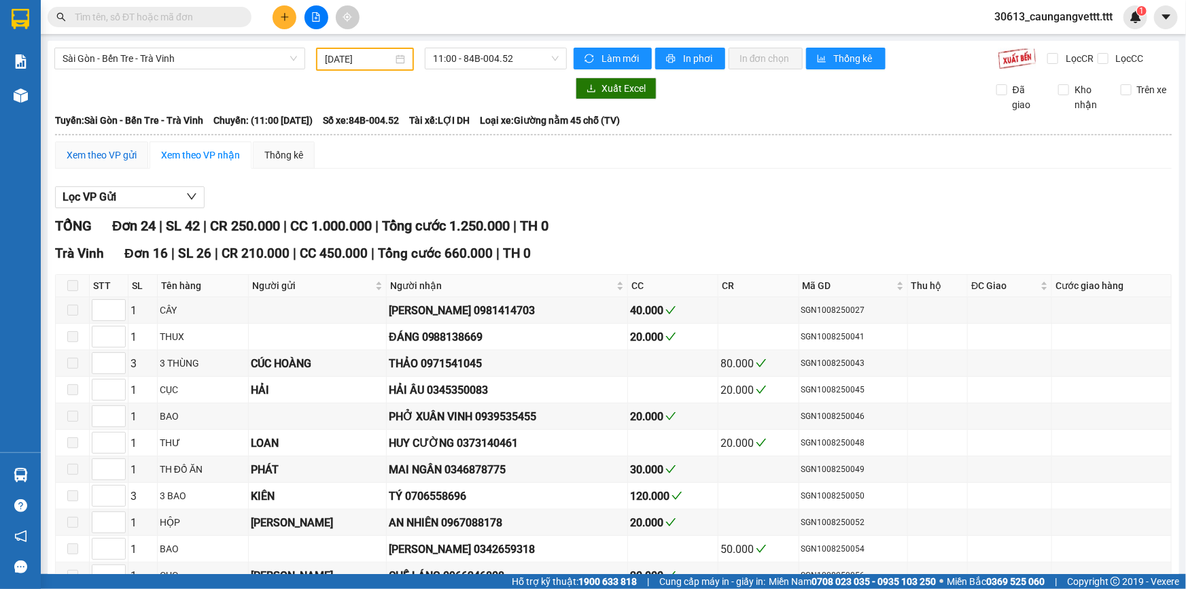
click at [110, 152] on div "Xem theo VP gửi" at bounding box center [102, 155] width 70 height 15
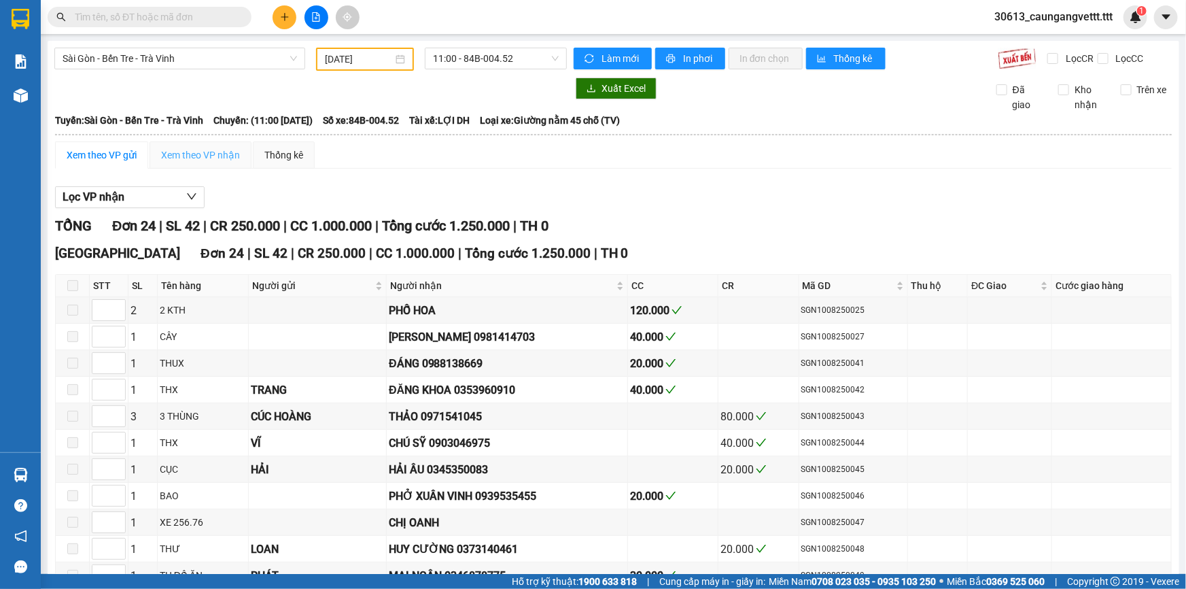
click at [212, 163] on div "Xem theo VP nhận" at bounding box center [201, 154] width 102 height 27
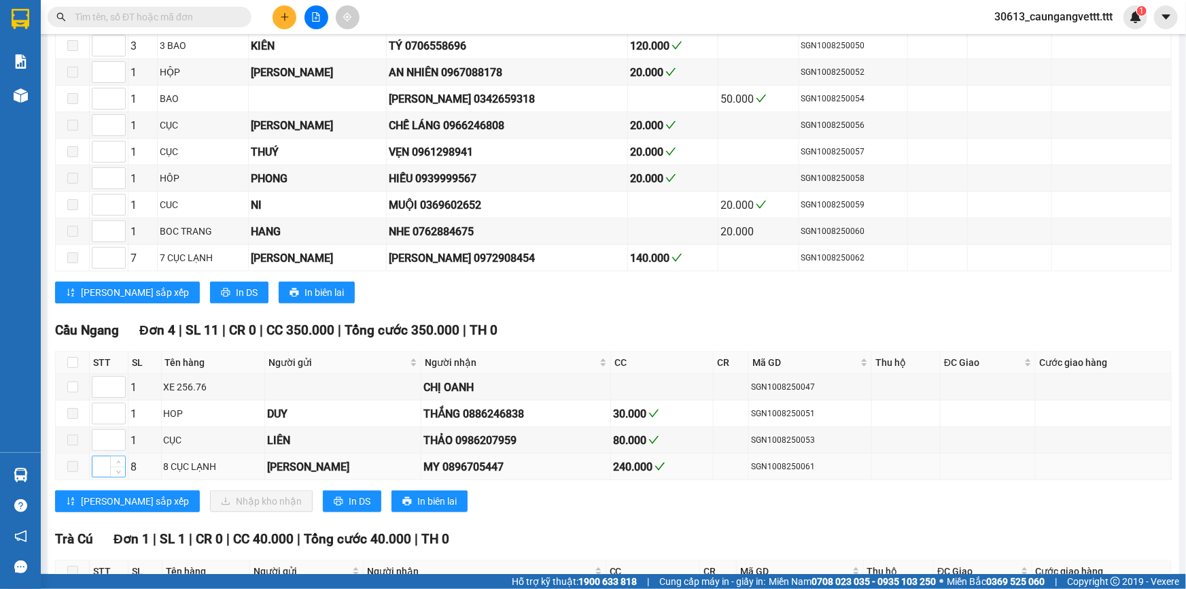
scroll to position [576, 0]
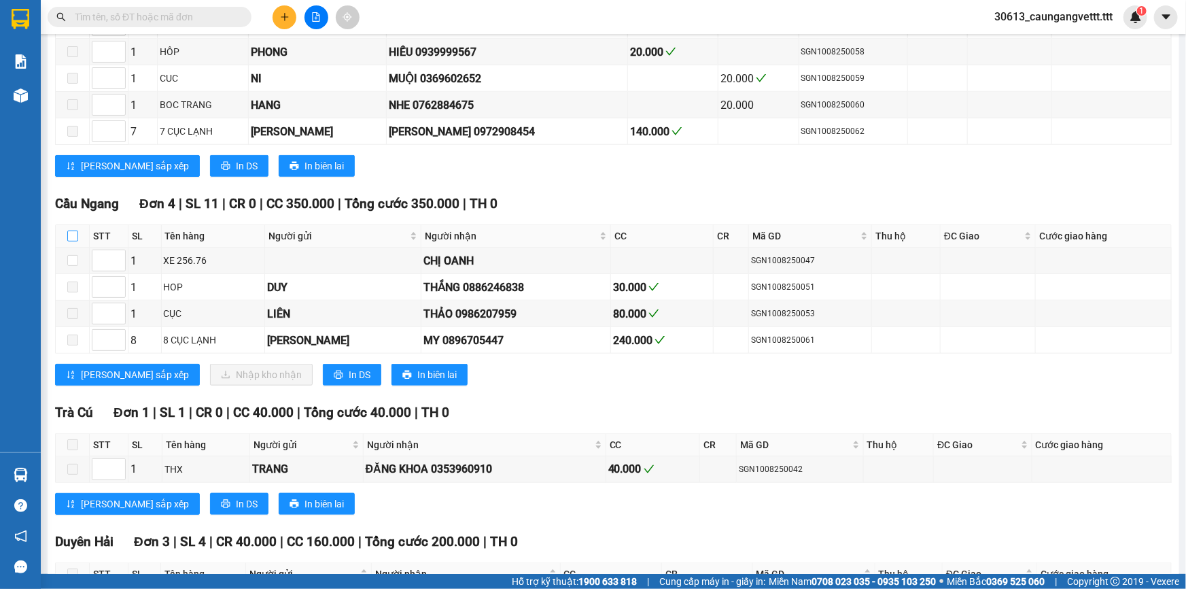
click at [73, 230] on input "checkbox" at bounding box center [72, 235] width 11 height 11
checkbox input "true"
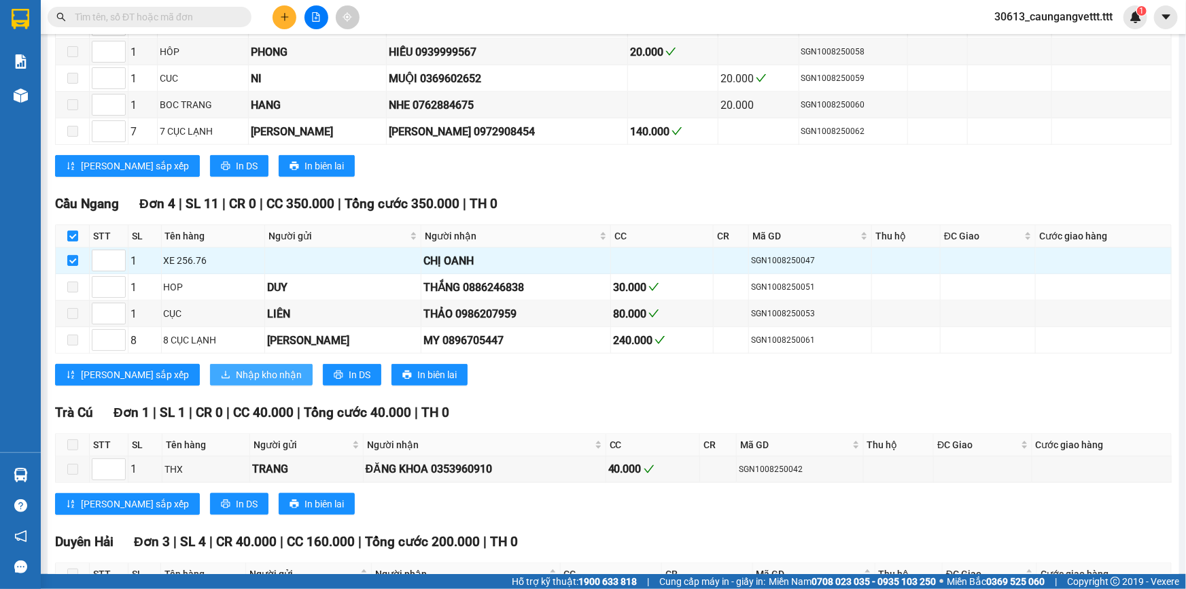
click at [236, 374] on span "Nhập kho nhận" at bounding box center [269, 374] width 66 height 15
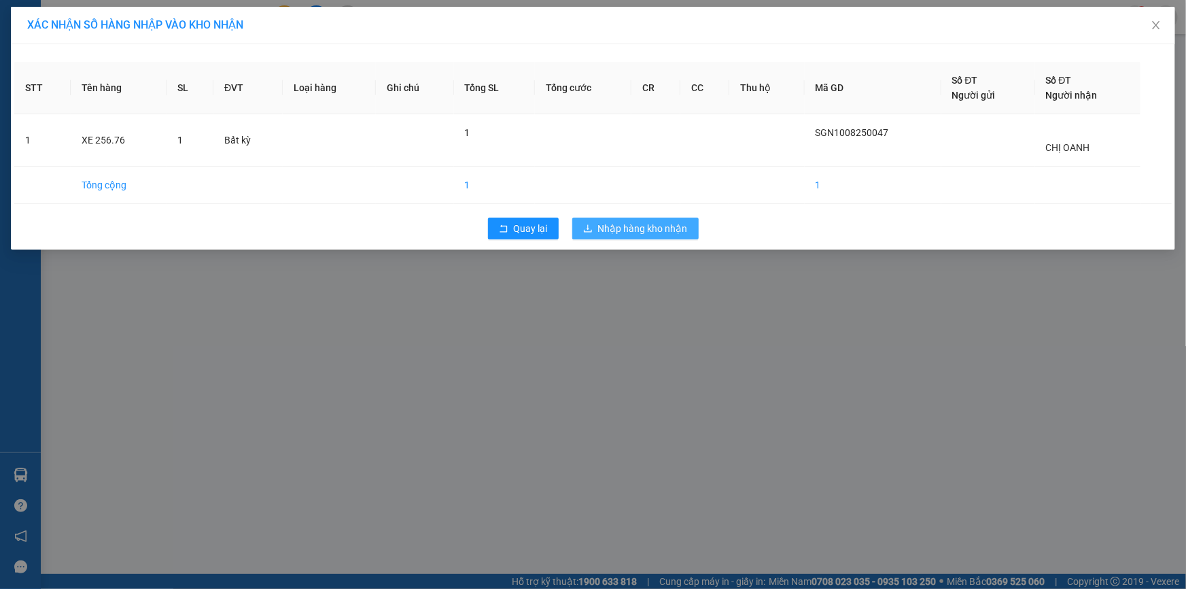
click at [634, 230] on span "Nhập hàng kho nhận" at bounding box center [643, 228] width 90 height 15
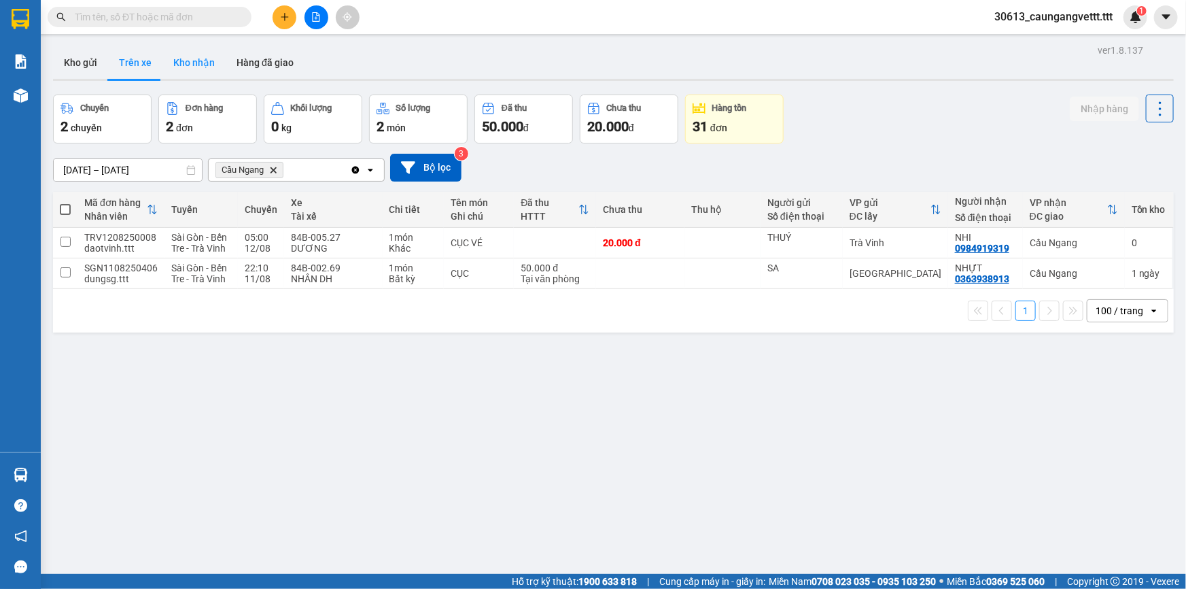
click at [196, 63] on button "Kho nhận" at bounding box center [193, 62] width 63 height 33
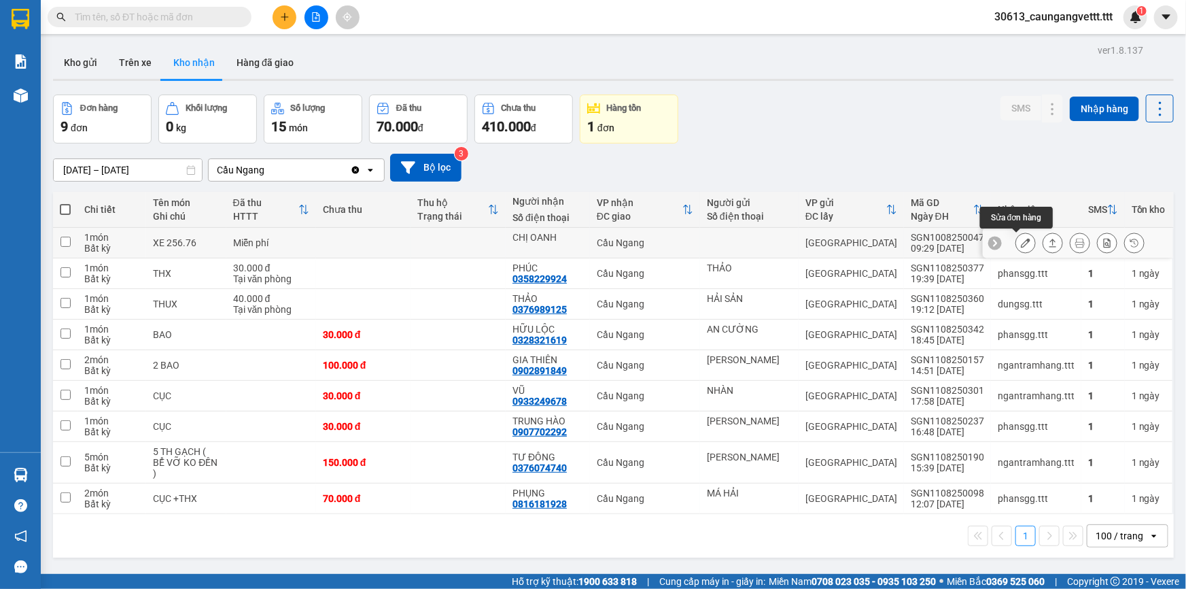
click at [1021, 243] on icon at bounding box center [1026, 243] width 10 height 10
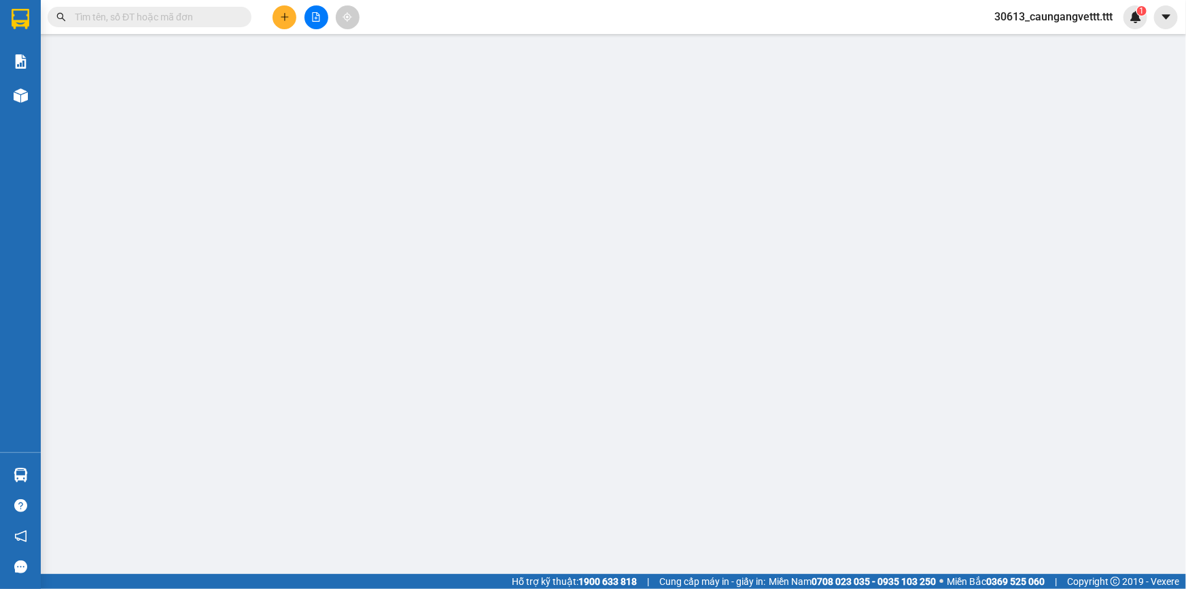
type input "CHỊ OANH"
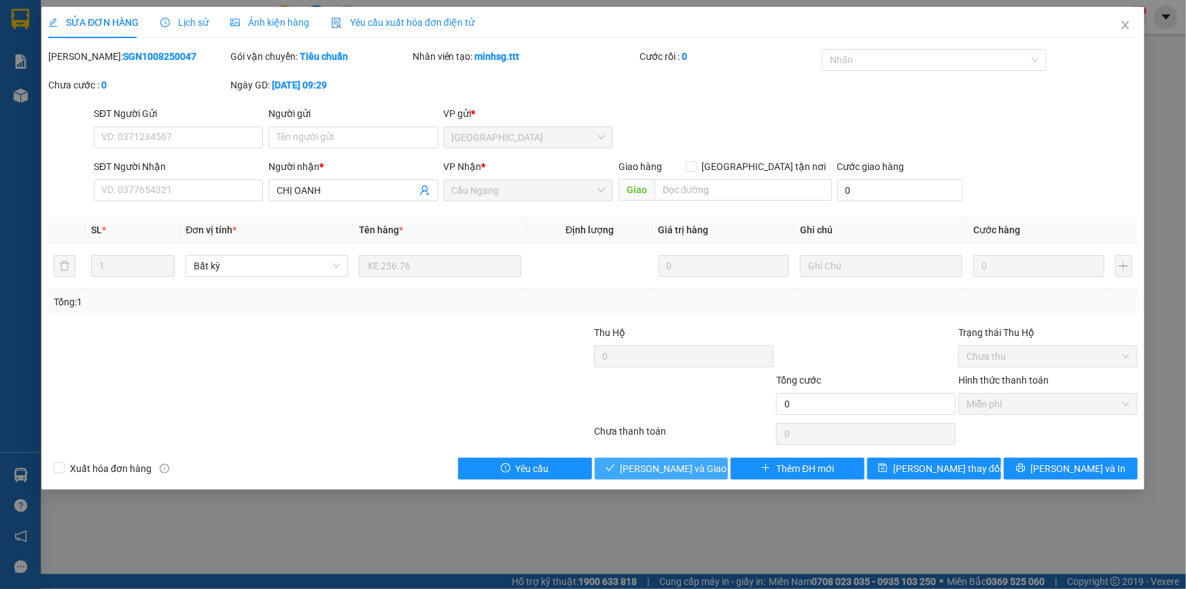
click at [696, 464] on span "[PERSON_NAME] và Giao hàng" at bounding box center [686, 468] width 131 height 15
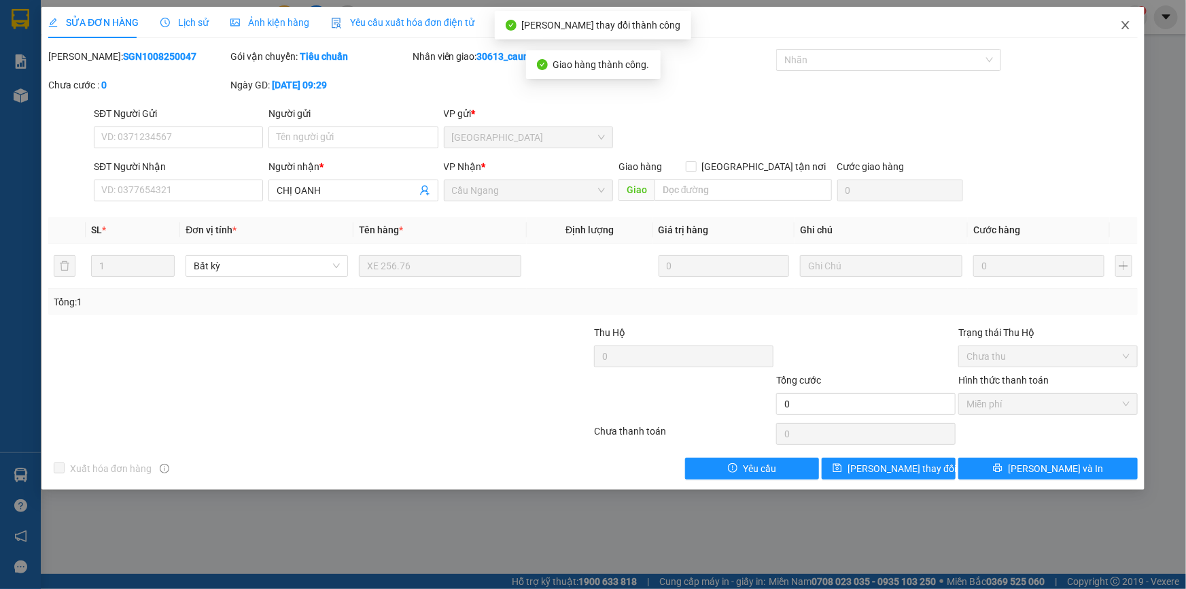
click at [1124, 26] on icon "close" at bounding box center [1125, 25] width 11 height 11
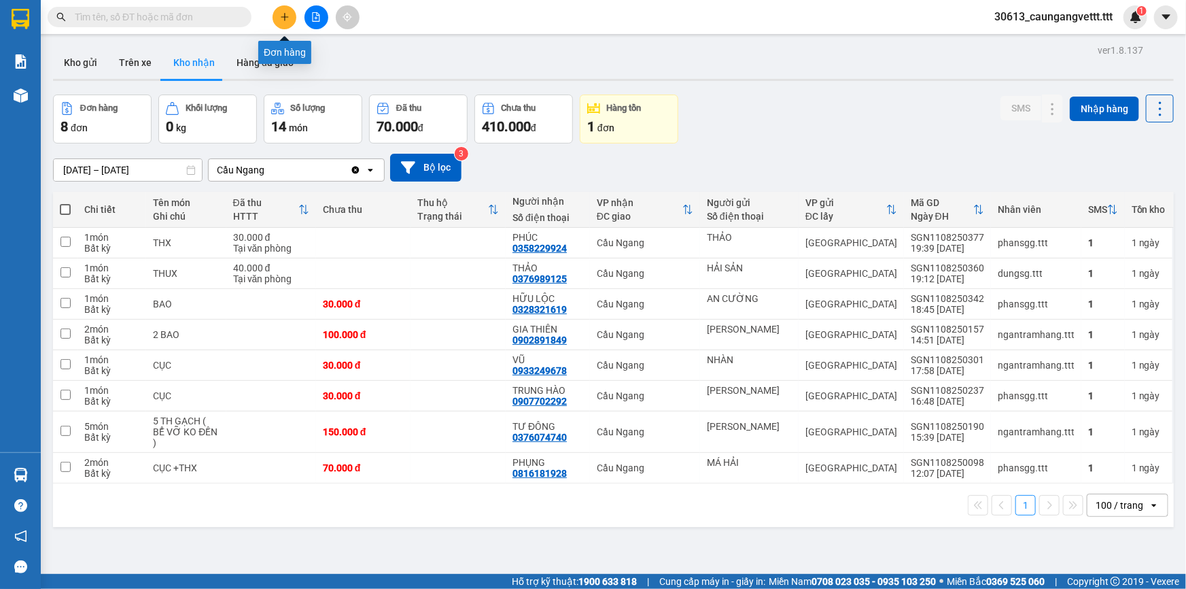
click at [286, 15] on icon "plus" at bounding box center [285, 17] width 10 height 10
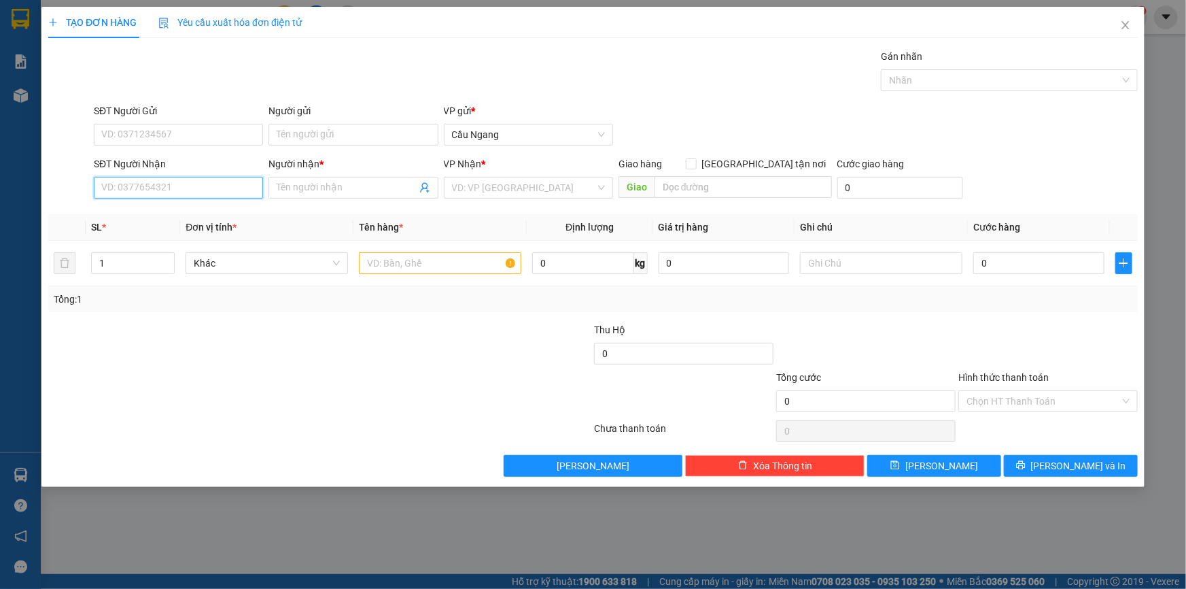
click at [171, 187] on input "SĐT Người Nhận" at bounding box center [178, 188] width 169 height 22
click at [186, 215] on div "0783109427 - TRINH" at bounding box center [178, 214] width 153 height 15
type input "0783109427"
type input "TRINH"
type input "0783109427"
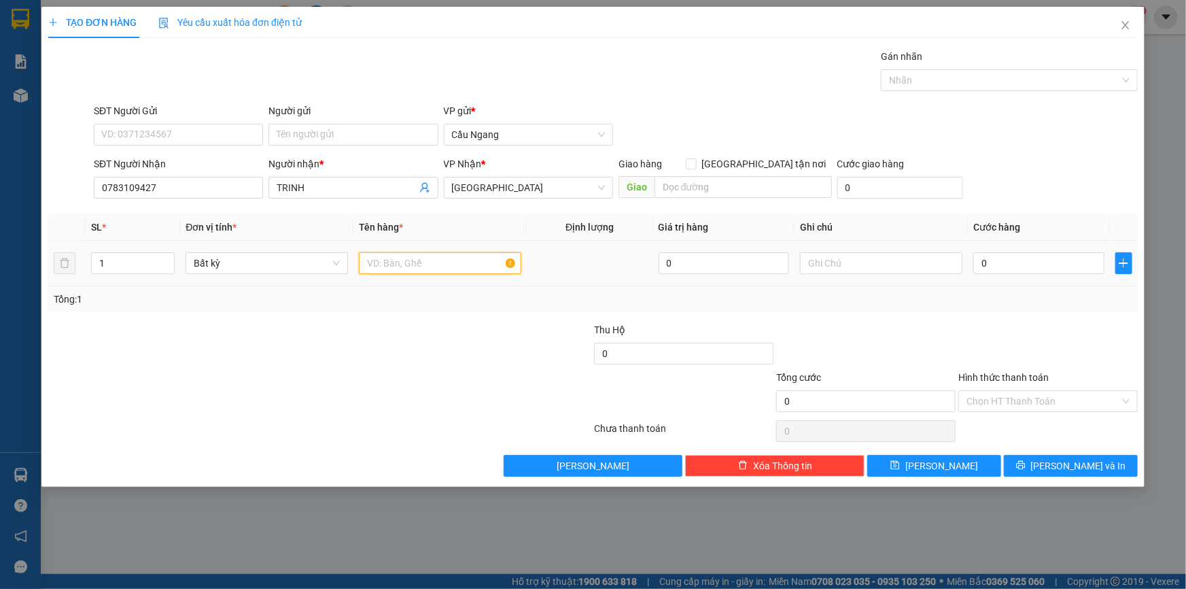
click at [421, 262] on input "text" at bounding box center [440, 263] width 162 height 22
type input "GIÕ"
click at [998, 263] on input "0" at bounding box center [1039, 263] width 131 height 22
type input "3"
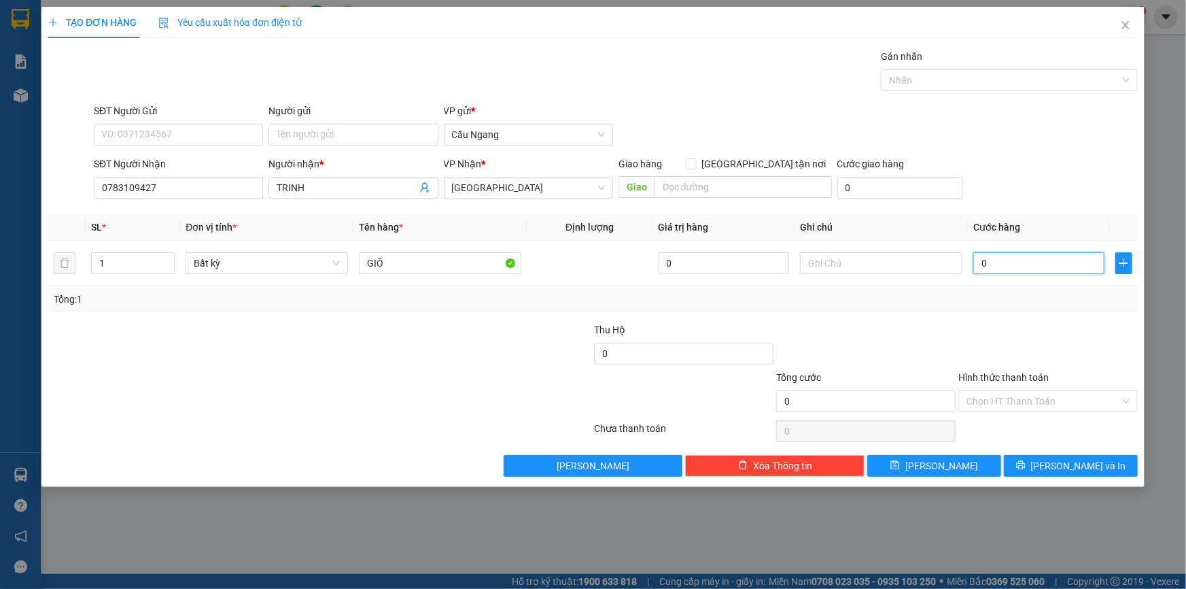
type input "3"
type input "30"
type input "300"
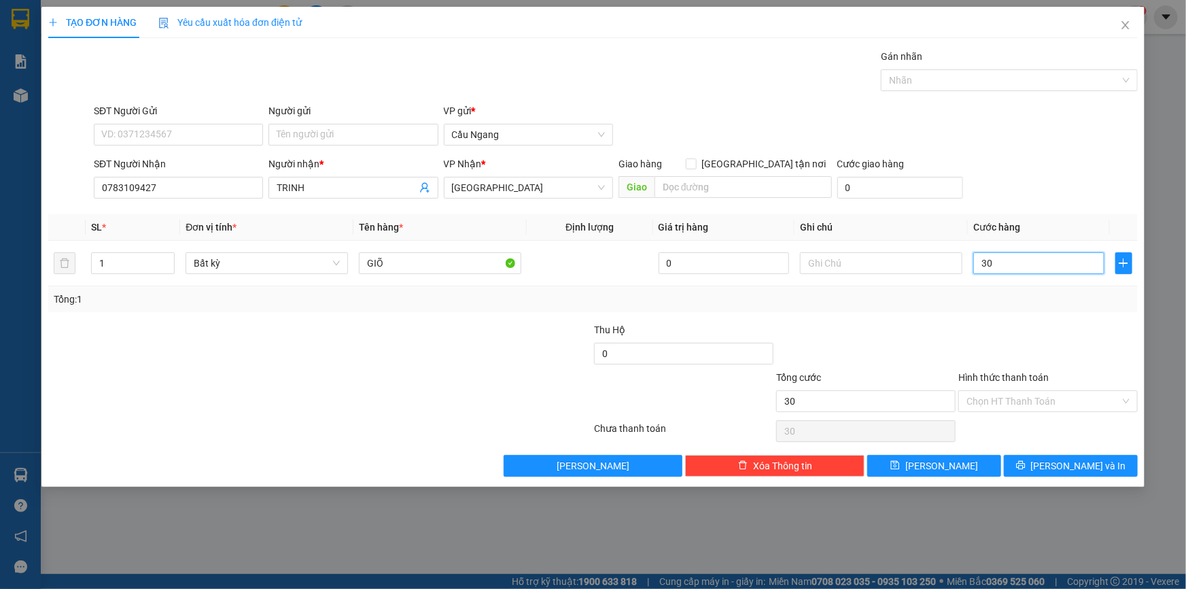
type input "300"
type input "3.000"
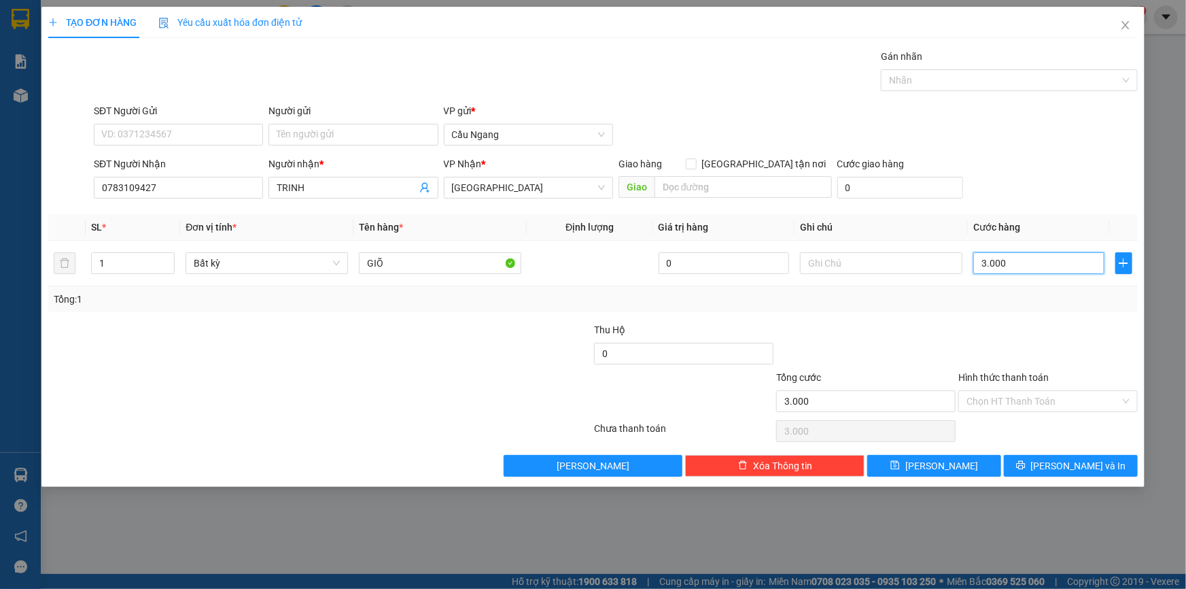
type input "30.000"
click at [1033, 398] on input "Hình thức thanh toán" at bounding box center [1044, 401] width 154 height 20
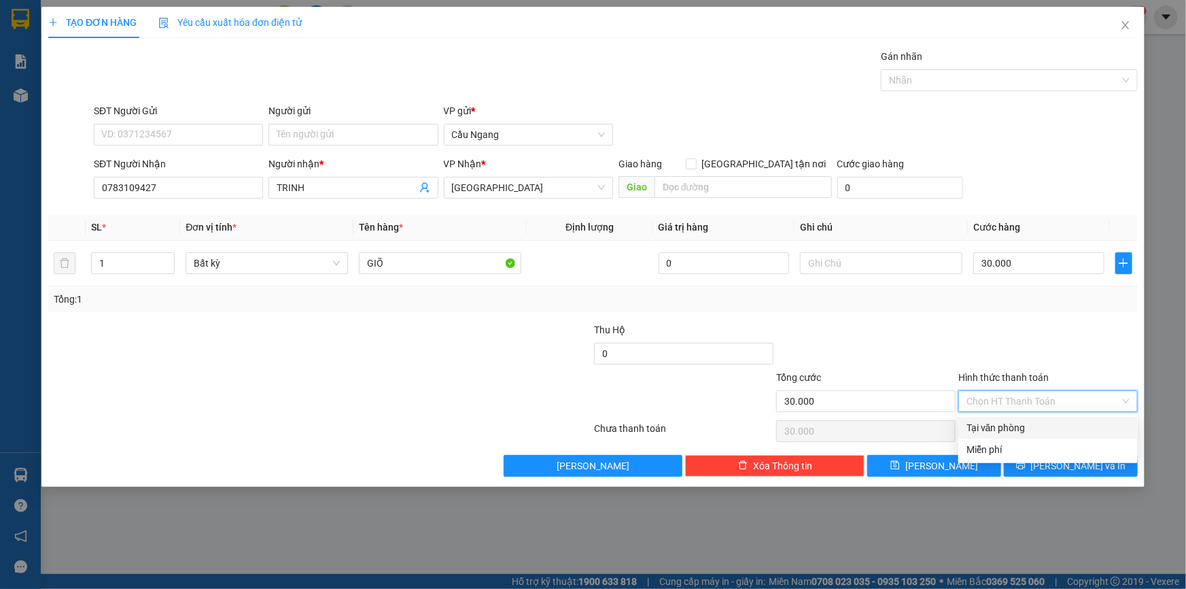
click at [1011, 430] on div "Tại văn phòng" at bounding box center [1048, 427] width 163 height 15
type input "0"
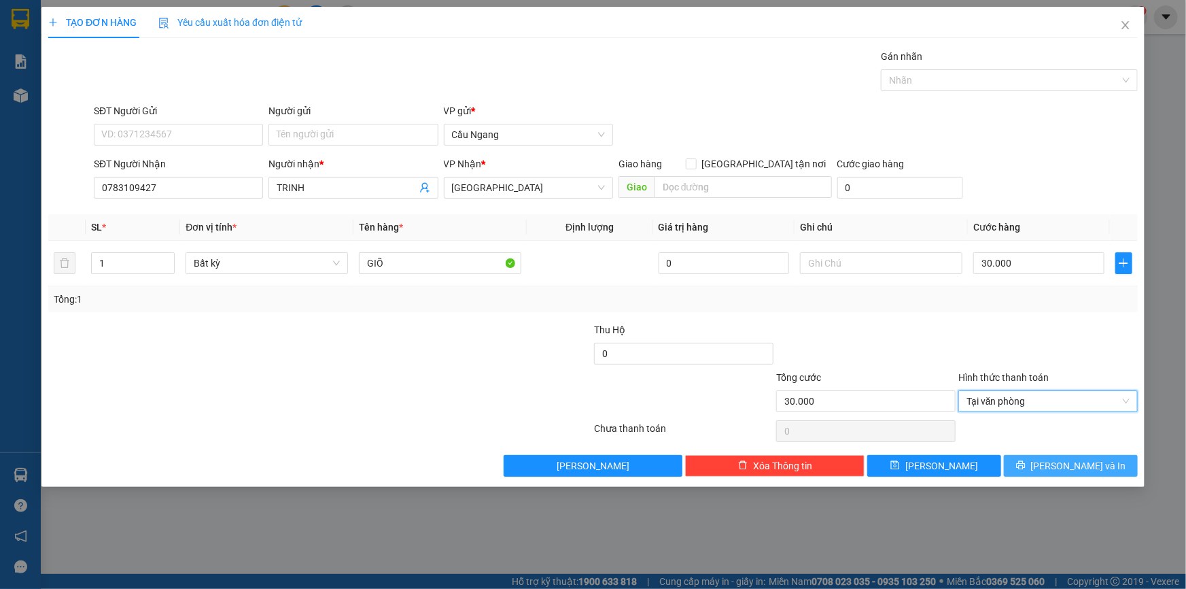
click at [1069, 468] on span "[PERSON_NAME] và In" at bounding box center [1078, 465] width 95 height 15
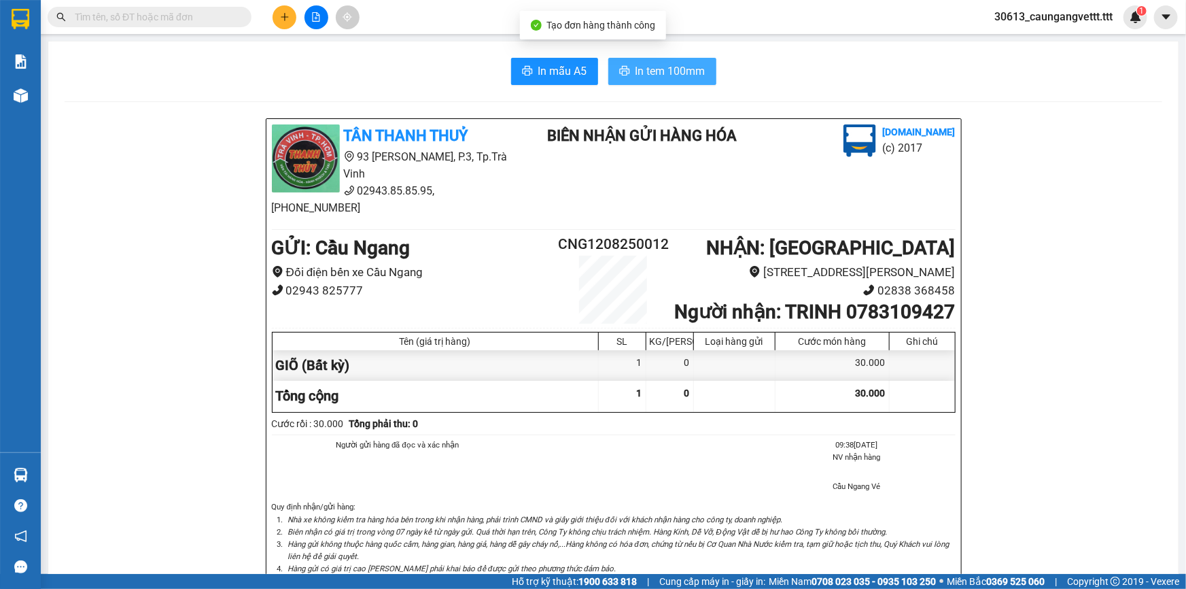
click at [653, 74] on span "In tem 100mm" at bounding box center [671, 71] width 70 height 17
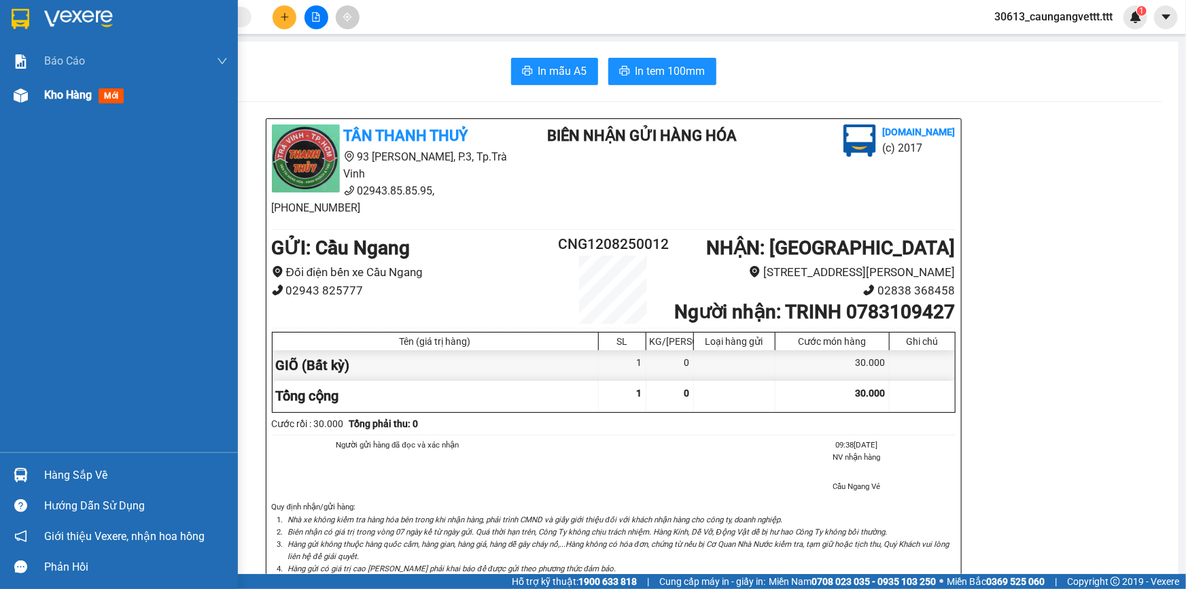
click at [56, 95] on span "Kho hàng" at bounding box center [68, 94] width 48 height 13
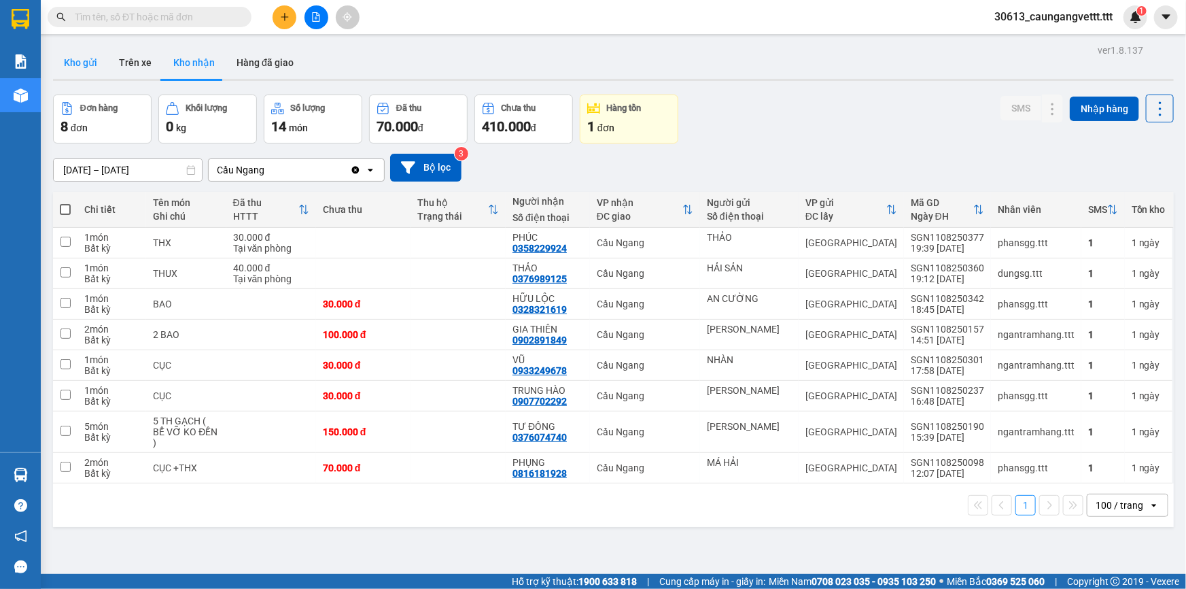
click at [75, 65] on button "Kho gửi" at bounding box center [80, 62] width 55 height 33
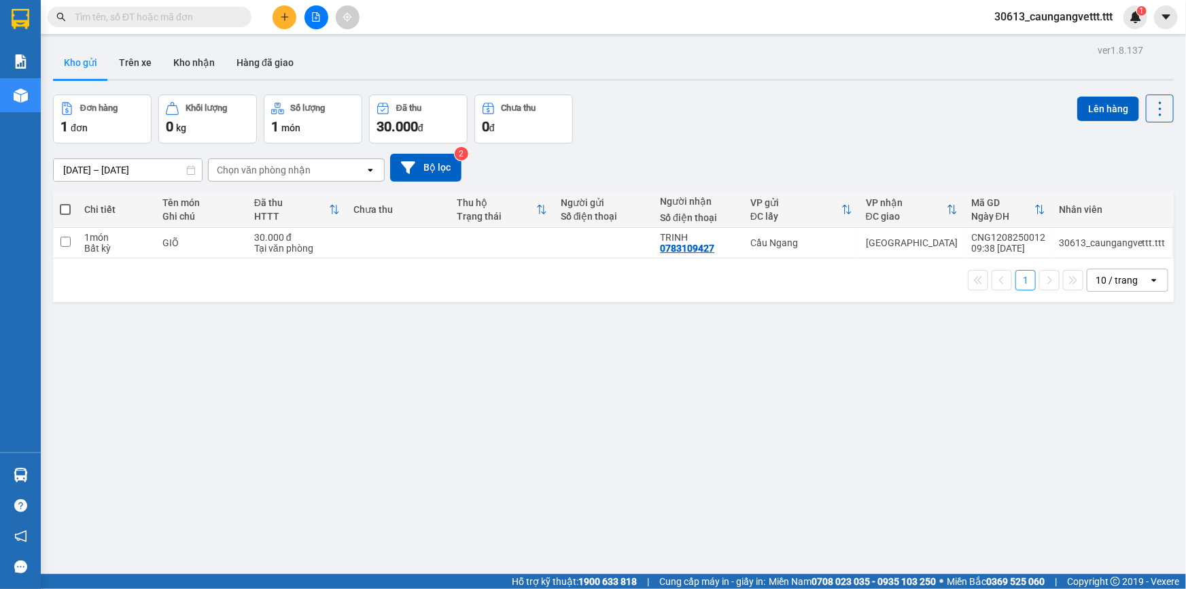
click at [62, 207] on span at bounding box center [65, 209] width 11 height 11
click at [65, 203] on input "checkbox" at bounding box center [65, 203] width 0 height 0
checkbox input "true"
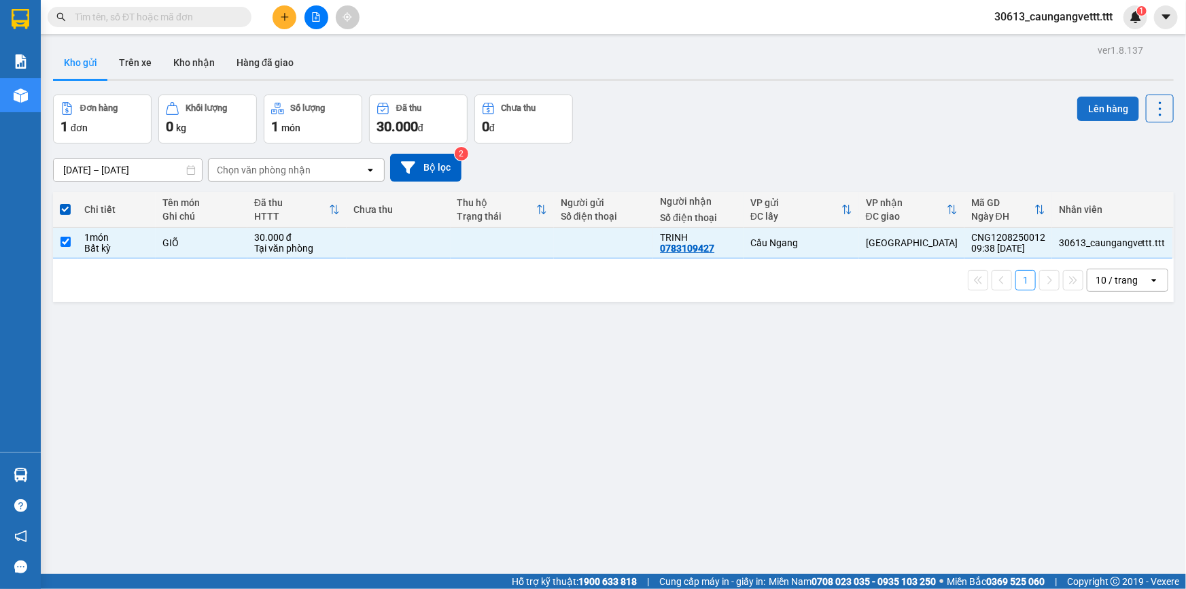
click at [1091, 113] on button "Lên hàng" at bounding box center [1109, 109] width 62 height 24
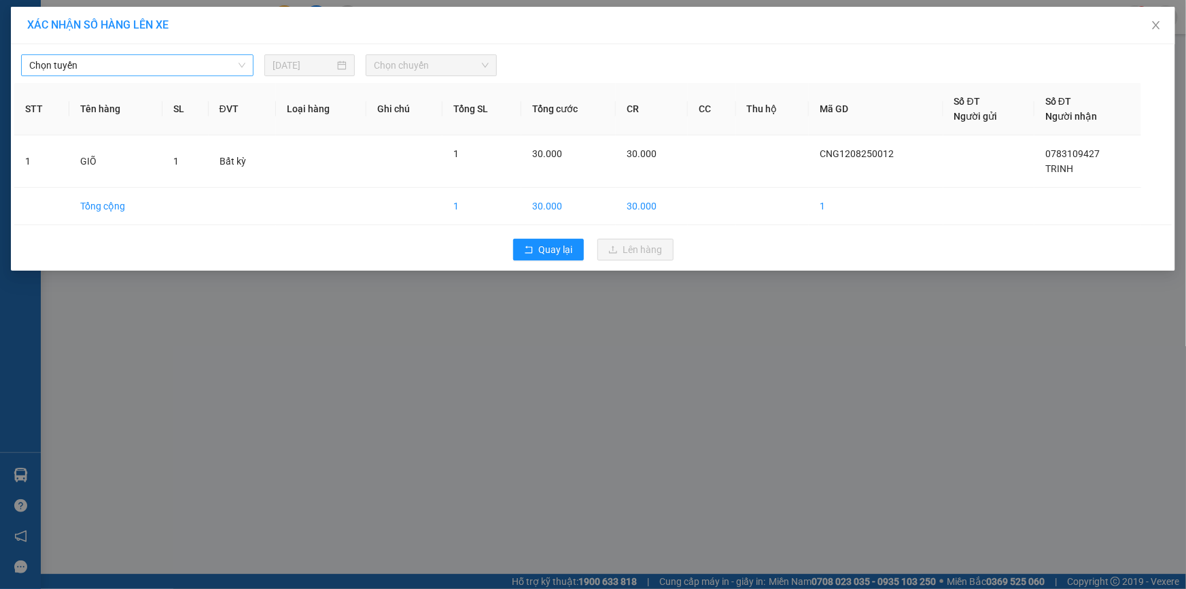
click at [194, 65] on span "Chọn tuyến" at bounding box center [137, 65] width 216 height 20
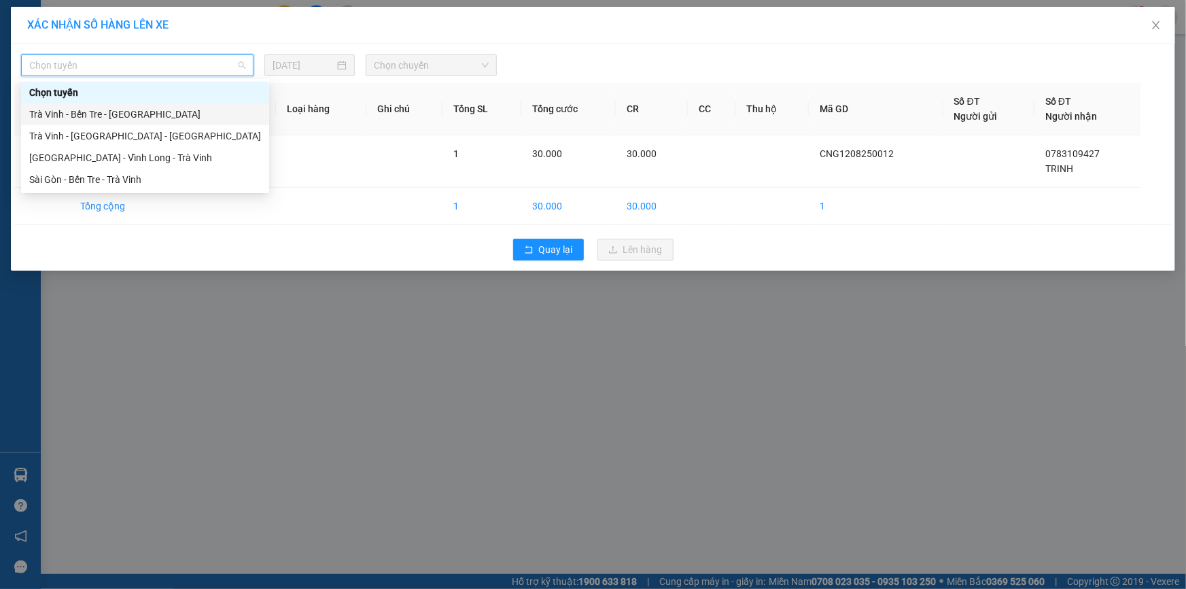
click at [133, 111] on div "Trà Vinh - Bến Tre - Sài Gòn" at bounding box center [145, 114] width 232 height 15
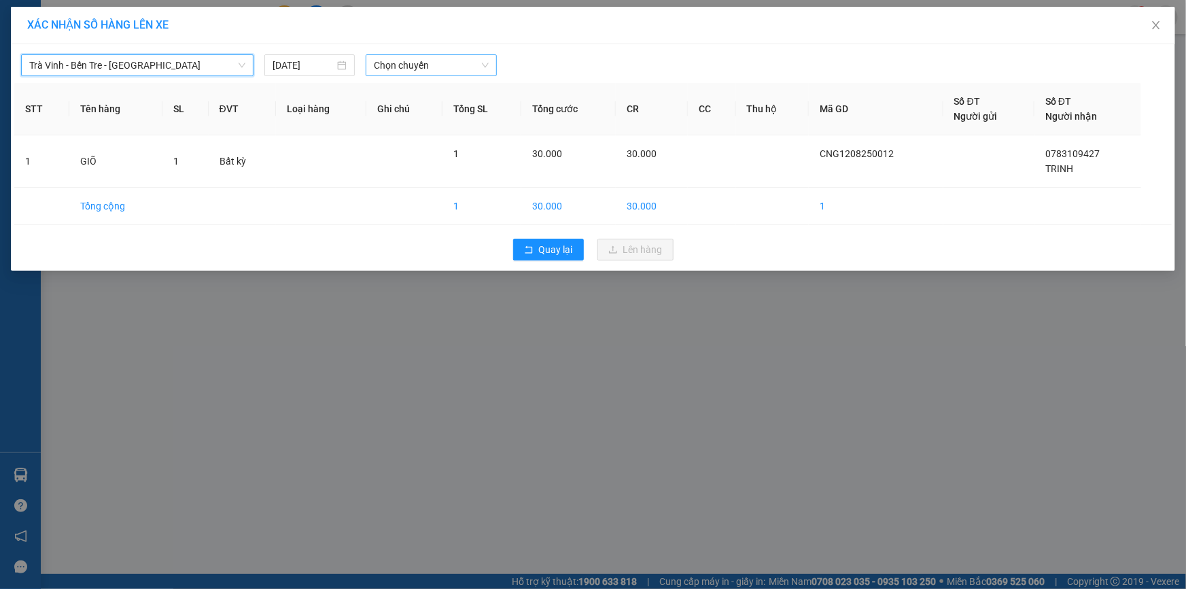
click at [431, 69] on span "Chọn chuyến" at bounding box center [431, 65] width 115 height 20
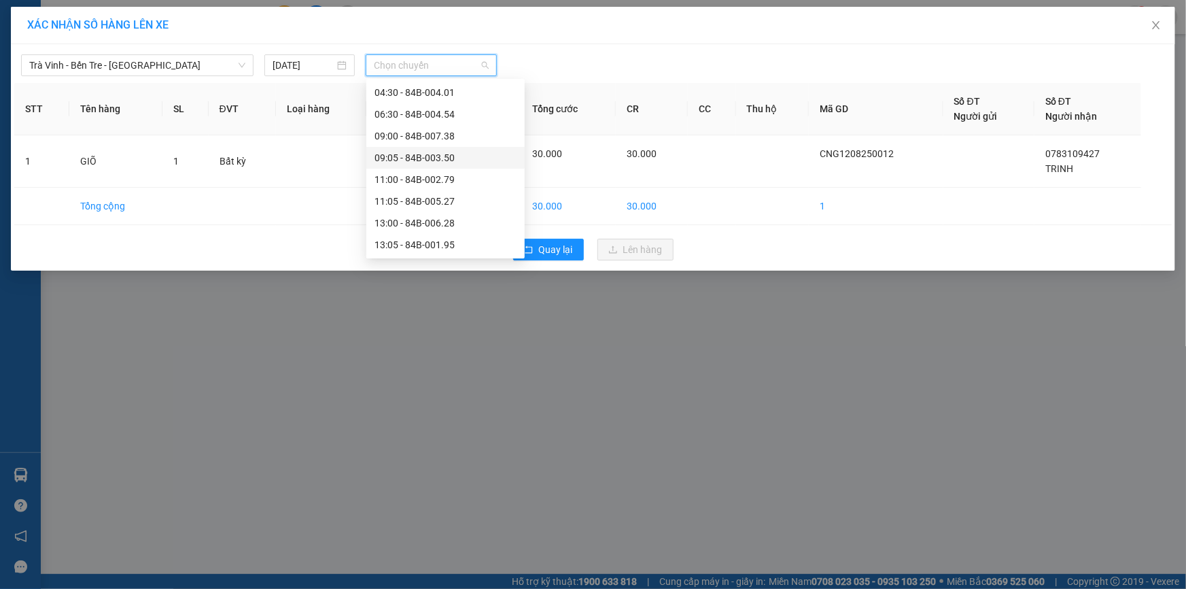
scroll to position [165, 0]
click at [418, 169] on div "11:00 - 84B-002.79" at bounding box center [446, 167] width 142 height 15
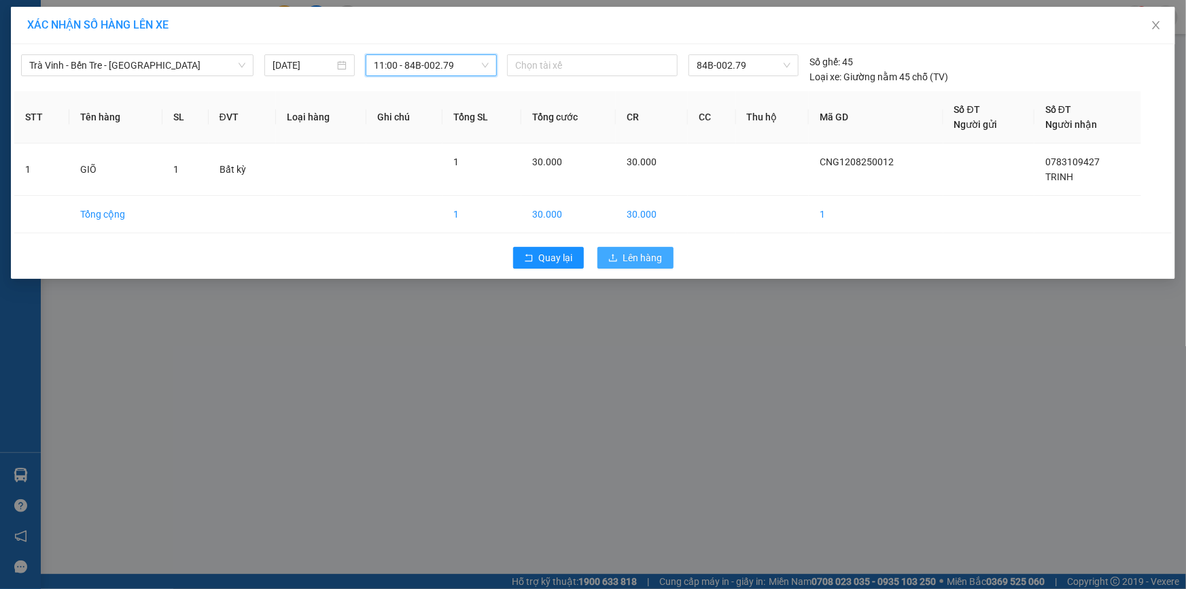
click at [621, 258] on button "Lên hàng" at bounding box center [636, 258] width 76 height 22
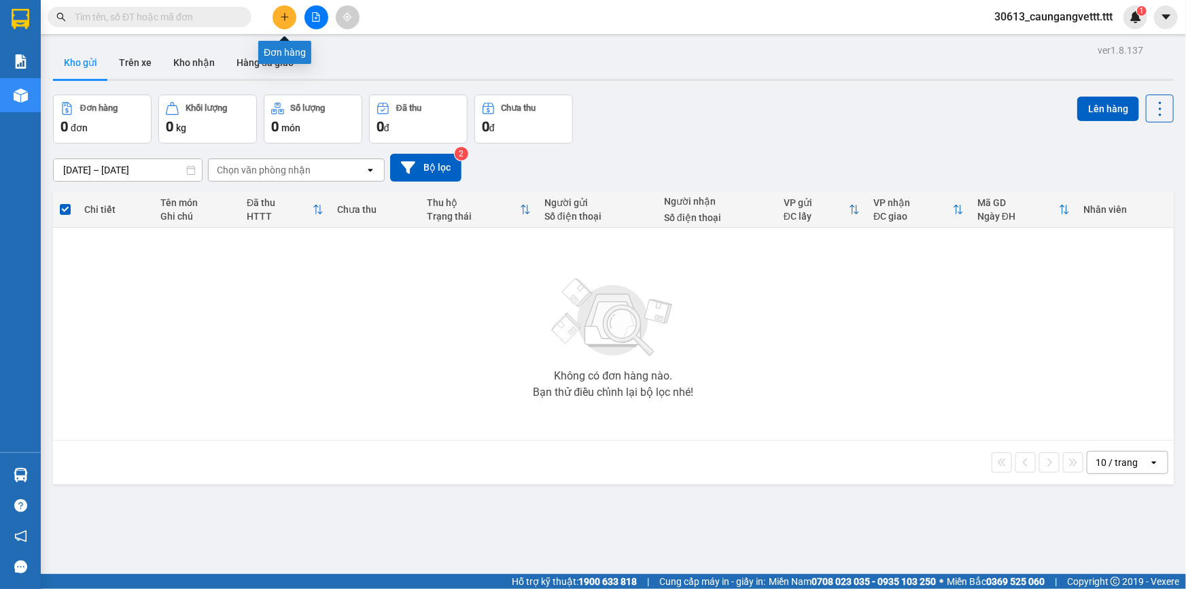
click at [280, 18] on icon "plus" at bounding box center [285, 17] width 10 height 10
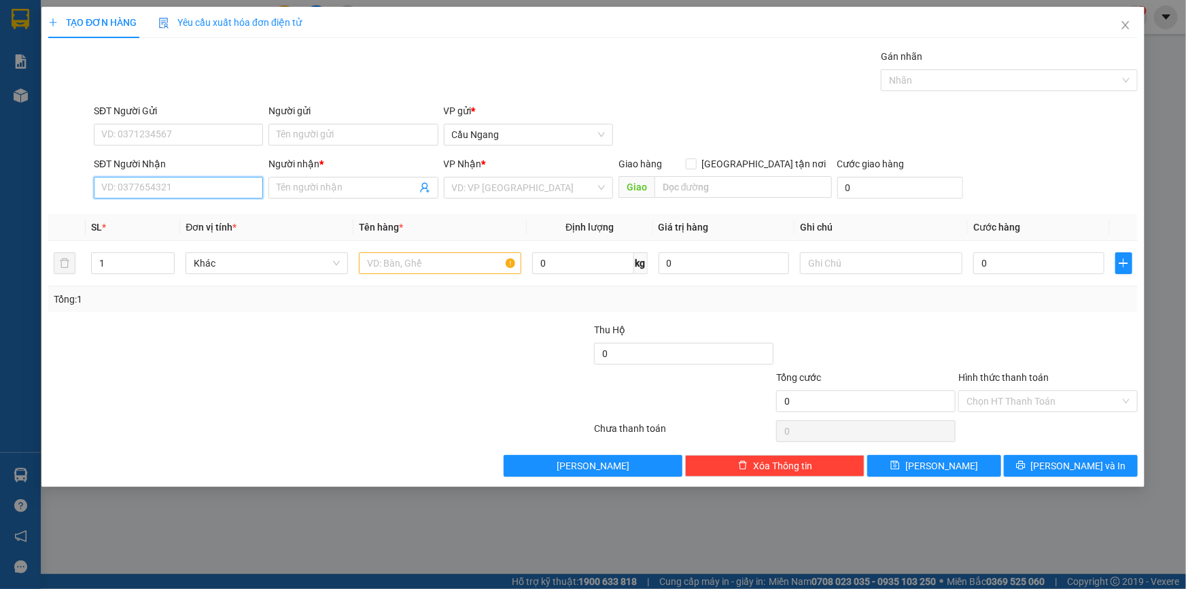
click at [216, 187] on input "SĐT Người Nhận" at bounding box center [178, 188] width 169 height 22
click at [198, 212] on div "0902311739 - GIÀU" at bounding box center [178, 214] width 153 height 15
type input "0902311739"
type input "GIÀU"
type input "0902311739"
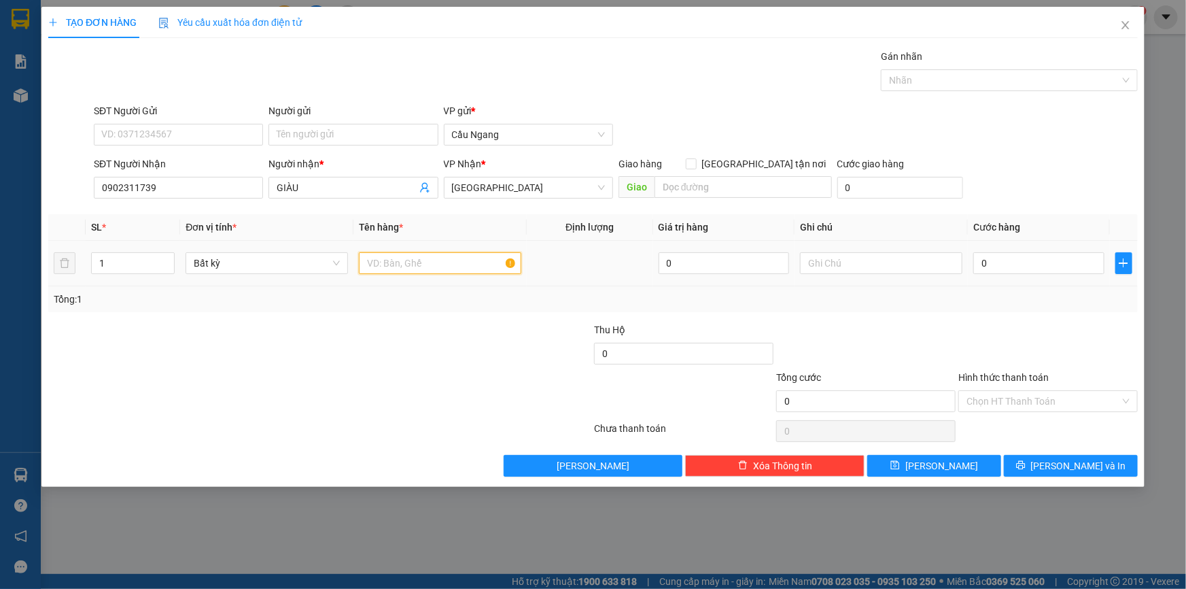
click at [432, 260] on input "text" at bounding box center [440, 263] width 162 height 22
type input "KỆN THÙNG XOP"
click at [1049, 264] on input "0" at bounding box center [1039, 263] width 131 height 22
type input "3"
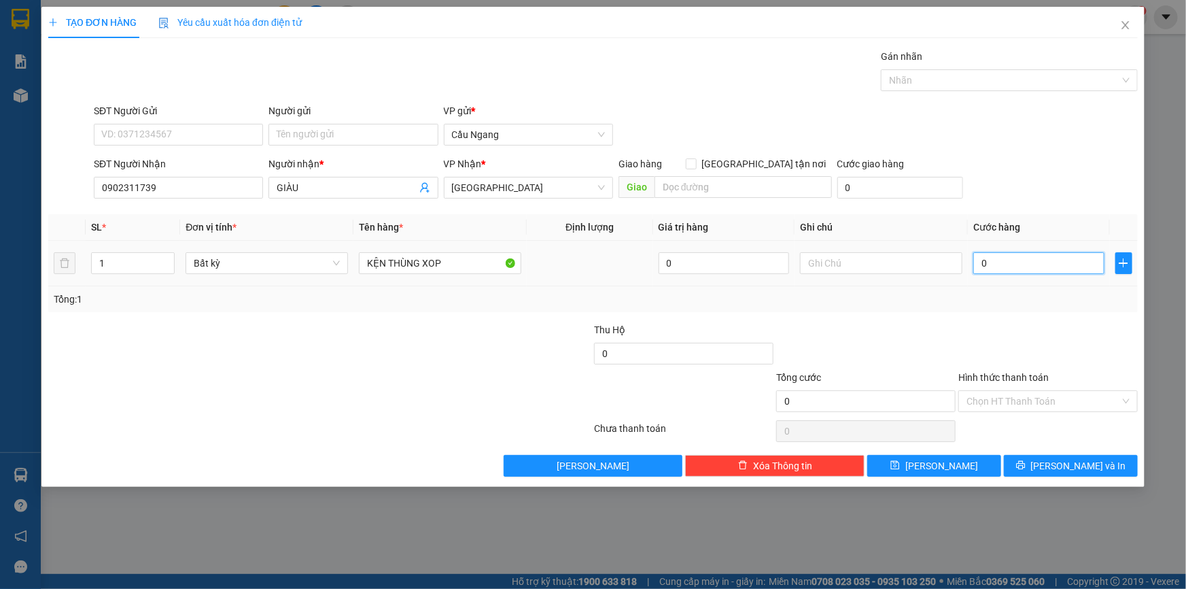
type input "3"
type input "30"
type input "300"
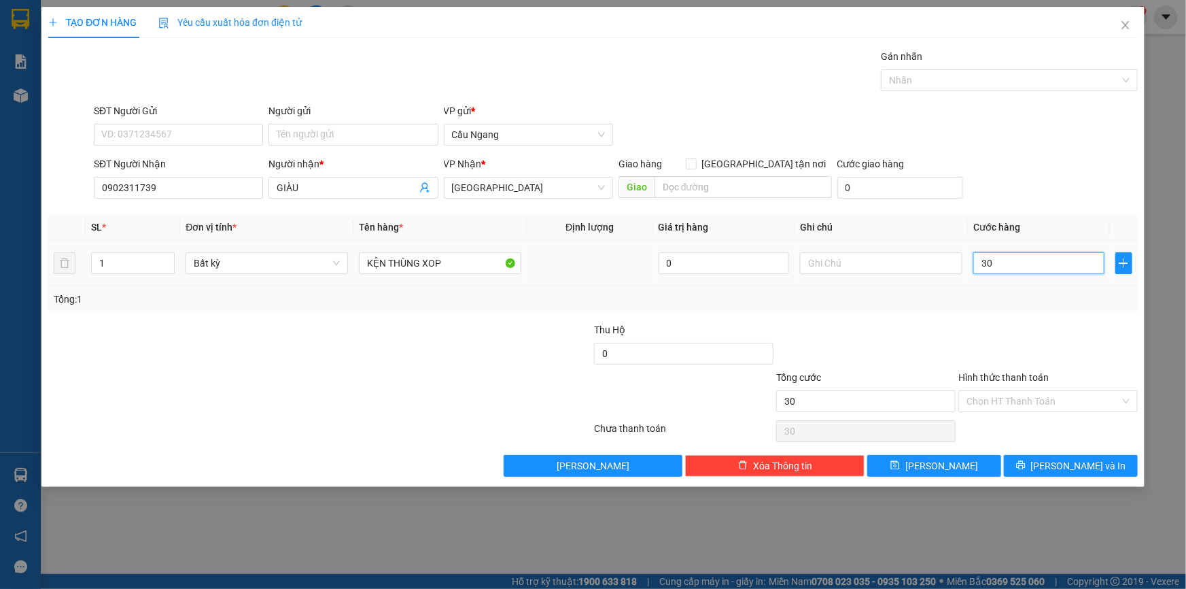
type input "300"
type input "3.000"
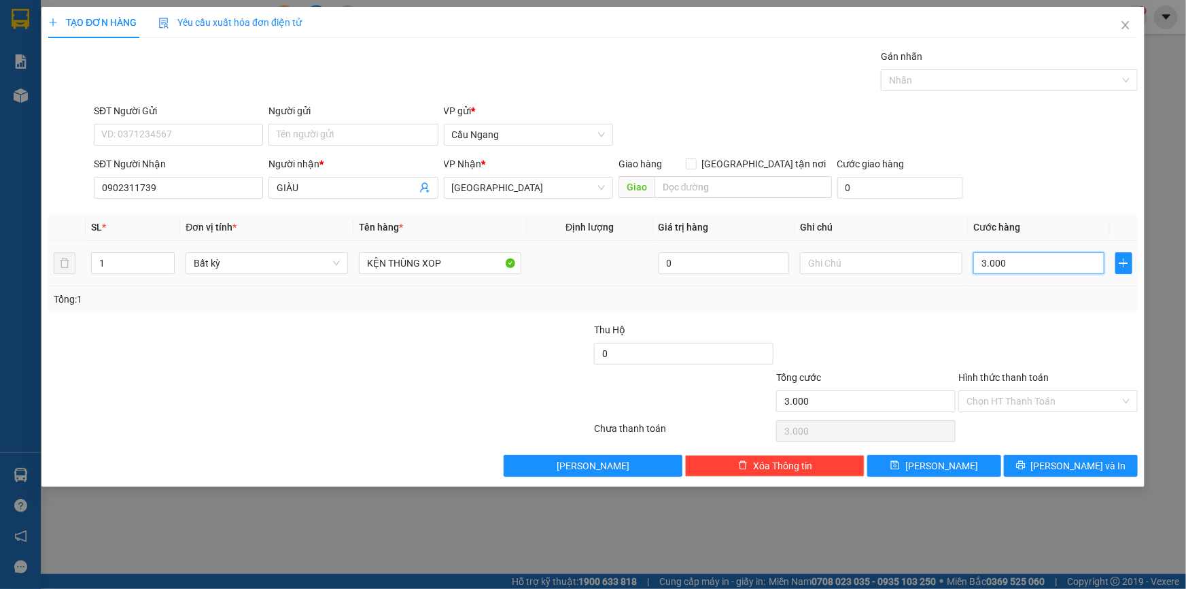
type input "30.000"
click at [1020, 400] on input "Hình thức thanh toán" at bounding box center [1044, 401] width 154 height 20
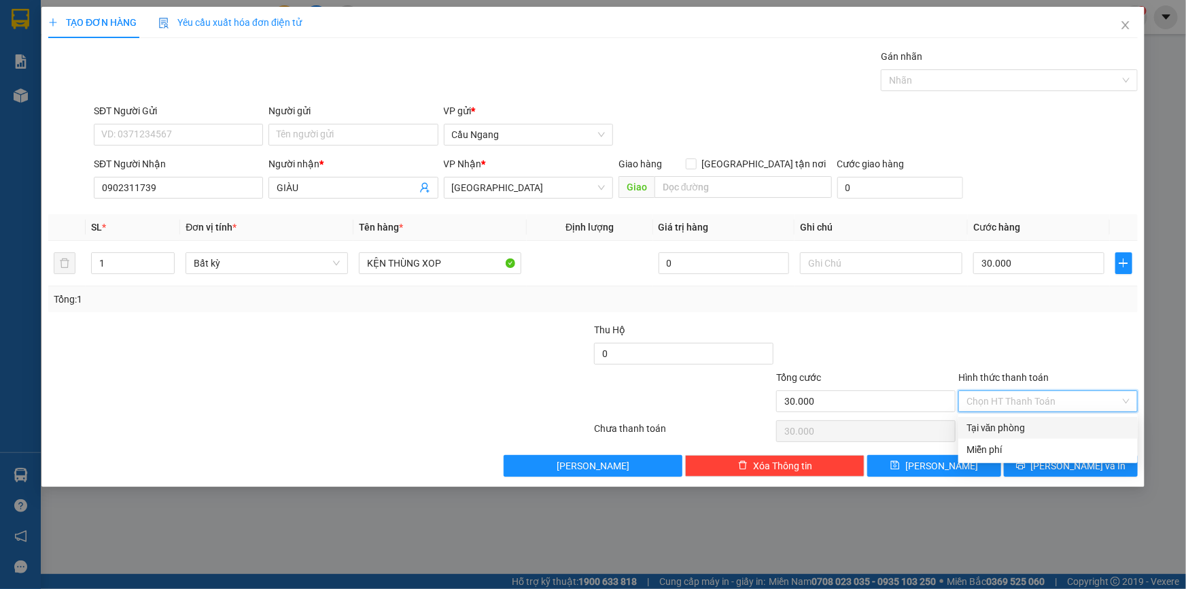
click at [1015, 430] on div "Tại văn phòng" at bounding box center [1048, 427] width 163 height 15
type input "0"
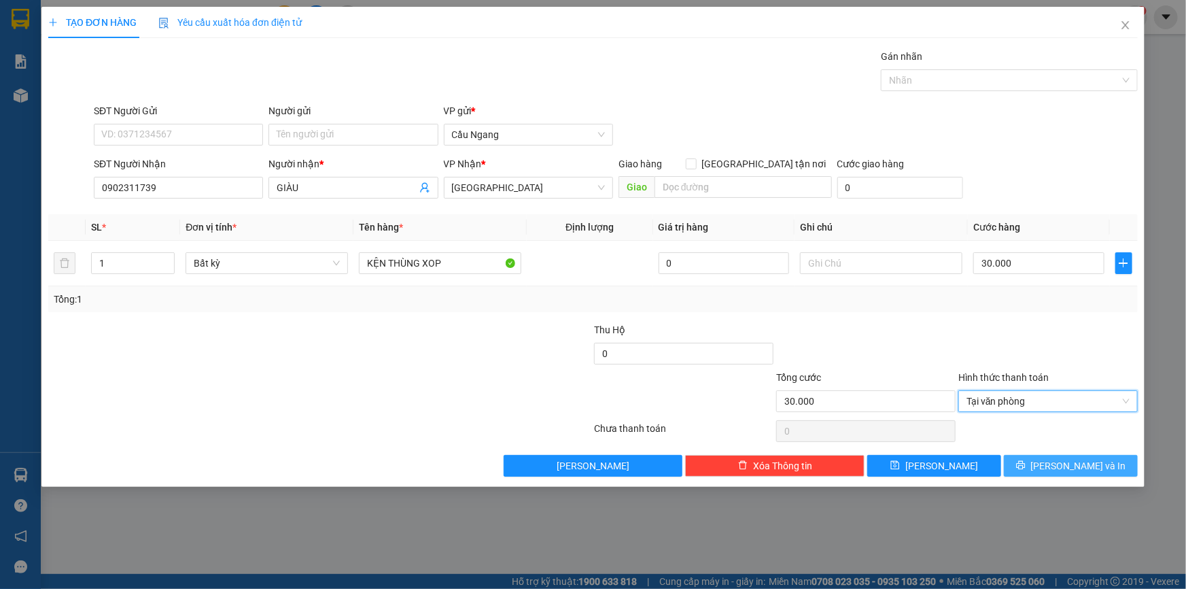
click at [1026, 462] on icon "printer" at bounding box center [1021, 465] width 10 height 10
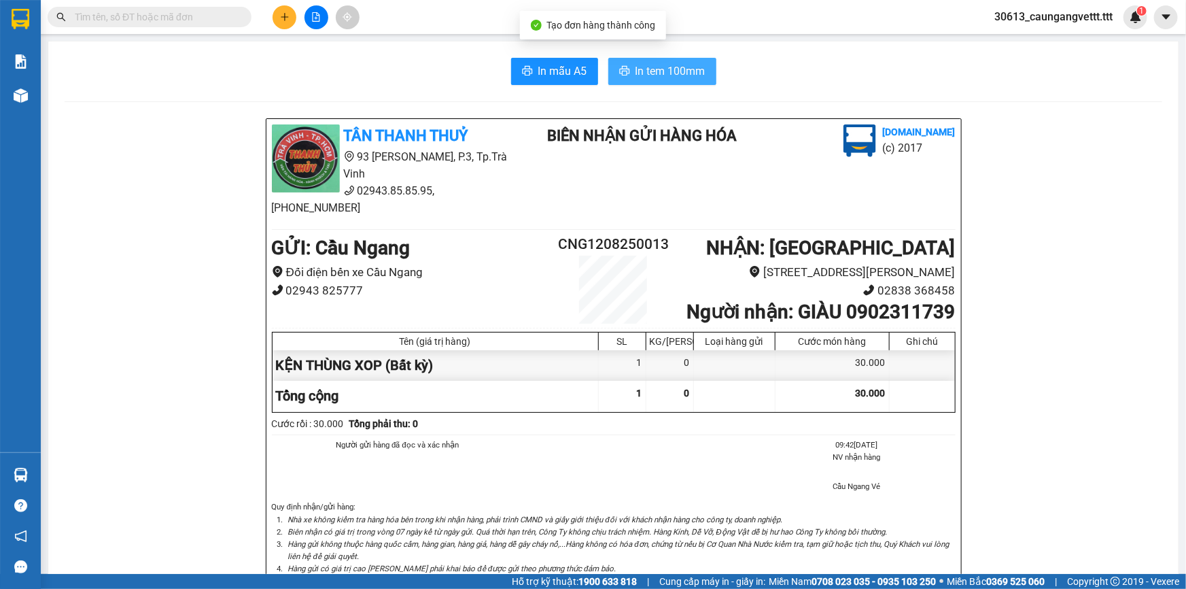
click at [654, 72] on span "In tem 100mm" at bounding box center [671, 71] width 70 height 17
click at [286, 15] on icon "plus" at bounding box center [285, 17] width 10 height 10
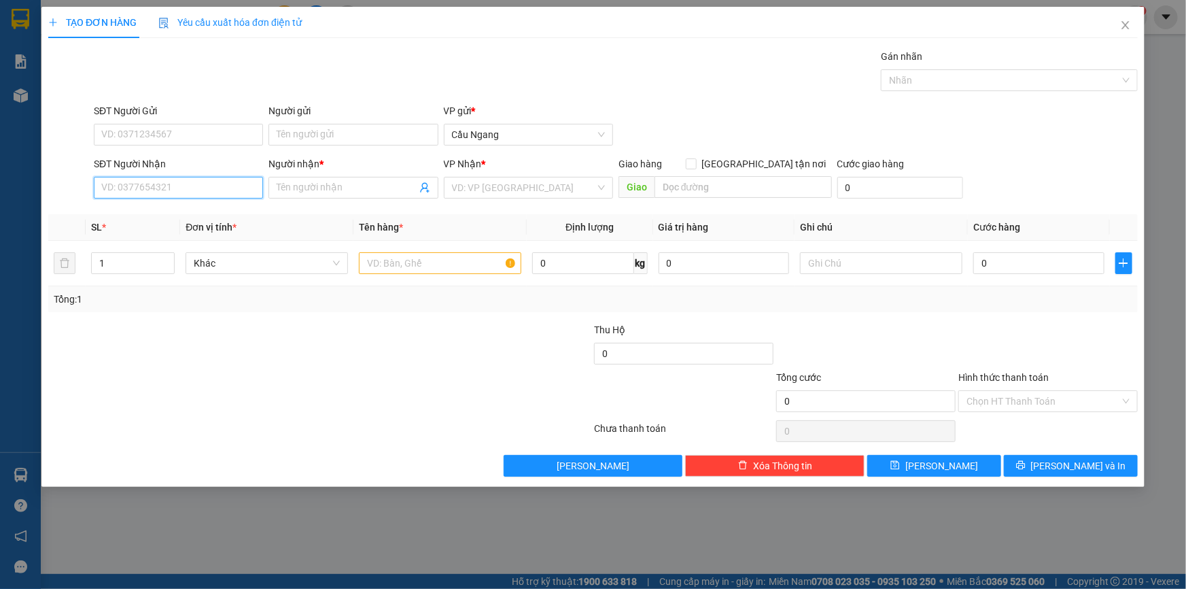
click at [176, 190] on input "SĐT Người Nhận" at bounding box center [178, 188] width 169 height 22
click at [173, 217] on div "0908700744 - TRANG" at bounding box center [178, 214] width 153 height 15
type input "0908700744"
type input "TRANG"
type input "0908700744"
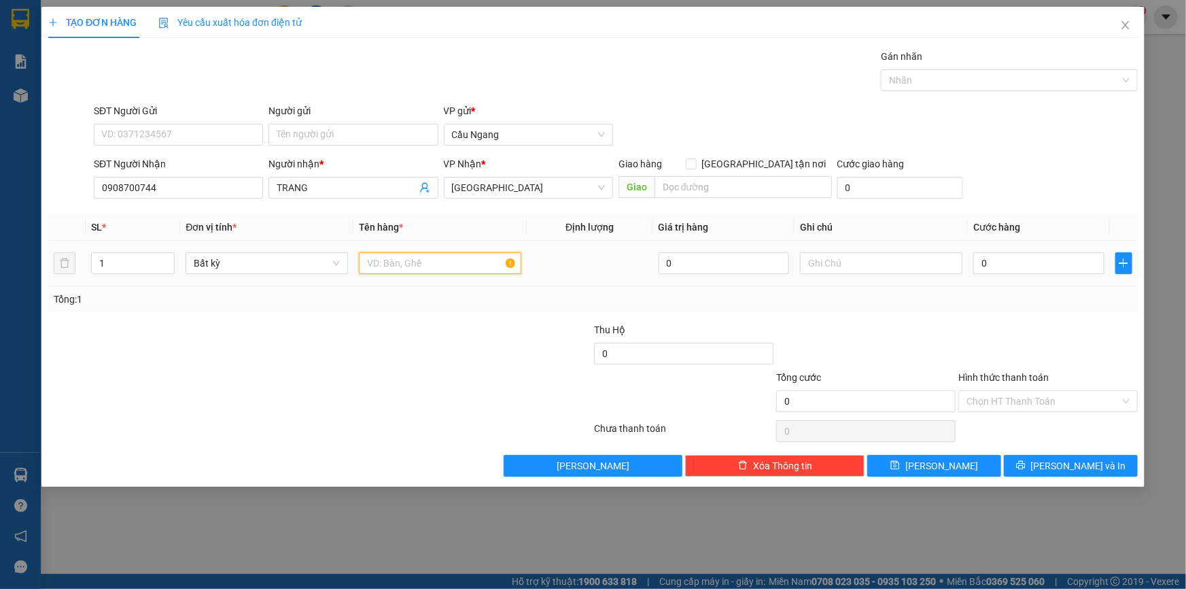
click at [381, 266] on input "text" at bounding box center [440, 263] width 162 height 22
type input "THÙNG XOP"
click at [1045, 256] on input "0" at bounding box center [1039, 263] width 131 height 22
type input "4"
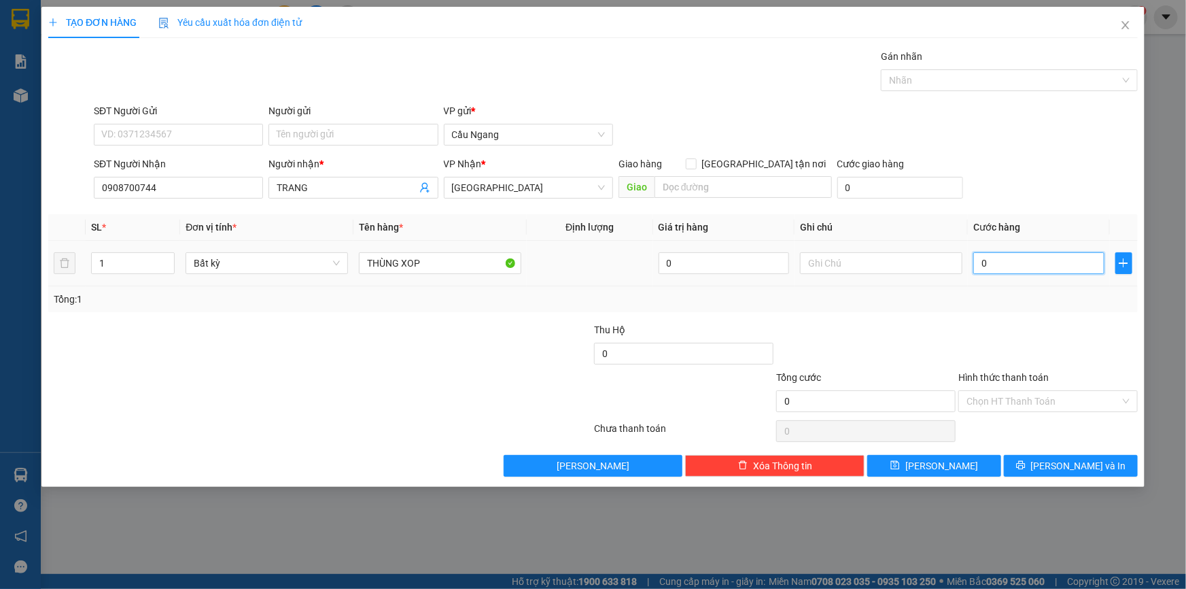
type input "4"
type input "40"
type input "400"
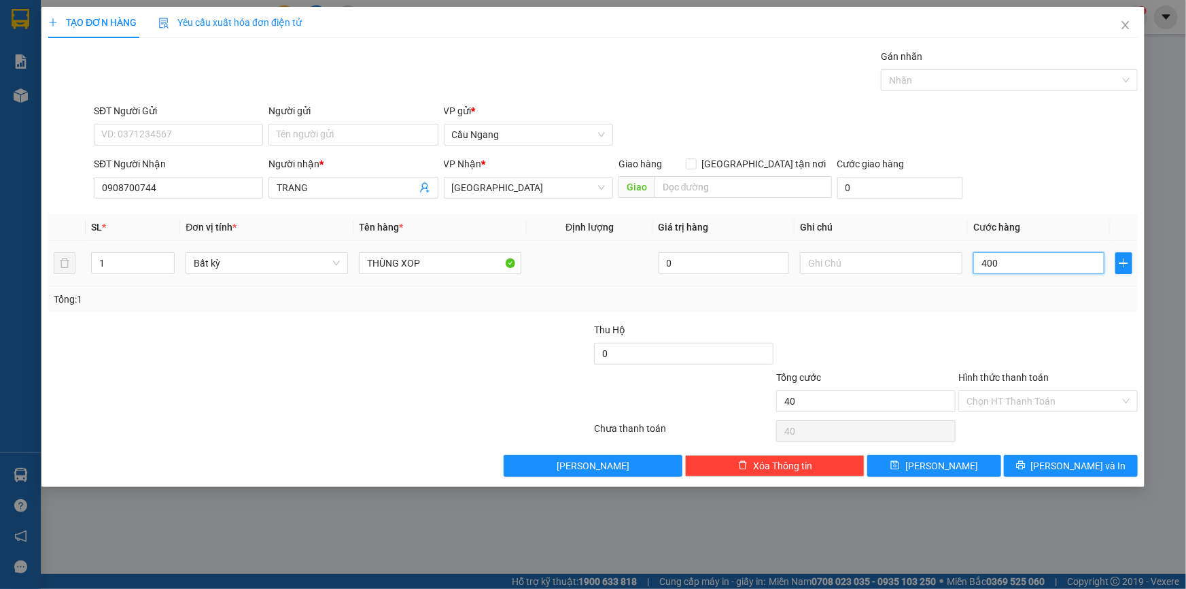
type input "400"
type input "4.000"
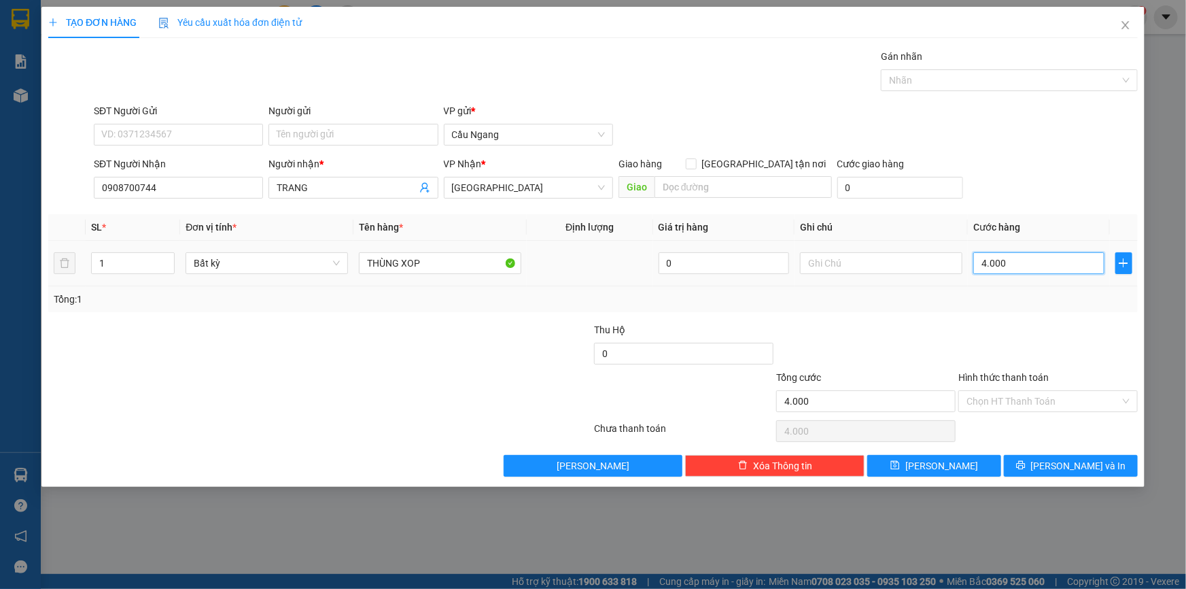
type input "40.000"
click at [1062, 474] on button "[PERSON_NAME] và In" at bounding box center [1071, 466] width 134 height 22
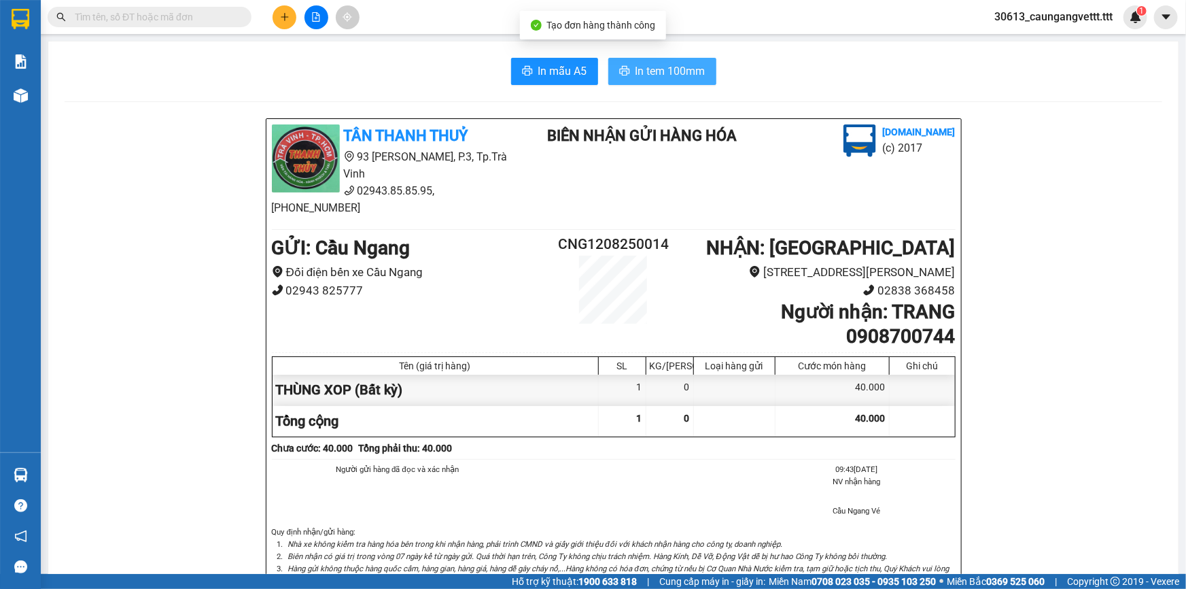
click at [690, 69] on span "In tem 100mm" at bounding box center [671, 71] width 70 height 17
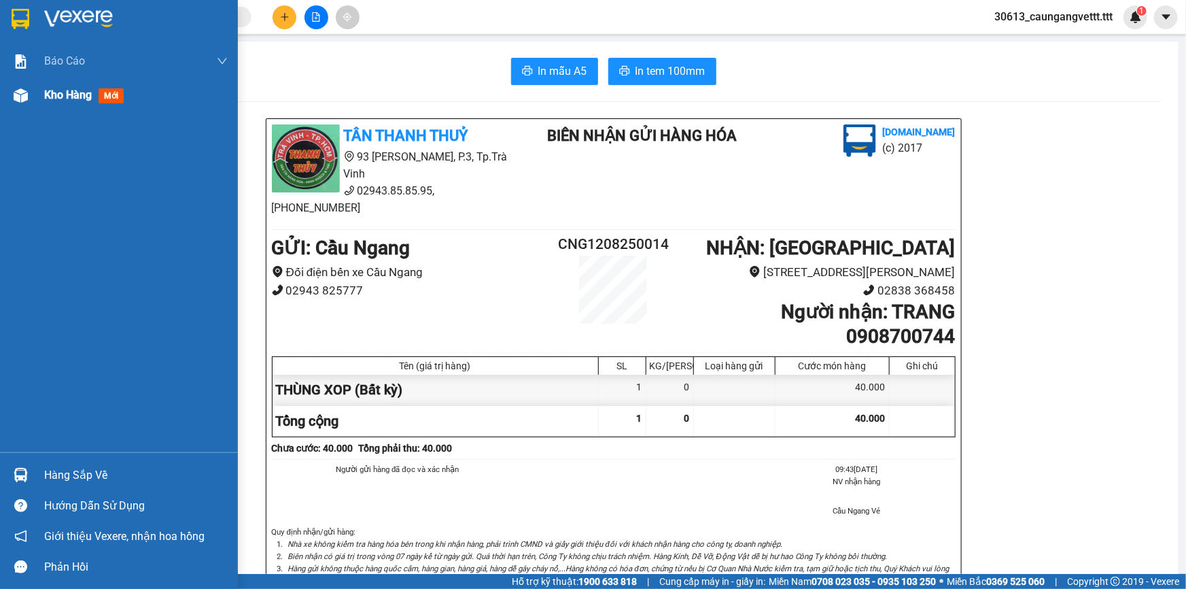
click at [55, 97] on span "Kho hàng" at bounding box center [68, 94] width 48 height 13
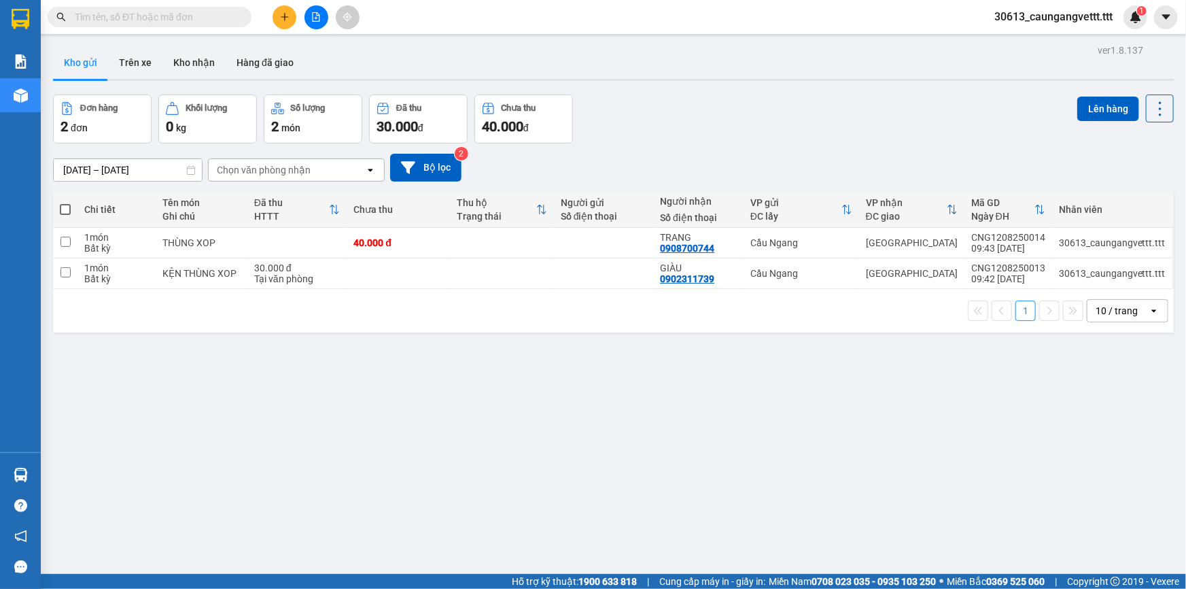
click at [63, 210] on span at bounding box center [65, 209] width 11 height 11
click at [65, 203] on input "checkbox" at bounding box center [65, 203] width 0 height 0
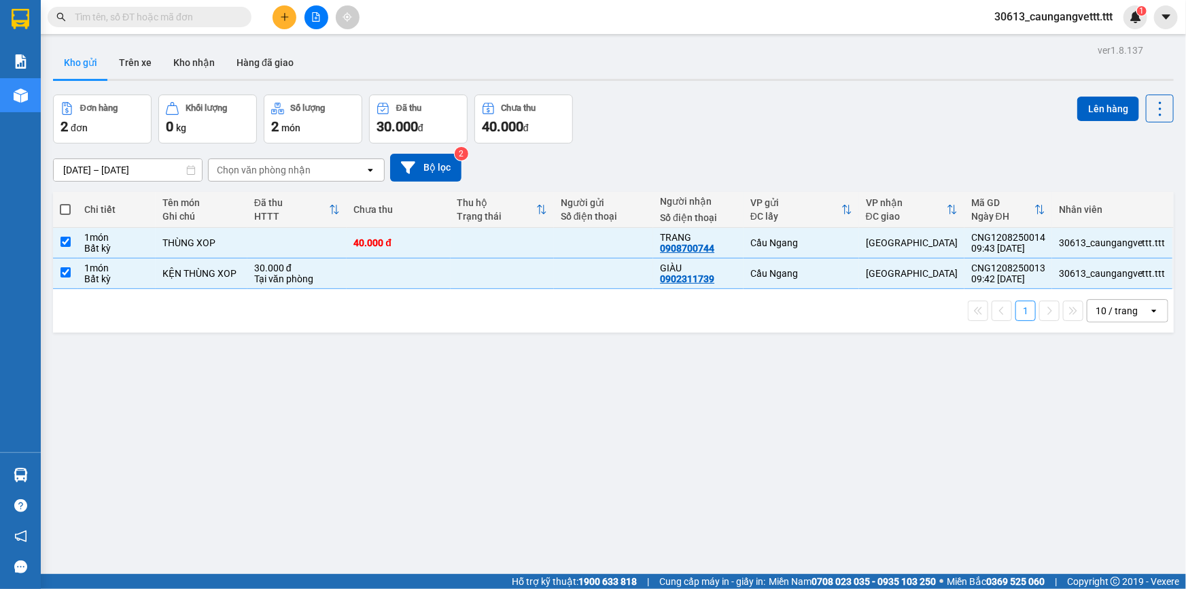
checkbox input "true"
click at [1101, 111] on button "Lên hàng" at bounding box center [1109, 109] width 62 height 24
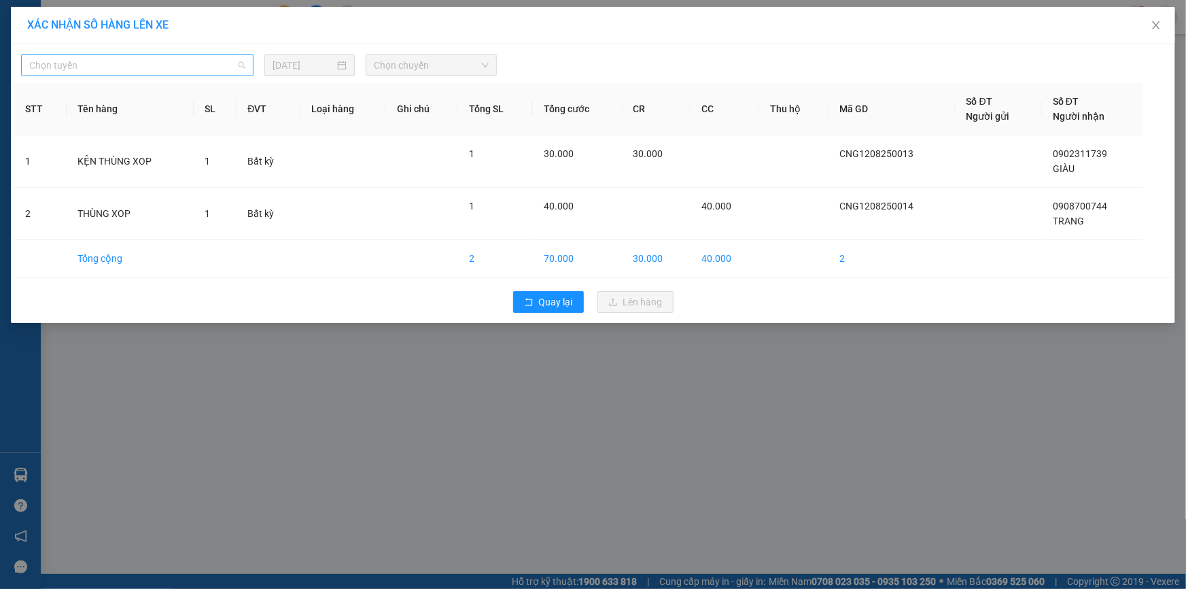
click at [131, 66] on span "Chọn tuyến" at bounding box center [137, 65] width 216 height 20
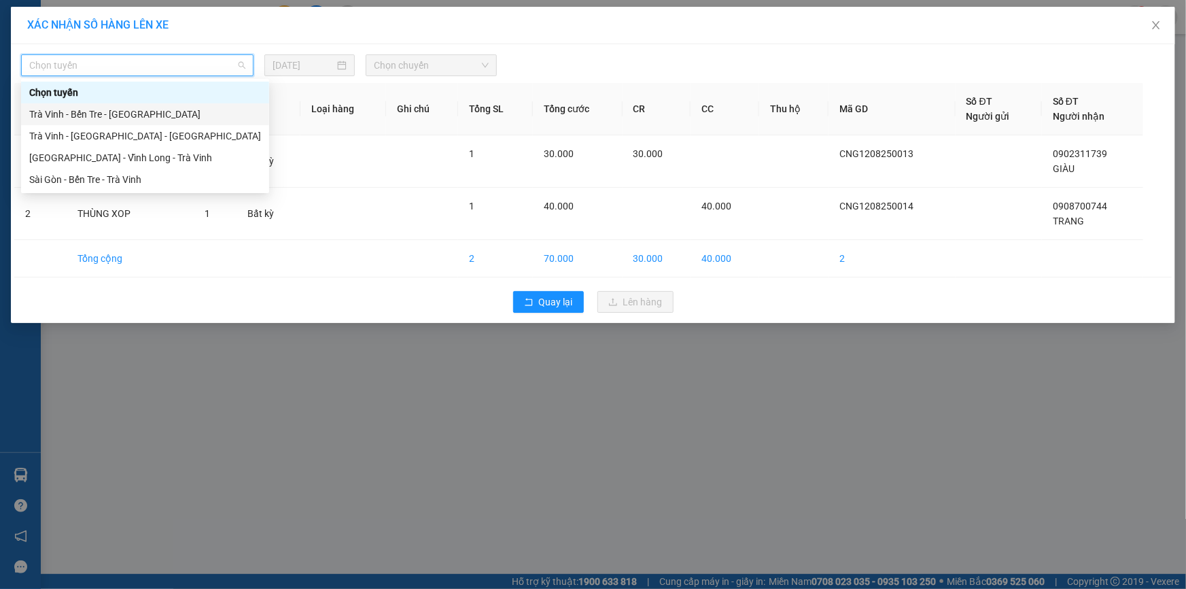
click at [107, 116] on div "Trà Vinh - Bến Tre - Sài Gòn" at bounding box center [145, 114] width 232 height 15
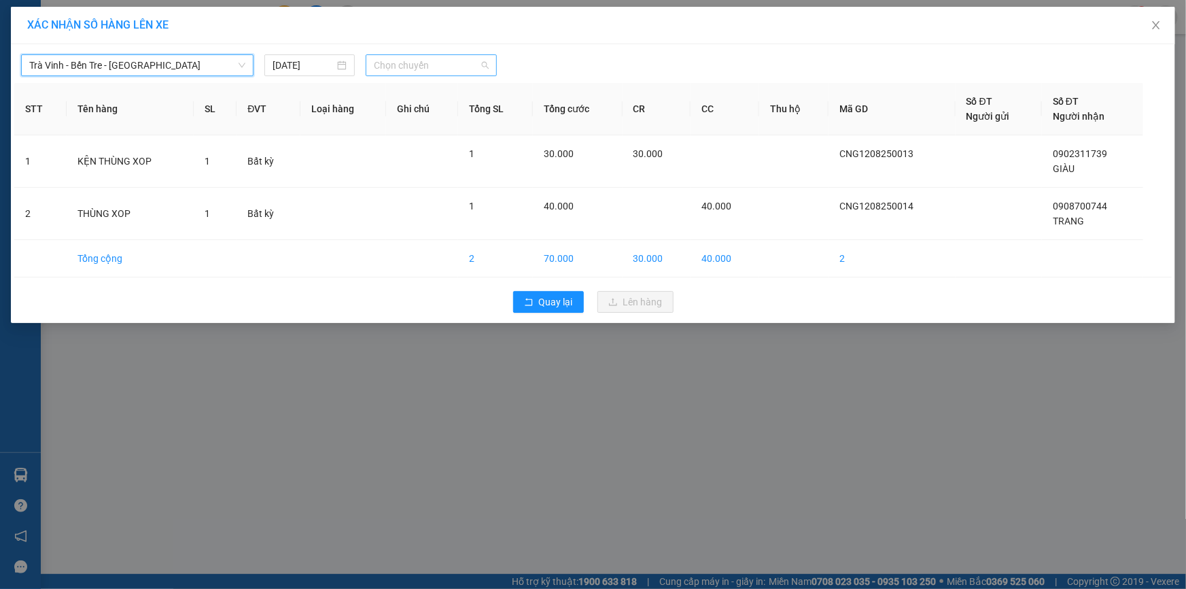
click at [408, 63] on span "Chọn chuyến" at bounding box center [431, 65] width 115 height 20
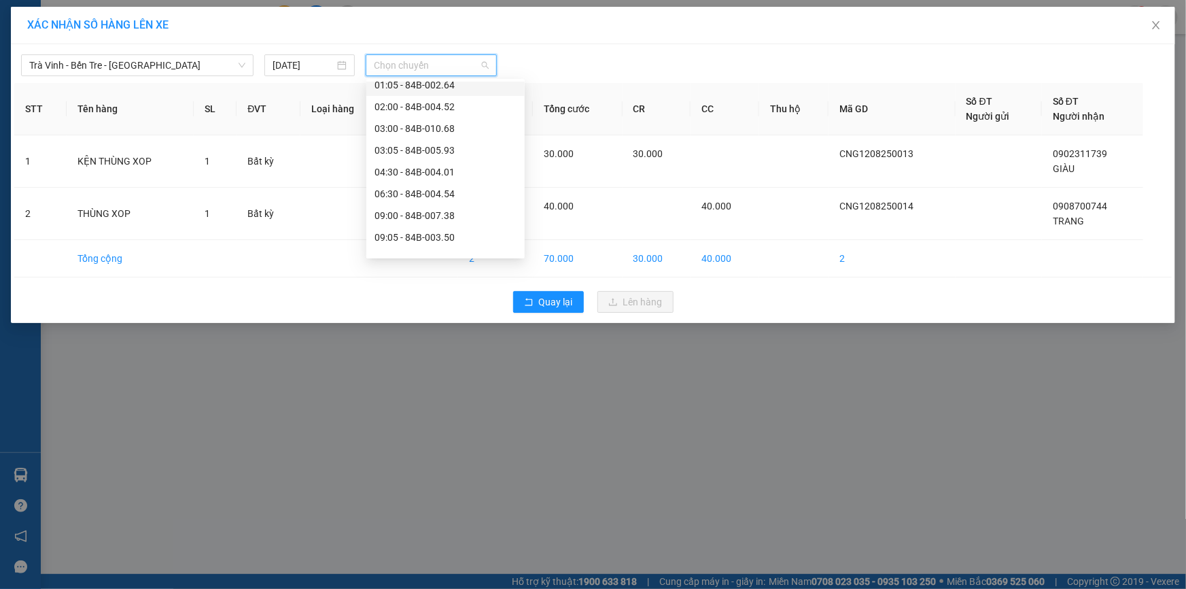
scroll to position [123, 0]
click at [413, 211] on div "11:00 - 84B-002.79" at bounding box center [446, 208] width 142 height 15
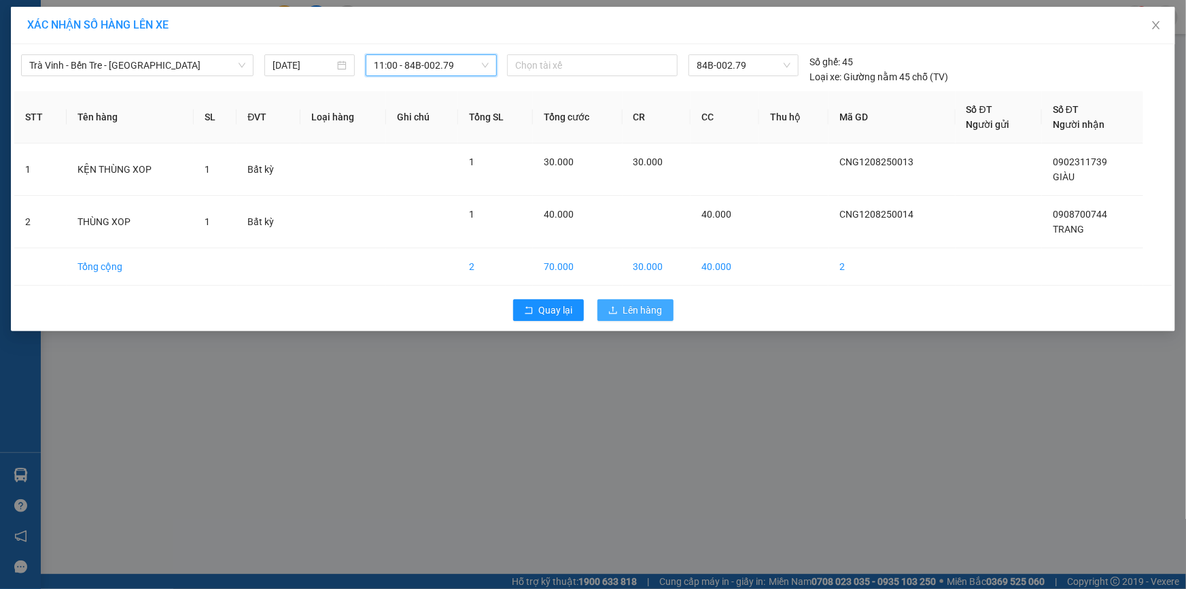
click at [649, 319] on button "Lên hàng" at bounding box center [636, 310] width 76 height 22
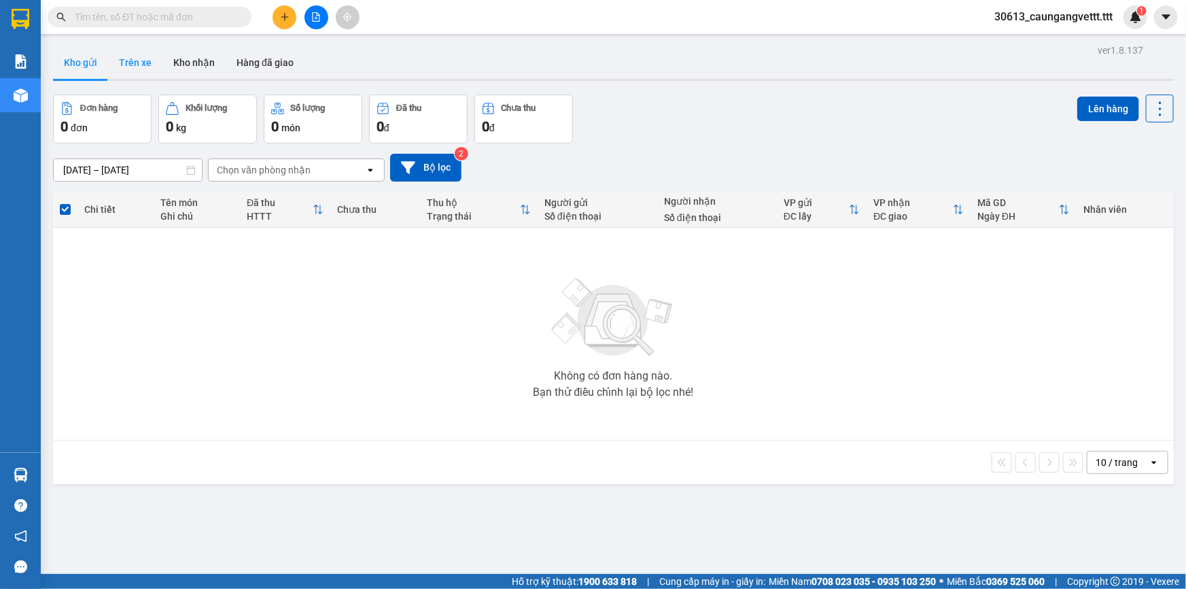
click at [143, 68] on button "Trên xe" at bounding box center [135, 62] width 54 height 33
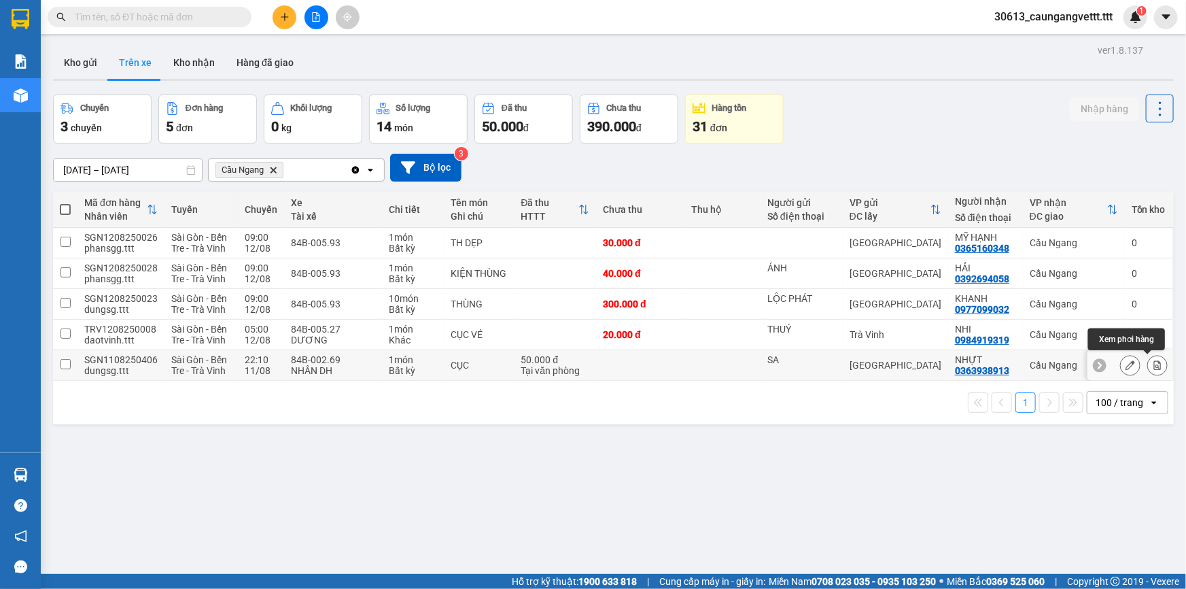
click at [1154, 366] on icon at bounding box center [1157, 365] width 7 height 10
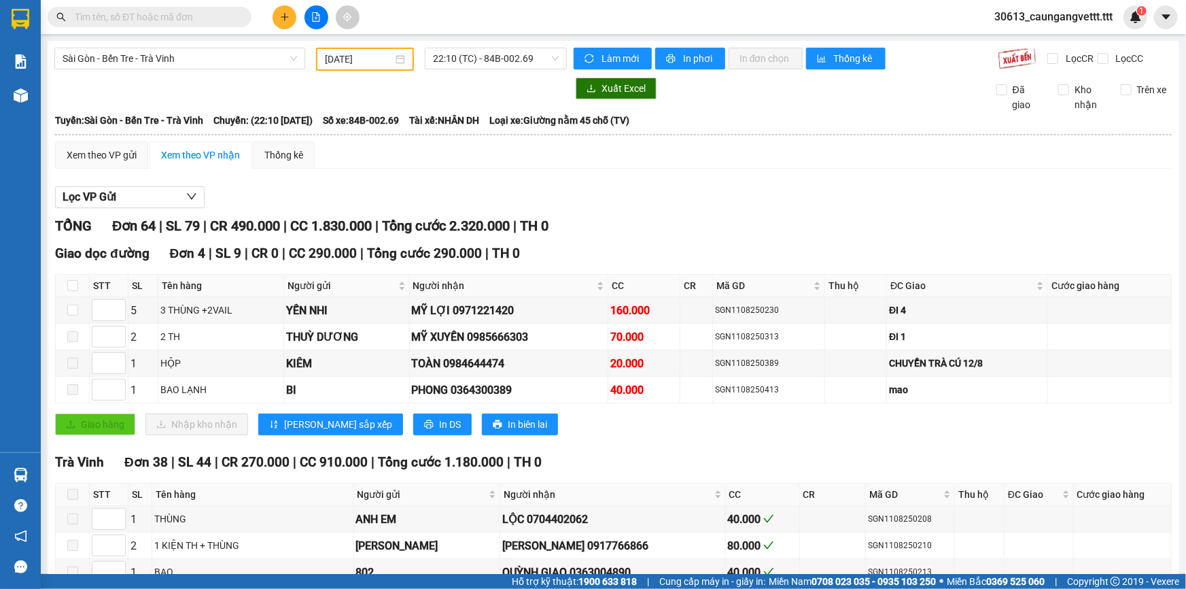
type input "11/08/2025"
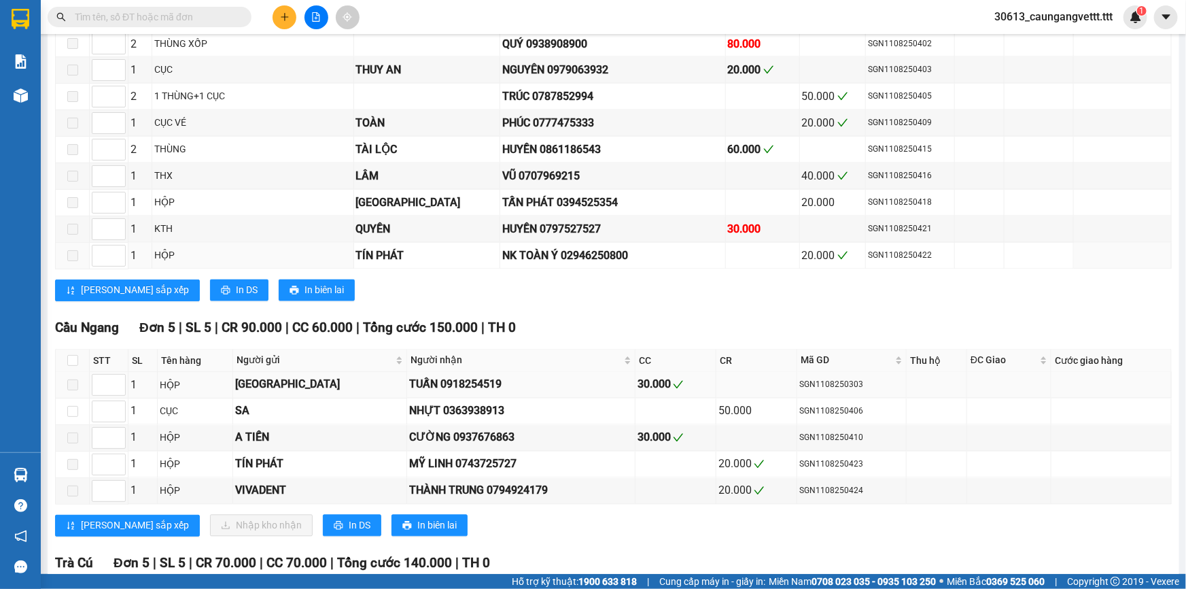
scroll to position [1318, 0]
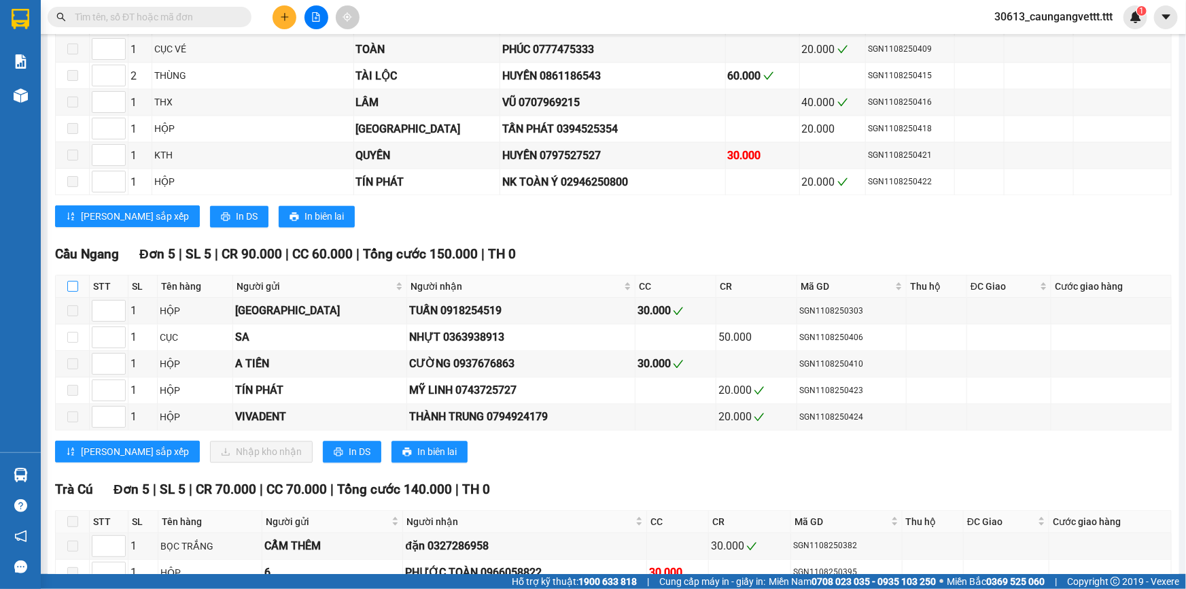
click at [69, 281] on input "checkbox" at bounding box center [72, 286] width 11 height 11
checkbox input "true"
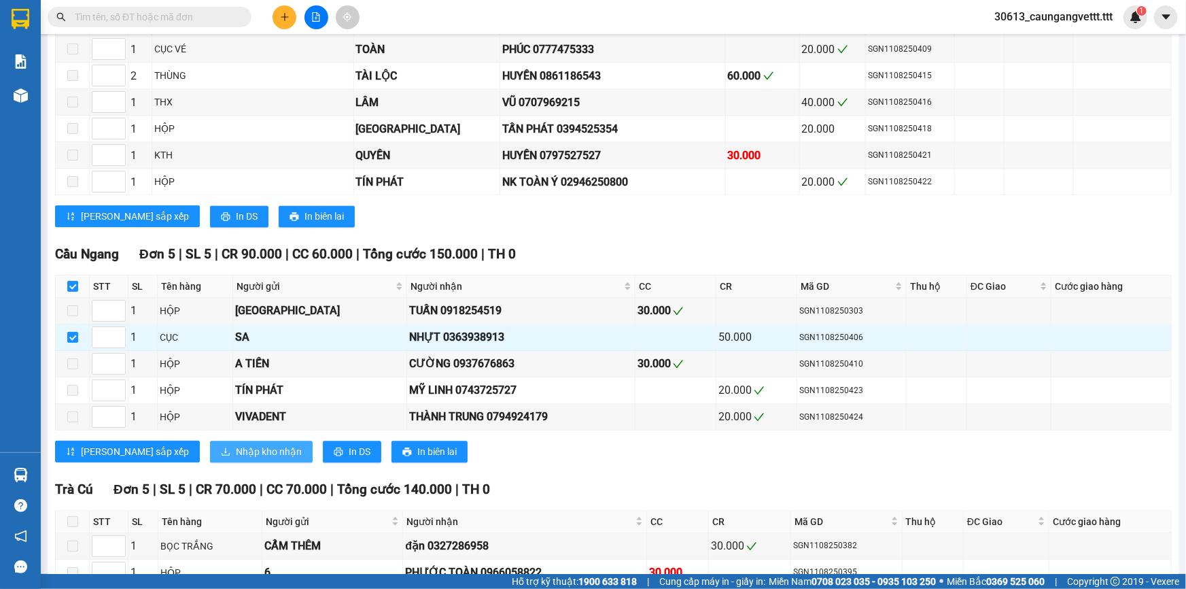
click at [236, 444] on span "Nhập kho nhận" at bounding box center [269, 451] width 66 height 15
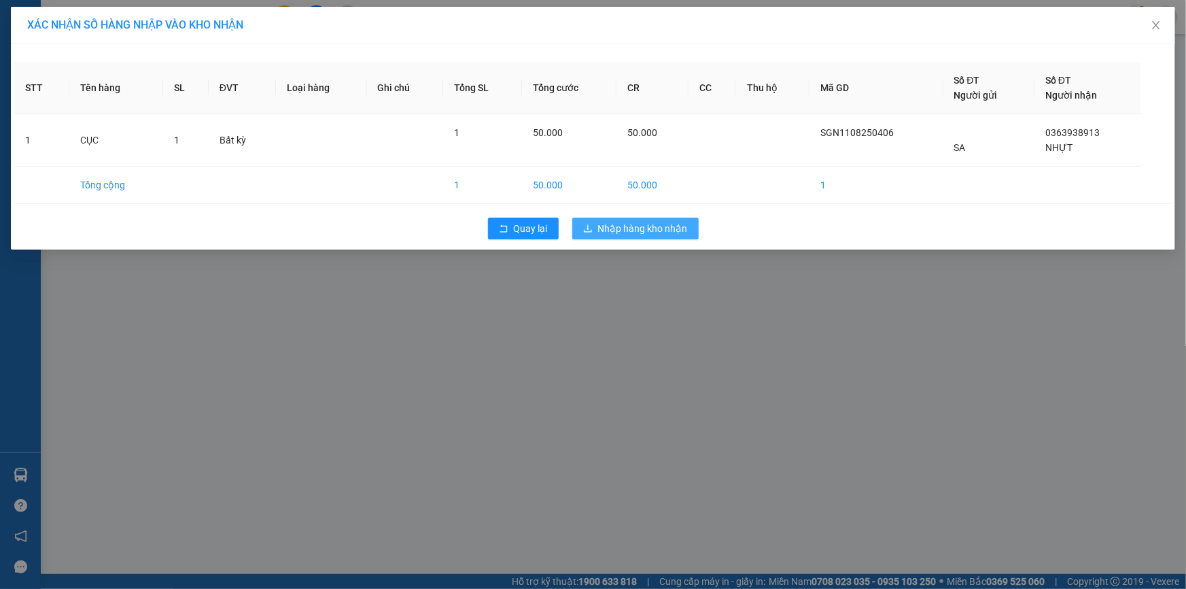
click at [627, 229] on span "Nhập hàng kho nhận" at bounding box center [643, 228] width 90 height 15
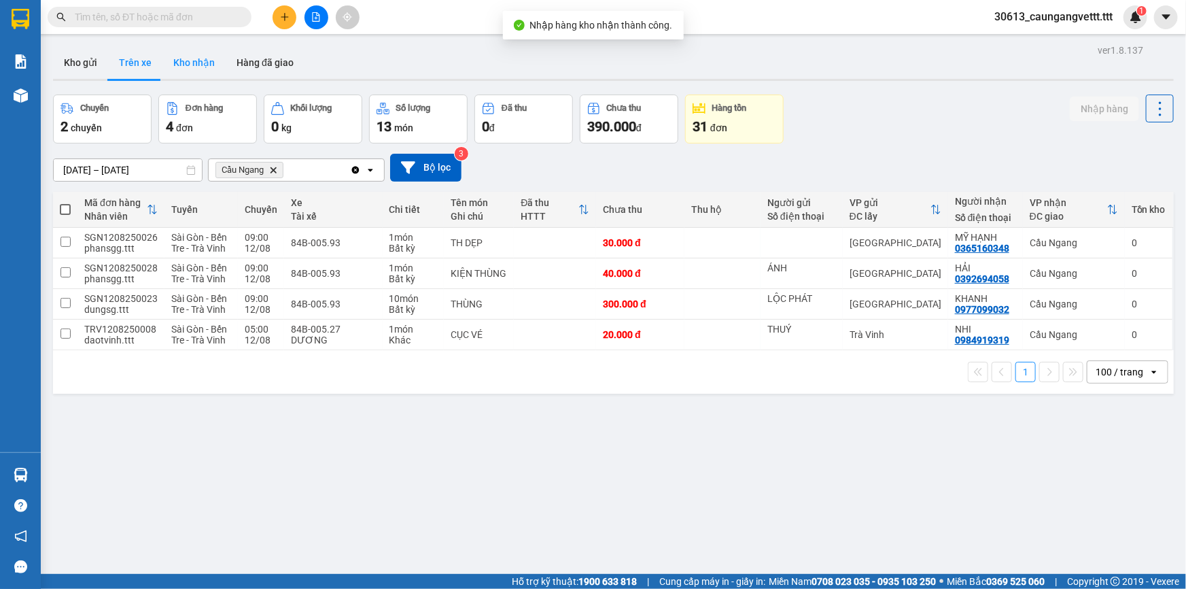
click at [190, 57] on button "Kho nhận" at bounding box center [193, 62] width 63 height 33
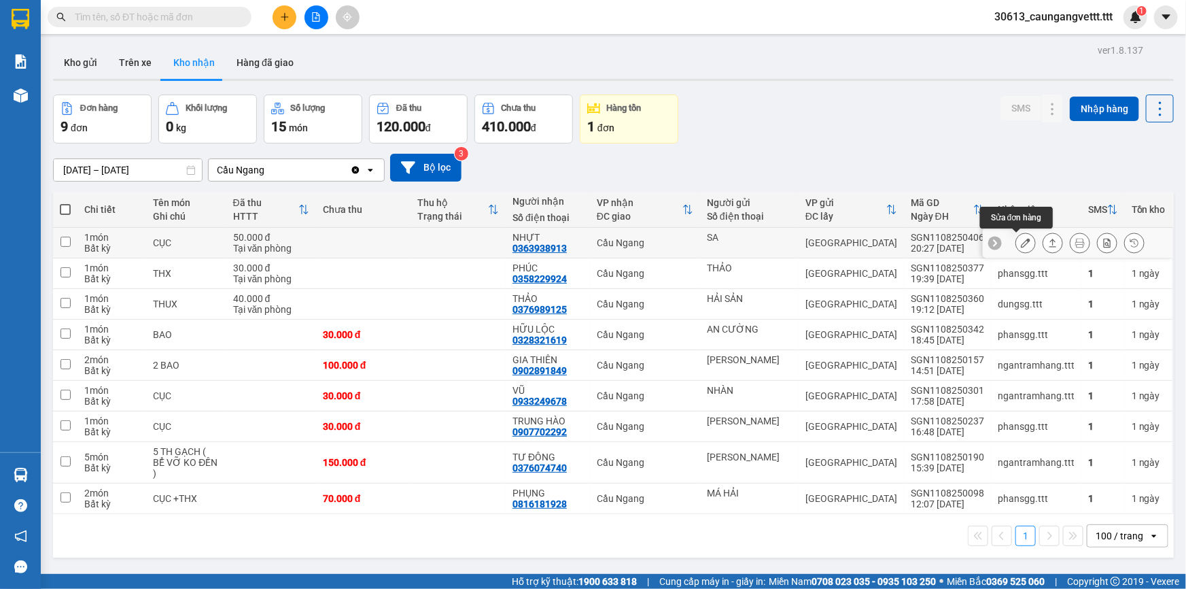
click at [1021, 241] on icon at bounding box center [1026, 243] width 10 height 10
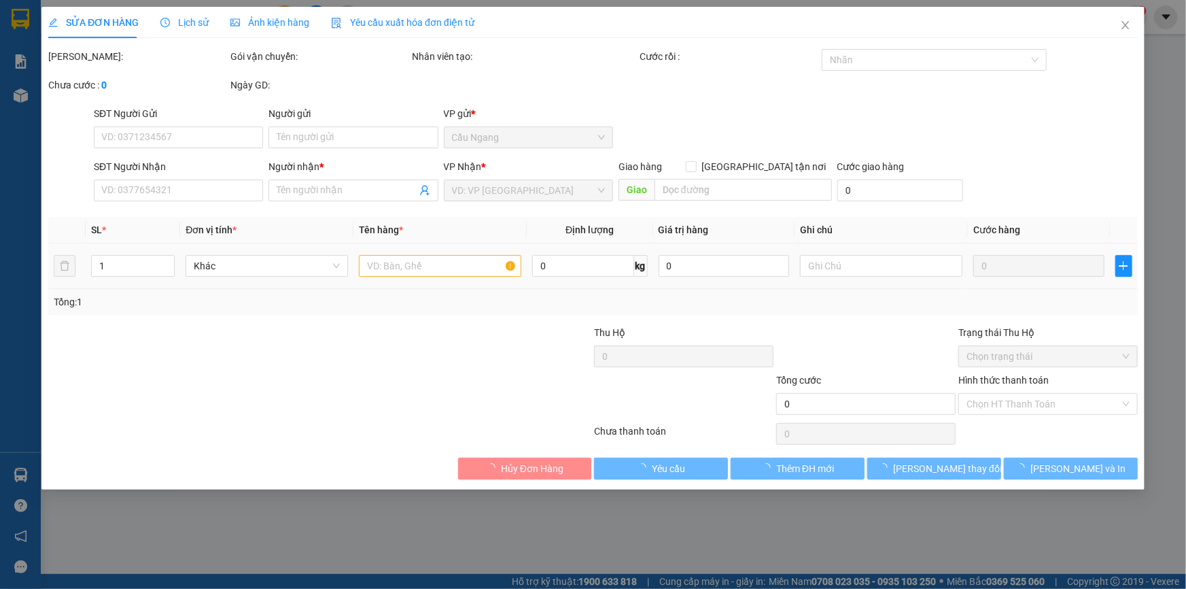
type input "SA"
type input "0363938913"
type input "NHỰT"
type input "50.000"
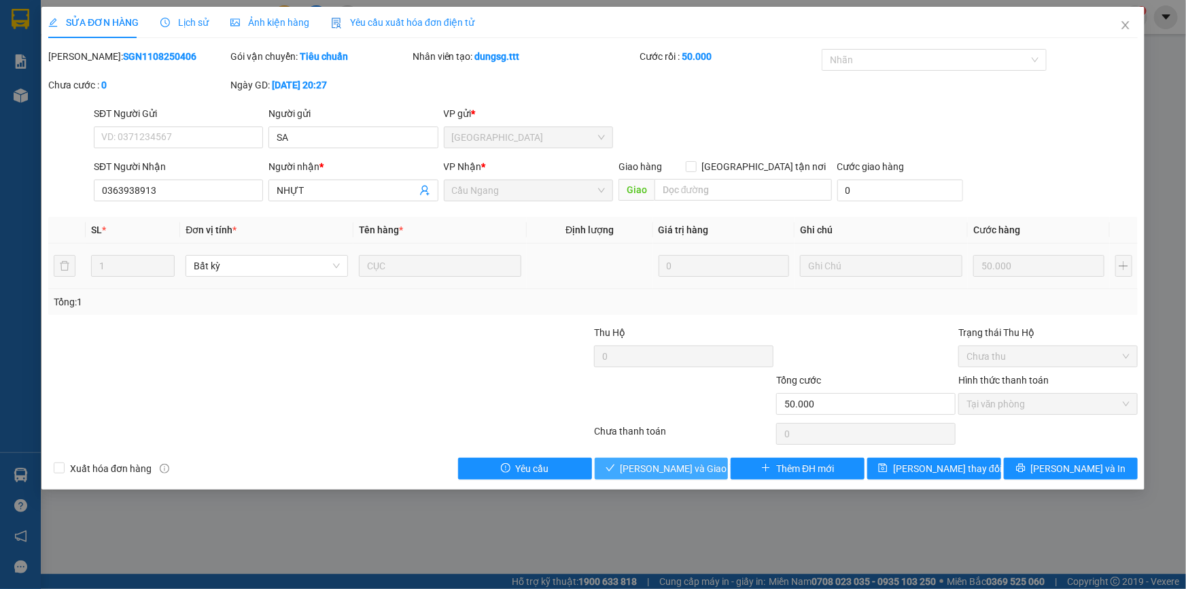
click at [685, 461] on span "[PERSON_NAME] và Giao hàng" at bounding box center [686, 468] width 131 height 15
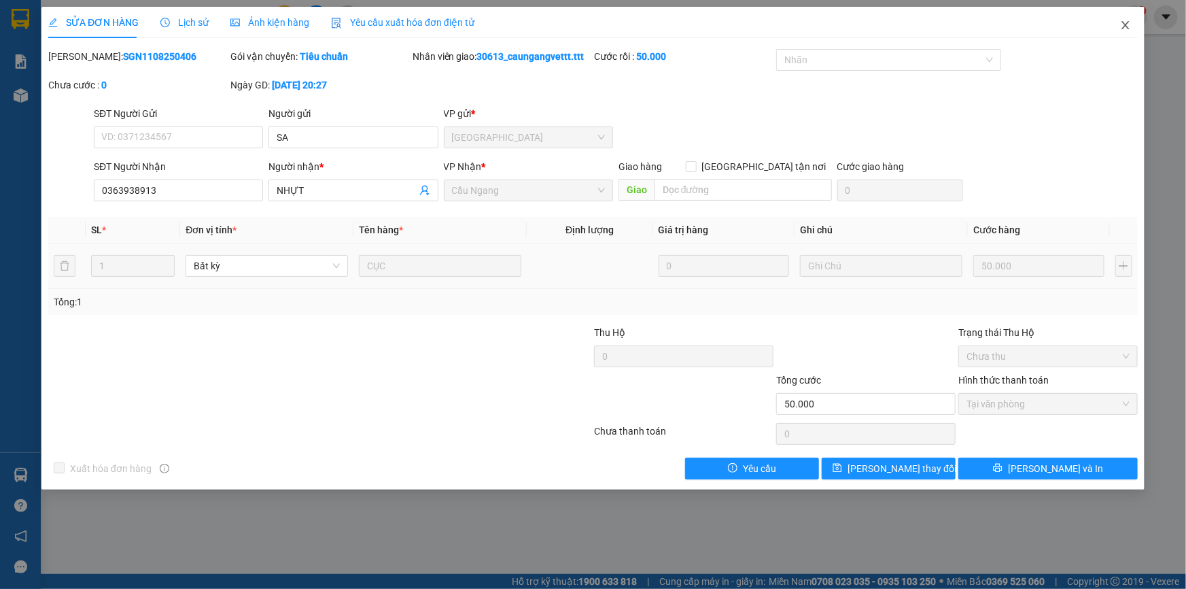
click at [1126, 22] on icon "close" at bounding box center [1125, 25] width 11 height 11
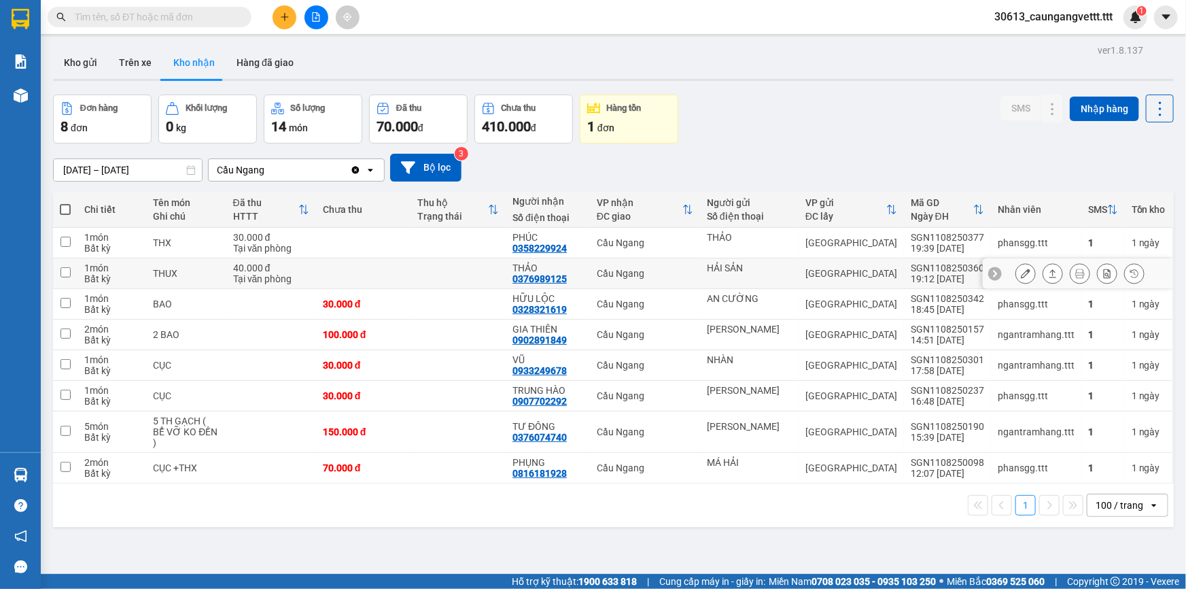
click at [1021, 274] on icon at bounding box center [1026, 274] width 10 height 10
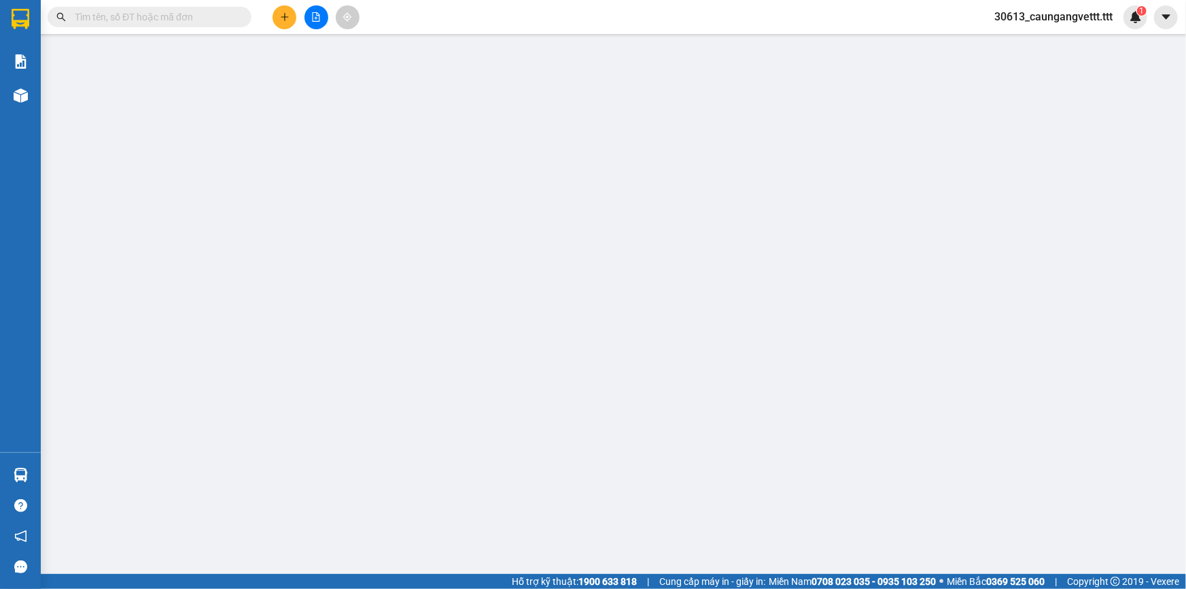
type input "HẢI SẢN"
type input "0376989125"
type input "THẢO"
type input "40.000"
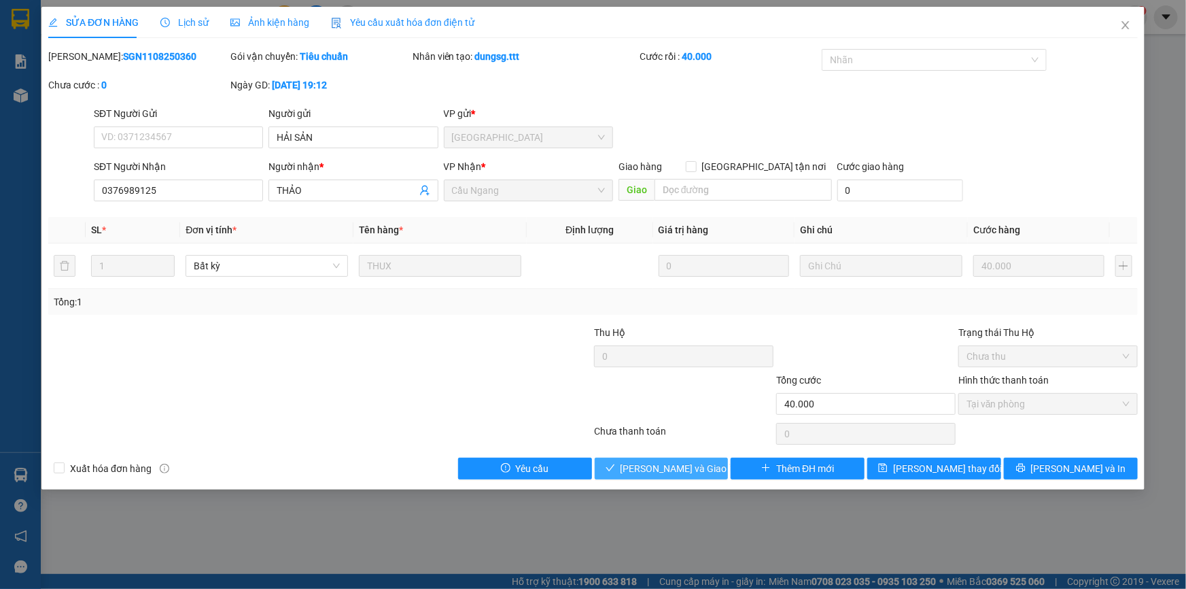
click at [678, 468] on span "[PERSON_NAME] và Giao hàng" at bounding box center [686, 468] width 131 height 15
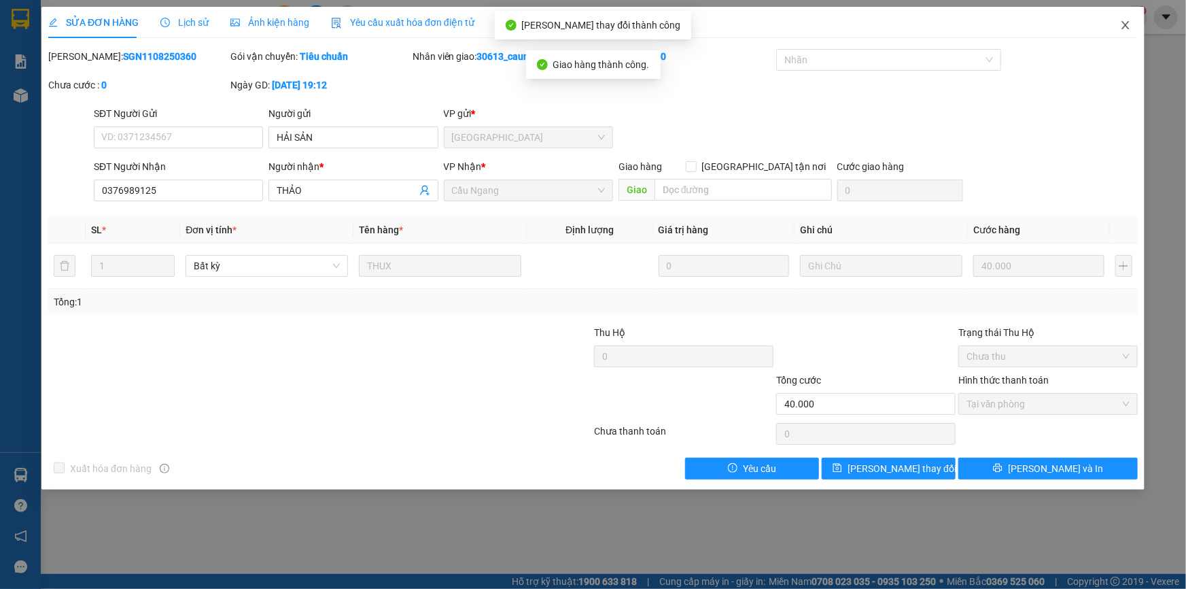
click at [1127, 25] on icon "close" at bounding box center [1125, 25] width 7 height 8
